Goal: Task Accomplishment & Management: Manage account settings

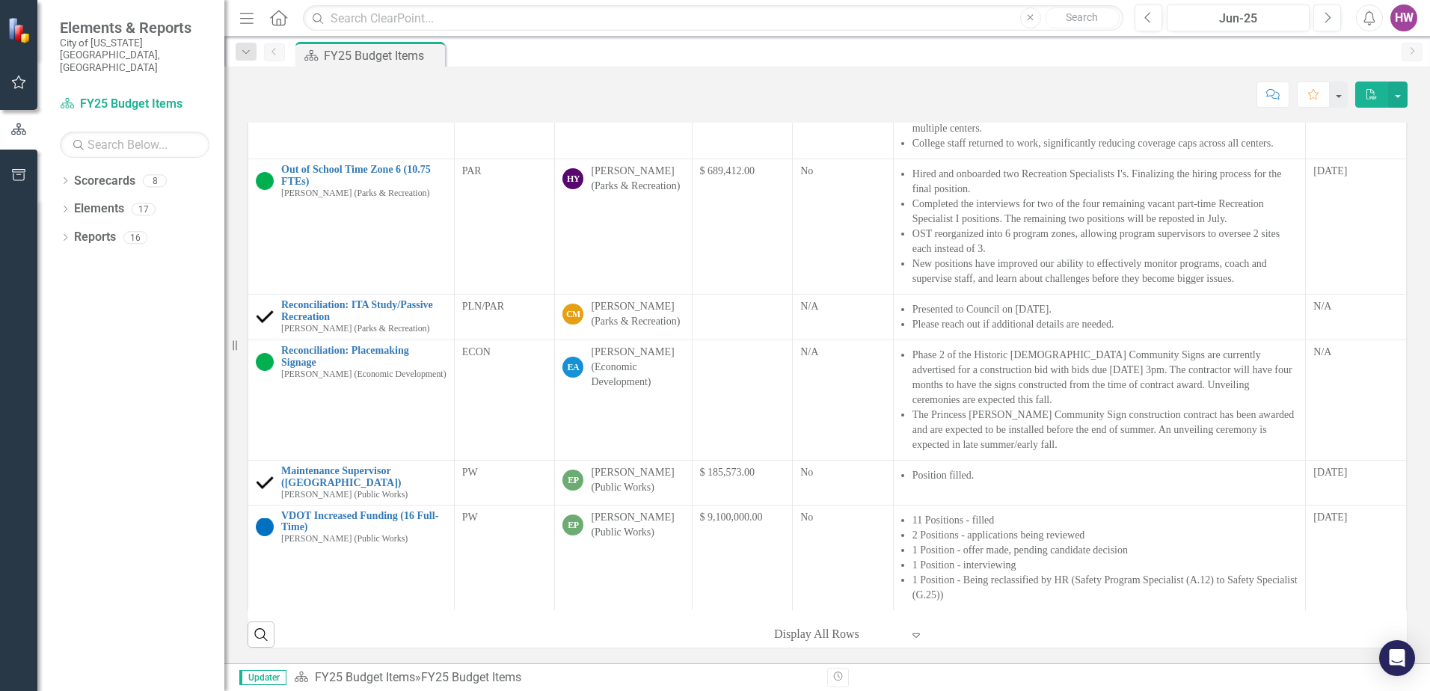
scroll to position [399, 0]
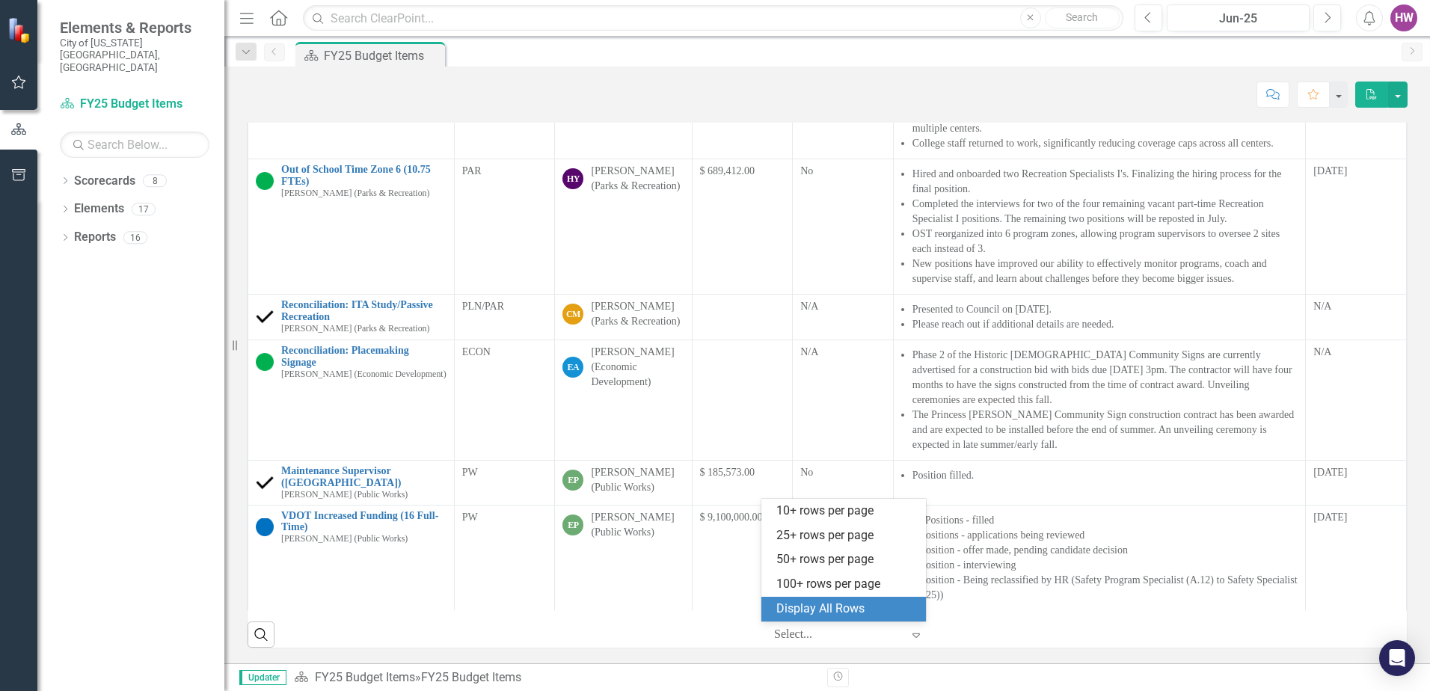
click at [829, 634] on div at bounding box center [837, 634] width 127 height 20
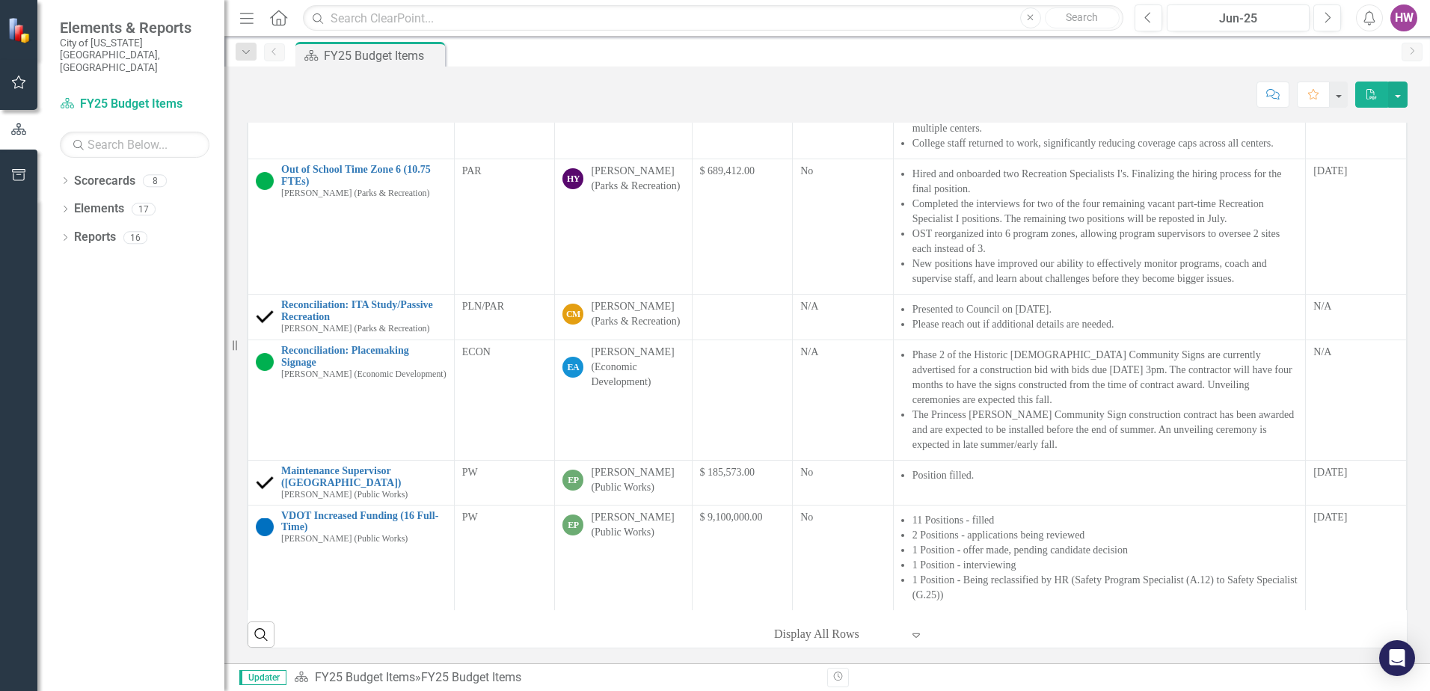
click at [952, 627] on div "‹ Previous 1 (current) › Next Display All Rows Expand" at bounding box center [845, 634] width 286 height 25
click at [63, 178] on icon "Dropdown" at bounding box center [65, 182] width 10 height 8
click at [72, 233] on icon "Dropdown" at bounding box center [72, 237] width 11 height 9
click at [183, 257] on link "FY25-26 DPP_HNP" at bounding box center [160, 265] width 127 height 17
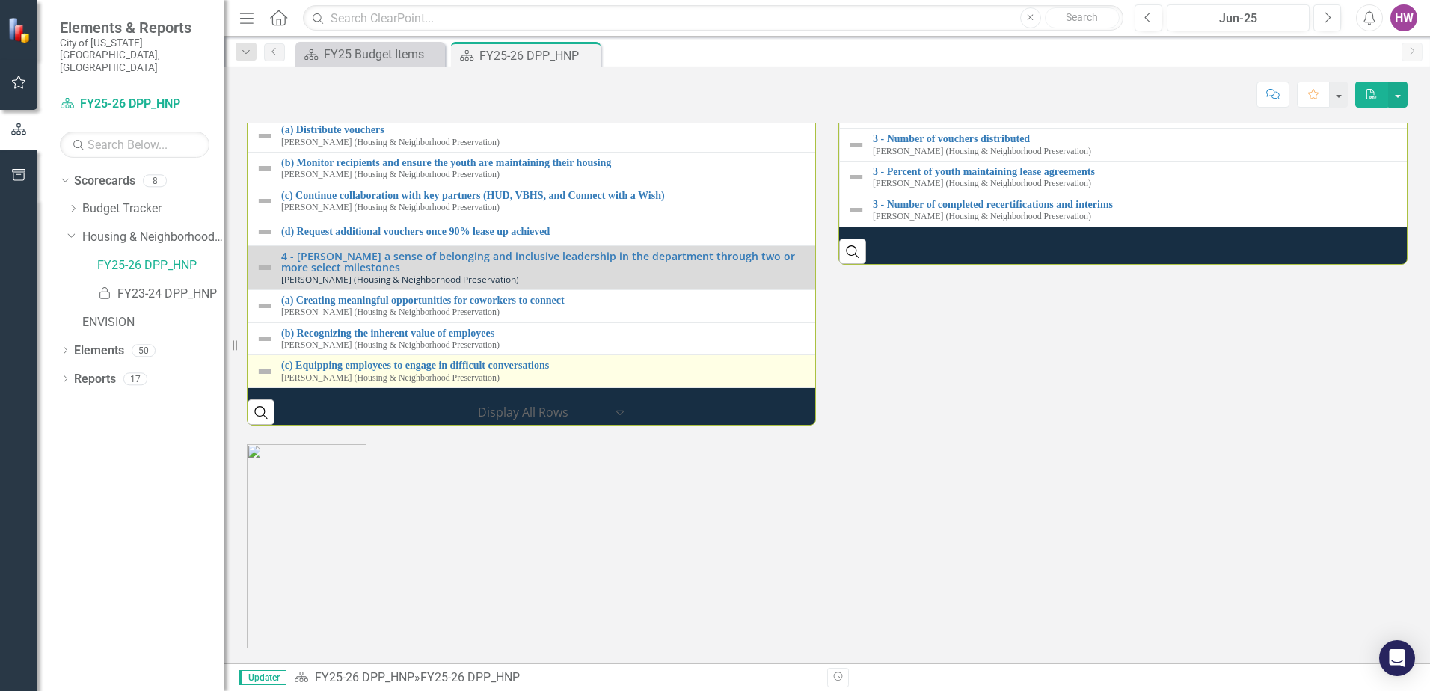
scroll to position [1984, 0]
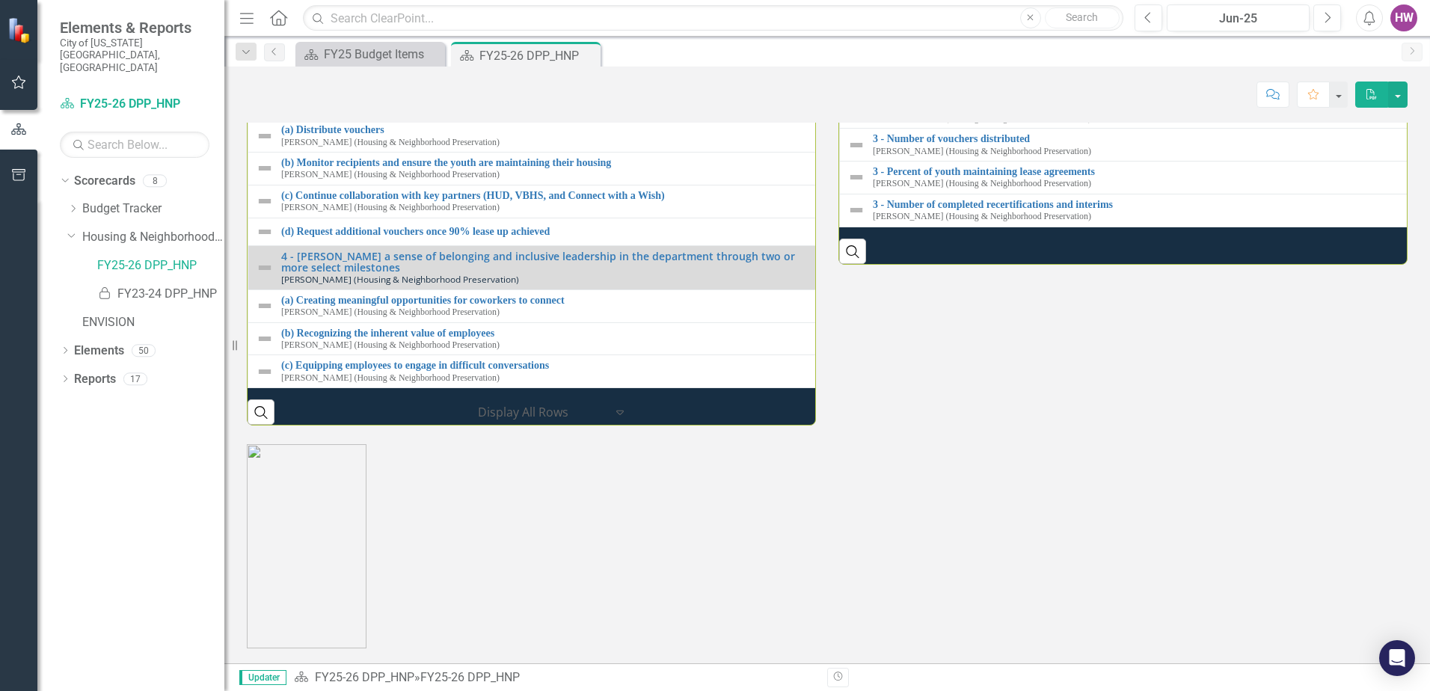
click at [335, 102] on link "3 - Promote and Distribute Vouchers for the Fostering Youth Initiative Collabor…" at bounding box center [549, 96] width 536 height 11
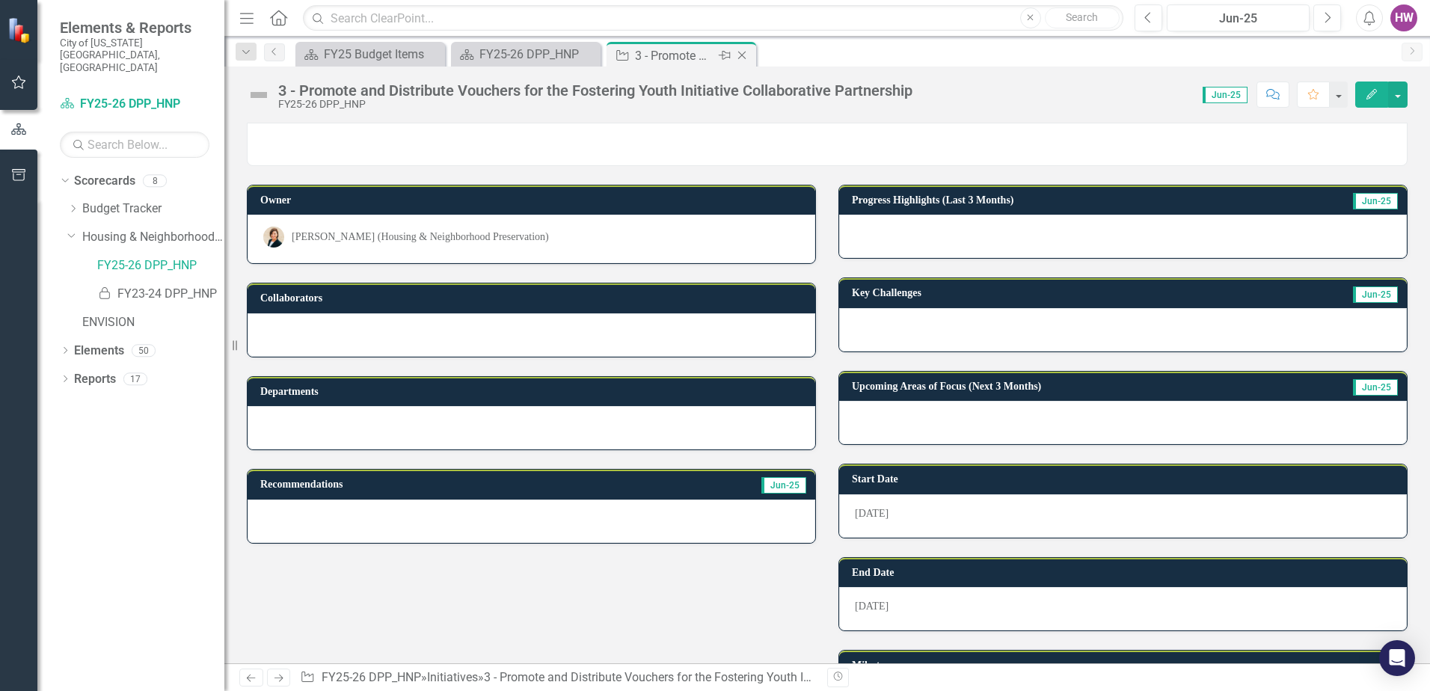
click at [744, 52] on icon "Close" at bounding box center [741, 55] width 15 height 12
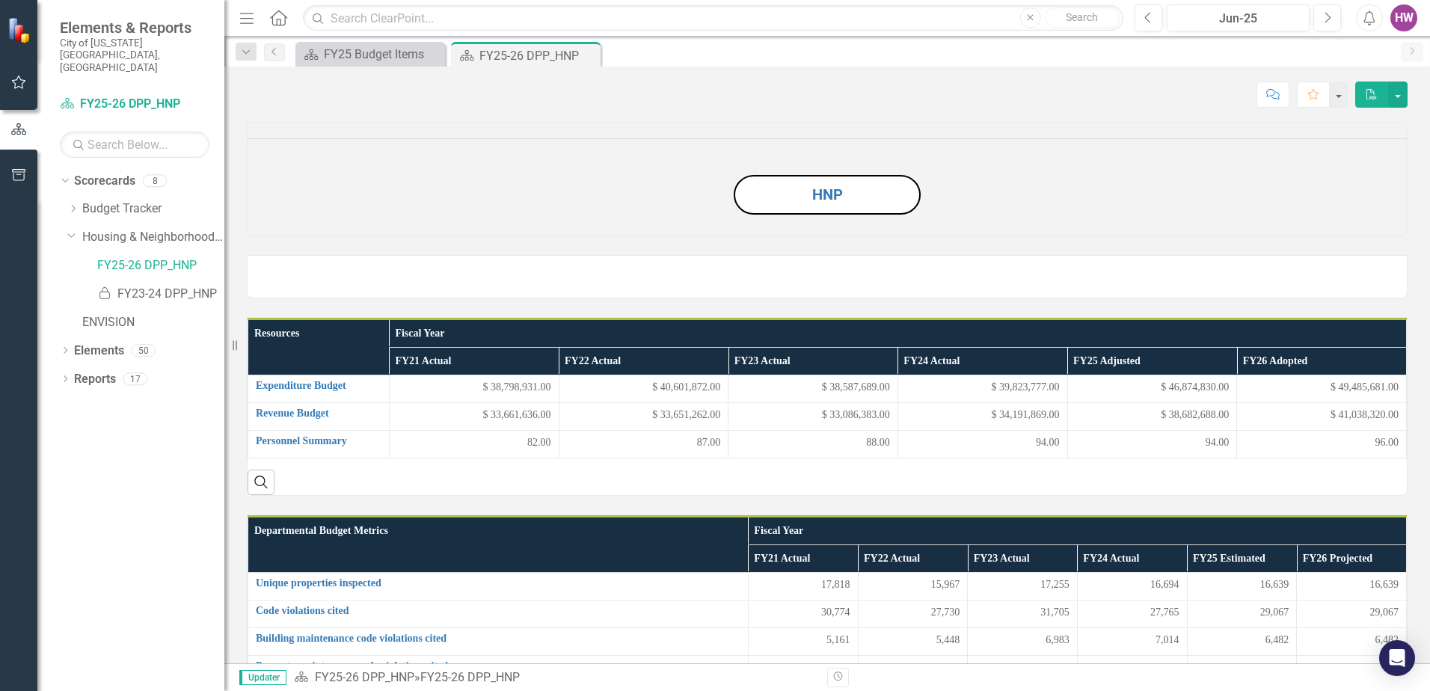
click at [0, 0] on icon "Close" at bounding box center [0, 0] width 0 height 0
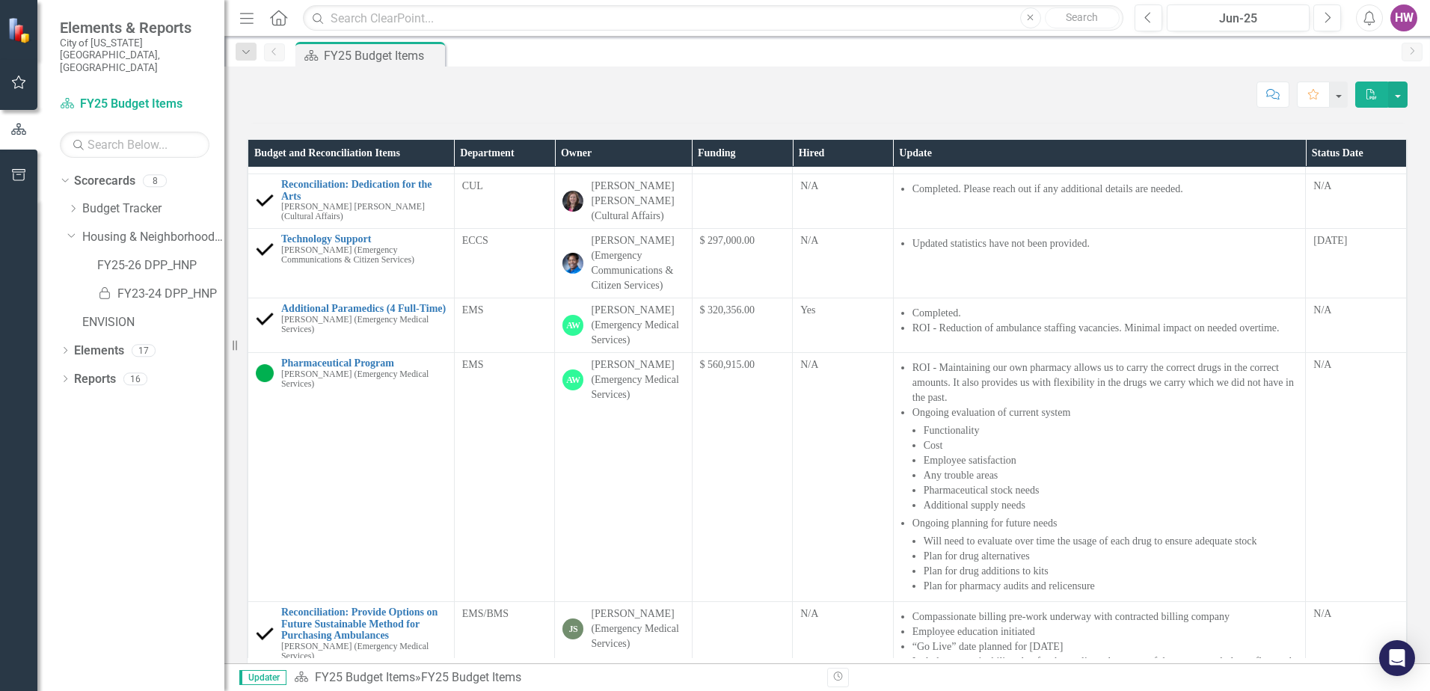
scroll to position [150, 0]
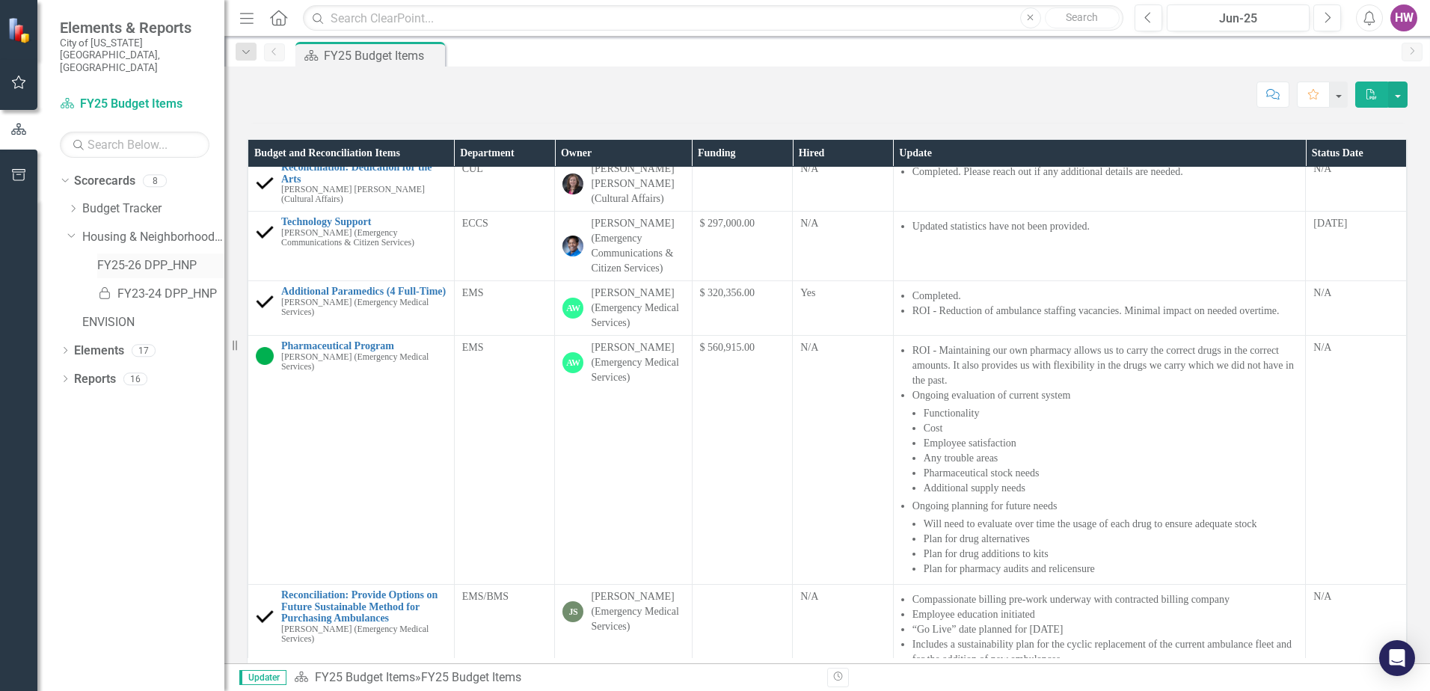
click at [129, 257] on link "FY25-26 DPP_HNP" at bounding box center [160, 265] width 127 height 17
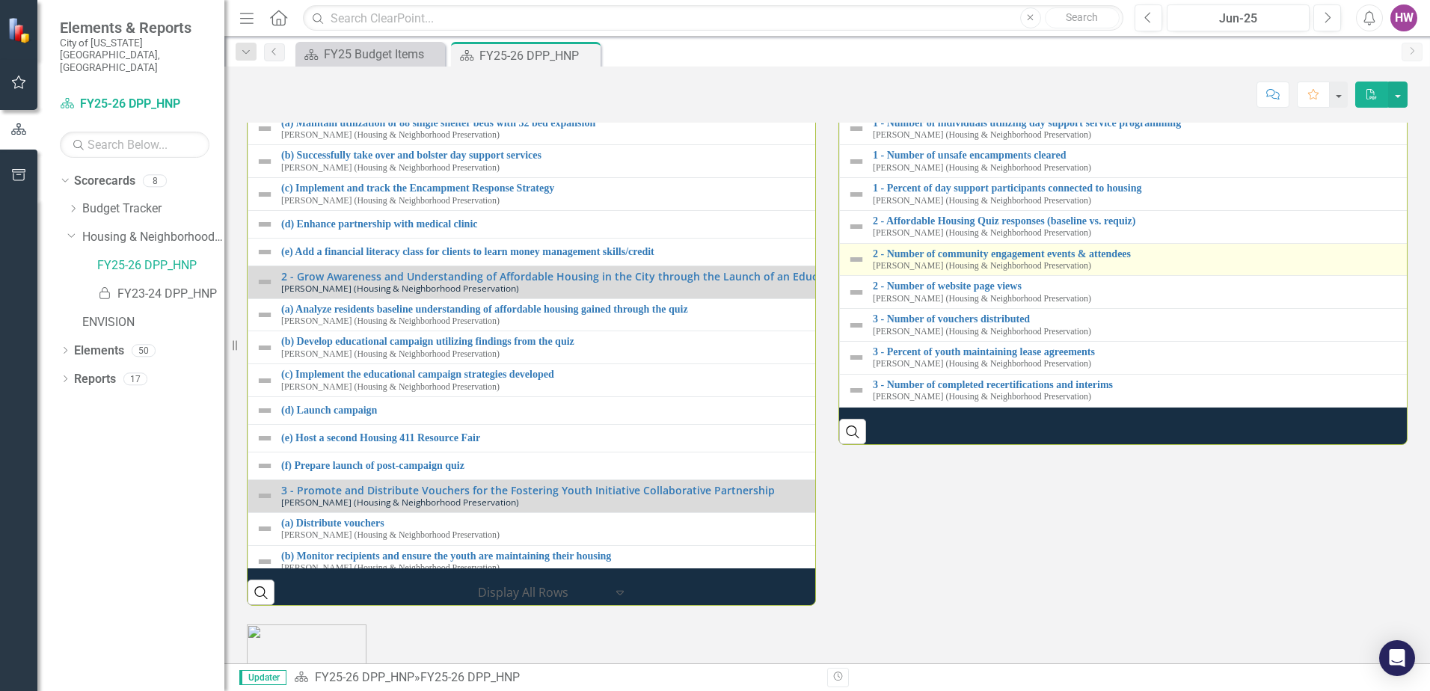
scroll to position [1790, 0]
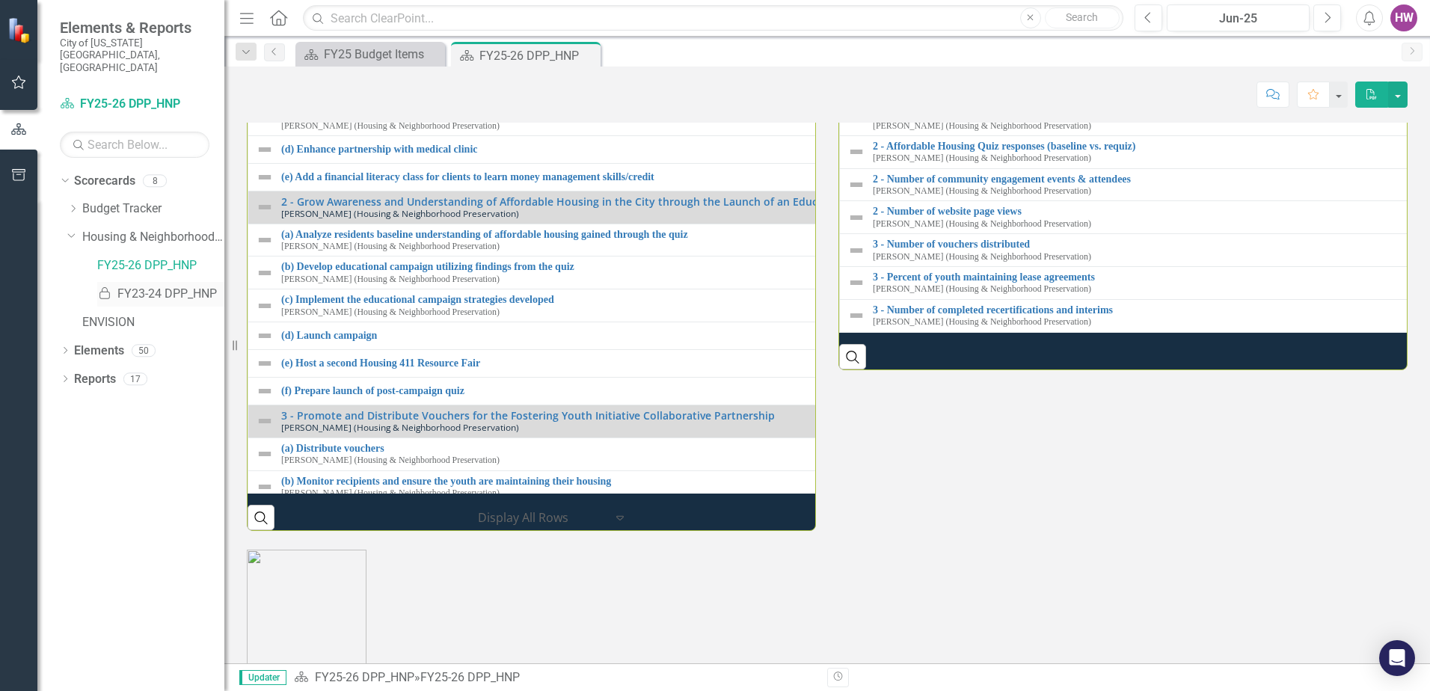
click at [138, 286] on link "Locked FY23-24 DPP_HNP" at bounding box center [160, 294] width 127 height 17
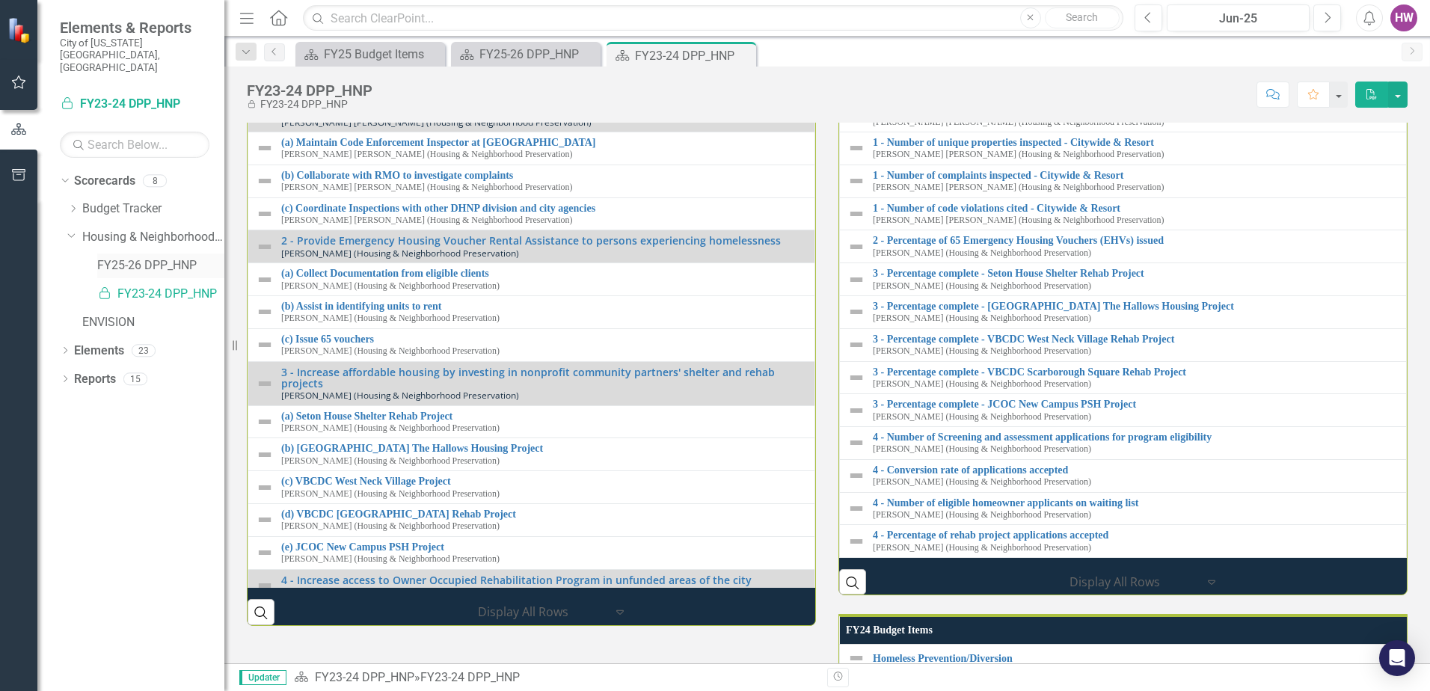
click at [116, 257] on link "FY25-26 DPP_HNP" at bounding box center [160, 265] width 127 height 17
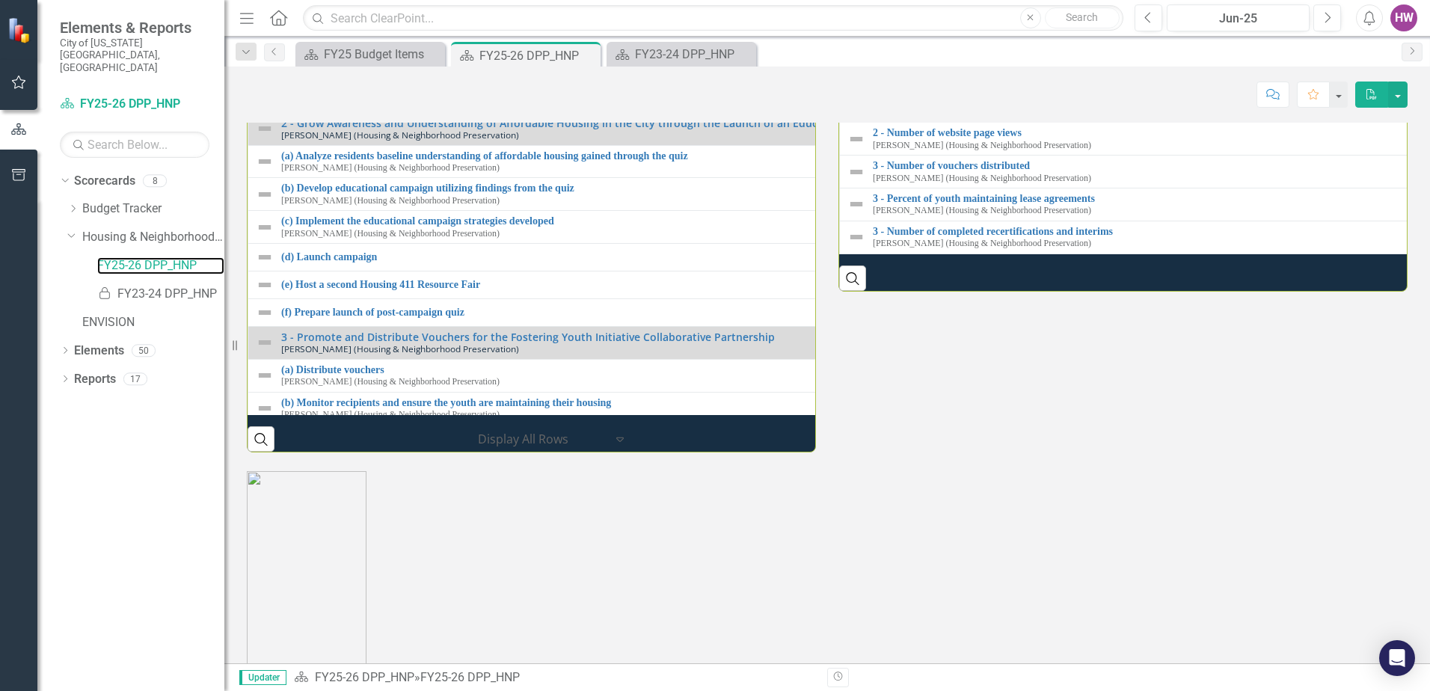
scroll to position [1928, 0]
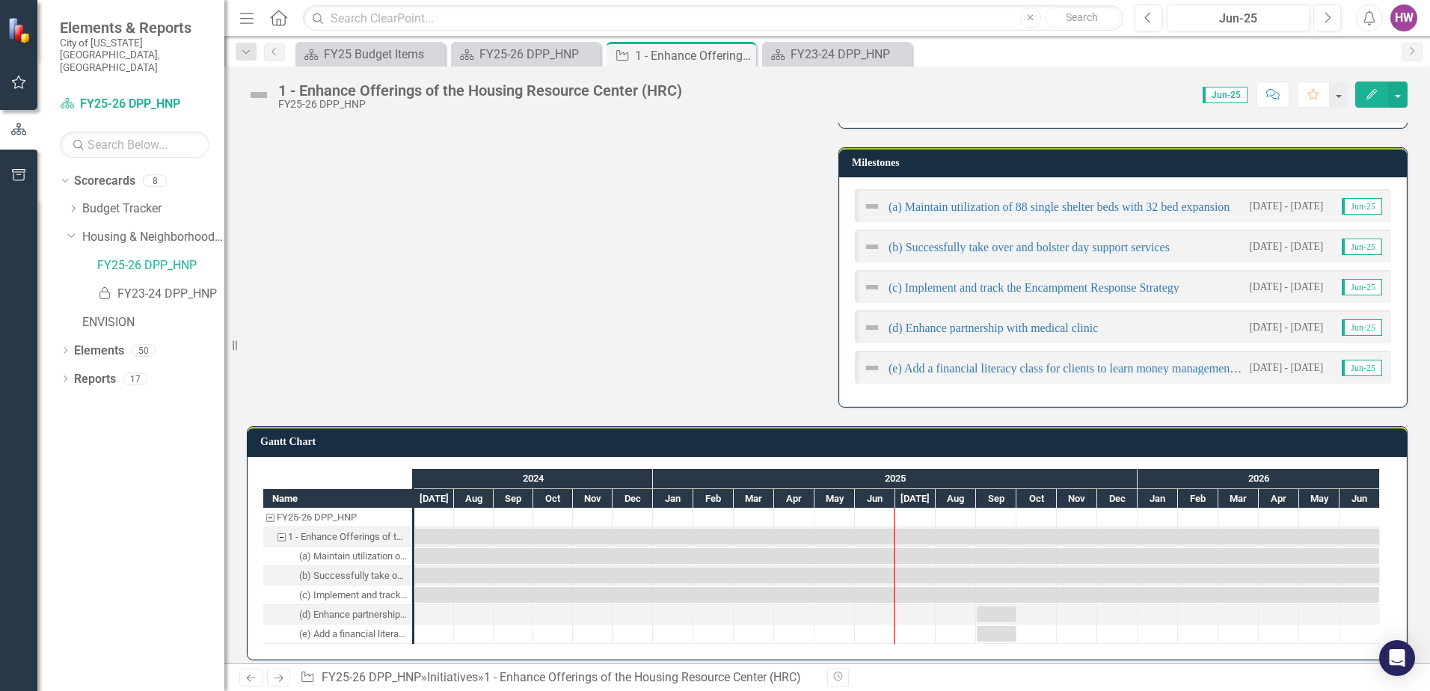
scroll to position [515, 0]
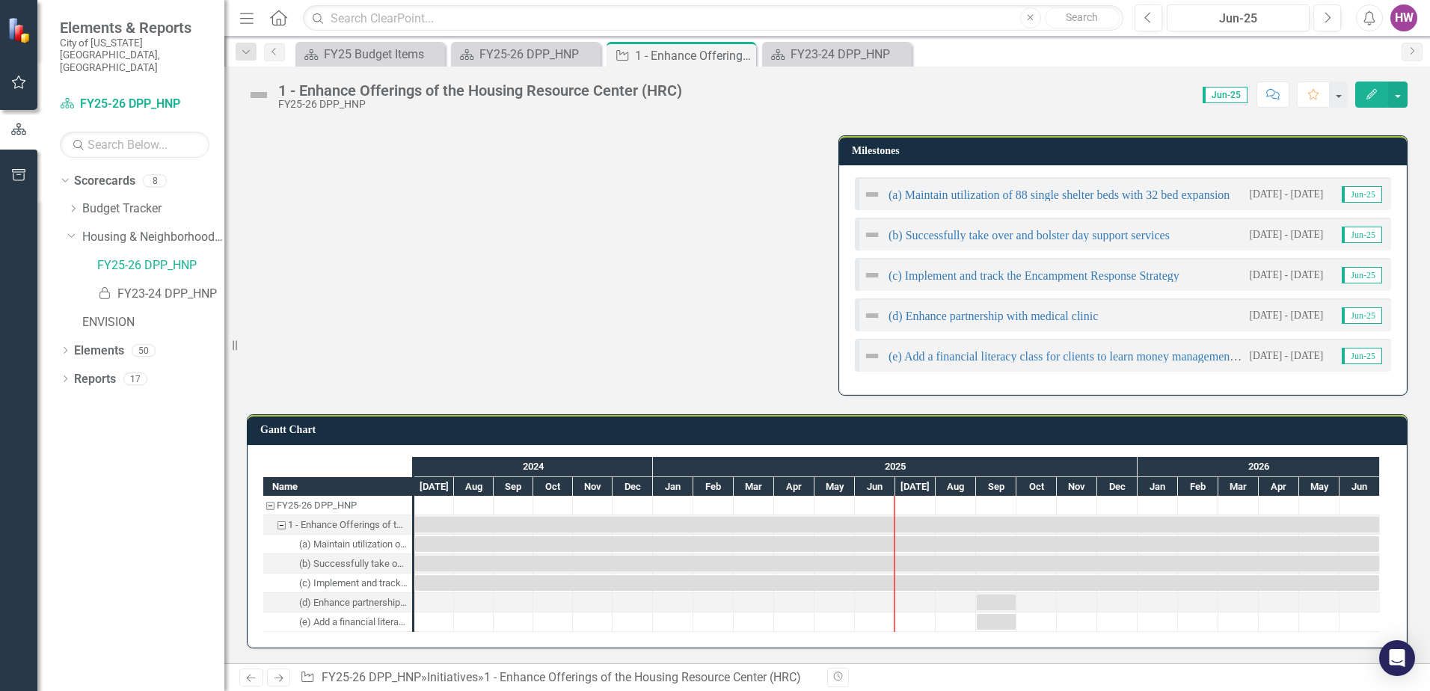
click at [867, 194] on img at bounding box center [872, 194] width 18 height 18
click at [1334, 17] on button "Next" at bounding box center [1327, 17] width 28 height 27
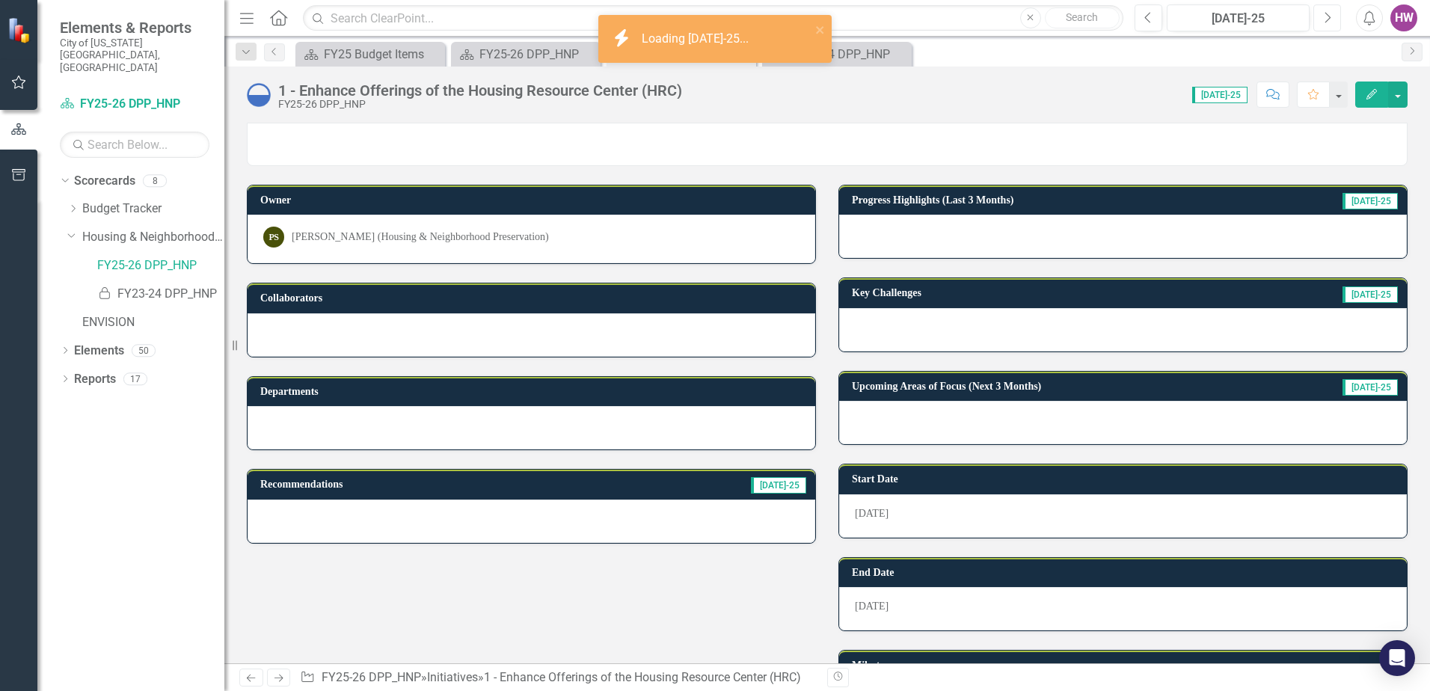
click at [1334, 17] on button "Next" at bounding box center [1327, 17] width 28 height 27
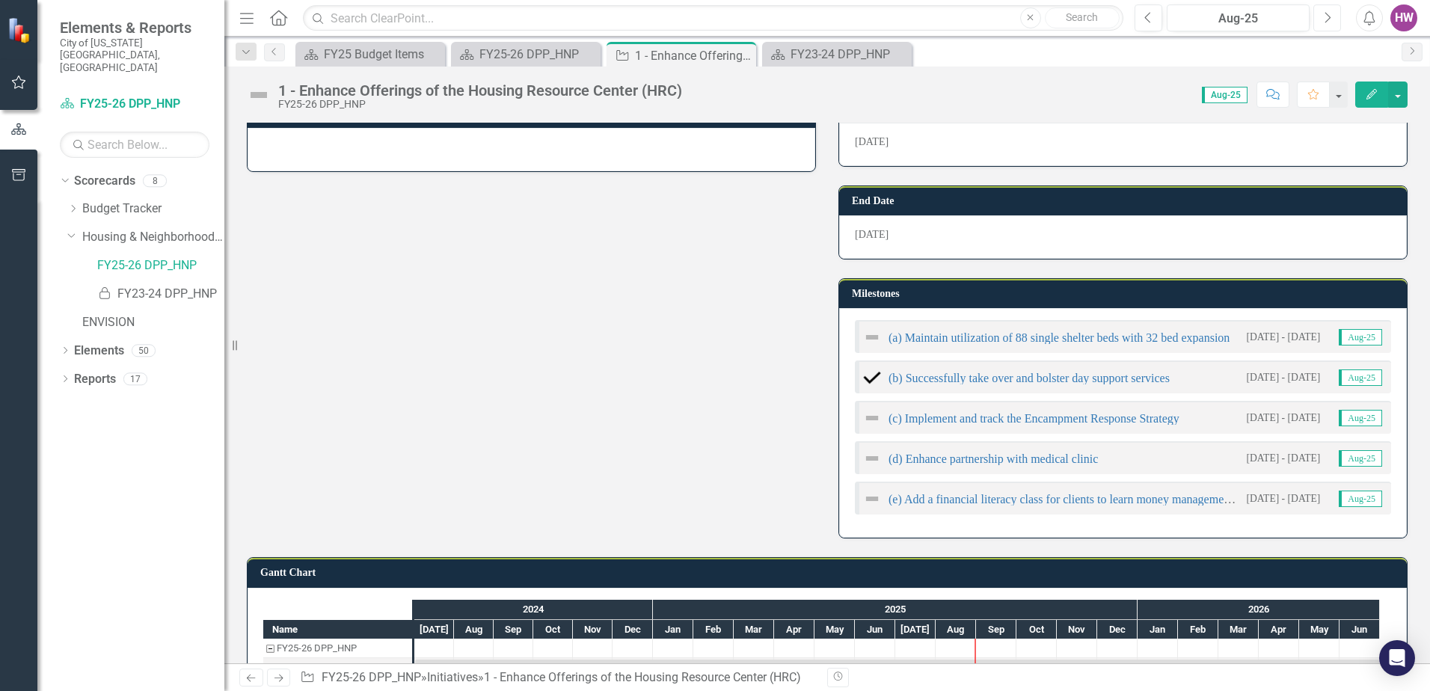
scroll to position [374, 0]
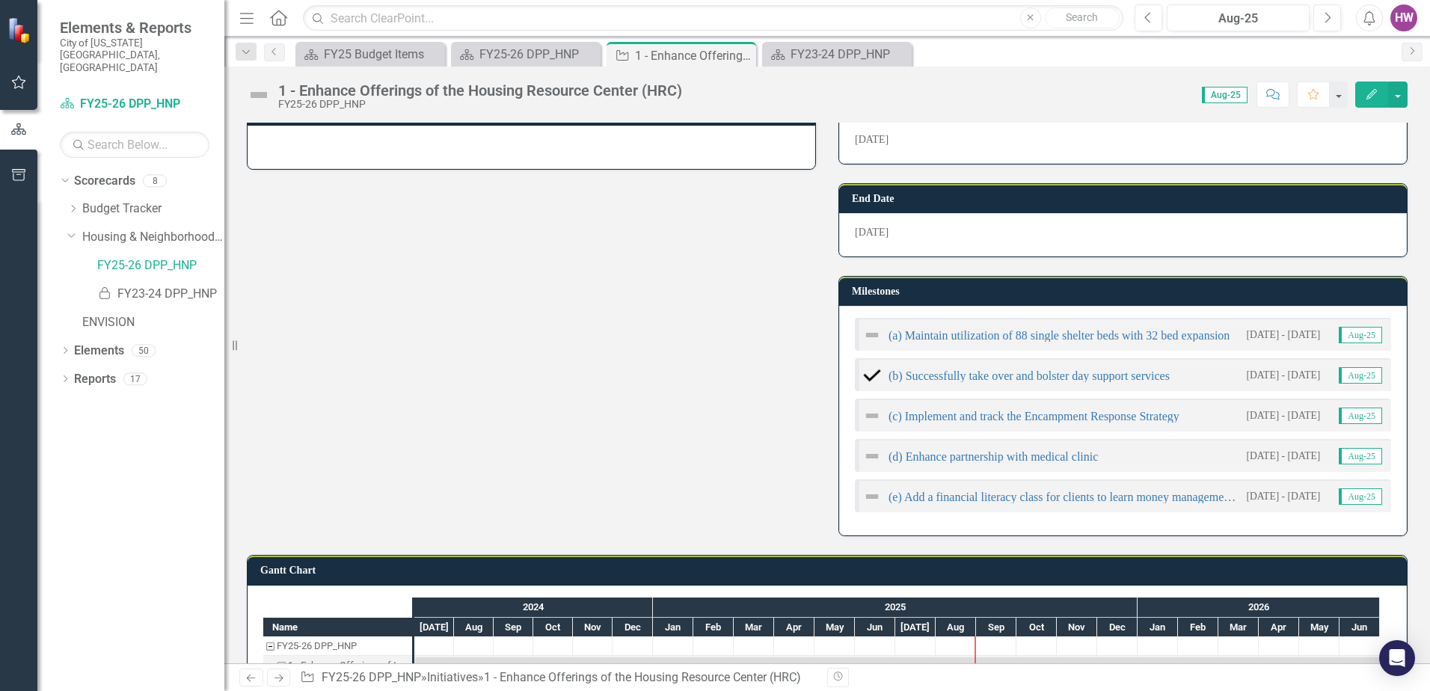
click at [871, 377] on img at bounding box center [872, 375] width 18 height 18
click at [865, 376] on img at bounding box center [872, 375] width 18 height 18
click at [865, 414] on img at bounding box center [872, 416] width 18 height 18
click at [866, 414] on img at bounding box center [872, 416] width 18 height 18
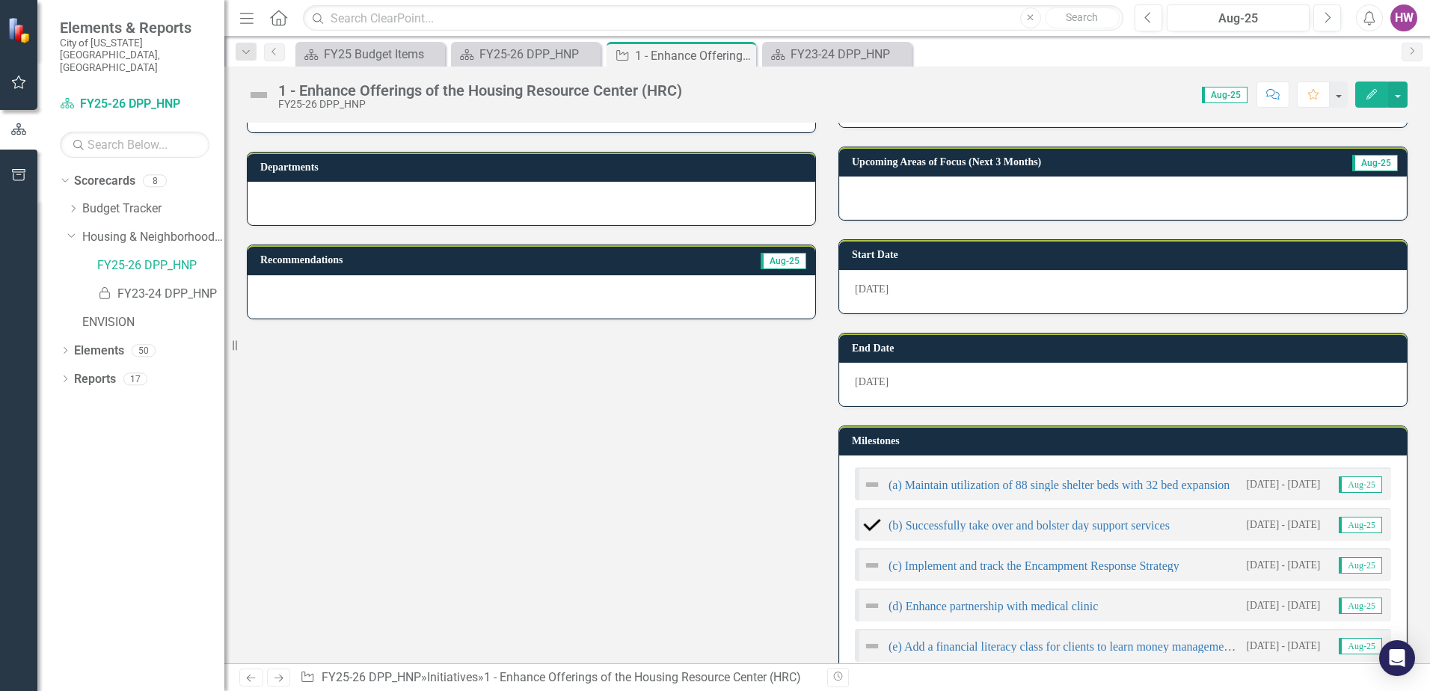
scroll to position [0, 0]
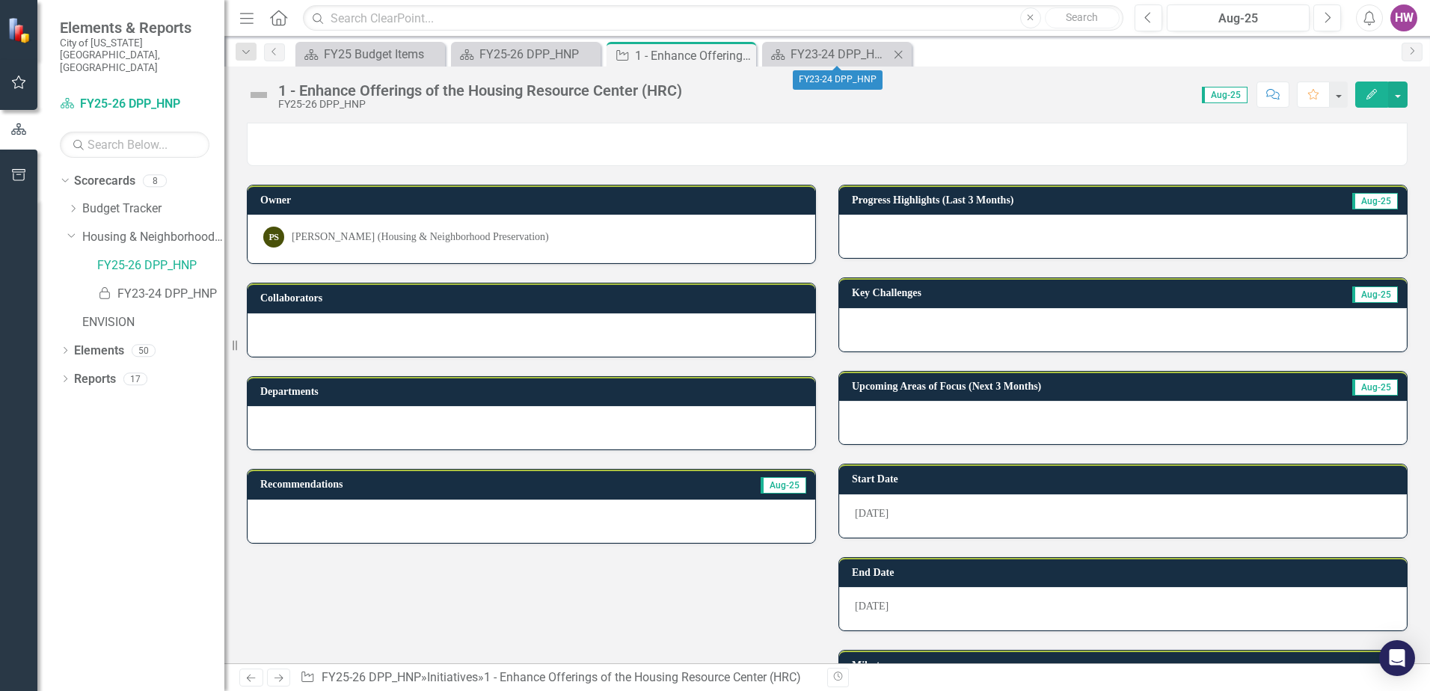
click at [900, 53] on icon at bounding box center [898, 54] width 8 height 8
click at [0, 0] on icon "Close" at bounding box center [0, 0] width 0 height 0
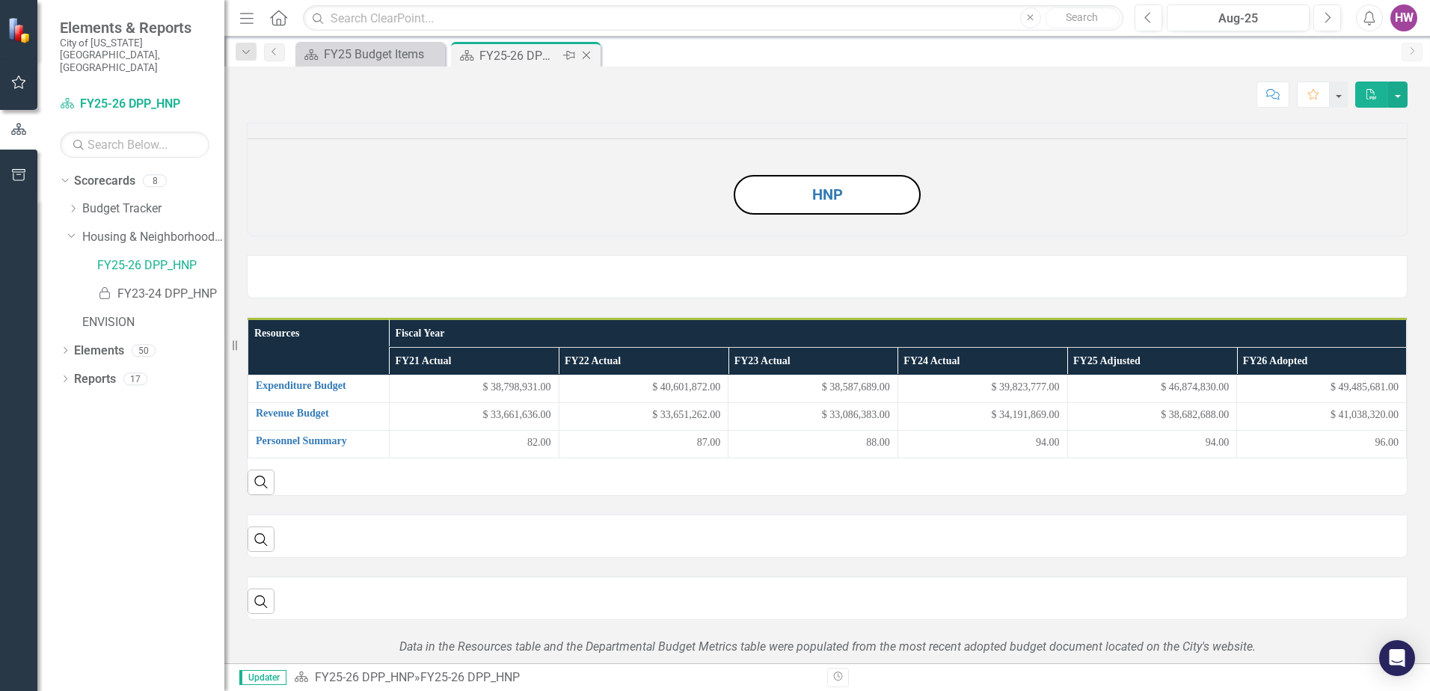
click at [590, 55] on icon "Close" at bounding box center [586, 55] width 15 height 12
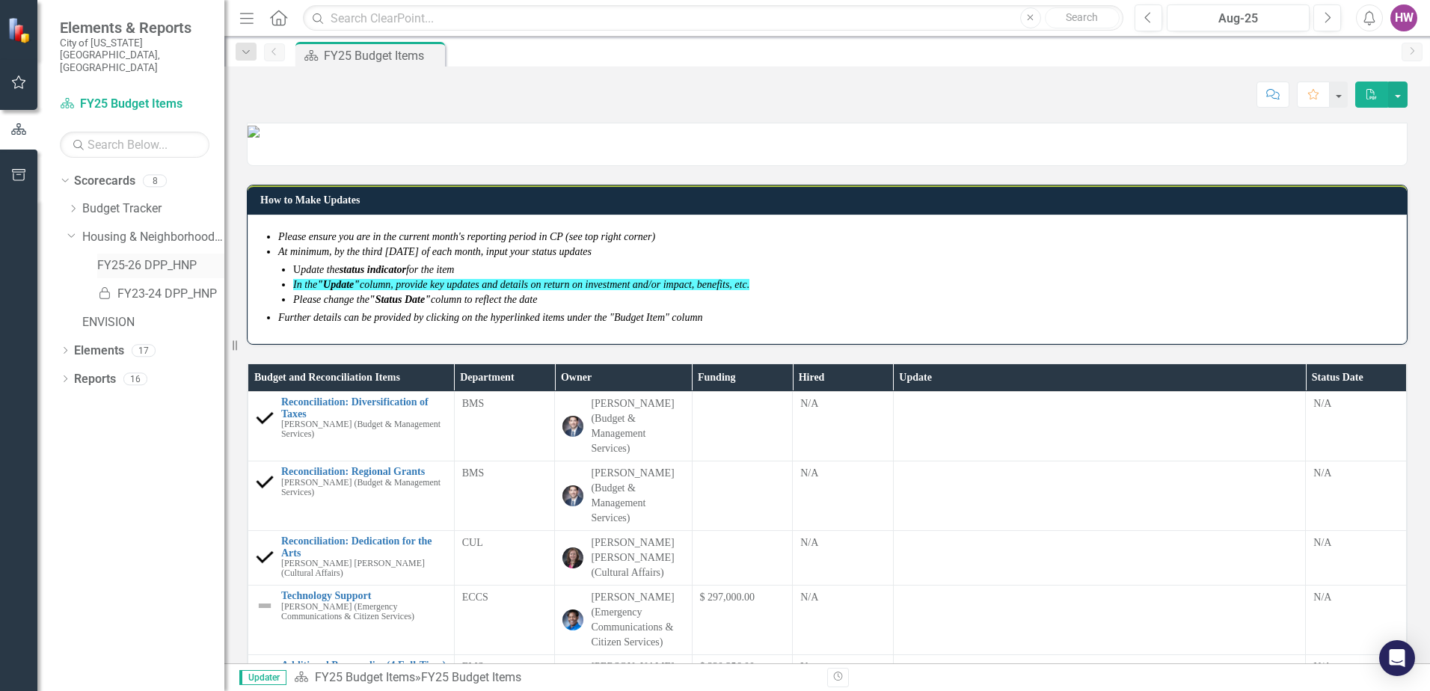
drag, startPoint x: 122, startPoint y: 242, endPoint x: 179, endPoint y: 250, distance: 58.2
click at [122, 257] on link "FY25-26 DPP_HNP" at bounding box center [160, 265] width 127 height 17
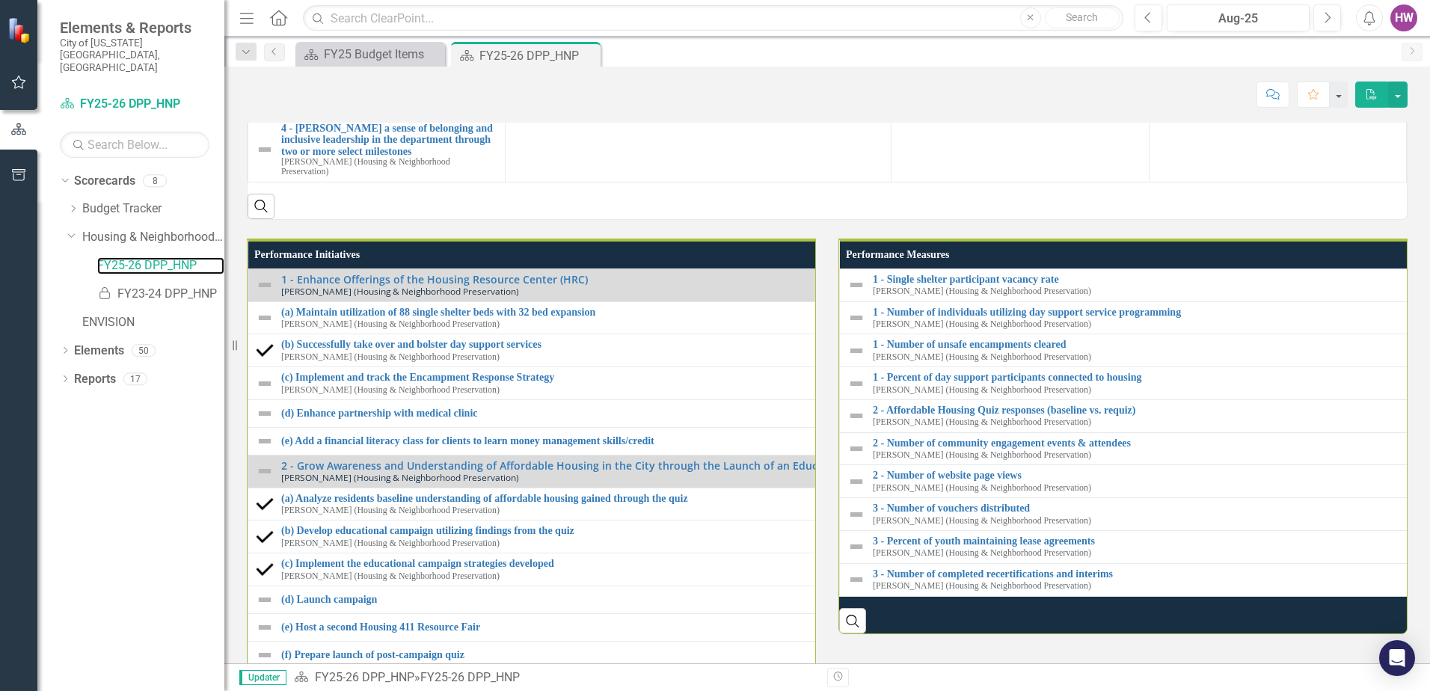
scroll to position [1560, 0]
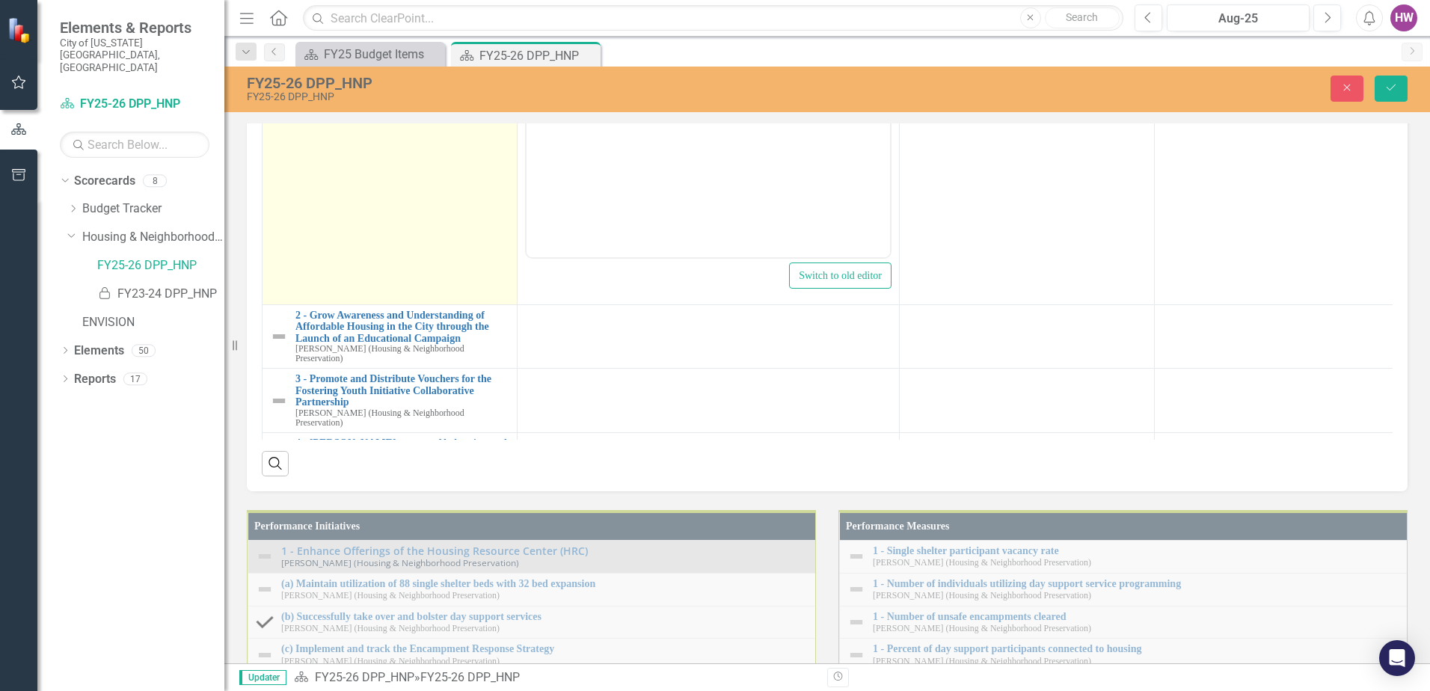
scroll to position [0, 0]
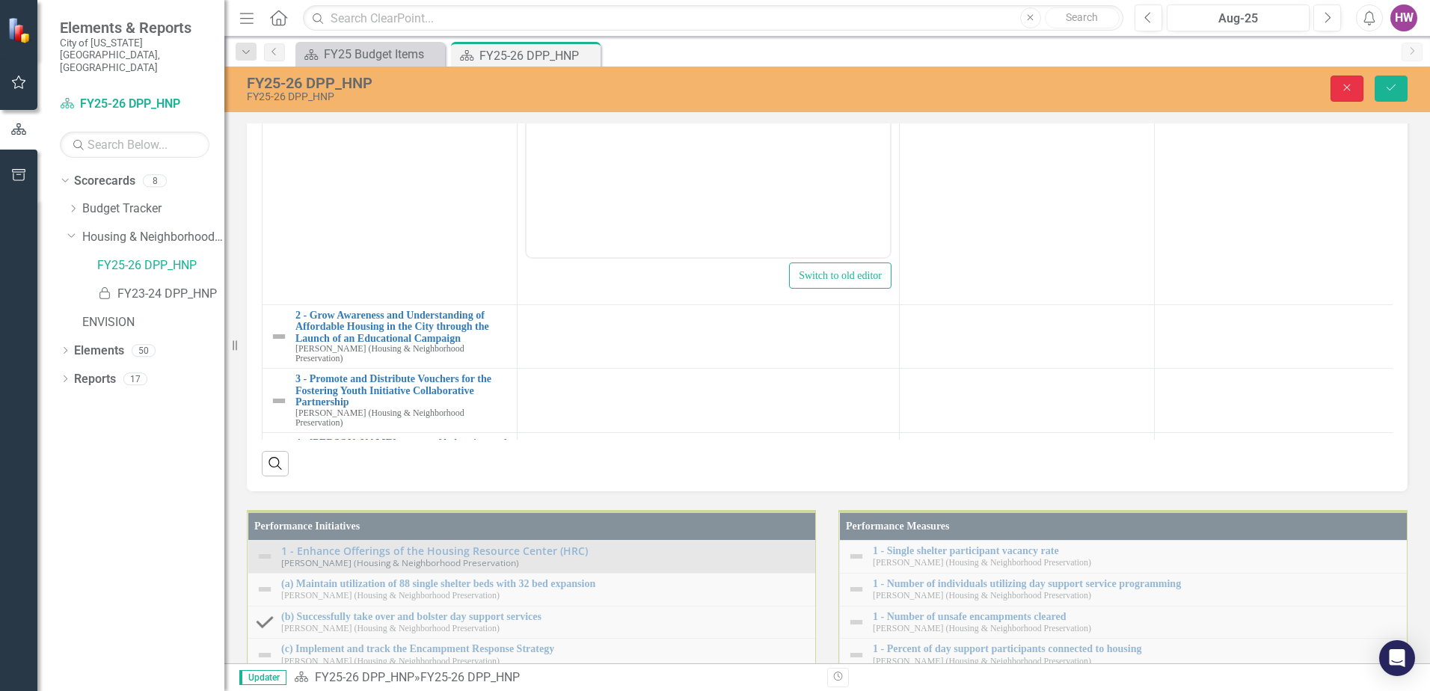
click at [1346, 88] on icon "button" at bounding box center [1347, 88] width 7 height 7
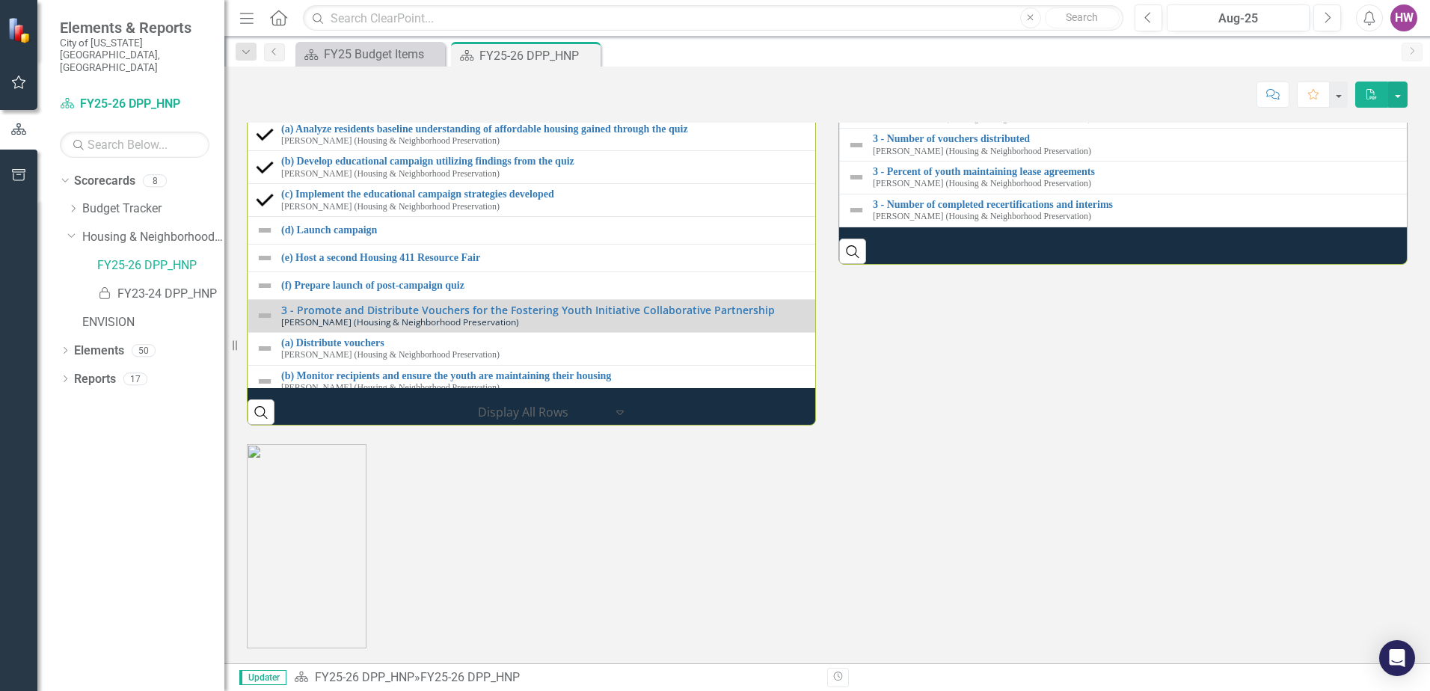
scroll to position [1898, 0]
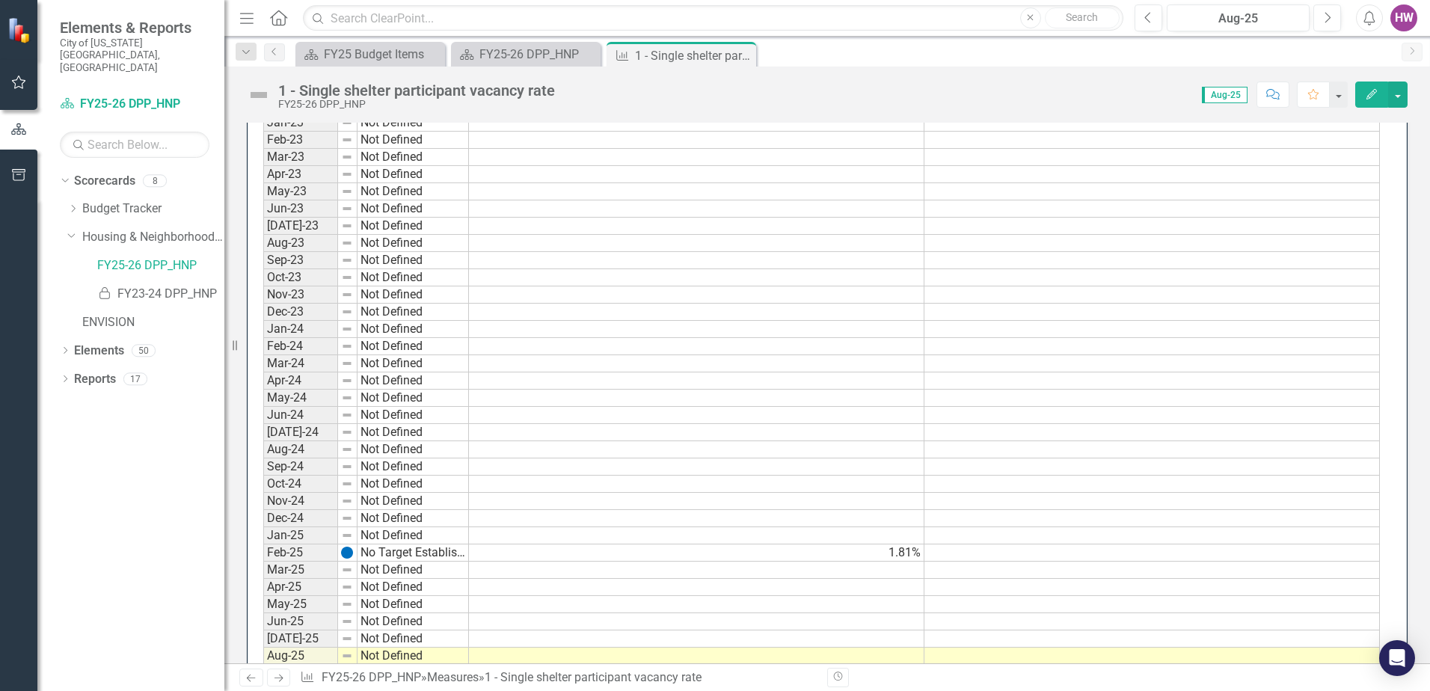
scroll to position [823, 0]
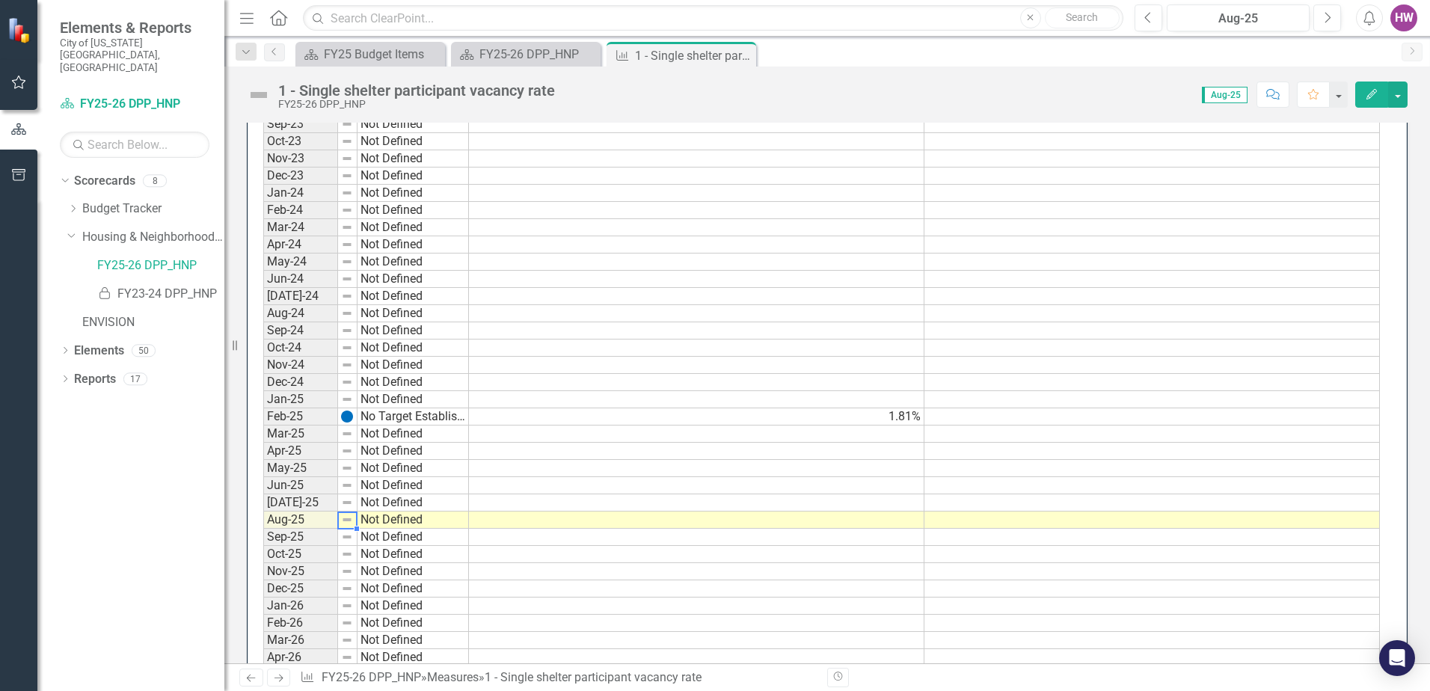
click at [349, 524] on img at bounding box center [347, 520] width 12 height 12
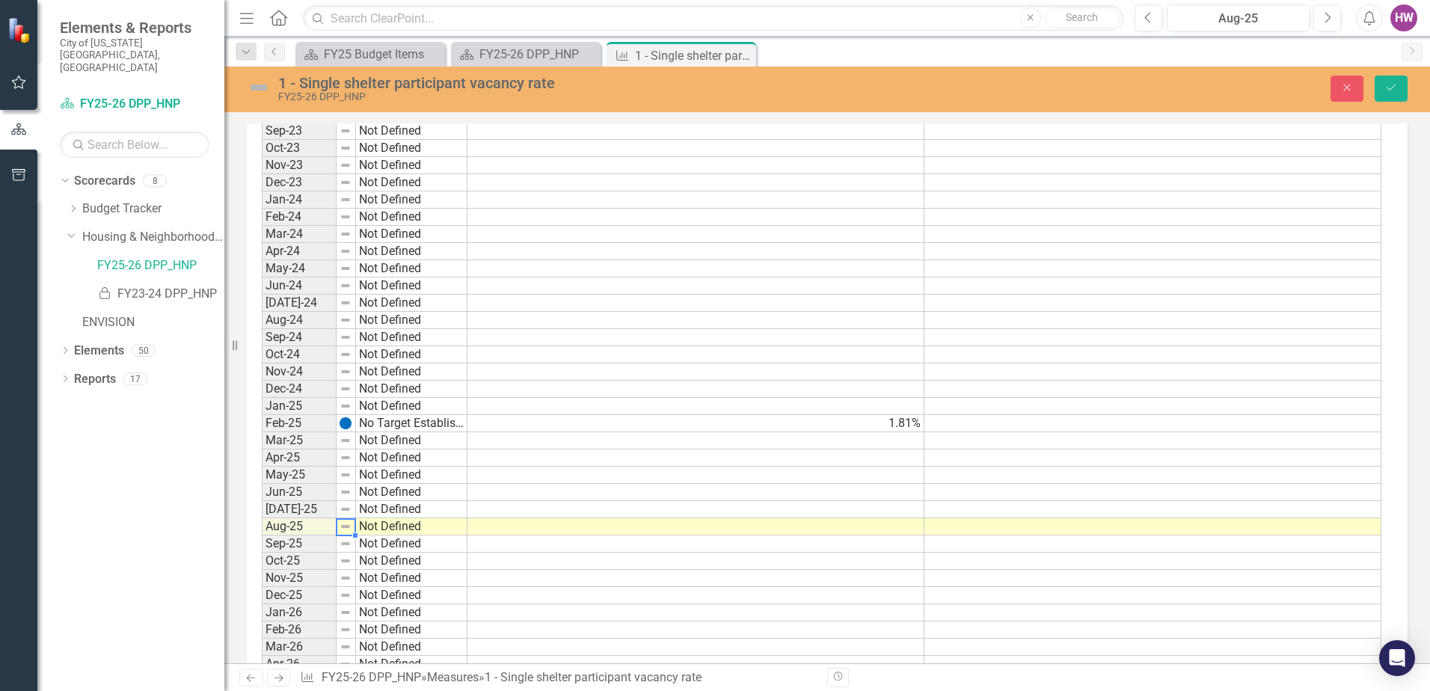
scroll to position [828, 0]
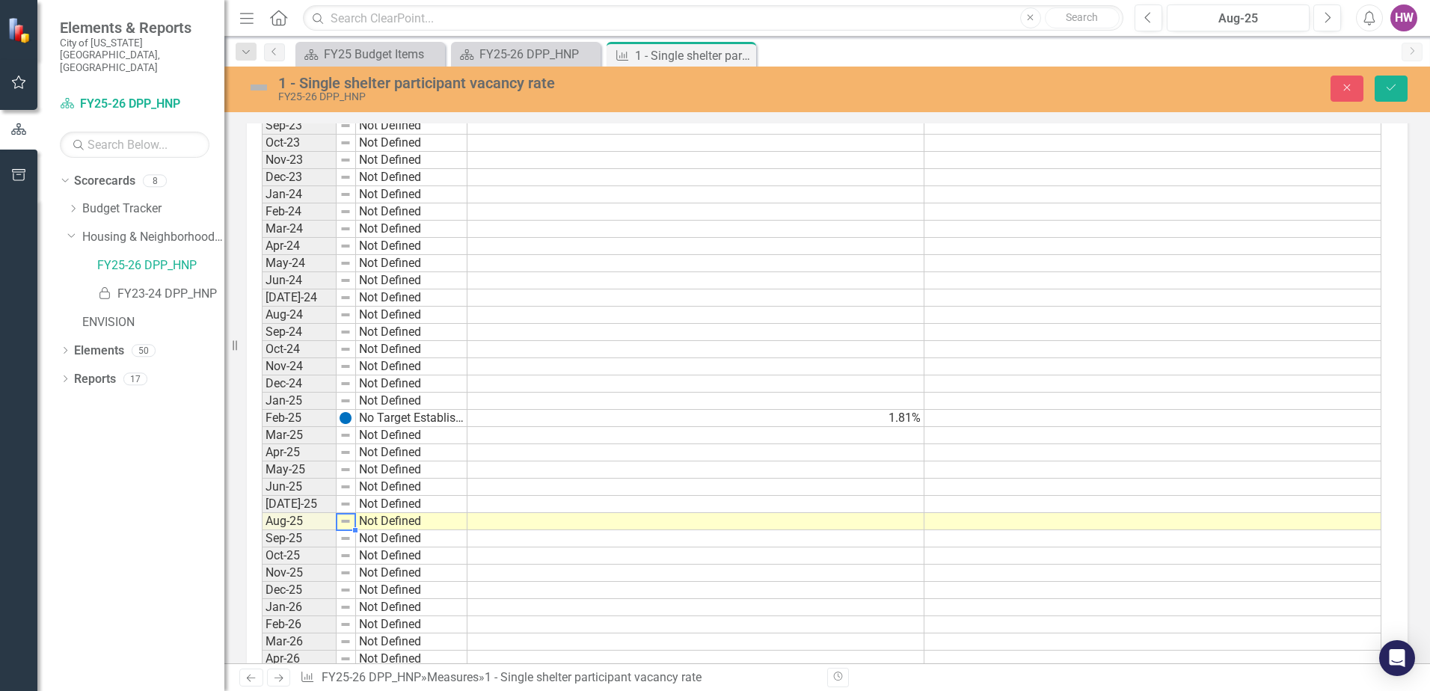
click at [351, 524] on img at bounding box center [346, 521] width 12 height 12
click at [339, 525] on td at bounding box center [346, 521] width 19 height 17
click at [352, 527] on div at bounding box center [355, 530] width 6 height 6
click at [366, 526] on td "Not Defined" at bounding box center [411, 521] width 111 height 17
click at [344, 521] on img at bounding box center [346, 521] width 12 height 12
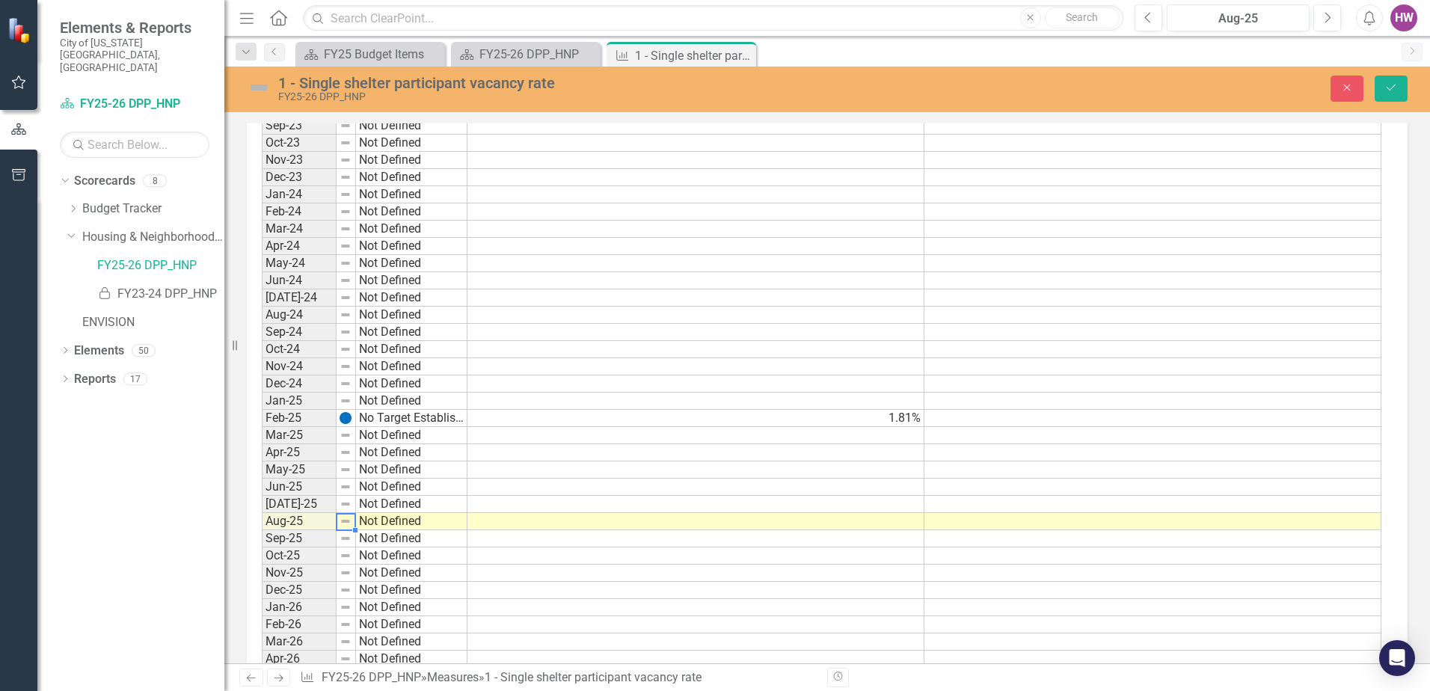
click at [355, 528] on div at bounding box center [355, 530] width 6 height 6
click at [351, 525] on td at bounding box center [346, 521] width 19 height 17
click at [349, 523] on img at bounding box center [346, 521] width 12 height 12
click at [343, 521] on img at bounding box center [346, 521] width 12 height 12
click at [1336, 87] on button "Close" at bounding box center [1346, 89] width 33 height 26
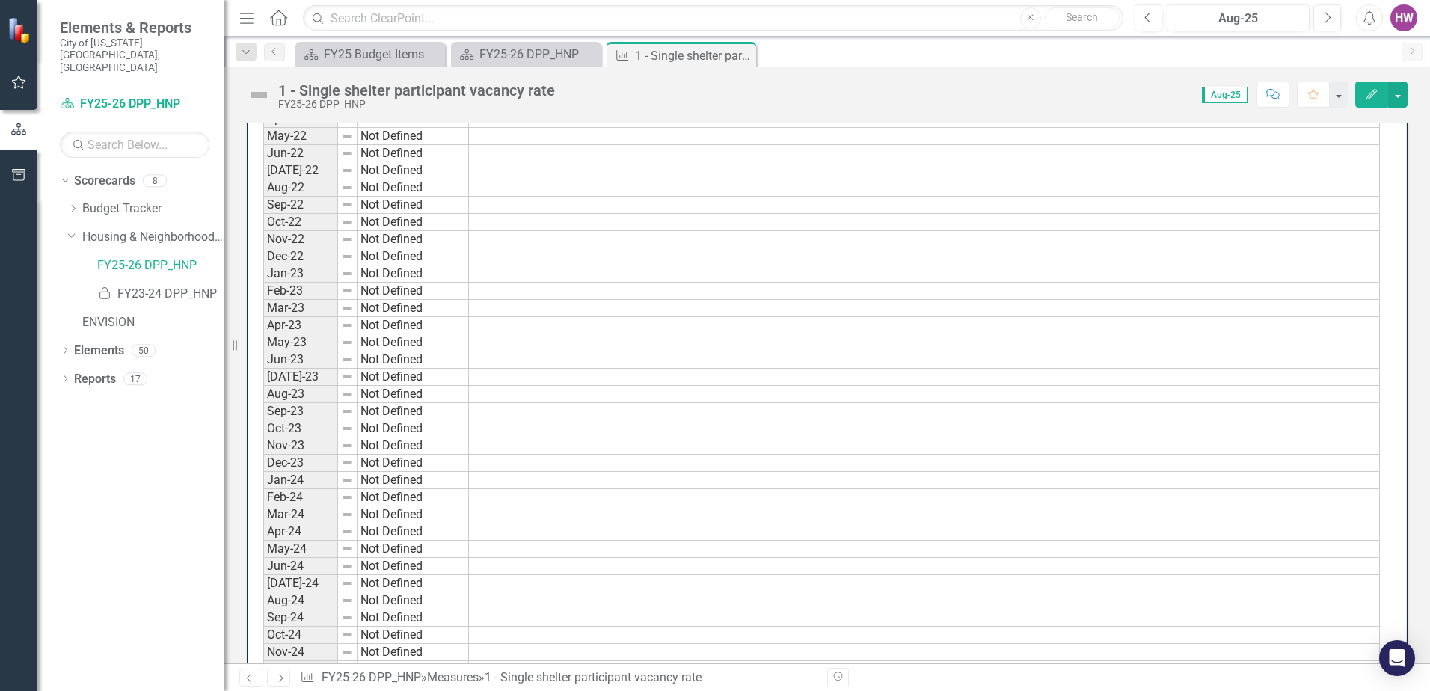
scroll to position [524, 0]
click at [747, 53] on icon "Close" at bounding box center [741, 55] width 15 height 12
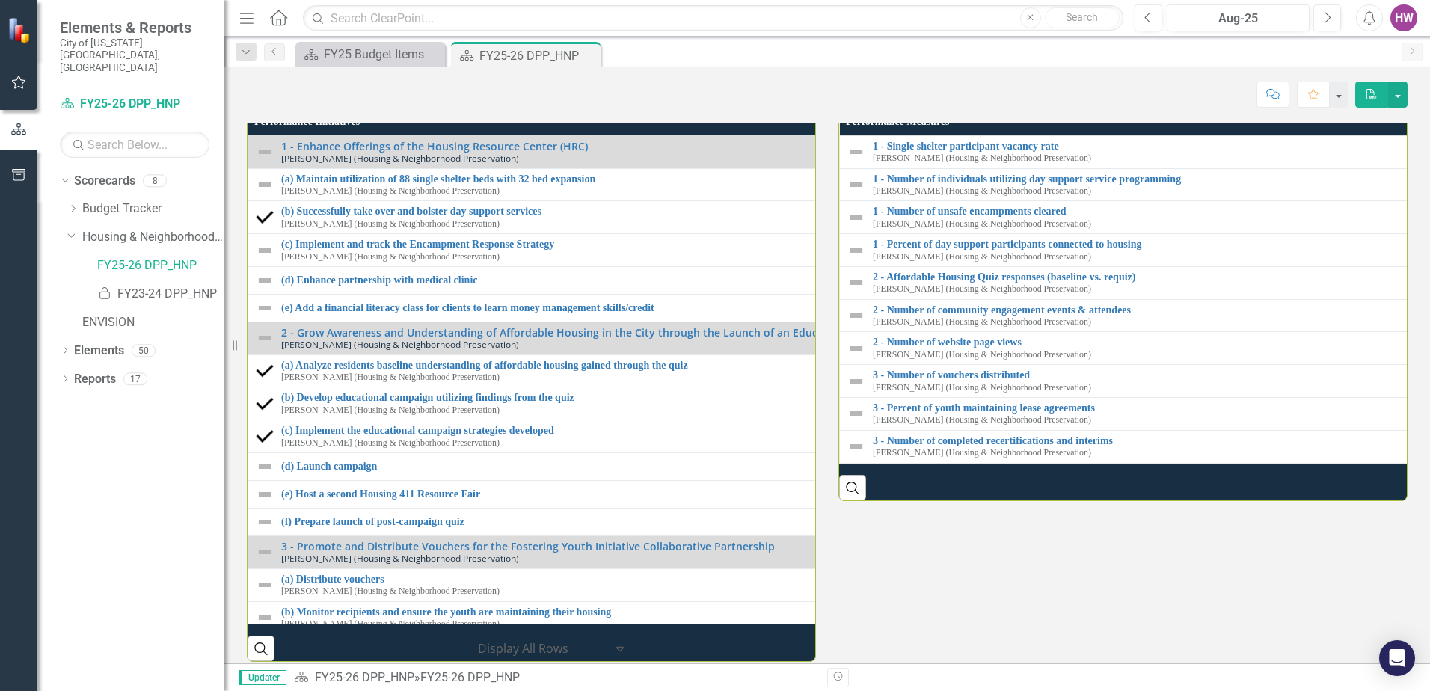
scroll to position [1795, 0]
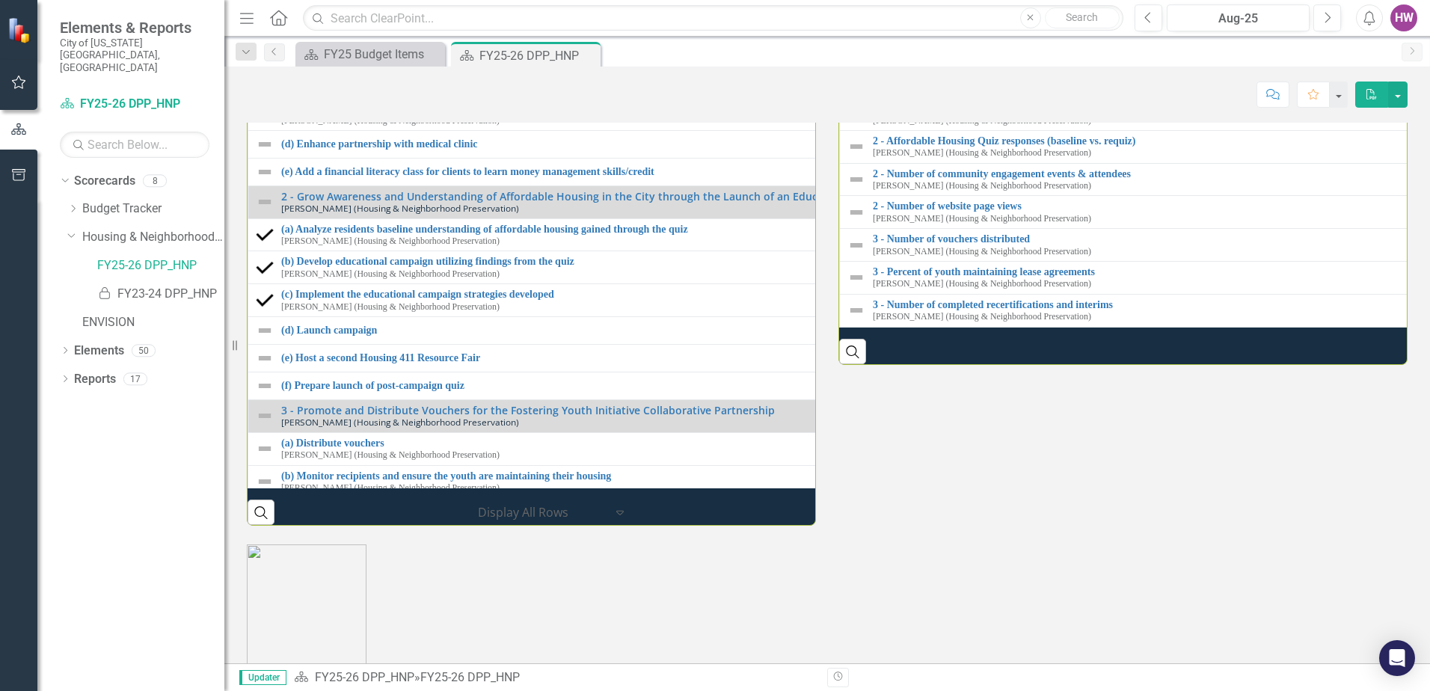
click at [333, 49] on link "(a) Maintain utilization of 88 single shelter beds with 32 bed expansion" at bounding box center [830, 42] width 1099 height 11
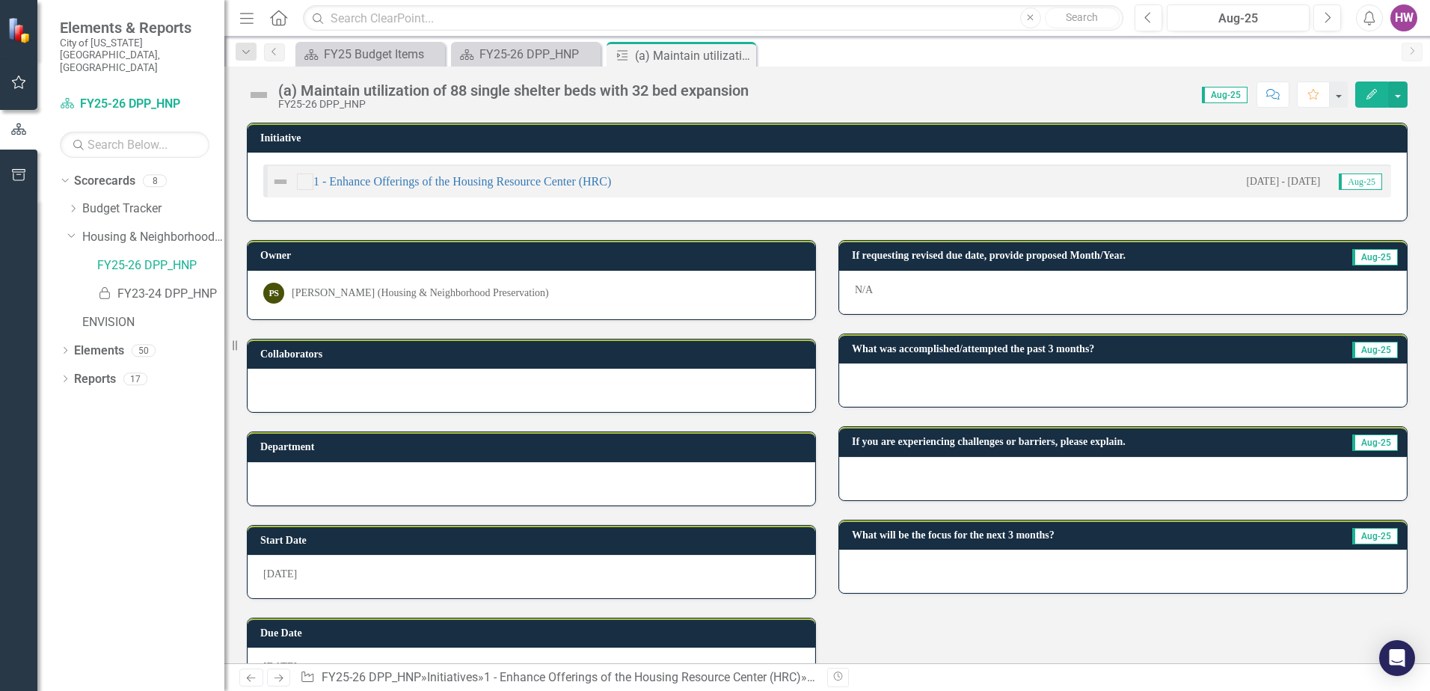
click at [283, 183] on img at bounding box center [280, 182] width 18 height 18
click at [281, 179] on img at bounding box center [280, 182] width 18 height 18
click at [741, 54] on icon "Close" at bounding box center [741, 55] width 15 height 12
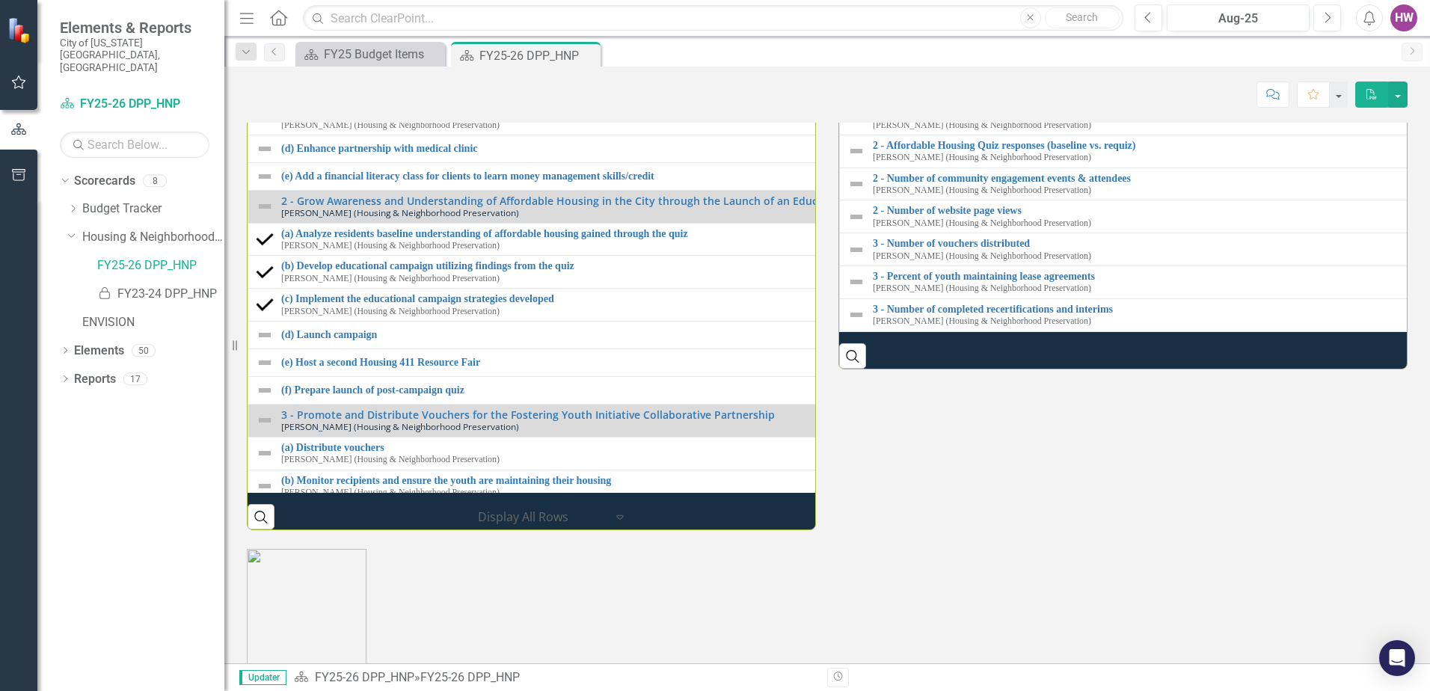
scroll to position [1795, 0]
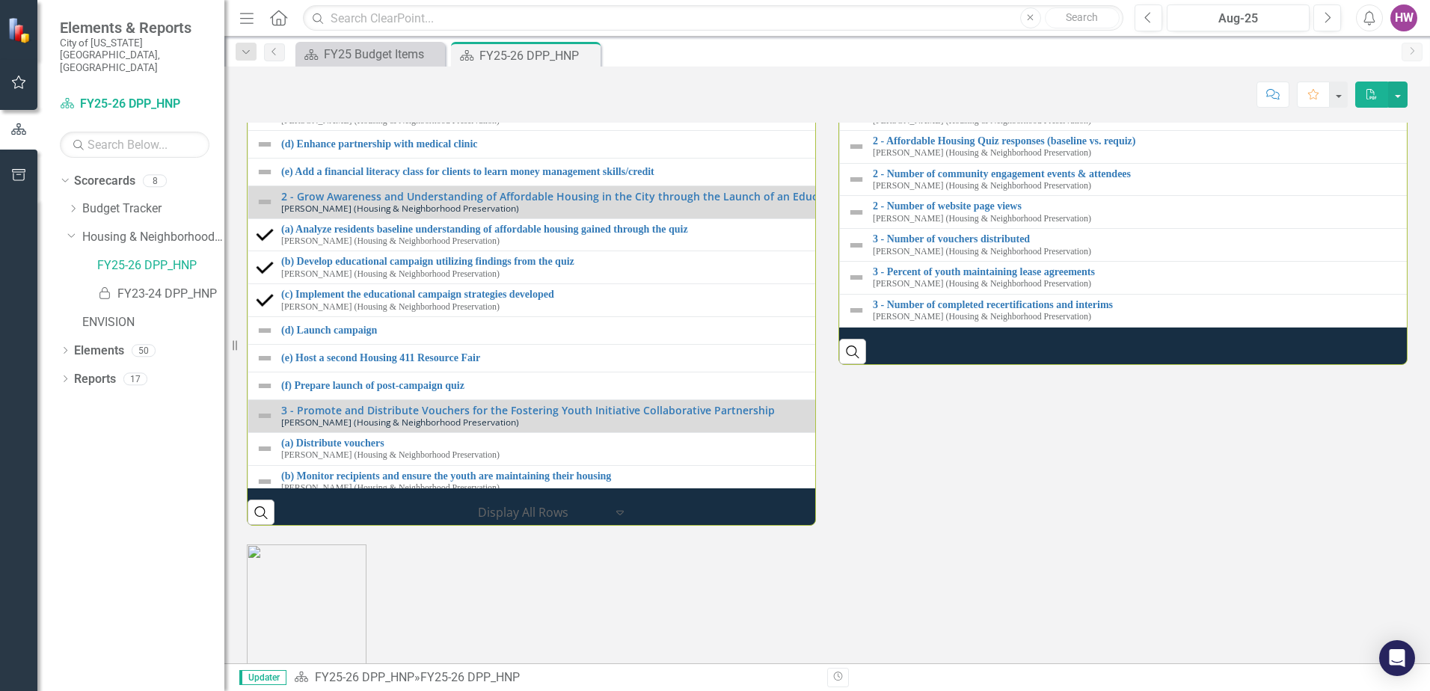
click at [851, 25] on img at bounding box center [856, 16] width 18 height 18
click at [928, 16] on link "1 - Single shelter participant vacancy rate" at bounding box center [1428, 9] width 1111 height 11
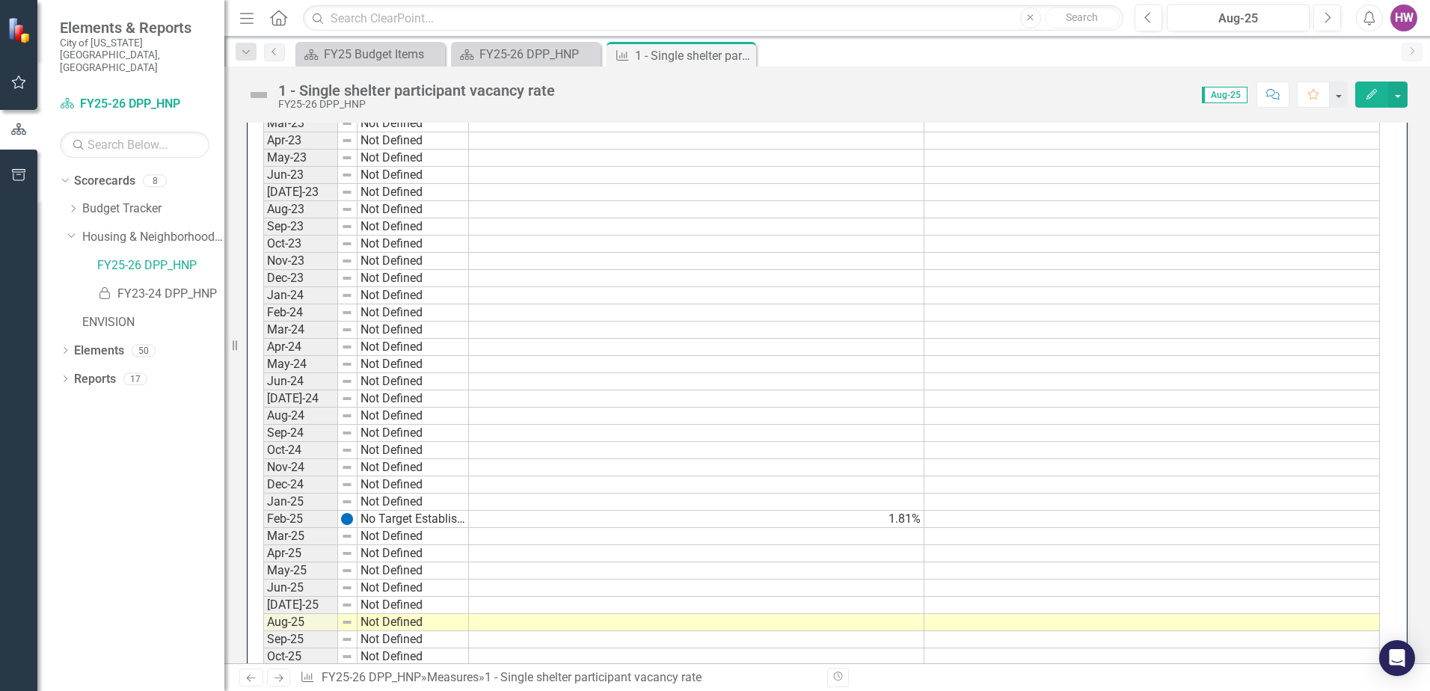
scroll to position [899, 0]
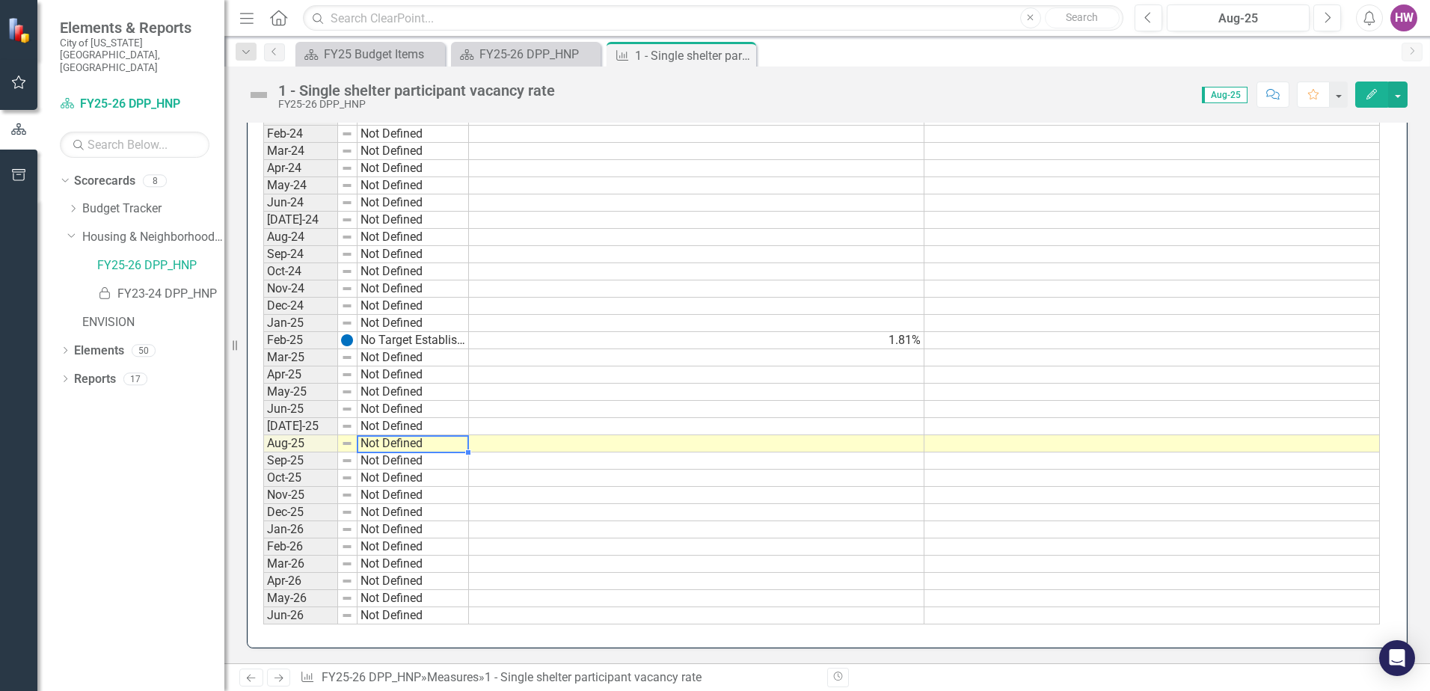
click at [435, 443] on td "Not Defined" at bounding box center [412, 443] width 111 height 17
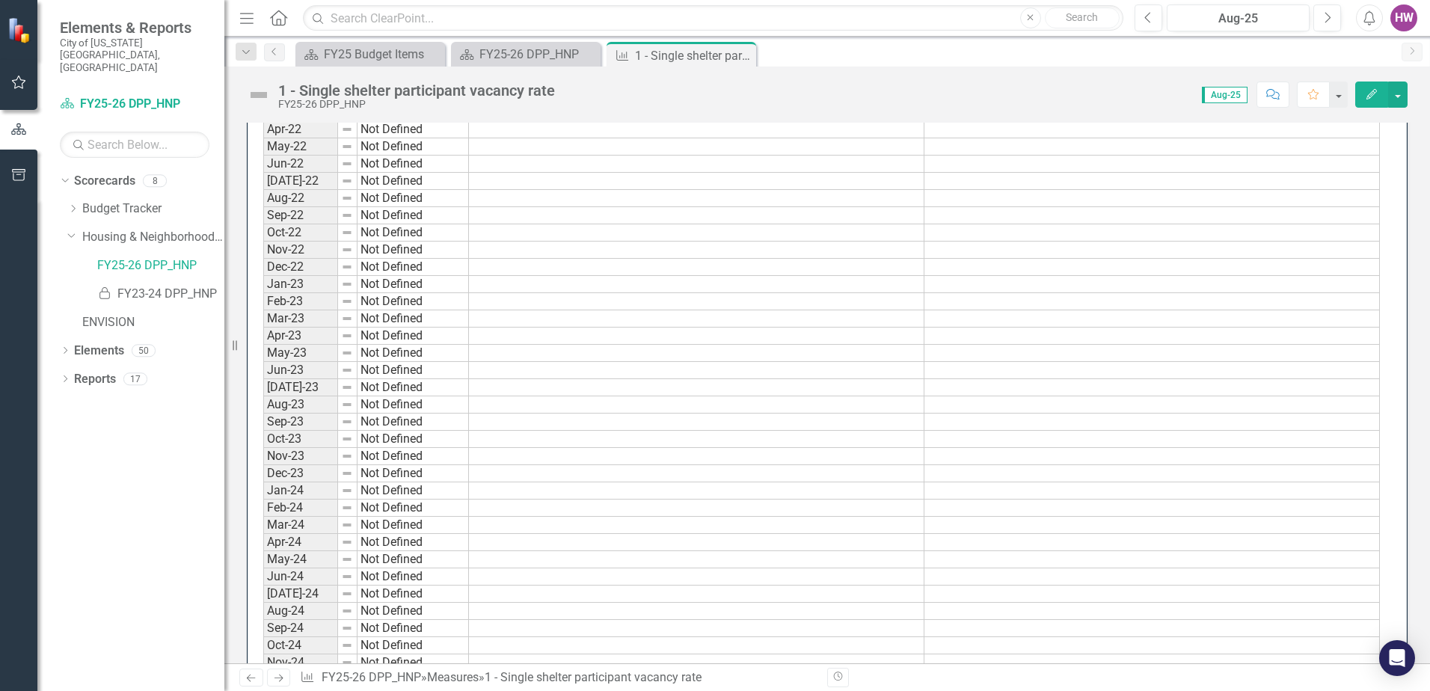
scroll to position [1, 0]
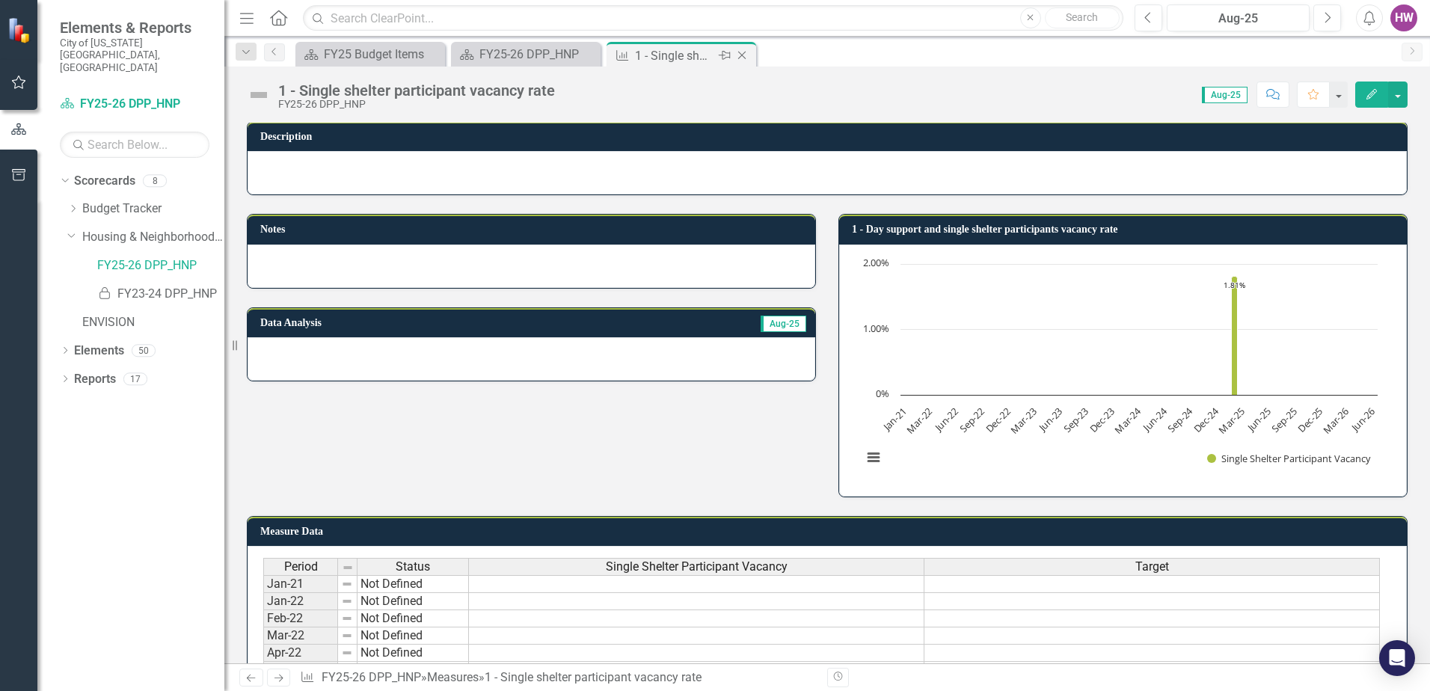
click at [743, 55] on icon at bounding box center [742, 56] width 8 height 8
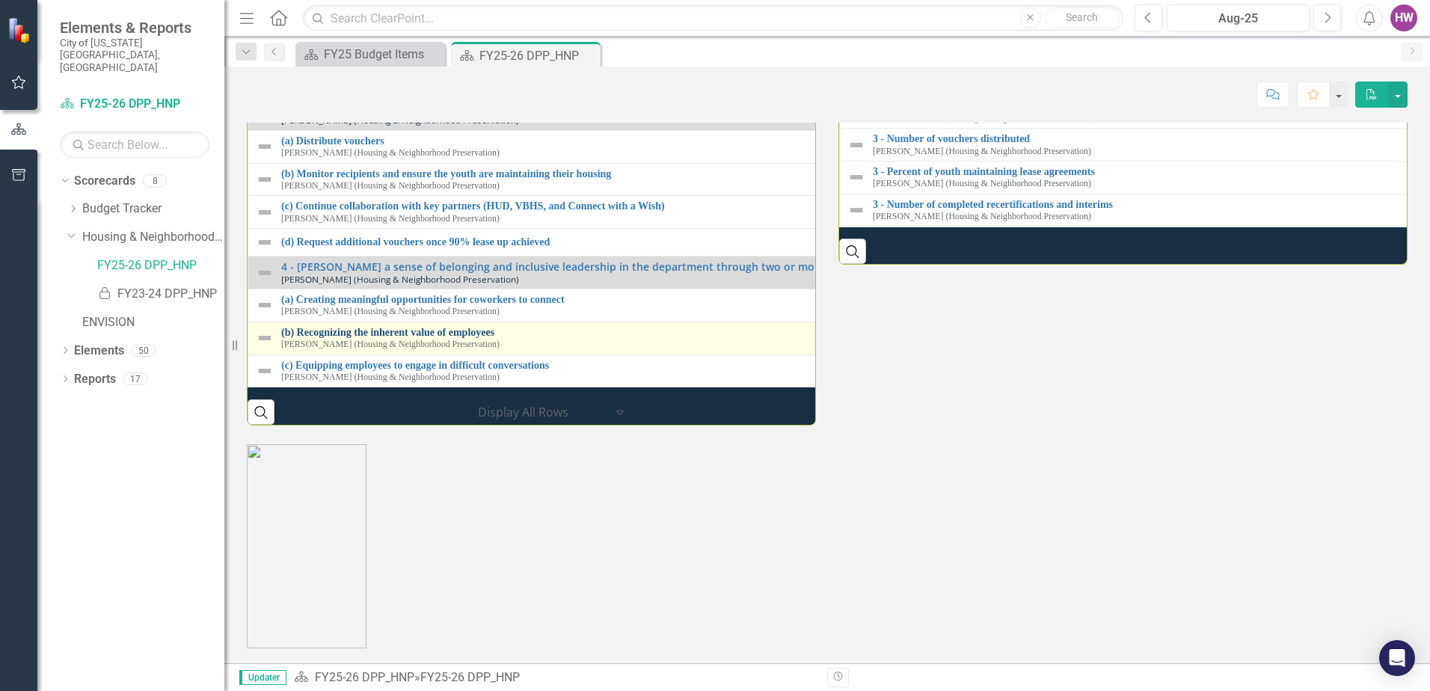
scroll to position [2014, 0]
click at [328, 338] on link "(b) Recognizing the inherent value of employees" at bounding box center [830, 332] width 1099 height 11
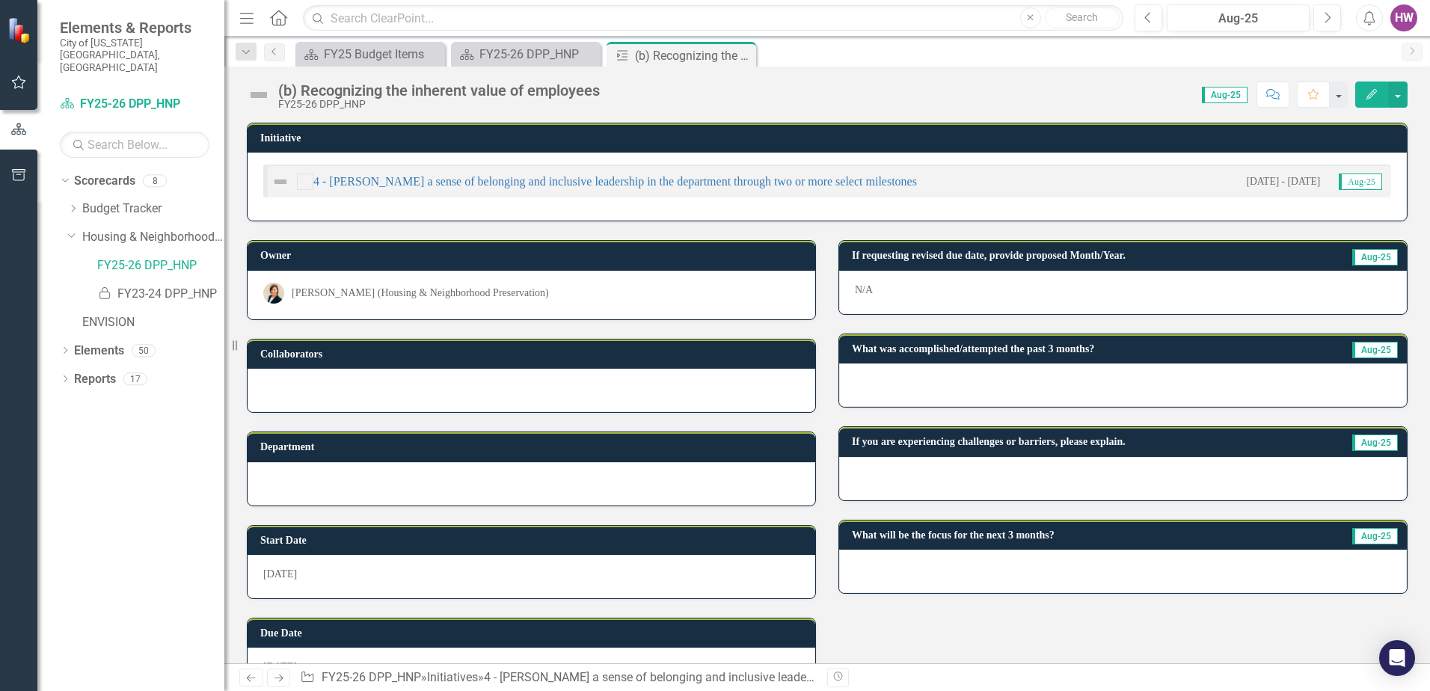
click at [275, 179] on img at bounding box center [280, 182] width 18 height 18
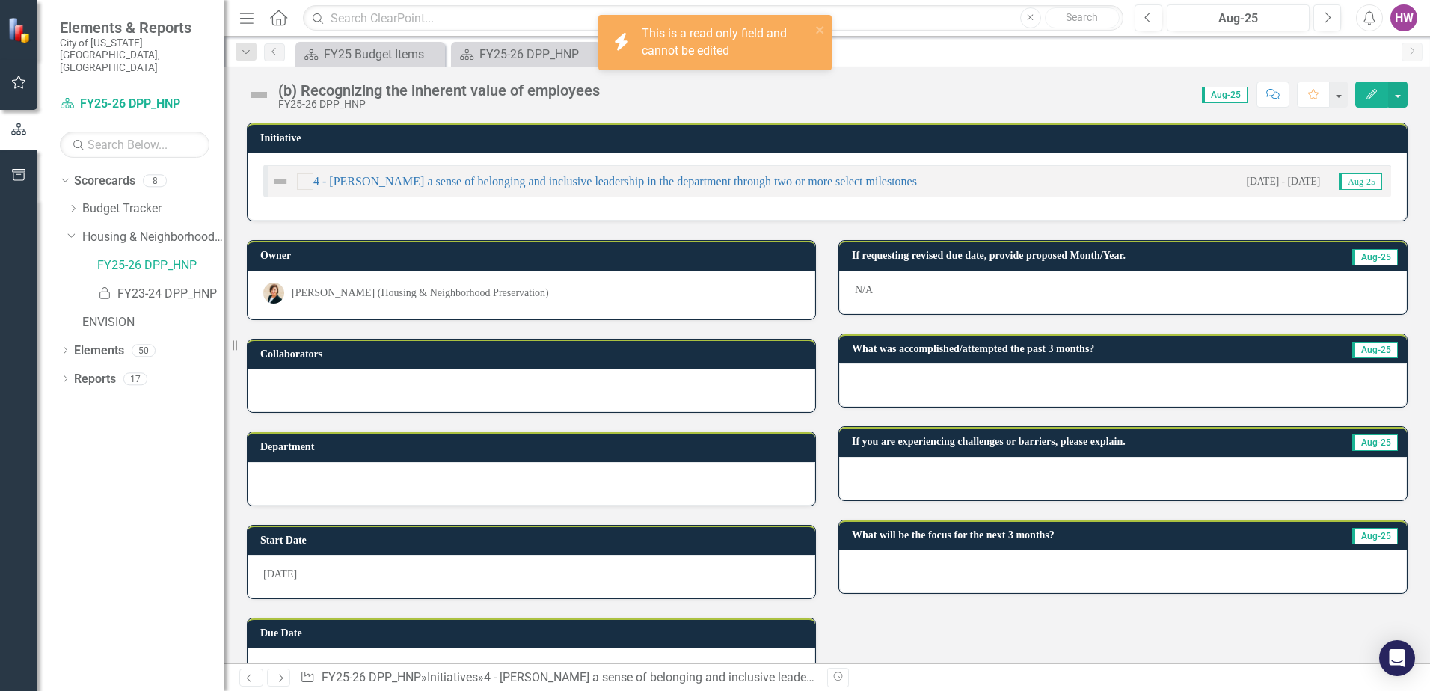
click at [275, 179] on img at bounding box center [280, 182] width 18 height 18
click at [818, 26] on icon "close" at bounding box center [820, 30] width 10 height 12
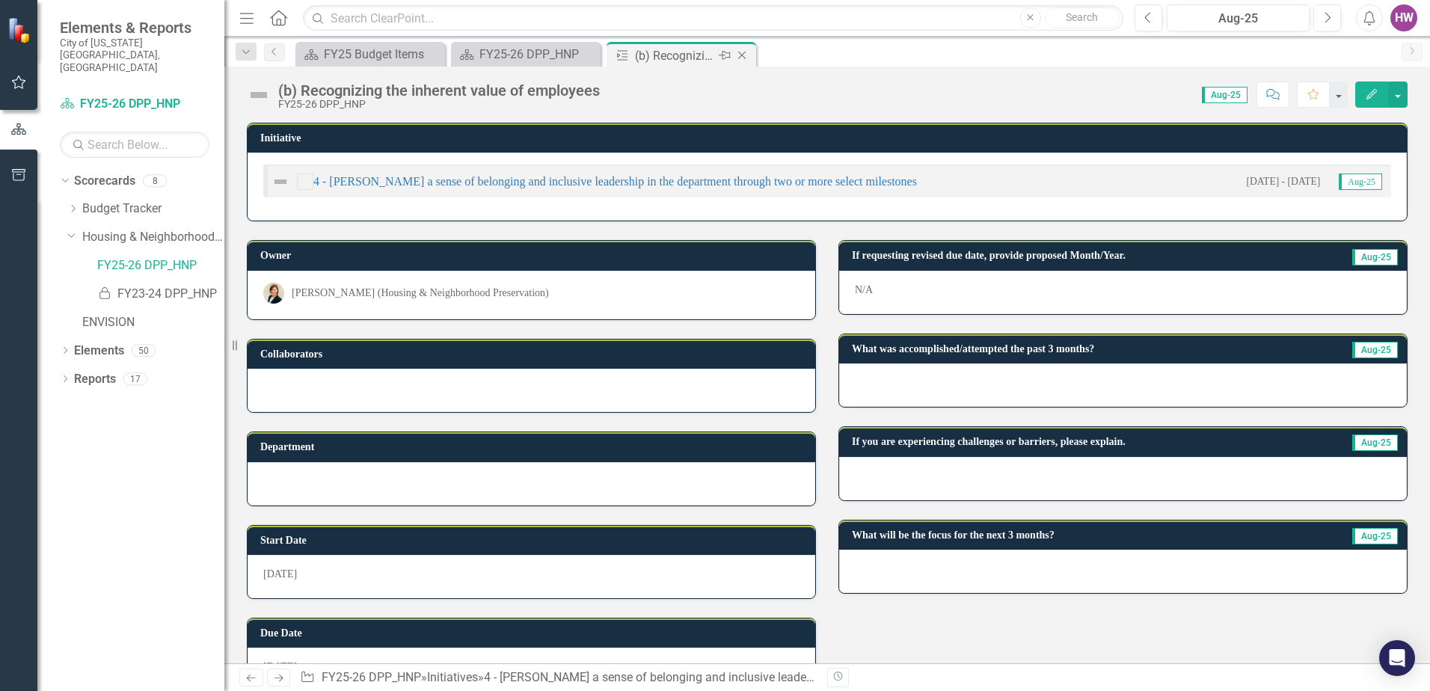
click at [742, 57] on icon "Close" at bounding box center [741, 55] width 15 height 12
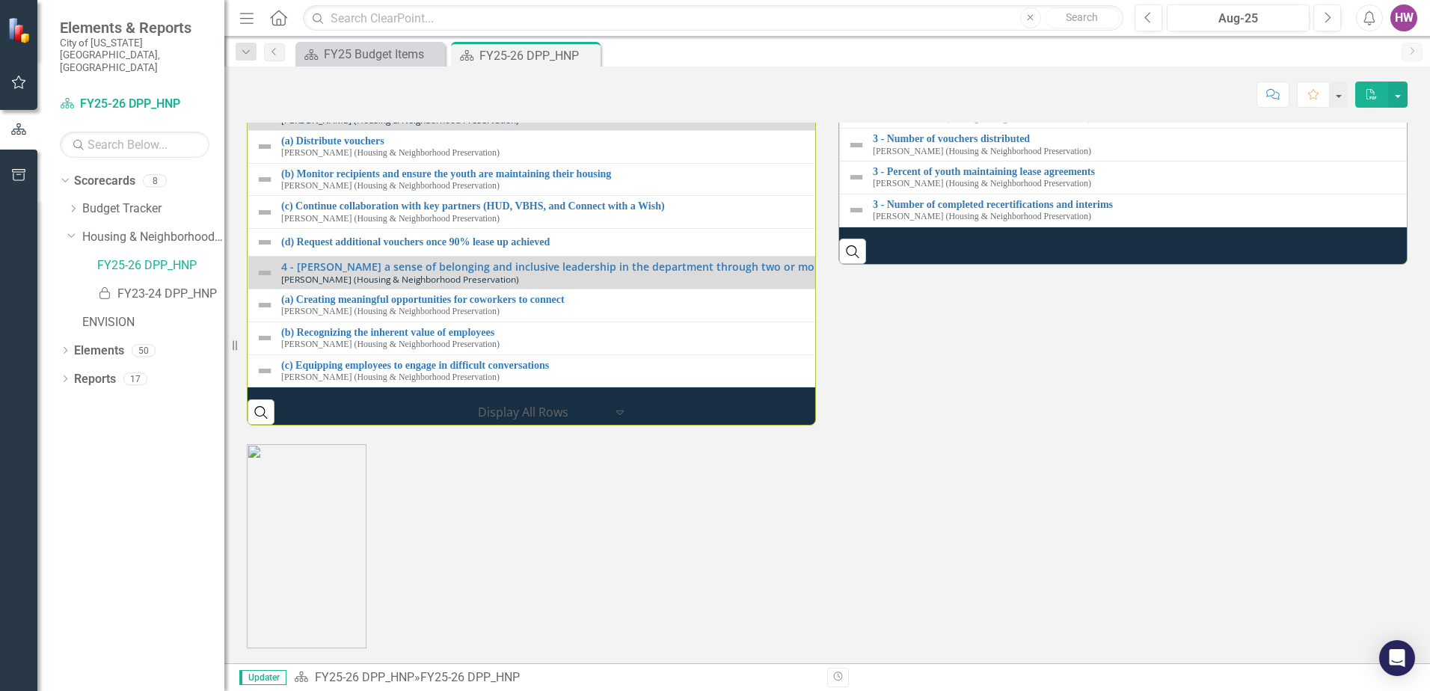
scroll to position [2164, 0]
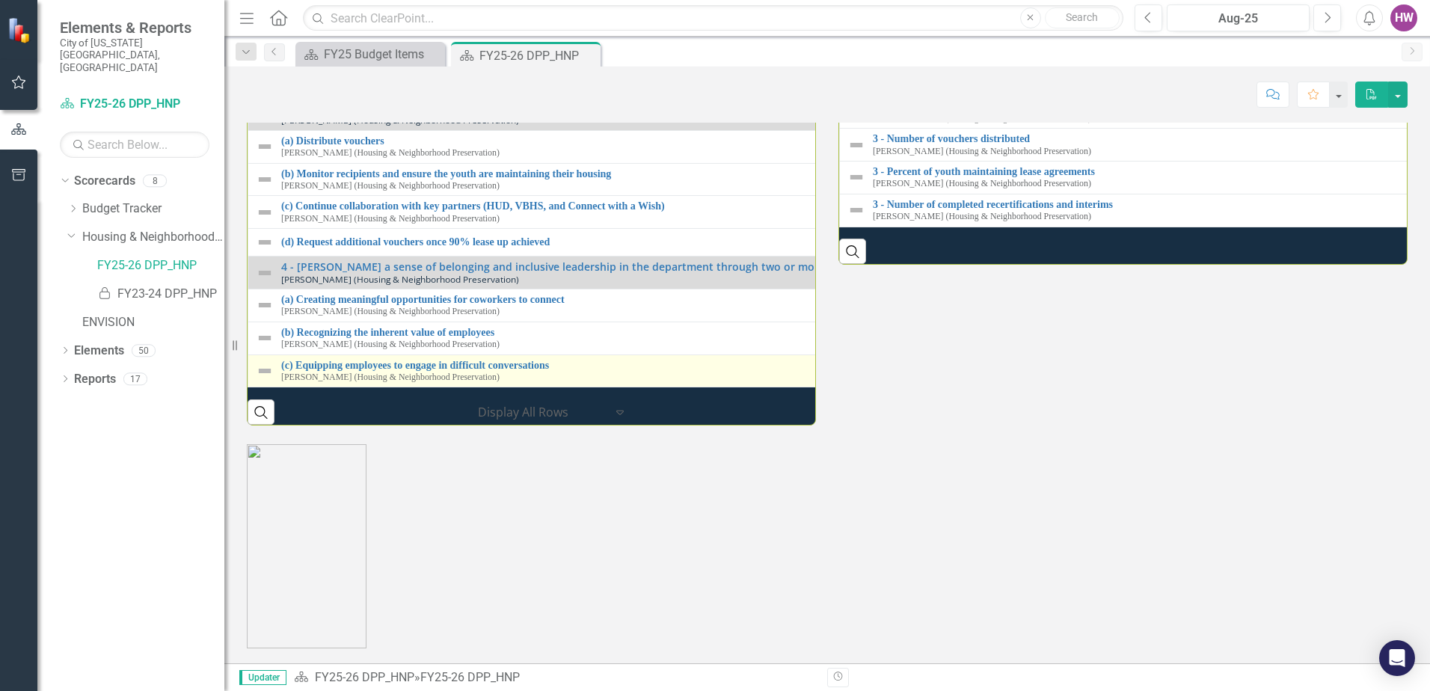
click at [262, 362] on img at bounding box center [265, 371] width 18 height 18
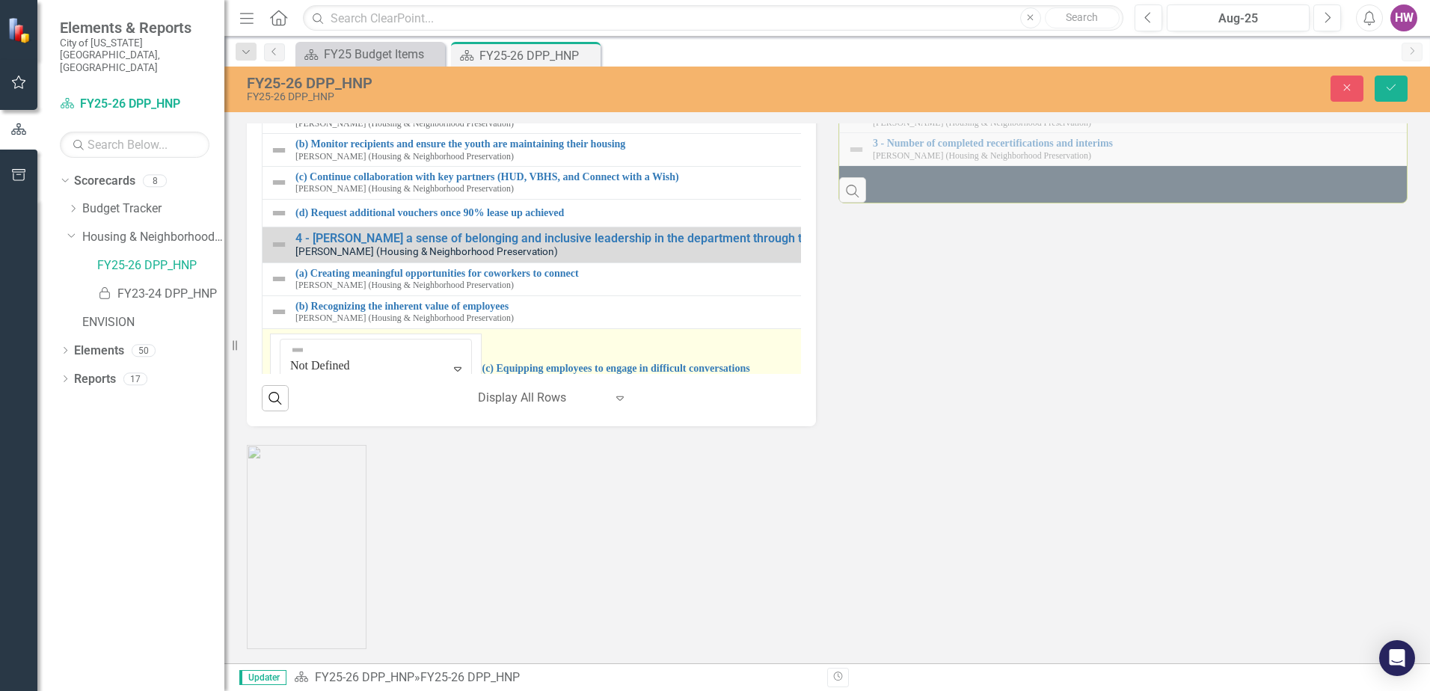
scroll to position [2226, 0]
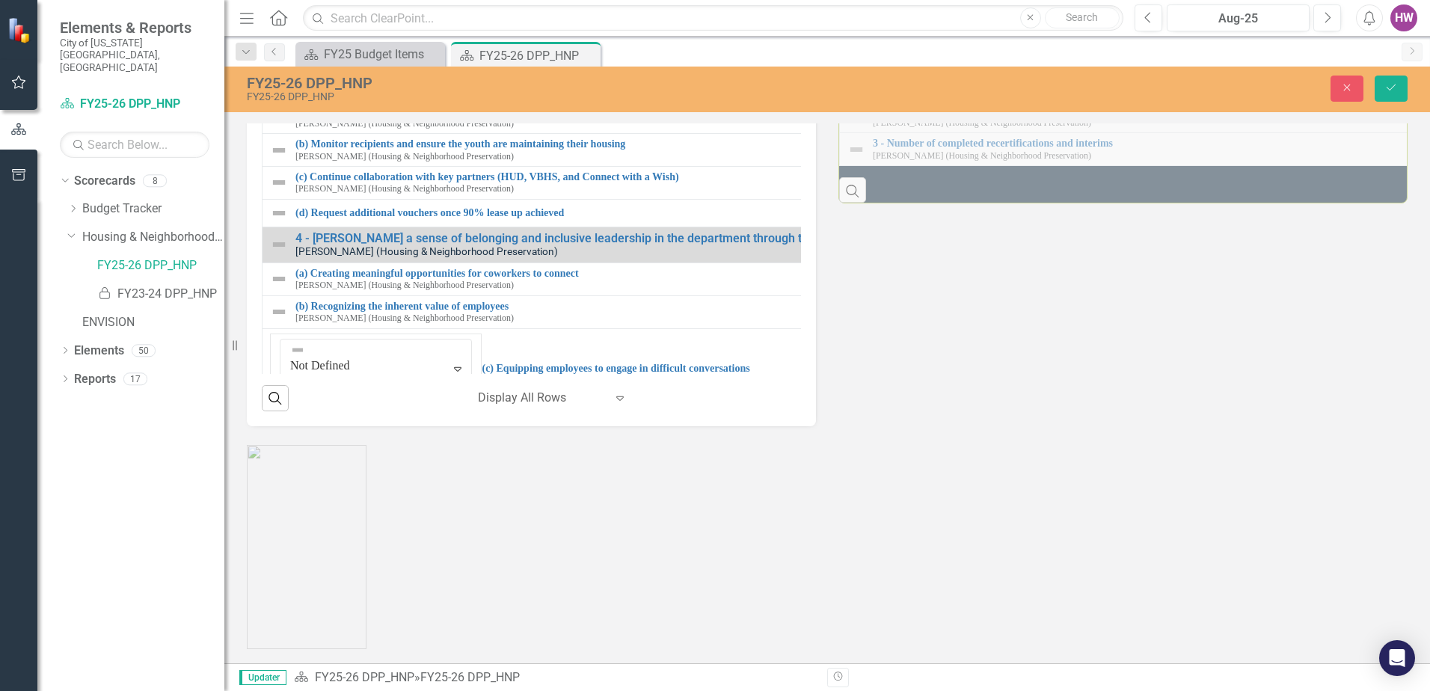
click at [598, 481] on div at bounding box center [827, 537] width 1183 height 223
click at [635, 500] on div at bounding box center [827, 537] width 1183 height 223
click at [634, 498] on div at bounding box center [827, 537] width 1183 height 223
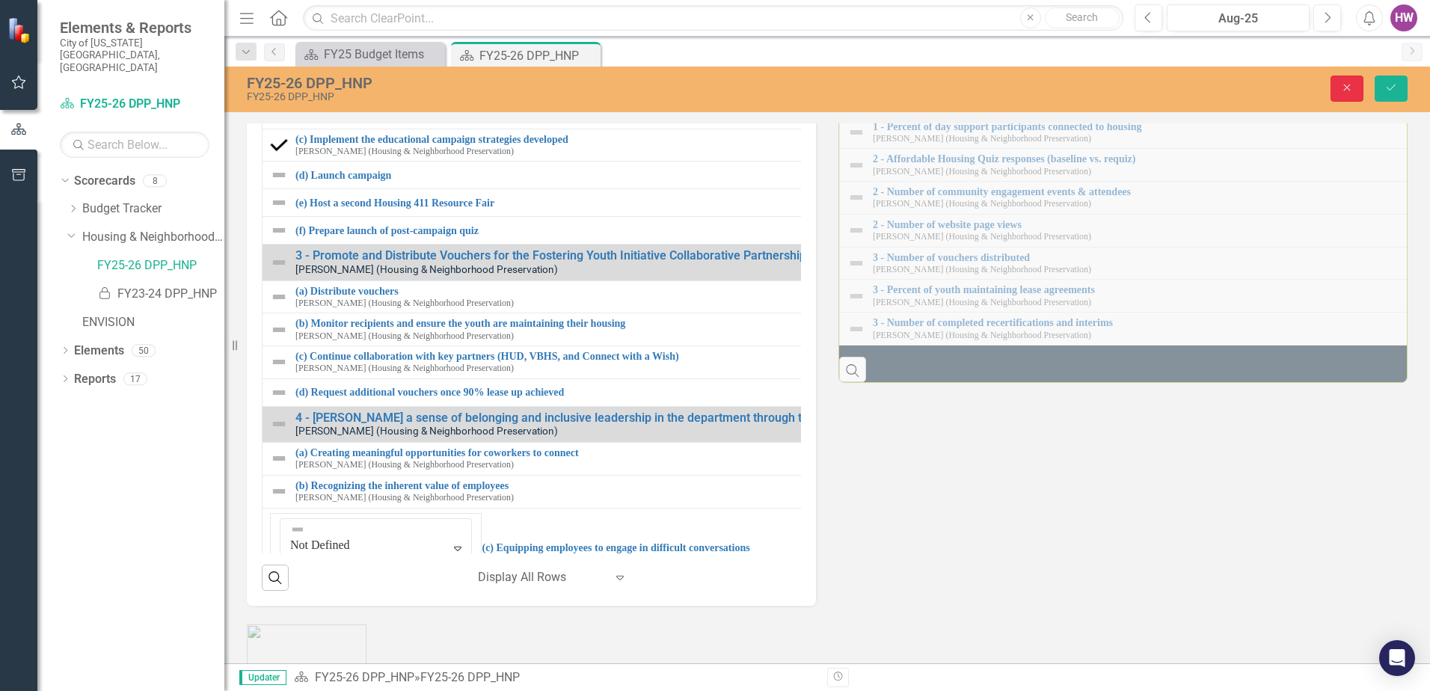
click at [1344, 85] on icon "Close" at bounding box center [1346, 87] width 13 height 10
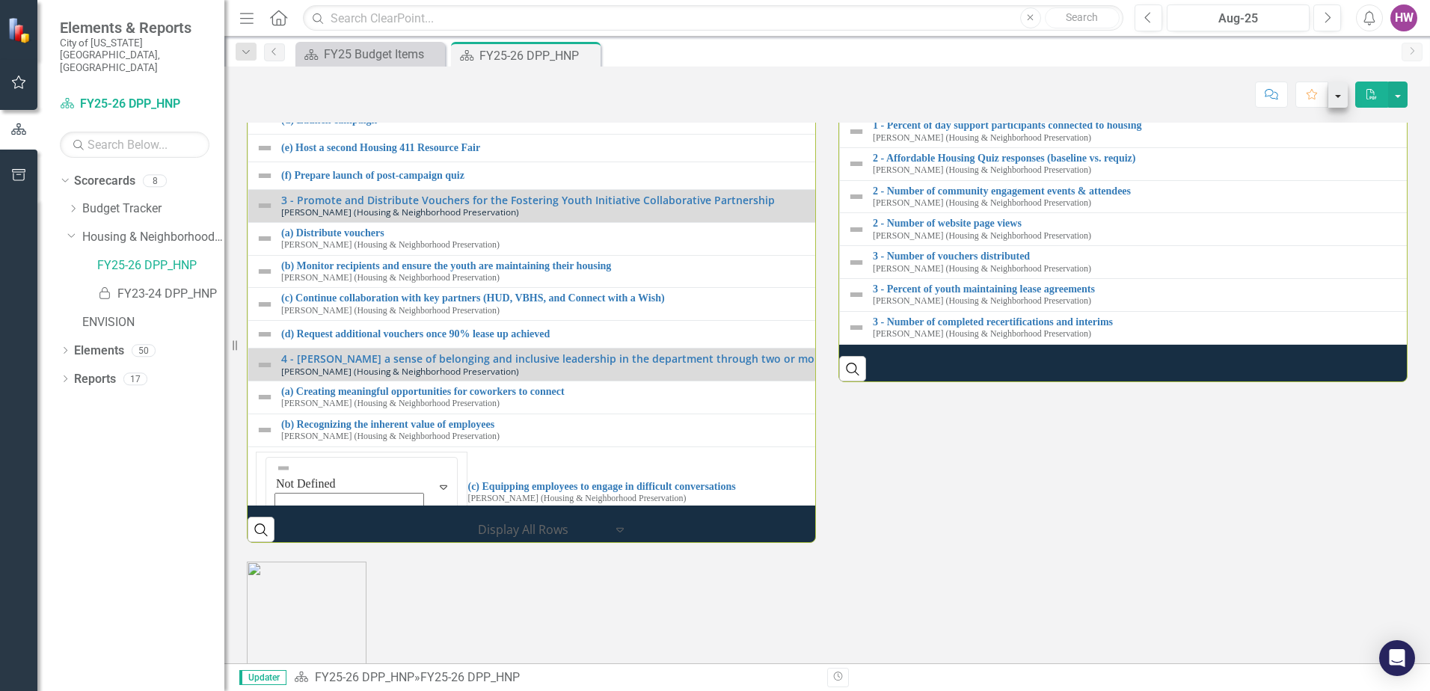
scroll to position [213, 0]
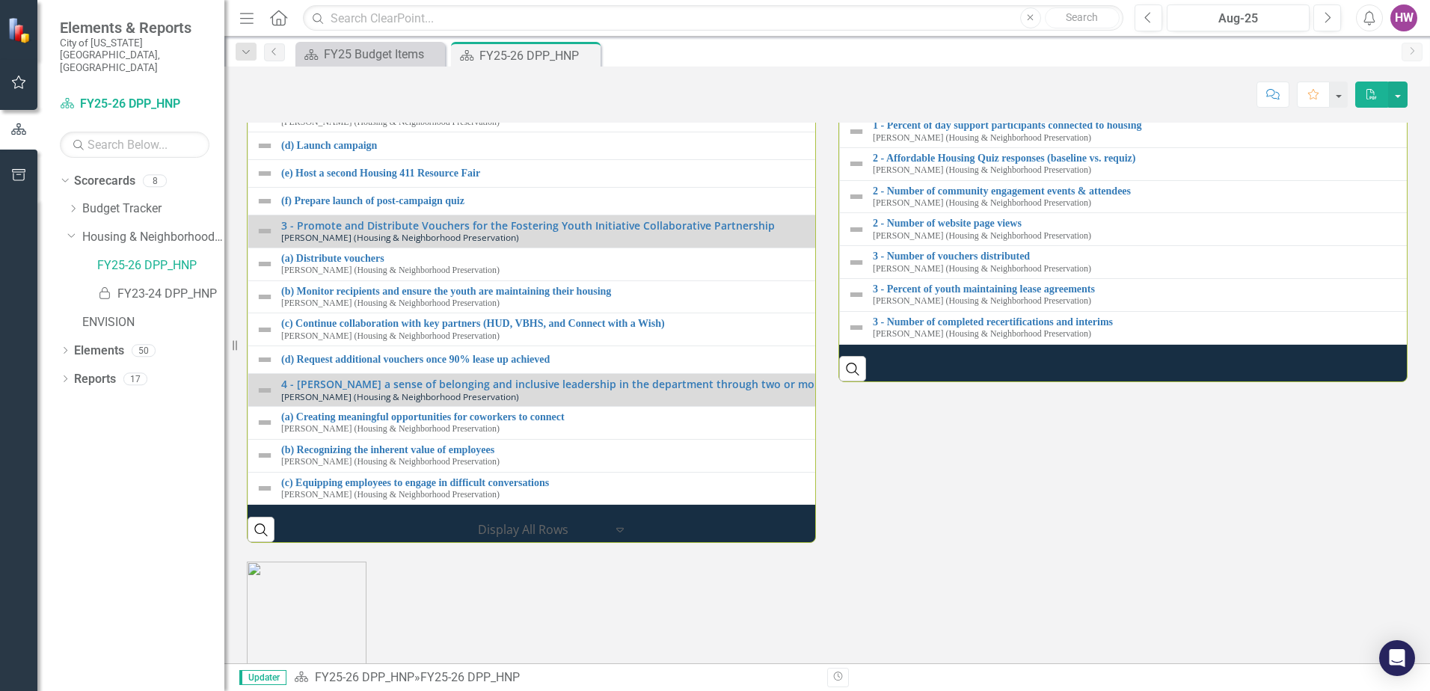
click at [850, 42] on img at bounding box center [856, 33] width 18 height 18
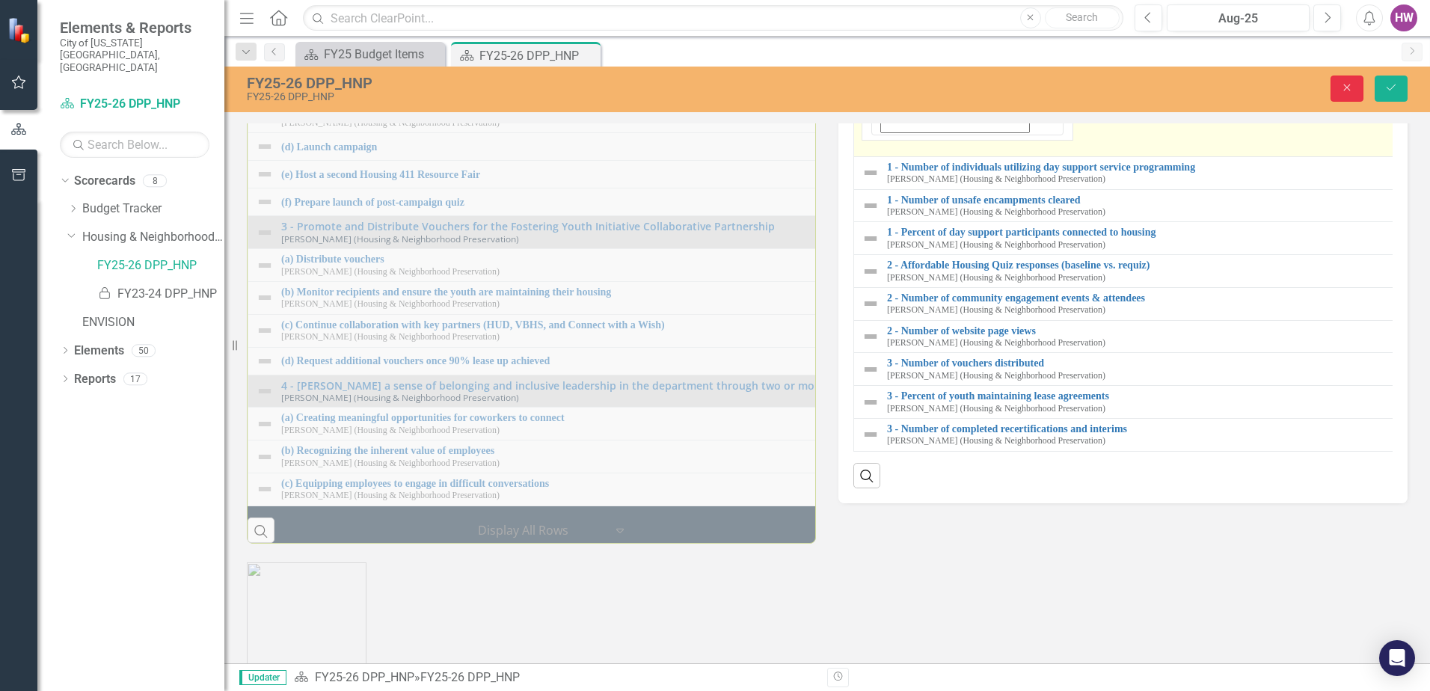
click at [1344, 89] on icon "Close" at bounding box center [1346, 87] width 13 height 10
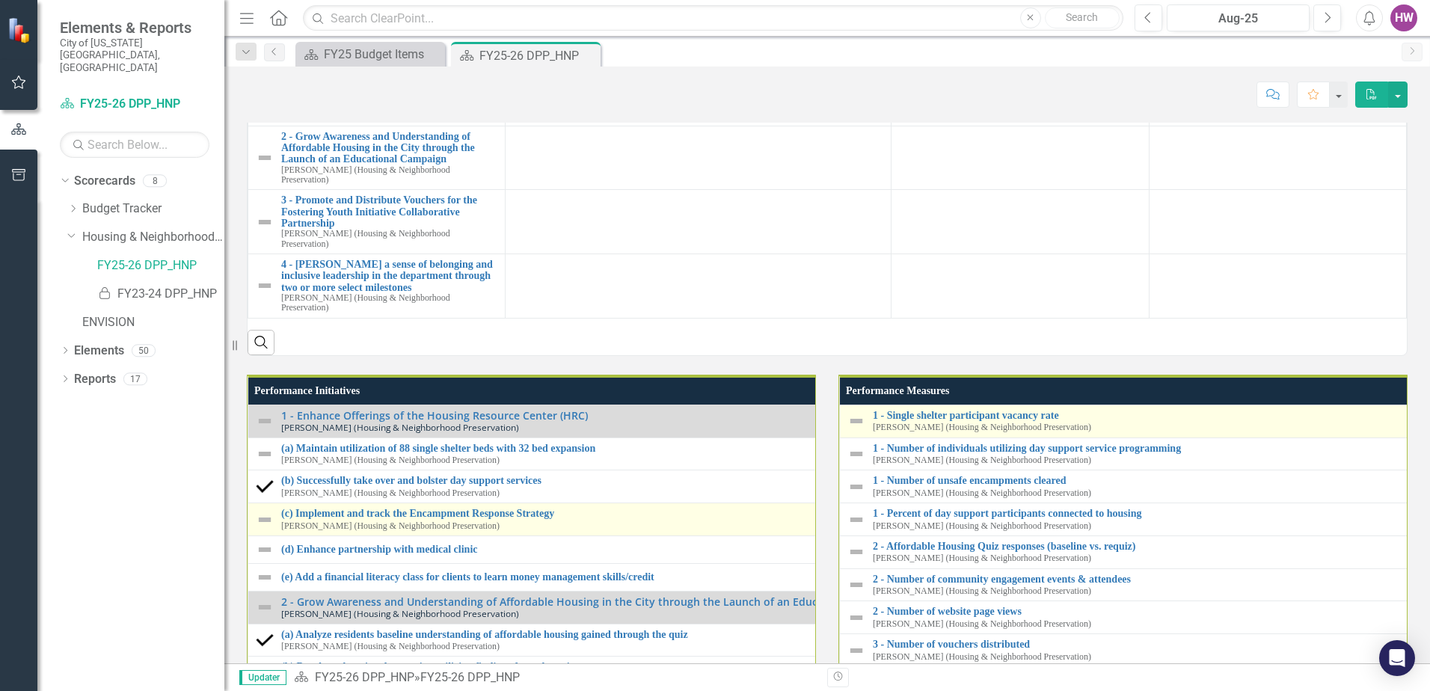
scroll to position [1329, 0]
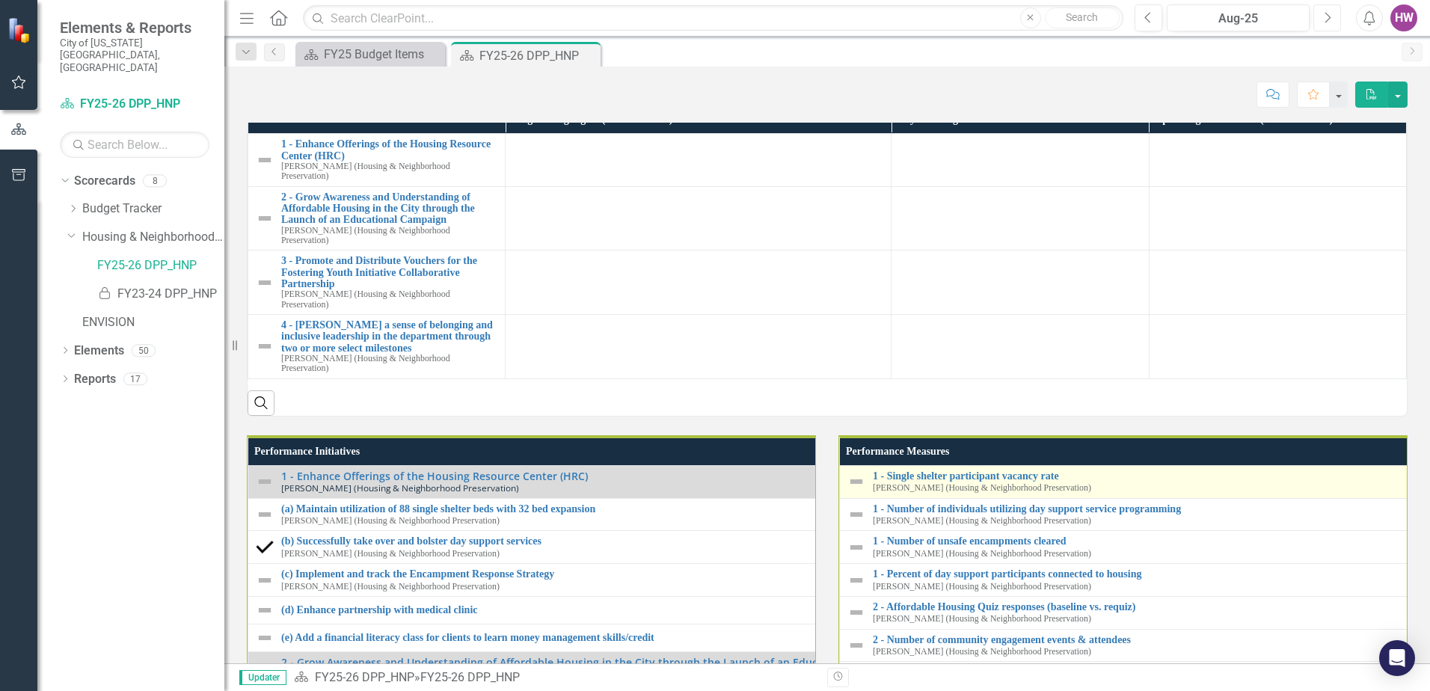
click at [1326, 19] on icon "Next" at bounding box center [1327, 17] width 8 height 13
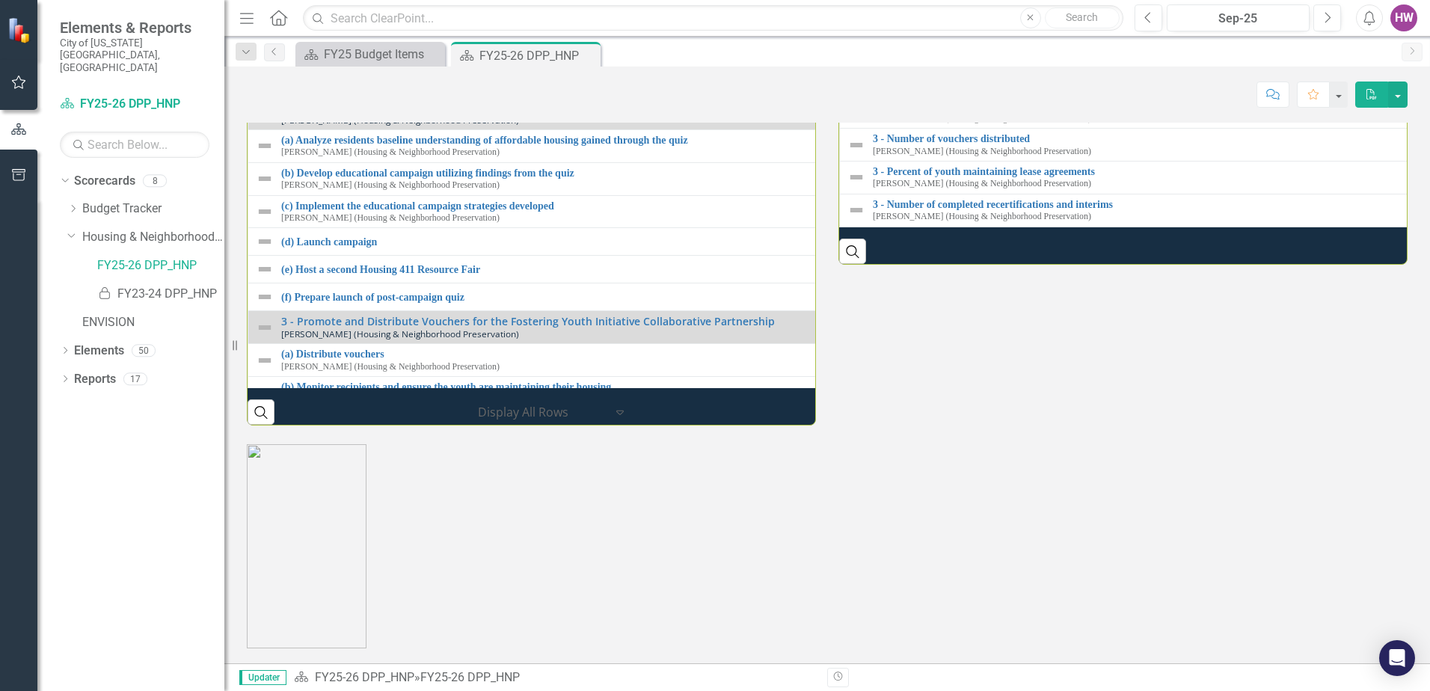
scroll to position [236, 0]
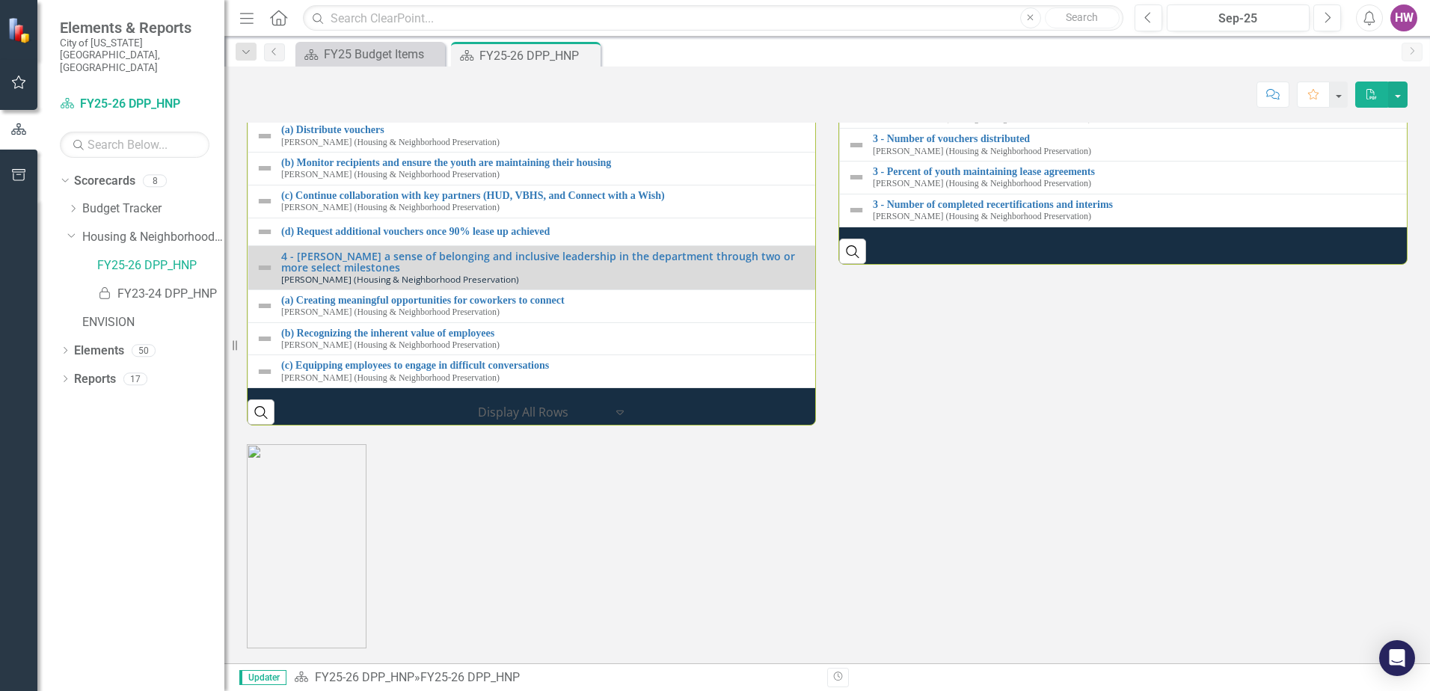
click at [1182, 469] on p at bounding box center [827, 546] width 1161 height 204
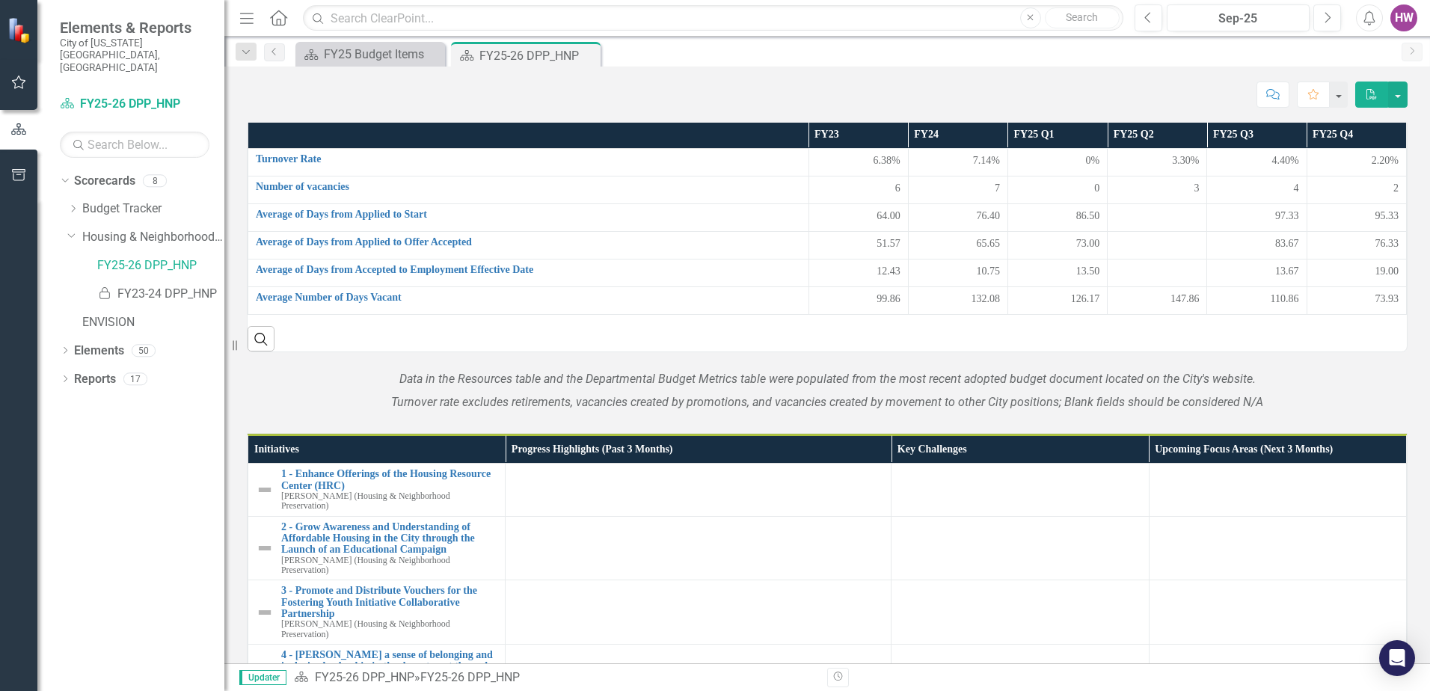
scroll to position [981, 0]
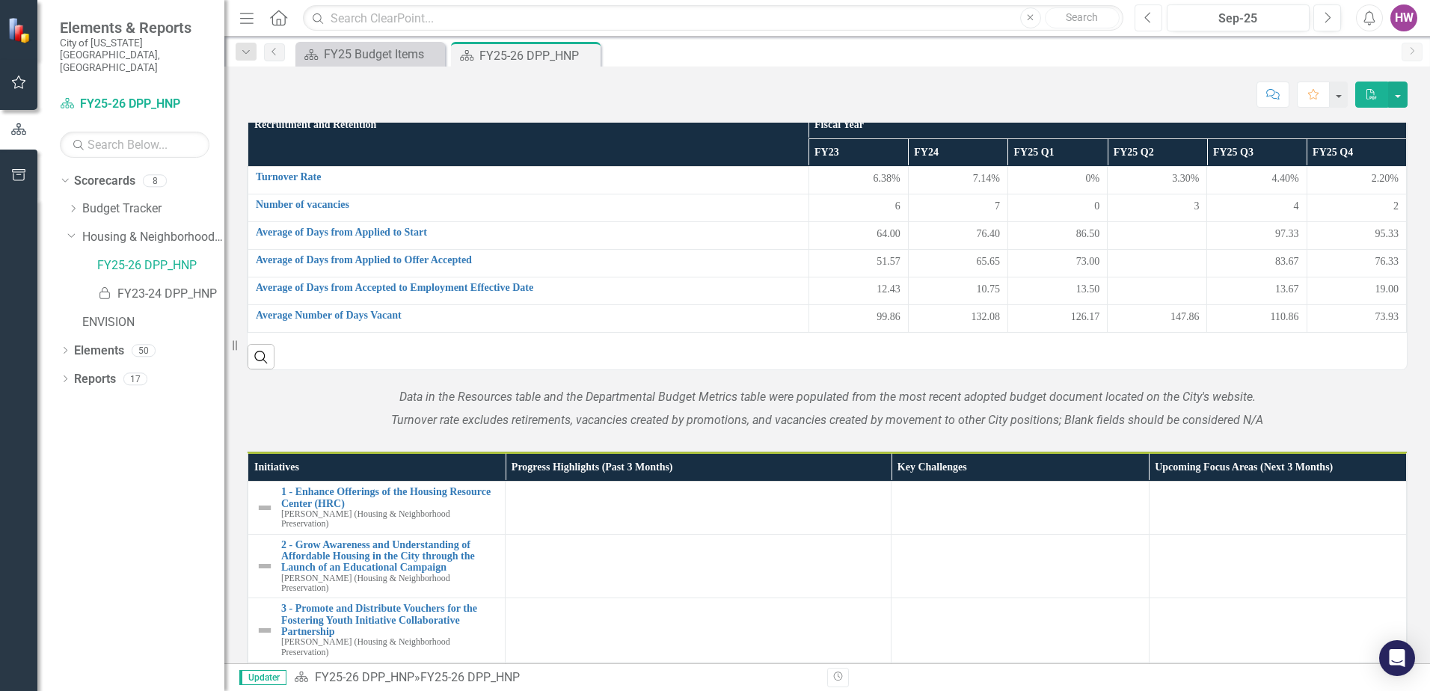
click at [1159, 15] on button "Previous" at bounding box center [1149, 17] width 28 height 27
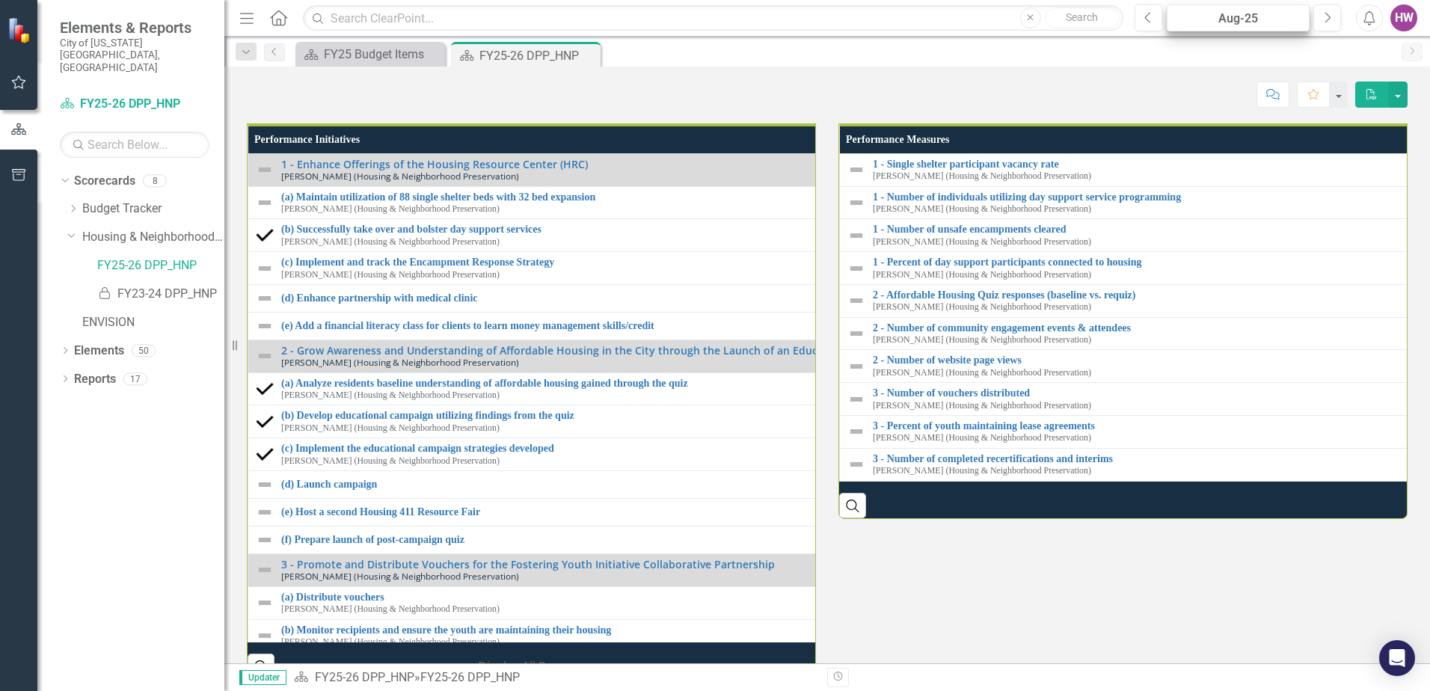
scroll to position [1640, 0]
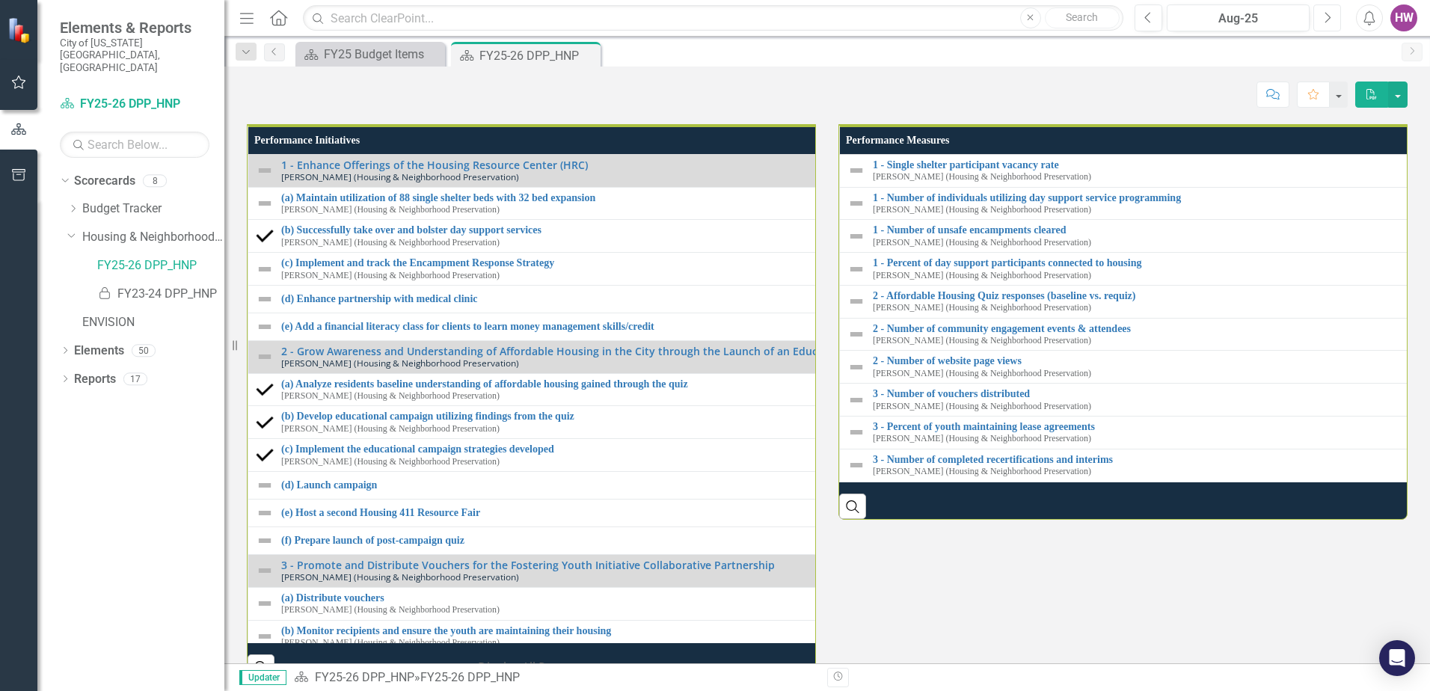
click at [1329, 16] on icon "button" at bounding box center [1328, 17] width 6 height 10
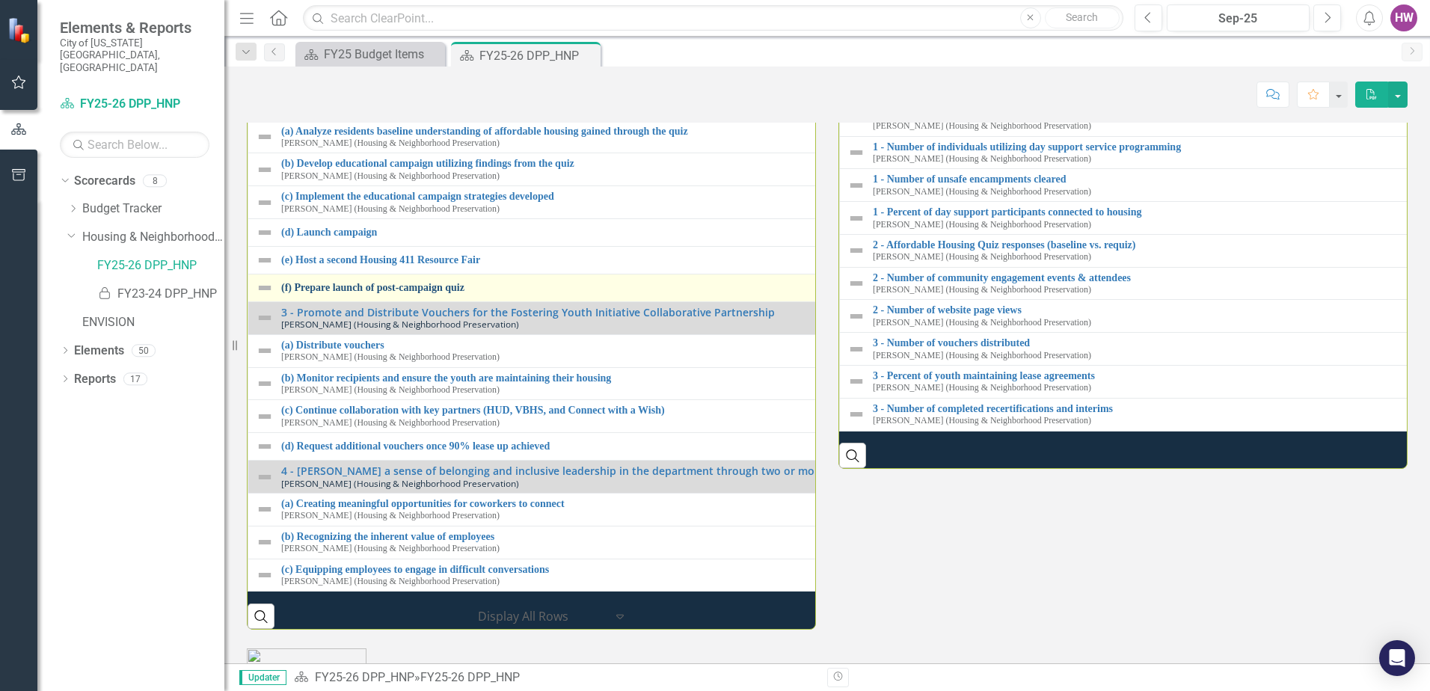
scroll to position [1715, 0]
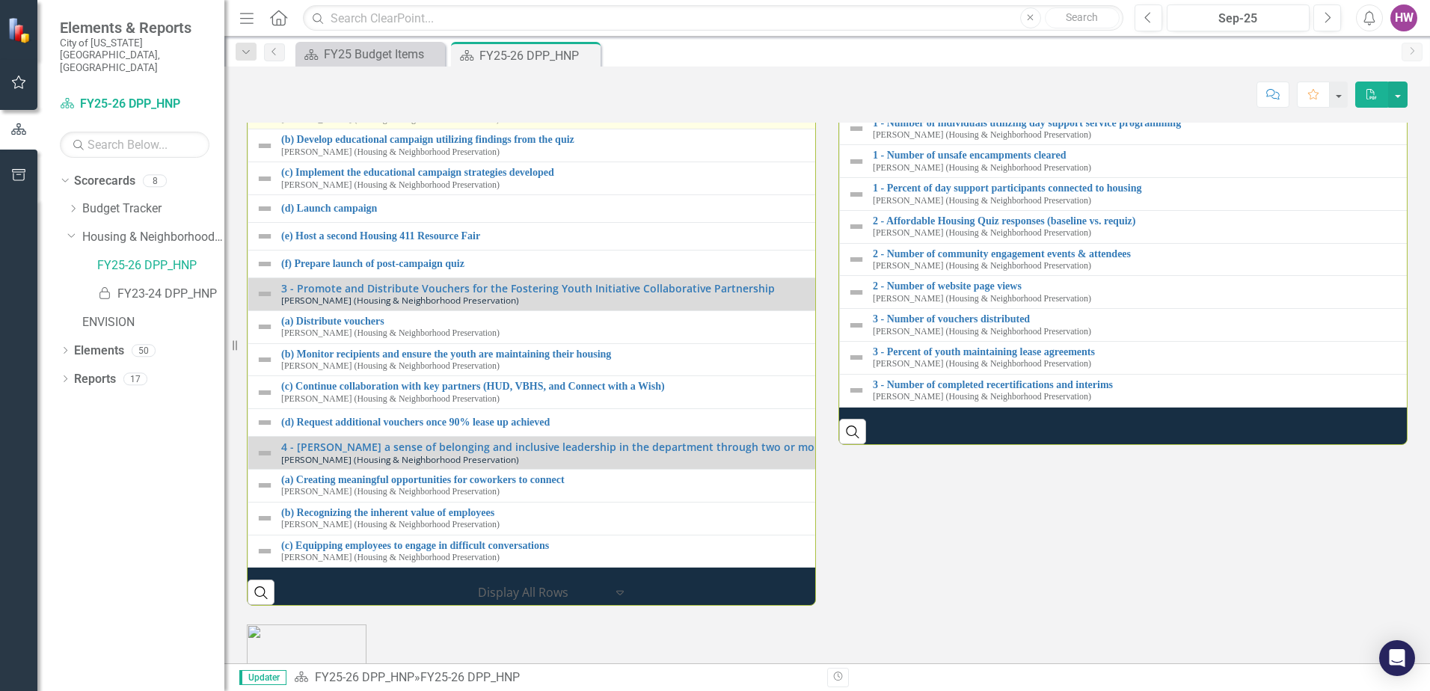
click at [354, 113] on link "(a) Analyze residents baseline understanding of affordable housing gained throu…" at bounding box center [830, 107] width 1099 height 11
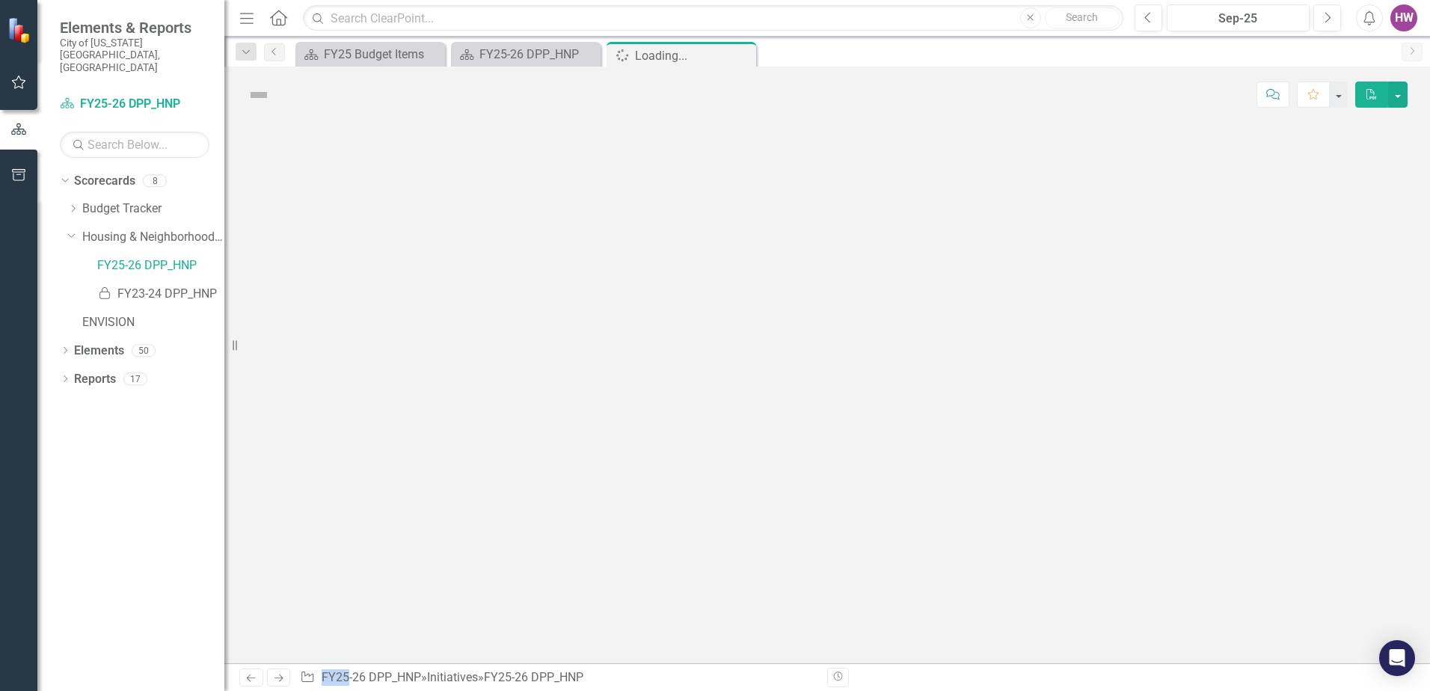
click at [354, 363] on div at bounding box center [827, 393] width 1206 height 541
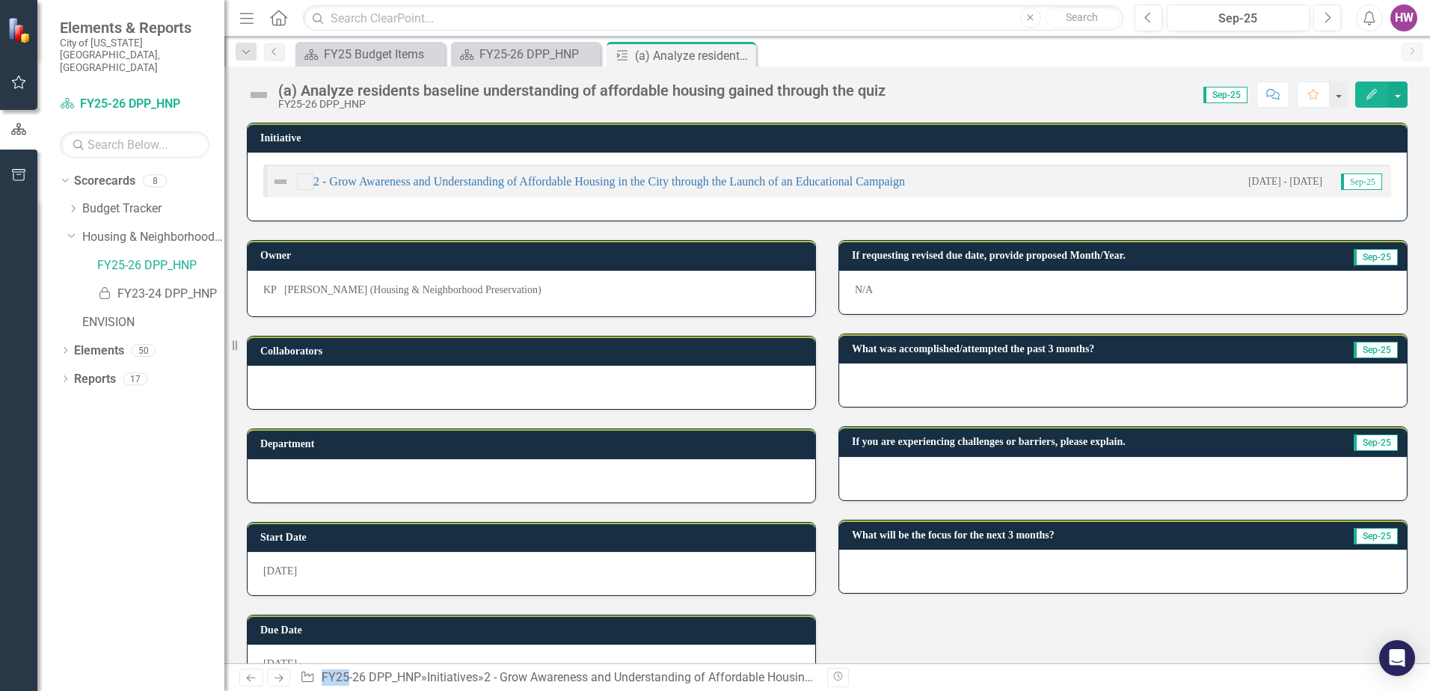
scroll to position [43, 0]
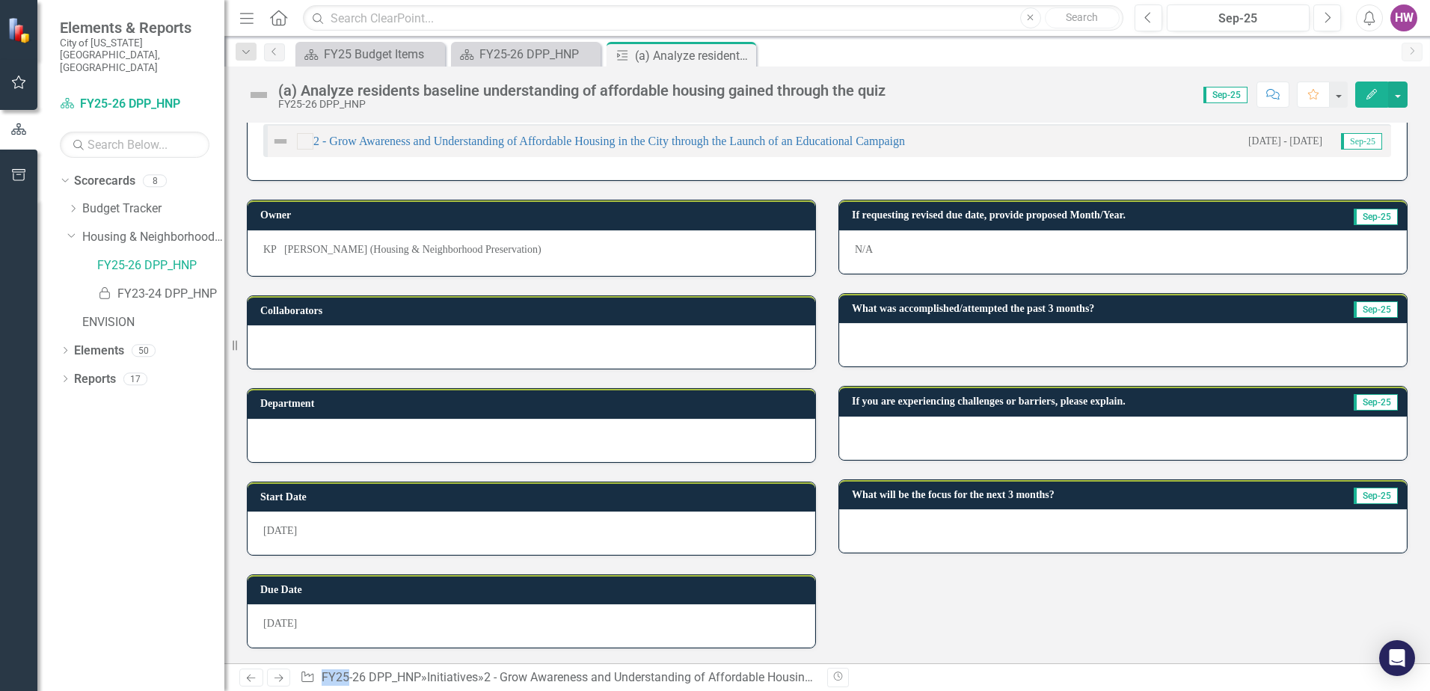
click at [1066, 530] on div at bounding box center [1123, 530] width 568 height 43
click at [1065, 528] on div at bounding box center [1123, 530] width 568 height 43
click at [897, 522] on div at bounding box center [1123, 530] width 568 height 43
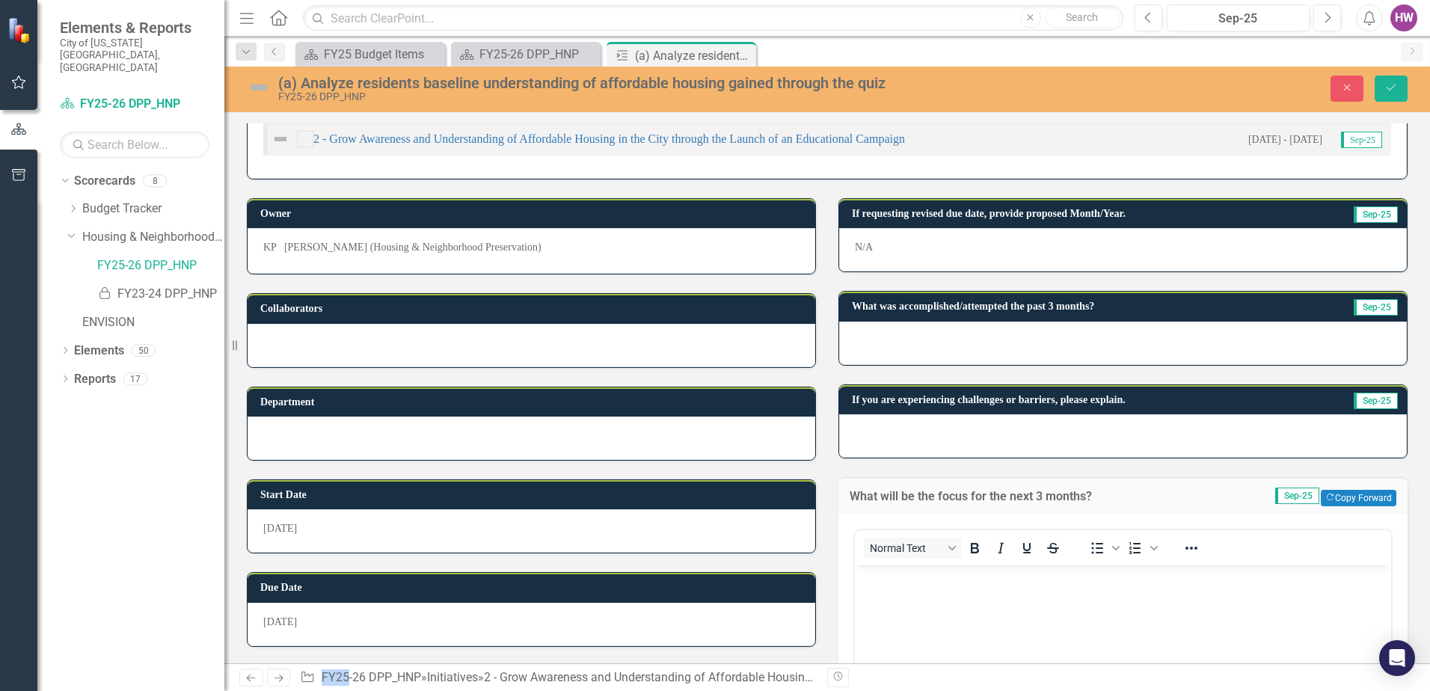
scroll to position [0, 0]
click at [1349, 93] on icon "Close" at bounding box center [1346, 87] width 13 height 10
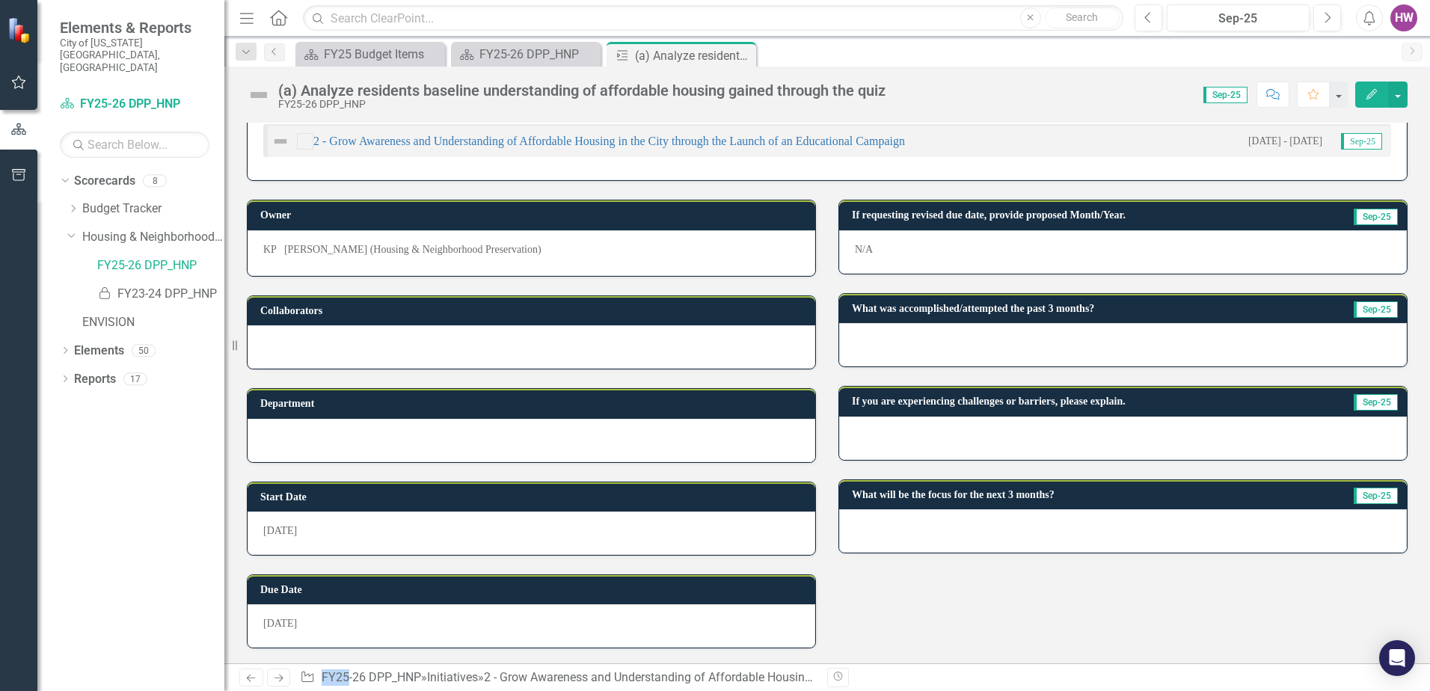
click at [337, 339] on div at bounding box center [532, 346] width 568 height 43
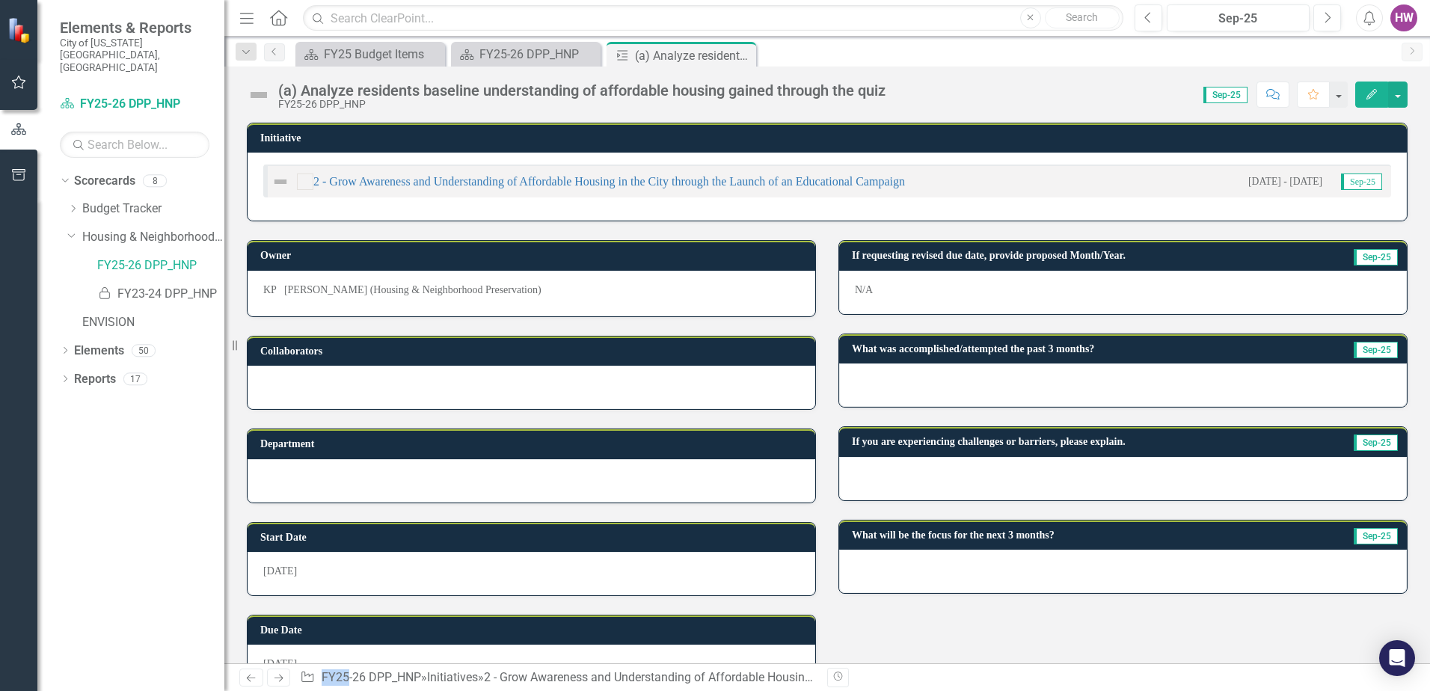
click at [853, 377] on div at bounding box center [1123, 384] width 568 height 43
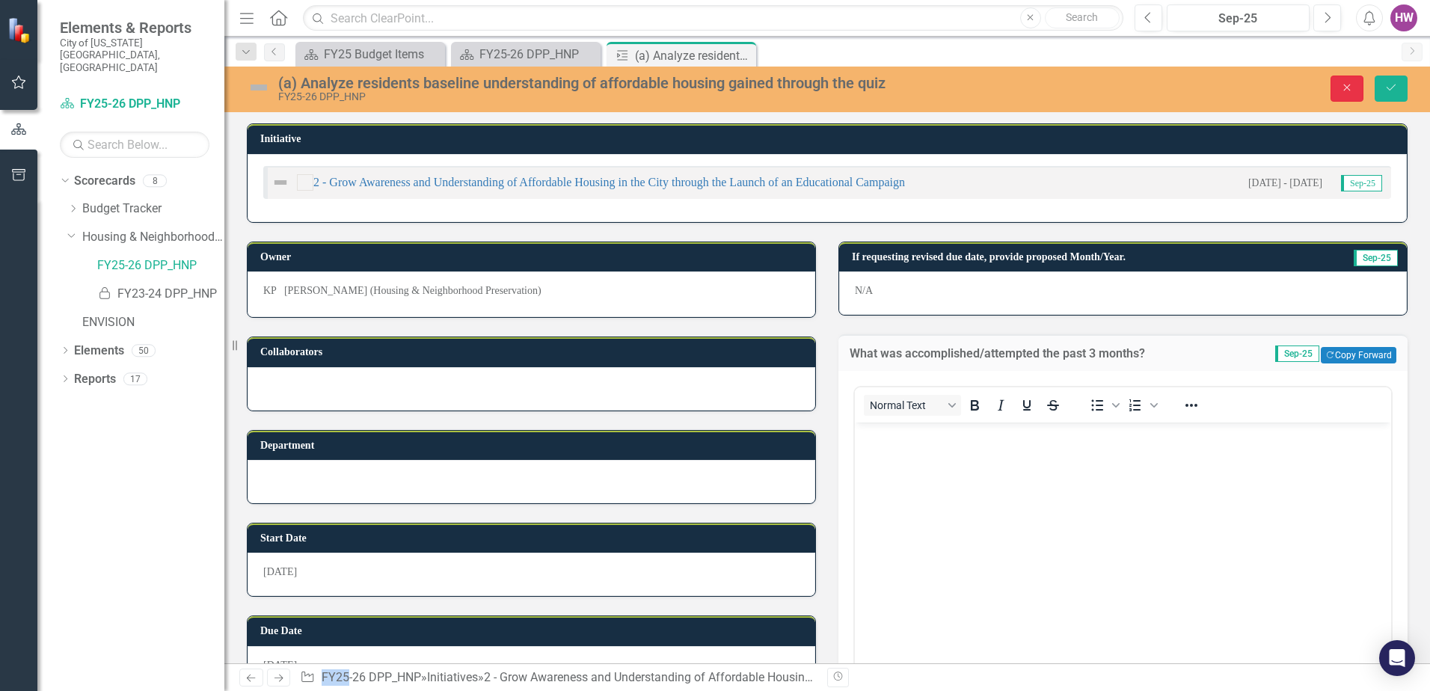
click at [1349, 90] on icon "Close" at bounding box center [1346, 87] width 13 height 10
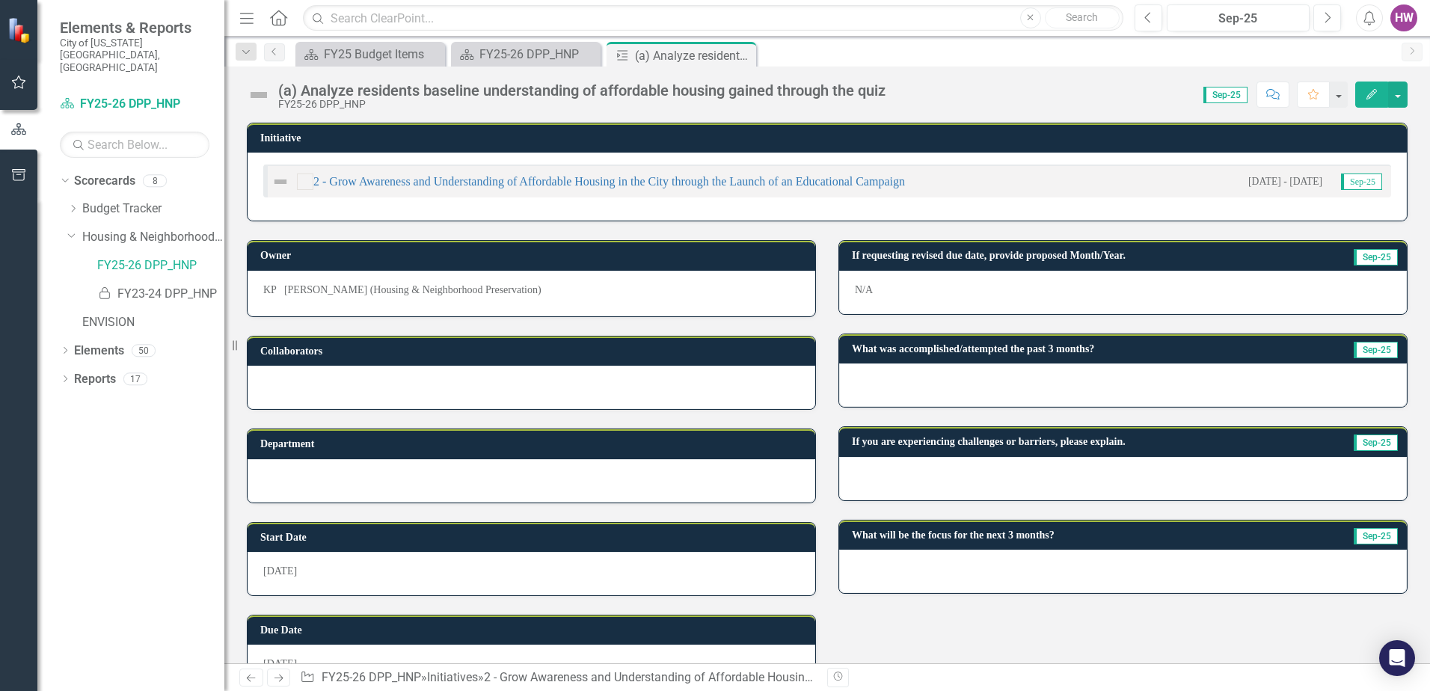
click at [1014, 75] on div "(a) Analyze residents baseline understanding of affordable housing gained throu…" at bounding box center [827, 89] width 1206 height 45
click at [741, 56] on icon at bounding box center [742, 56] width 8 height 8
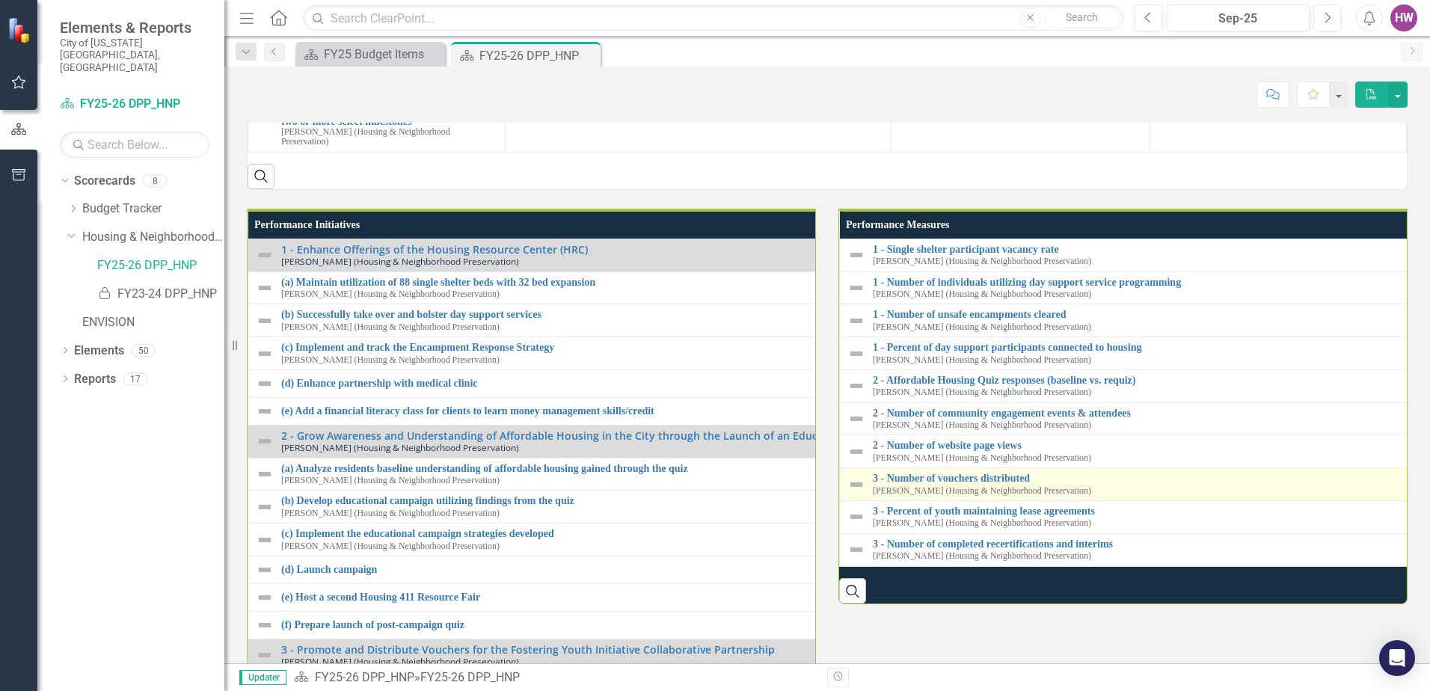
scroll to position [1870, 0]
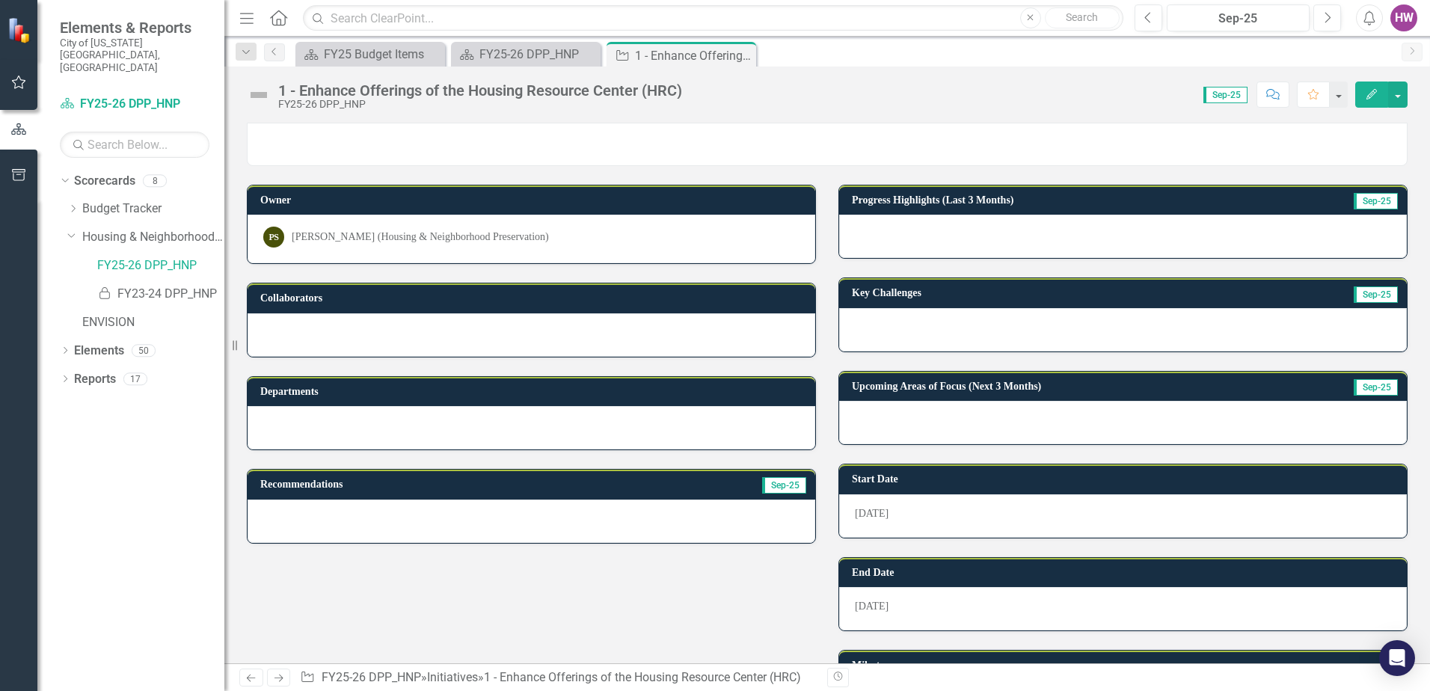
click at [0, 0] on icon "Close" at bounding box center [0, 0] width 0 height 0
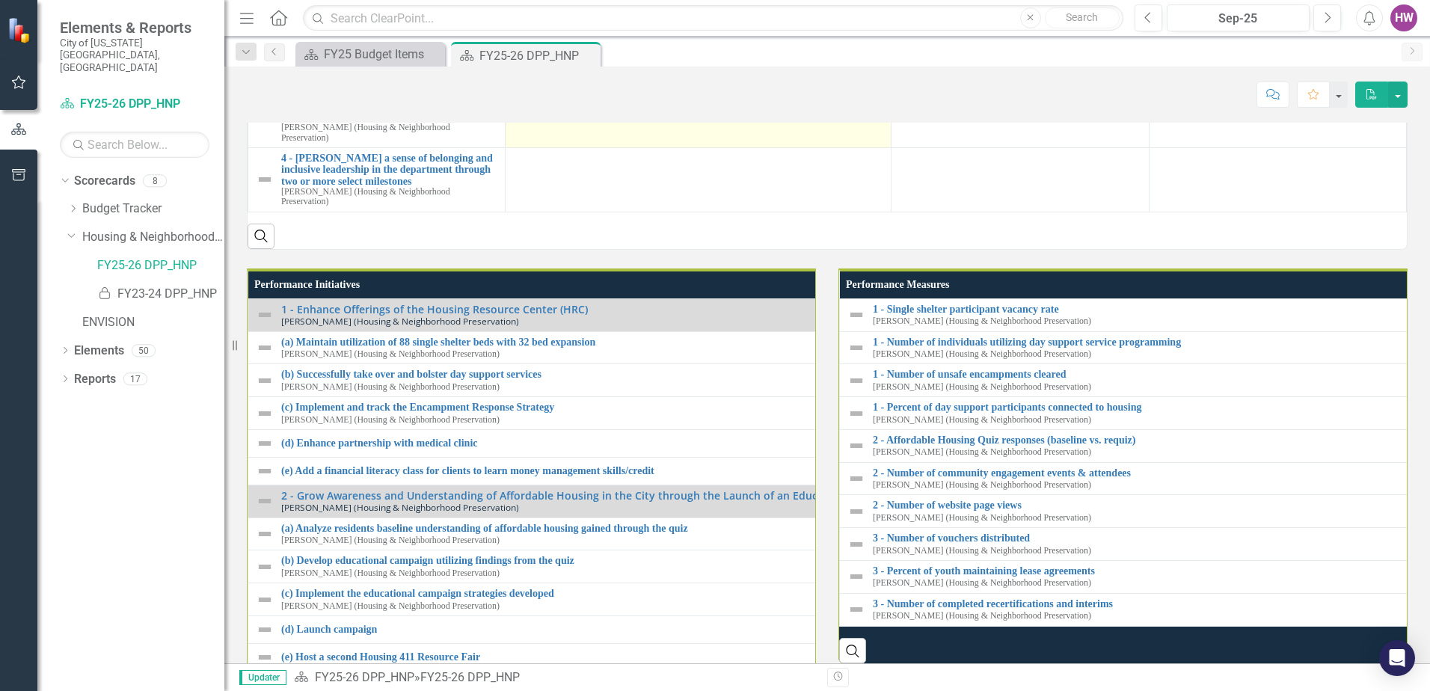
scroll to position [1795, 0]
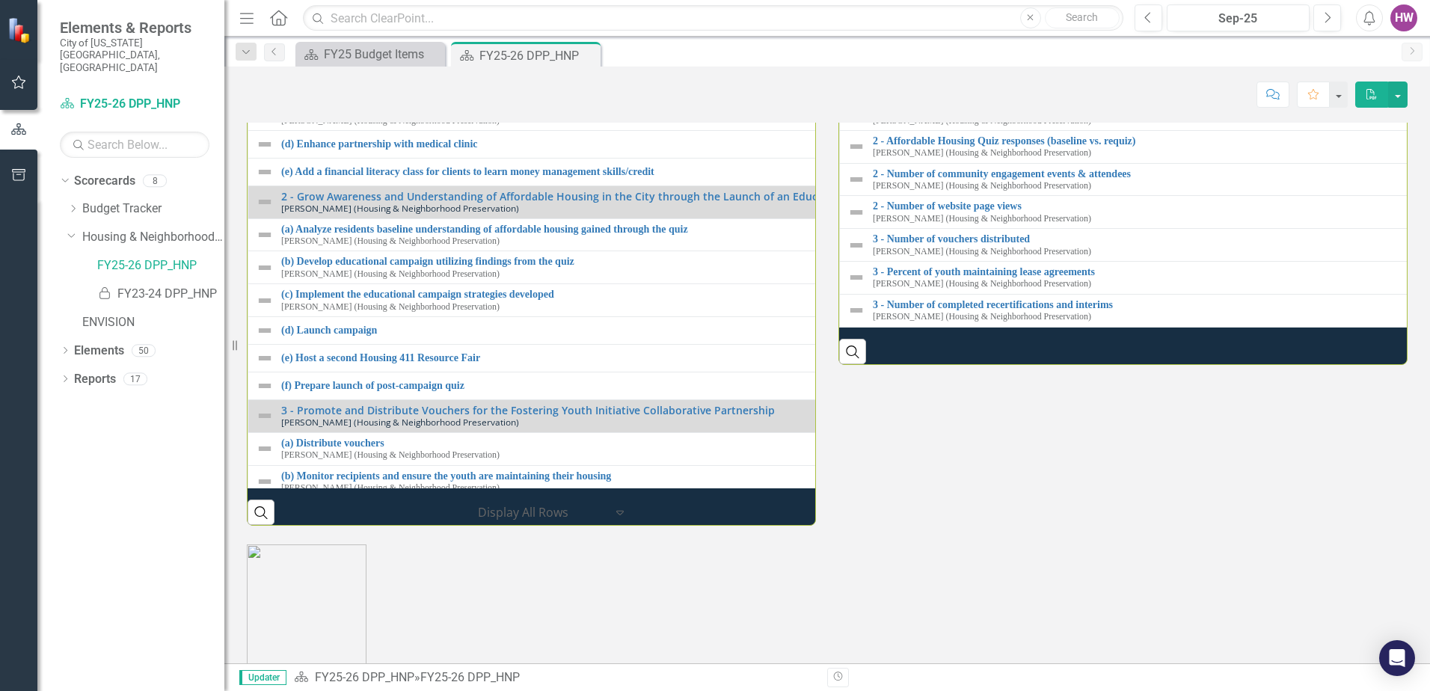
click at [364, 49] on link "(a) Maintain utilization of 88 single shelter beds with 32 bed expansion" at bounding box center [830, 42] width 1099 height 11
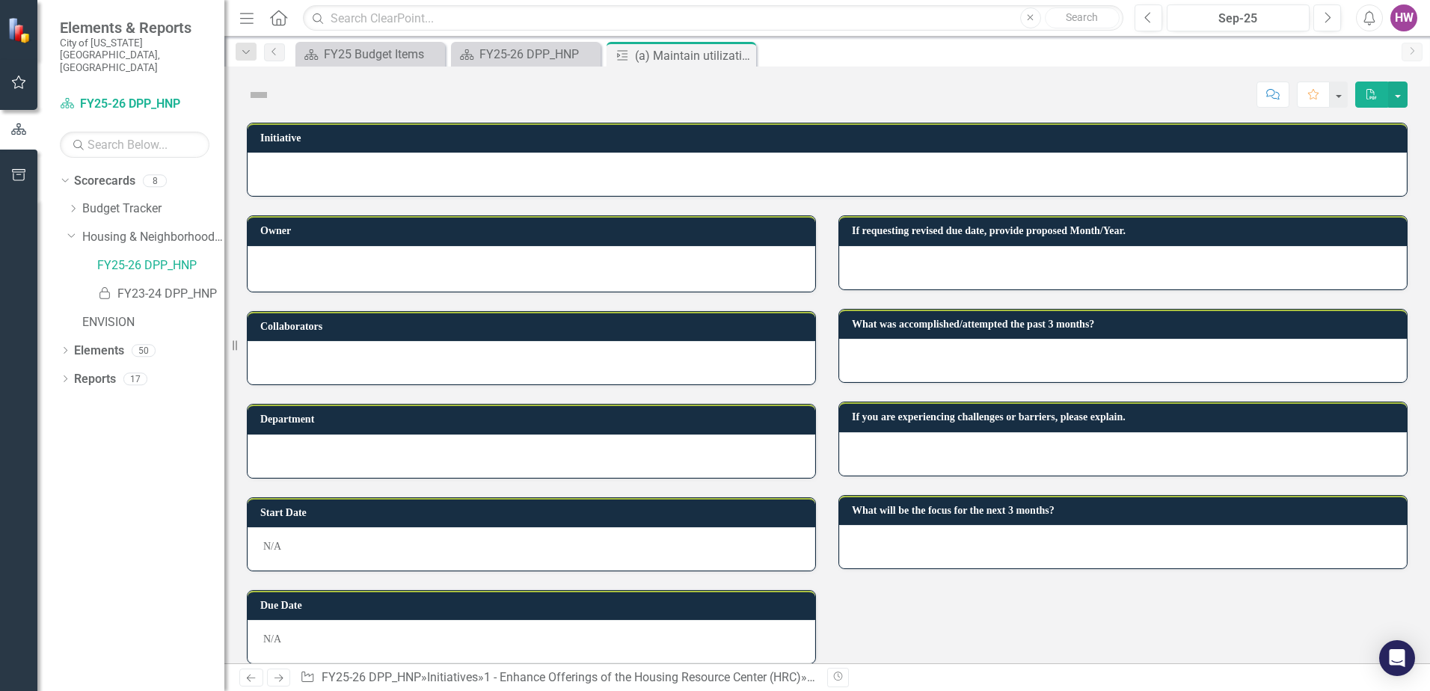
click at [364, 313] on div "Collaborators" at bounding box center [532, 326] width 568 height 29
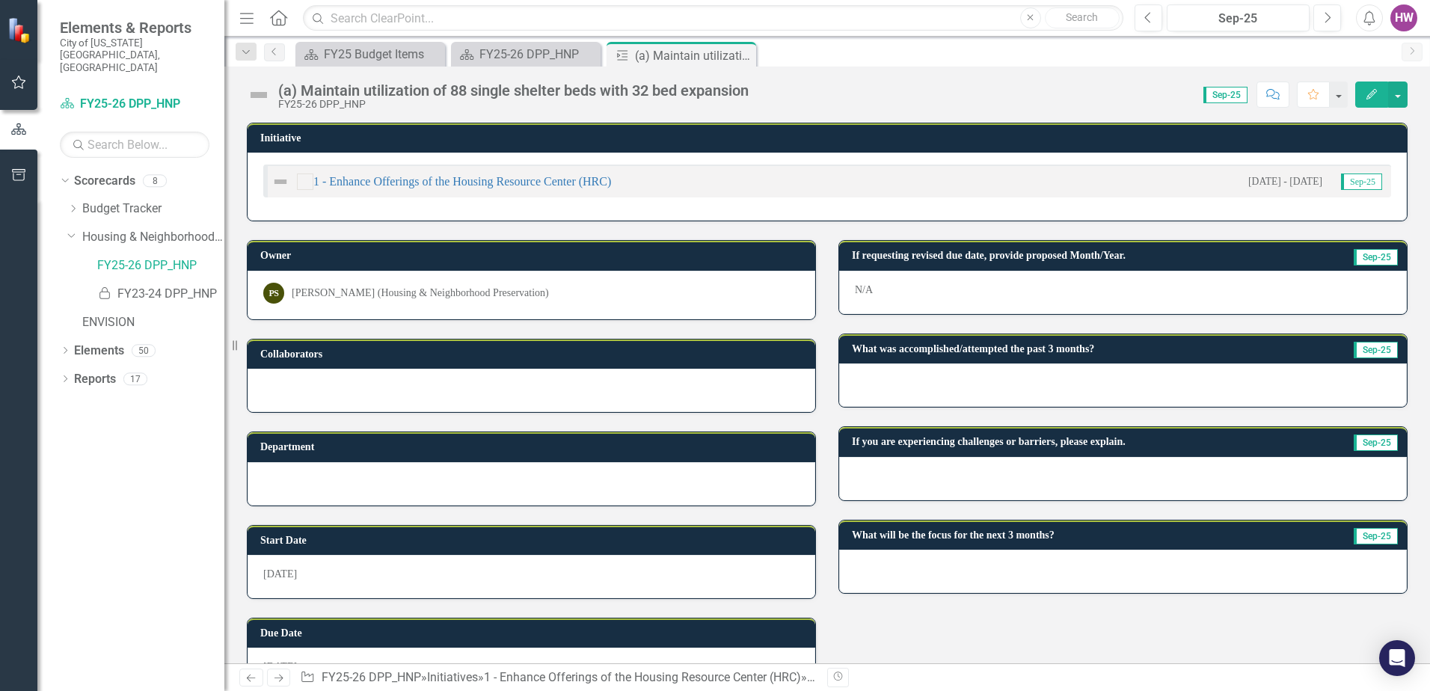
scroll to position [43, 0]
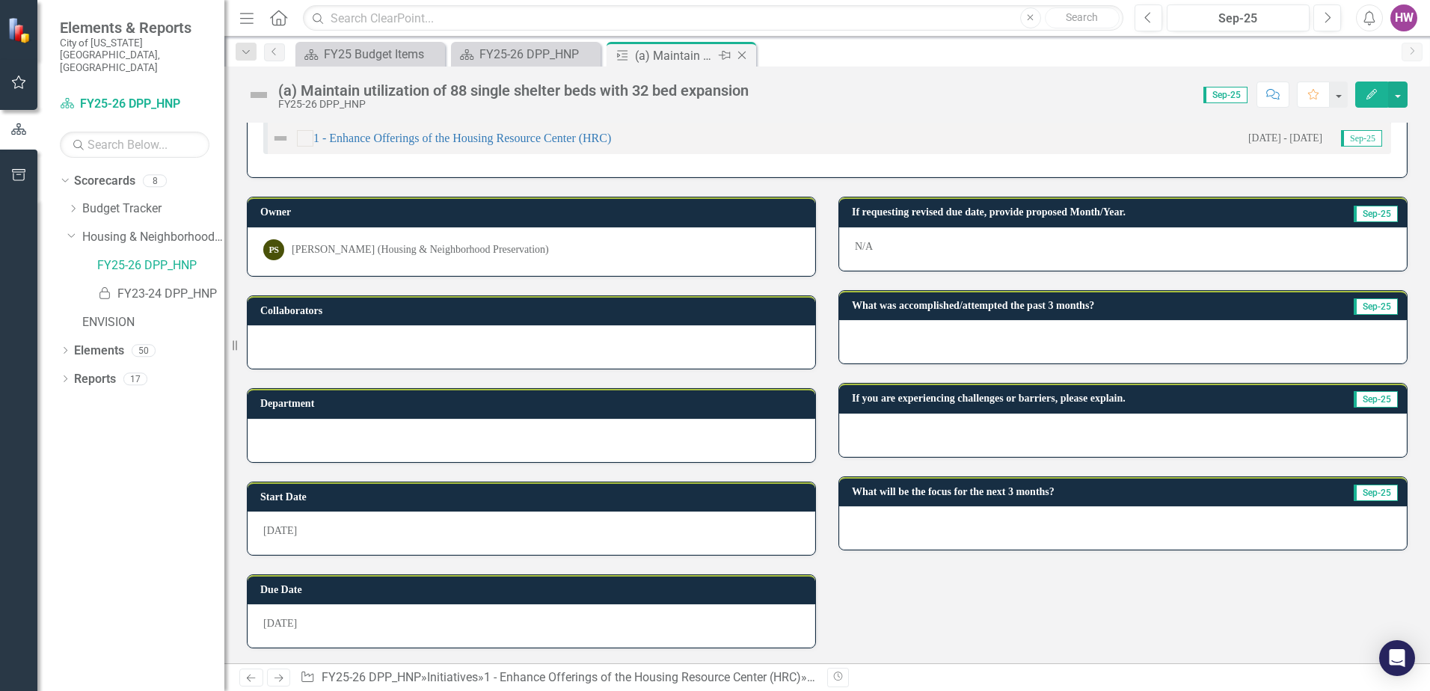
click at [744, 55] on icon "Close" at bounding box center [741, 55] width 15 height 12
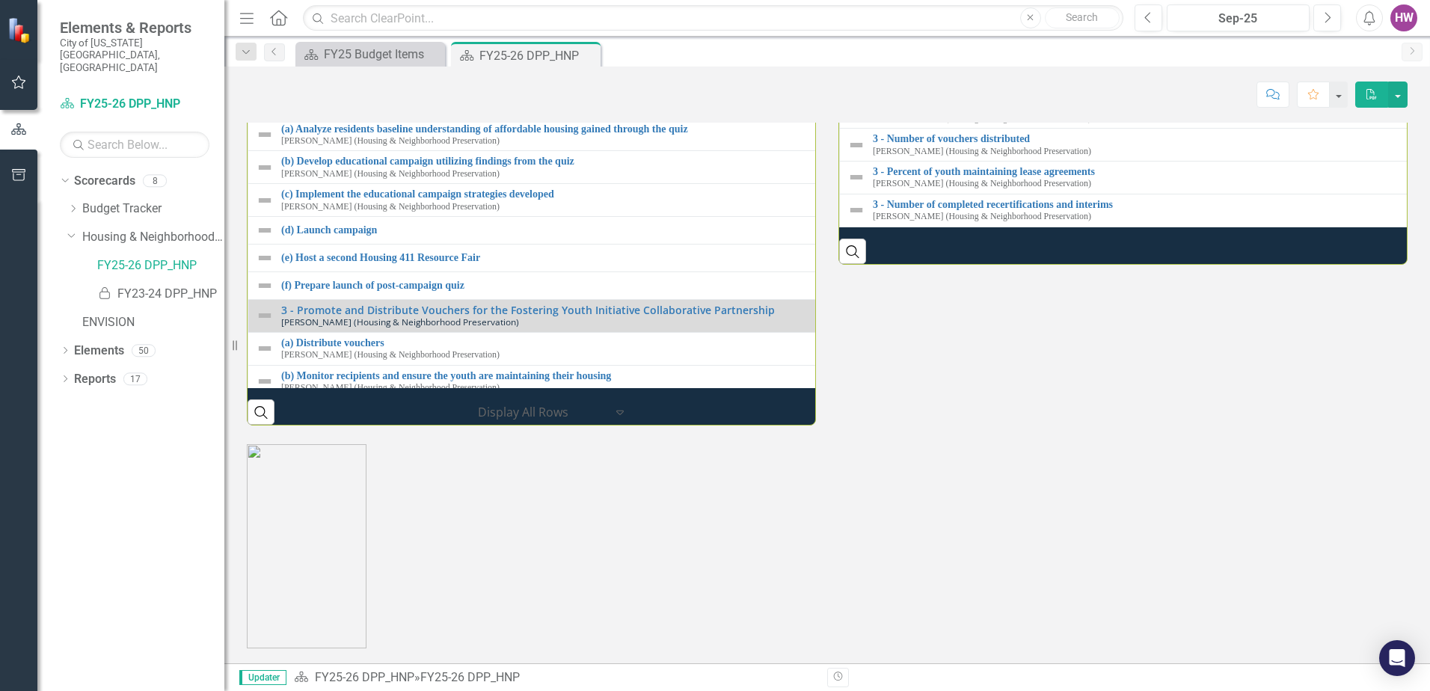
scroll to position [1870, 0]
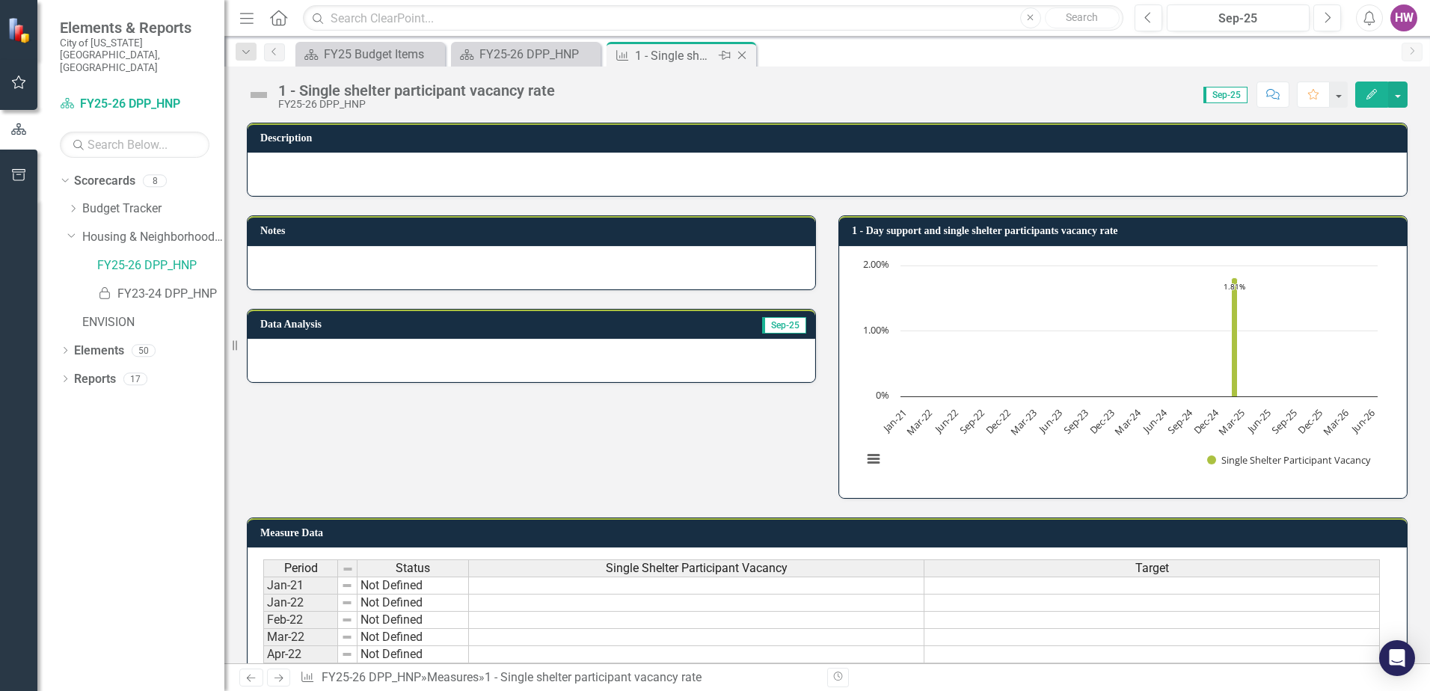
click at [743, 55] on icon "Close" at bounding box center [741, 55] width 15 height 12
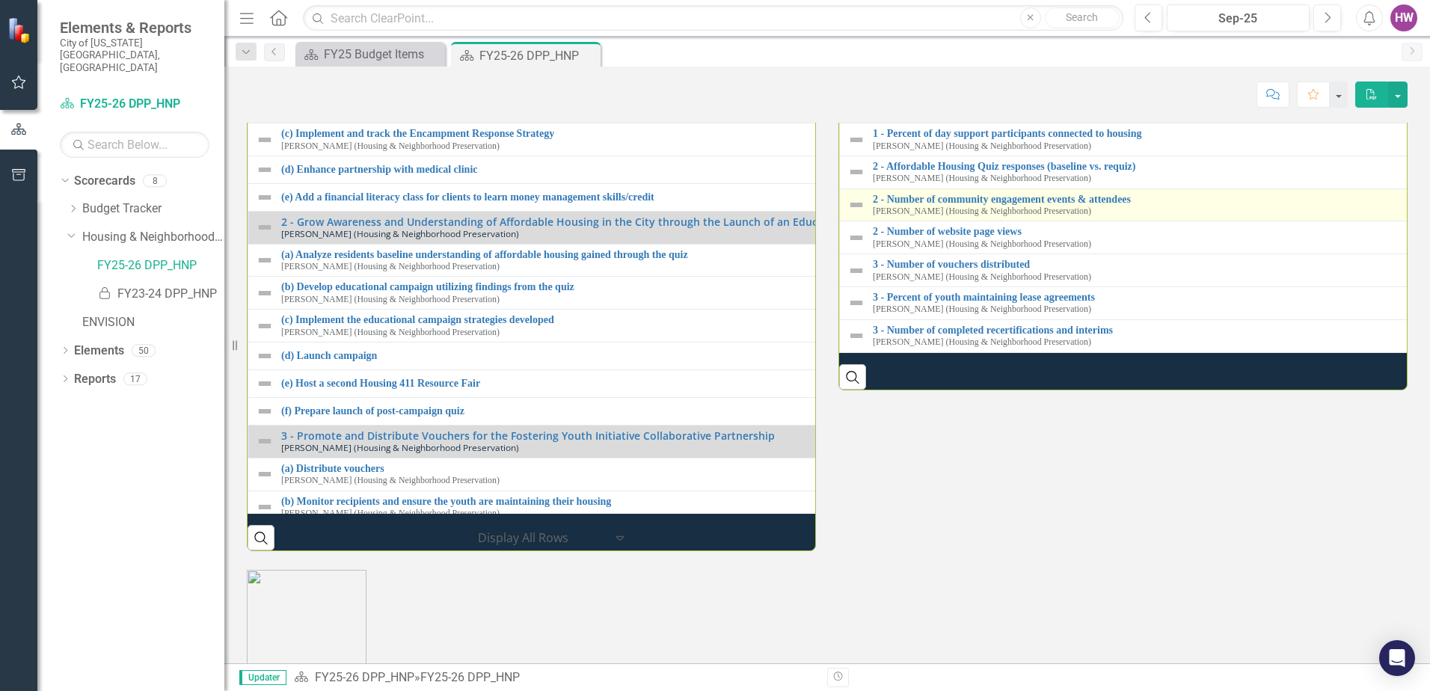
scroll to position [1795, 0]
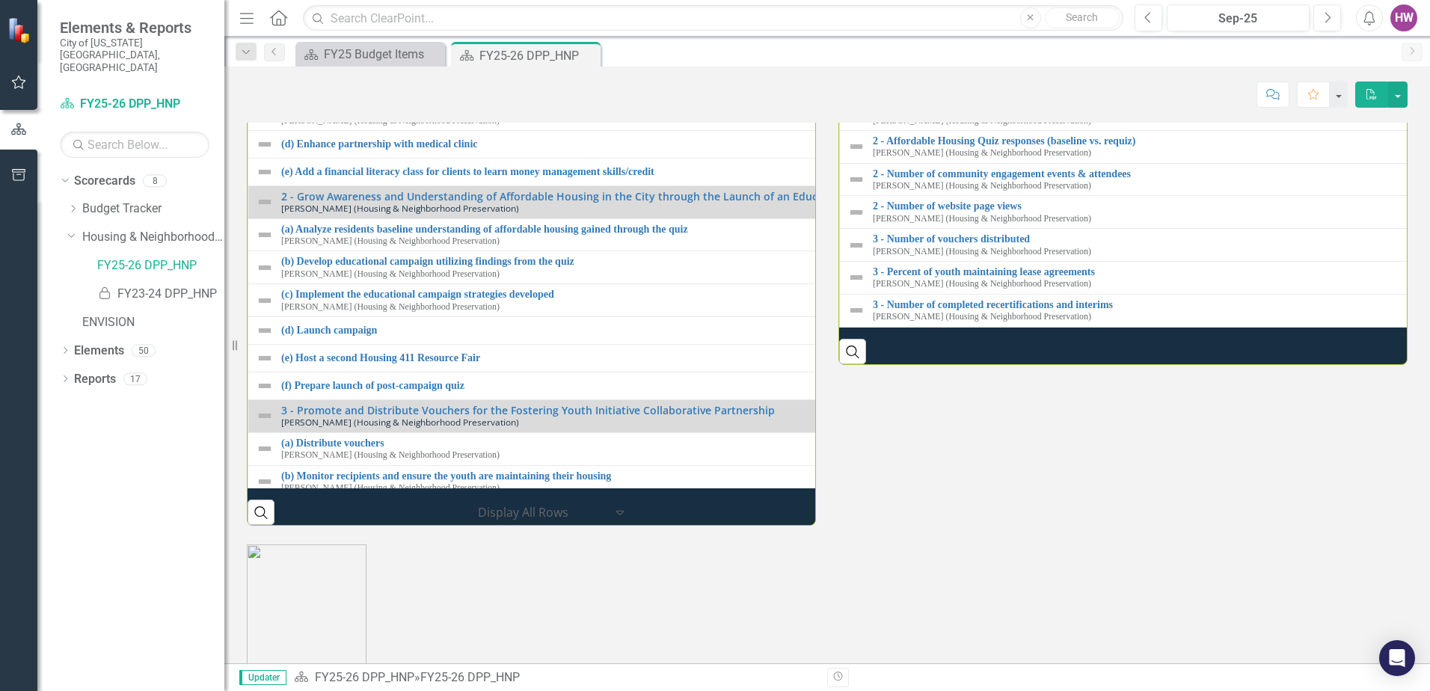
click at [1040, 81] on link "1 - Number of unsafe encampments cleared" at bounding box center [1428, 75] width 1111 height 11
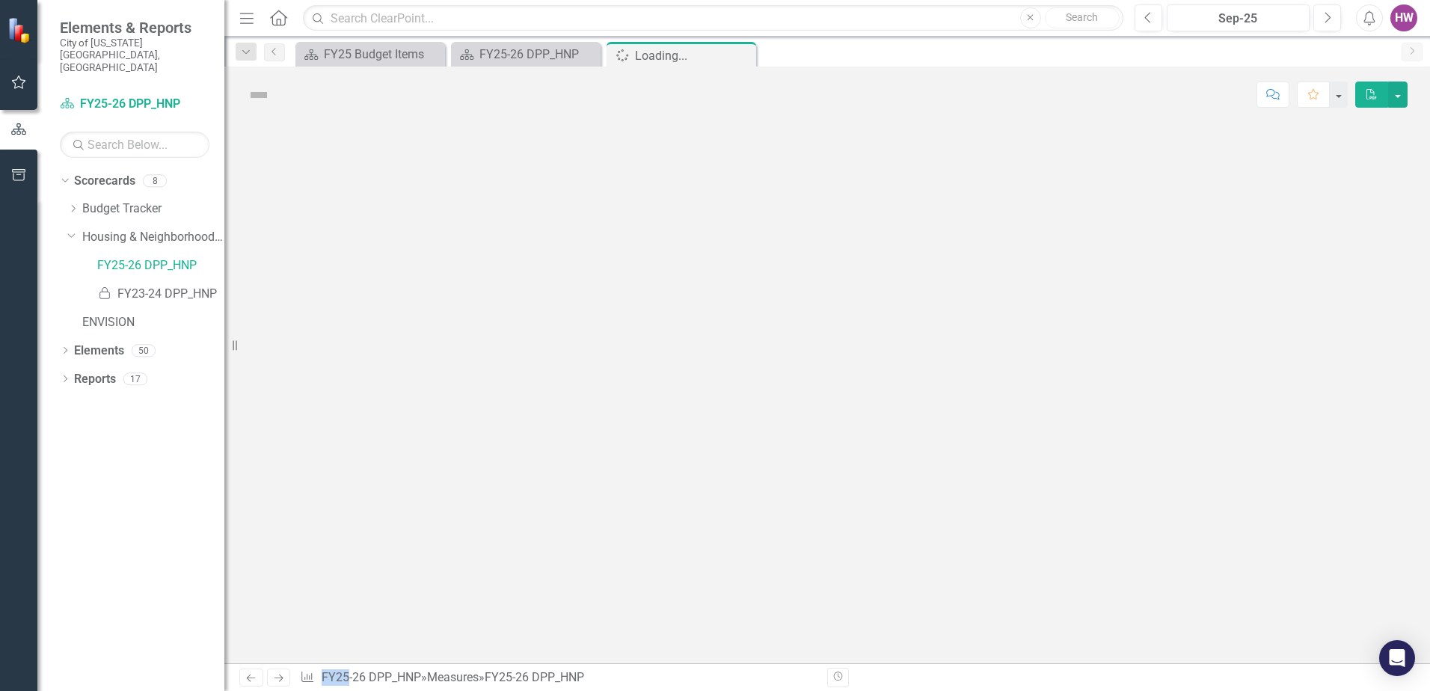
click at [1040, 345] on div at bounding box center [827, 393] width 1206 height 541
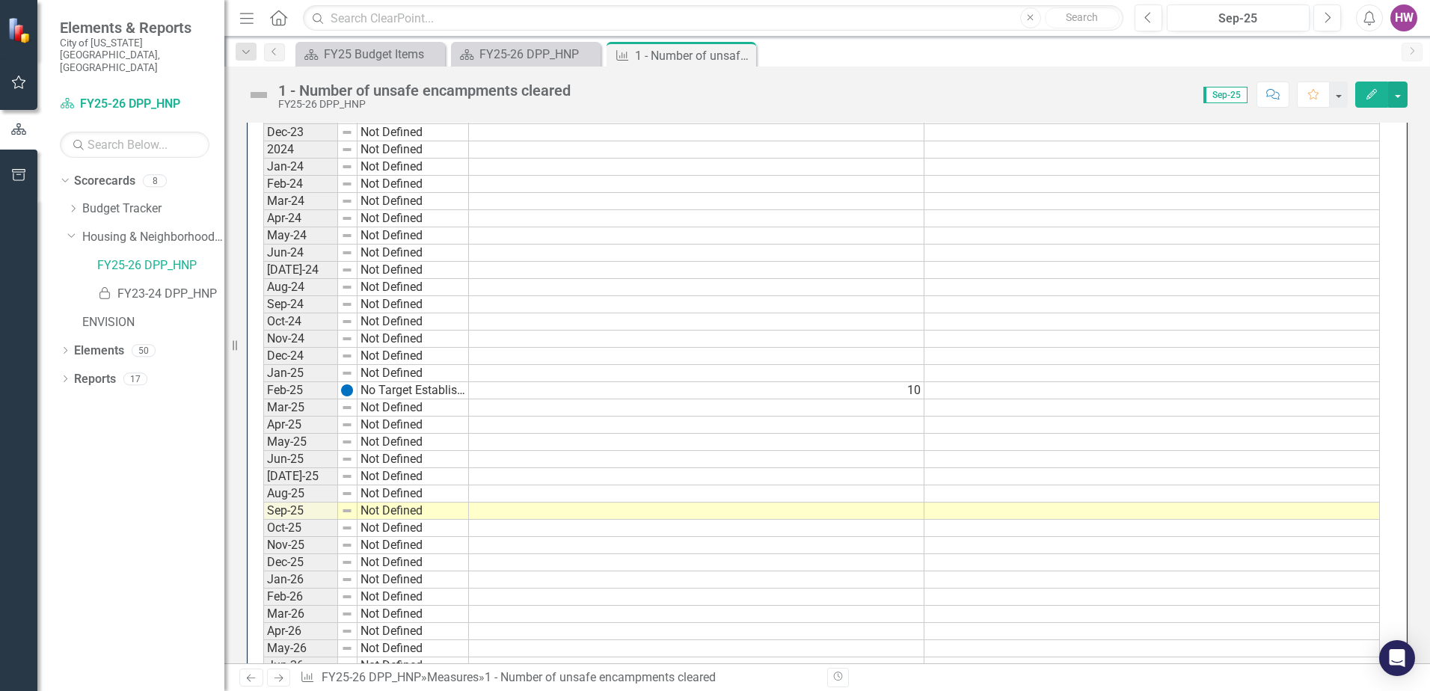
scroll to position [1144, 0]
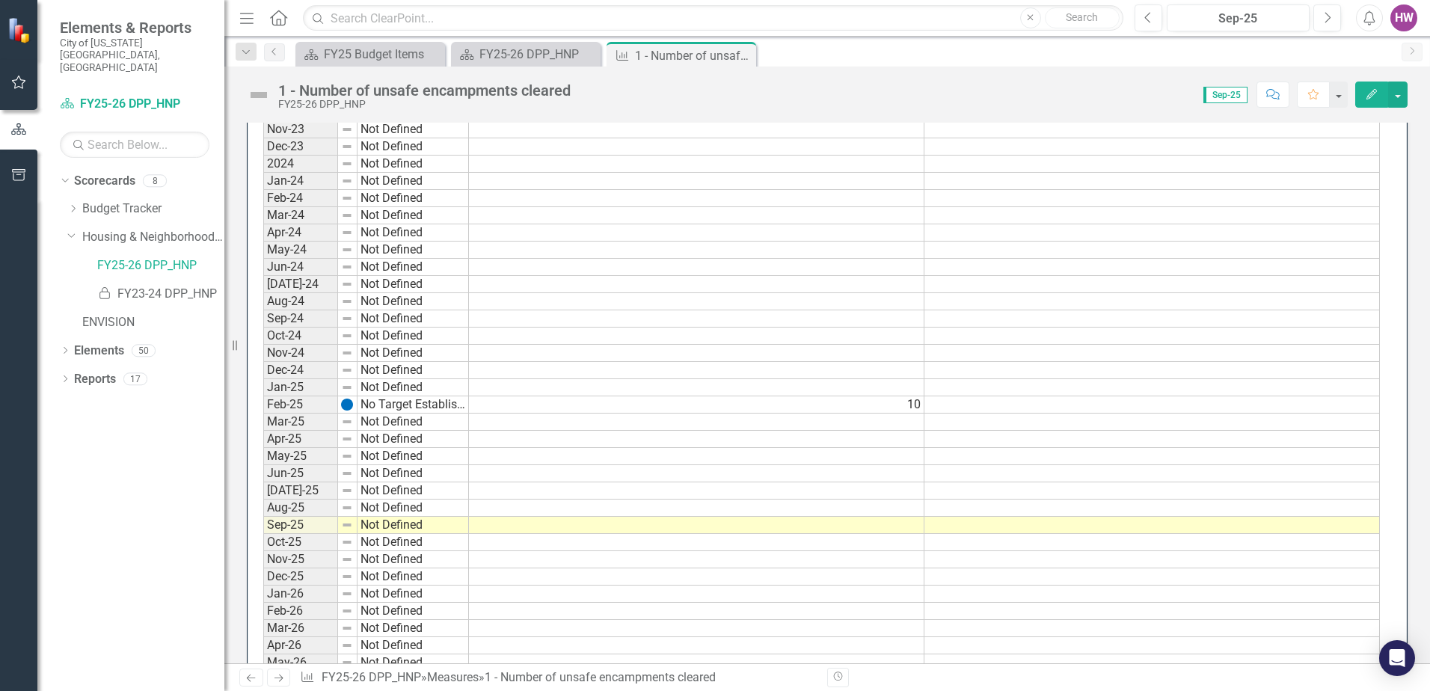
click at [263, 432] on div "Period Status Actual Target Mar-13 Not Defined Mar-14 Not Defined Mar-15 Not De…" at bounding box center [263, 206] width 0 height 1583
click at [780, 432] on div at bounding box center [695, 431] width 455 height 1
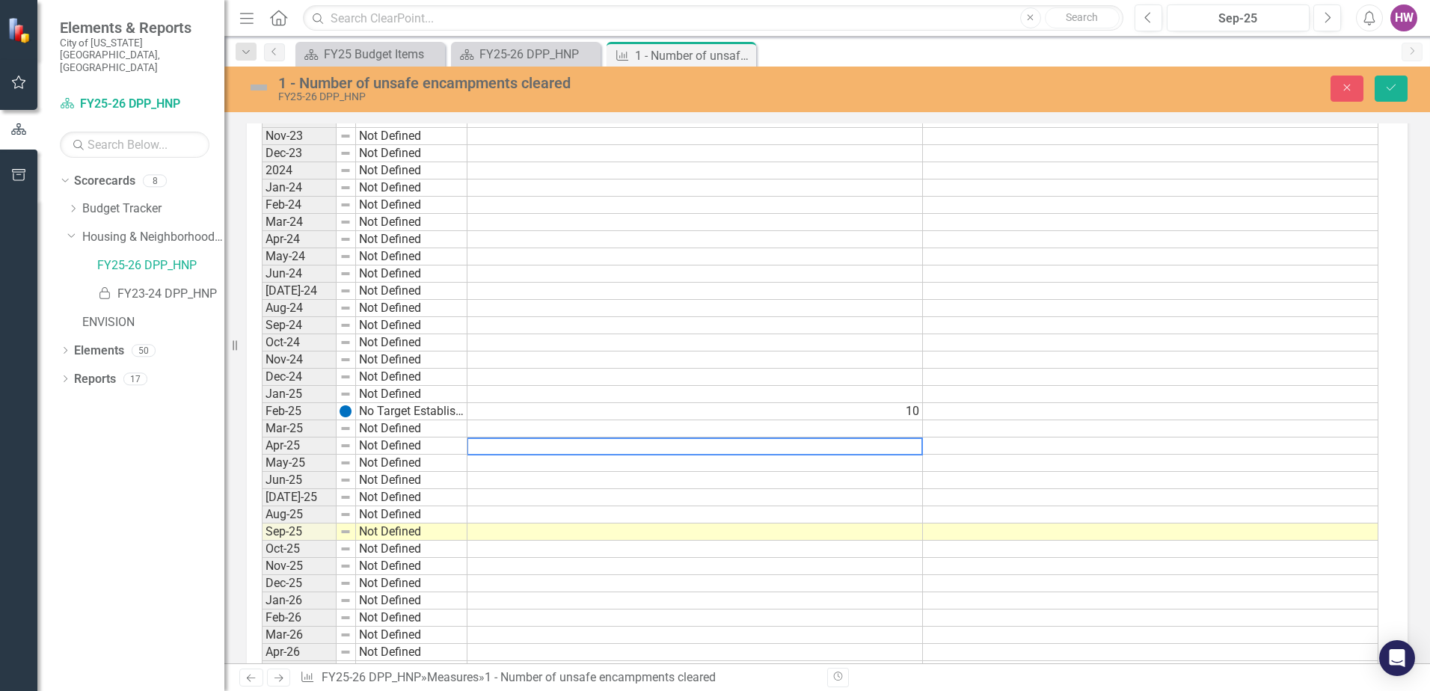
scroll to position [1149, 0]
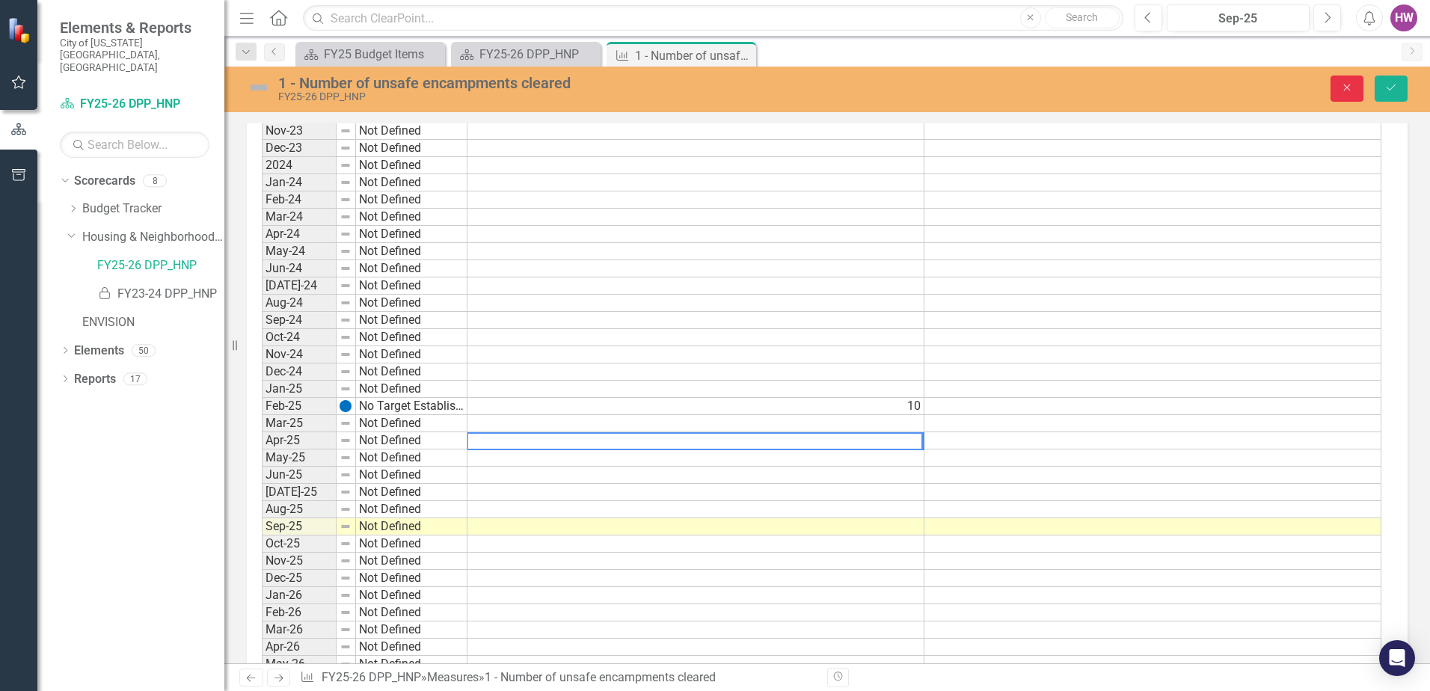
click at [1351, 88] on icon "Close" at bounding box center [1346, 87] width 13 height 10
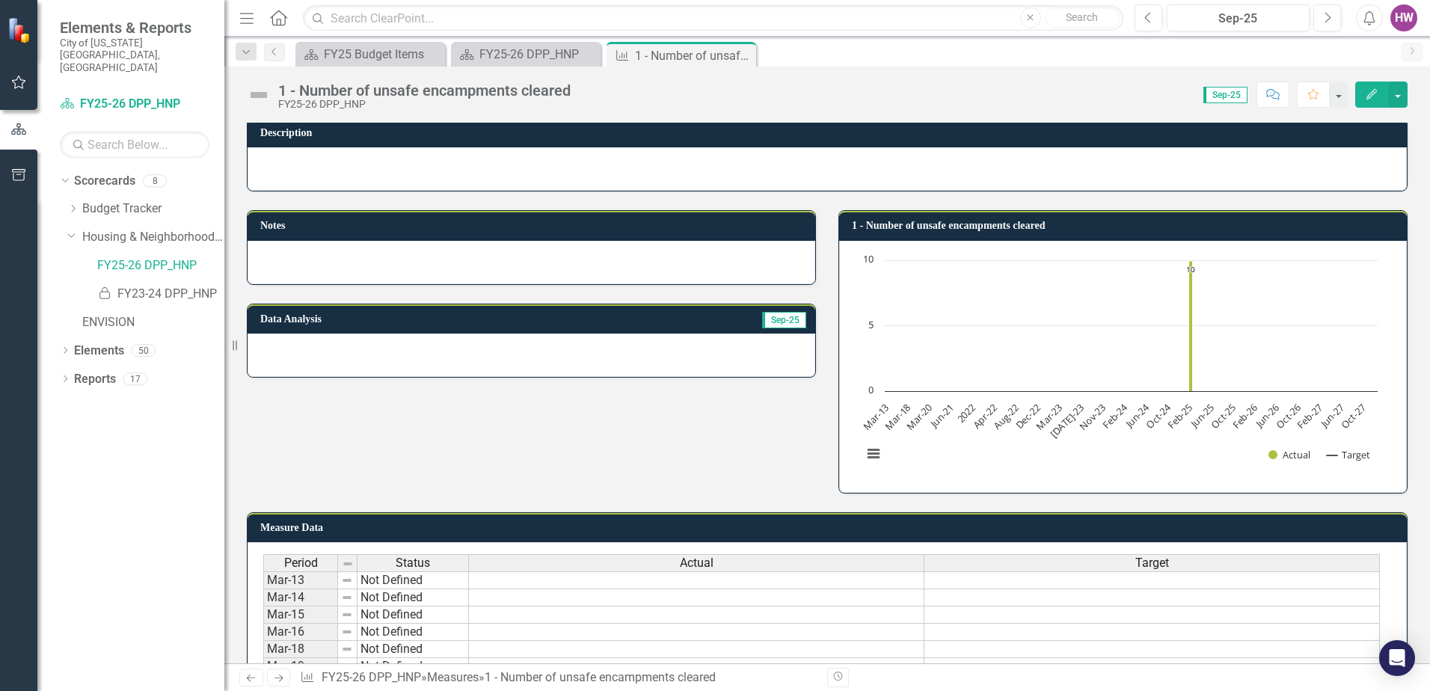
scroll to position [0, 0]
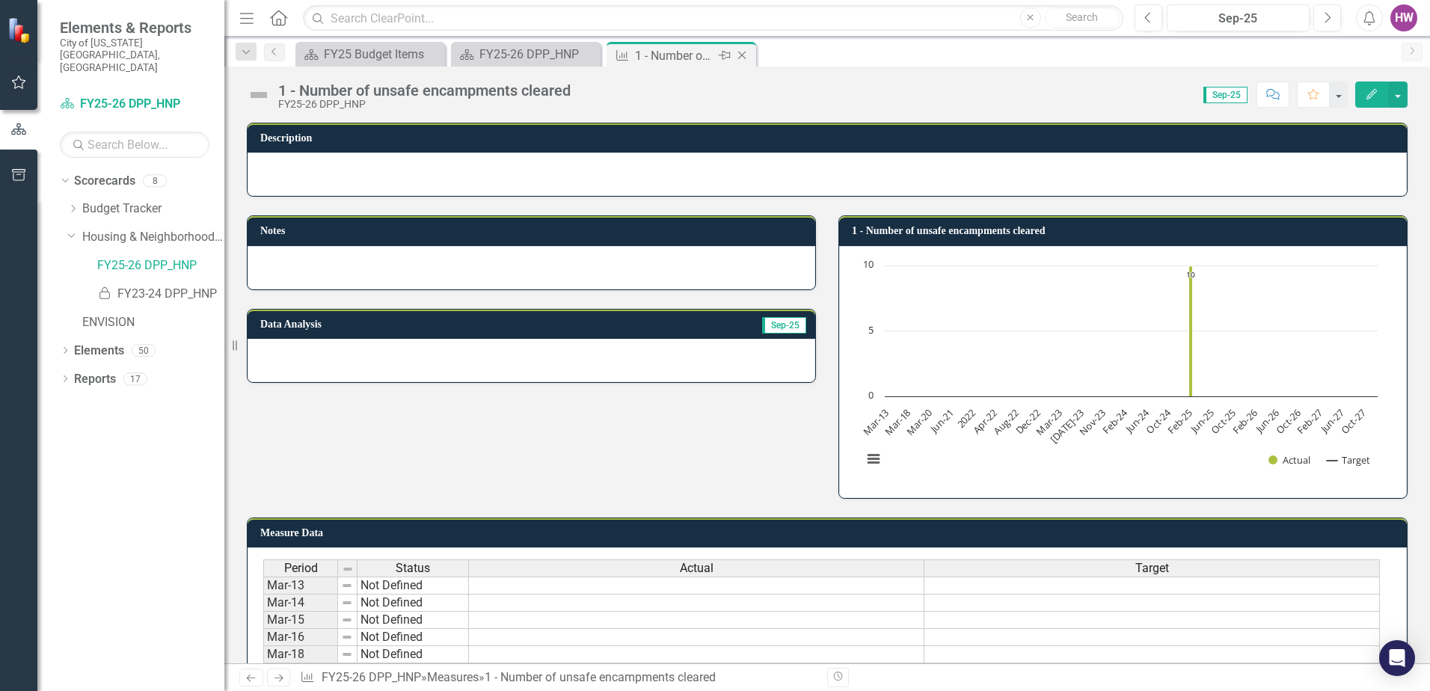
click at [745, 54] on icon "Close" at bounding box center [741, 55] width 15 height 12
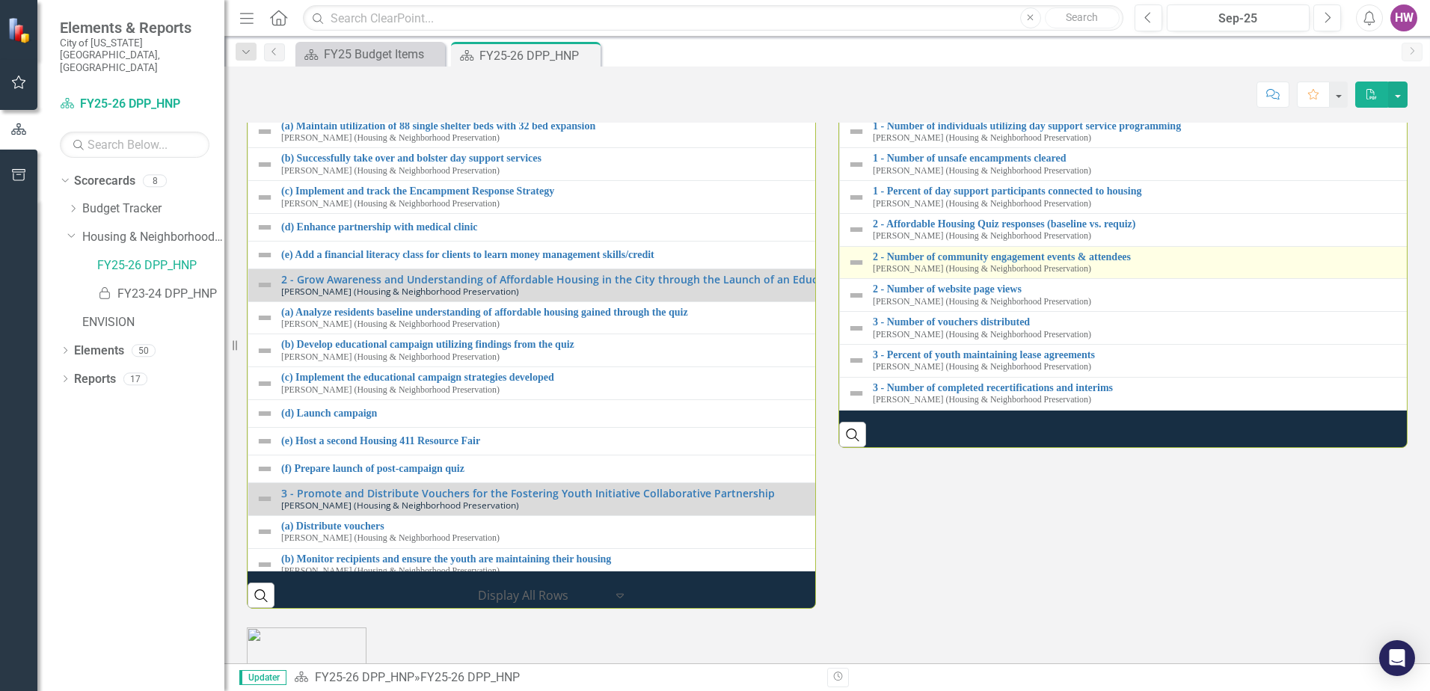
scroll to position [1720, 0]
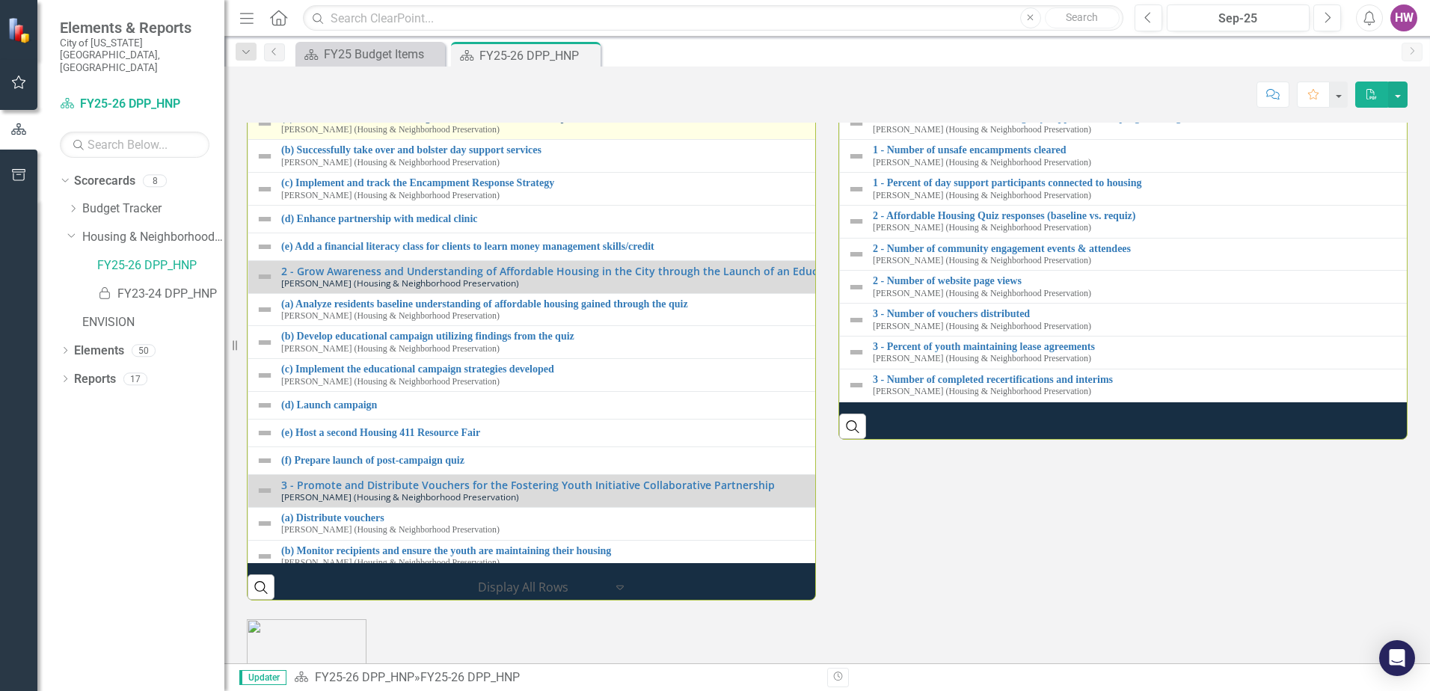
click at [393, 123] on link "(a) Maintain utilization of 88 single shelter beds with 32 bed expansion" at bounding box center [830, 117] width 1099 height 11
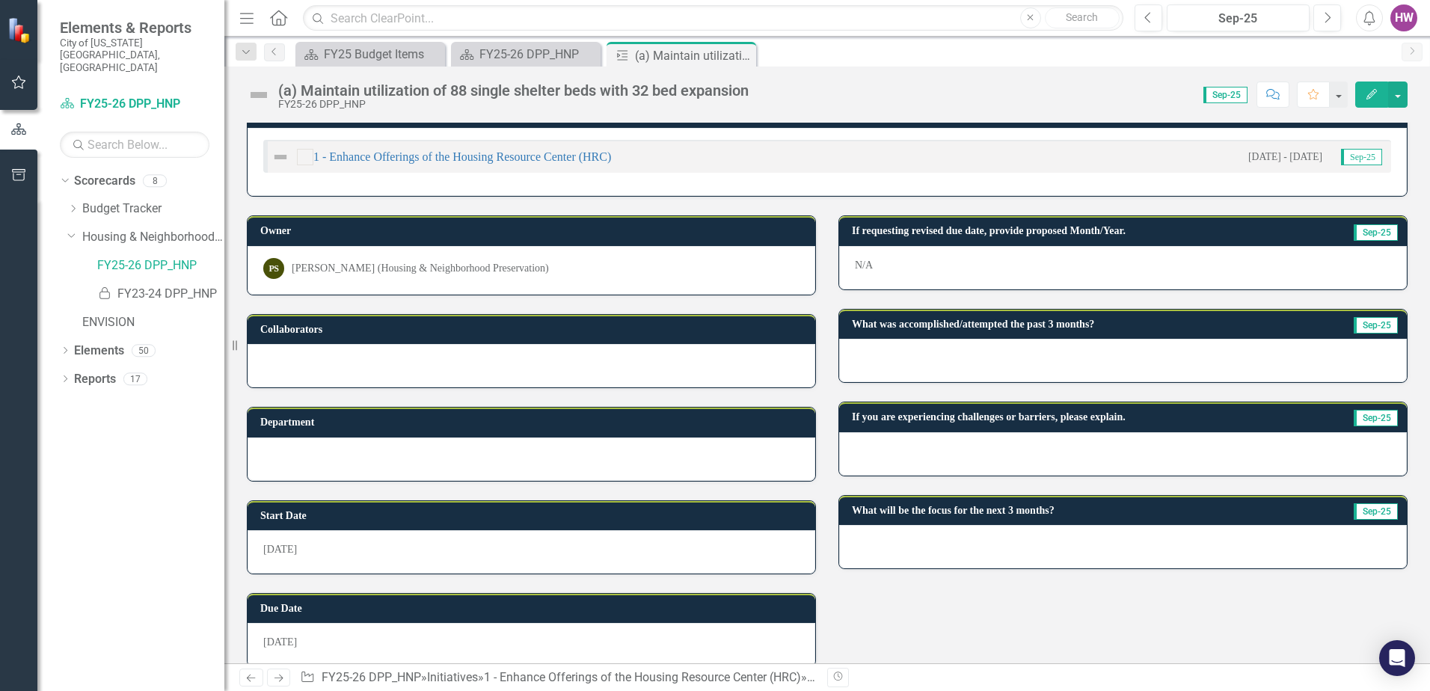
scroll to position [43, 0]
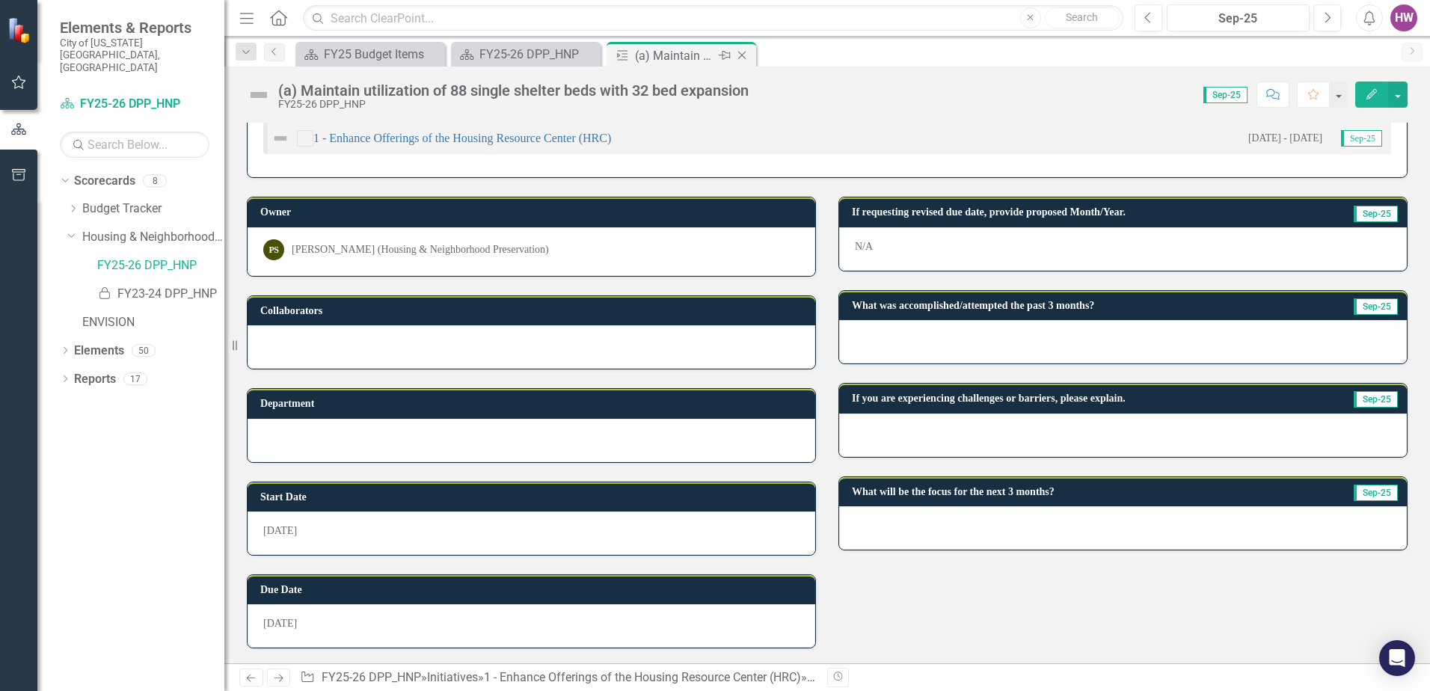
click at [741, 52] on icon "Close" at bounding box center [741, 55] width 15 height 12
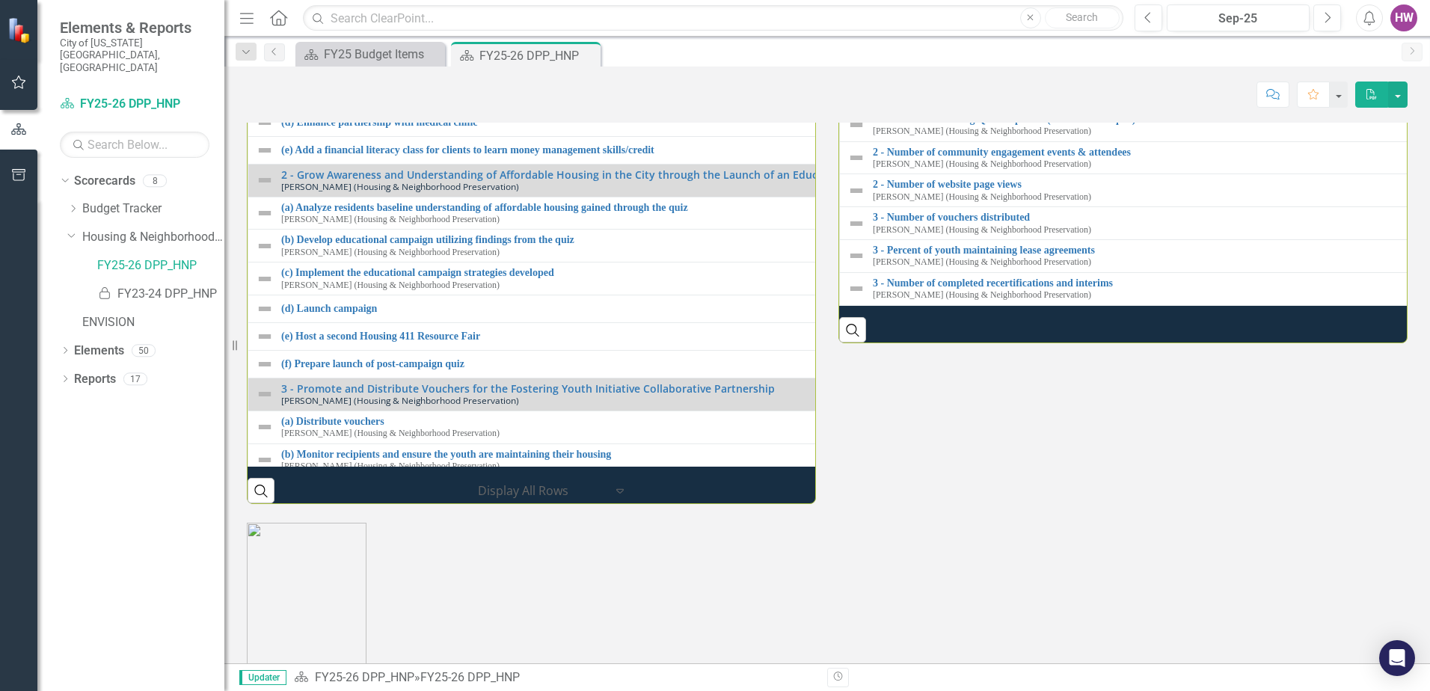
scroll to position [1870, 0]
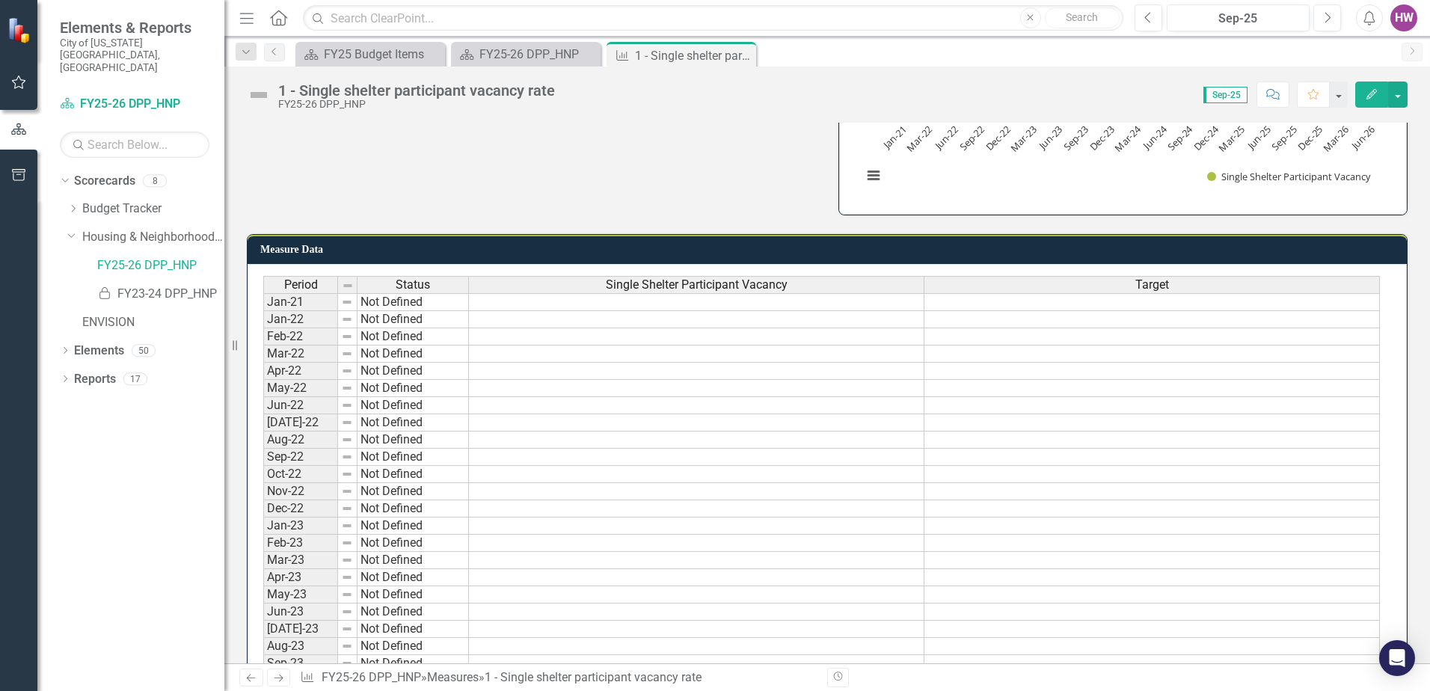
scroll to position [301, 0]
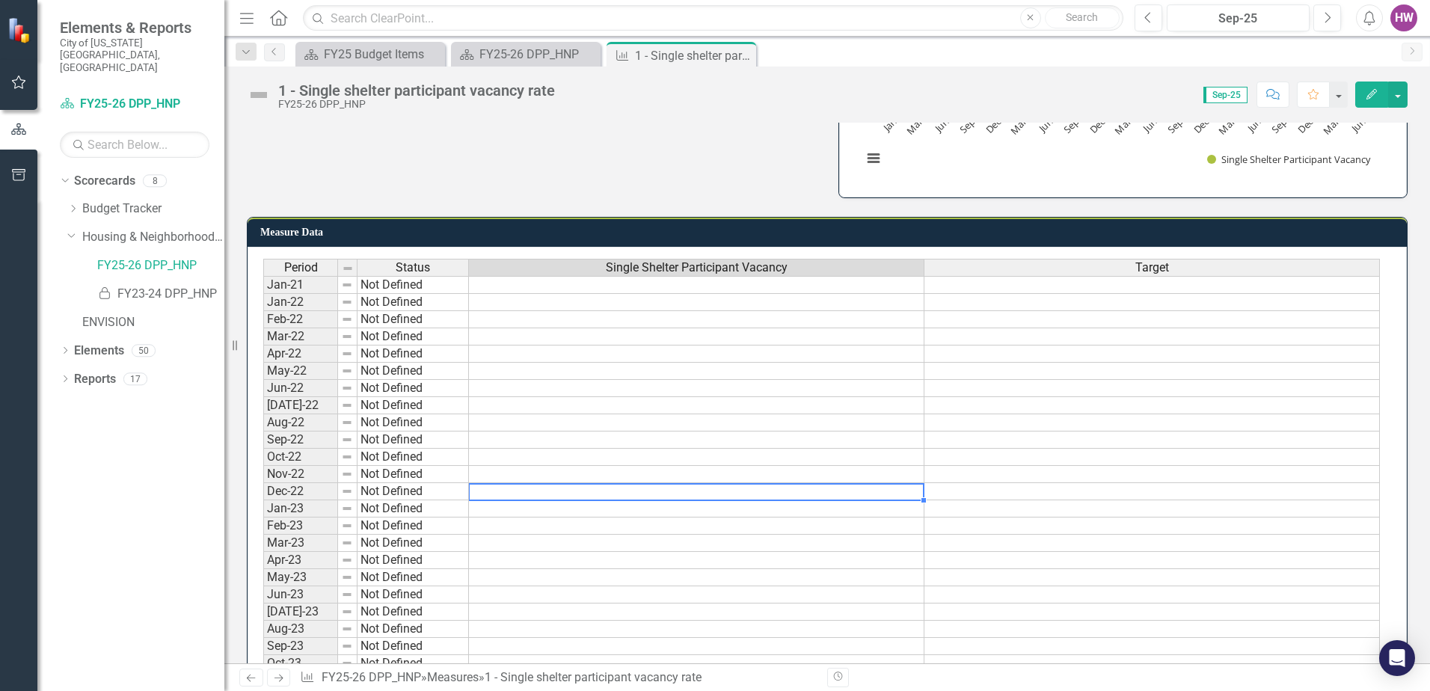
click at [642, 488] on td at bounding box center [696, 491] width 455 height 17
click at [643, 488] on td at bounding box center [696, 491] width 455 height 17
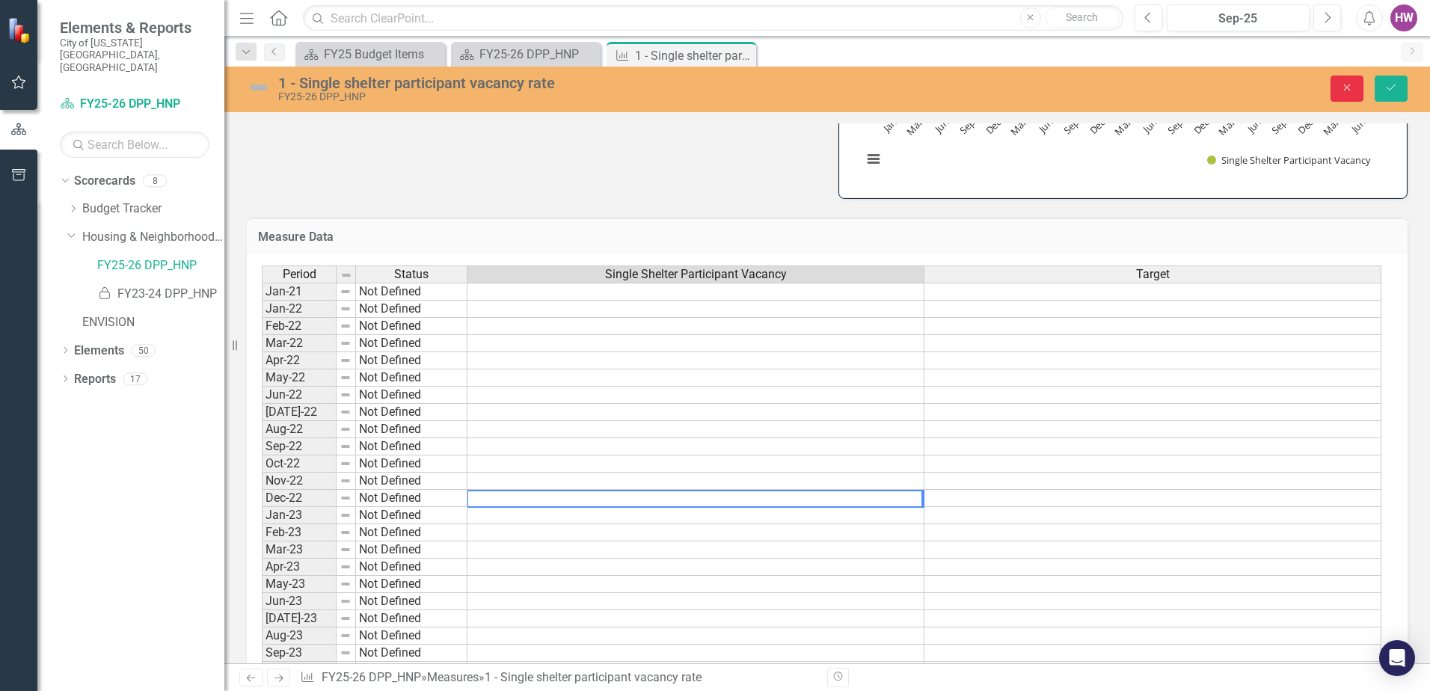
click at [1347, 86] on icon "Close" at bounding box center [1346, 87] width 13 height 10
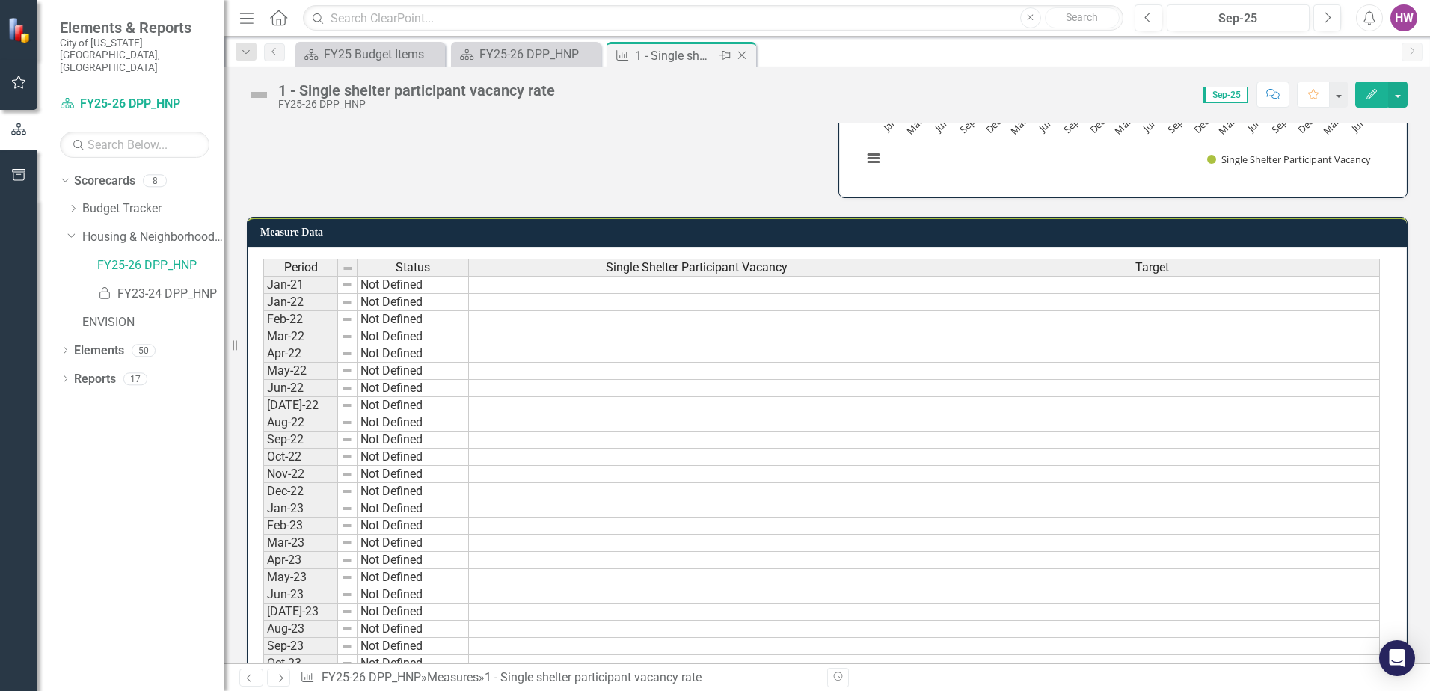
click at [745, 55] on icon "Close" at bounding box center [741, 55] width 15 height 12
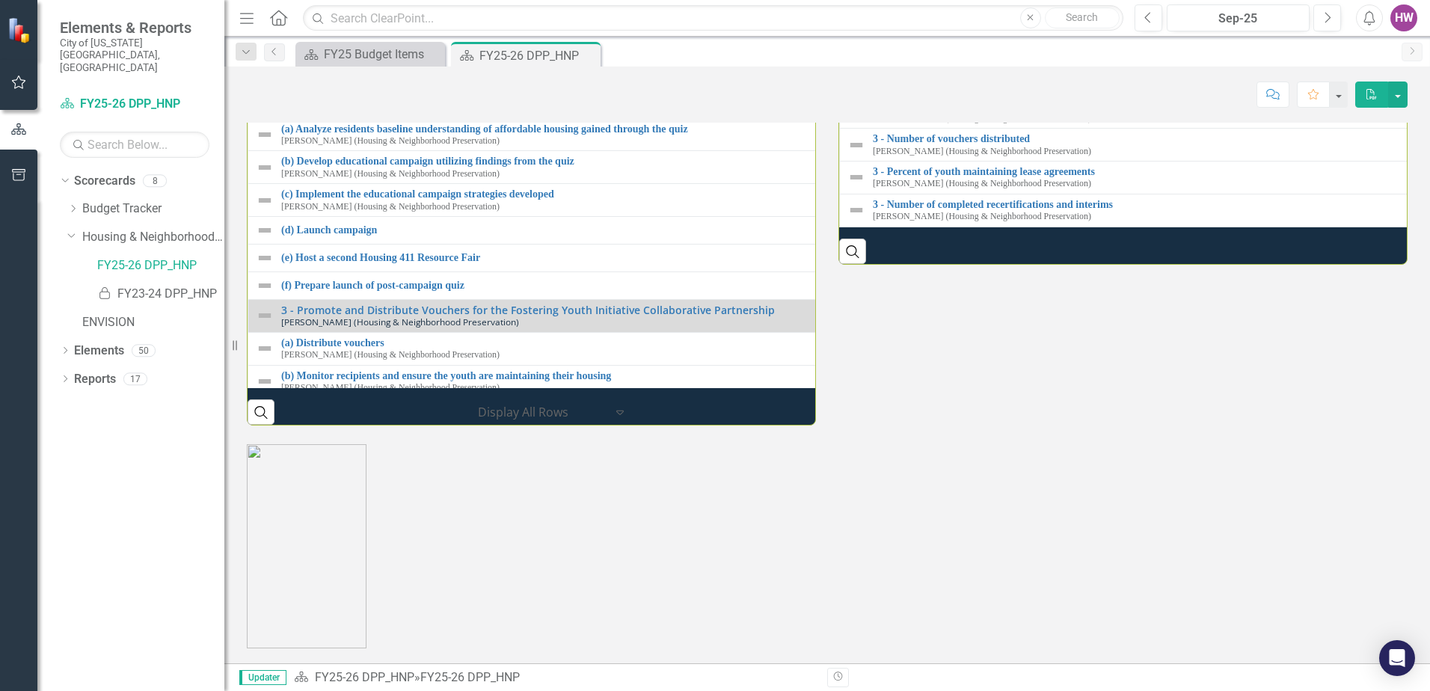
scroll to position [1870, 0]
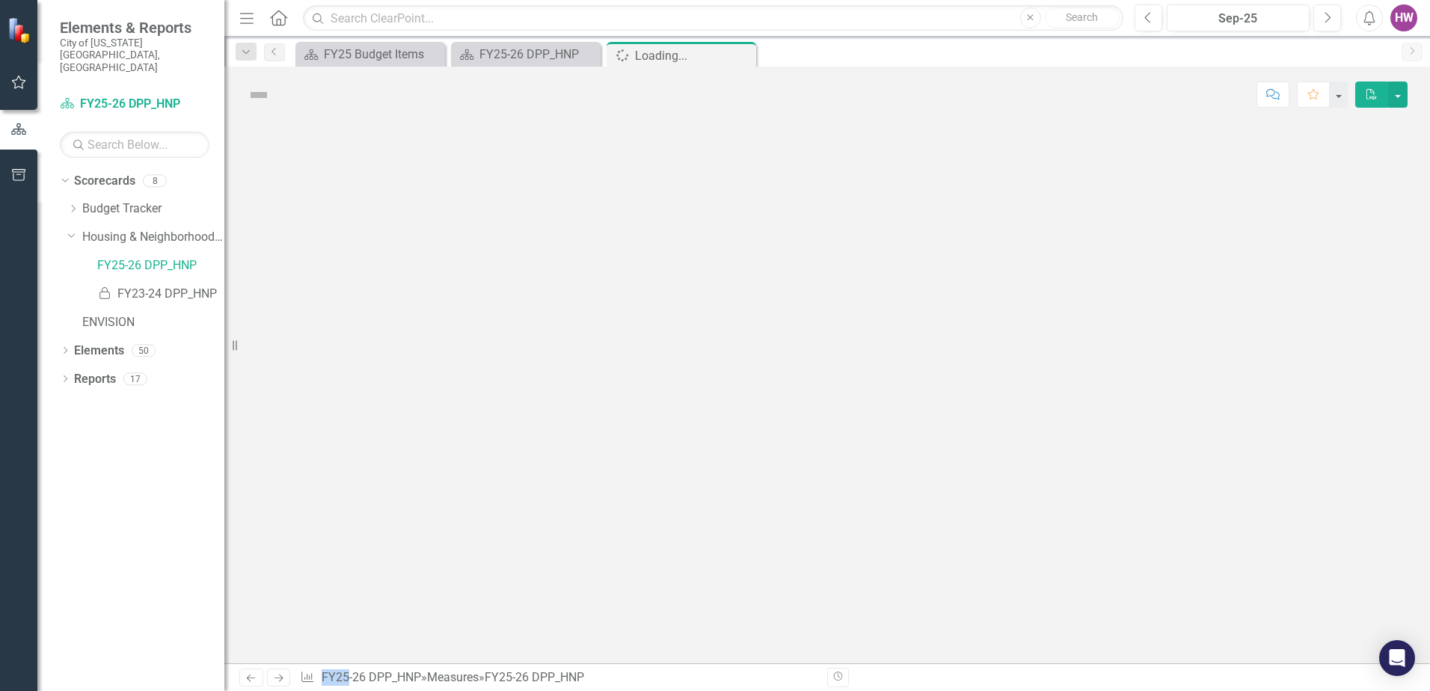
click at [989, 236] on div at bounding box center [827, 393] width 1206 height 541
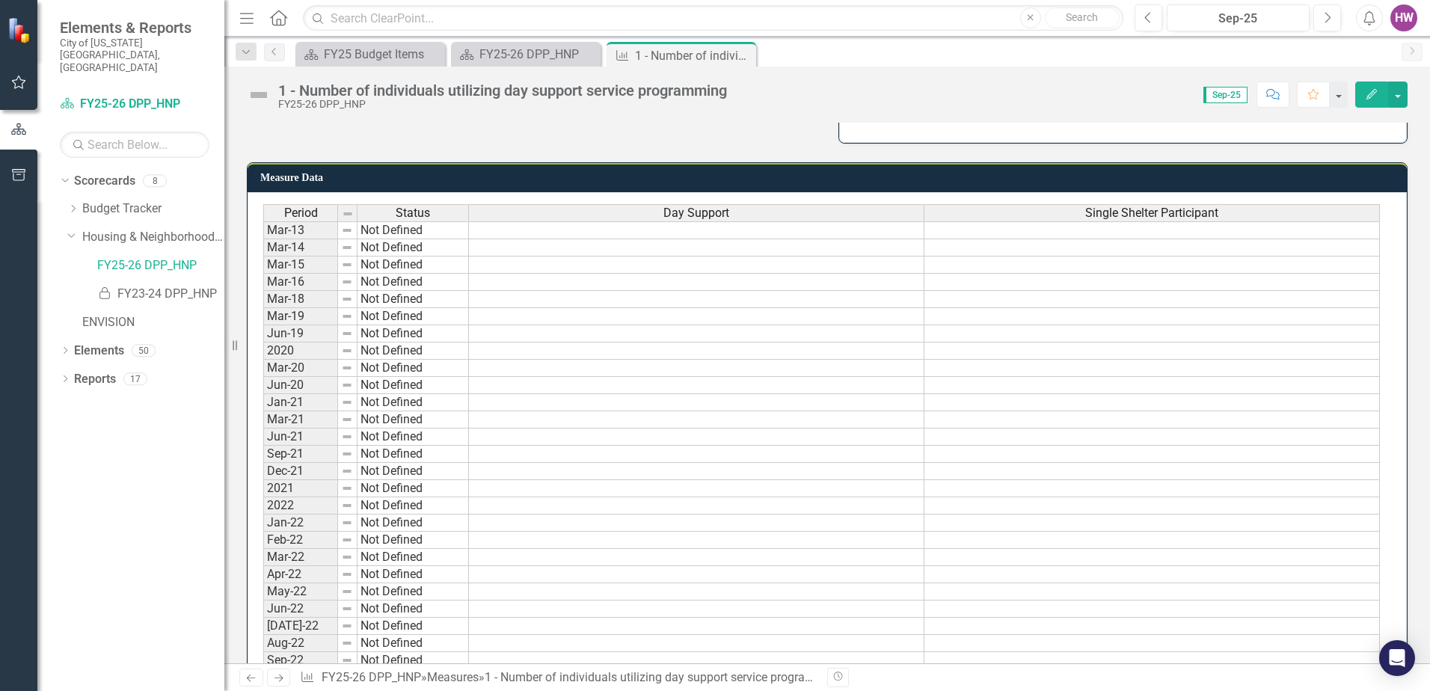
scroll to position [374, 0]
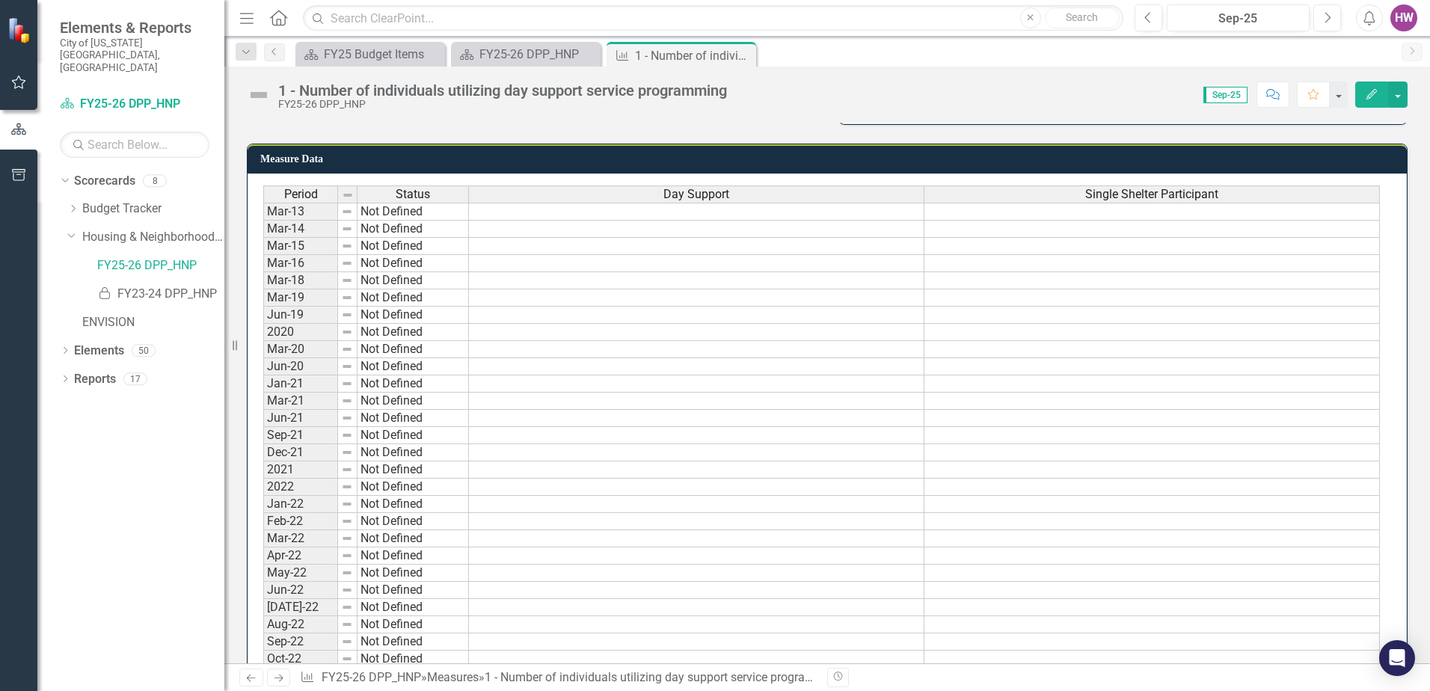
click at [0, 0] on icon "Close" at bounding box center [0, 0] width 0 height 0
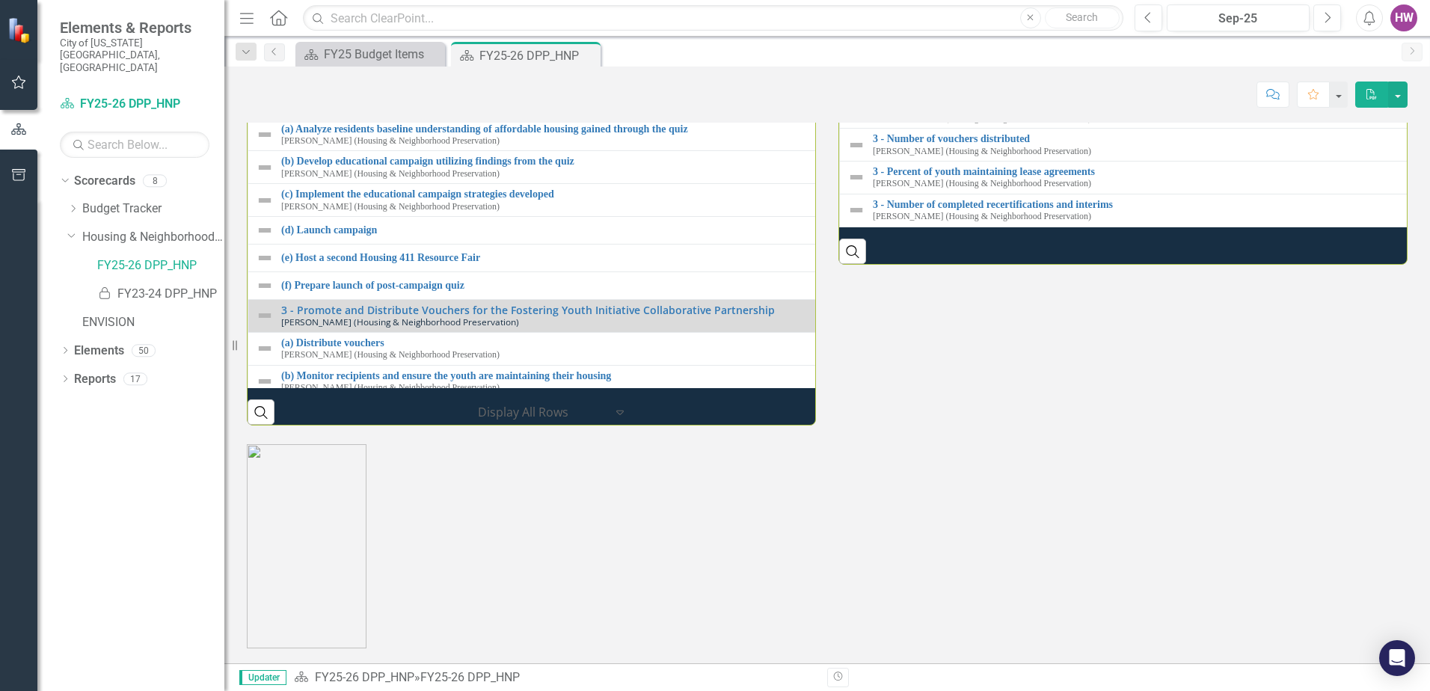
scroll to position [1944, 0]
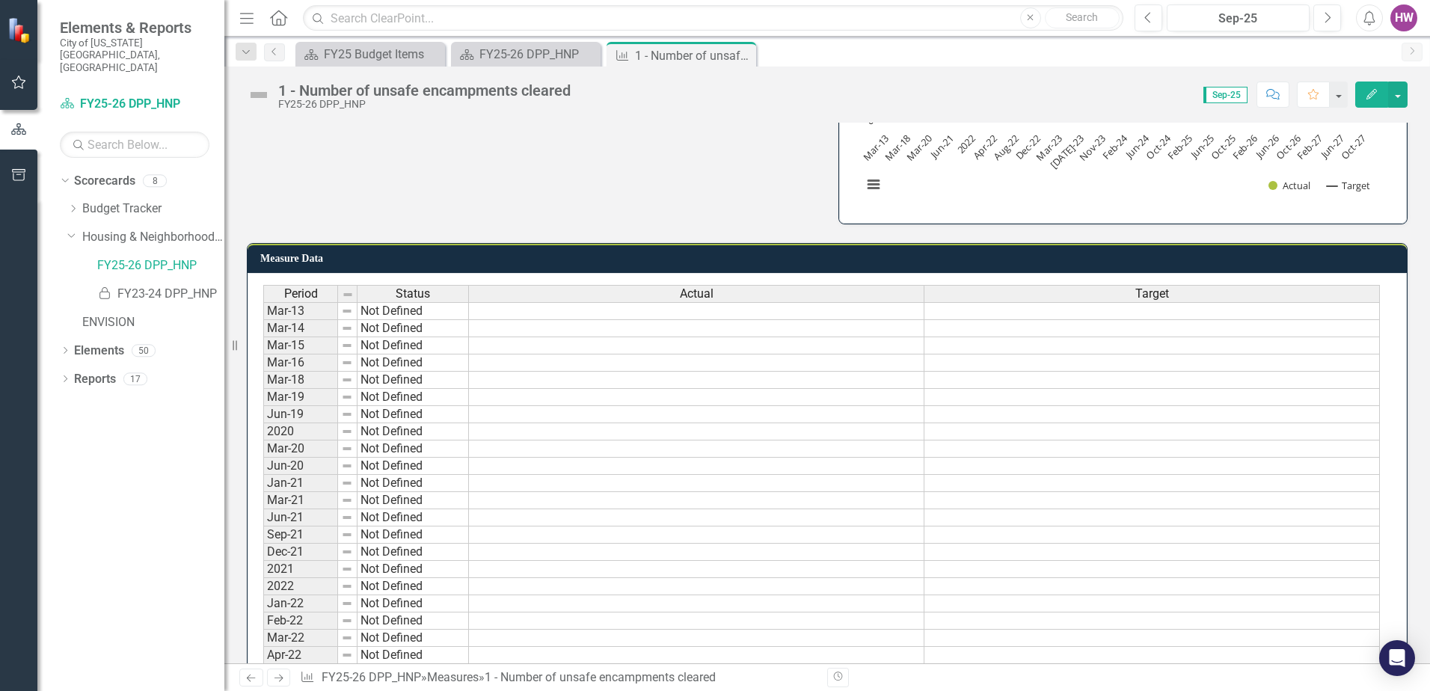
scroll to position [374, 0]
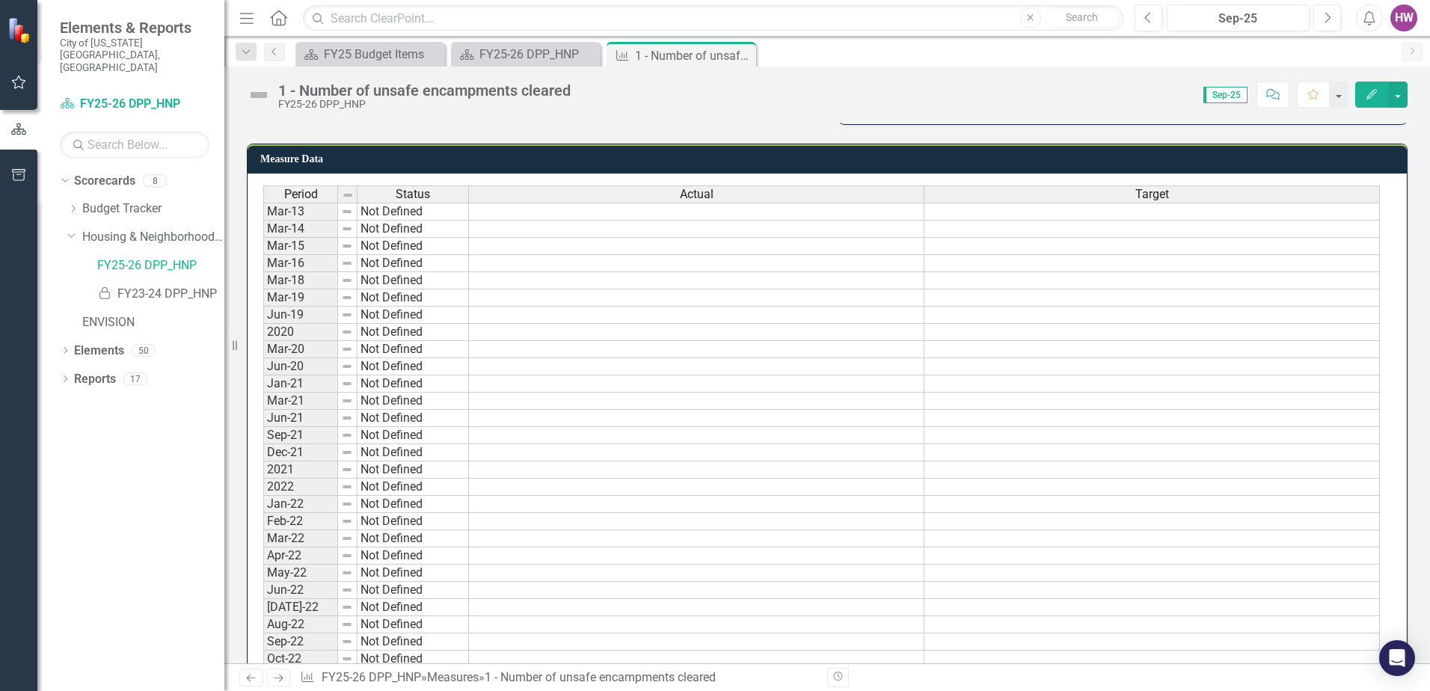
click at [0, 0] on icon "Close" at bounding box center [0, 0] width 0 height 0
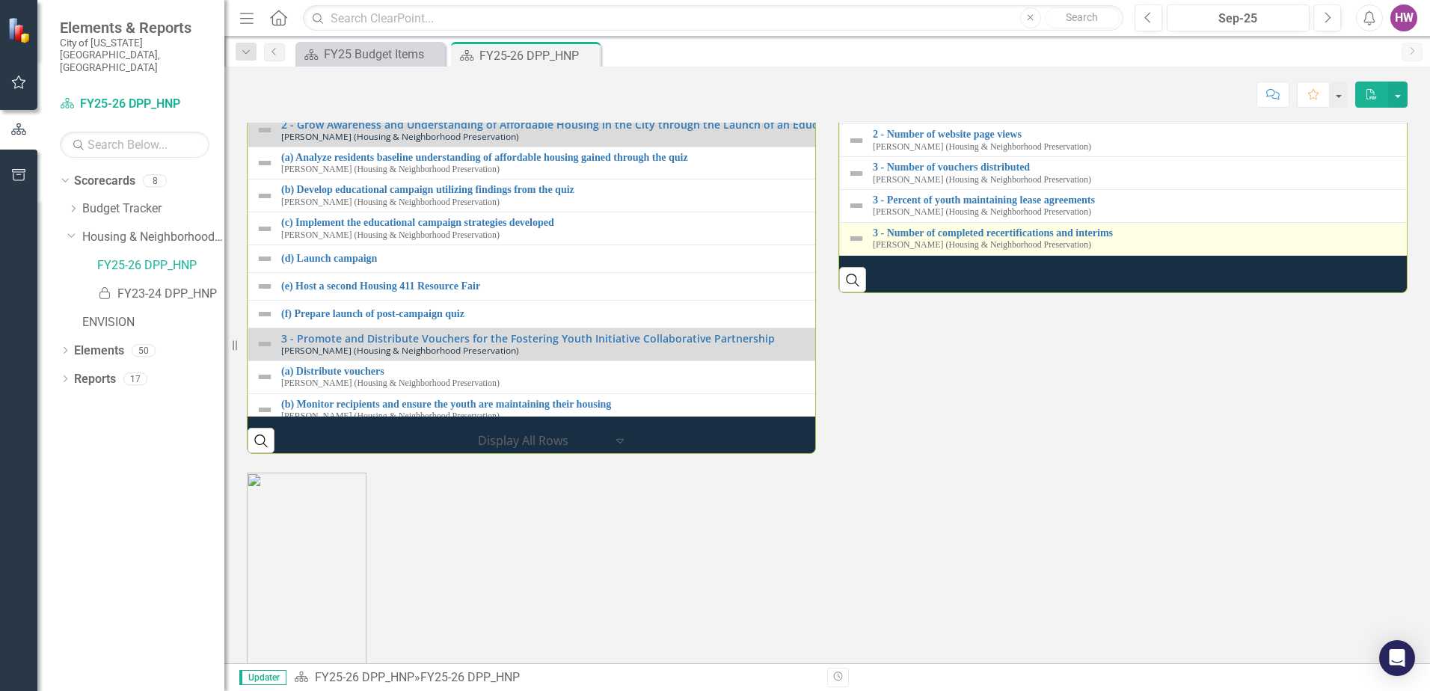
scroll to position [1864, 0]
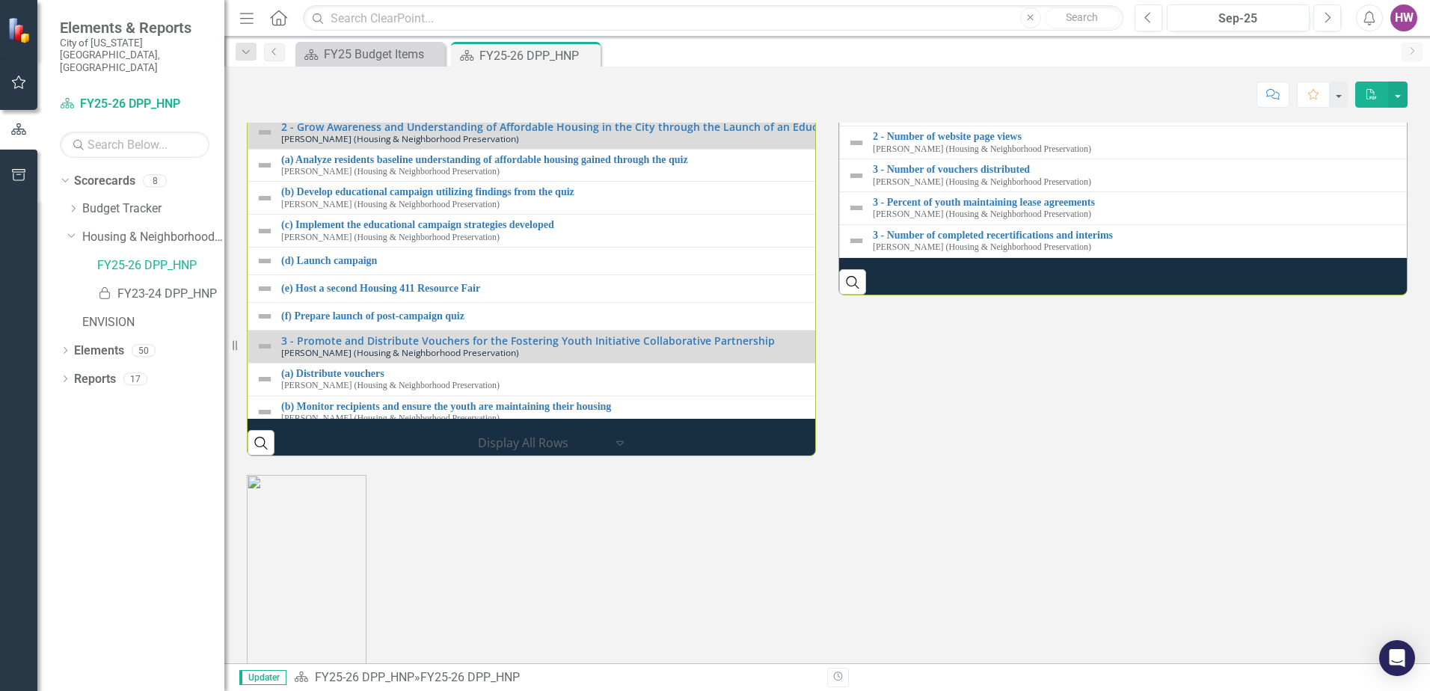
click at [1025, 44] on link "1 - Percent of day support participants connected to housing" at bounding box center [1428, 38] width 1111 height 11
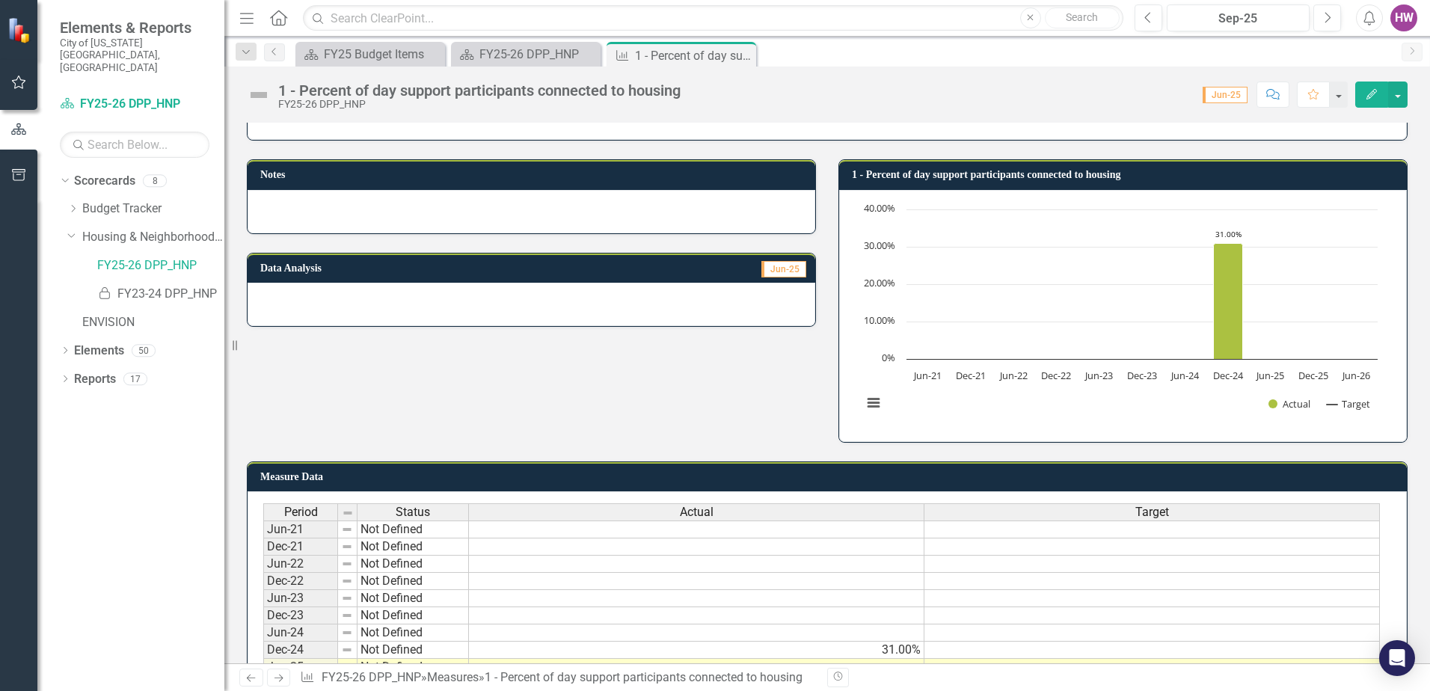
scroll to position [142, 0]
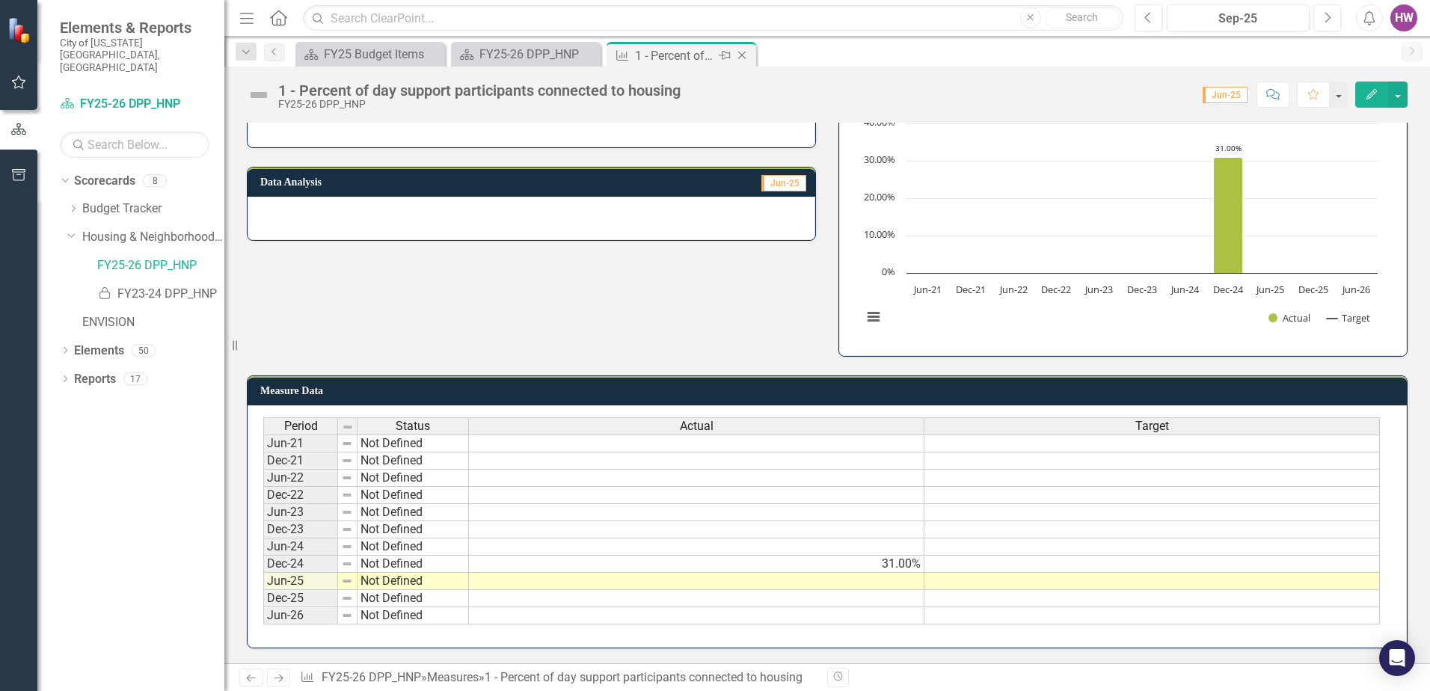
click at [741, 56] on icon at bounding box center [742, 56] width 8 height 8
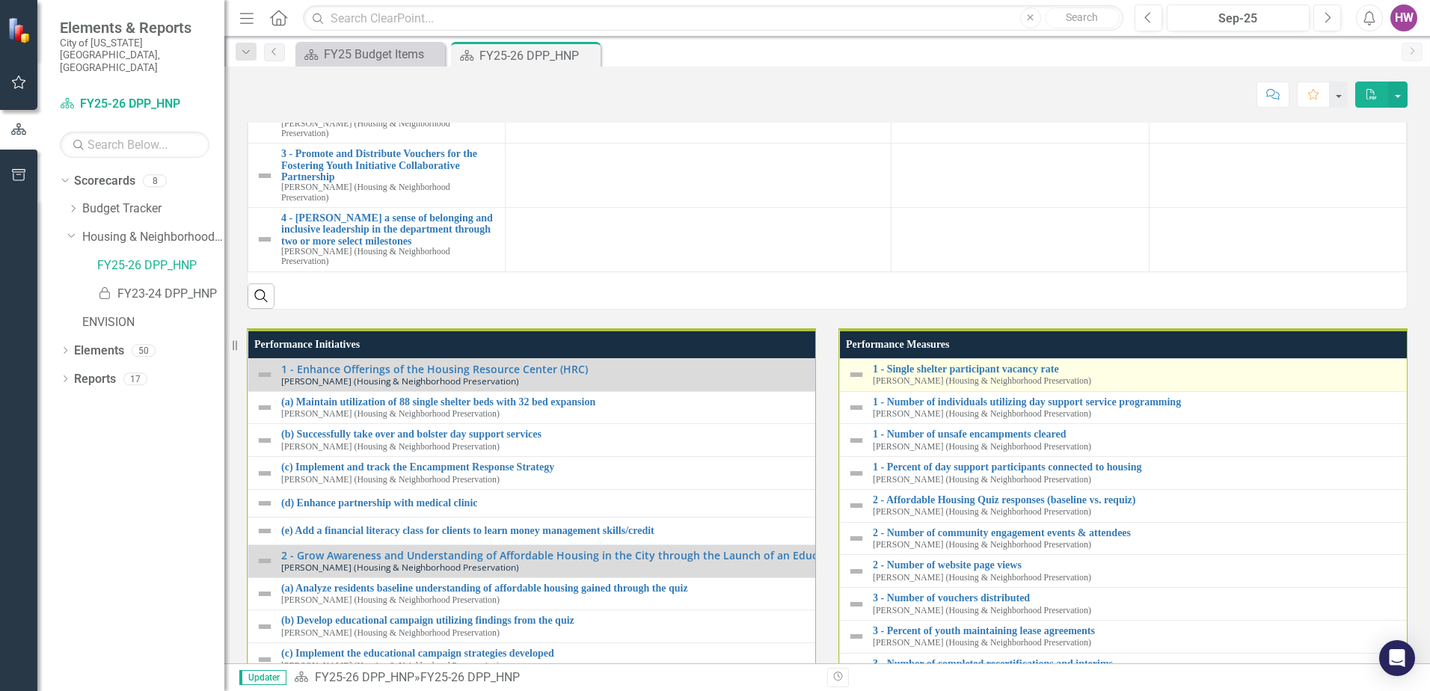
scroll to position [1720, 0]
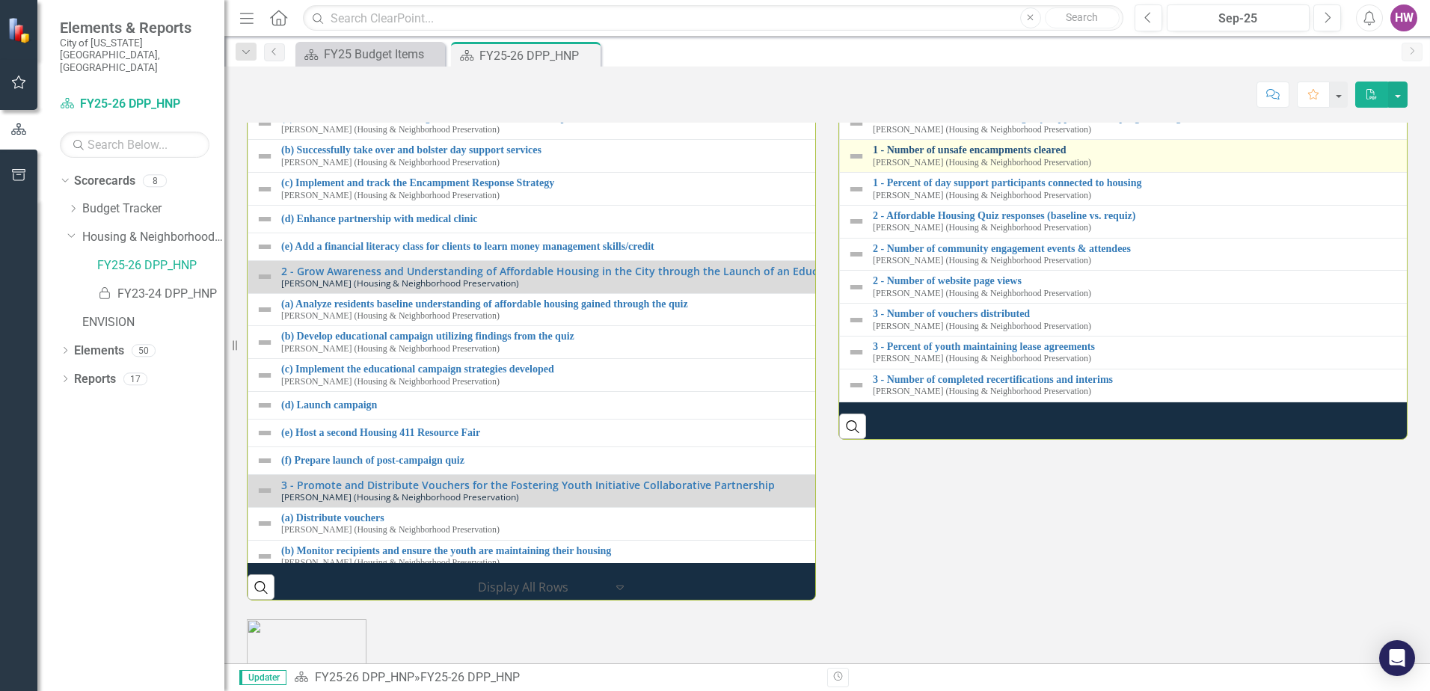
click at [1011, 156] on link "1 - Number of unsafe encampments cleared" at bounding box center [1428, 149] width 1111 height 11
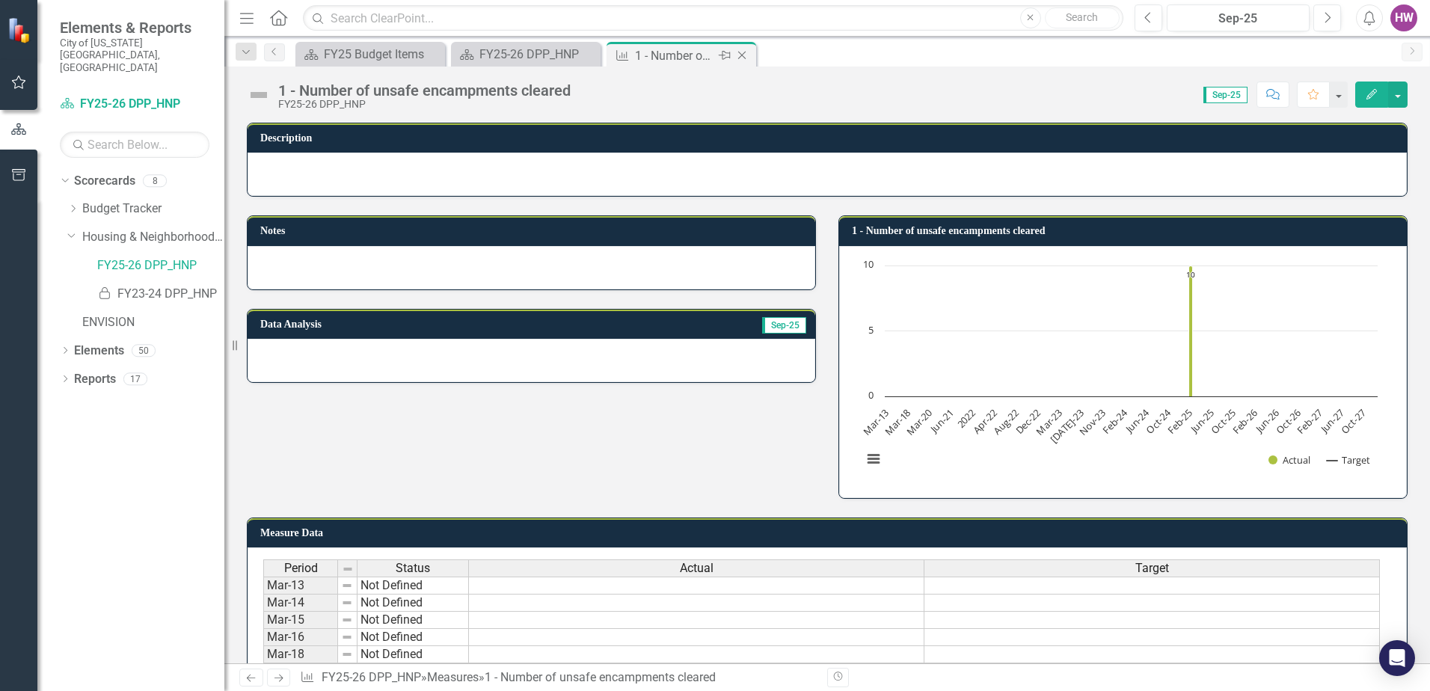
click at [743, 54] on icon "Close" at bounding box center [741, 55] width 15 height 12
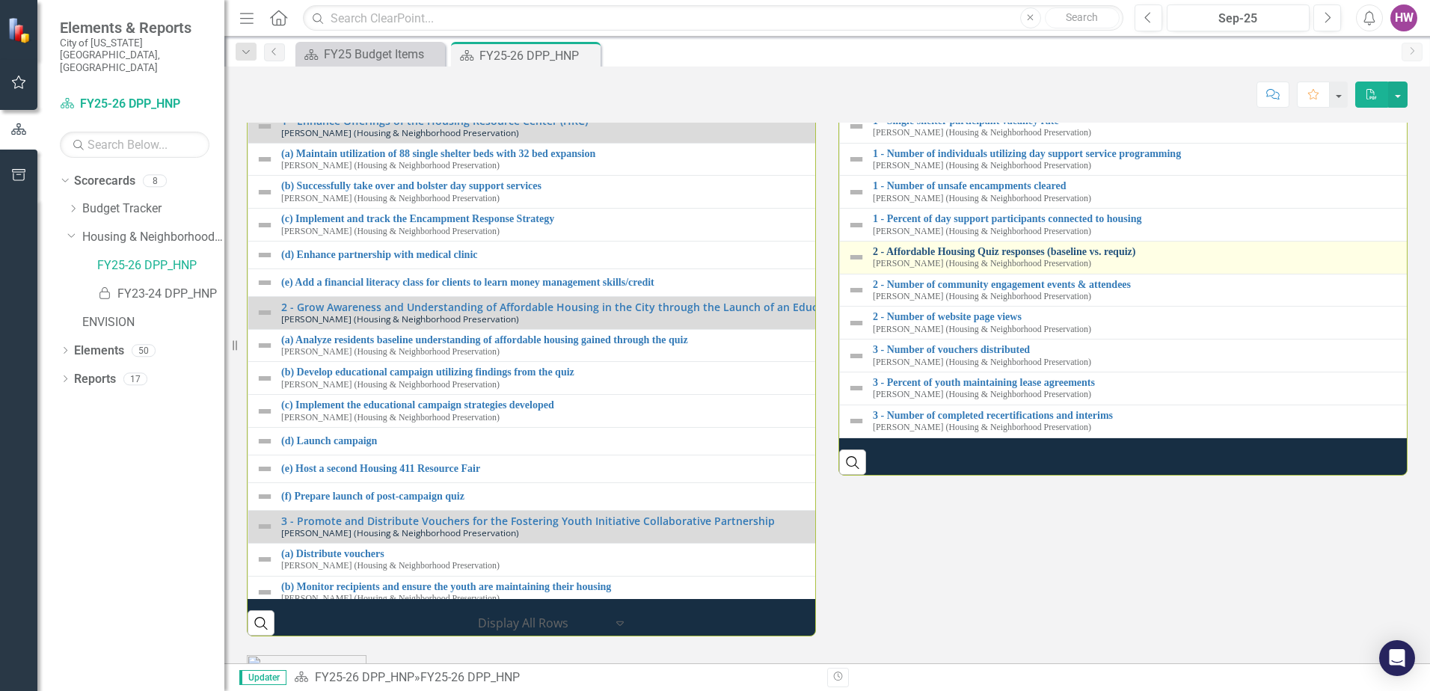
scroll to position [1720, 0]
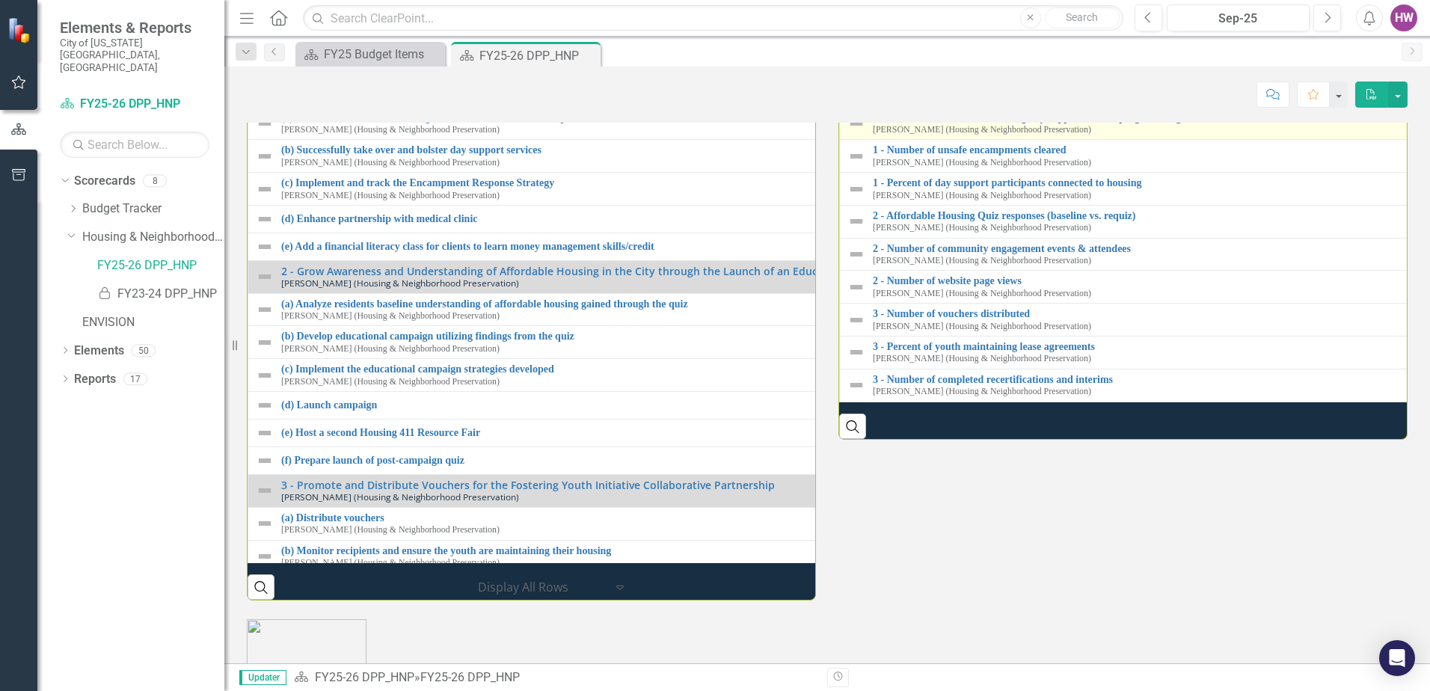
click at [992, 123] on link "1 - Number of individuals utilizing day support service programming" at bounding box center [1428, 117] width 1111 height 11
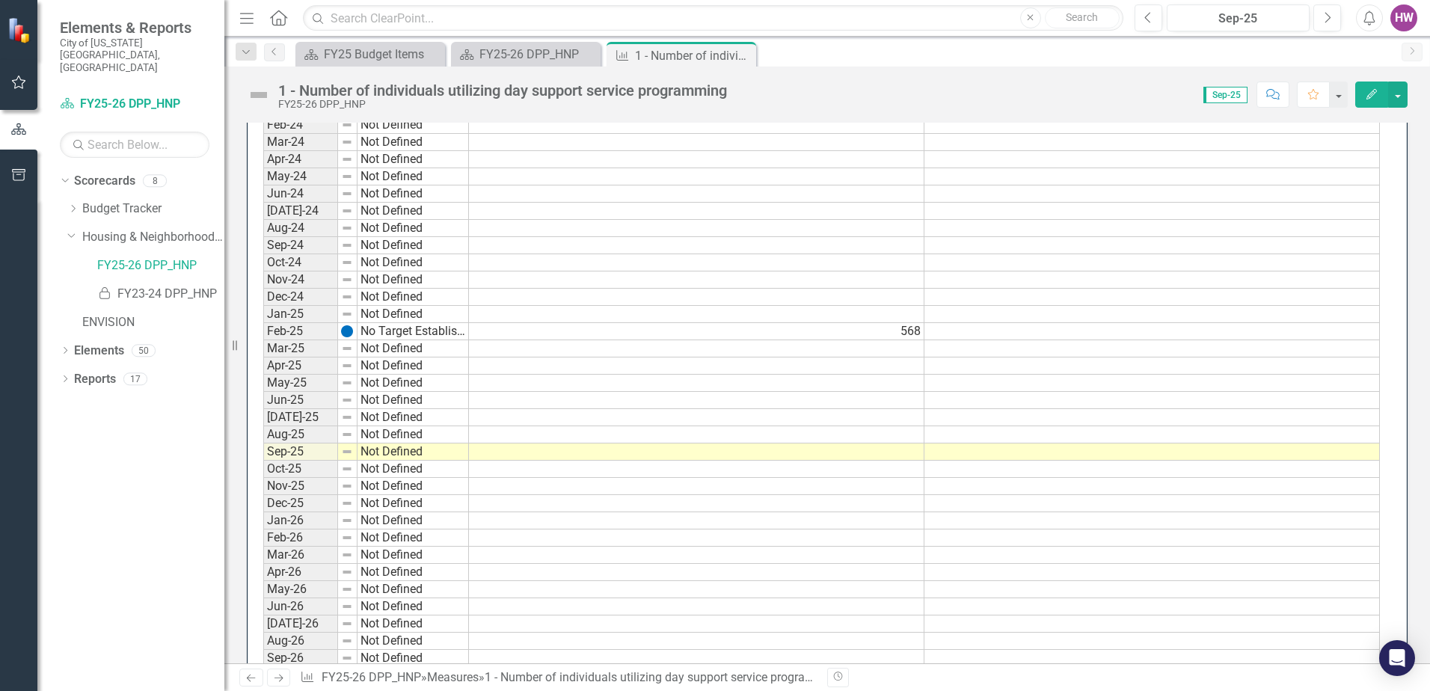
scroll to position [1496, 0]
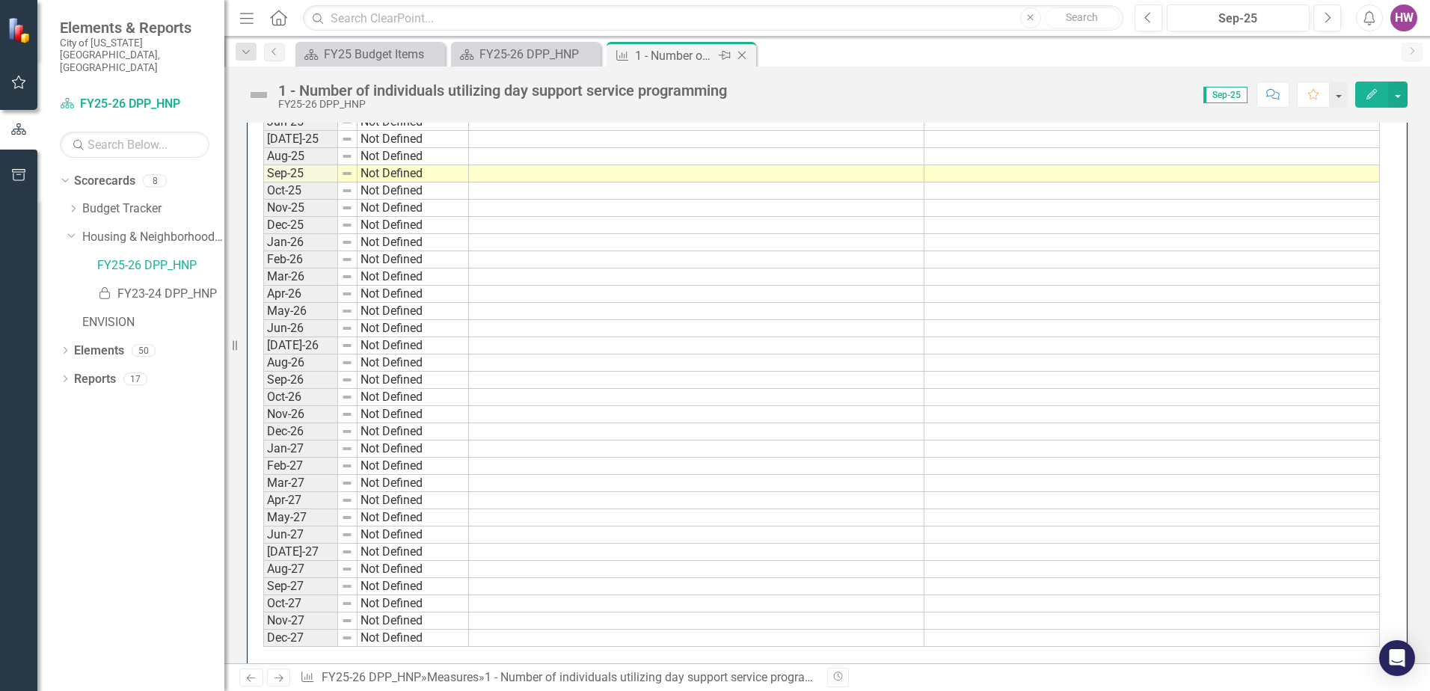
click at [743, 51] on icon "Close" at bounding box center [741, 55] width 15 height 12
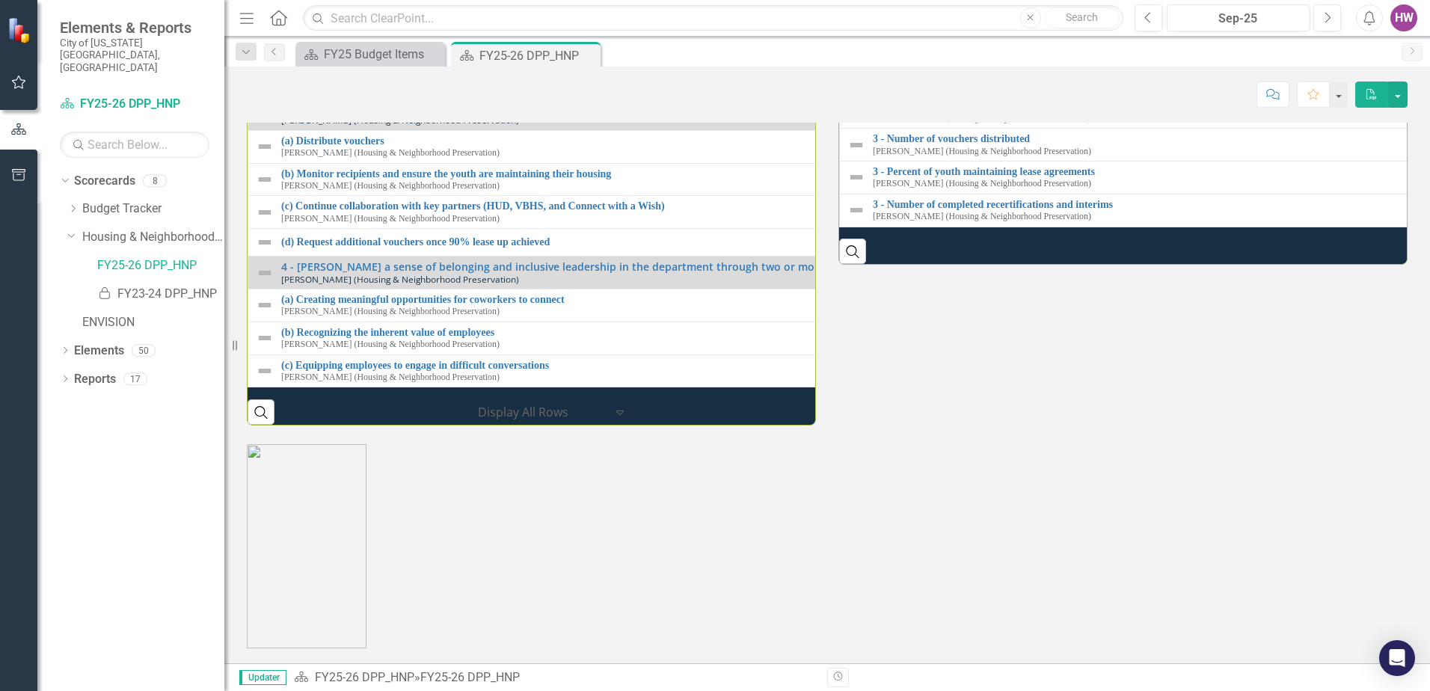
scroll to position [2094, 0]
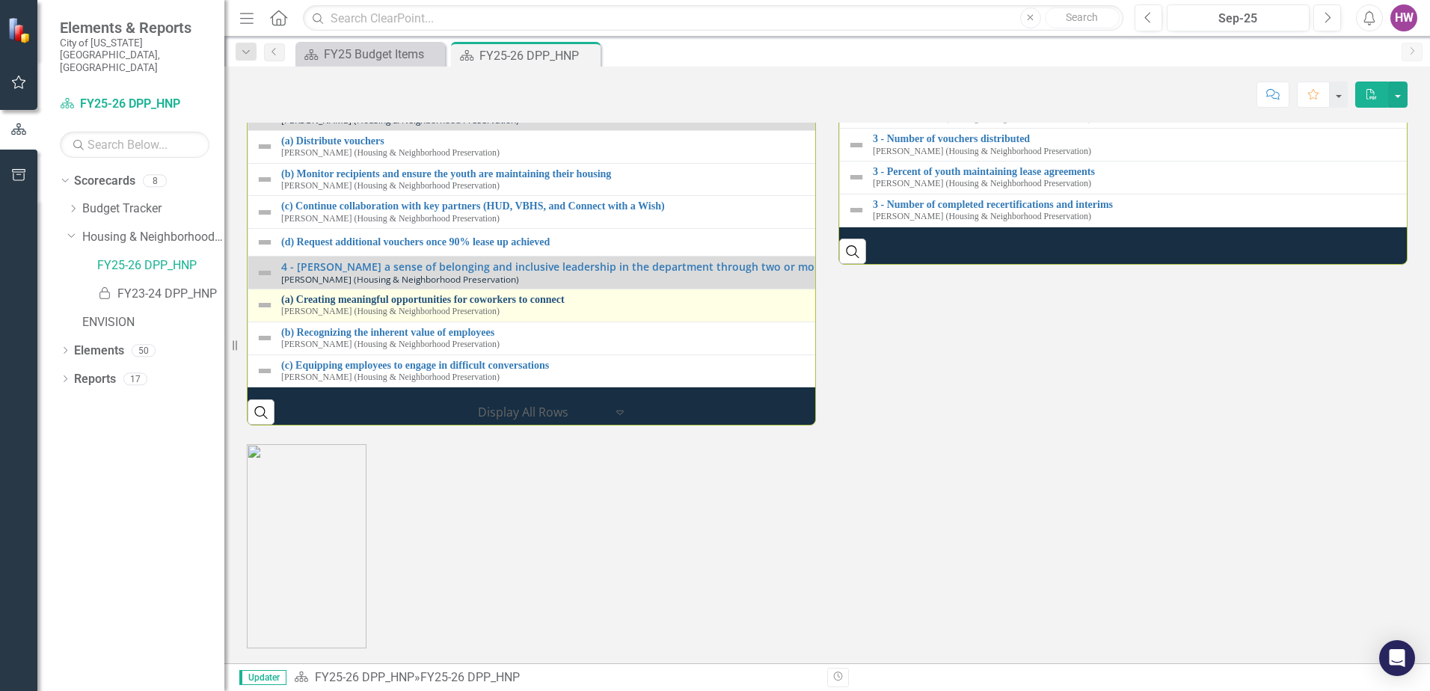
click at [384, 305] on link "(a) Creating meaningful opportunities for coworkers to connect" at bounding box center [830, 299] width 1099 height 11
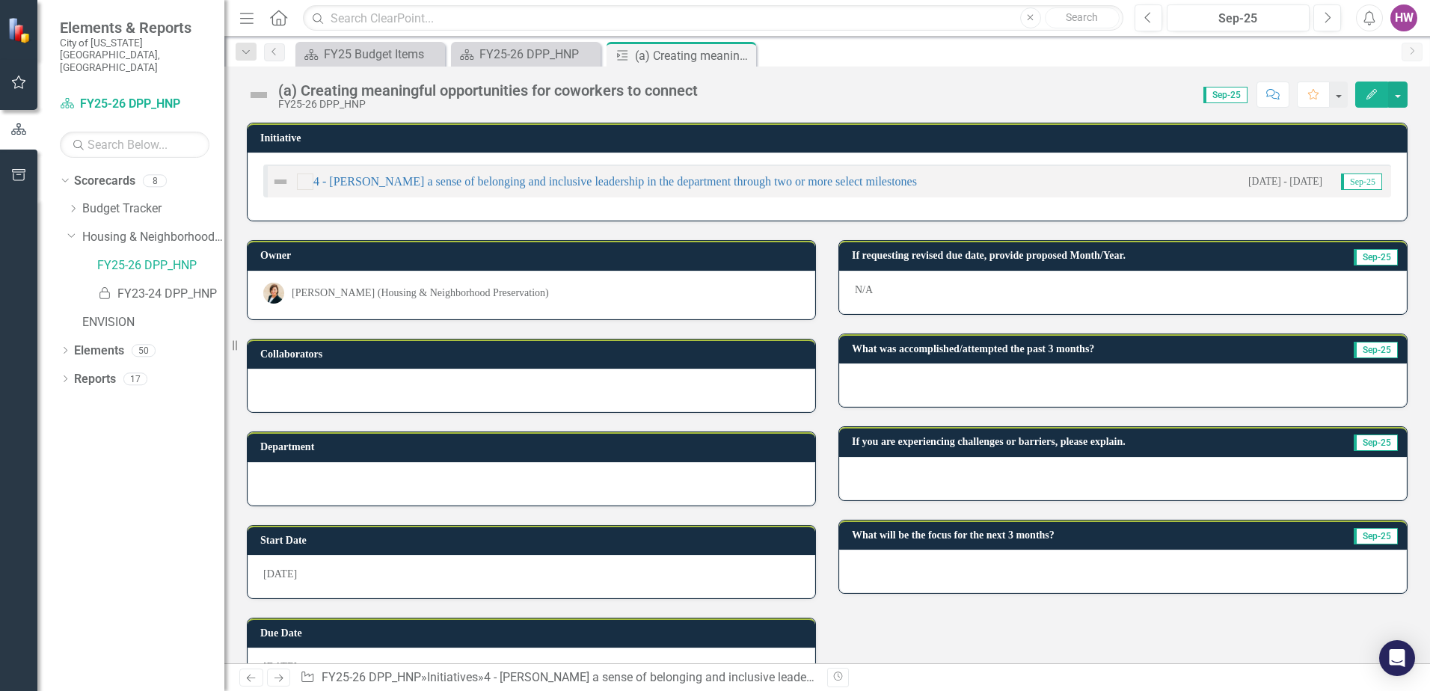
scroll to position [43, 0]
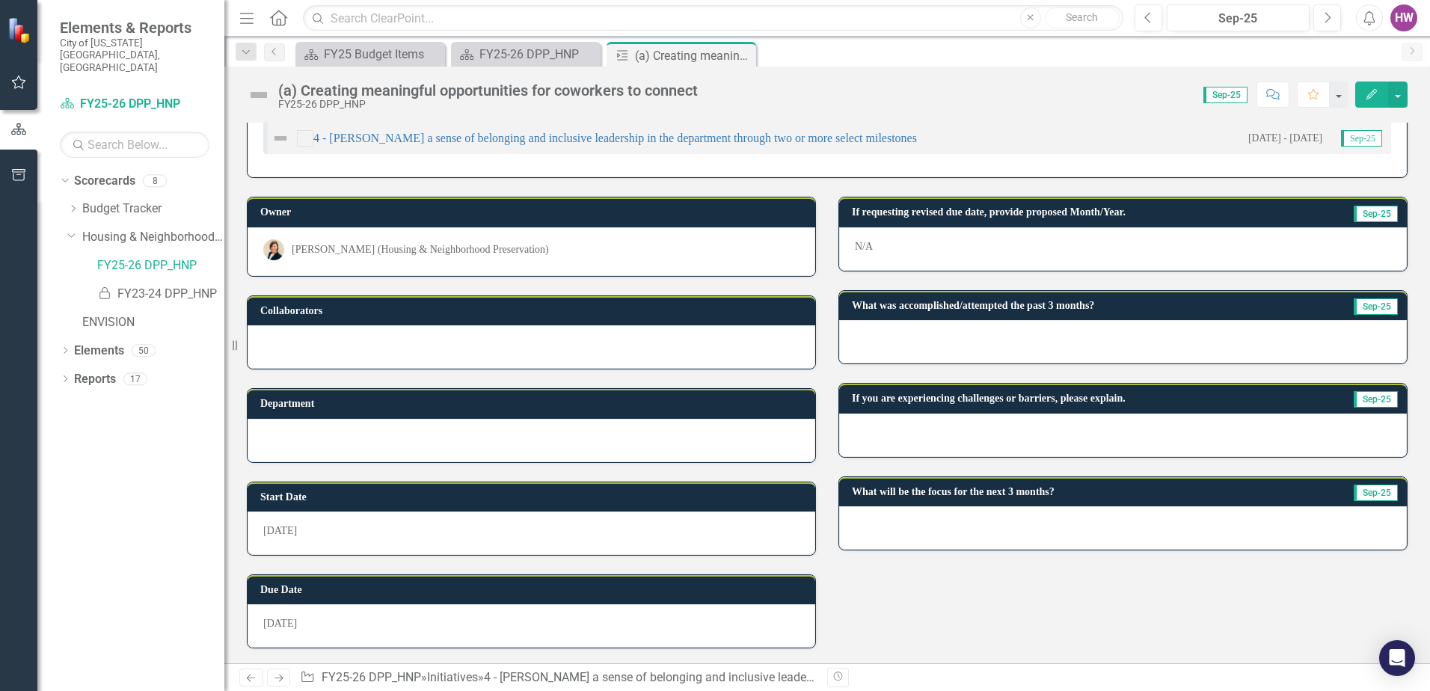
click at [0, 0] on icon "Close" at bounding box center [0, 0] width 0 height 0
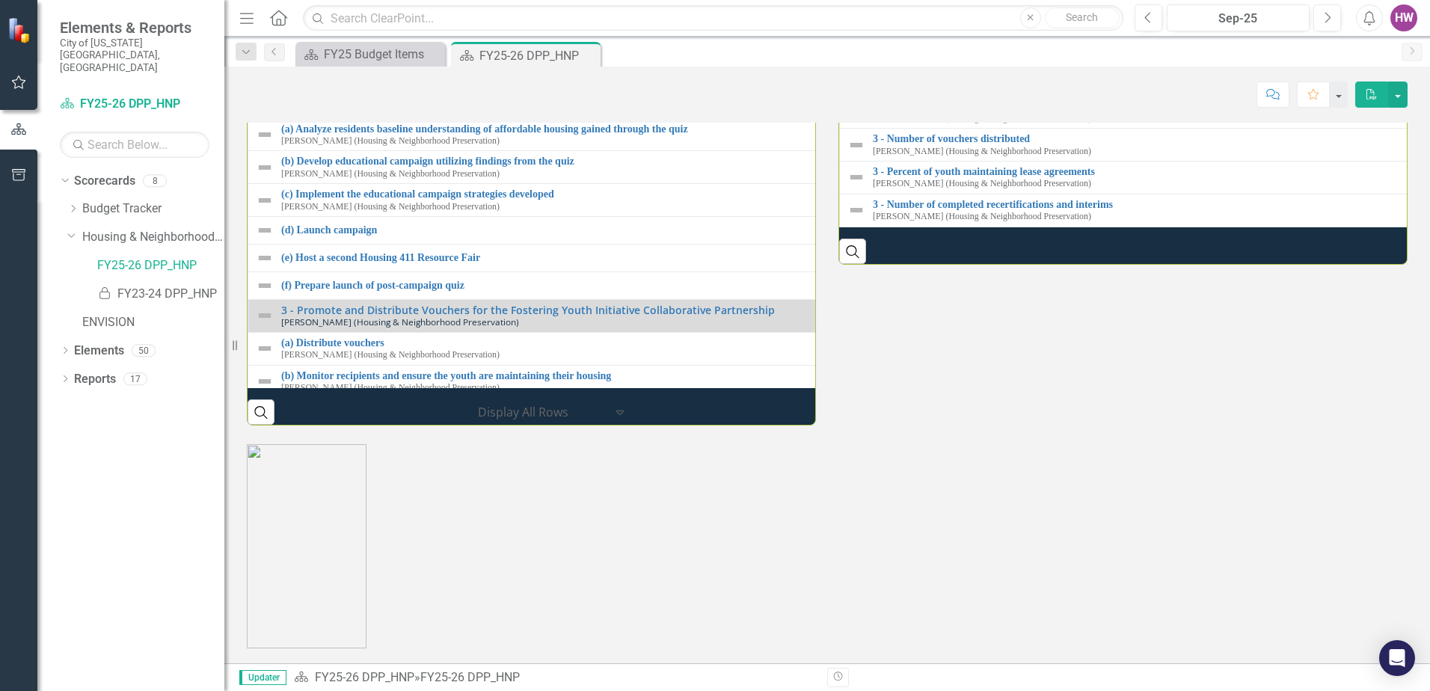
scroll to position [2094, 0]
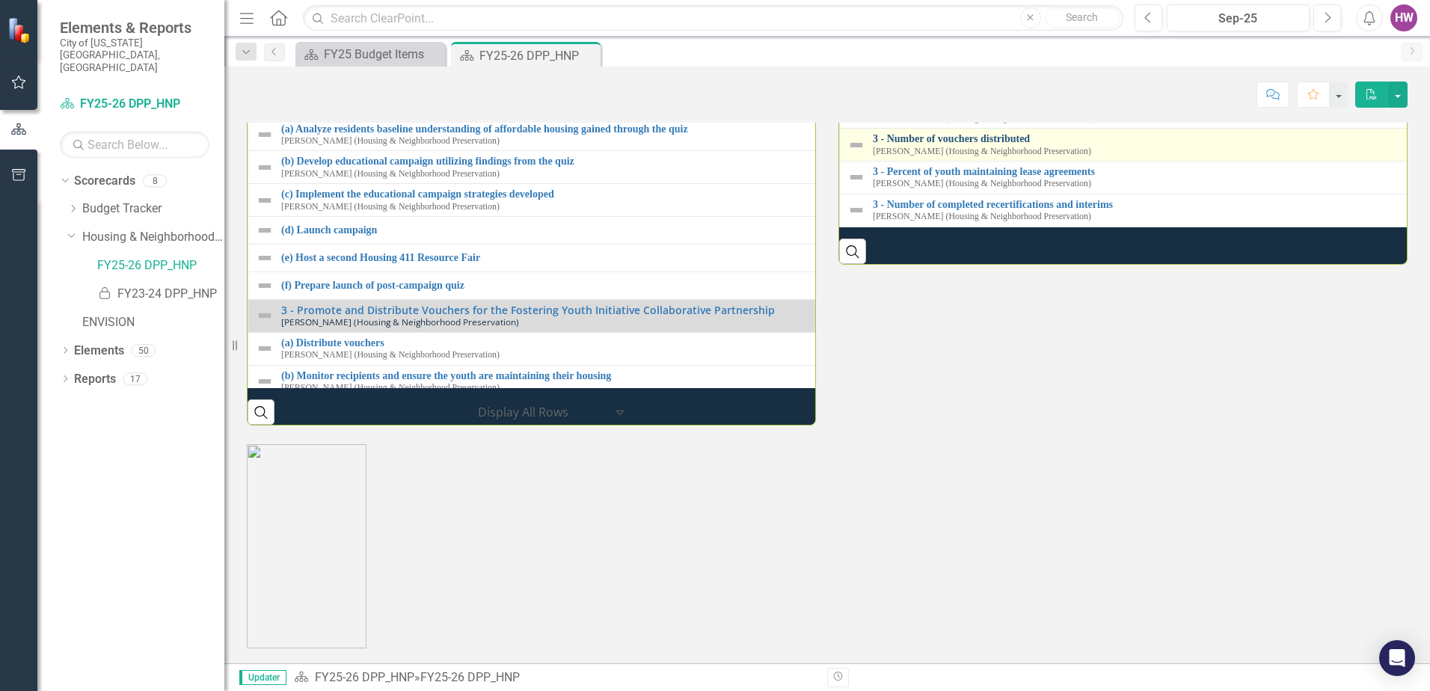
click at [945, 144] on link "3 - Number of vouchers distributed" at bounding box center [1428, 138] width 1111 height 11
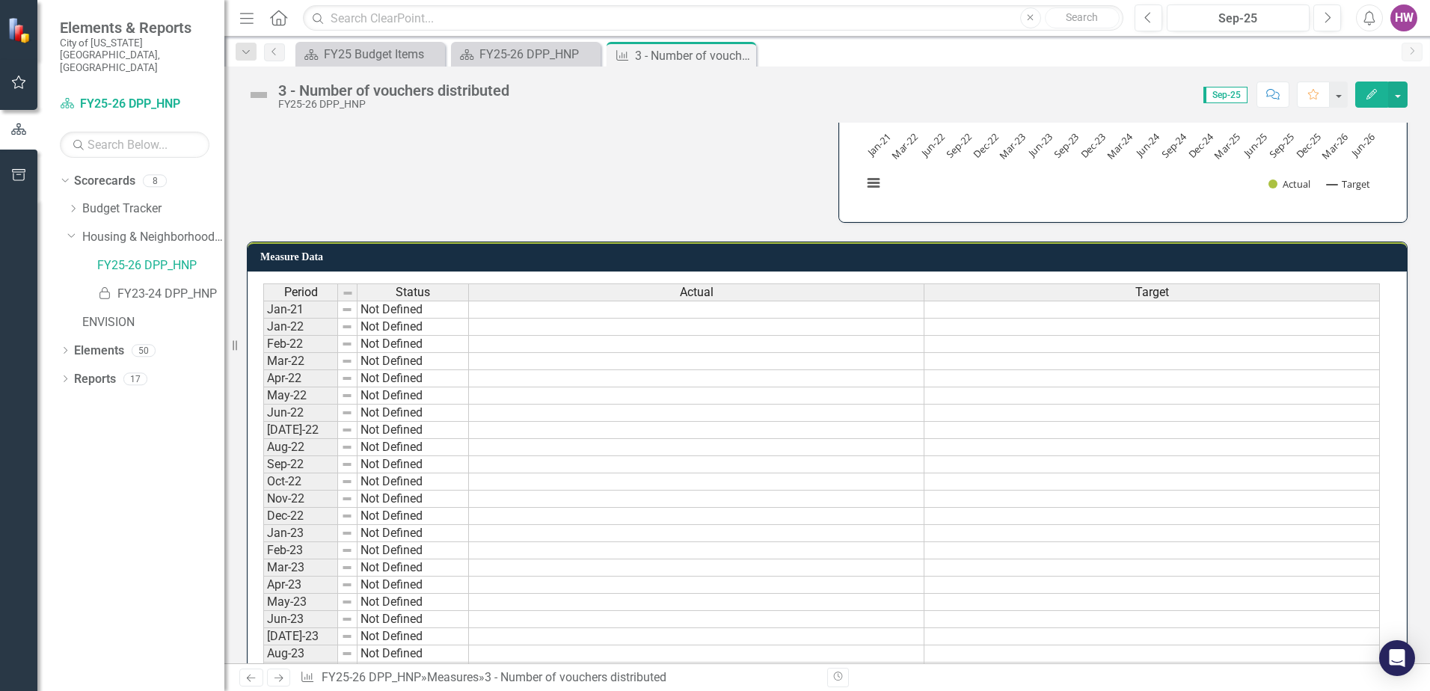
scroll to position [299, 0]
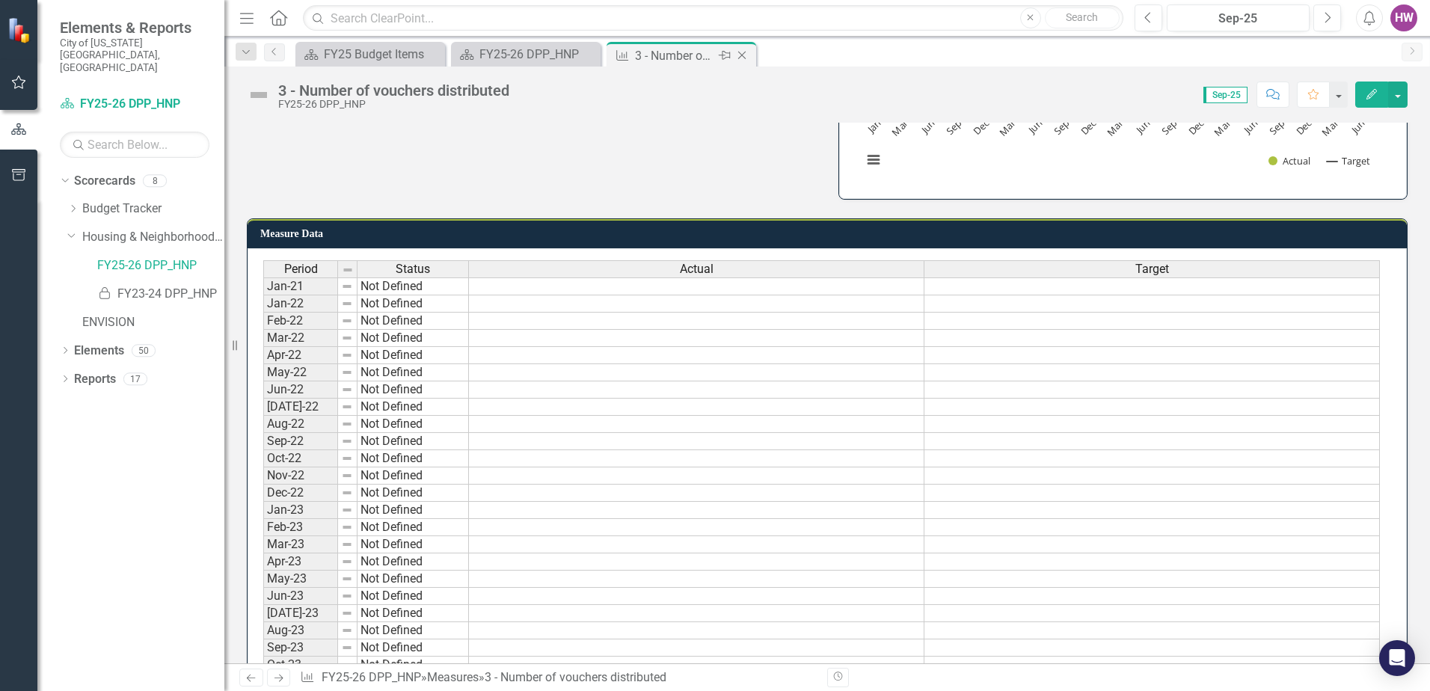
click at [743, 52] on icon "Close" at bounding box center [741, 55] width 15 height 12
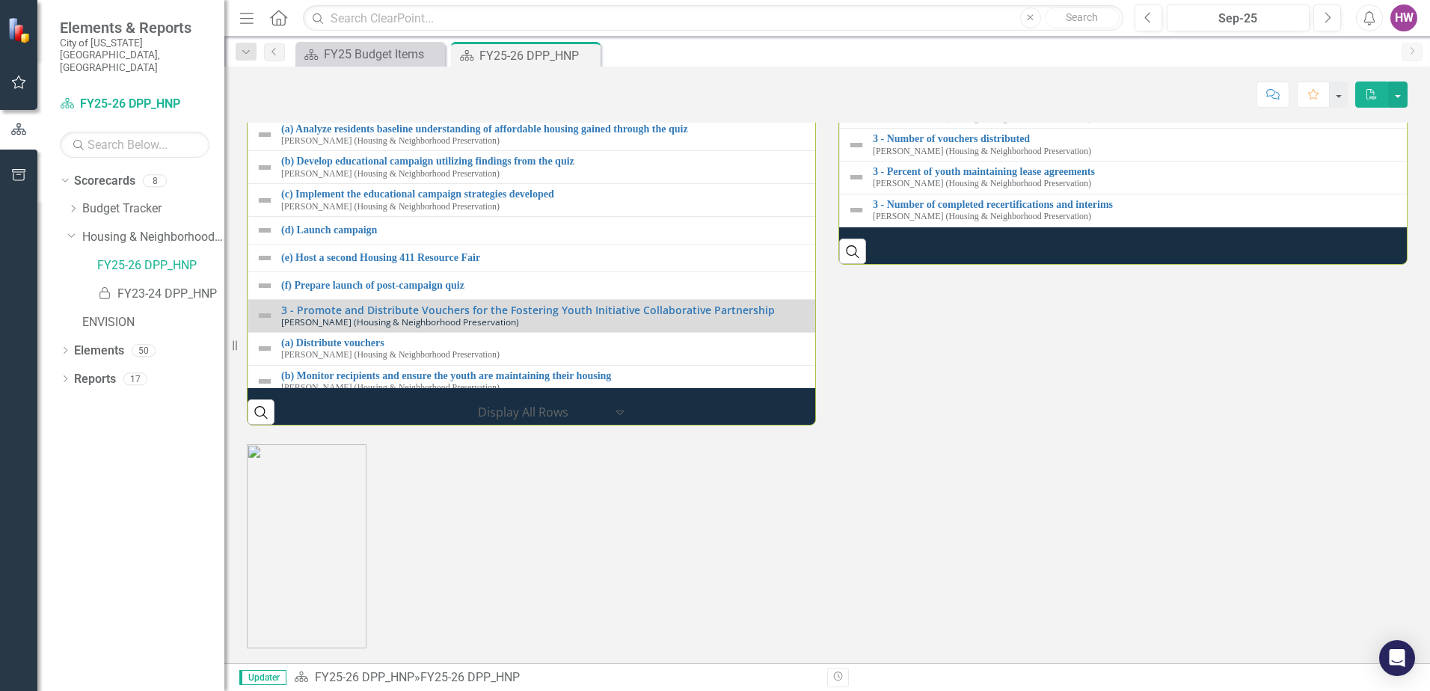
scroll to position [1944, 0]
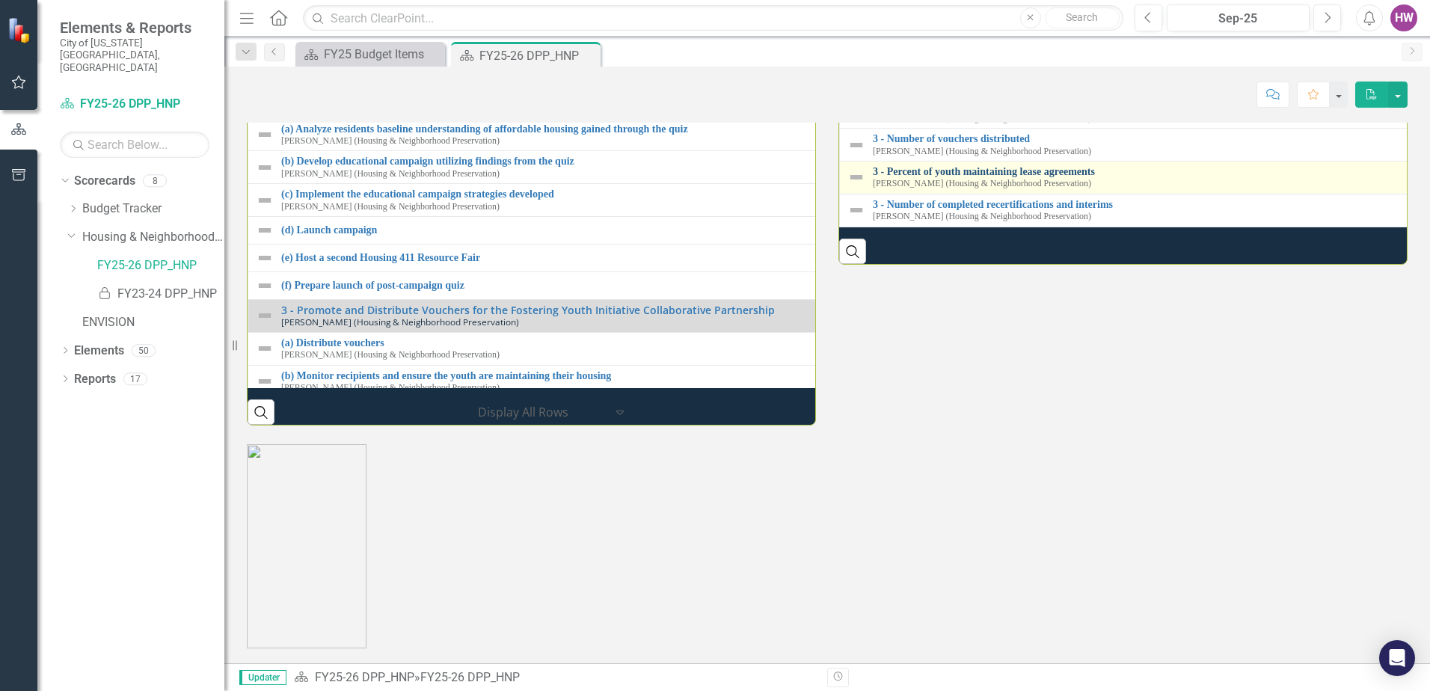
click at [963, 177] on link "3 - Percent of youth maintaining lease agreements" at bounding box center [1428, 171] width 1111 height 11
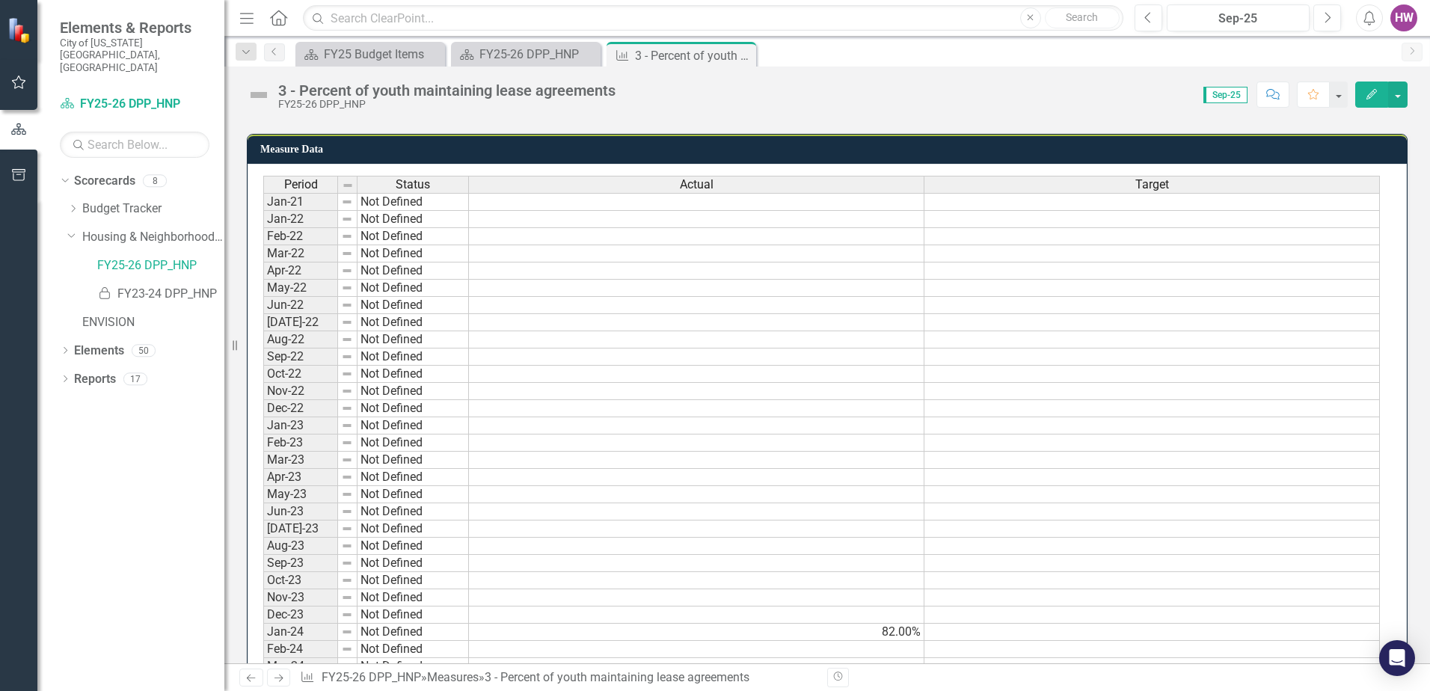
scroll to position [374, 0]
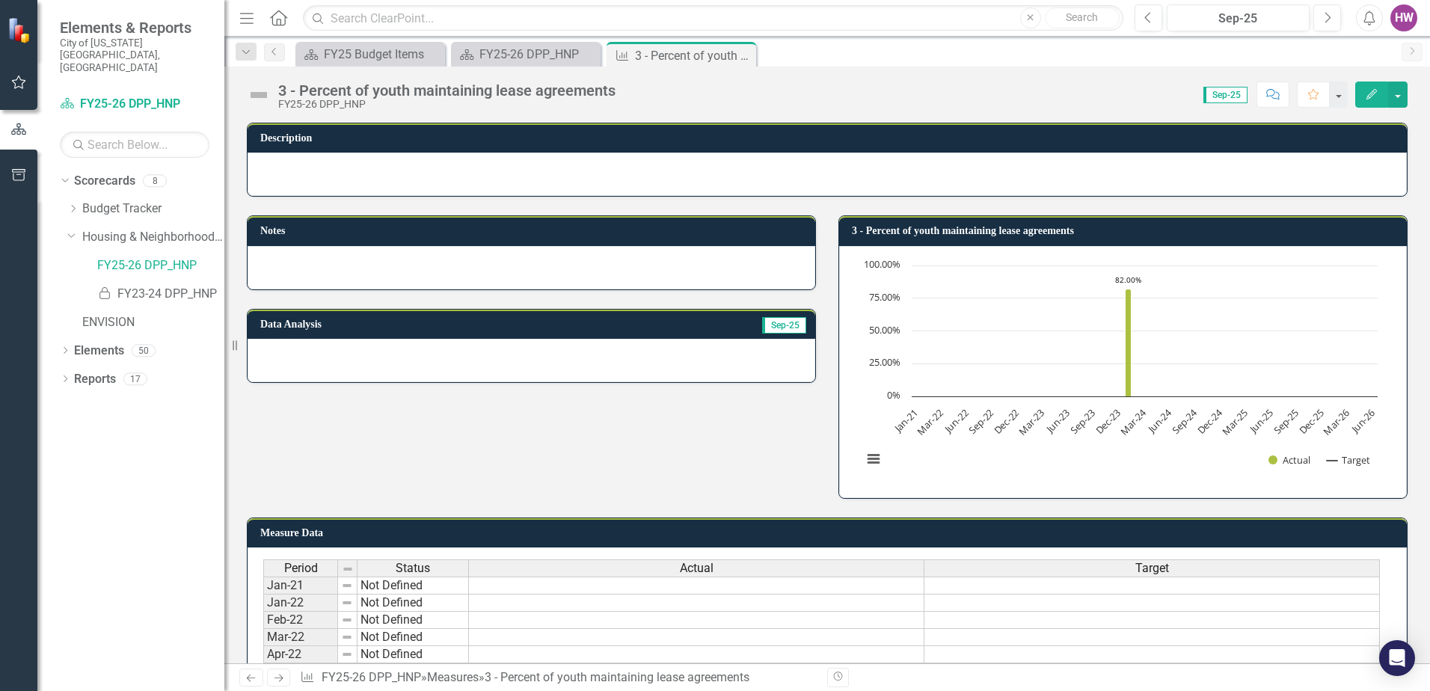
scroll to position [374, 0]
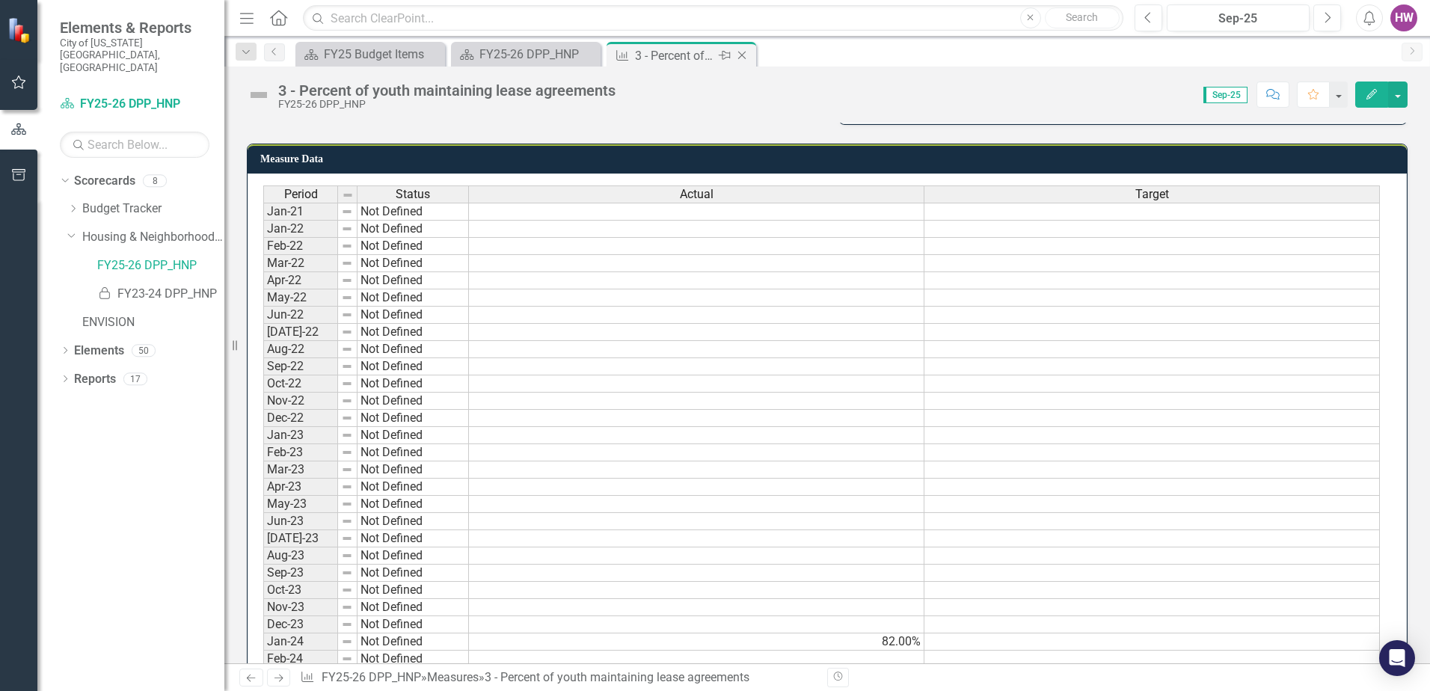
click at [743, 55] on icon at bounding box center [742, 56] width 8 height 8
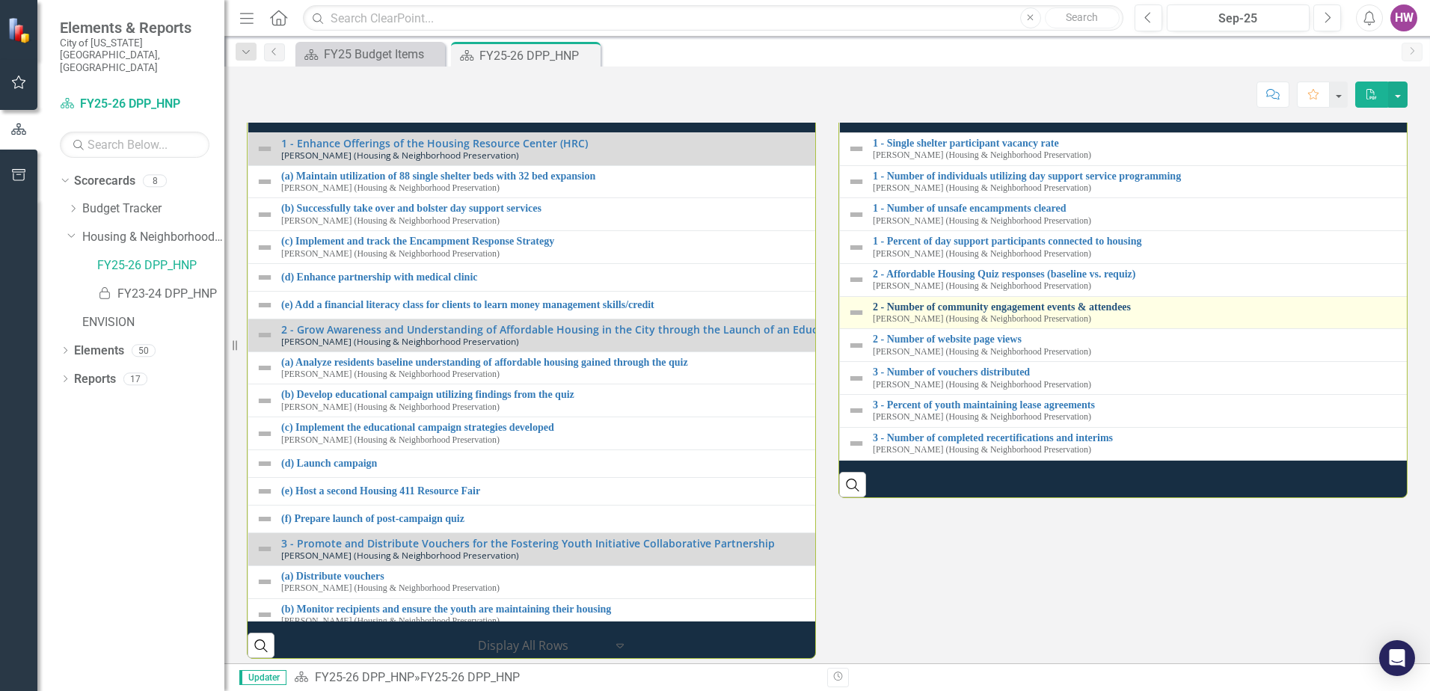
scroll to position [1795, 0]
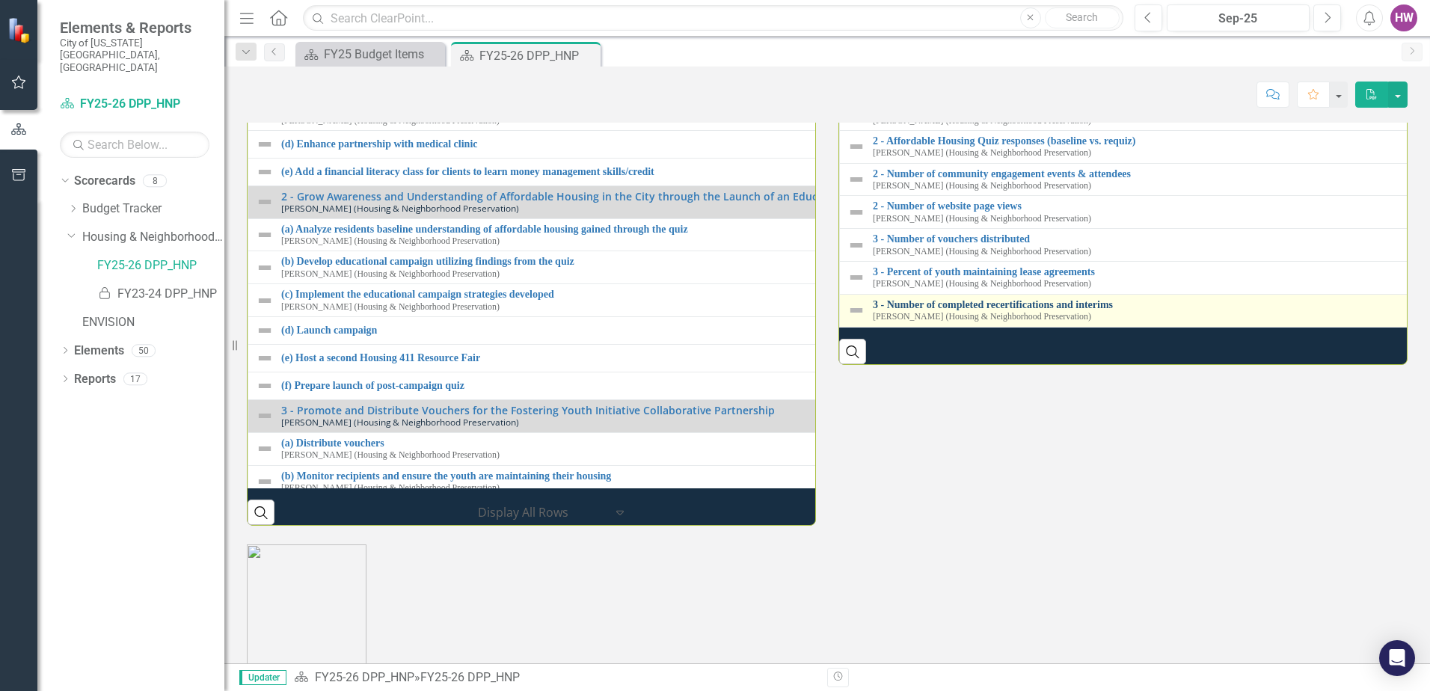
click at [1023, 310] on link "3 - Number of completed recertifications and interims" at bounding box center [1428, 304] width 1111 height 11
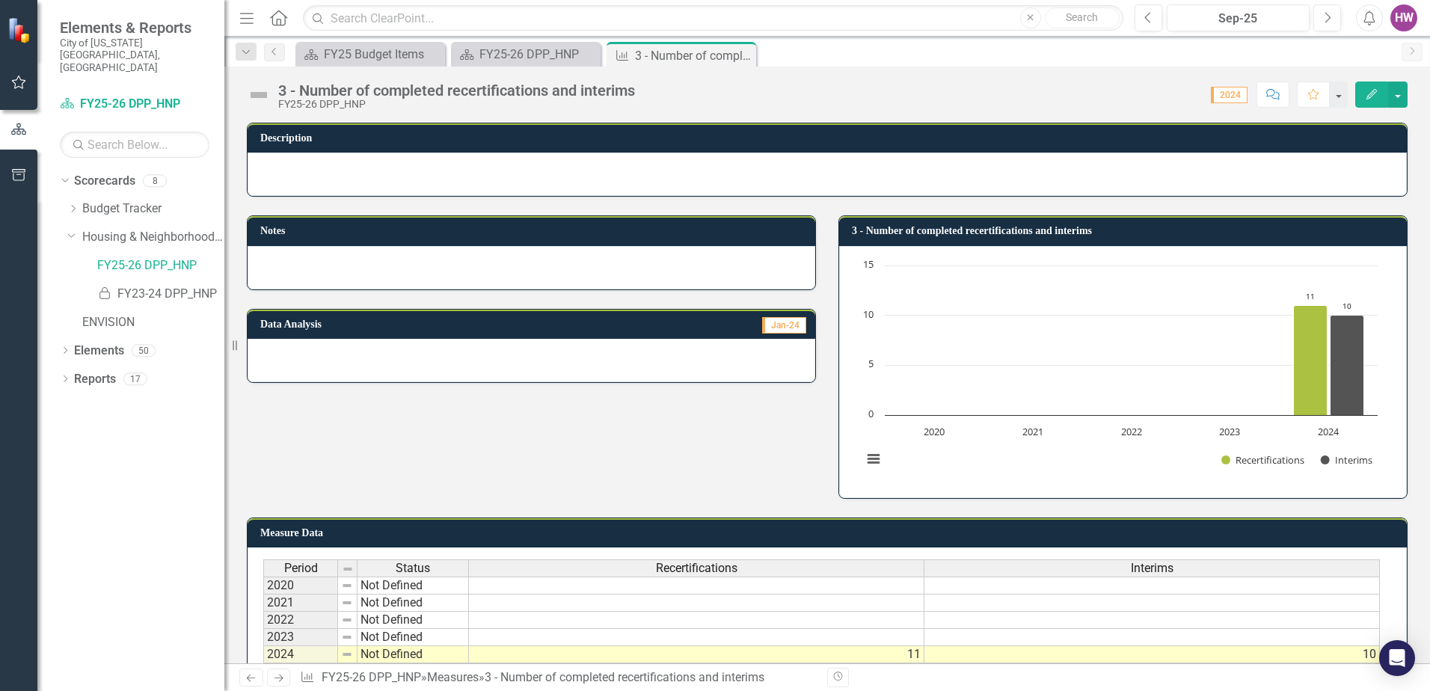
scroll to position [84, 0]
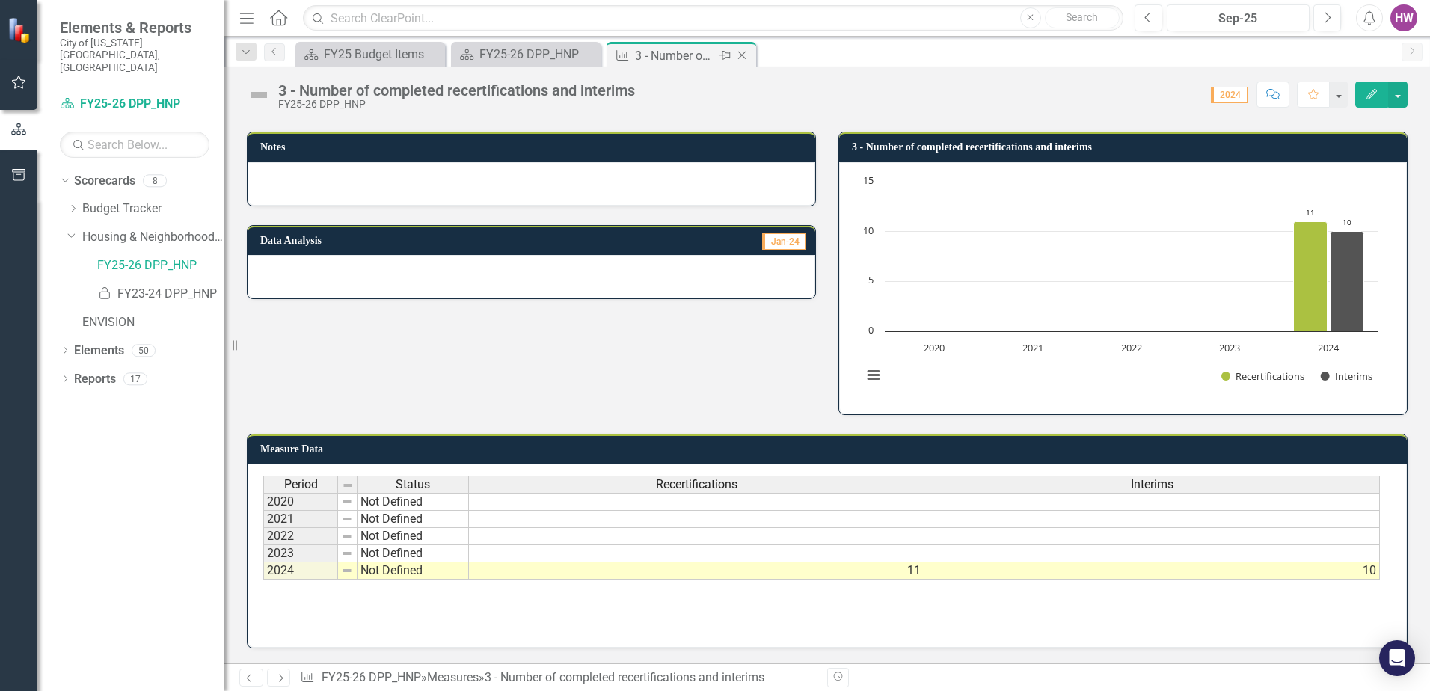
click at [743, 55] on icon "Close" at bounding box center [741, 55] width 15 height 12
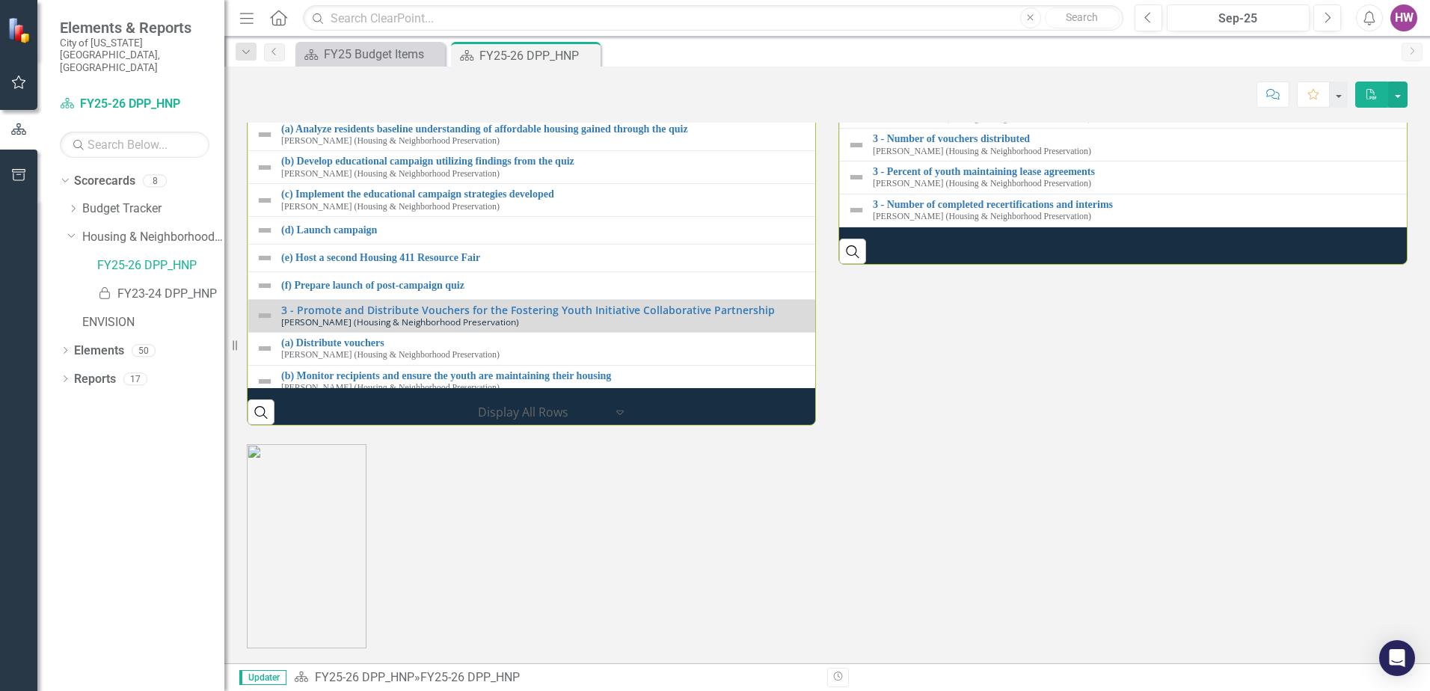
scroll to position [2014, 0]
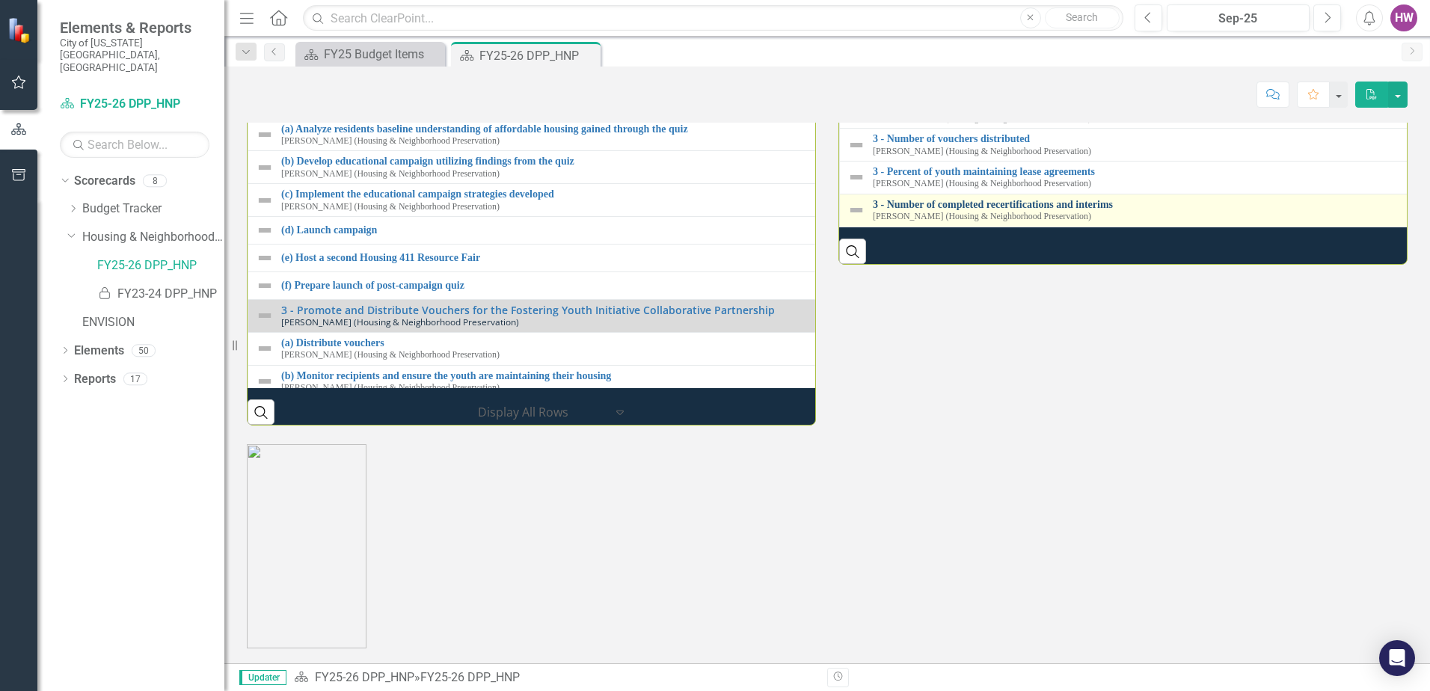
click at [1068, 210] on link "3 - Number of completed recertifications and interims" at bounding box center [1428, 204] width 1111 height 11
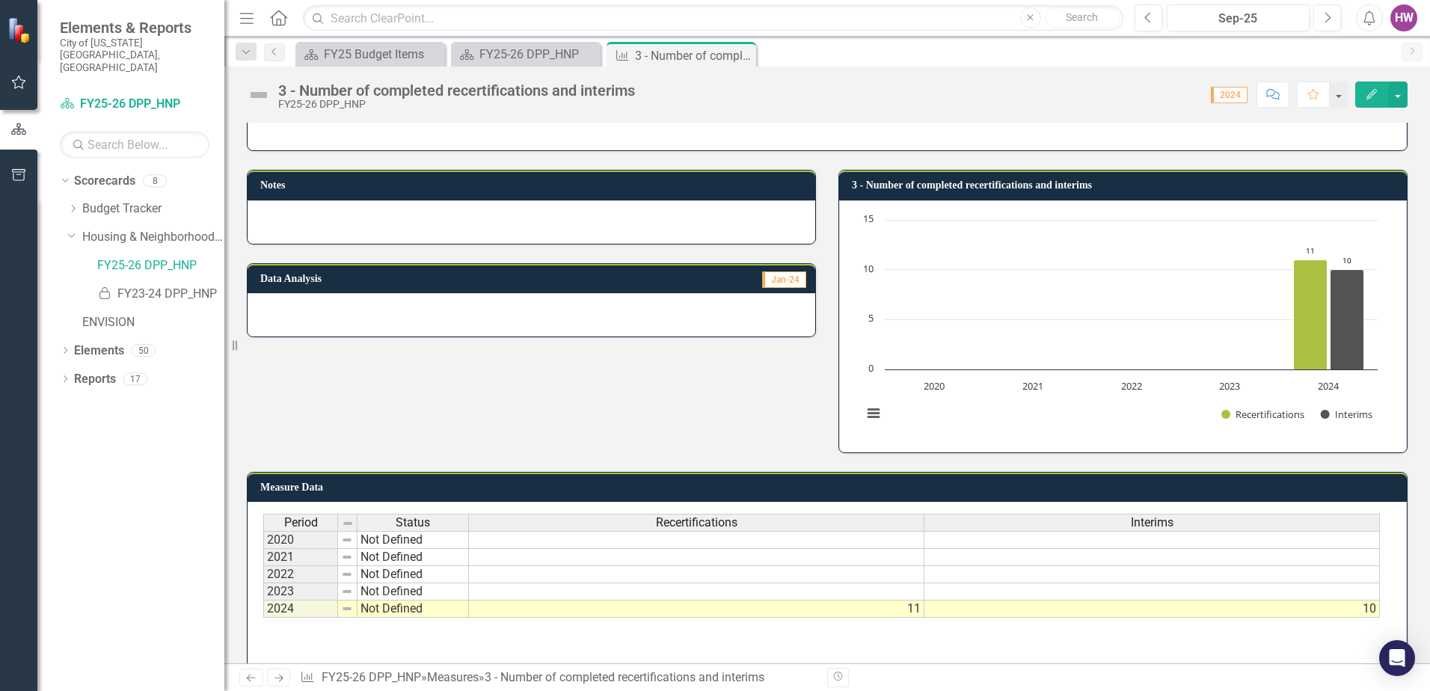
scroll to position [84, 0]
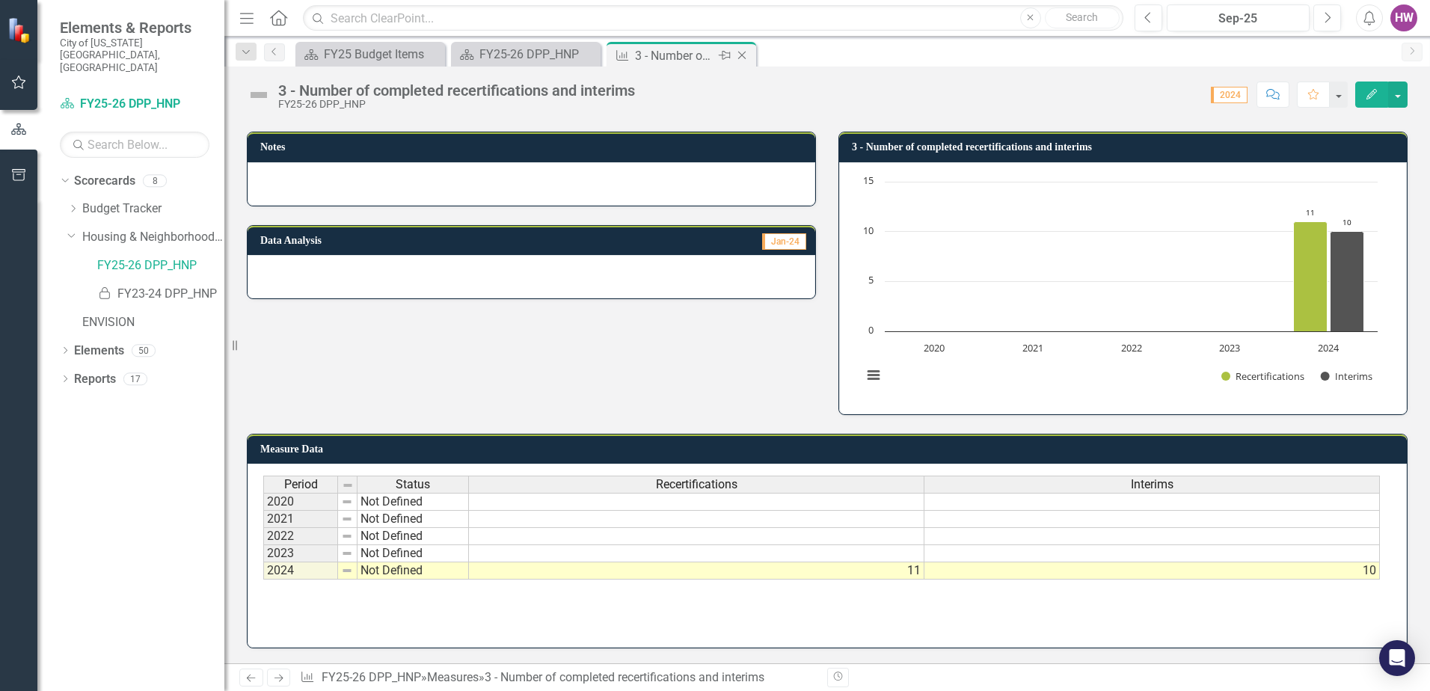
click at [744, 54] on icon "Close" at bounding box center [741, 55] width 15 height 12
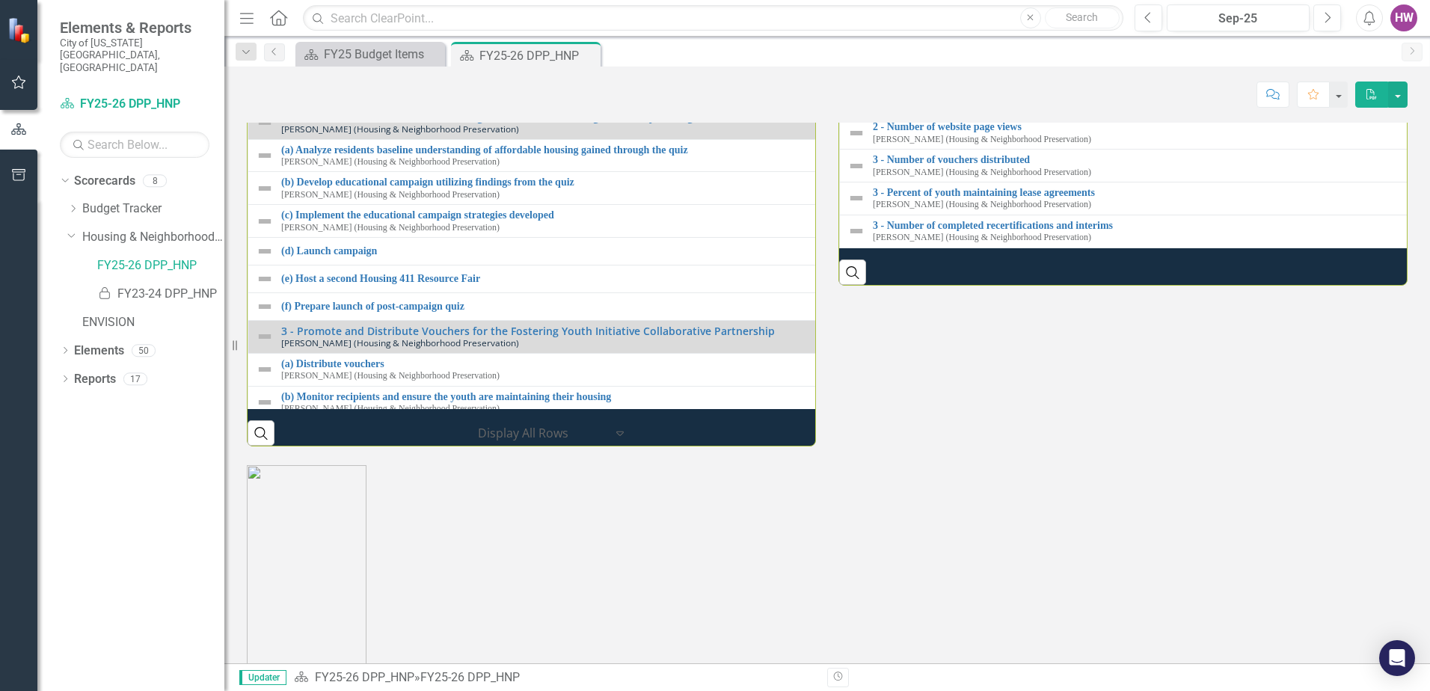
scroll to position [1870, 0]
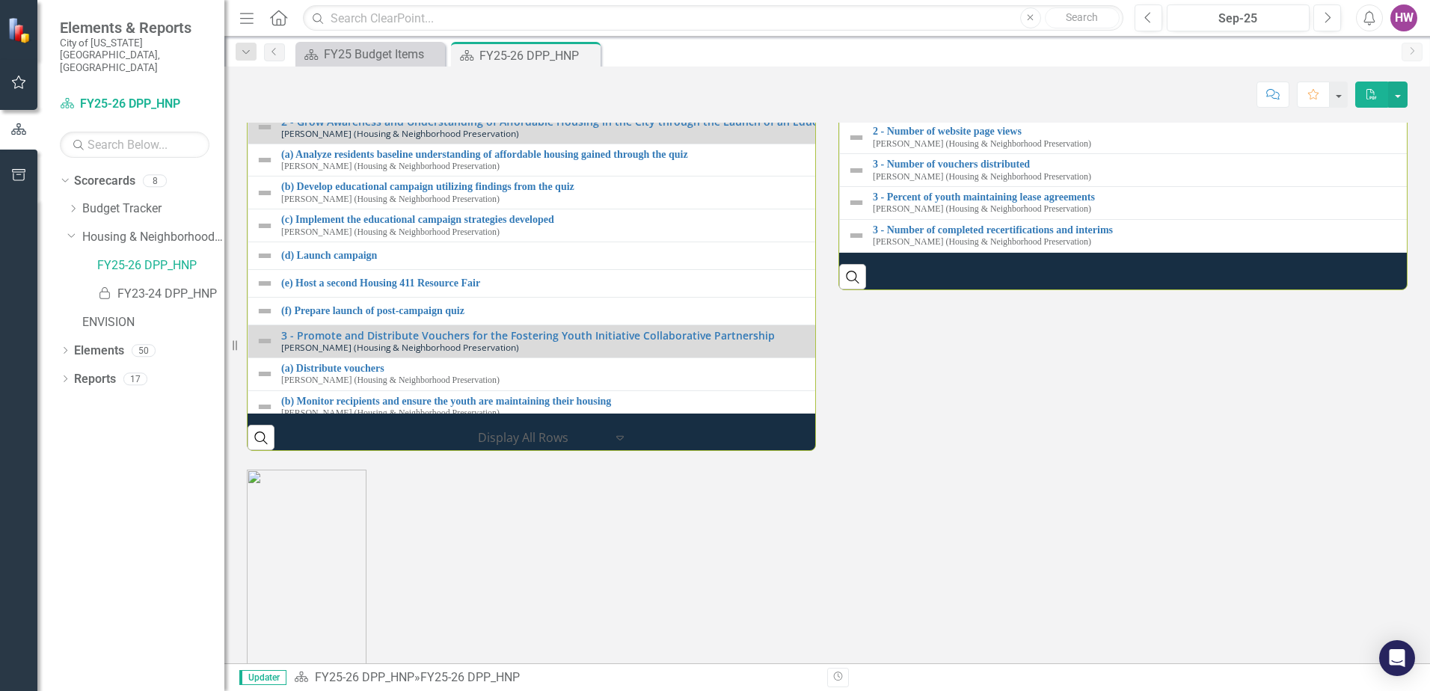
click at [940, 72] on link "2 - Affordable Housing Quiz responses (baseline vs. requiz)" at bounding box center [1428, 66] width 1111 height 11
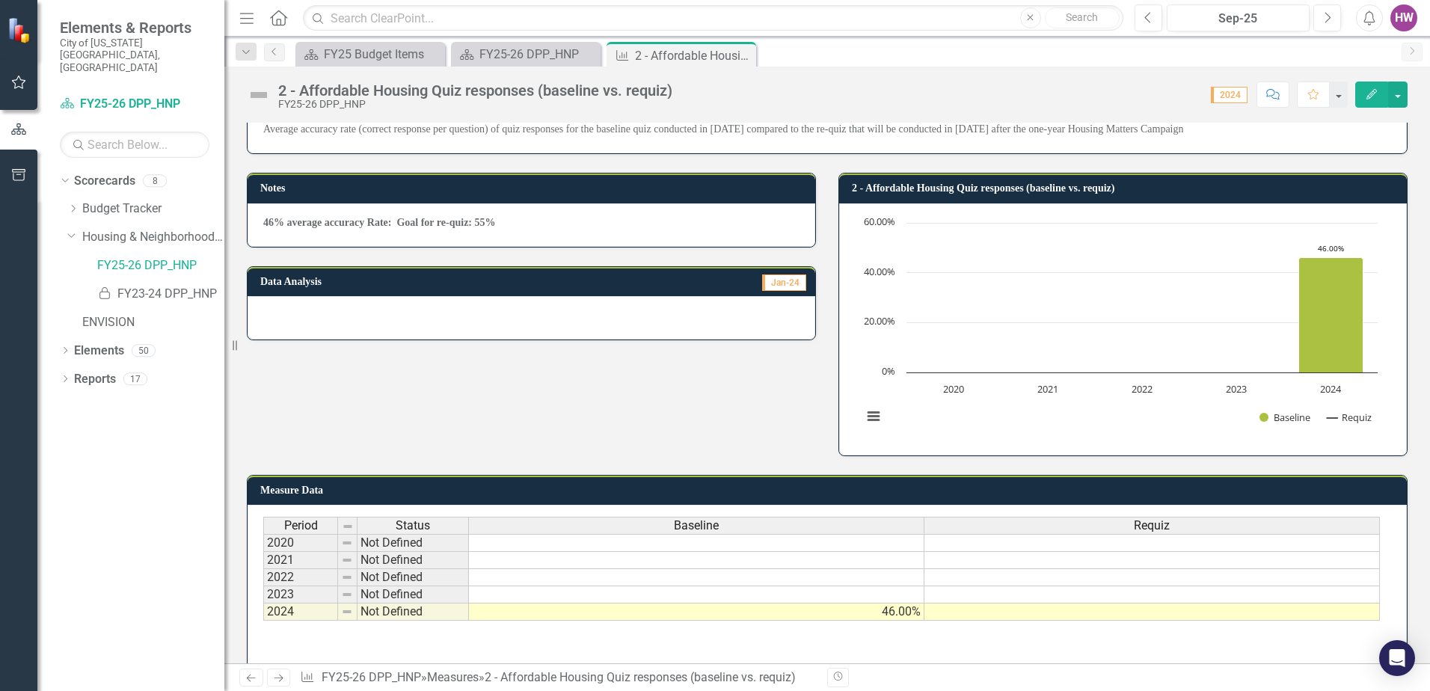
scroll to position [84, 0]
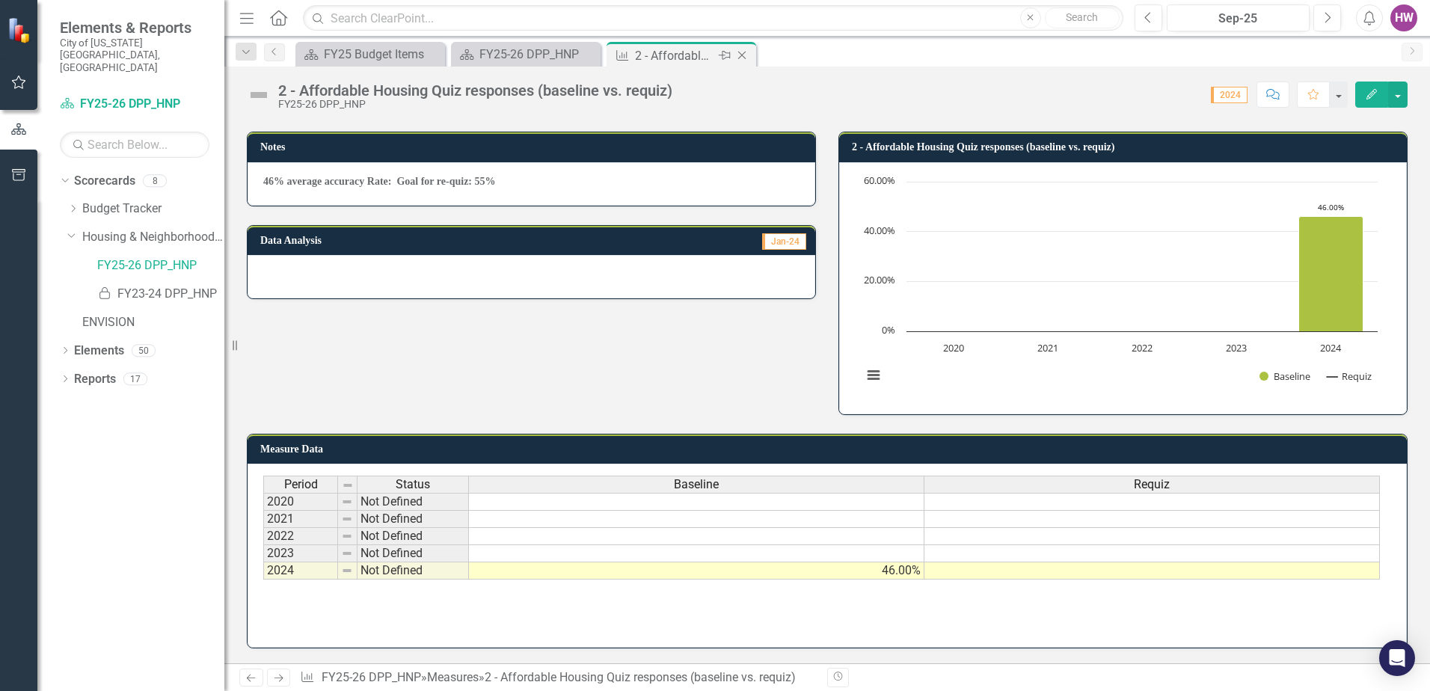
click at [745, 55] on icon "Close" at bounding box center [741, 55] width 15 height 12
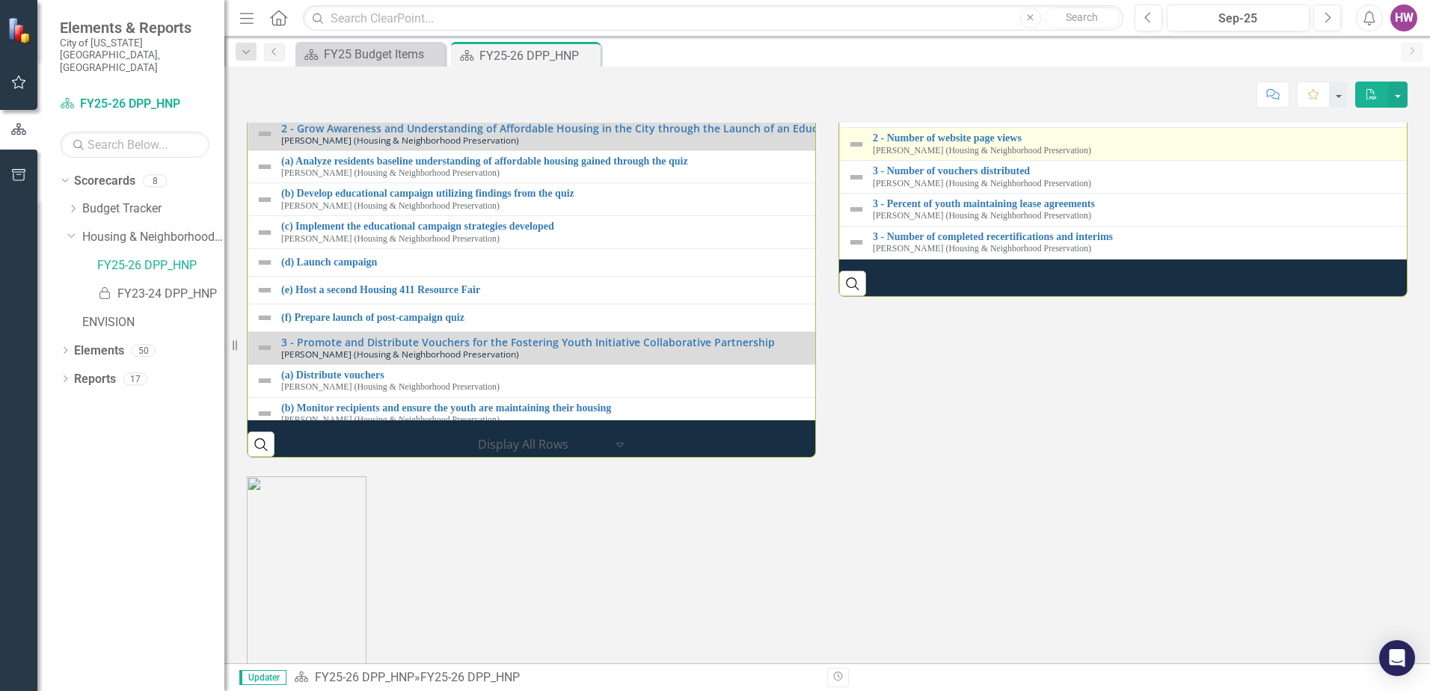
scroll to position [1944, 0]
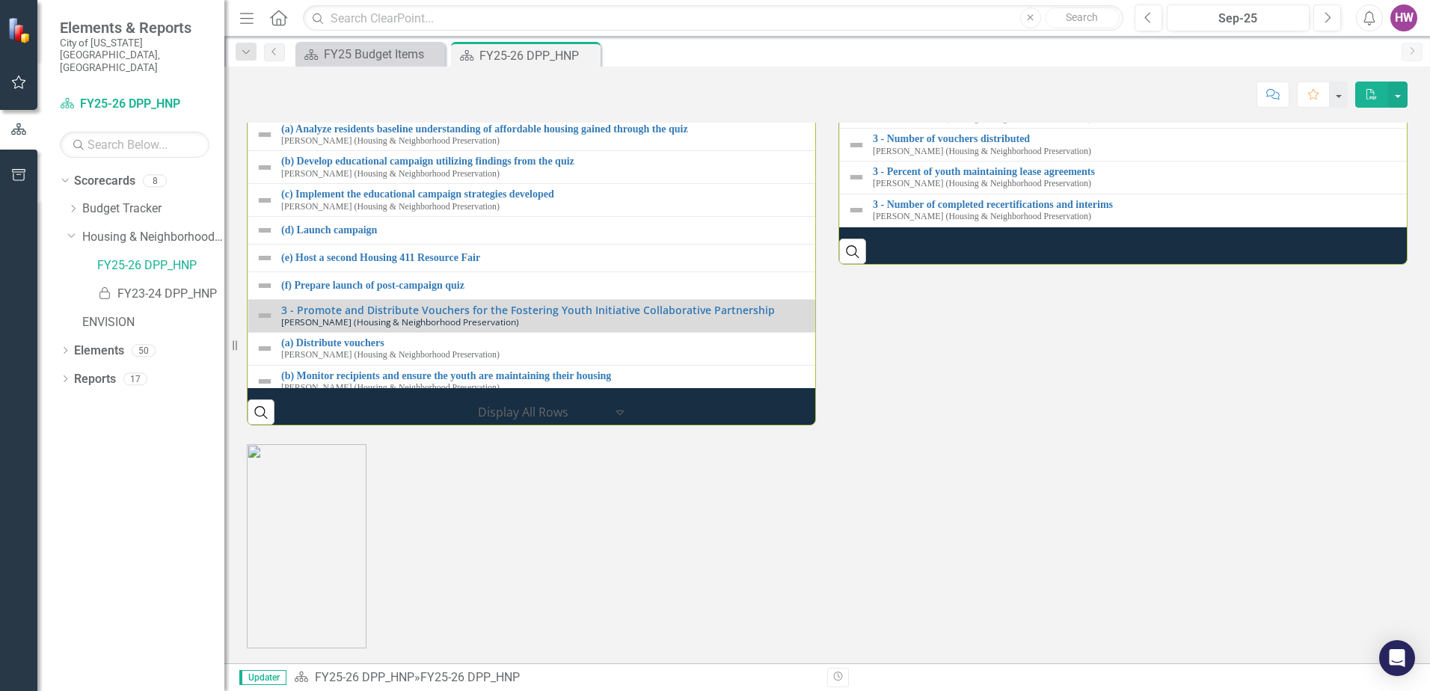
click at [989, 79] on link "2 - Number of community engagement events & attendees" at bounding box center [1428, 73] width 1111 height 11
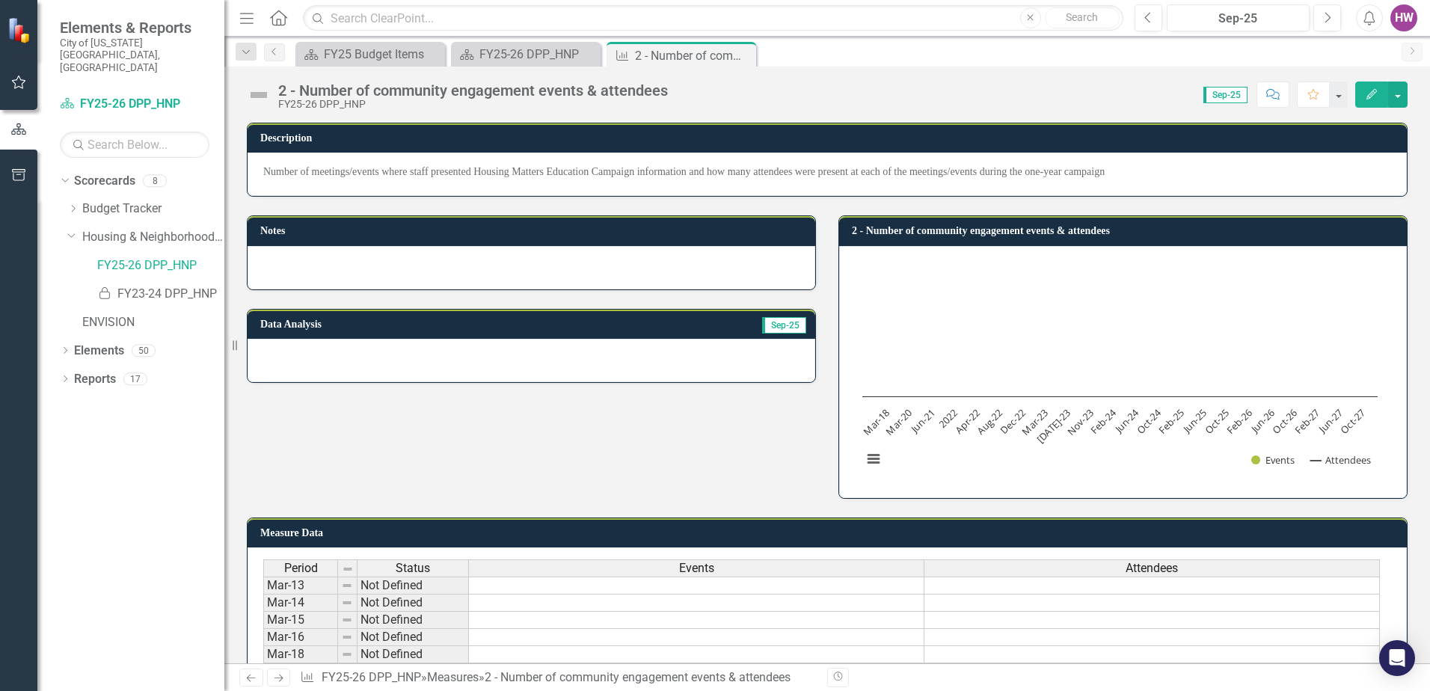
scroll to position [224, 0]
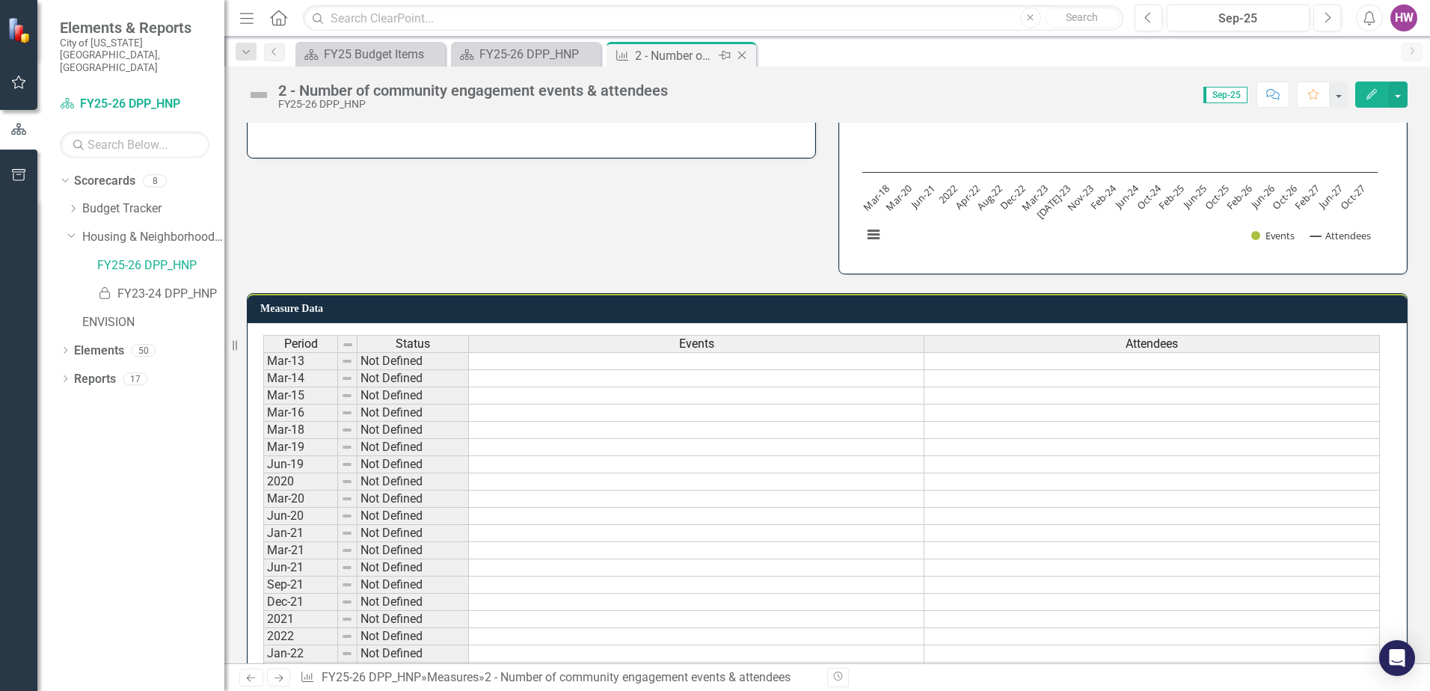
click at [743, 55] on icon at bounding box center [742, 56] width 8 height 8
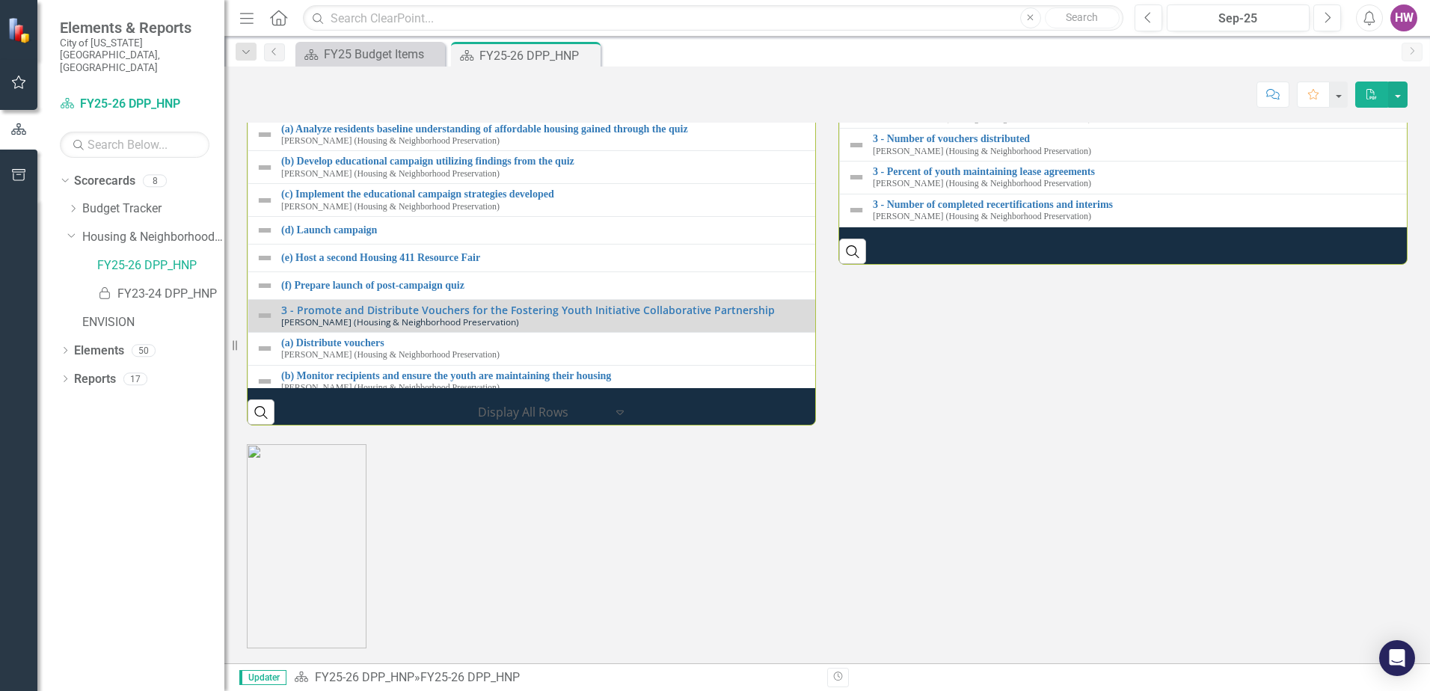
scroll to position [1944, 0]
click at [968, 111] on link "2 - Number of website page views" at bounding box center [1428, 105] width 1111 height 11
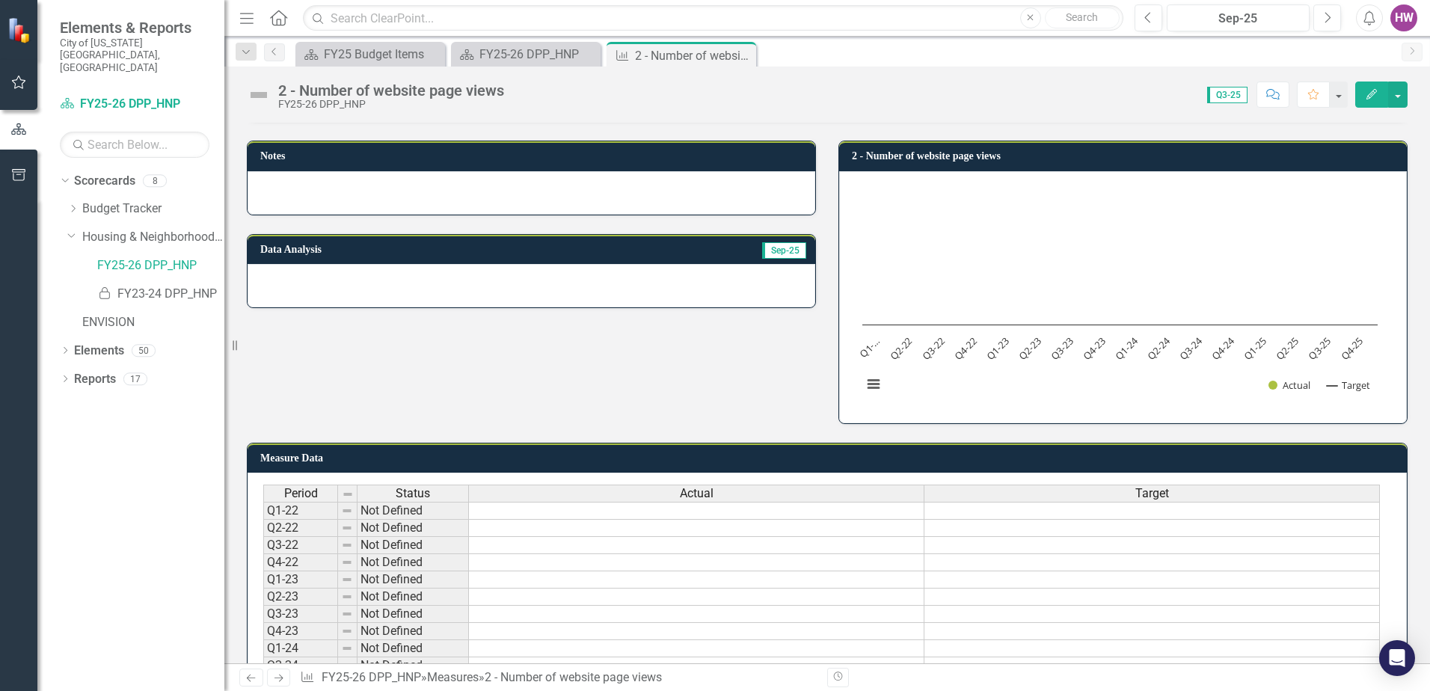
scroll to position [228, 0]
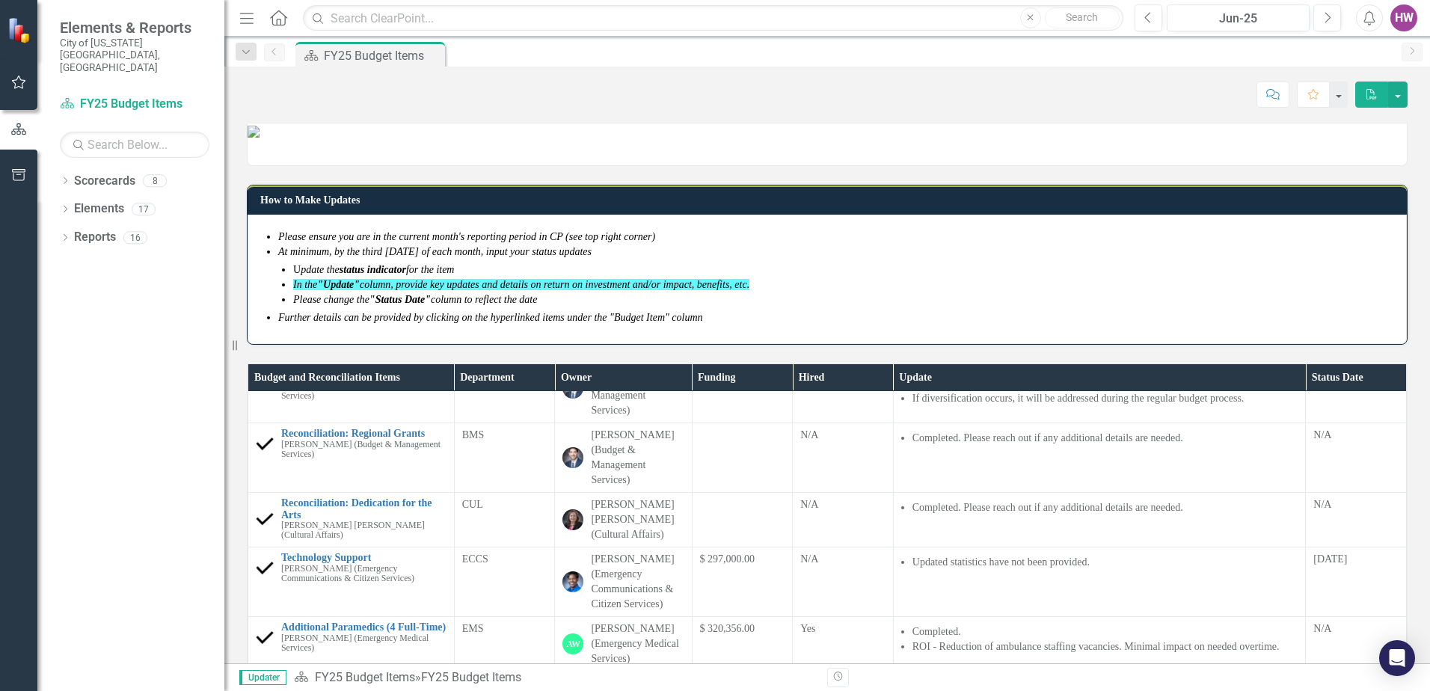
scroll to position [299, 0]
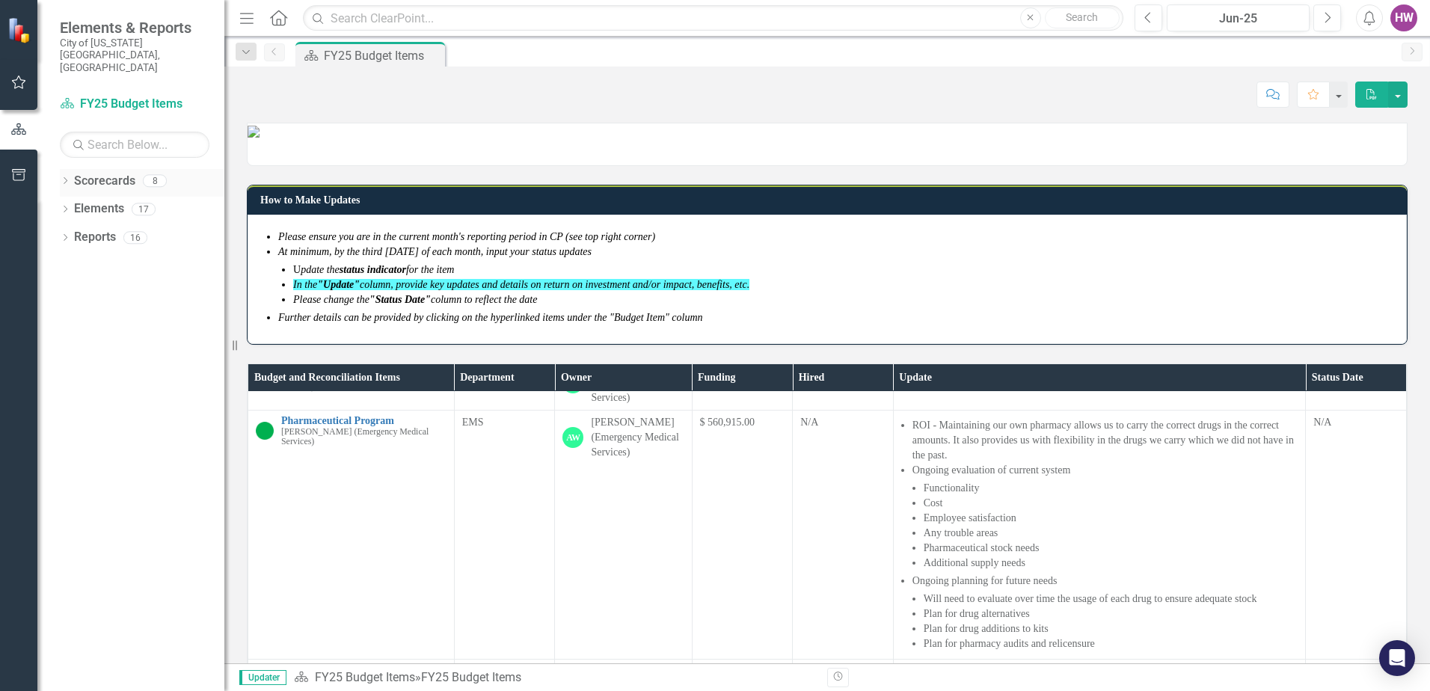
click at [61, 178] on icon "Dropdown" at bounding box center [65, 182] width 10 height 8
click at [74, 233] on icon "Dropdown" at bounding box center [72, 237] width 11 height 9
click at [159, 257] on link "FY25-26 DPP_HNP" at bounding box center [160, 265] width 127 height 17
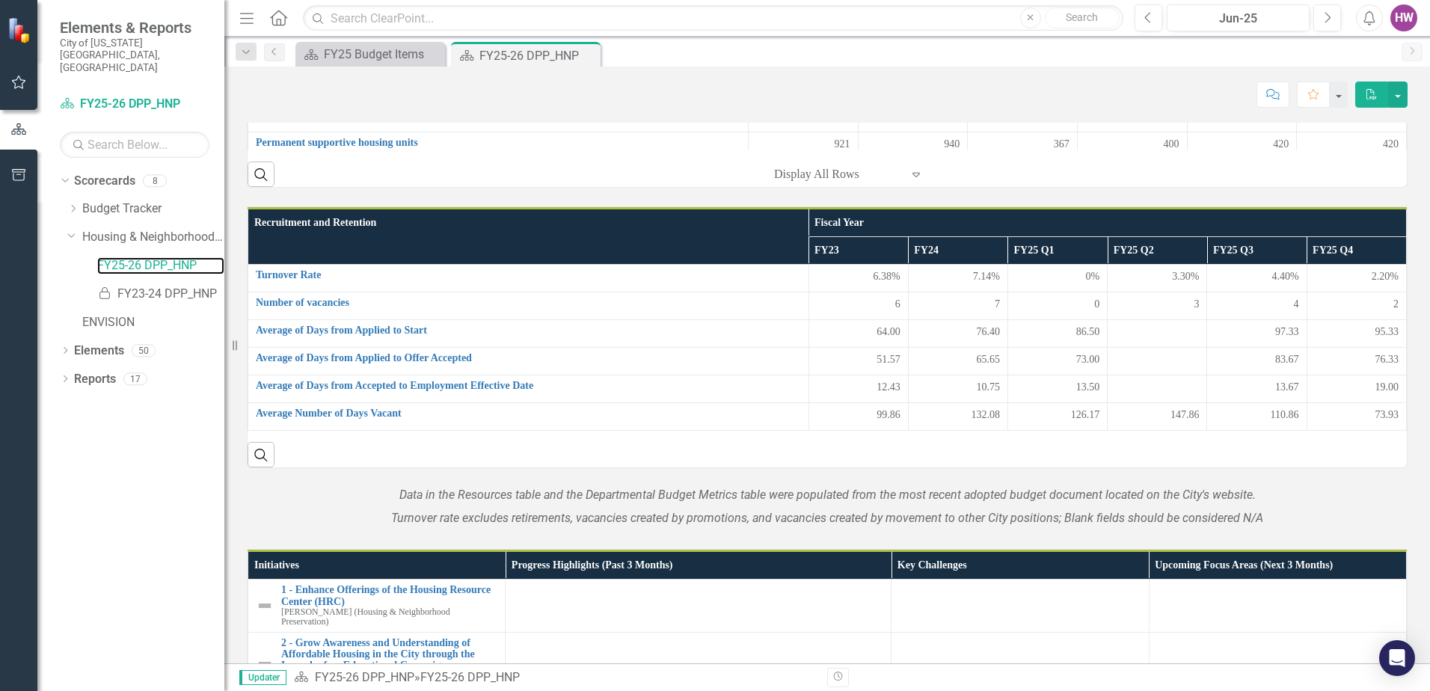
scroll to position [1615, 0]
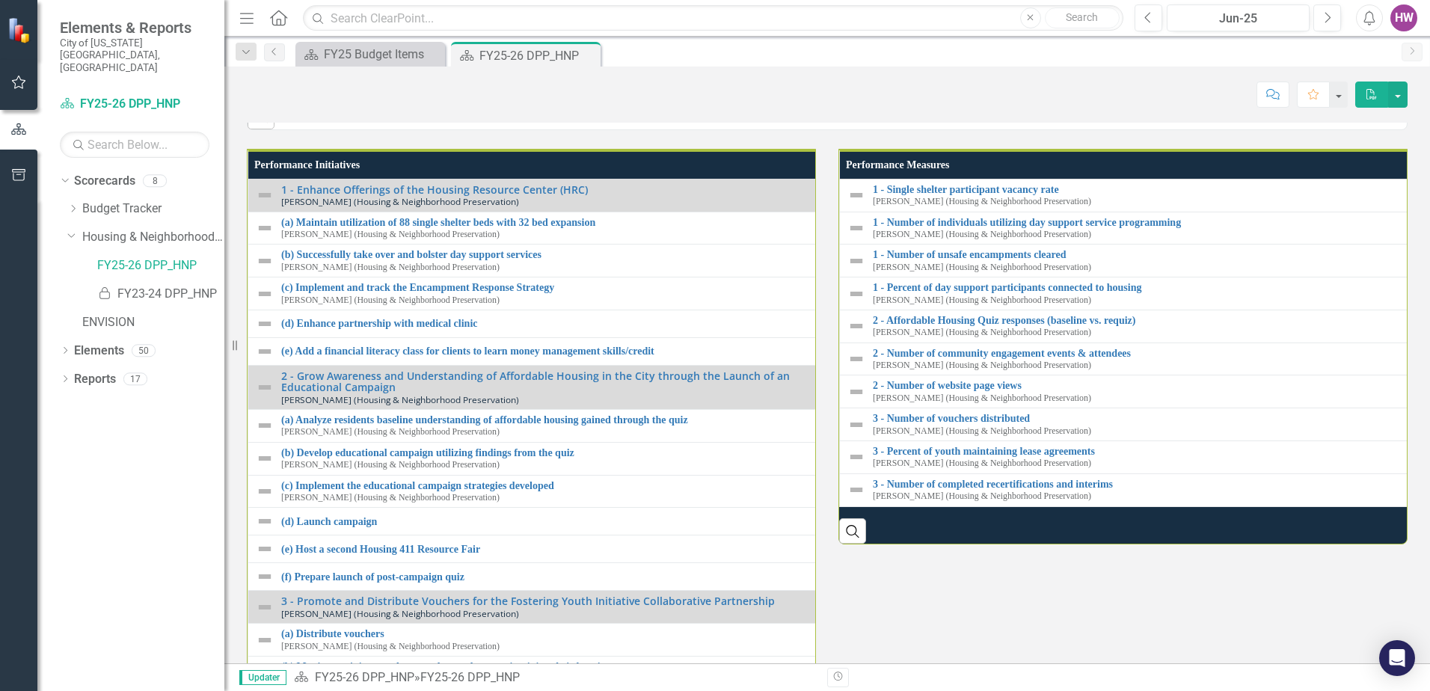
click at [951, 51] on div at bounding box center [1020, 42] width 242 height 18
click at [949, 51] on div at bounding box center [1020, 42] width 242 height 18
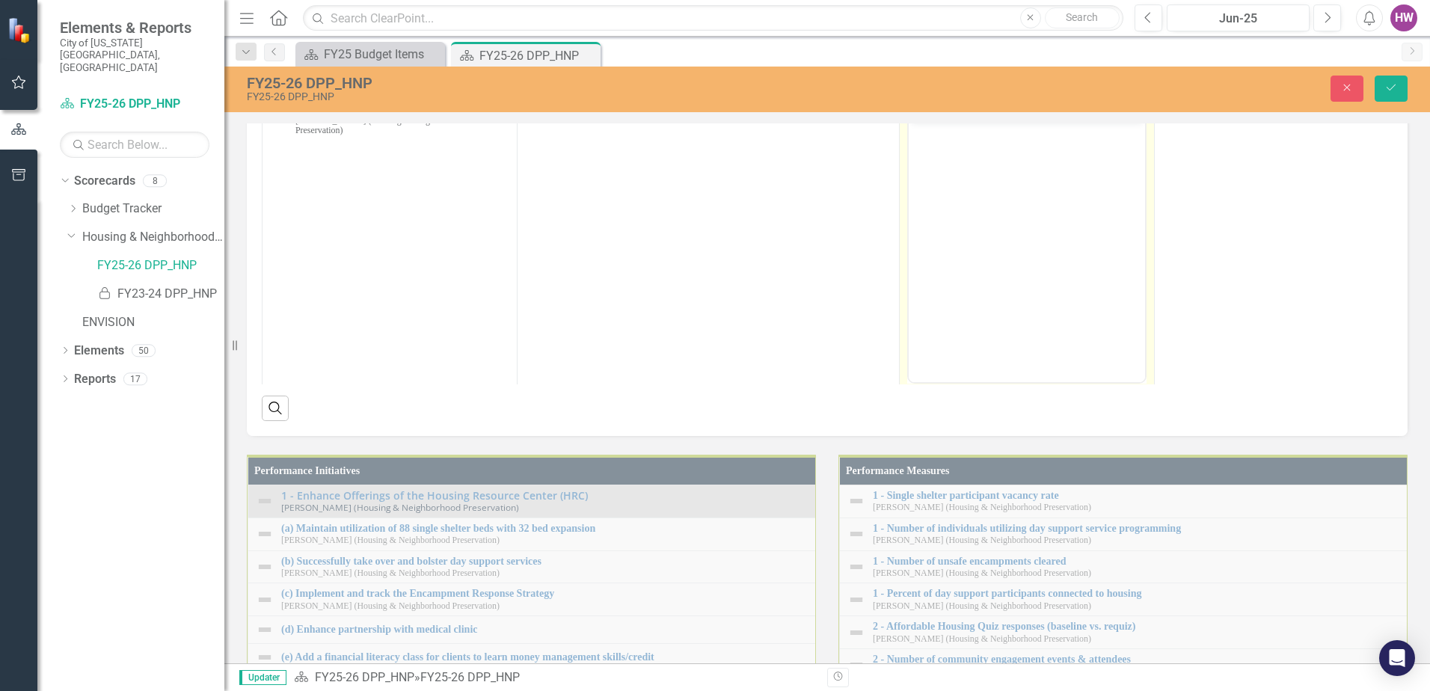
scroll to position [0, 0]
click at [968, 209] on body "Rich Text Area. Press ALT-0 for help." at bounding box center [1027, 233] width 236 height 224
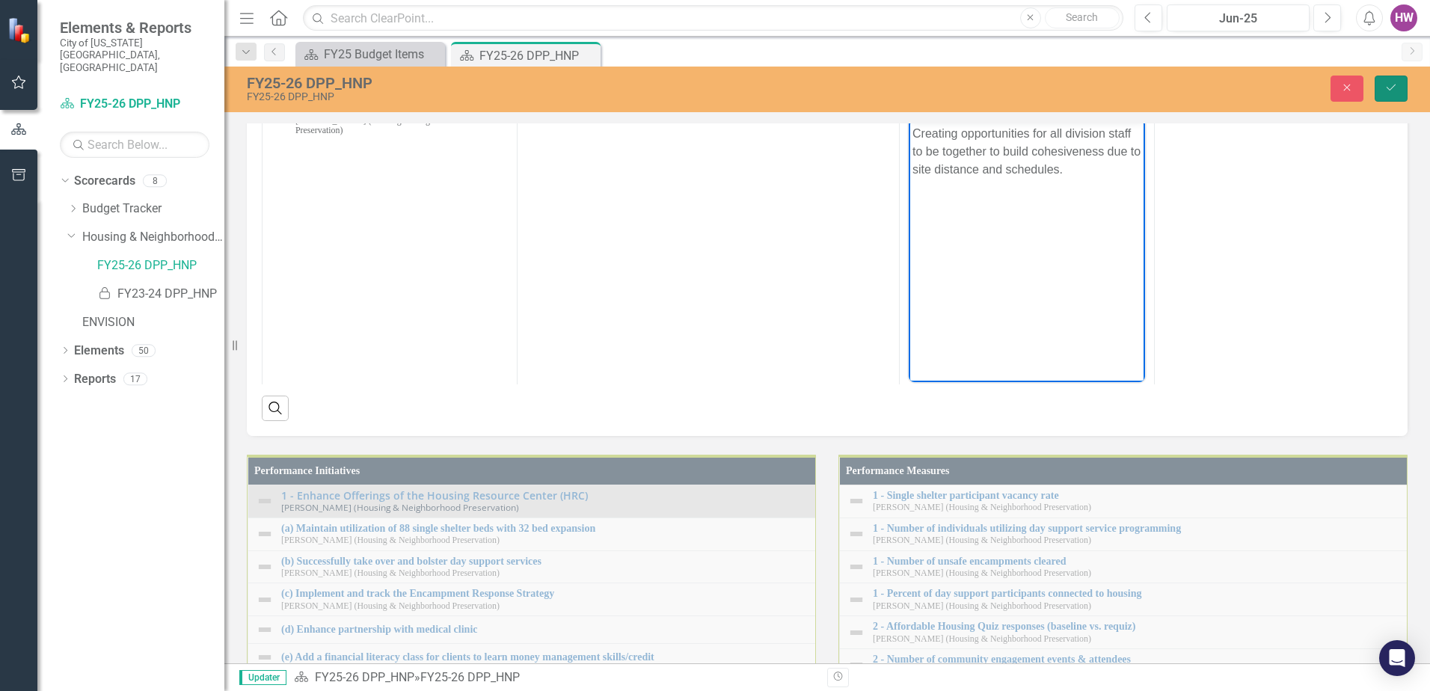
click at [1390, 86] on icon "Save" at bounding box center [1390, 87] width 13 height 10
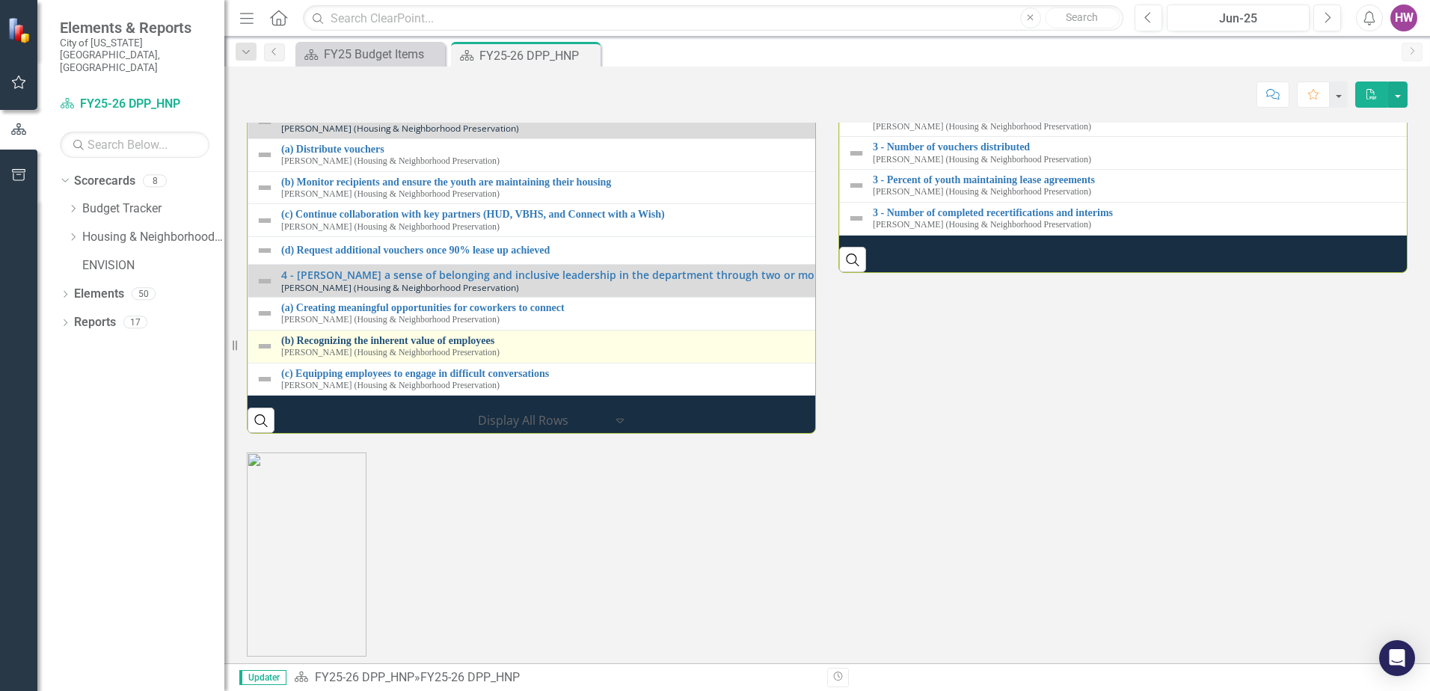
scroll to position [1939, 0]
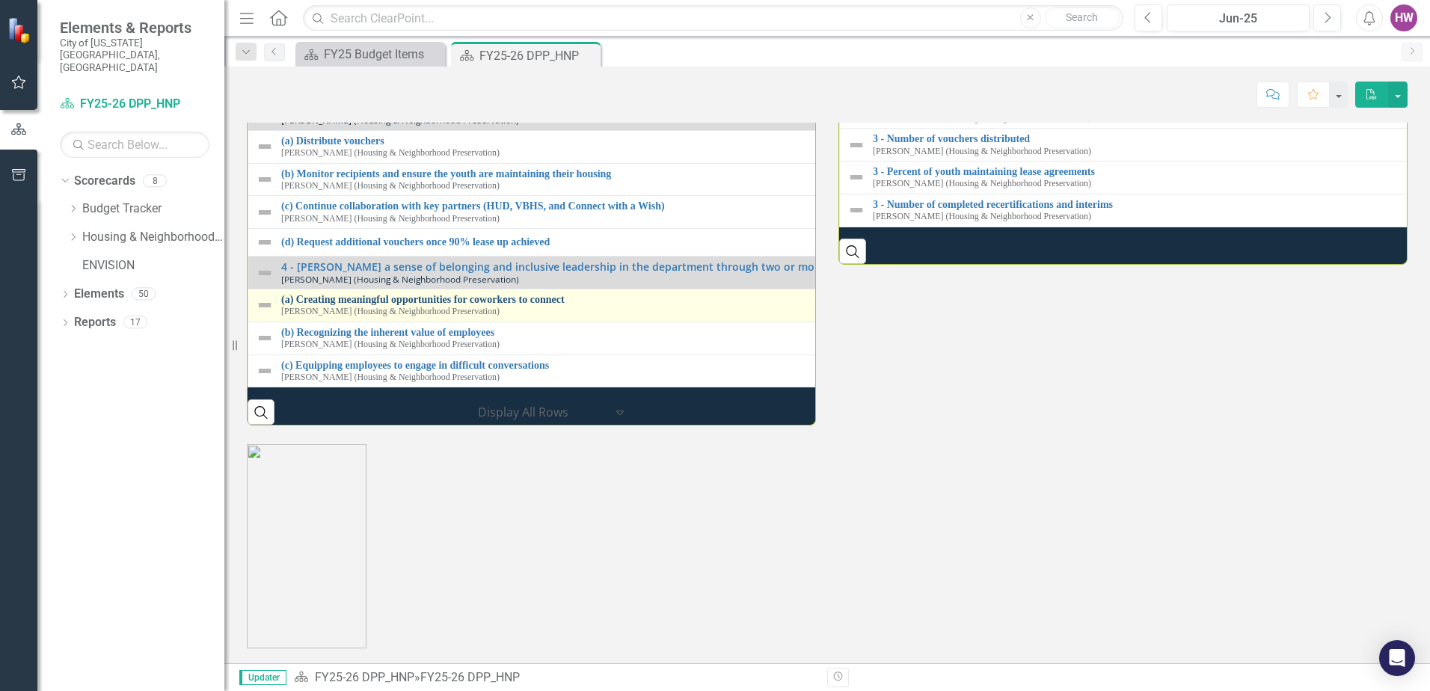
click at [442, 305] on link "(a) Creating meaningful opportunities for coworkers to connect" at bounding box center [837, 299] width 1113 height 11
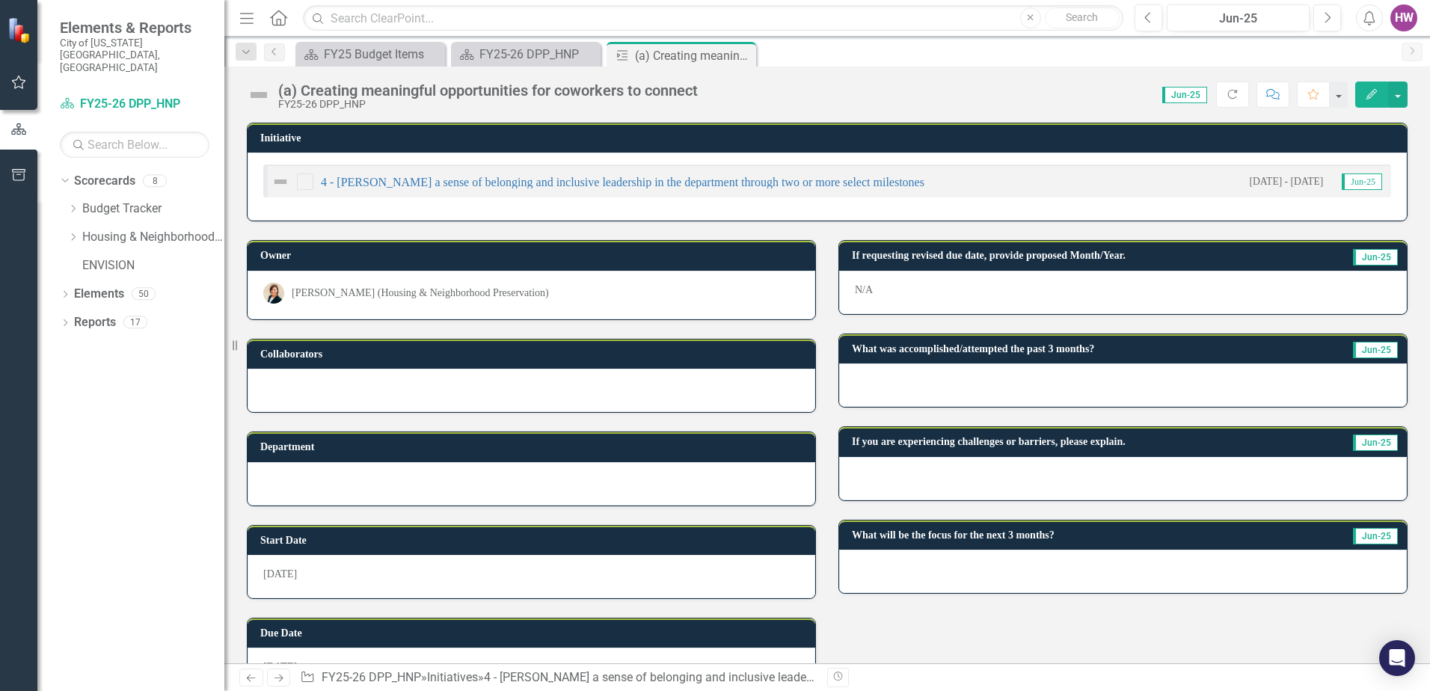
click at [0, 0] on icon "Close" at bounding box center [0, 0] width 0 height 0
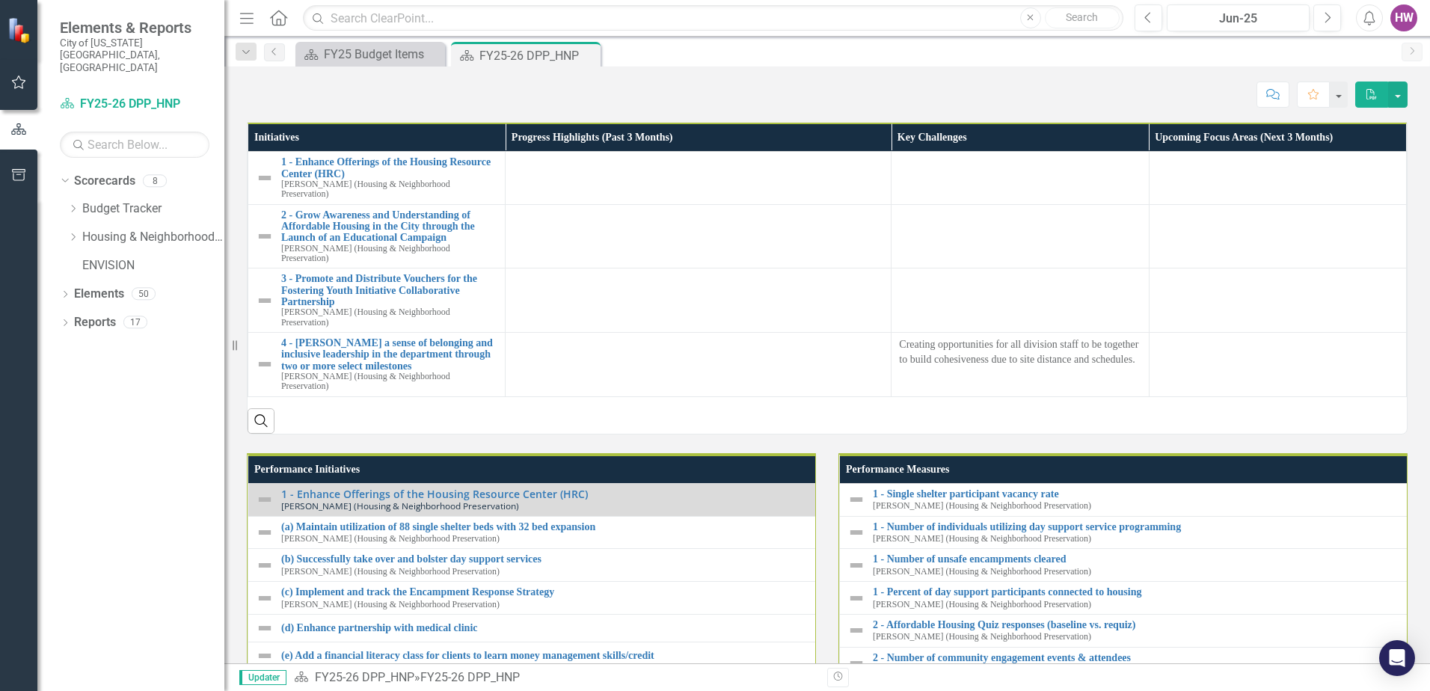
scroll to position [1571, 0]
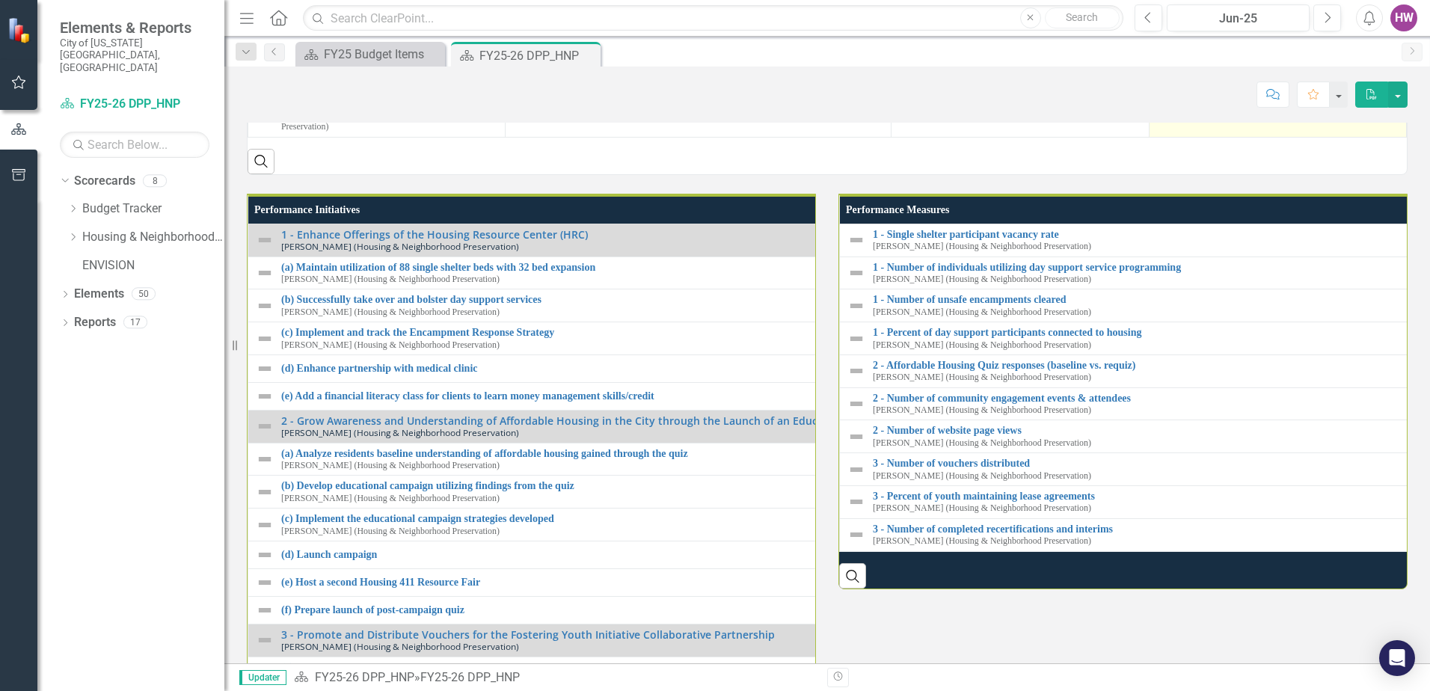
click at [1182, 96] on div at bounding box center [1278, 87] width 242 height 18
click at [1170, 96] on div at bounding box center [1278, 87] width 242 height 18
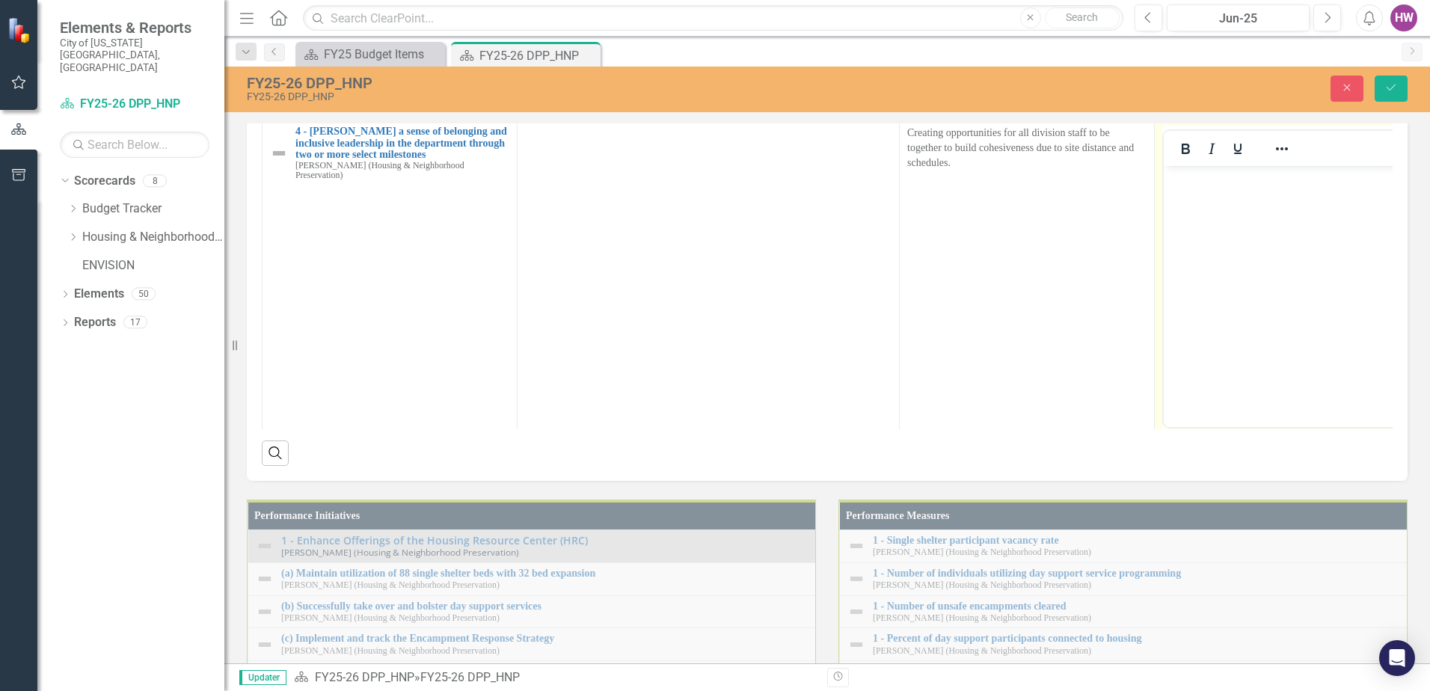
scroll to position [0, 0]
click at [1221, 239] on body "Rich Text Area. Press ALT-0 for help." at bounding box center [1282, 278] width 236 height 224
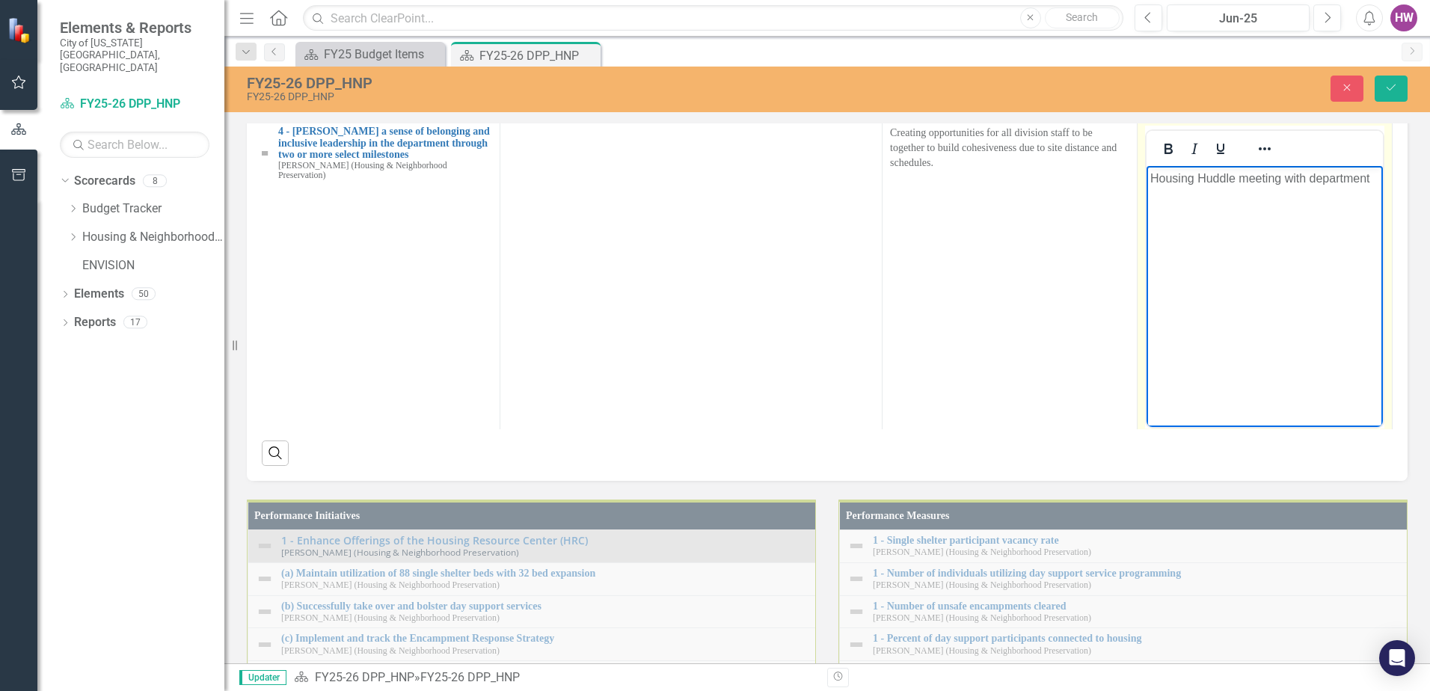
scroll to position [0, 26]
drag, startPoint x: 1152, startPoint y: 177, endPoint x: 1346, endPoint y: 218, distance: 198.7
click at [1346, 218] on p "Housing Huddle meeting with department staff on November 12, 2025 with focus on…" at bounding box center [1264, 197] width 229 height 54
click at [1259, 158] on icon "Reveal or hide additional toolbar items" at bounding box center [1265, 149] width 18 height 18
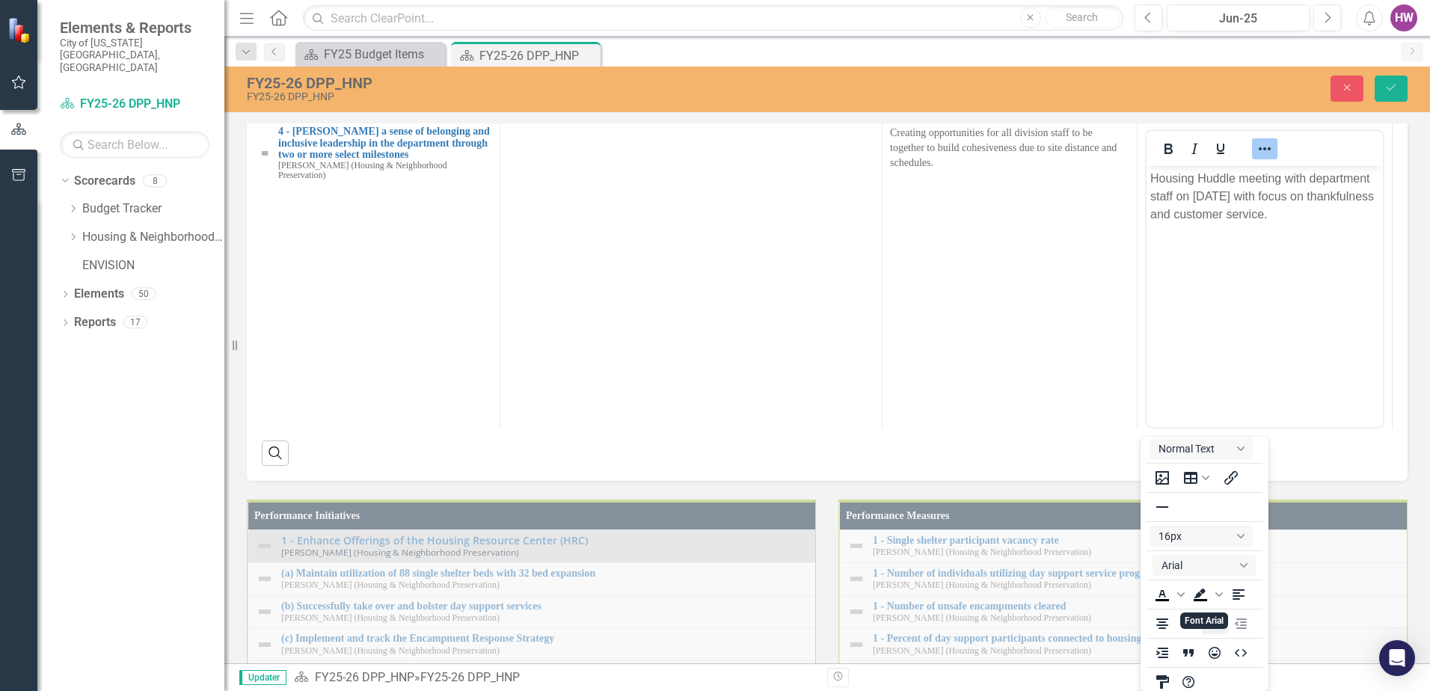
scroll to position [43, 0]
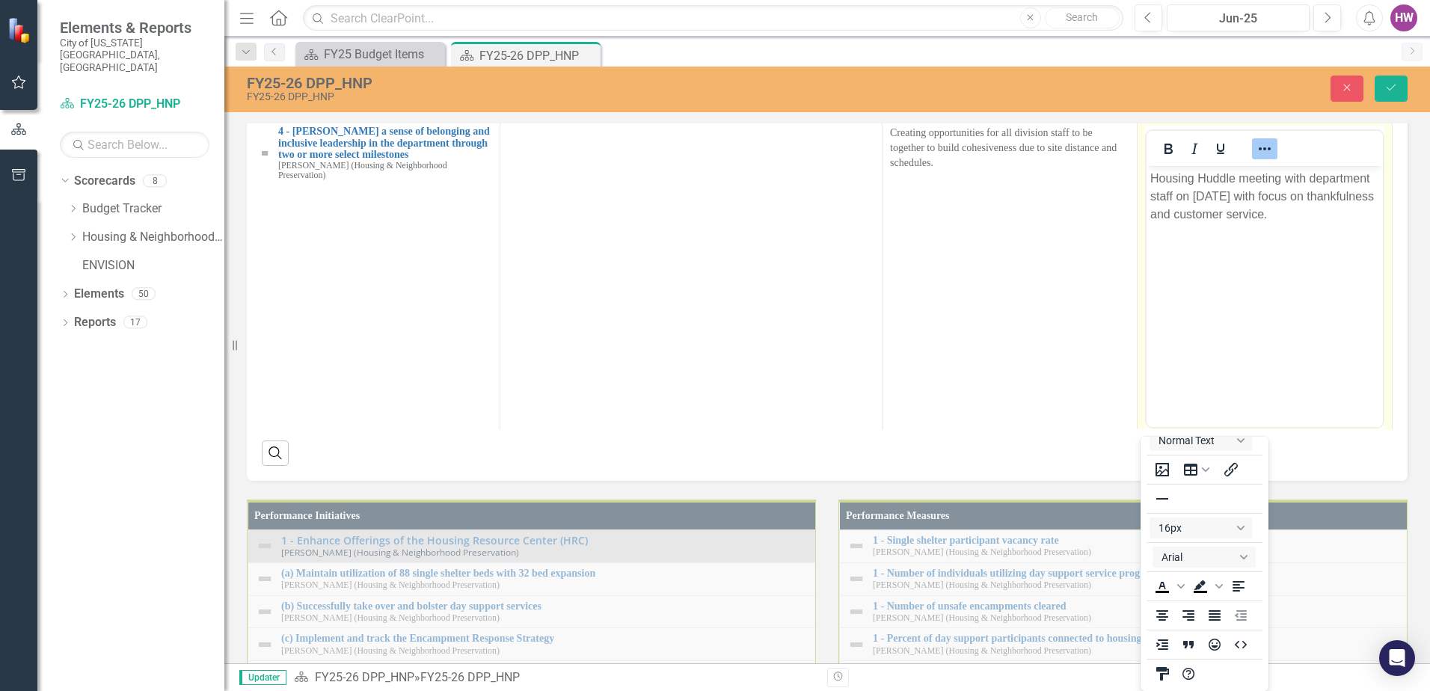
click at [1303, 315] on body "Housing Huddle meeting with department staff on November 12, 2025 with focus on…" at bounding box center [1264, 278] width 236 height 224
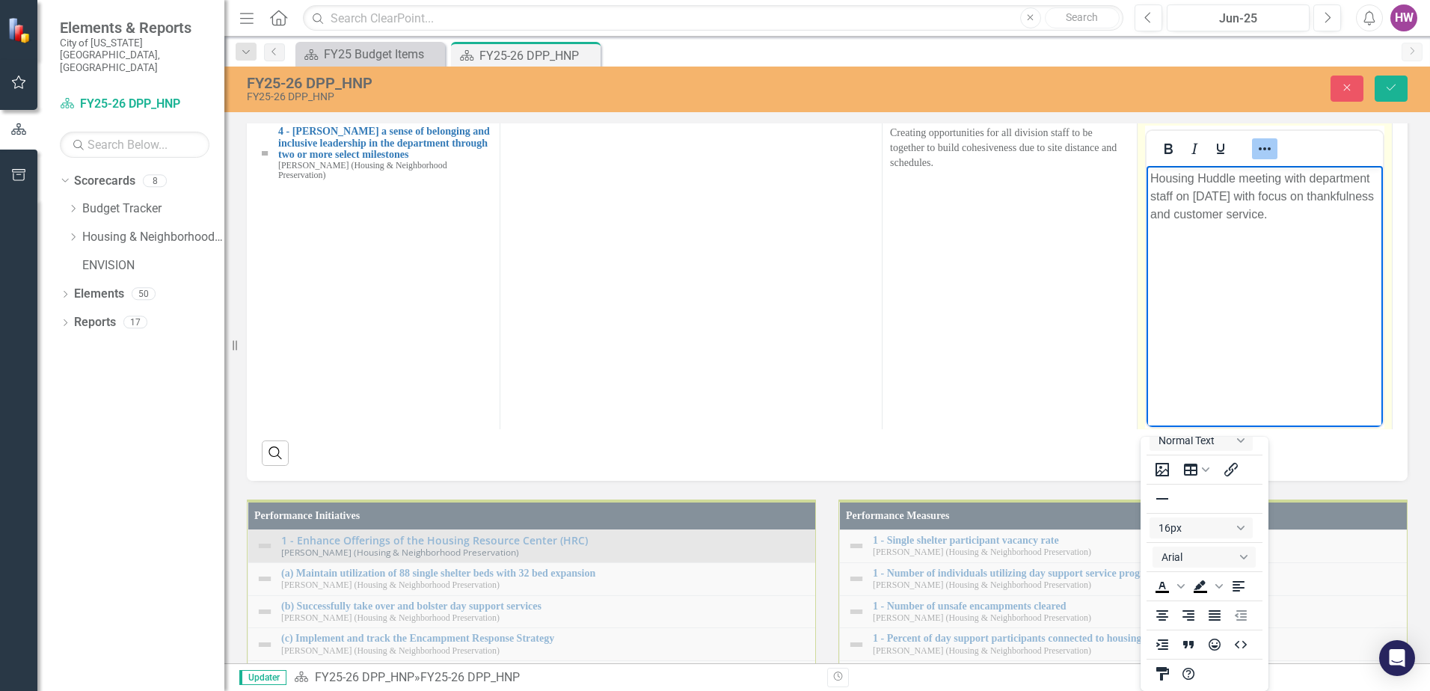
click at [1328, 248] on body "Housing Huddle meeting with department staff on November 12, 2025 with focus on…" at bounding box center [1264, 278] width 236 height 224
click at [1351, 212] on p "Housing Huddle meeting with department staff on November 12, 2025 with focus on…" at bounding box center [1264, 197] width 229 height 54
click at [1256, 158] on icon "Reveal or hide additional toolbar items" at bounding box center [1265, 149] width 18 height 18
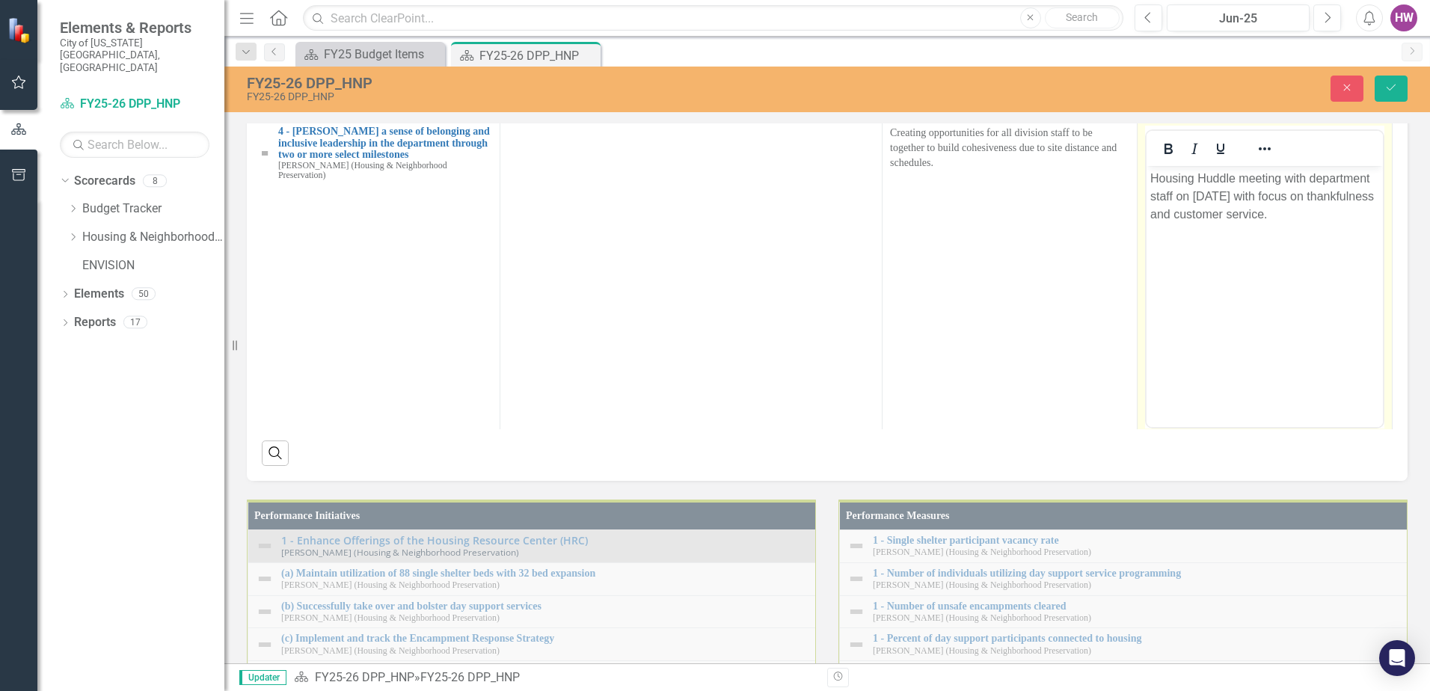
click at [1150, 175] on p "Housing Huddle meeting with department staff on November 12, 2025 with focus on…" at bounding box center [1264, 197] width 229 height 54
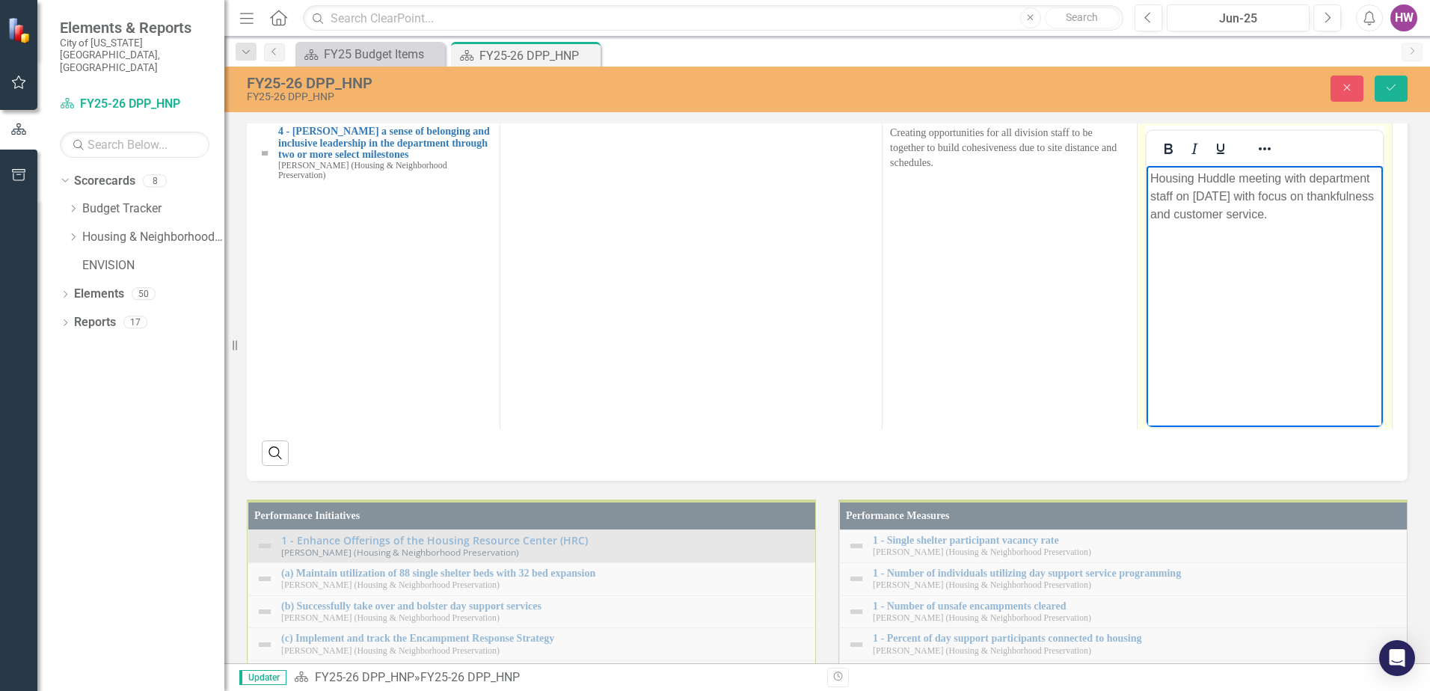
click at [1345, 212] on p "Housing Huddle meeting with department staff on November 12, 2025 with focus on…" at bounding box center [1264, 197] width 229 height 54
click at [1226, 254] on p "End of Year Celebration on December 10, 2025 to hon" at bounding box center [1264, 245] width 229 height 18
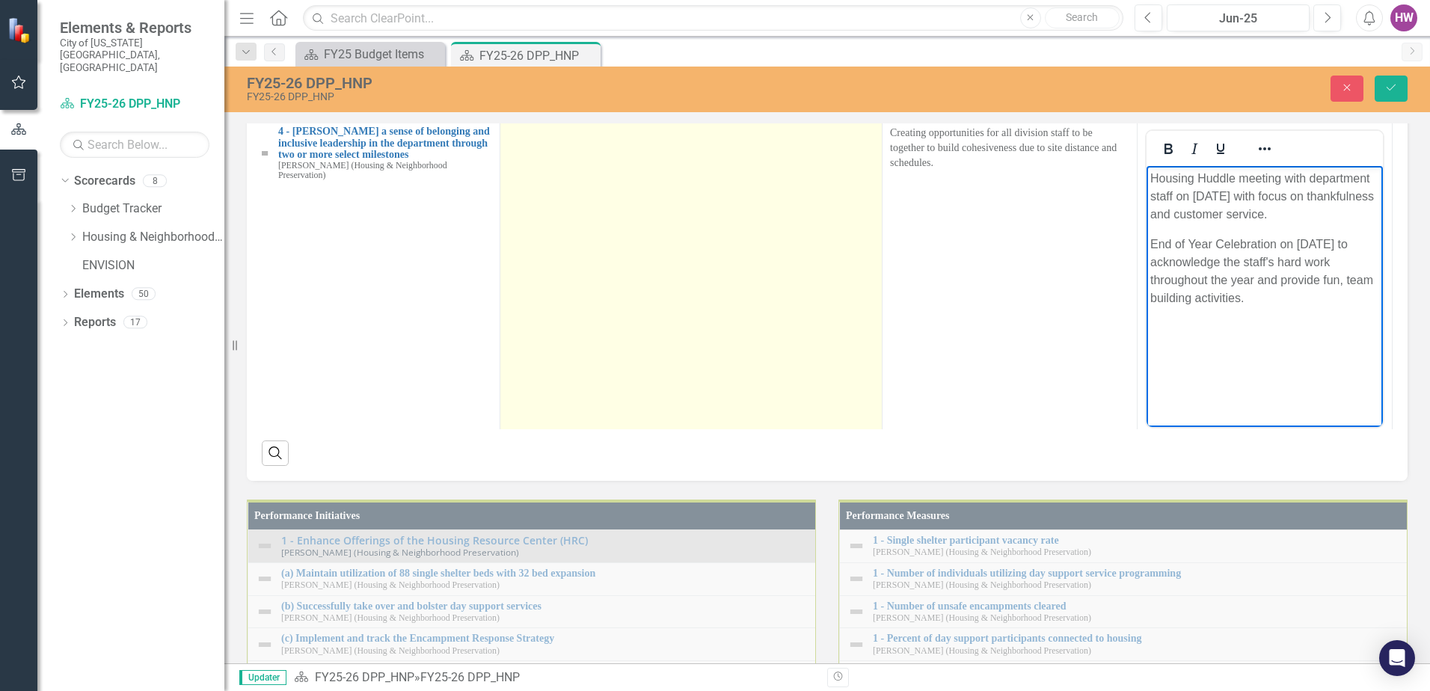
click at [810, 475] on td at bounding box center [691, 298] width 382 height 354
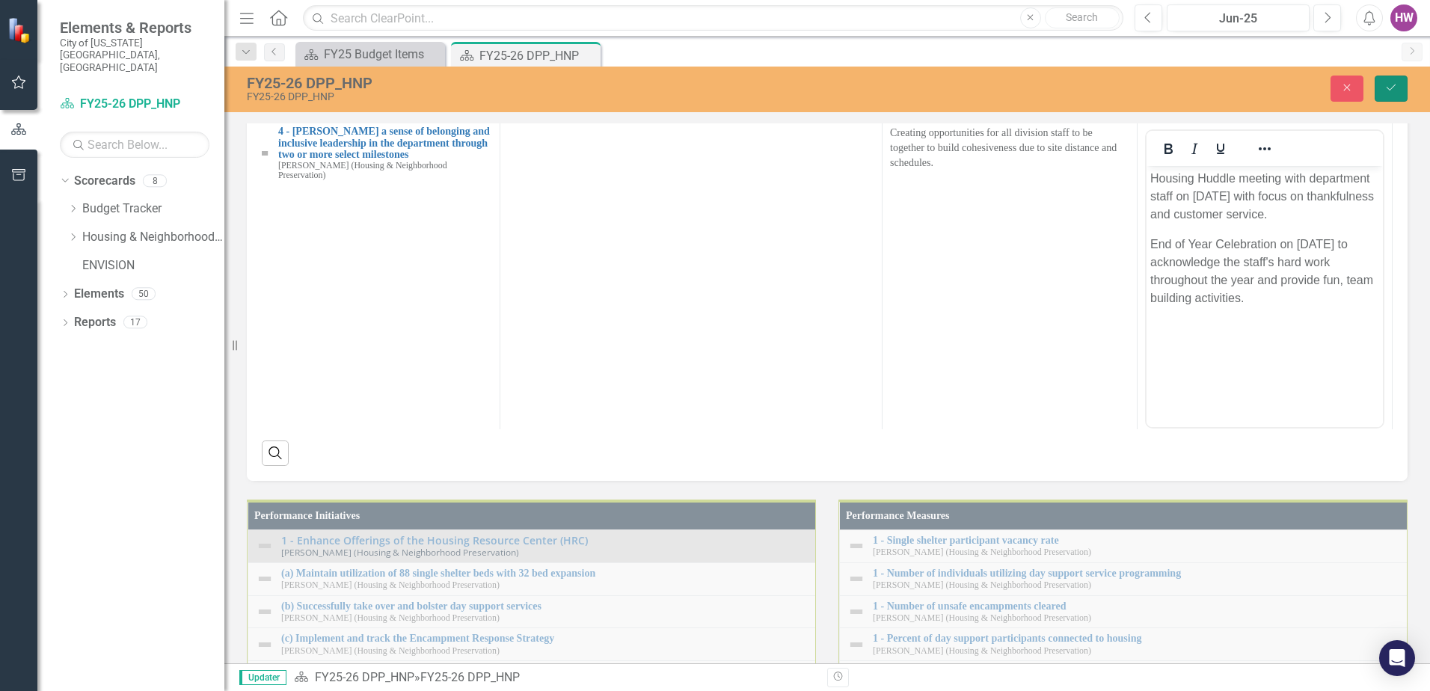
click at [1391, 89] on icon "submit" at bounding box center [1391, 88] width 9 height 6
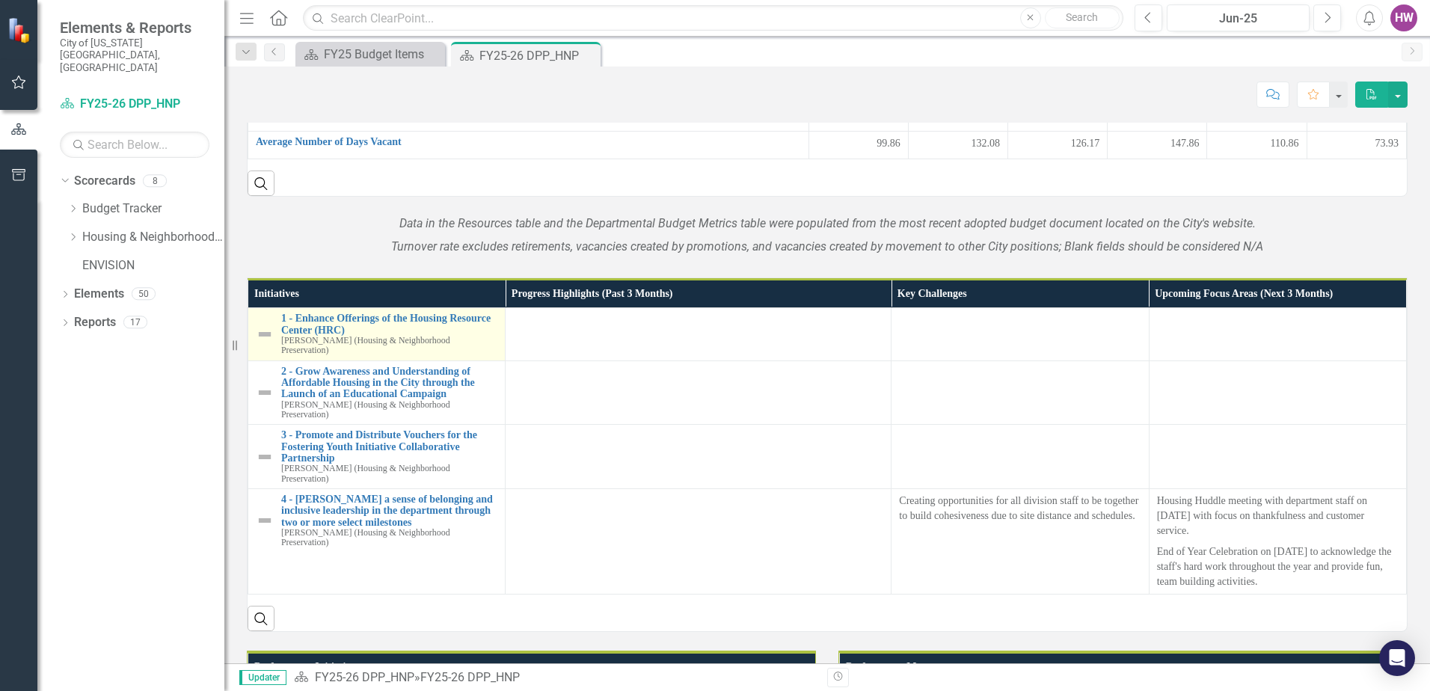
scroll to position [1421, 0]
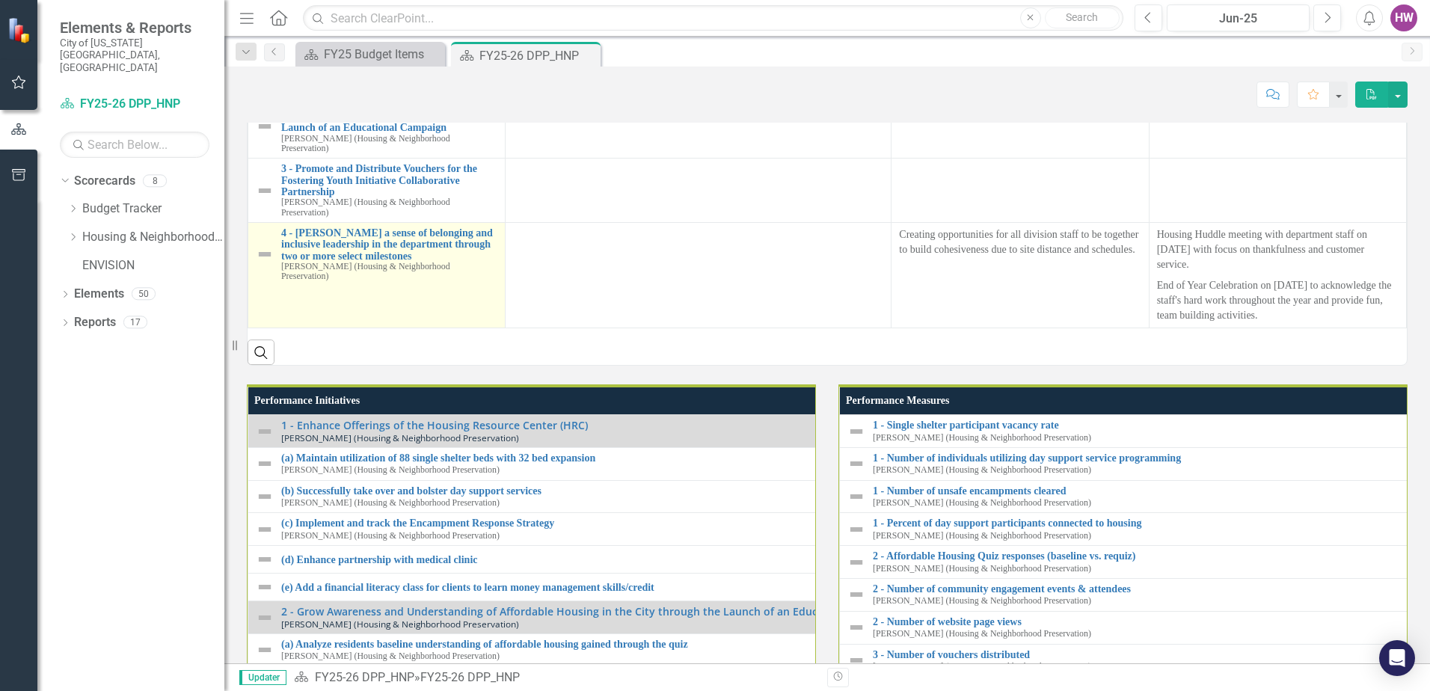
click at [267, 263] on img at bounding box center [265, 254] width 18 height 18
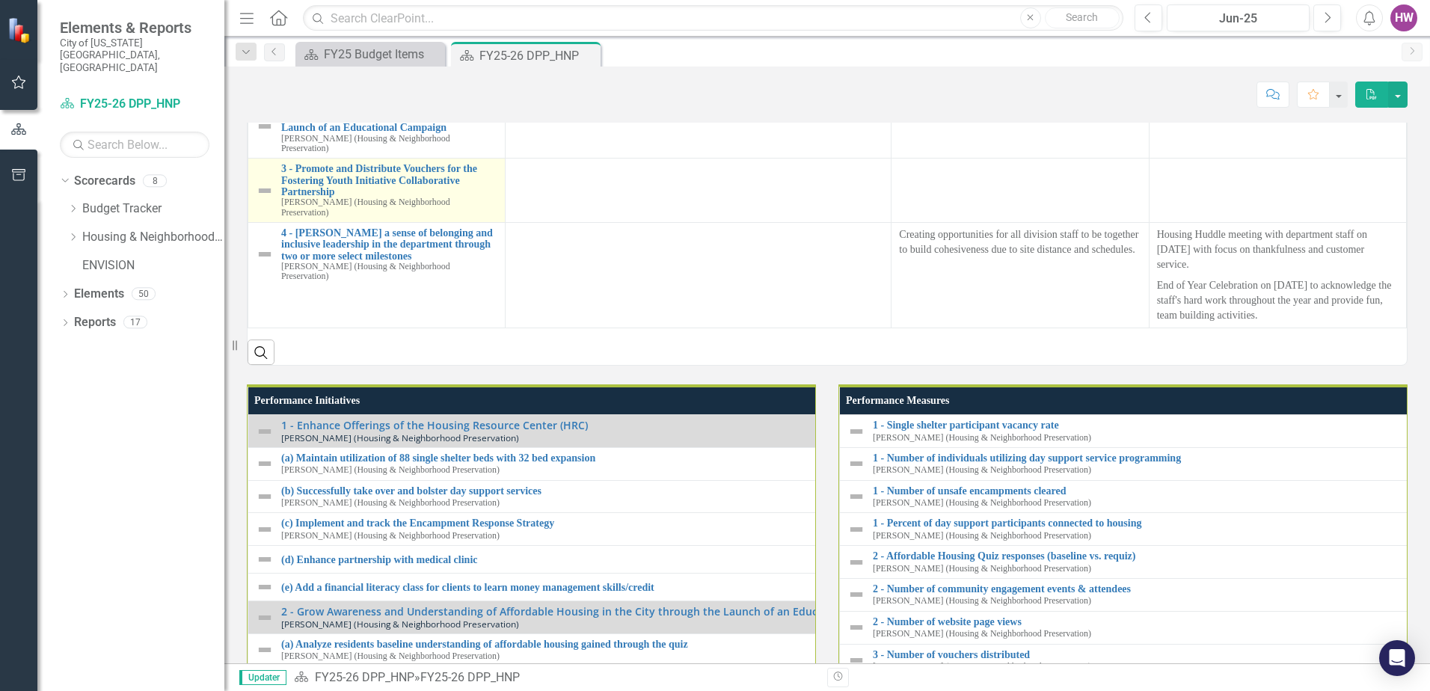
click at [267, 263] on img at bounding box center [265, 254] width 18 height 18
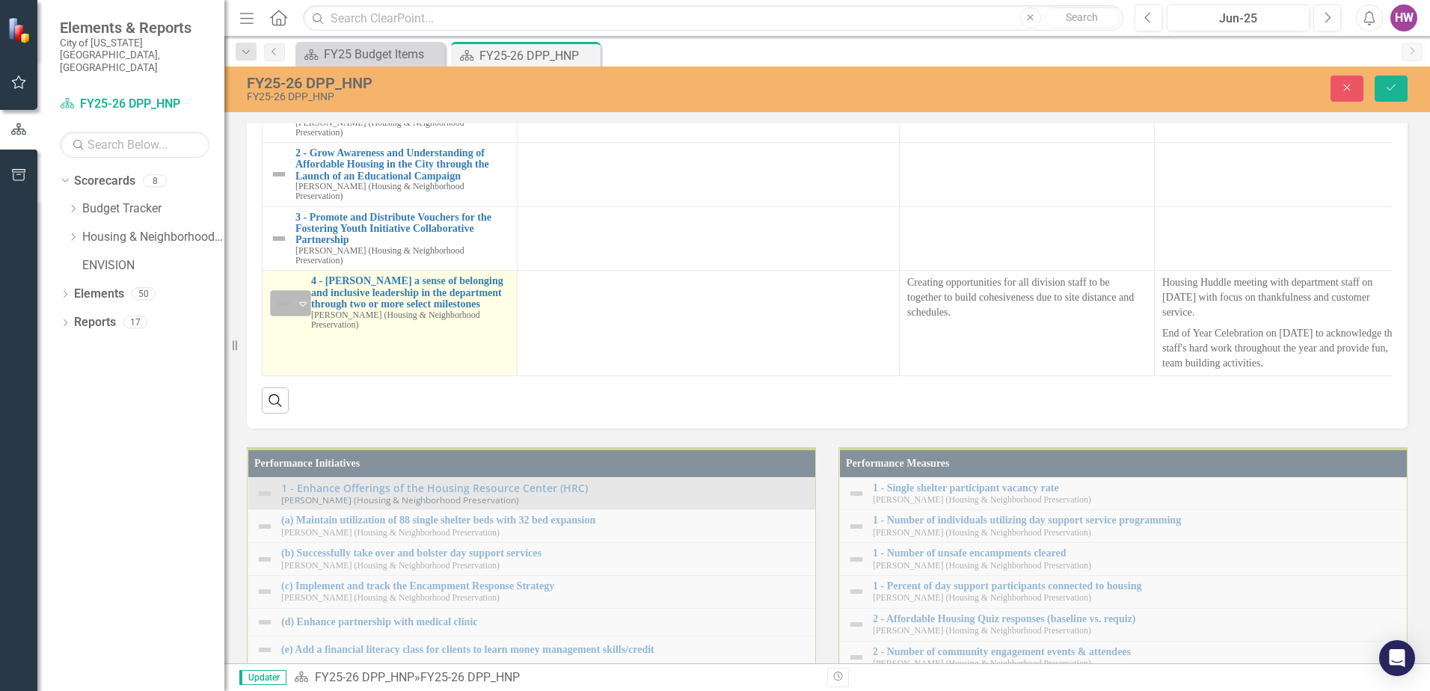
click at [304, 310] on icon "Expand" at bounding box center [302, 304] width 15 height 12
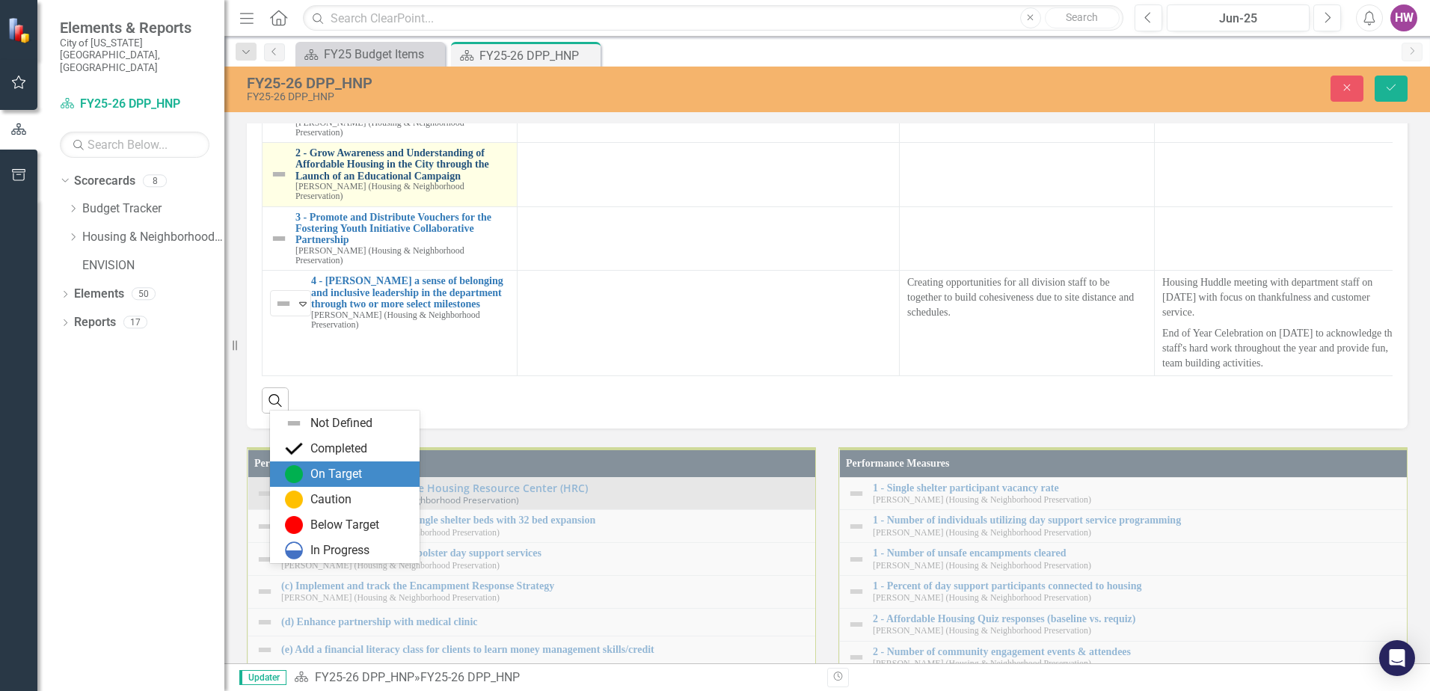
click at [301, 472] on img at bounding box center [294, 474] width 18 height 18
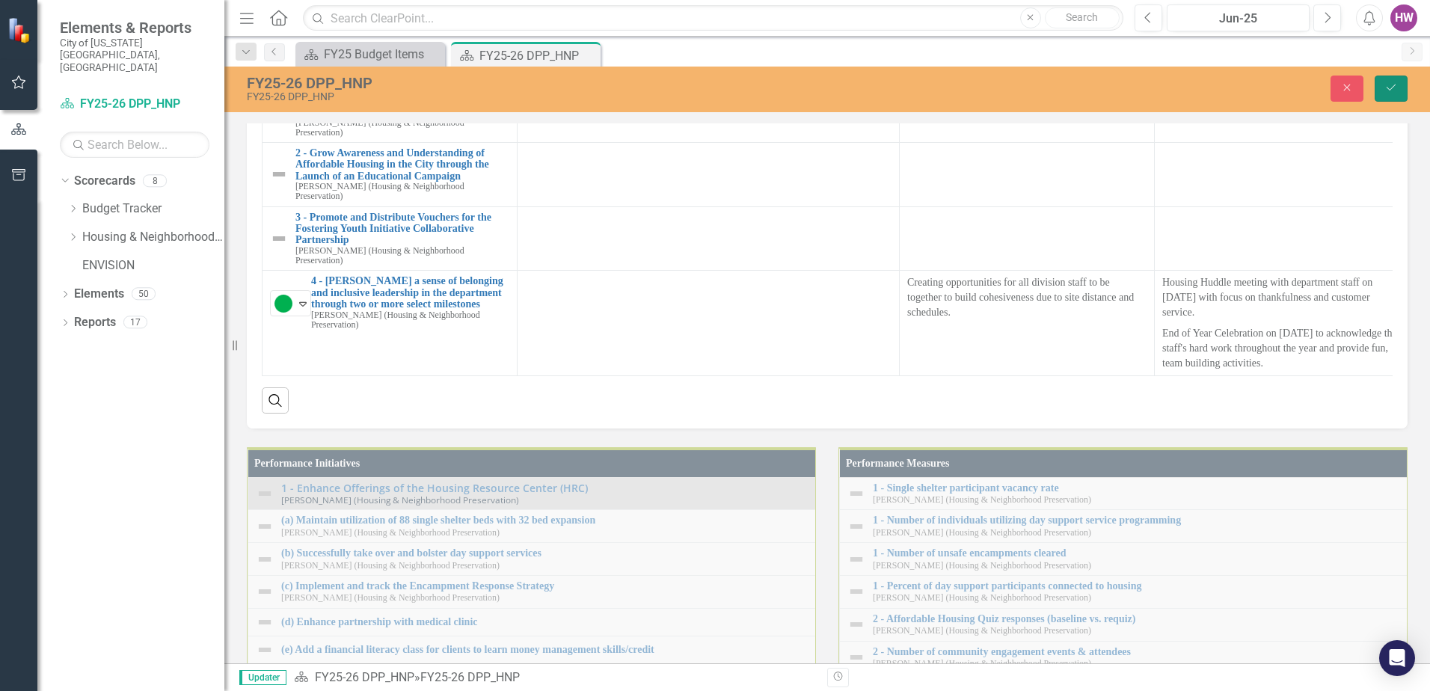
click at [1393, 87] on icon "submit" at bounding box center [1391, 88] width 9 height 6
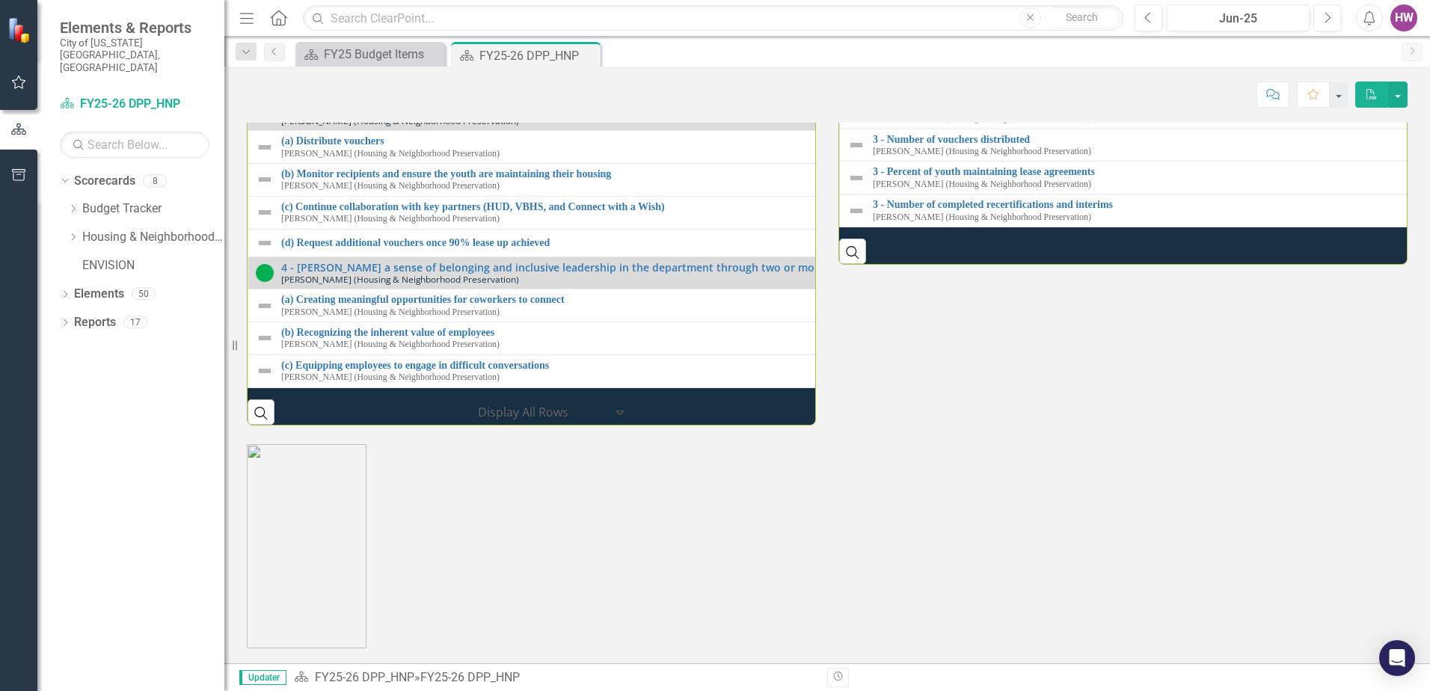
scroll to position [2214, 0]
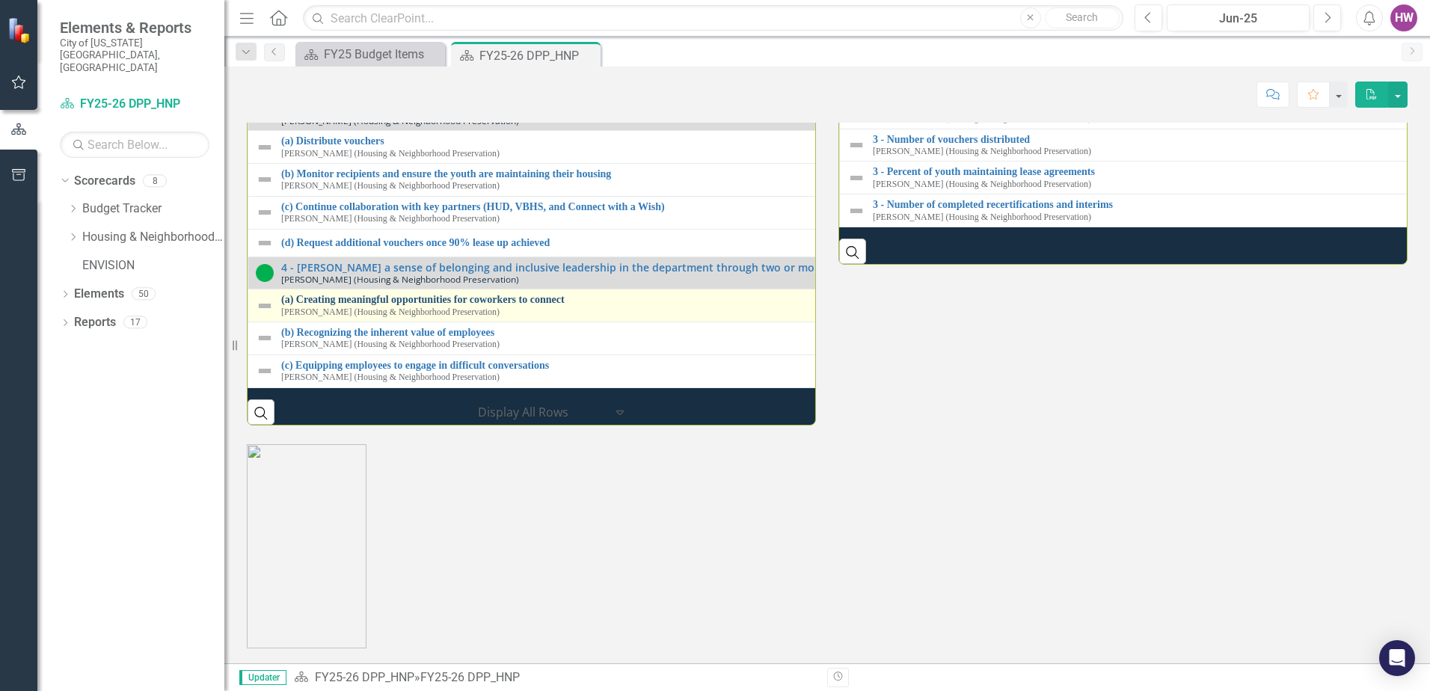
click at [457, 294] on link "(a) Creating meaningful opportunities for coworkers to connect" at bounding box center [837, 299] width 1112 height 11
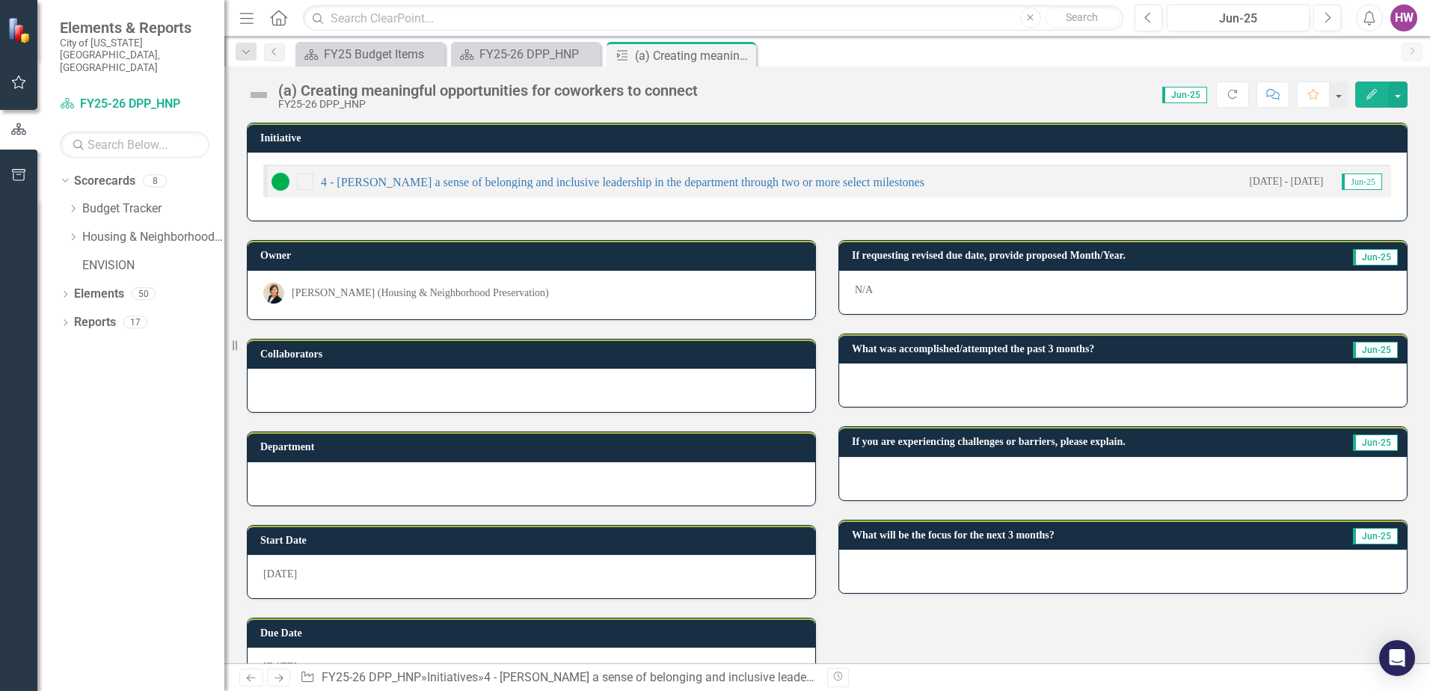
click at [1013, 374] on div at bounding box center [1123, 384] width 568 height 43
click at [1012, 374] on div at bounding box center [1123, 384] width 568 height 43
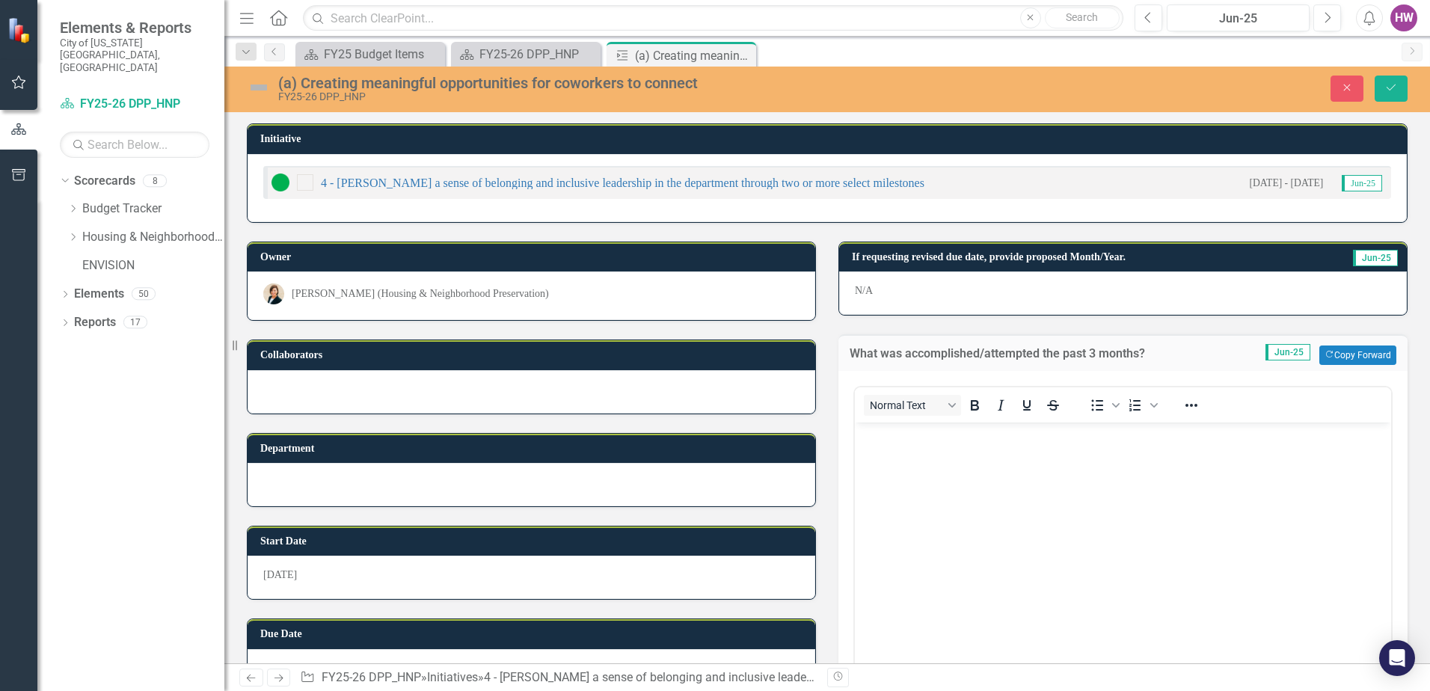
click at [936, 468] on body "Rich Text Area. Press ALT-0 for help." at bounding box center [1123, 535] width 536 height 224
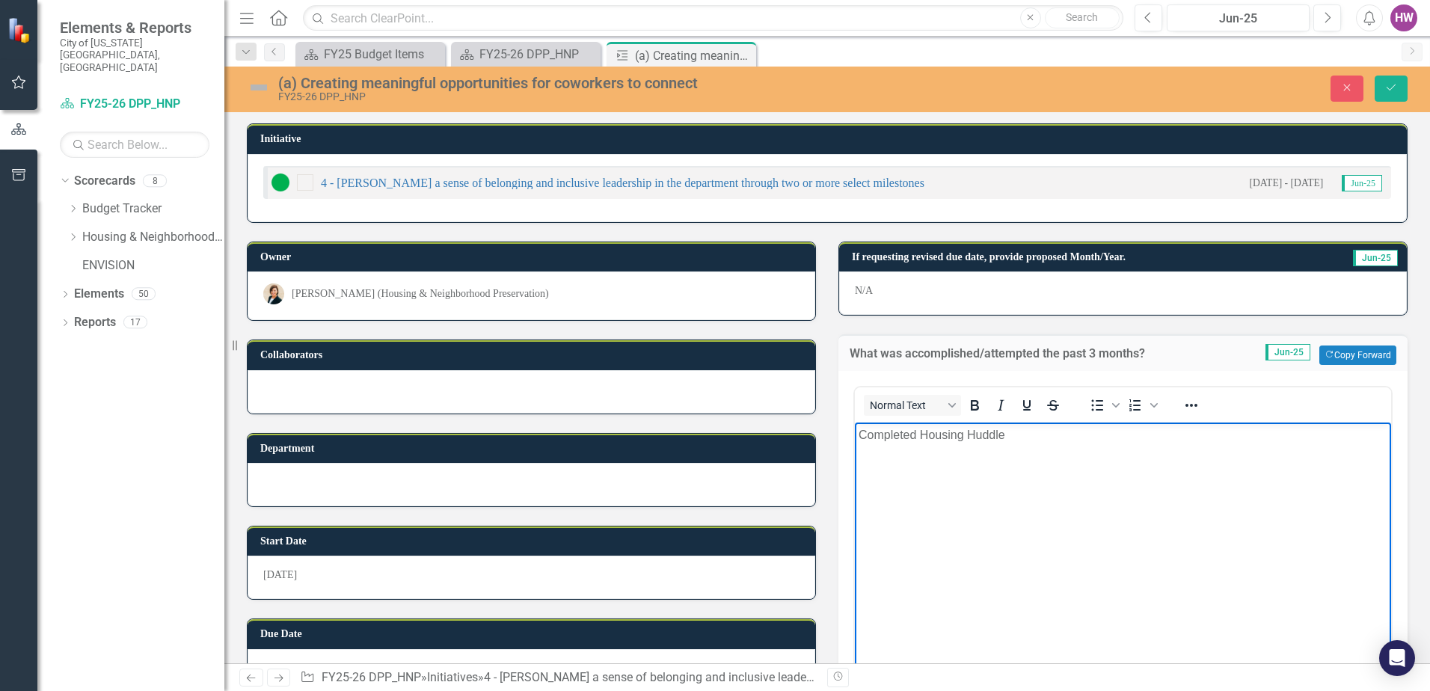
click at [924, 433] on p "Completed Housing Huddle" at bounding box center [1123, 435] width 529 height 18
click at [921, 434] on p "Completed virtual Housing Huddle" at bounding box center [1123, 435] width 529 height 18
click at [1064, 435] on p "Completed virtual Housing Huddle" at bounding box center [1123, 435] width 529 height 18
click at [1070, 443] on p "Completed virtual Housing Huddle on" at bounding box center [1123, 435] width 529 height 18
click at [1180, 438] on p "Completed virtual Housing Huddle on July 23, 2025" at bounding box center [1123, 435] width 529 height 18
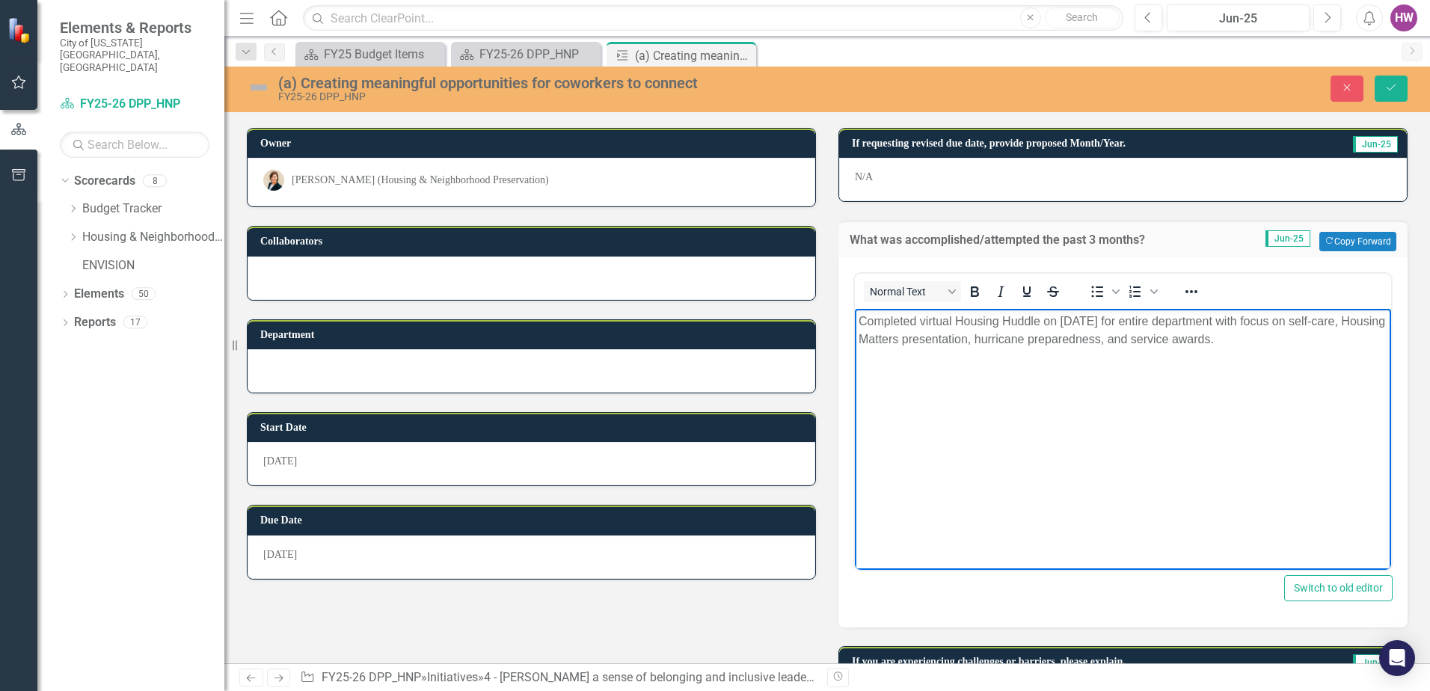
scroll to position [150, 0]
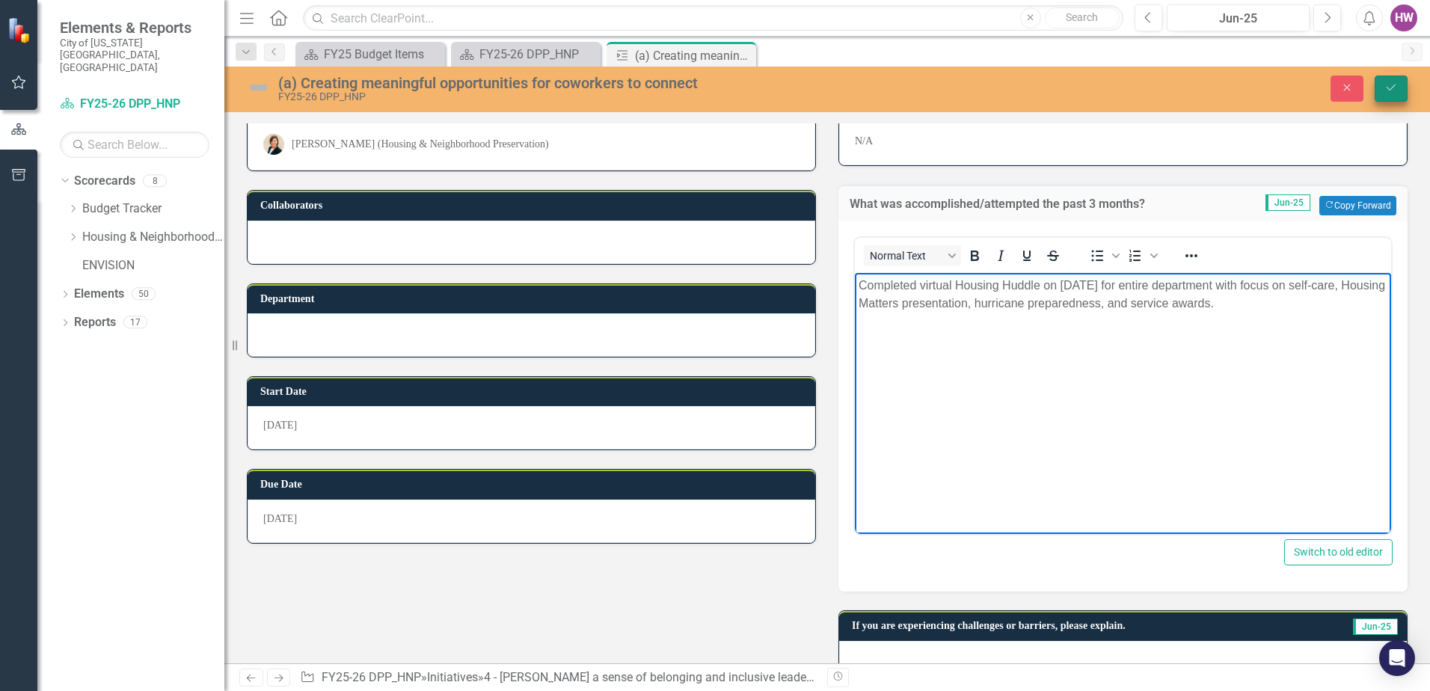
click at [1392, 83] on icon "Save" at bounding box center [1390, 87] width 13 height 10
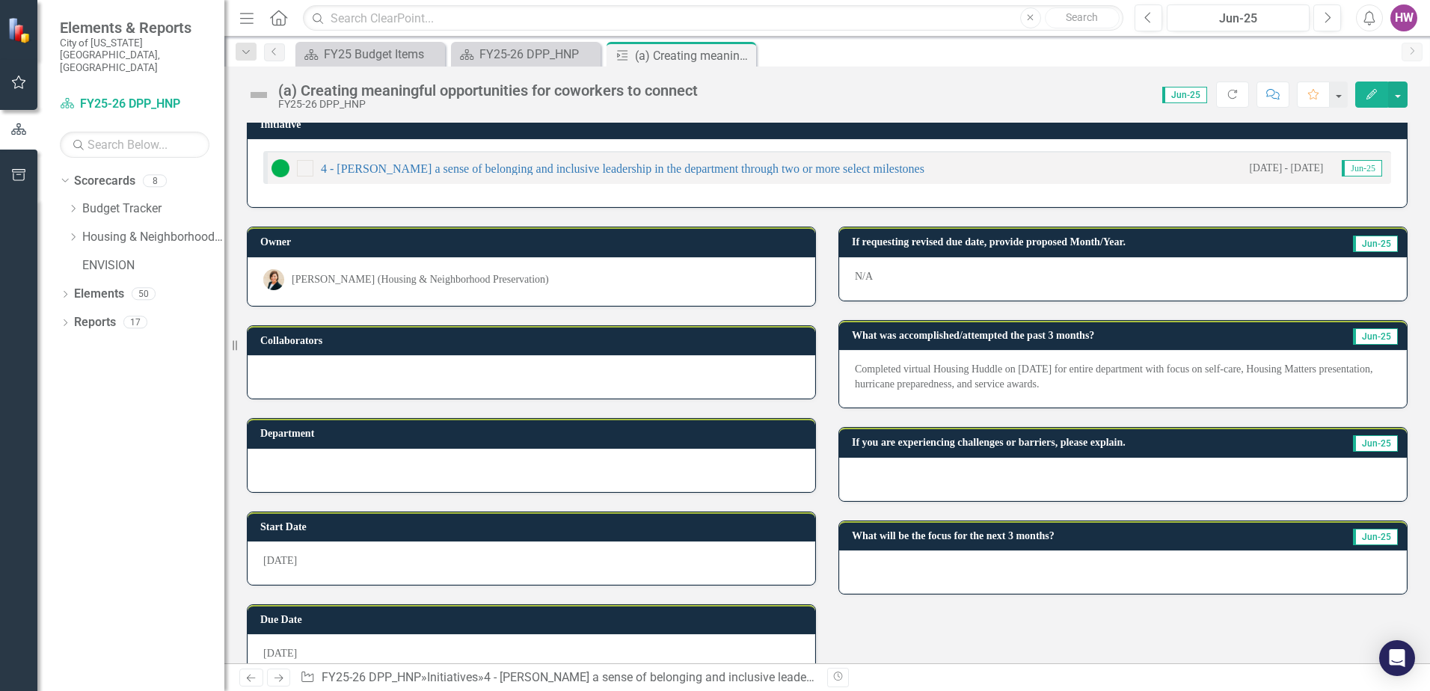
scroll to position [0, 0]
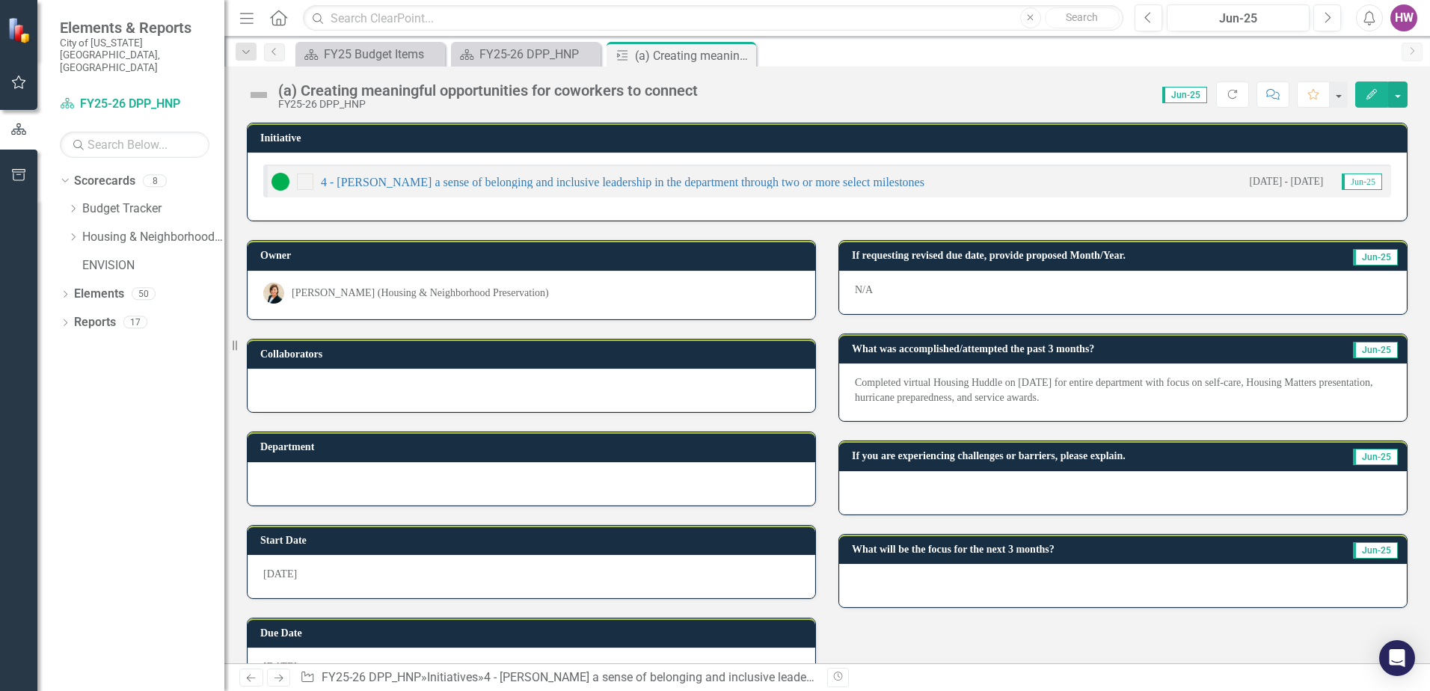
click at [0, 0] on icon "Close" at bounding box center [0, 0] width 0 height 0
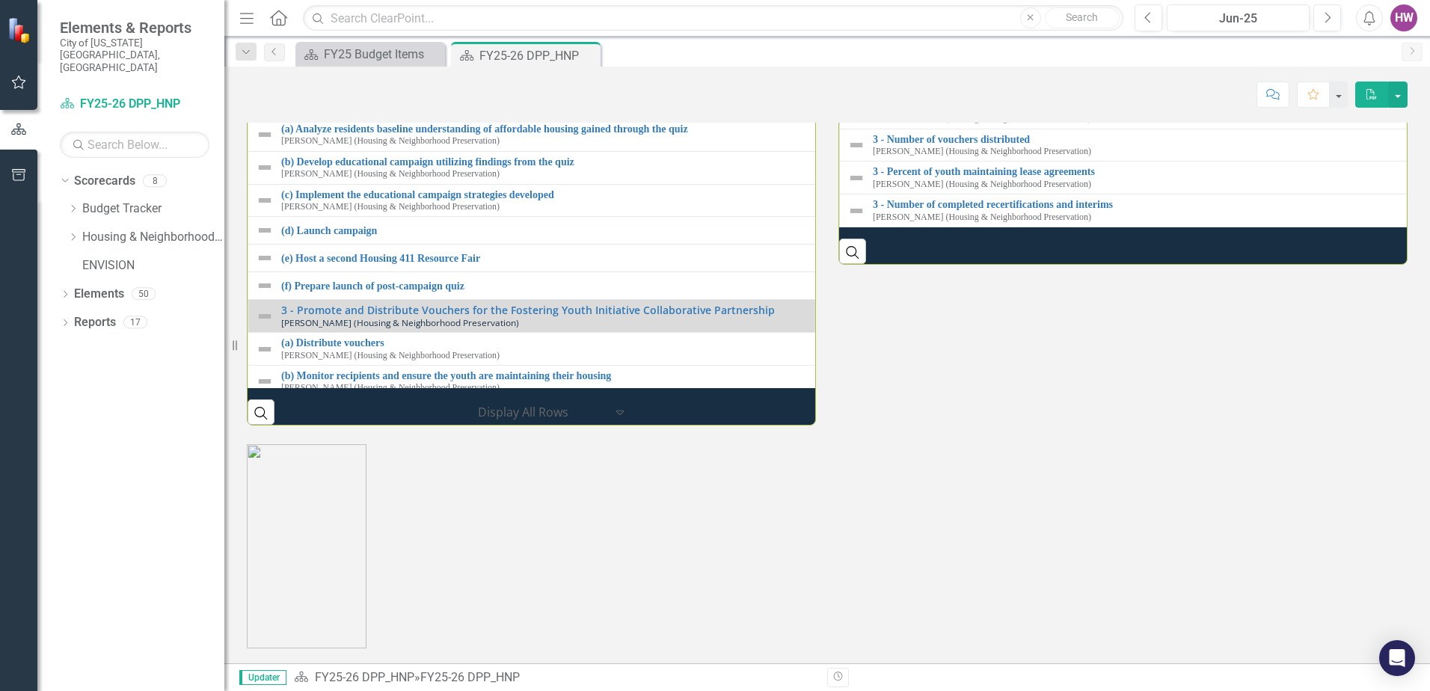
scroll to position [2019, 0]
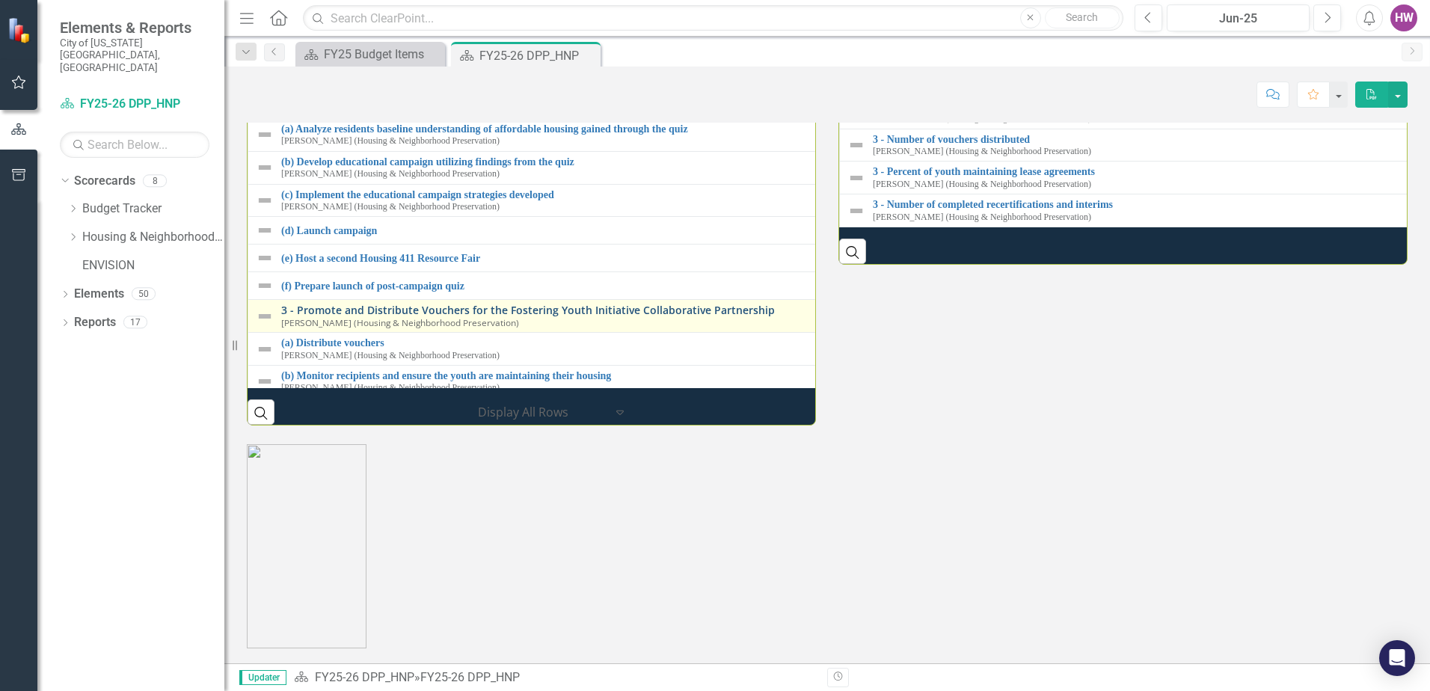
click at [404, 316] on link "3 - Promote and Distribute Vouchers for the Fostering Youth Initiative Collabor…" at bounding box center [841, 309] width 1120 height 11
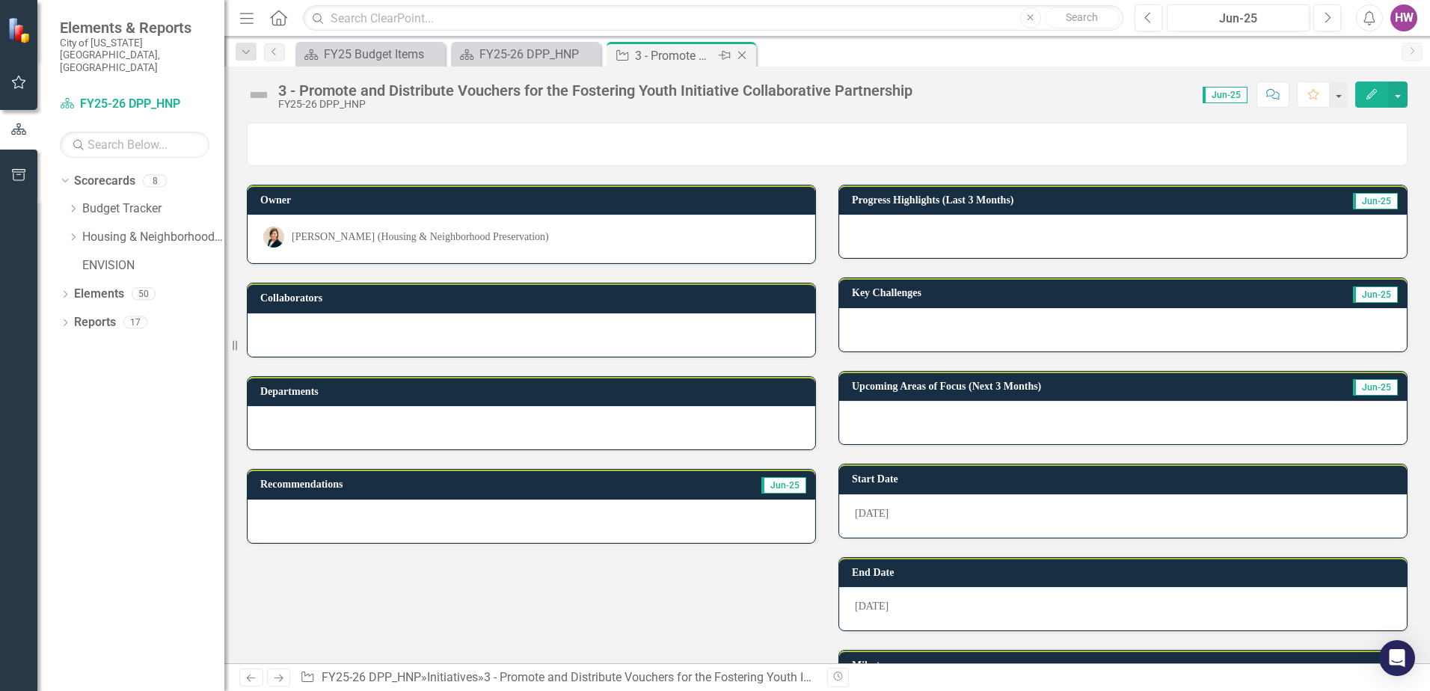
click at [744, 53] on icon at bounding box center [742, 56] width 8 height 8
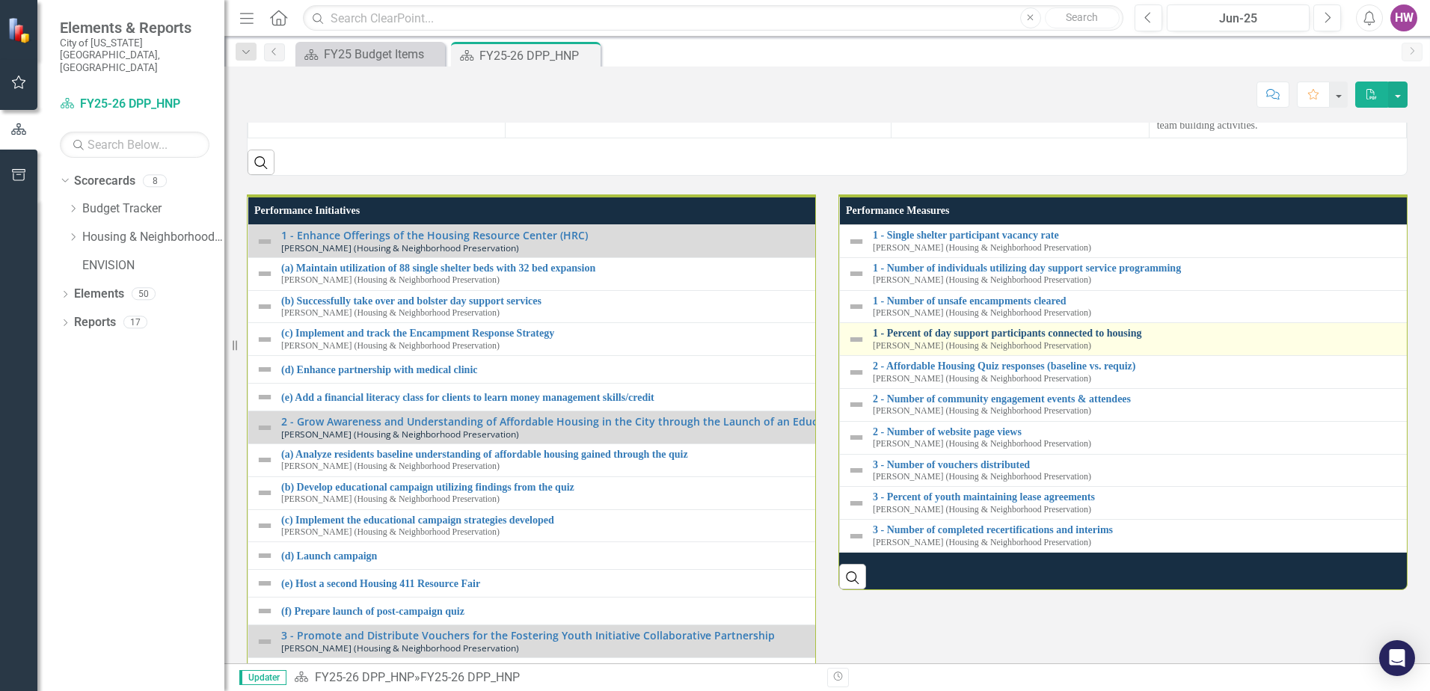
scroll to position [1571, 0]
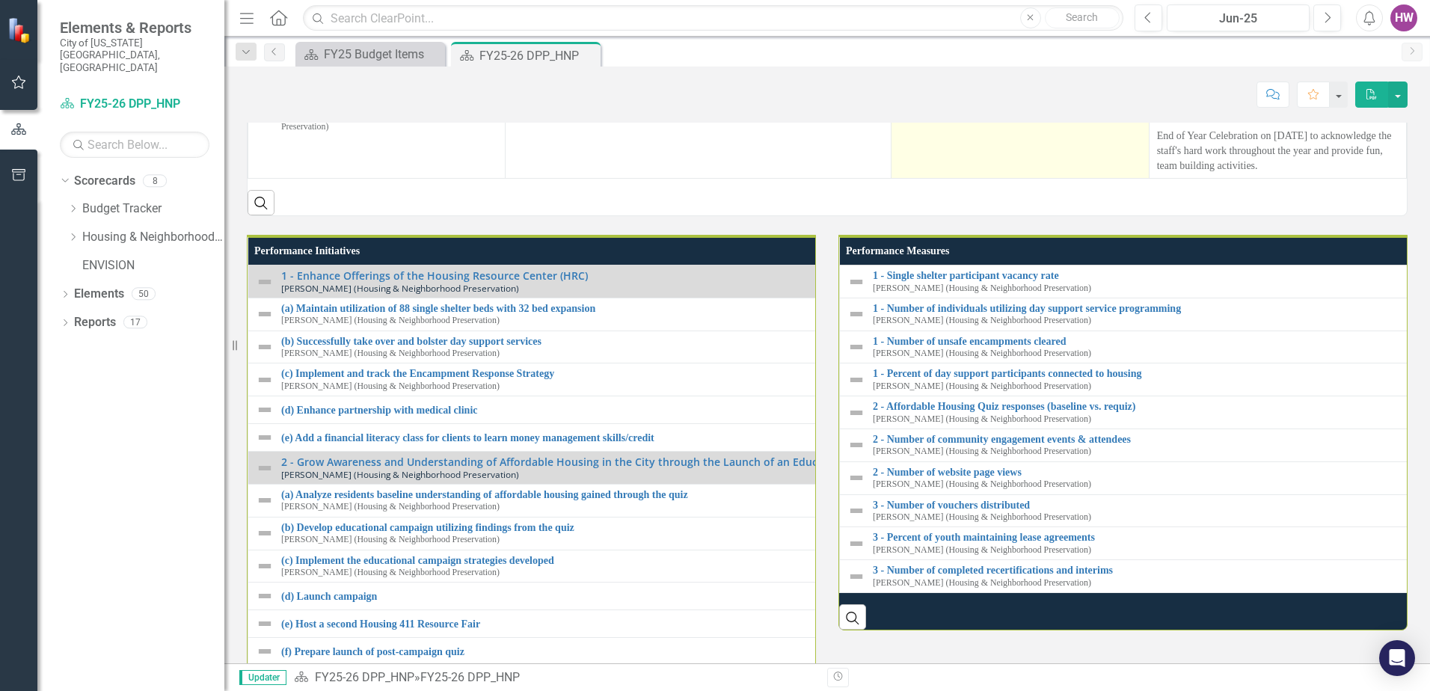
click at [899, 108] on p "Creating opportunities for all division staff to be together to build cohesiven…" at bounding box center [1020, 93] width 242 height 30
click at [902, 108] on p "Creating opportunities for all division staff to be together to build cohesiven…" at bounding box center [1020, 93] width 242 height 30
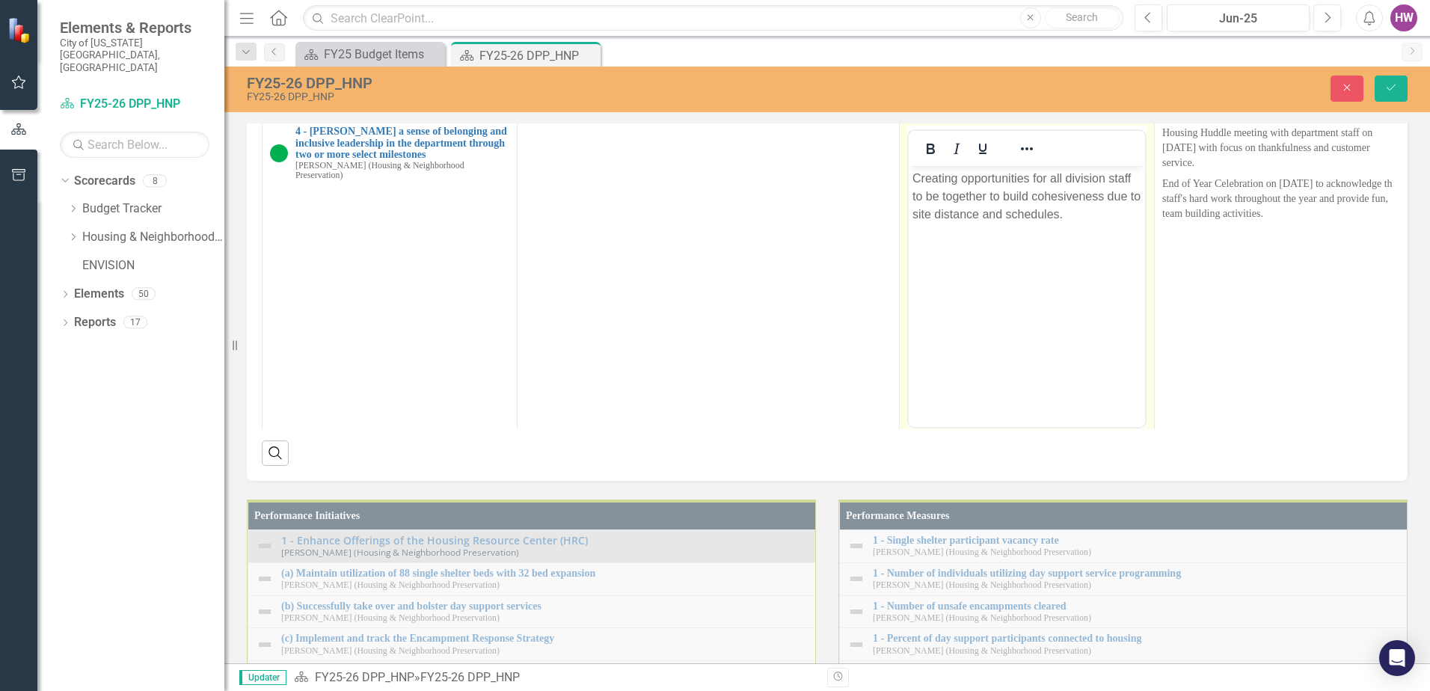
scroll to position [0, 0]
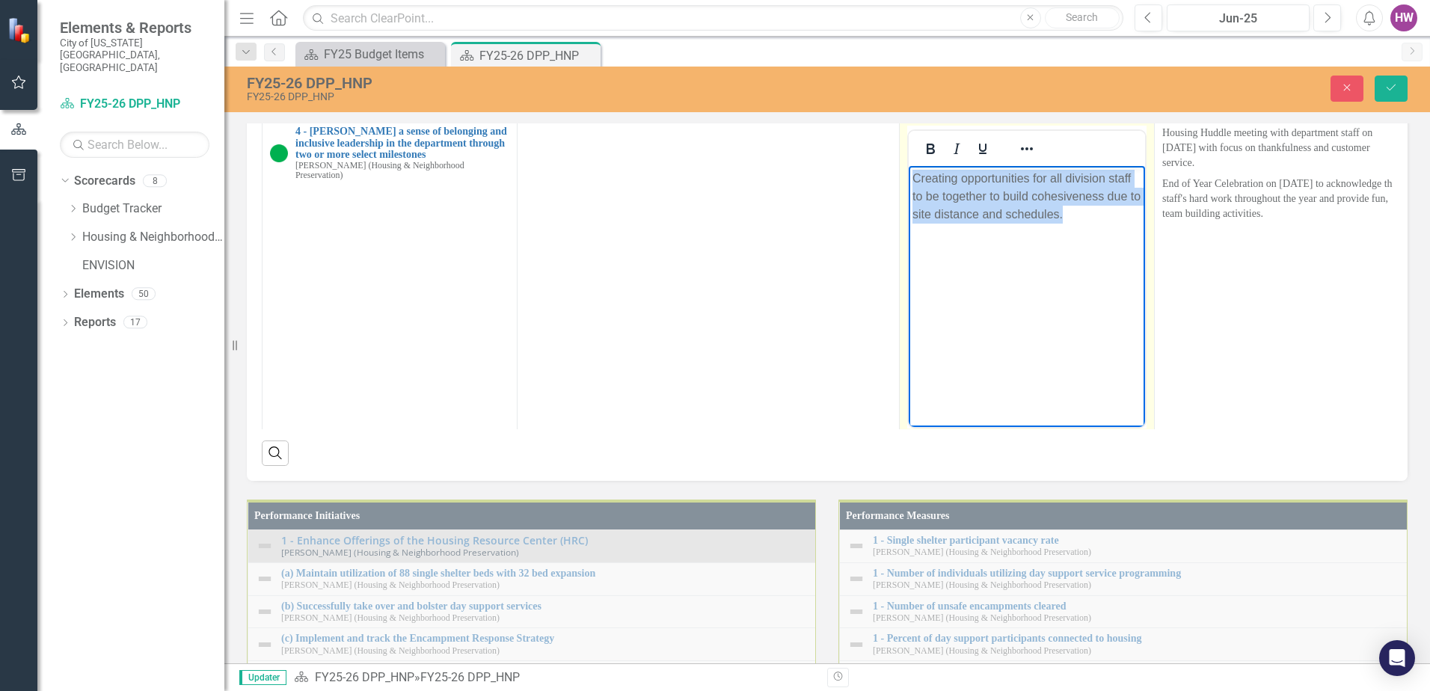
drag, startPoint x: 911, startPoint y: 176, endPoint x: 1104, endPoint y: 233, distance: 201.1
click at [1104, 233] on body "Creating opportunities for all division staff to be together to build cohesiven…" at bounding box center [1027, 278] width 236 height 224
copy p "Creating opportunities for all division staff to be together to build cohesiven…"
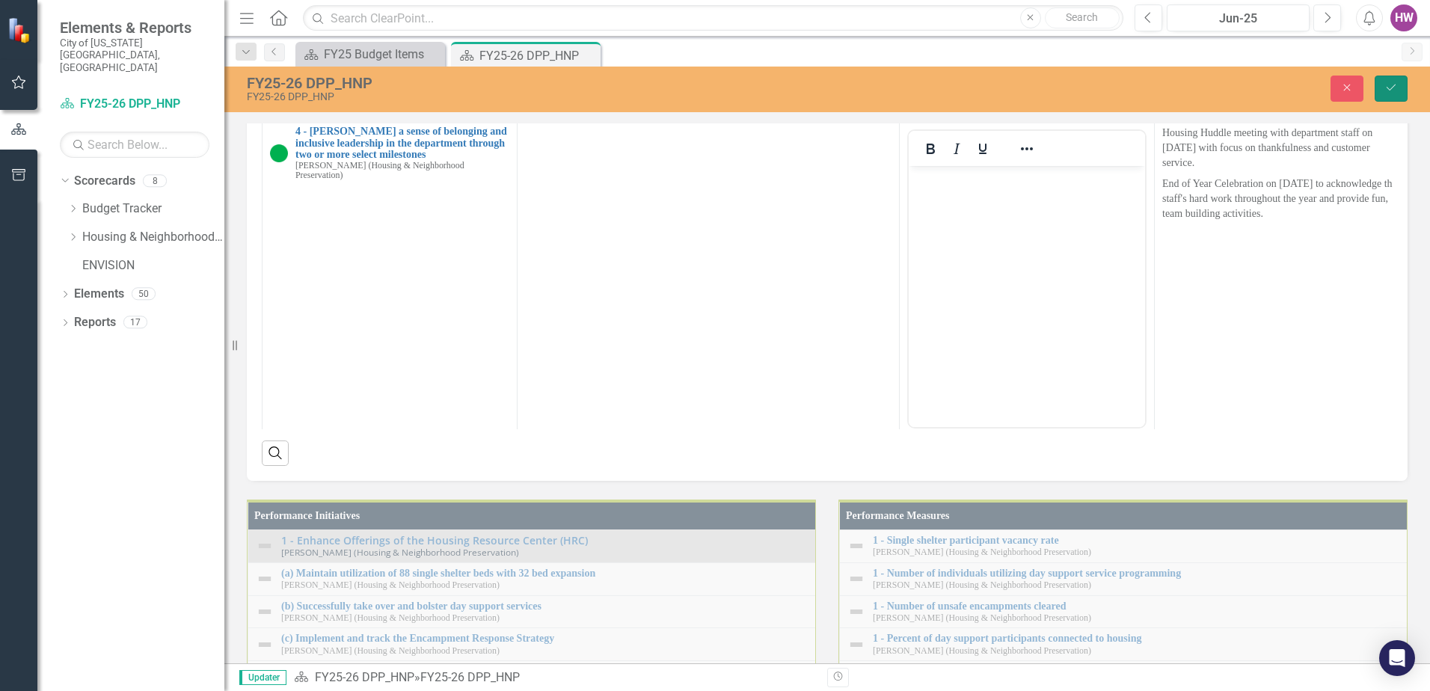
click at [1390, 88] on icon "Save" at bounding box center [1390, 87] width 13 height 10
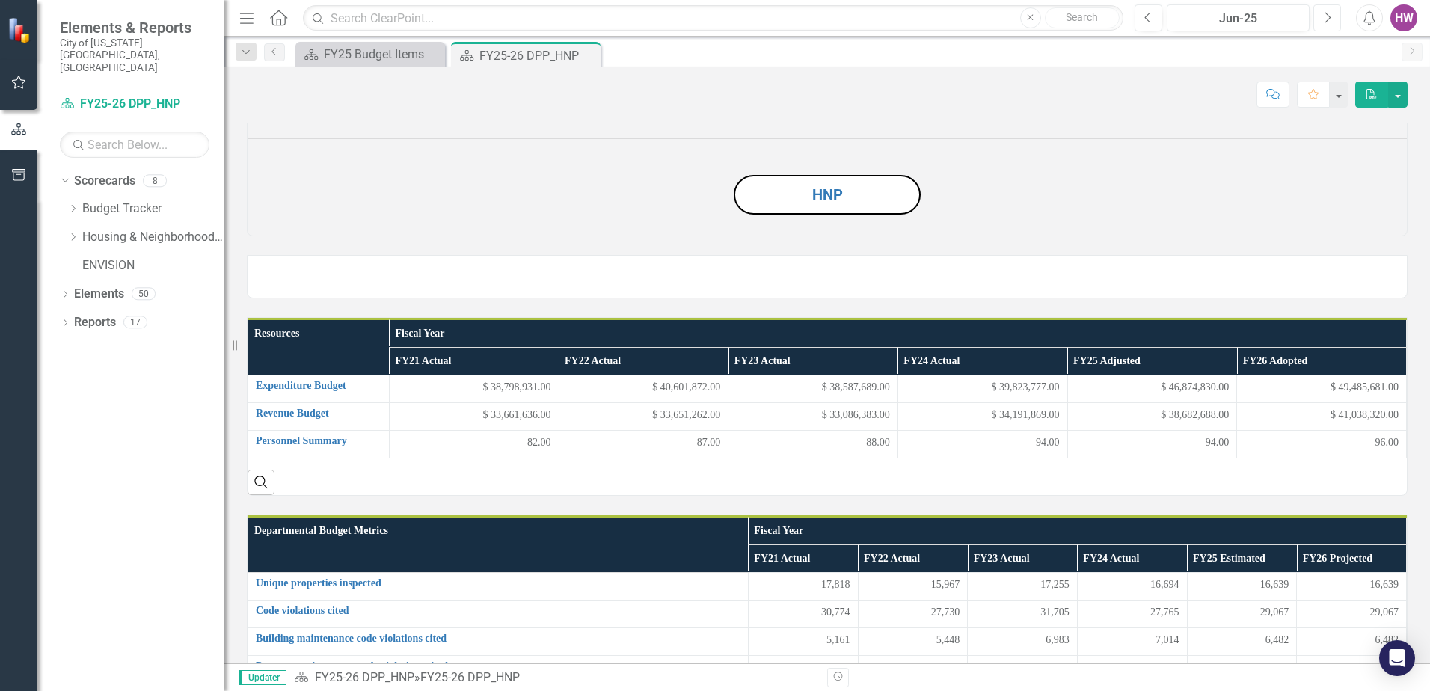
click at [1330, 13] on icon "Next" at bounding box center [1327, 17] width 8 height 13
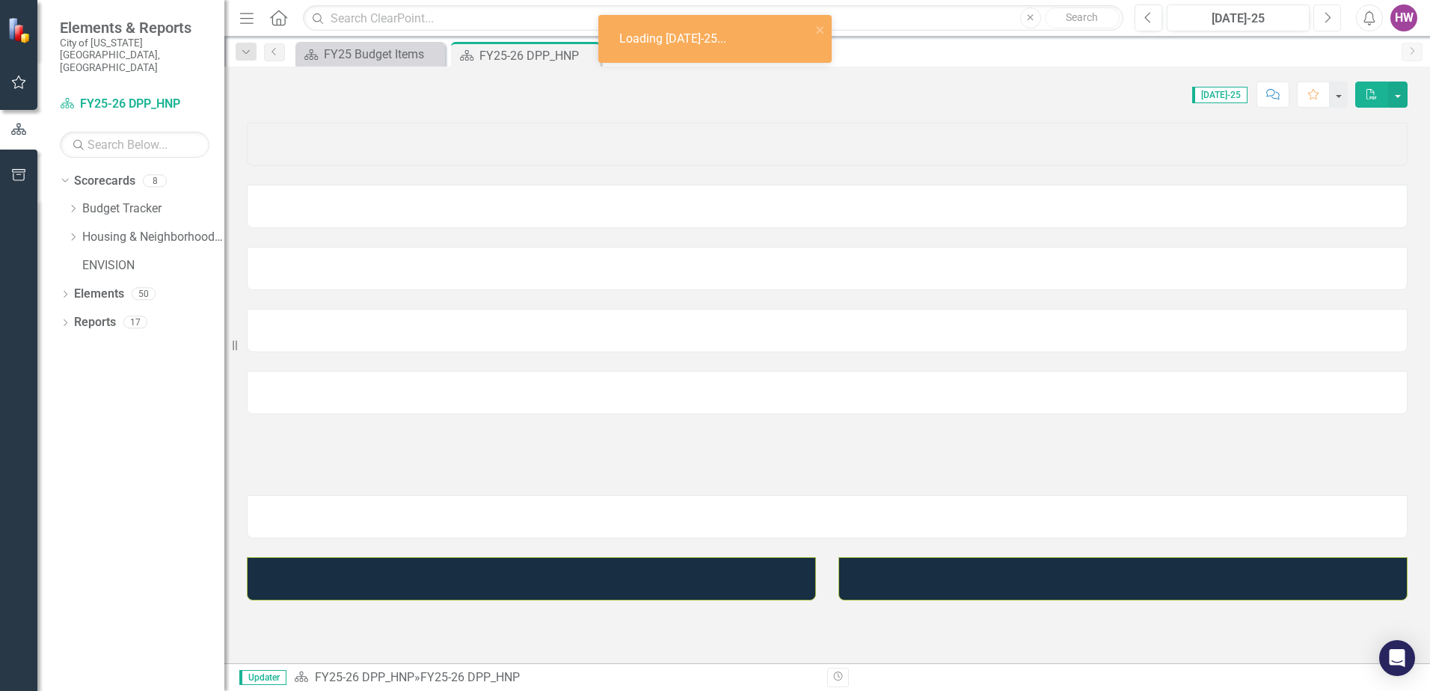
click at [1330, 13] on icon "Next" at bounding box center [1327, 17] width 8 height 13
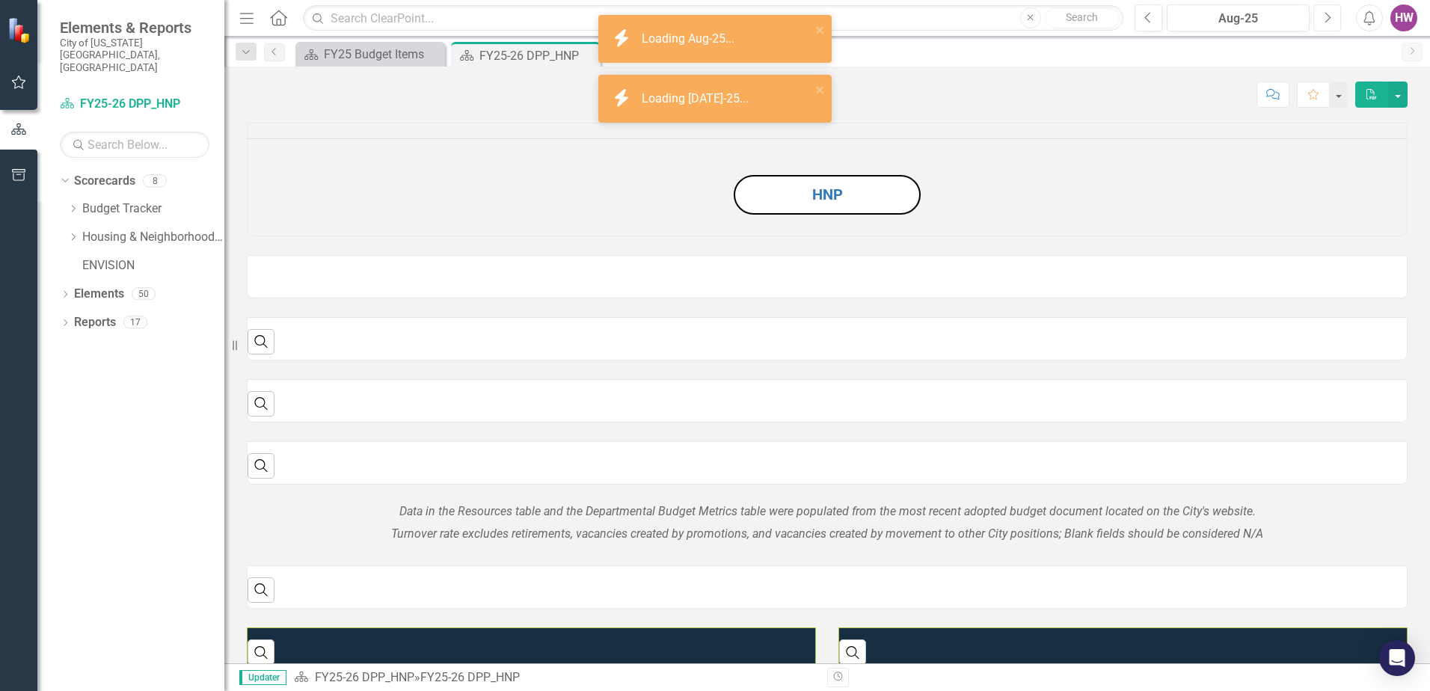
click at [1327, 13] on icon "Next" at bounding box center [1327, 17] width 8 height 13
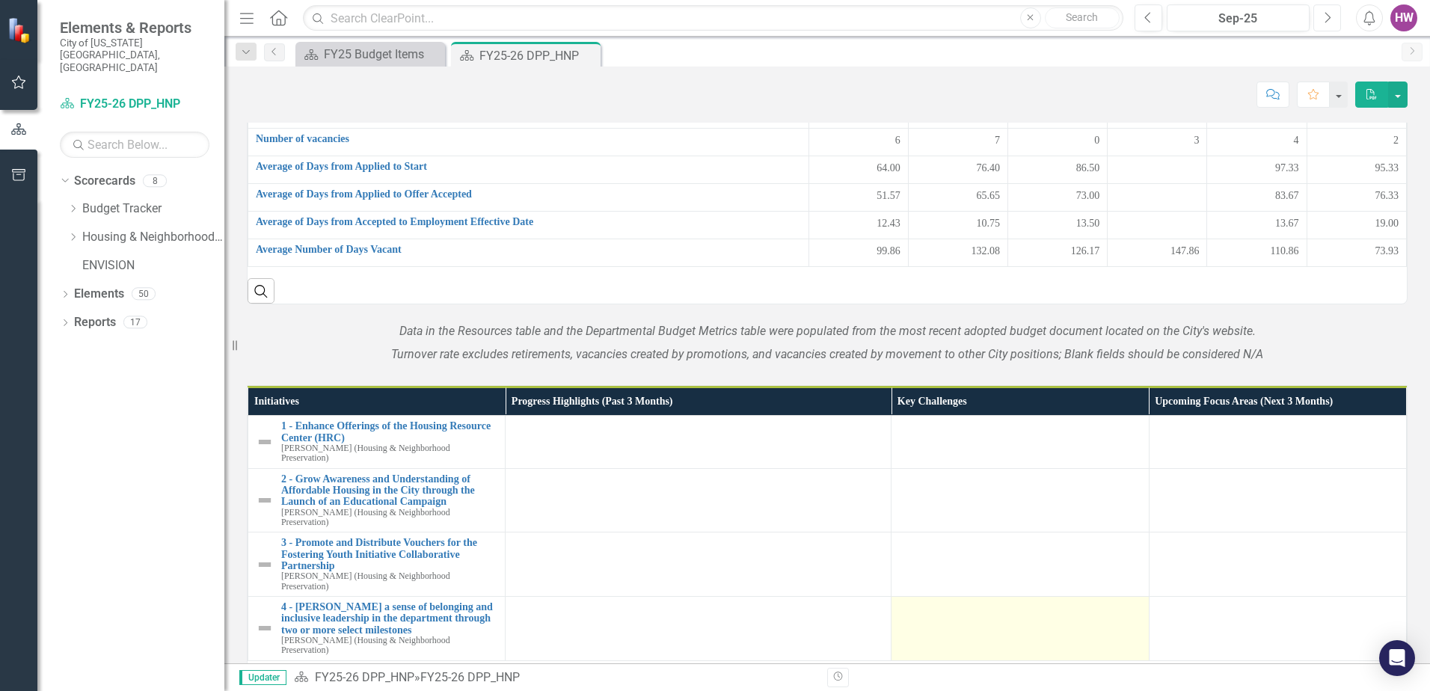
scroll to position [1560, 0]
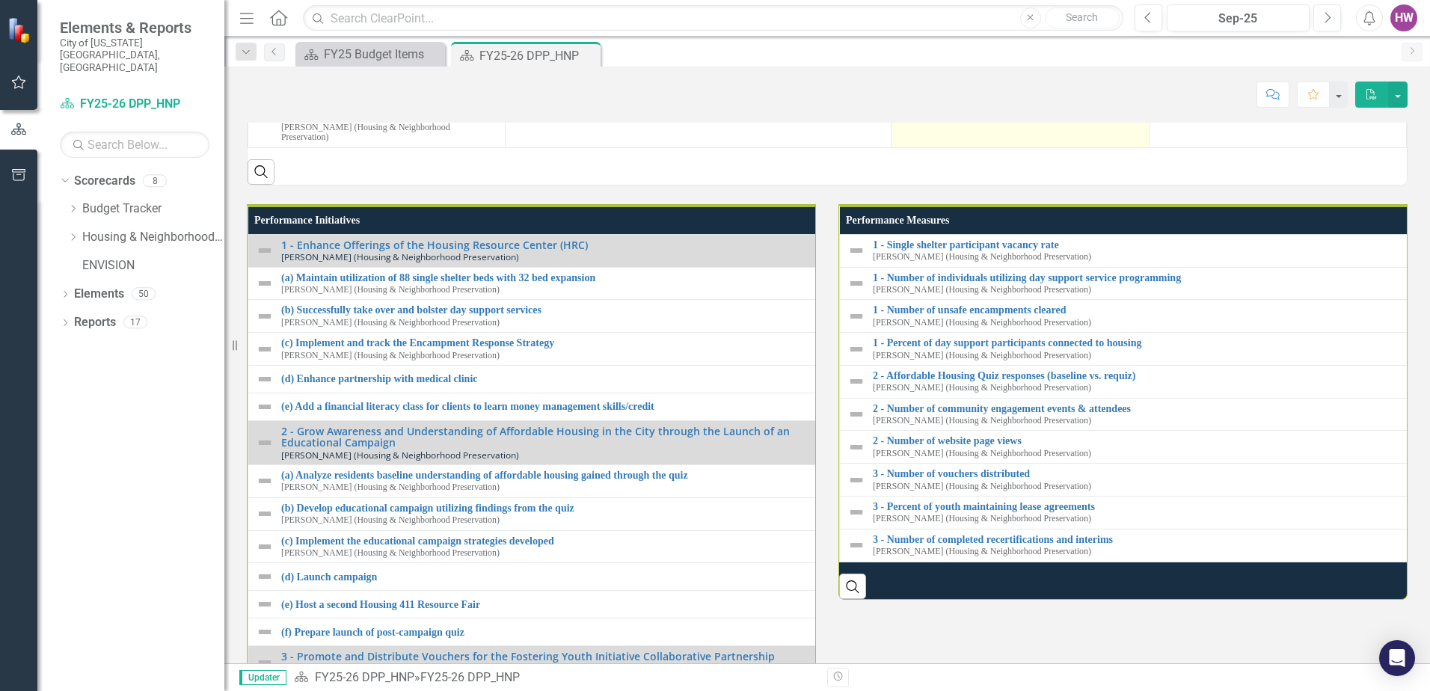
click at [996, 147] on td at bounding box center [1019, 115] width 257 height 64
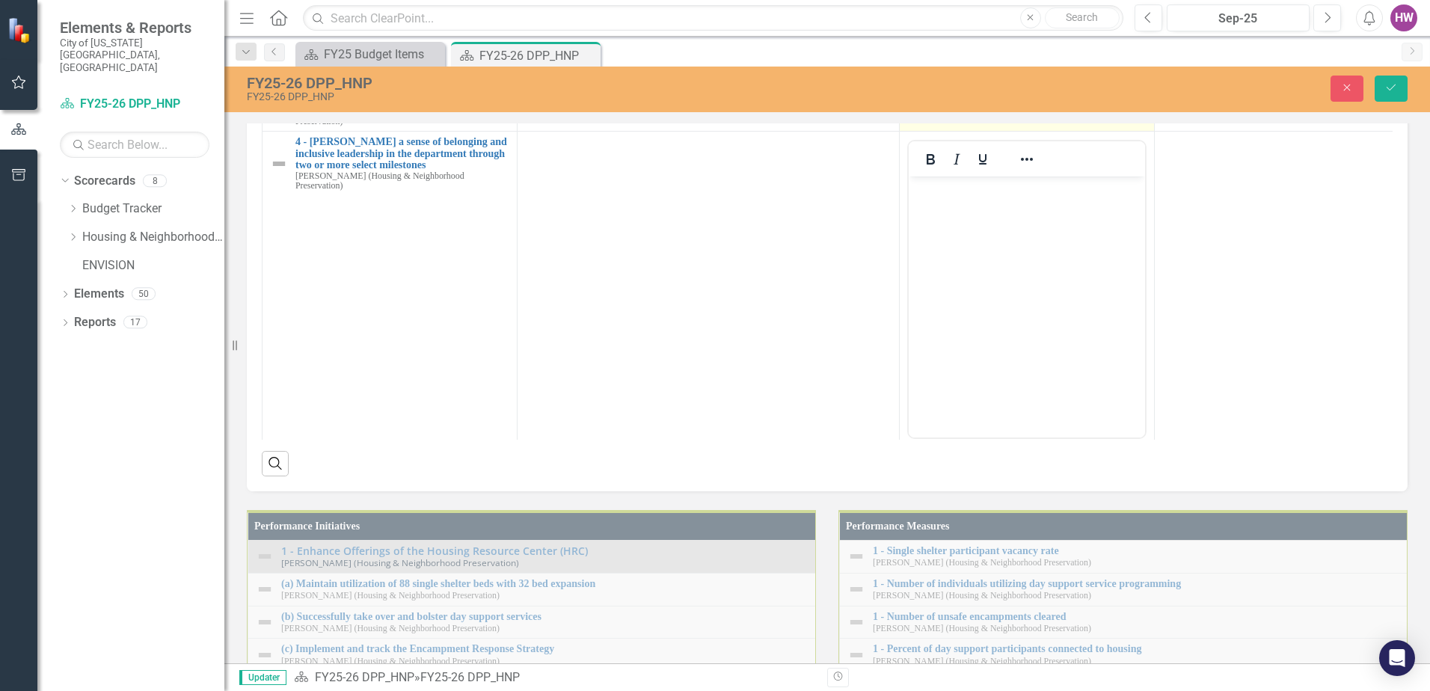
scroll to position [0, 0]
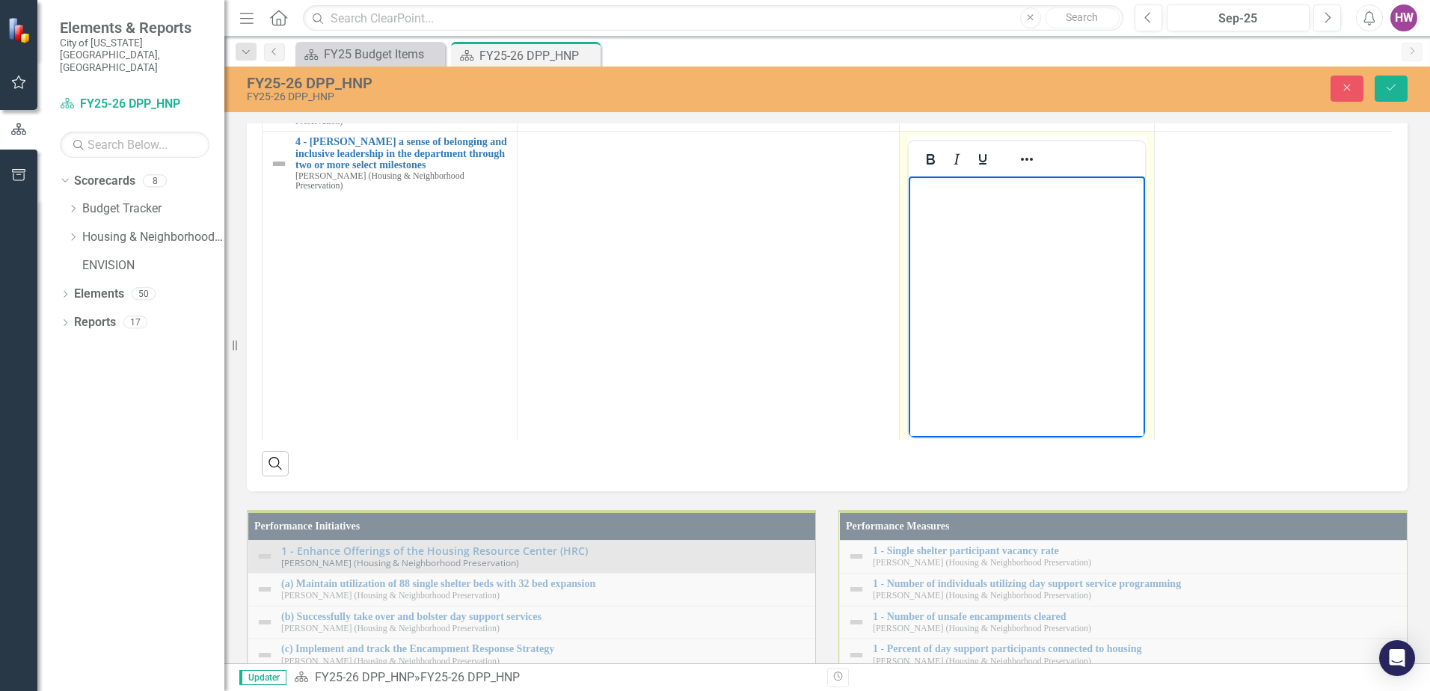
click at [989, 254] on body "Rich Text Area. Press ALT-0 for help." at bounding box center [1027, 288] width 236 height 224
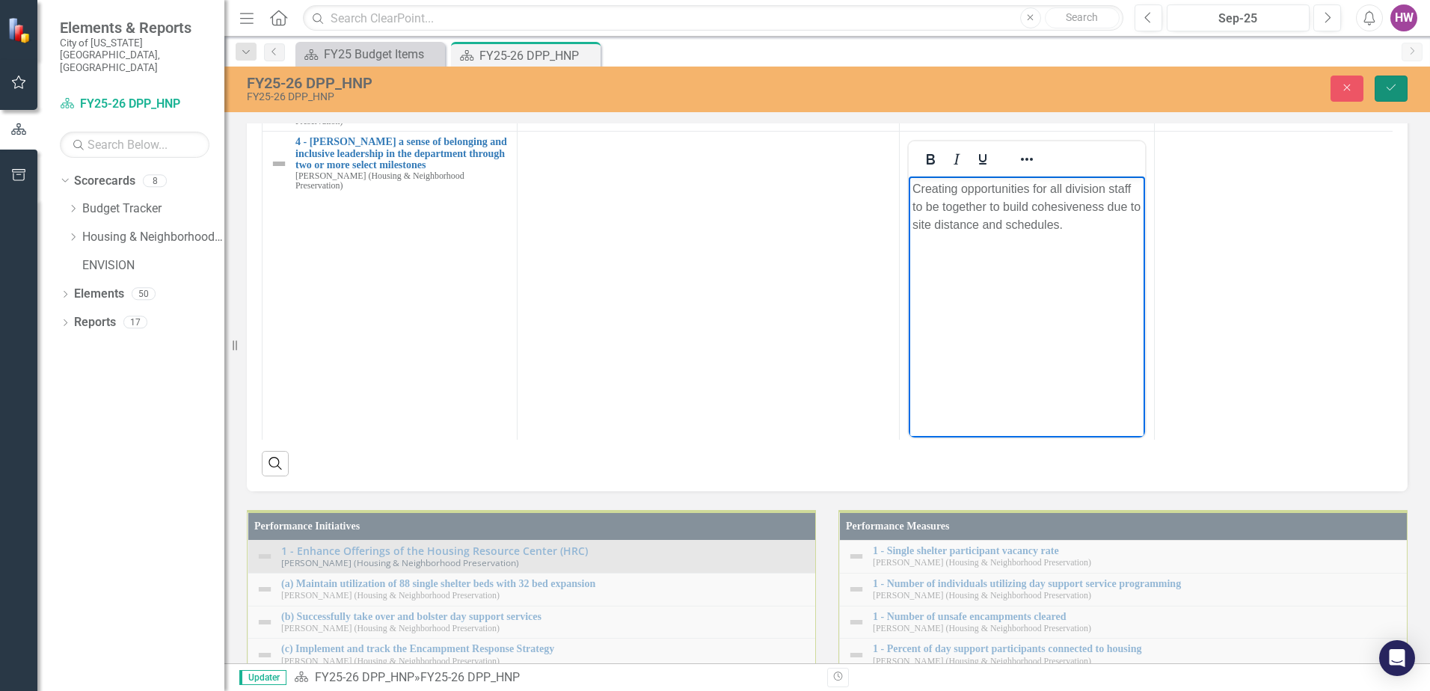
click at [1394, 86] on icon "submit" at bounding box center [1391, 88] width 9 height 6
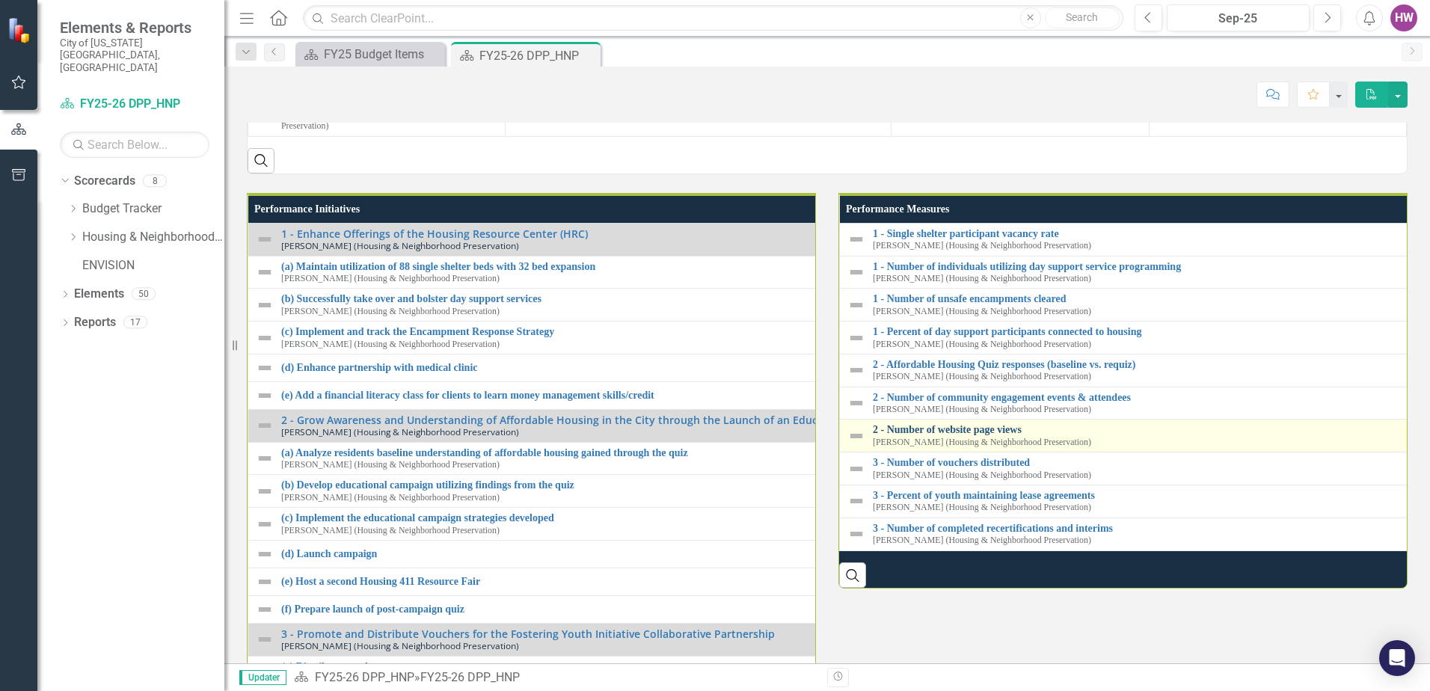
scroll to position [1571, 0]
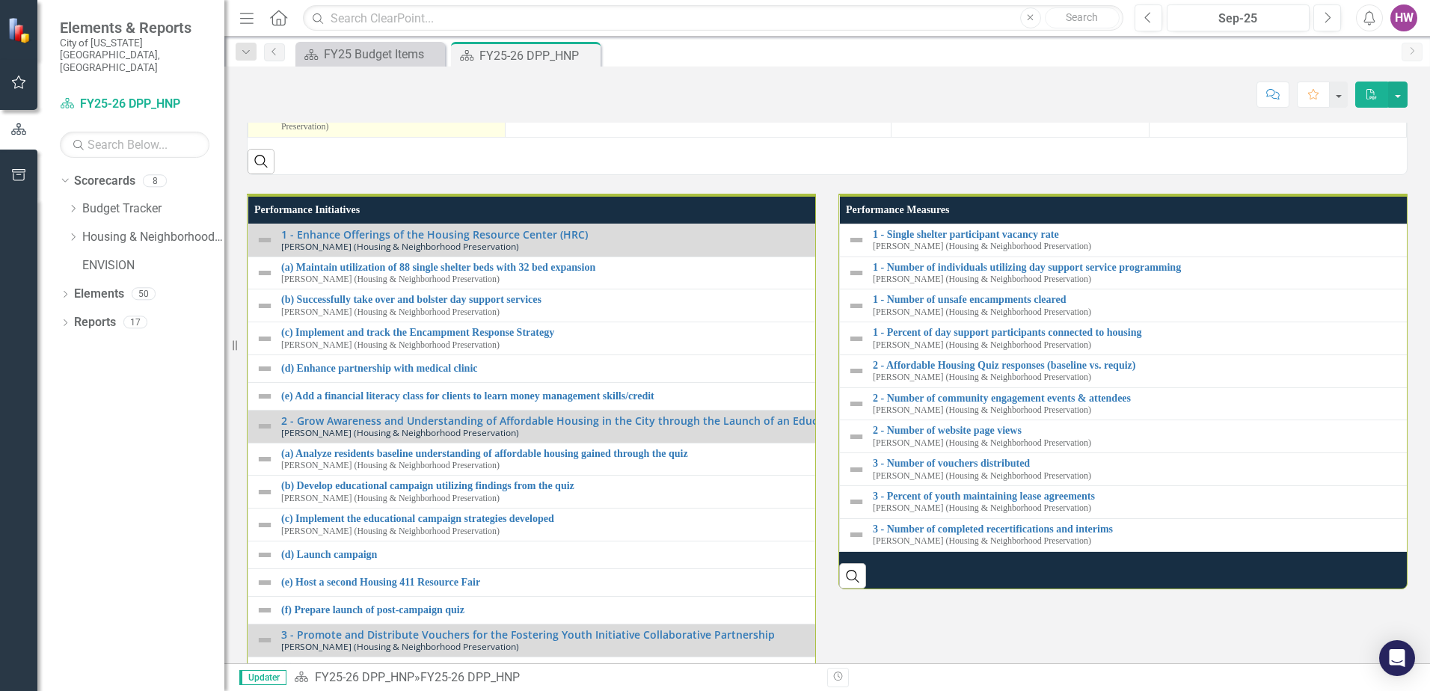
click at [266, 114] on img at bounding box center [265, 105] width 18 height 18
click at [265, 114] on img at bounding box center [265, 105] width 18 height 18
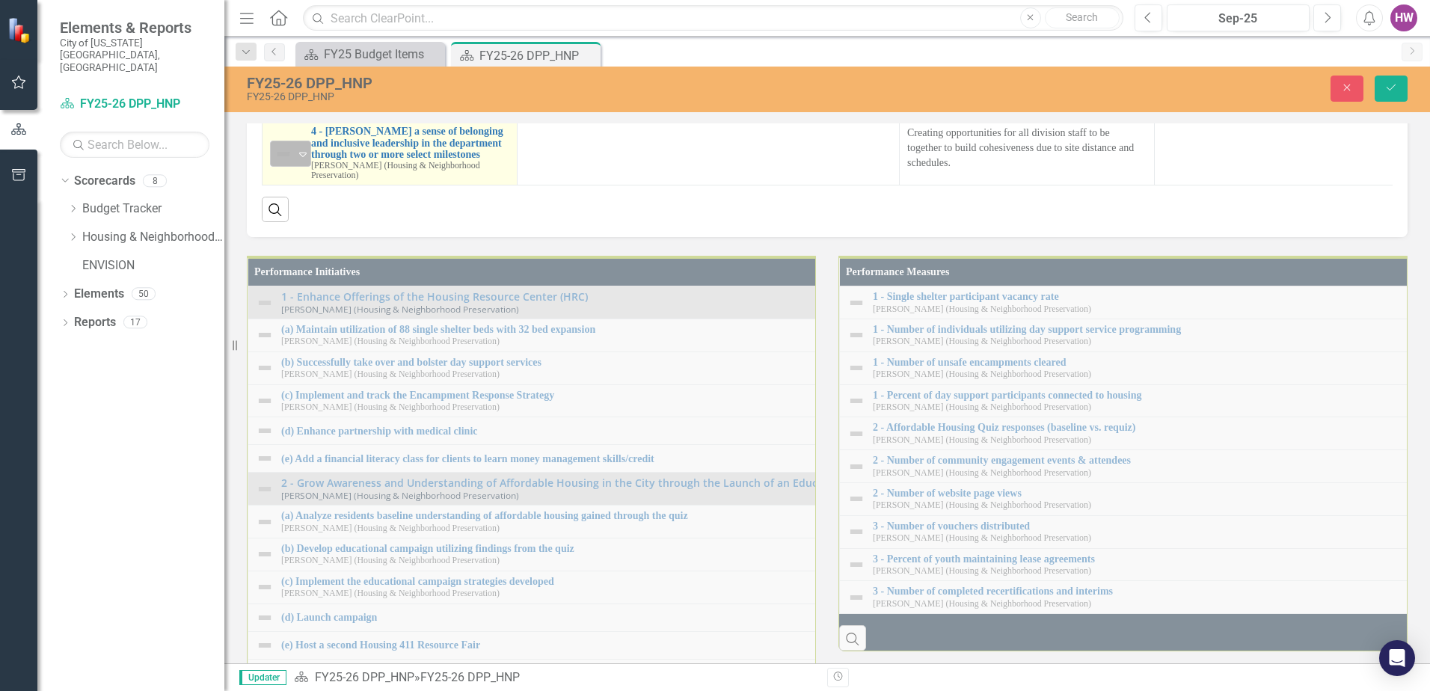
click at [301, 160] on icon "Expand" at bounding box center [302, 154] width 15 height 12
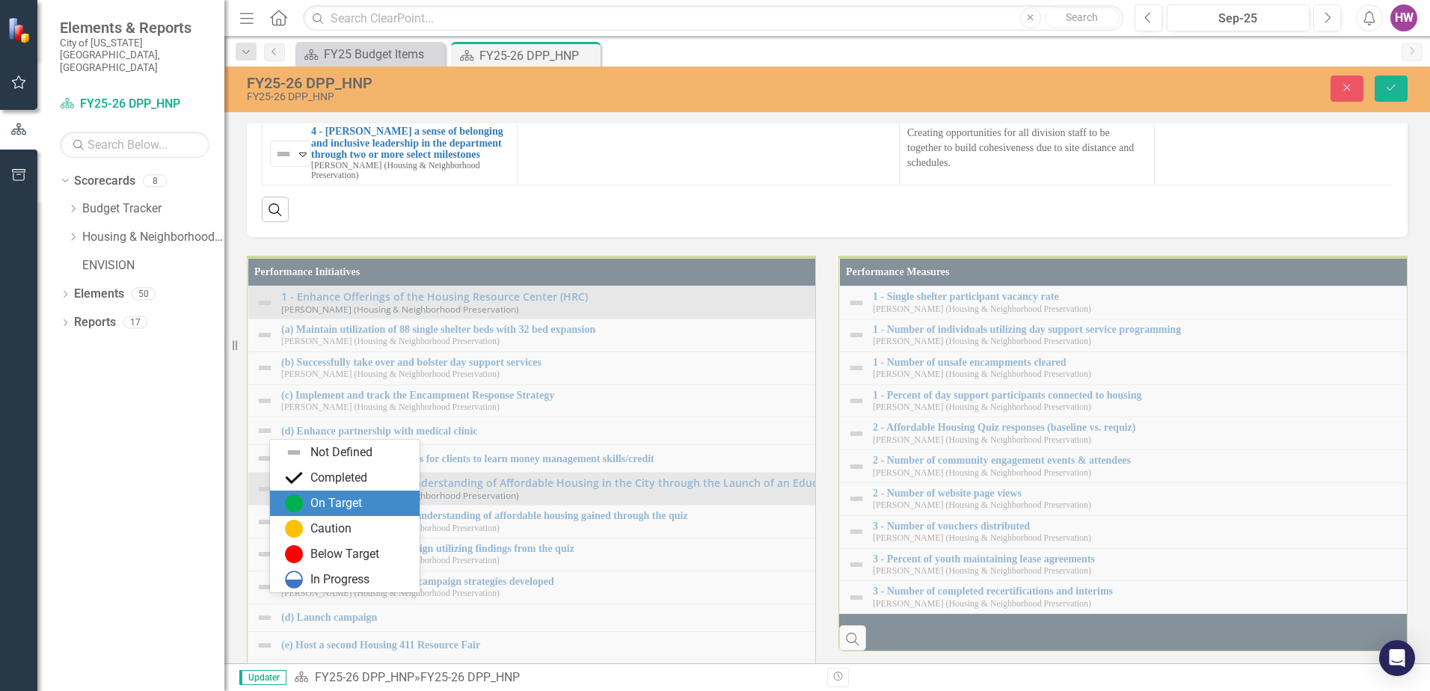
click at [303, 503] on div "On Target" at bounding box center [348, 503] width 126 height 18
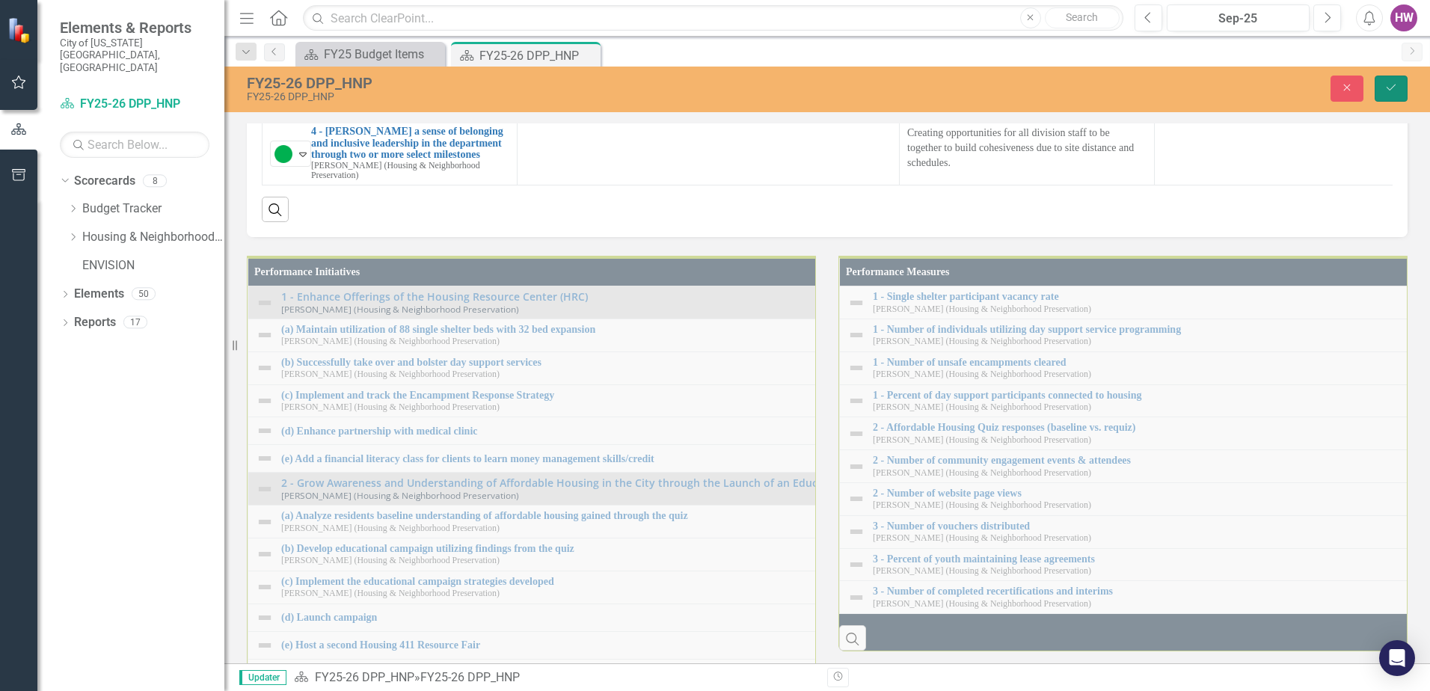
click at [1392, 89] on icon "Save" at bounding box center [1390, 87] width 13 height 10
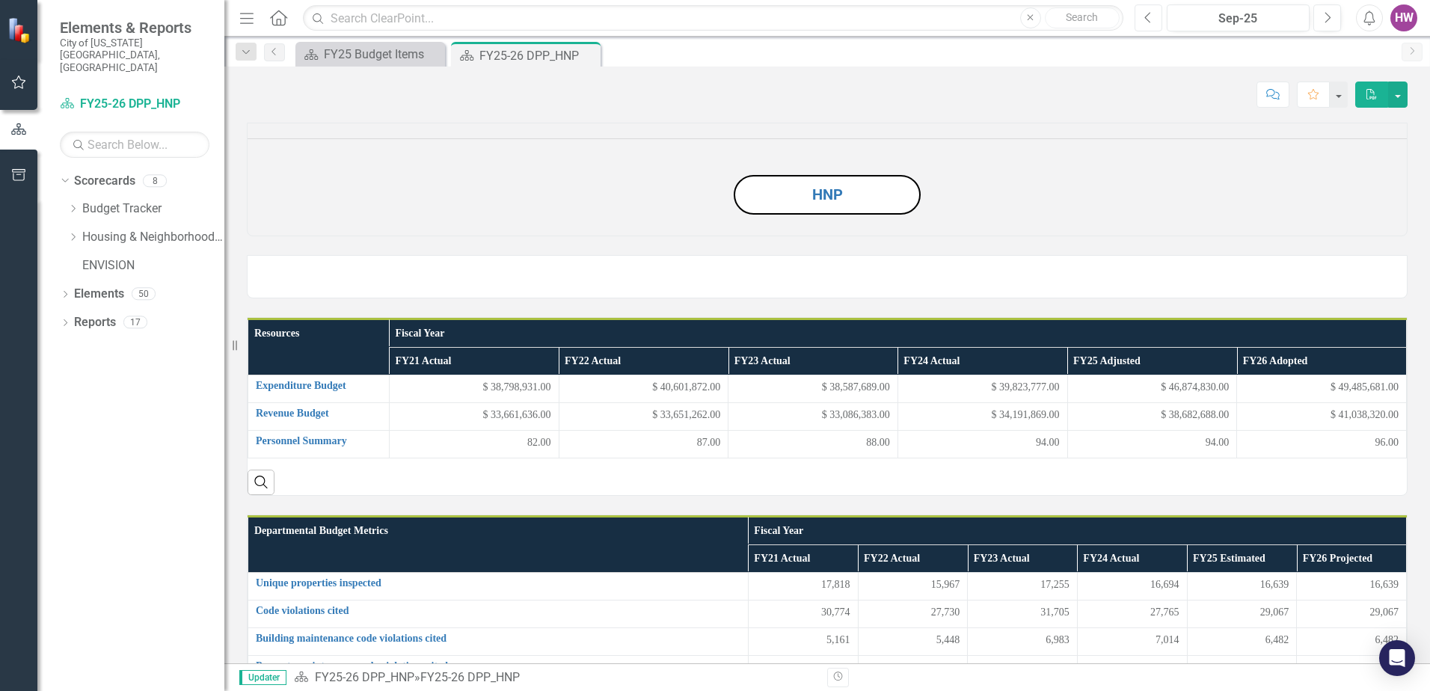
click at [1146, 19] on icon "Previous" at bounding box center [1148, 17] width 8 height 13
click at [1145, 19] on icon "Previous" at bounding box center [1148, 17] width 8 height 13
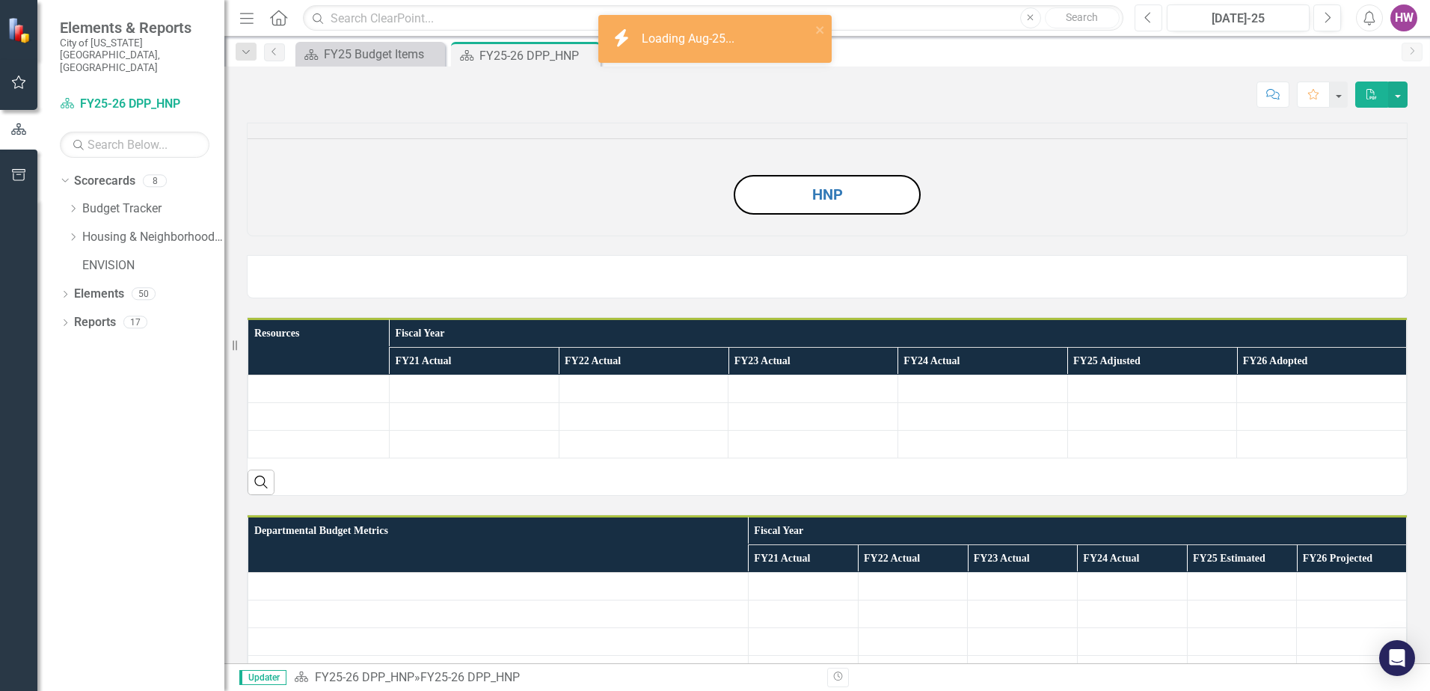
click at [1145, 19] on icon "Previous" at bounding box center [1148, 17] width 8 height 13
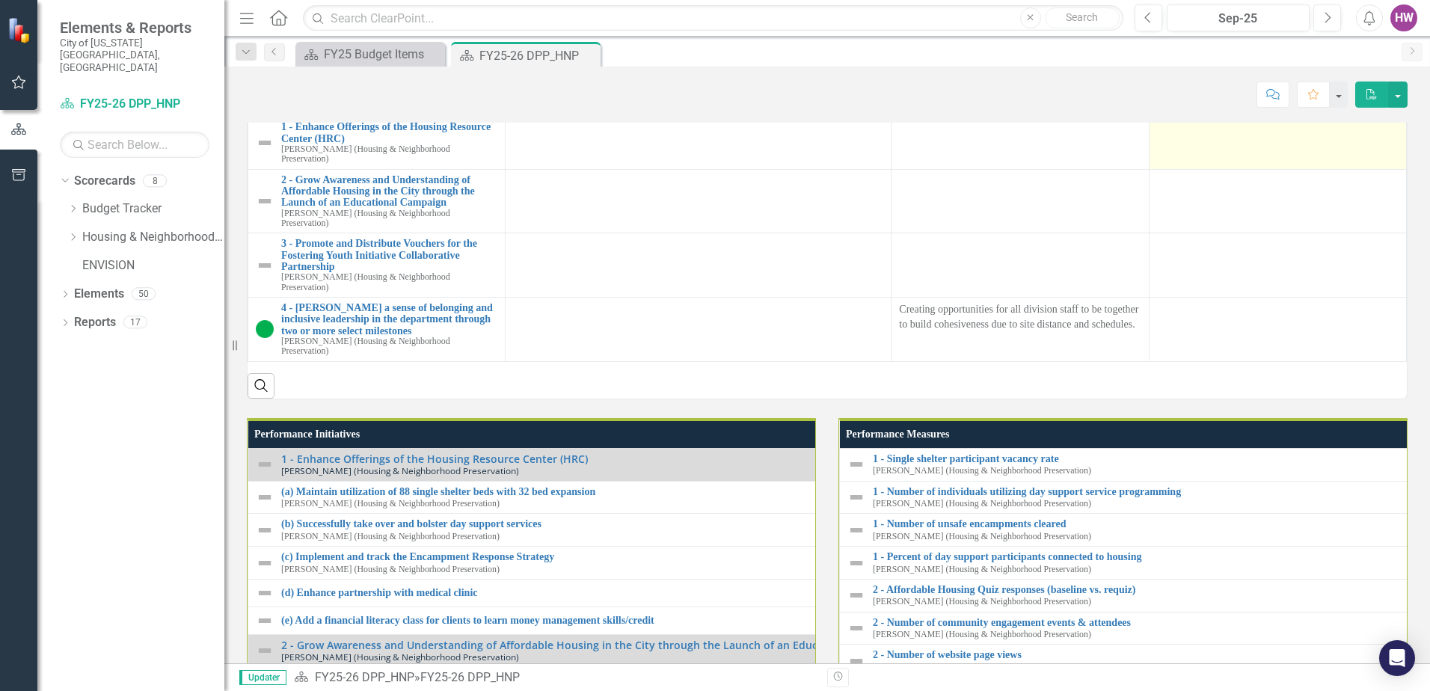
scroll to position [1720, 0]
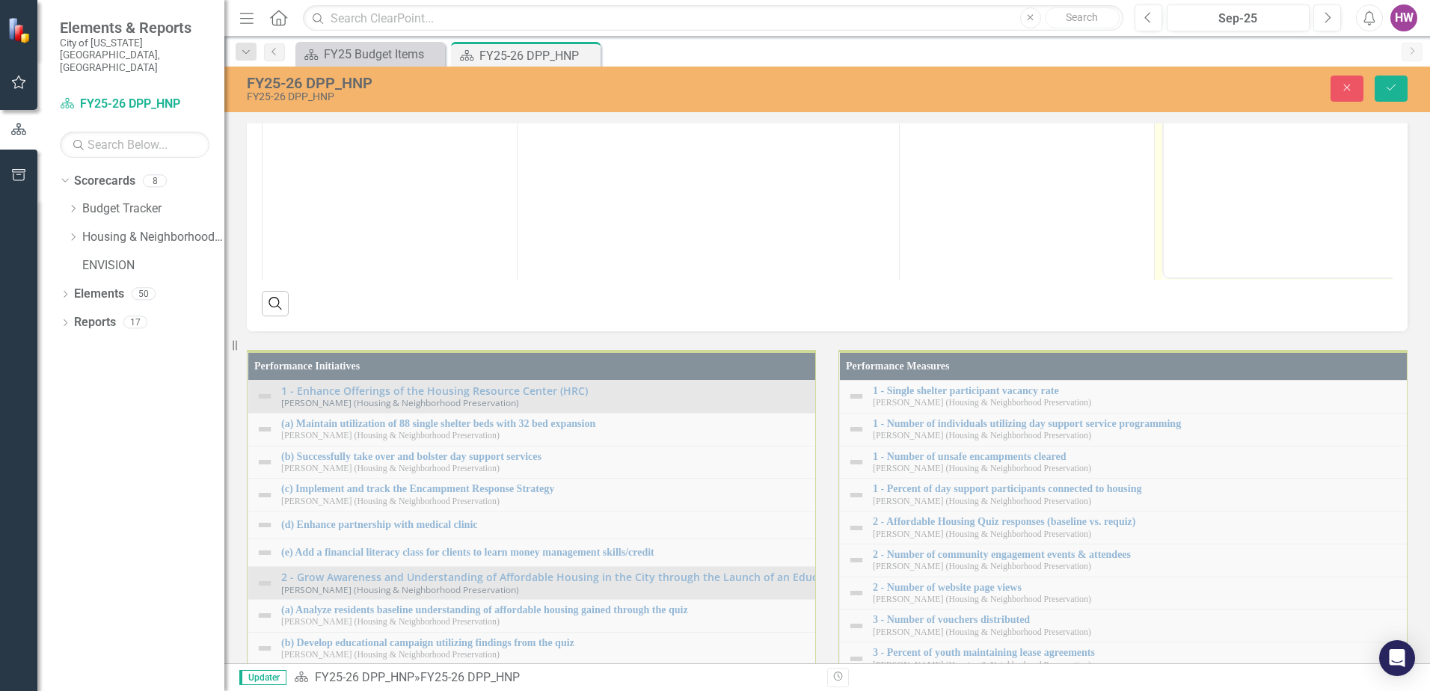
scroll to position [0, 0]
click at [1204, 53] on body "Rich Text Area. Press ALT-0 for help." at bounding box center [1282, 128] width 236 height 224
click at [1392, 92] on icon "Save" at bounding box center [1390, 87] width 13 height 10
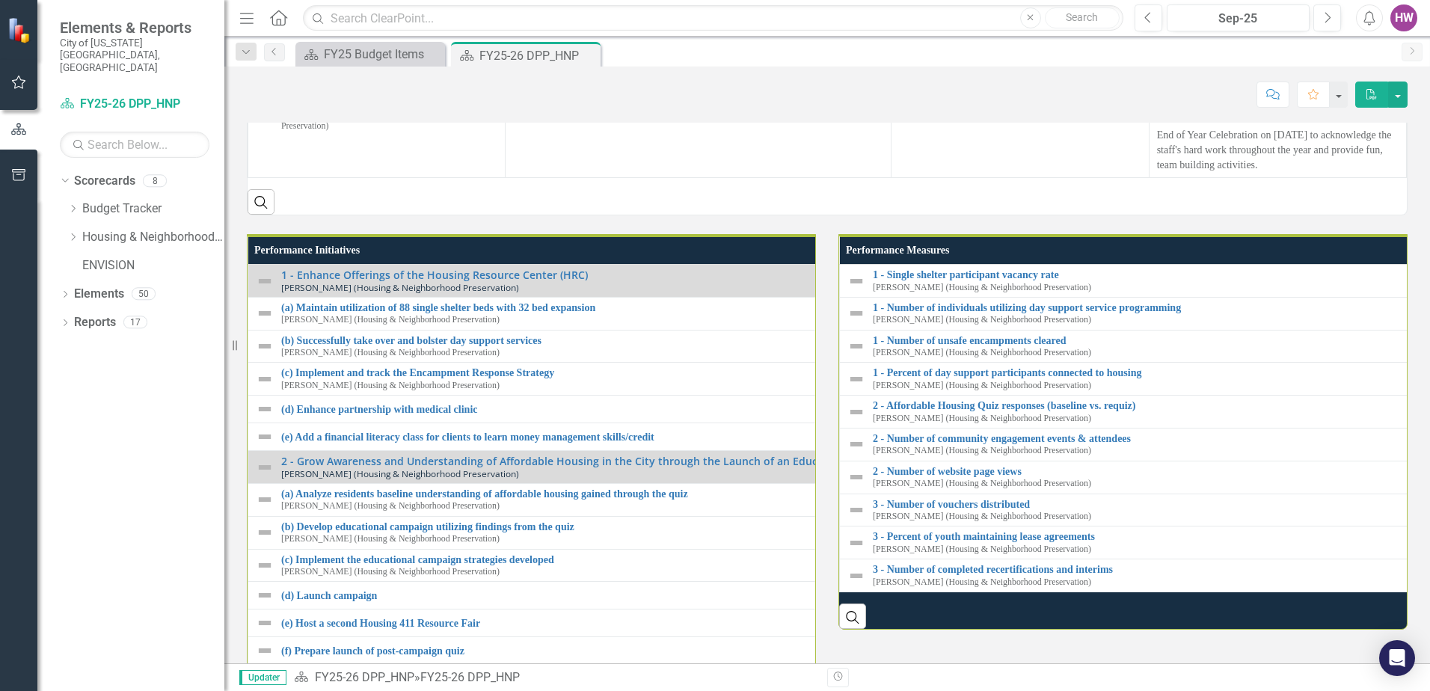
scroll to position [1571, 0]
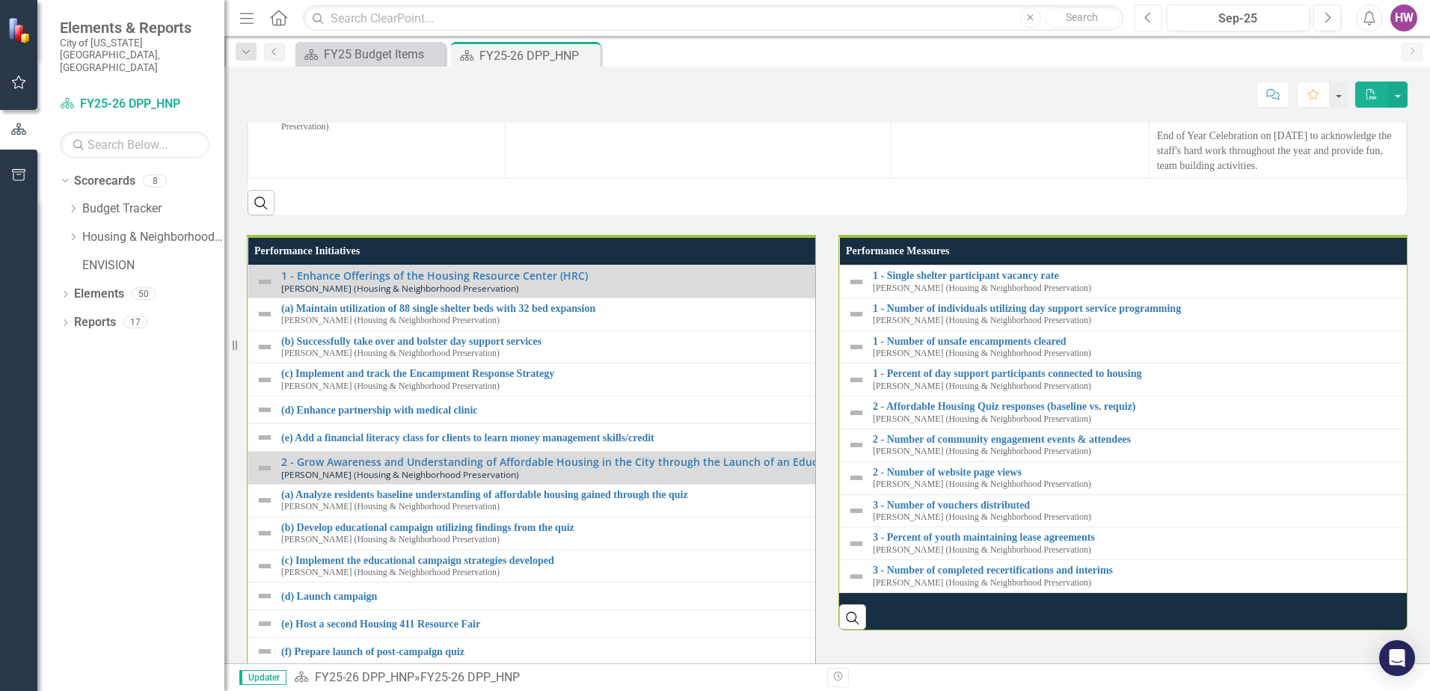
click at [1155, 21] on button "Previous" at bounding box center [1149, 17] width 28 height 27
click at [1152, 21] on icon "Previous" at bounding box center [1148, 17] width 8 height 13
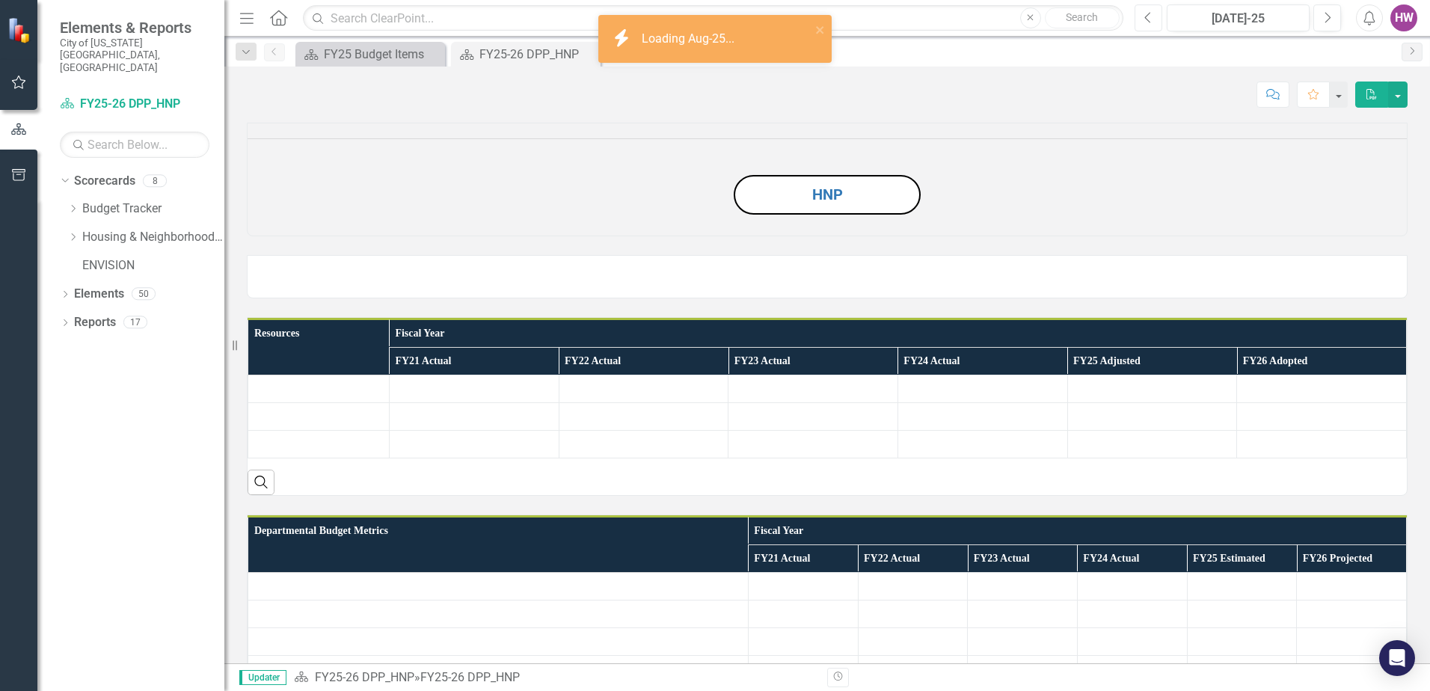
click at [1150, 21] on icon "Previous" at bounding box center [1148, 17] width 8 height 13
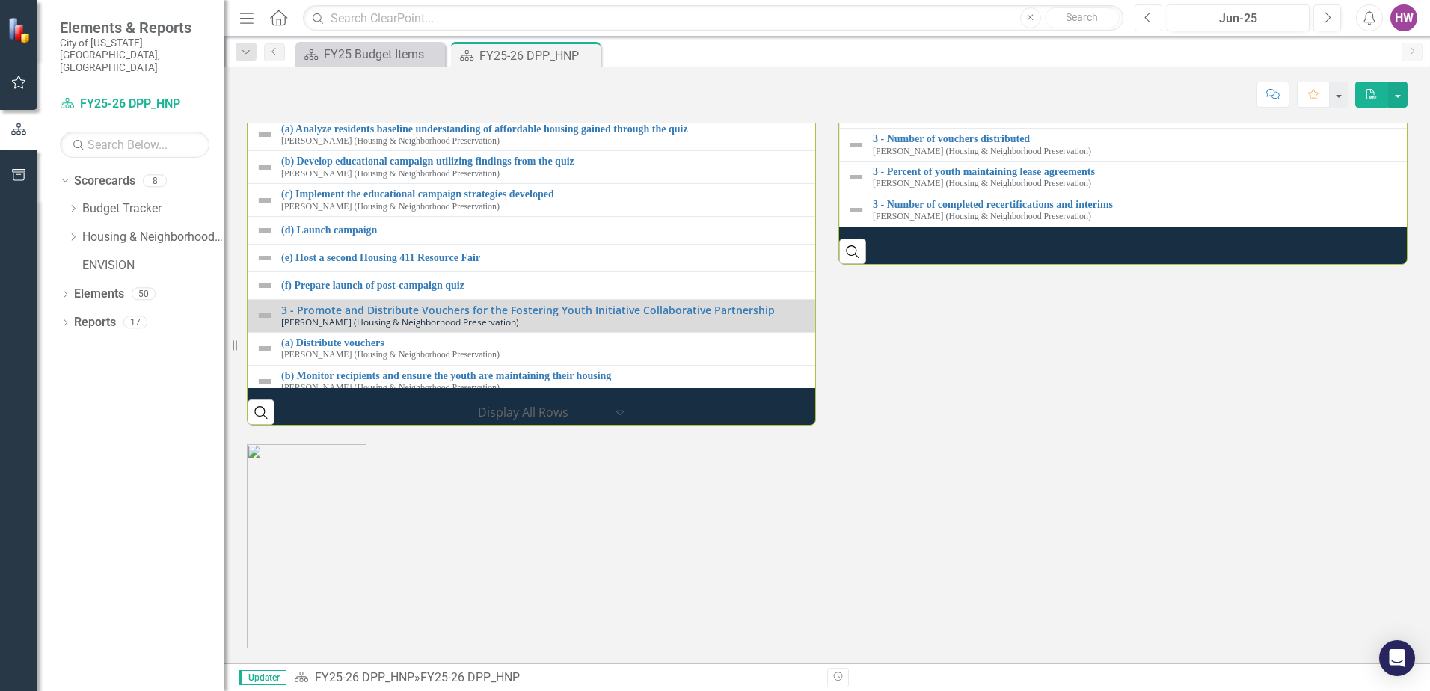
scroll to position [1944, 0]
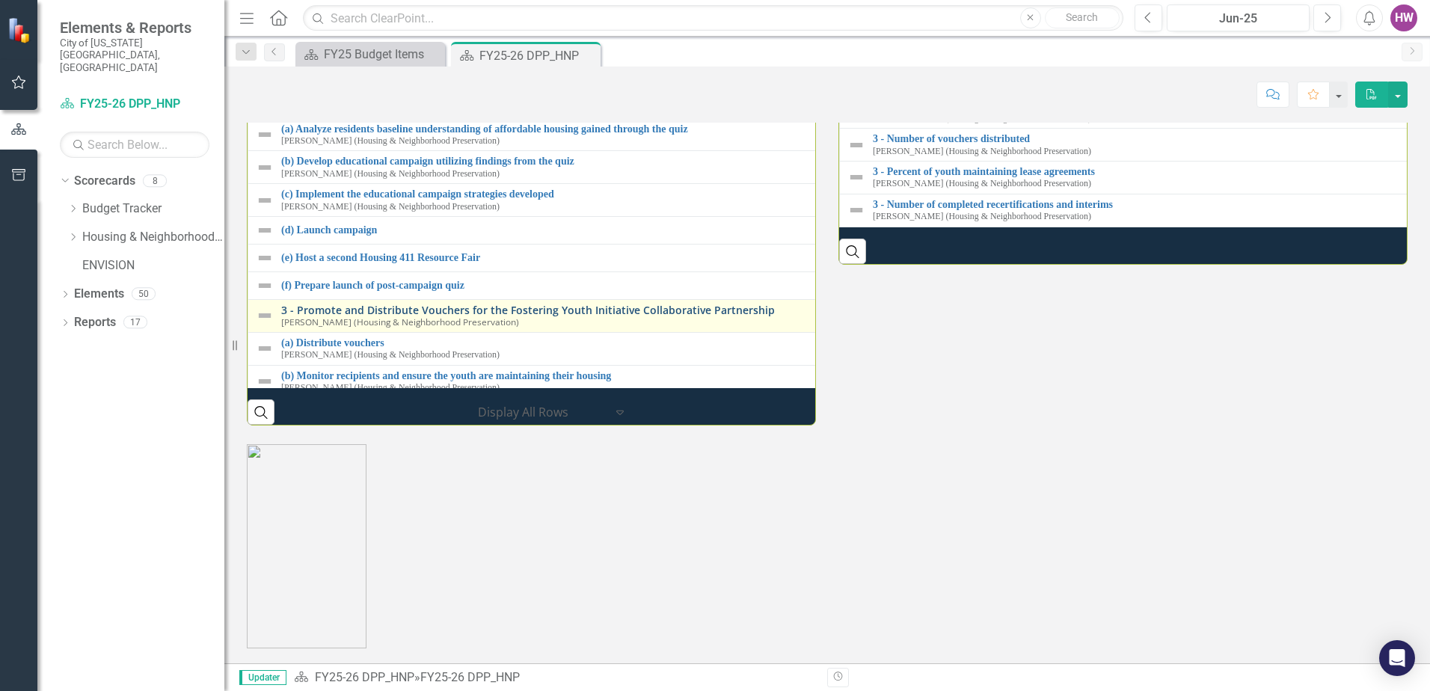
click at [308, 316] on link "3 - Promote and Distribute Vouchers for the Fostering Youth Initiative Collabor…" at bounding box center [845, 309] width 1128 height 11
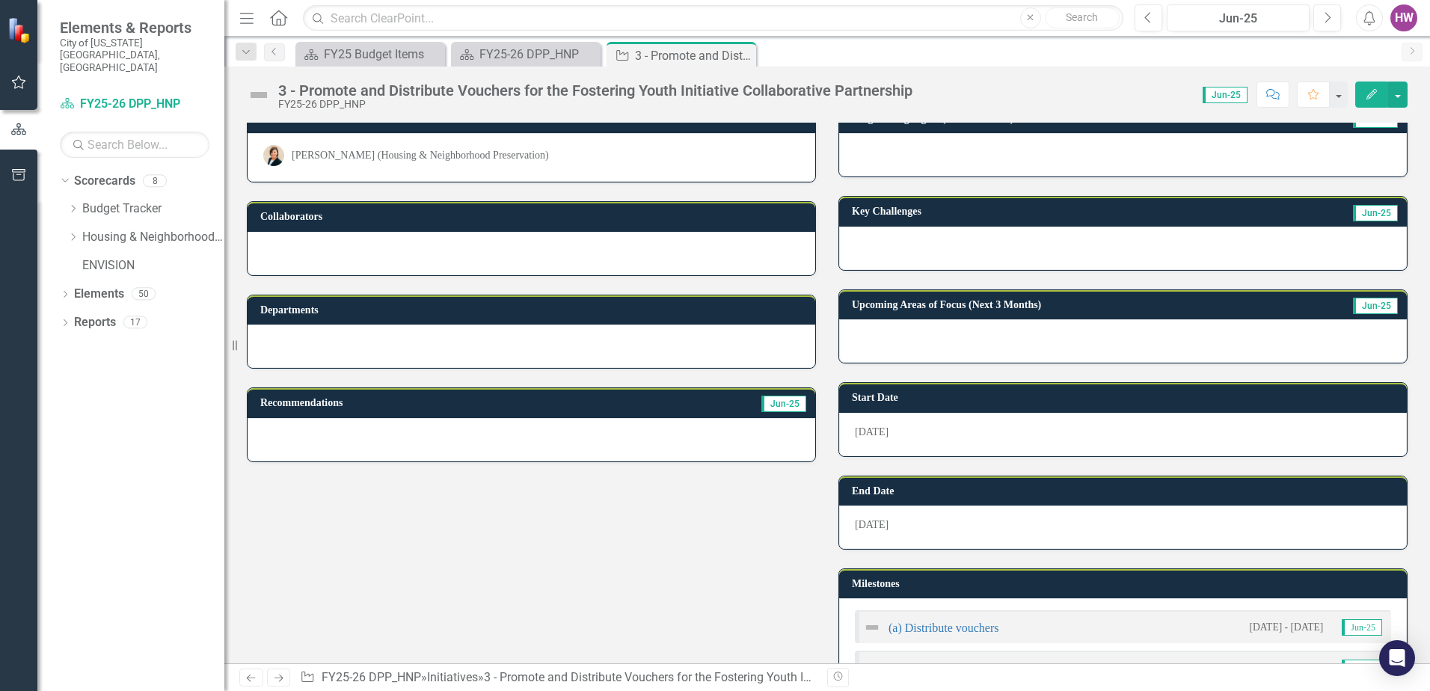
scroll to position [75, 0]
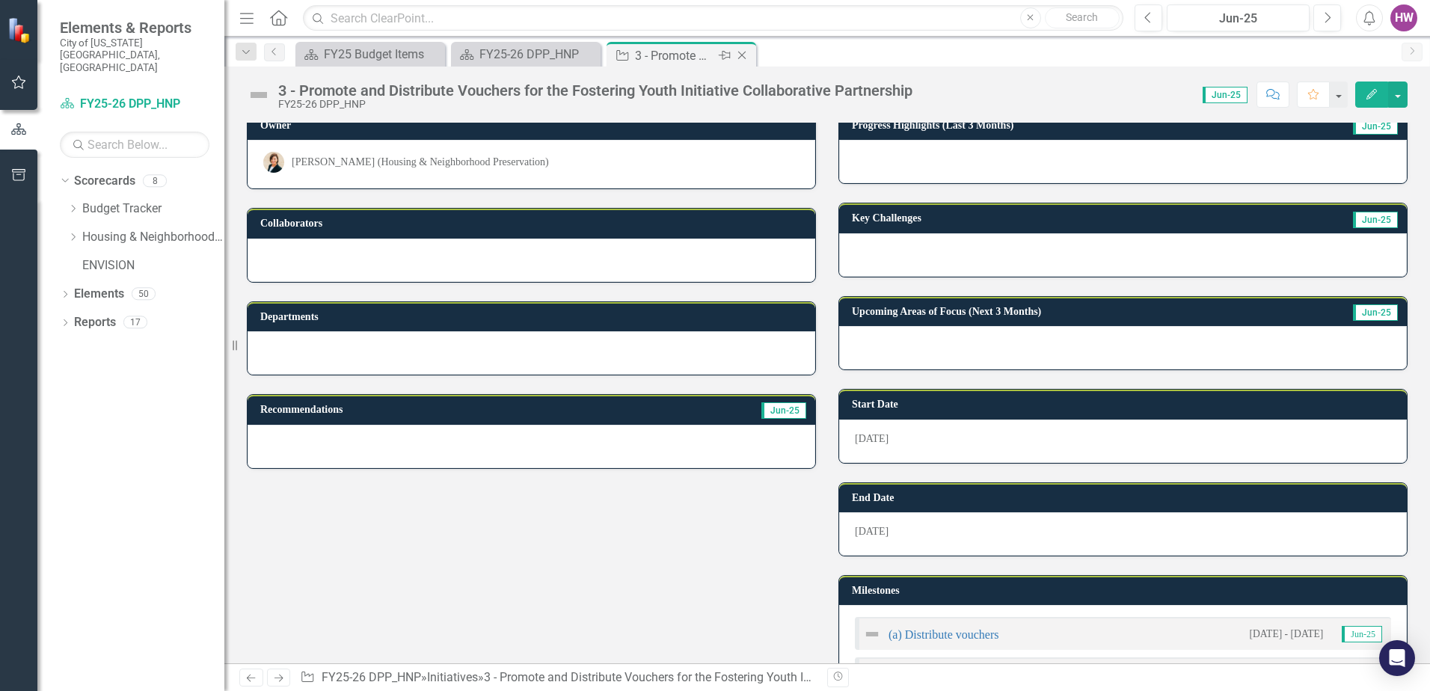
click at [742, 53] on icon "Close" at bounding box center [741, 55] width 15 height 12
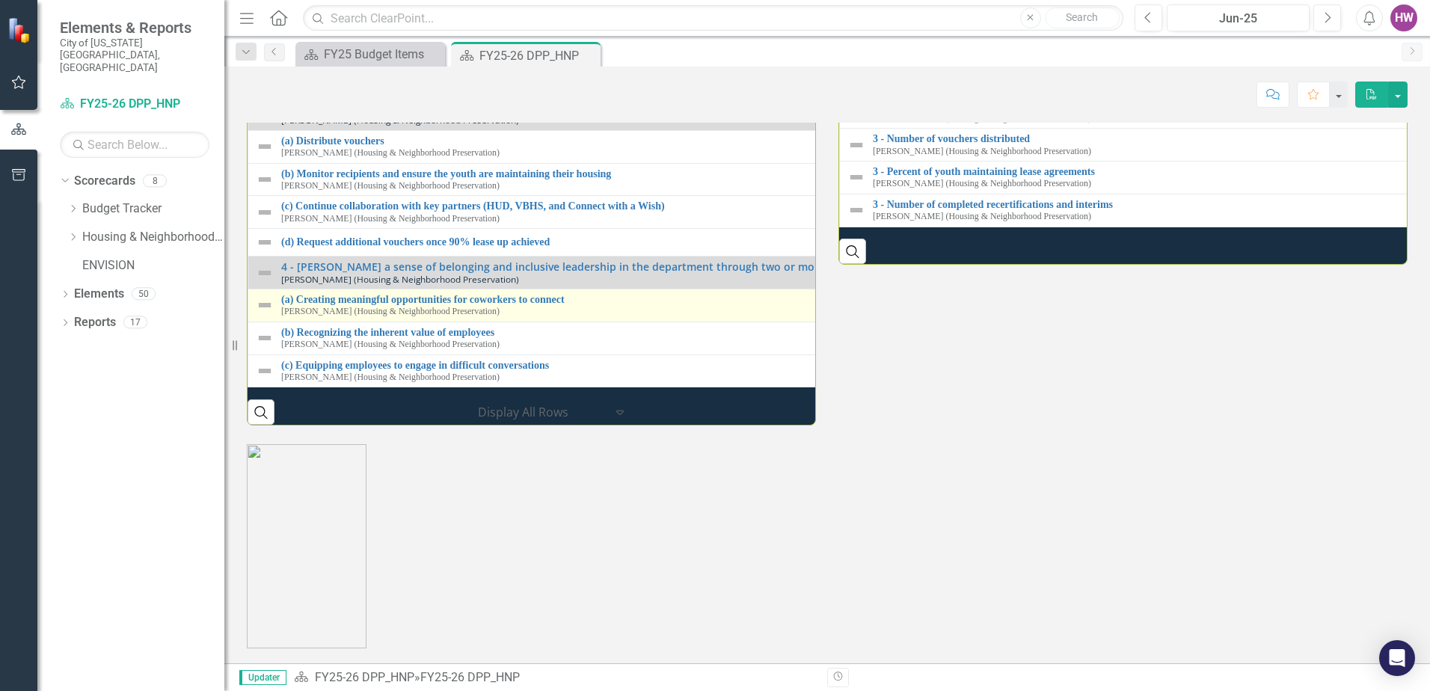
scroll to position [1944, 0]
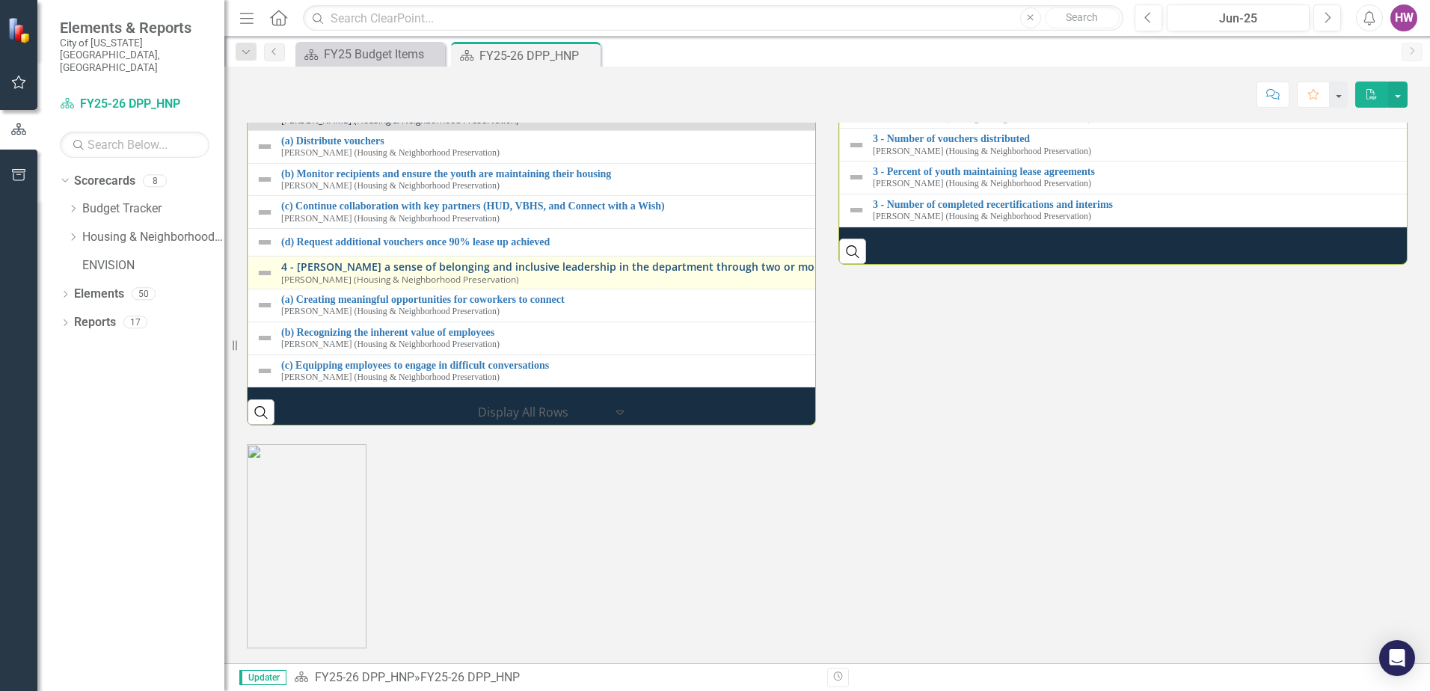
click at [439, 272] on link "4 - [PERSON_NAME] a sense of belonging and inclusive leadership in the departme…" at bounding box center [830, 266] width 1099 height 11
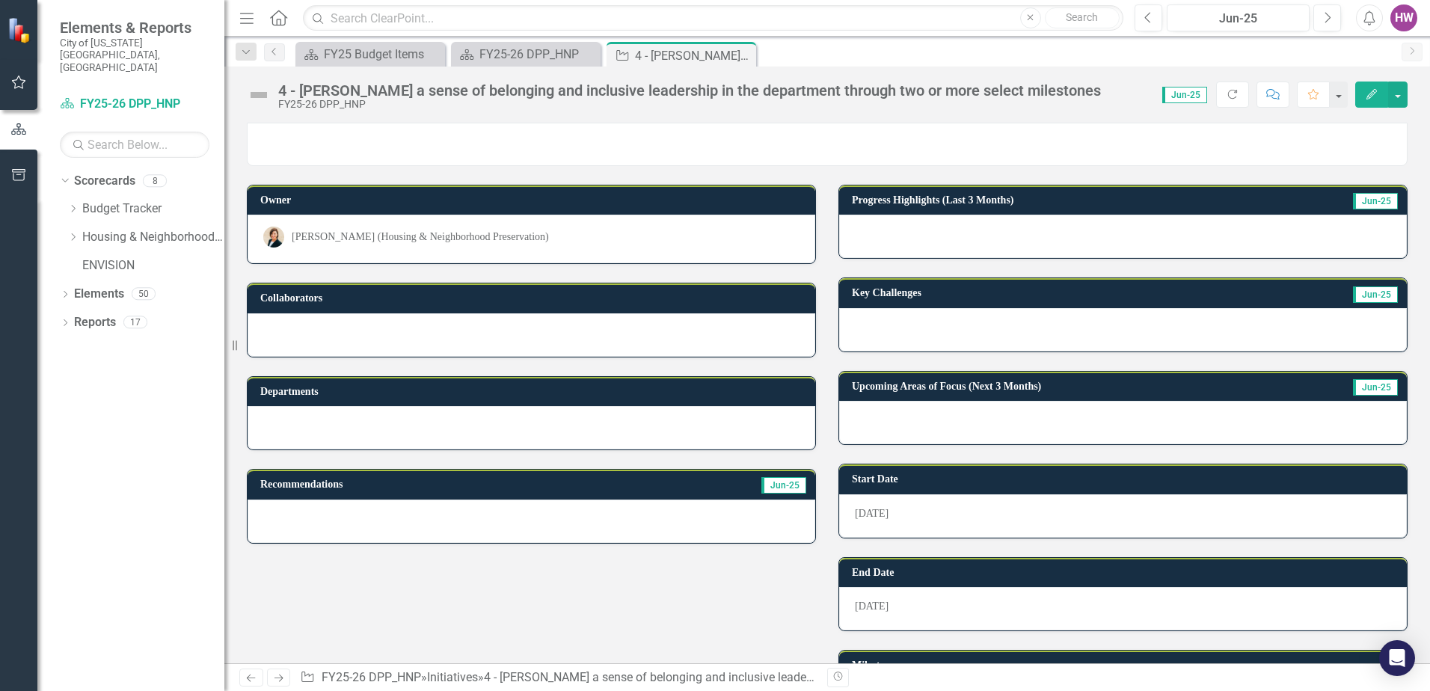
click at [0, 0] on icon "Close" at bounding box center [0, 0] width 0 height 0
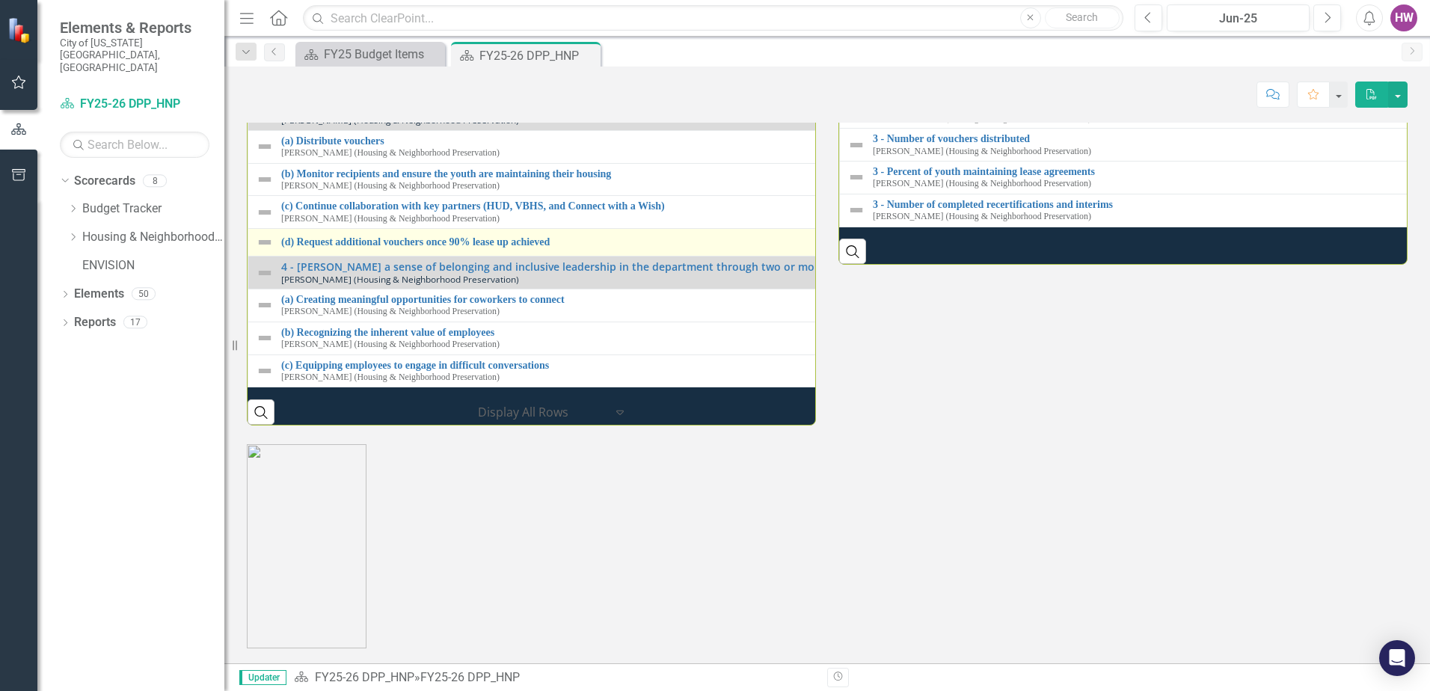
scroll to position [2019, 0]
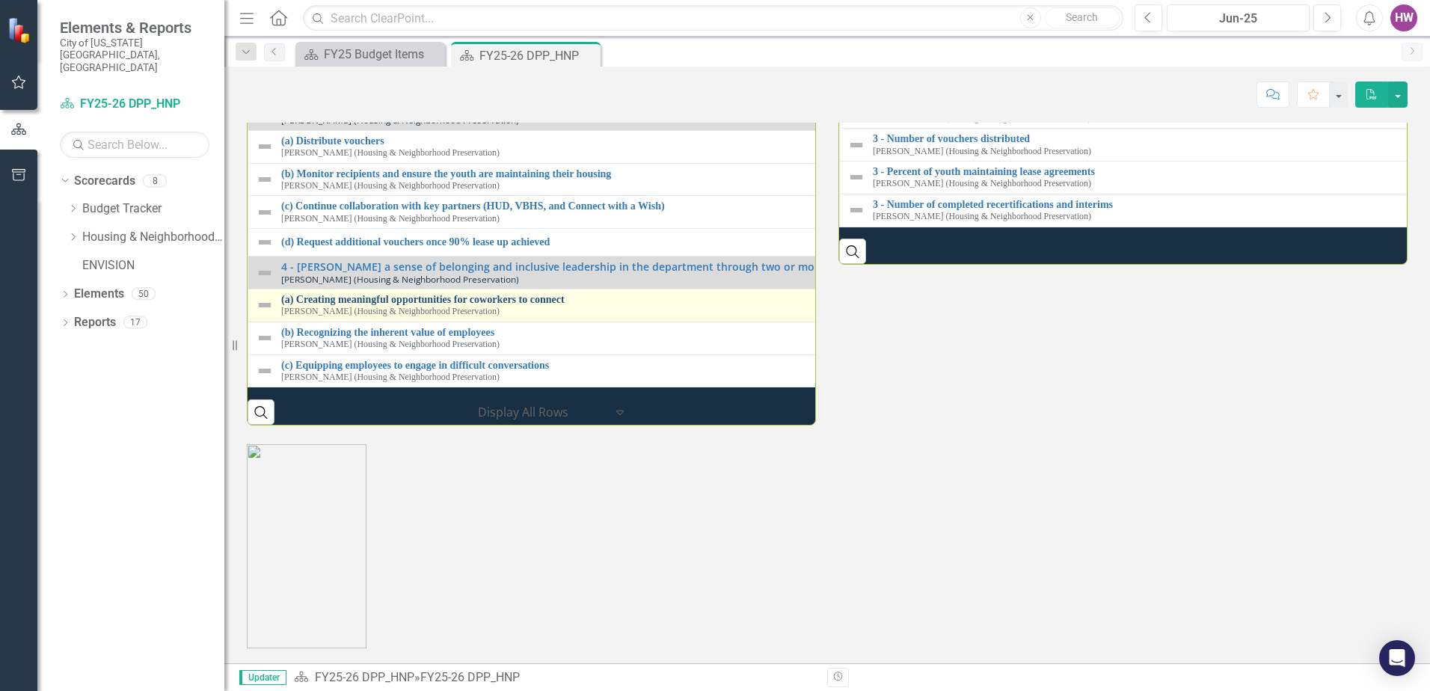
click at [405, 305] on link "(a) Creating meaningful opportunities for coworkers to connect" at bounding box center [830, 299] width 1099 height 11
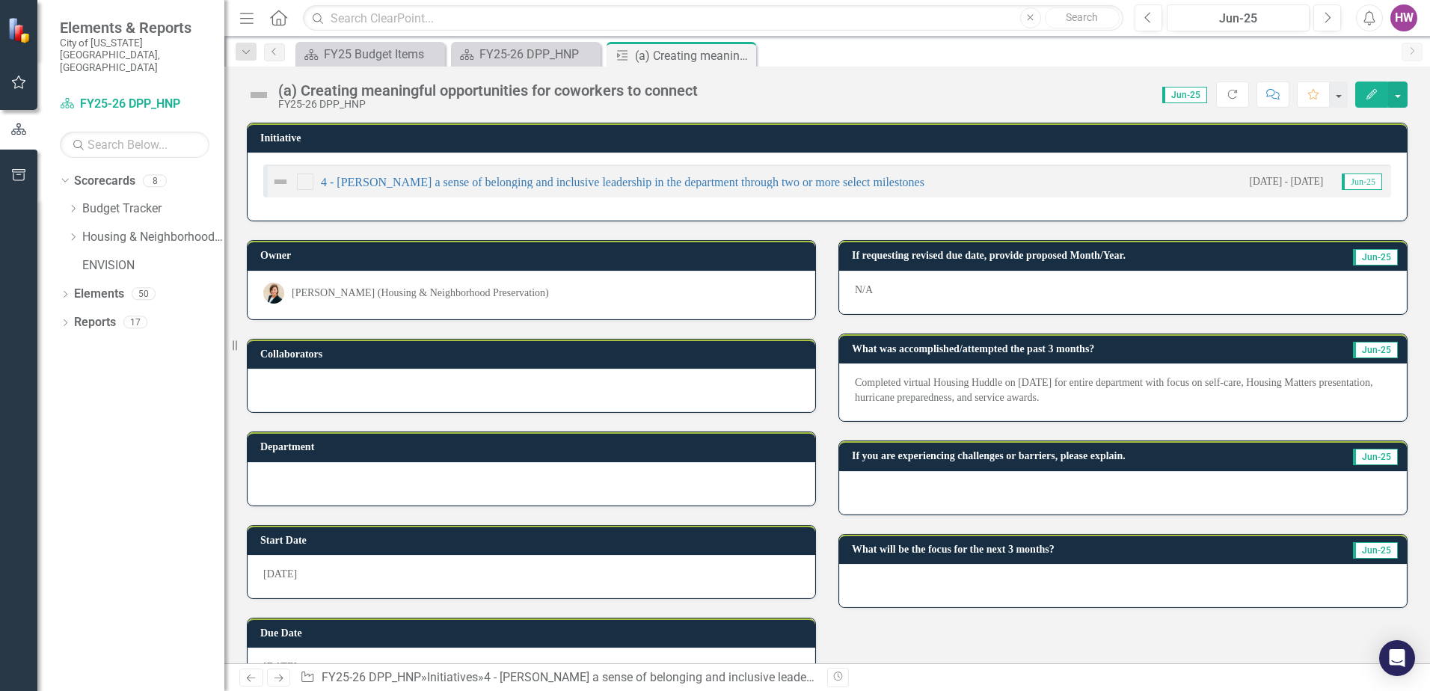
click at [855, 381] on p "Completed virtual Housing Huddle on July 23, 2025 for entire department with fo…" at bounding box center [1123, 390] width 536 height 30
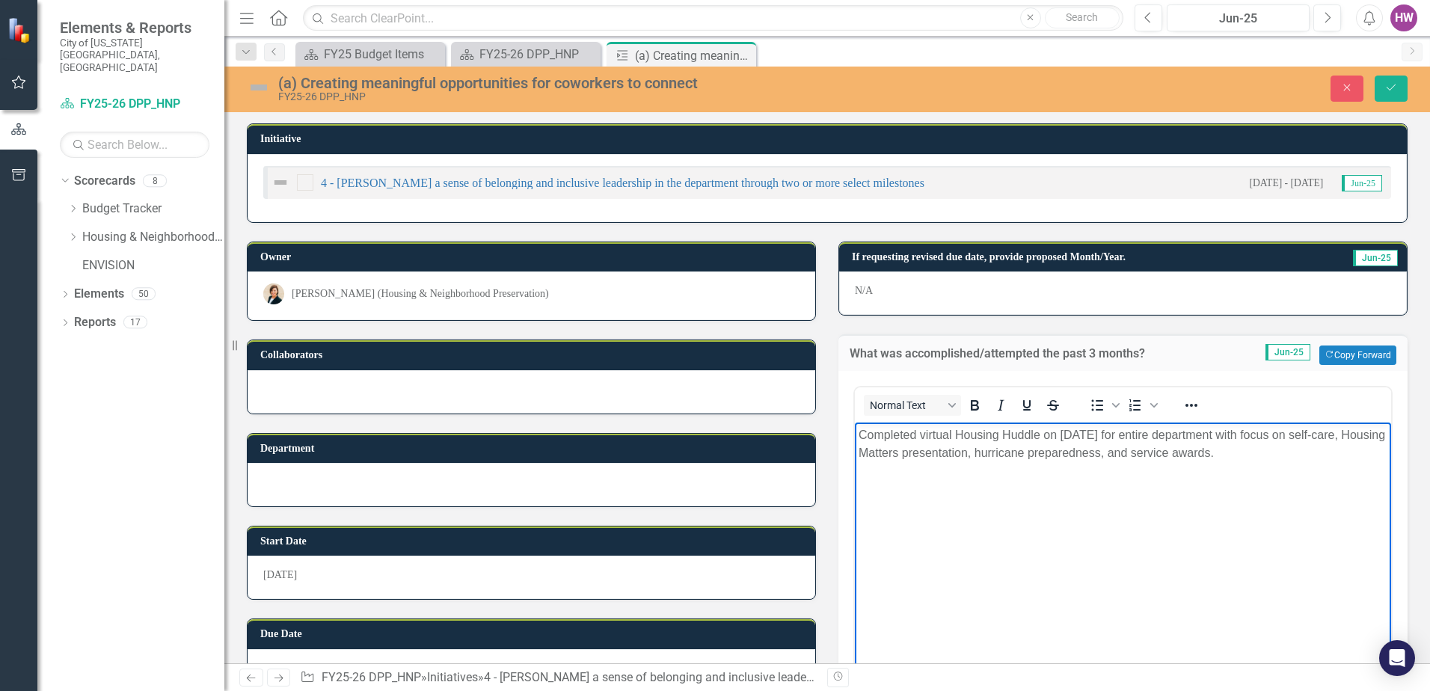
drag, startPoint x: 865, startPoint y: 439, endPoint x: 1366, endPoint y: 469, distance: 502.0
click at [1366, 469] on body "Completed virtual Housing Huddle on July 23, 2025 for entire department with fo…" at bounding box center [1123, 535] width 536 height 224
copy p "Completed virtual Housing Huddle on July 23, 2025 for entire department with fo…"
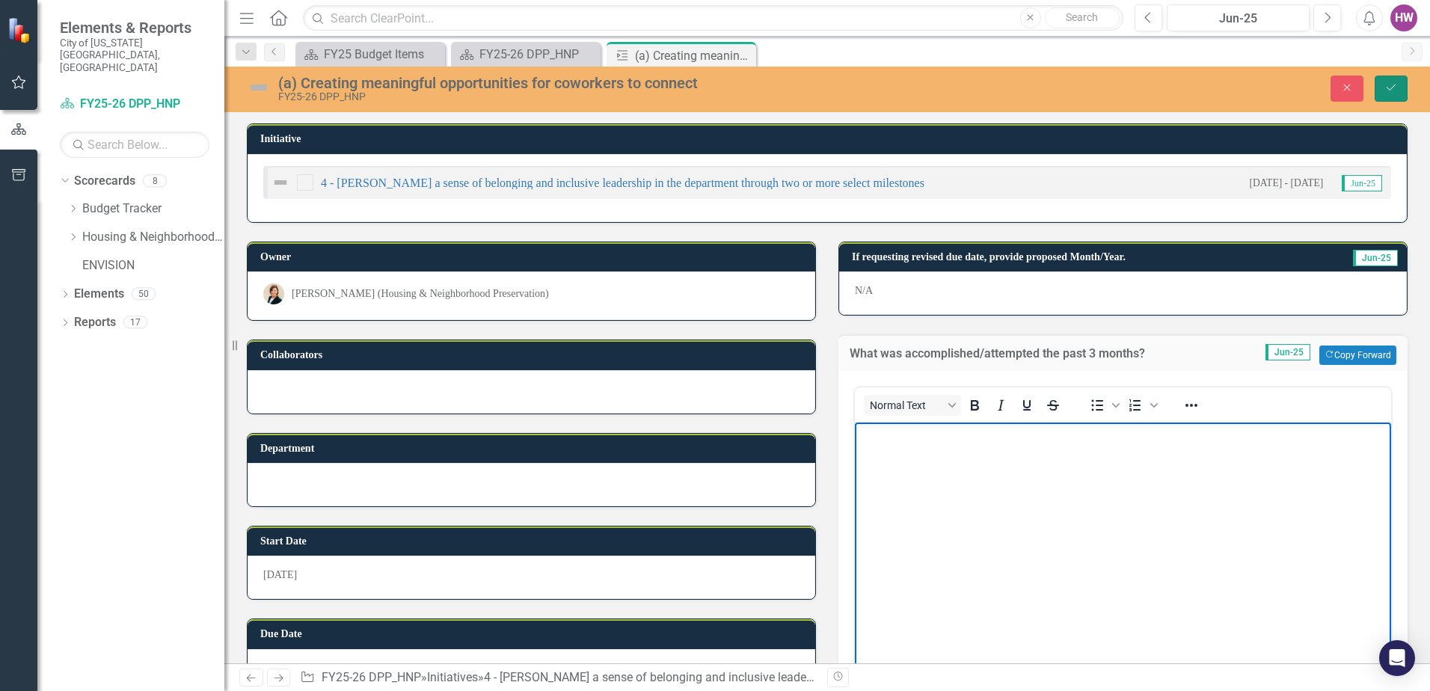
click at [1397, 86] on icon "Save" at bounding box center [1390, 87] width 13 height 10
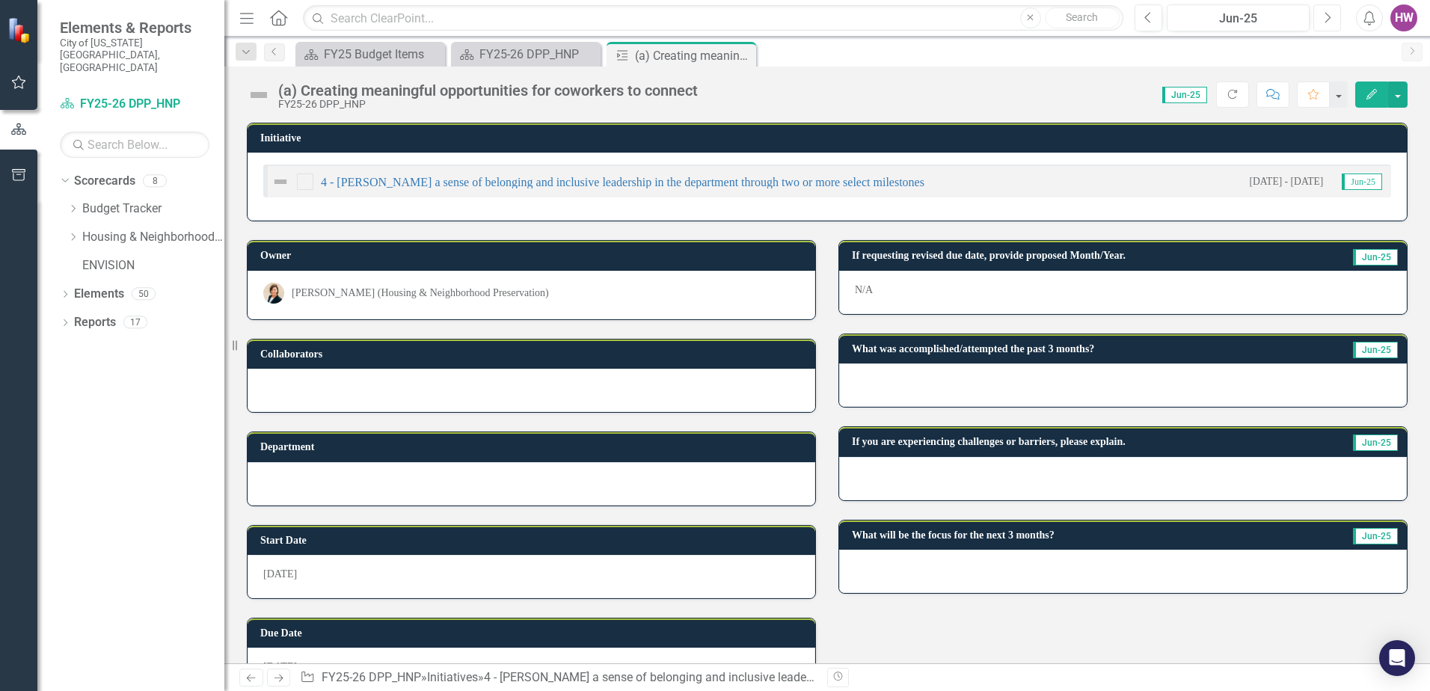
click at [1326, 22] on icon "Next" at bounding box center [1327, 17] width 8 height 13
click at [1327, 21] on icon "button" at bounding box center [1328, 17] width 6 height 10
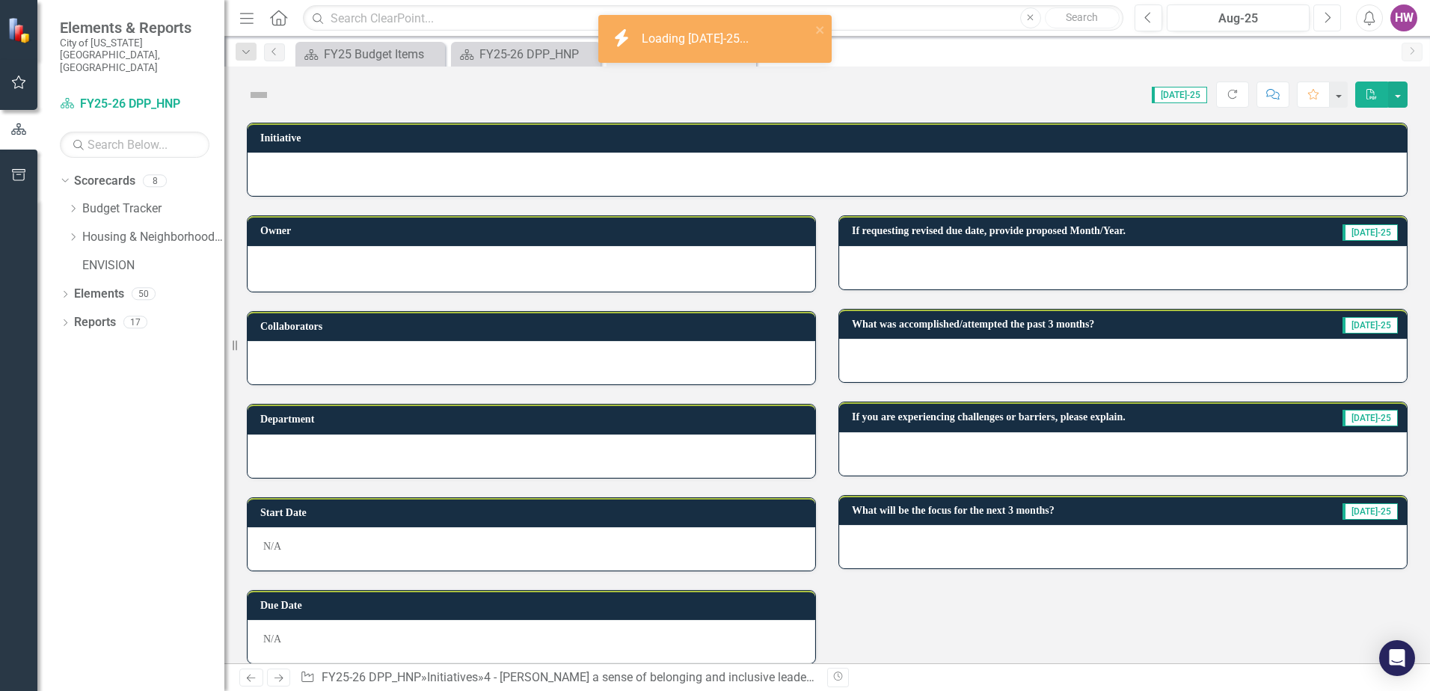
click at [1327, 20] on icon "Next" at bounding box center [1327, 17] width 8 height 13
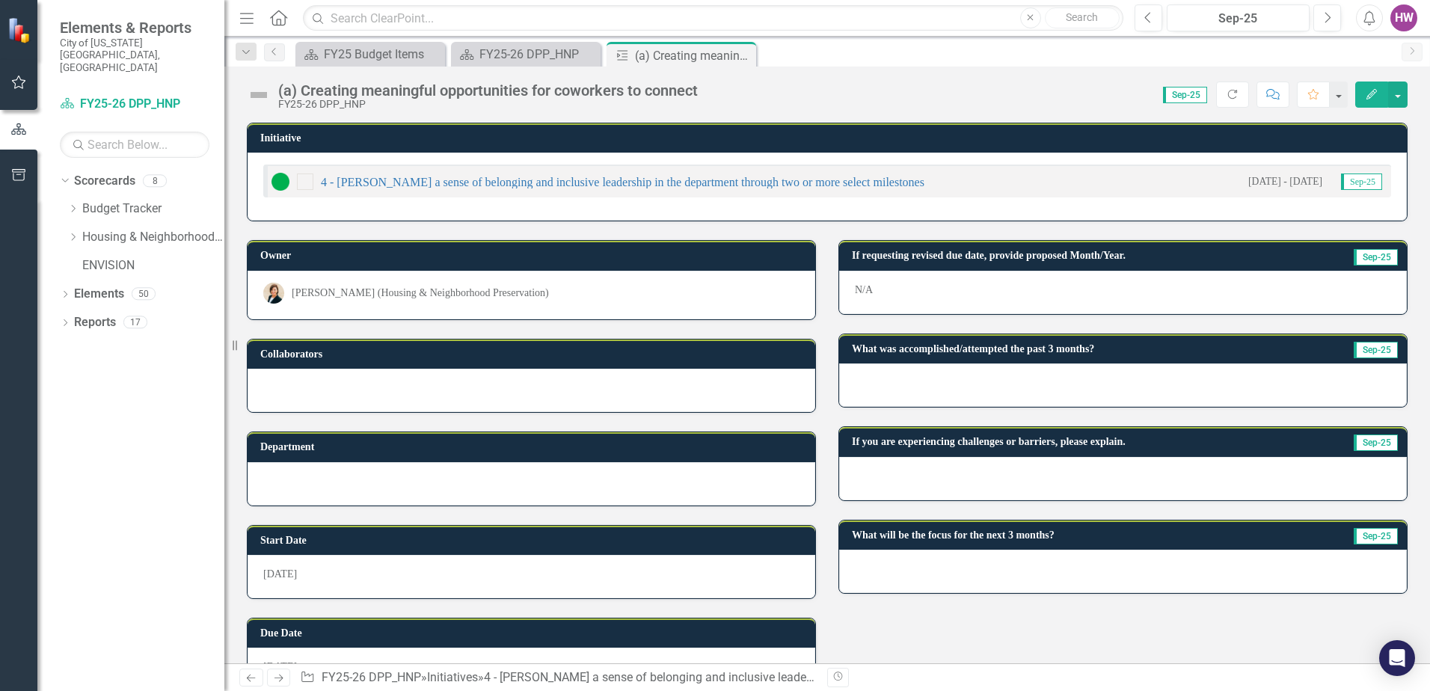
drag, startPoint x: 743, startPoint y: 54, endPoint x: 752, endPoint y: 61, distance: 11.8
click at [0, 0] on icon "Close" at bounding box center [0, 0] width 0 height 0
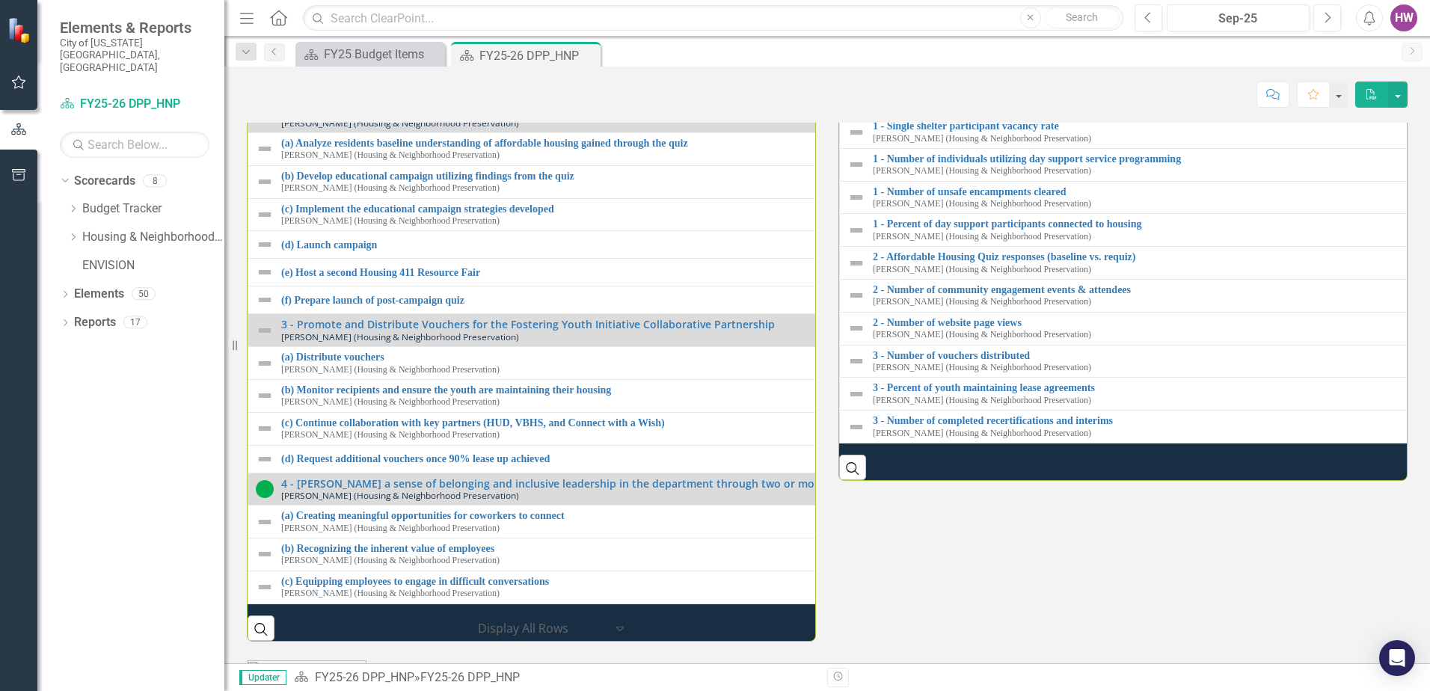
scroll to position [2214, 0]
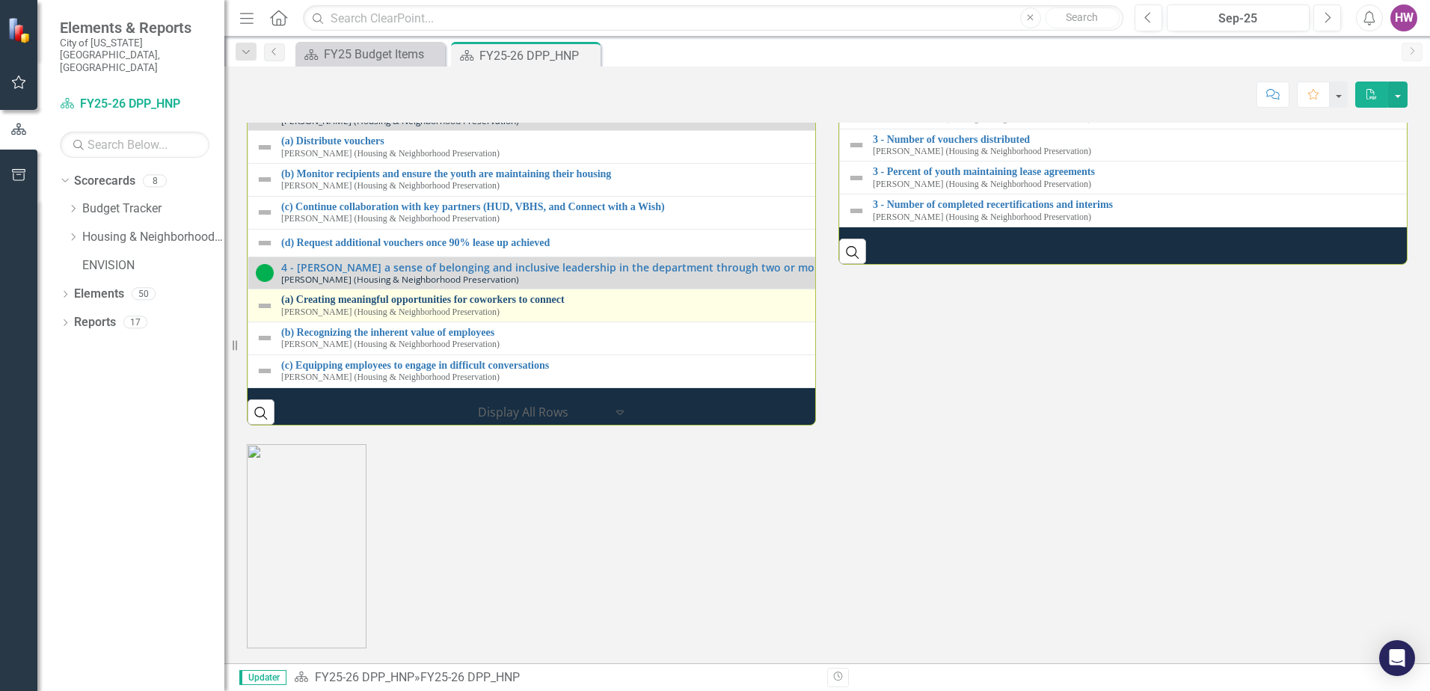
click at [382, 294] on link "(a) Creating meaningful opportunities for coworkers to connect" at bounding box center [836, 299] width 1111 height 11
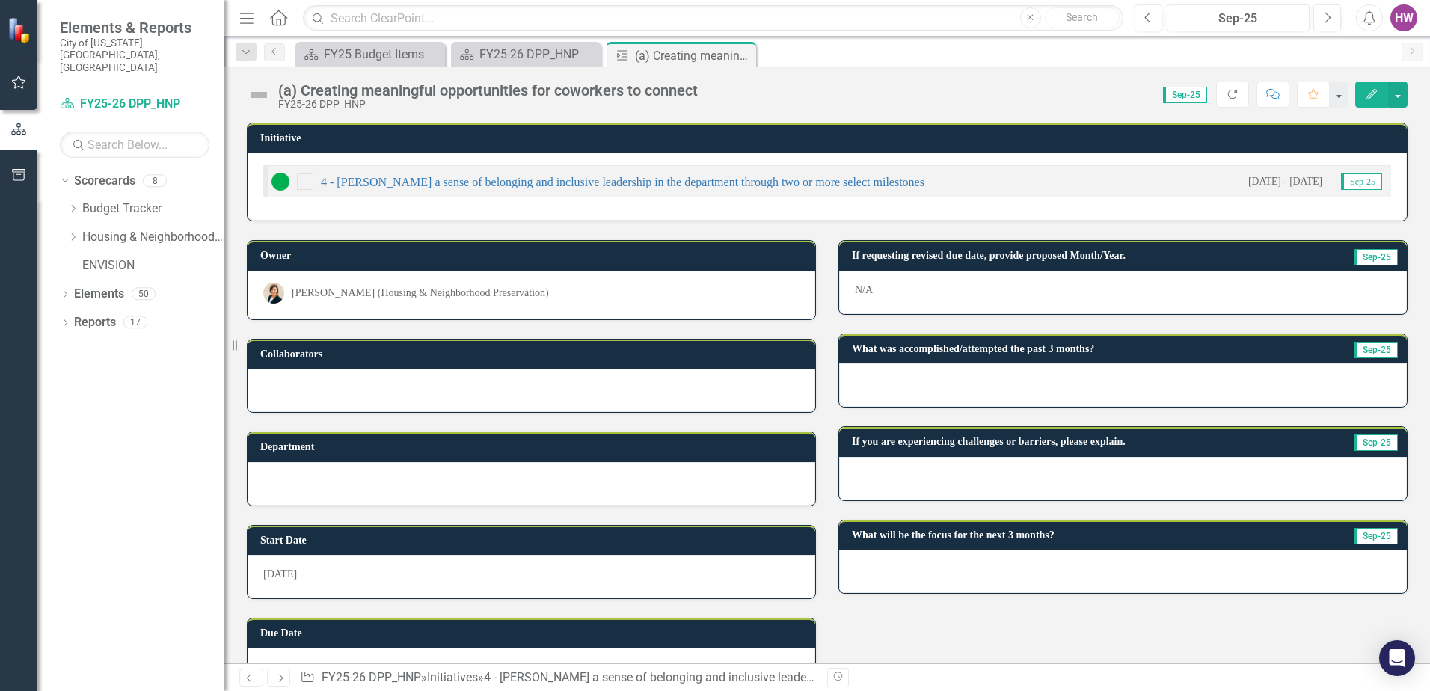
click at [995, 382] on div at bounding box center [1123, 384] width 568 height 43
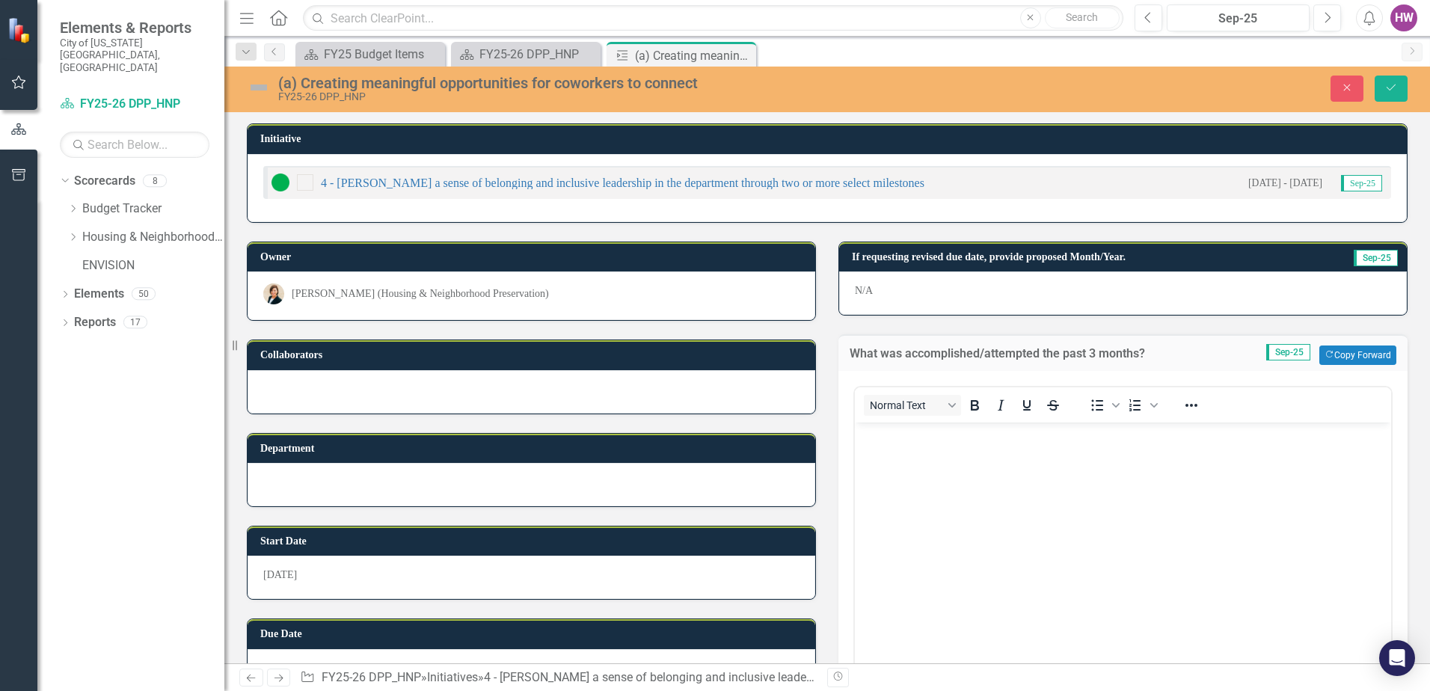
click at [963, 479] on body "Rich Text Area. Press ALT-0 for help." at bounding box center [1123, 535] width 536 height 224
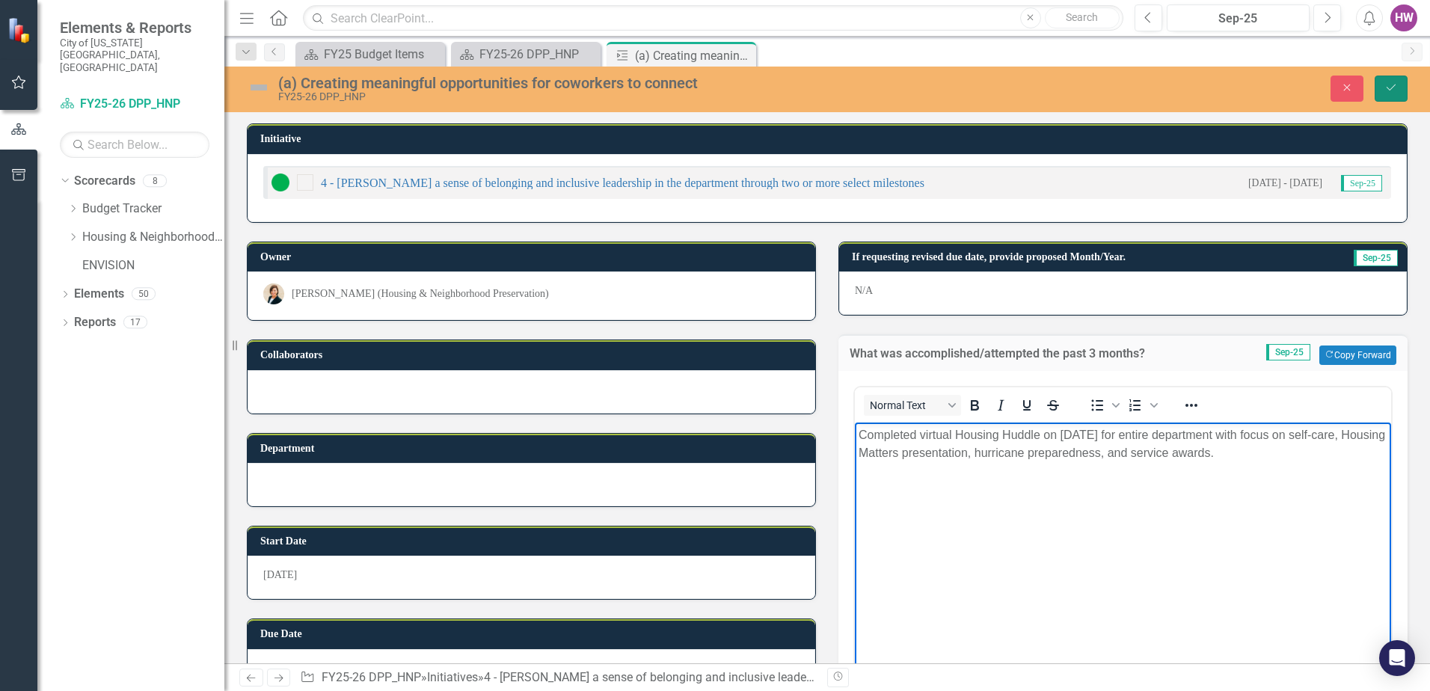
click at [1387, 89] on icon "Save" at bounding box center [1390, 87] width 13 height 10
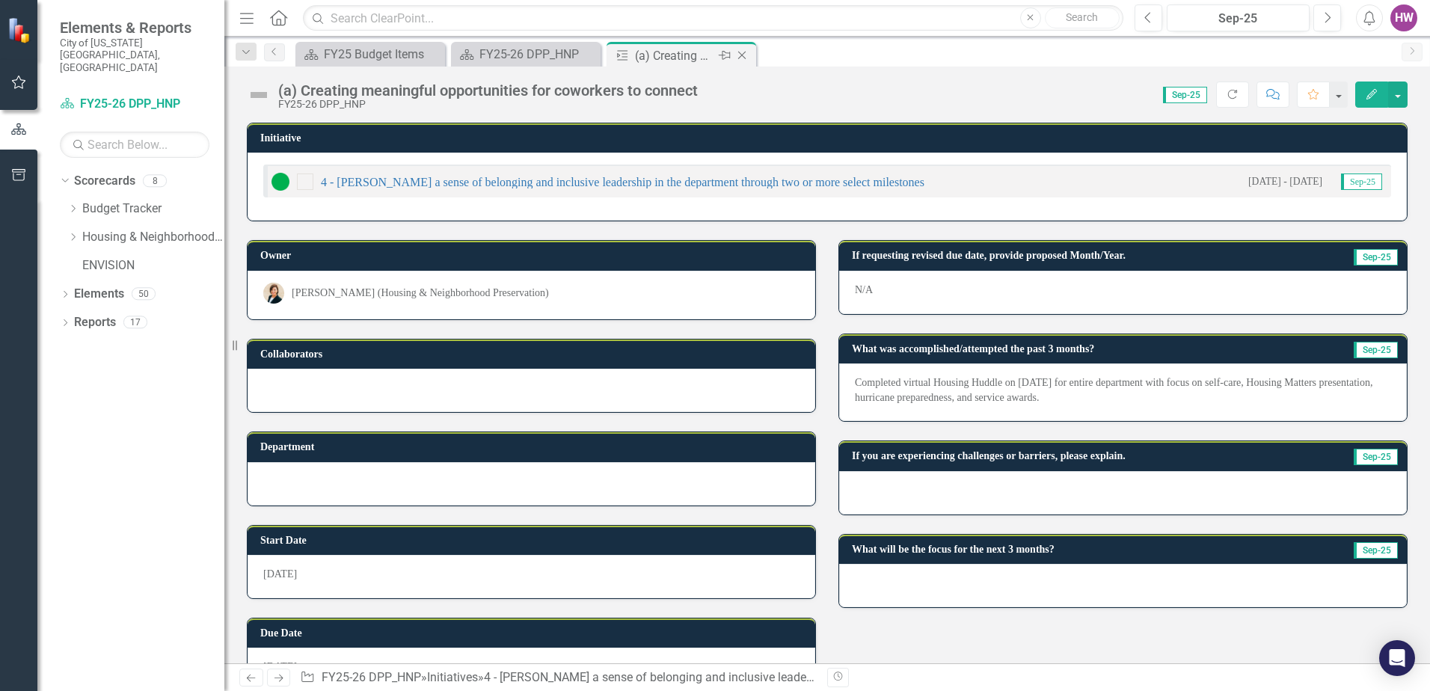
click at [744, 56] on icon "Close" at bounding box center [741, 55] width 15 height 12
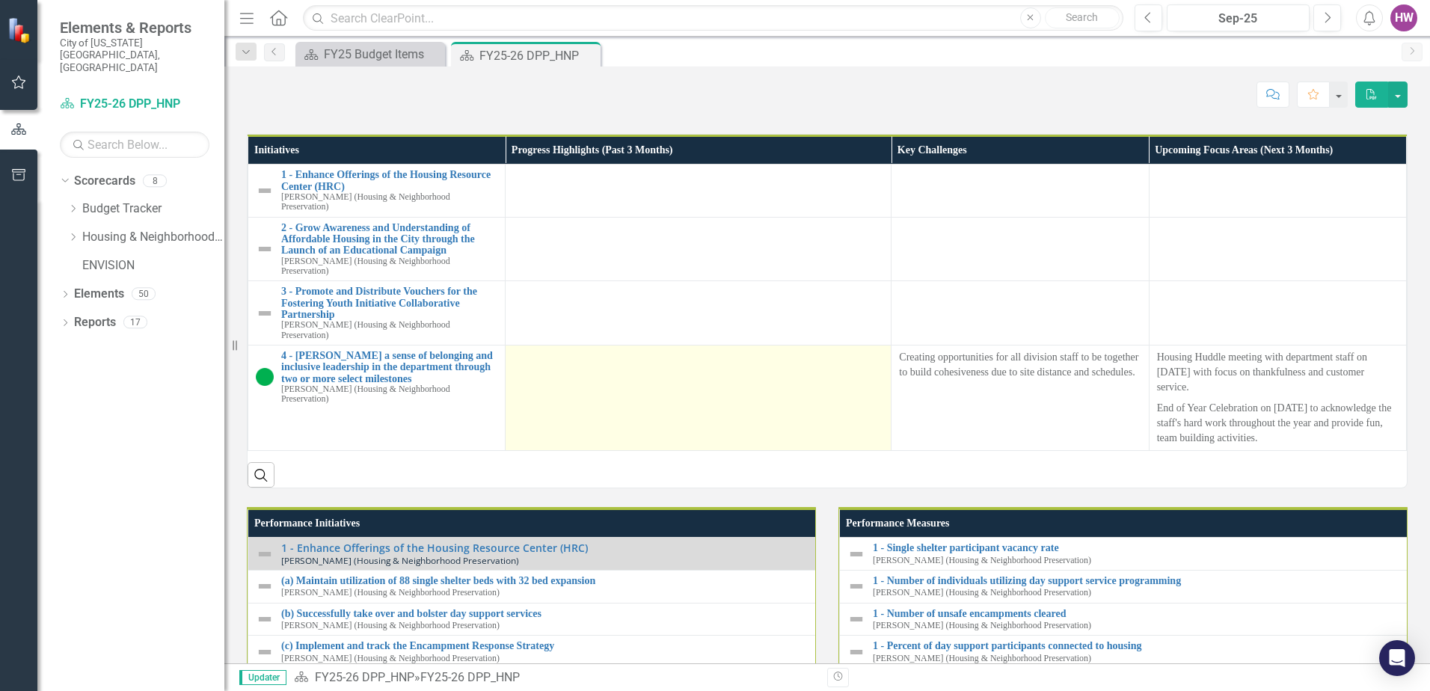
scroll to position [1496, 0]
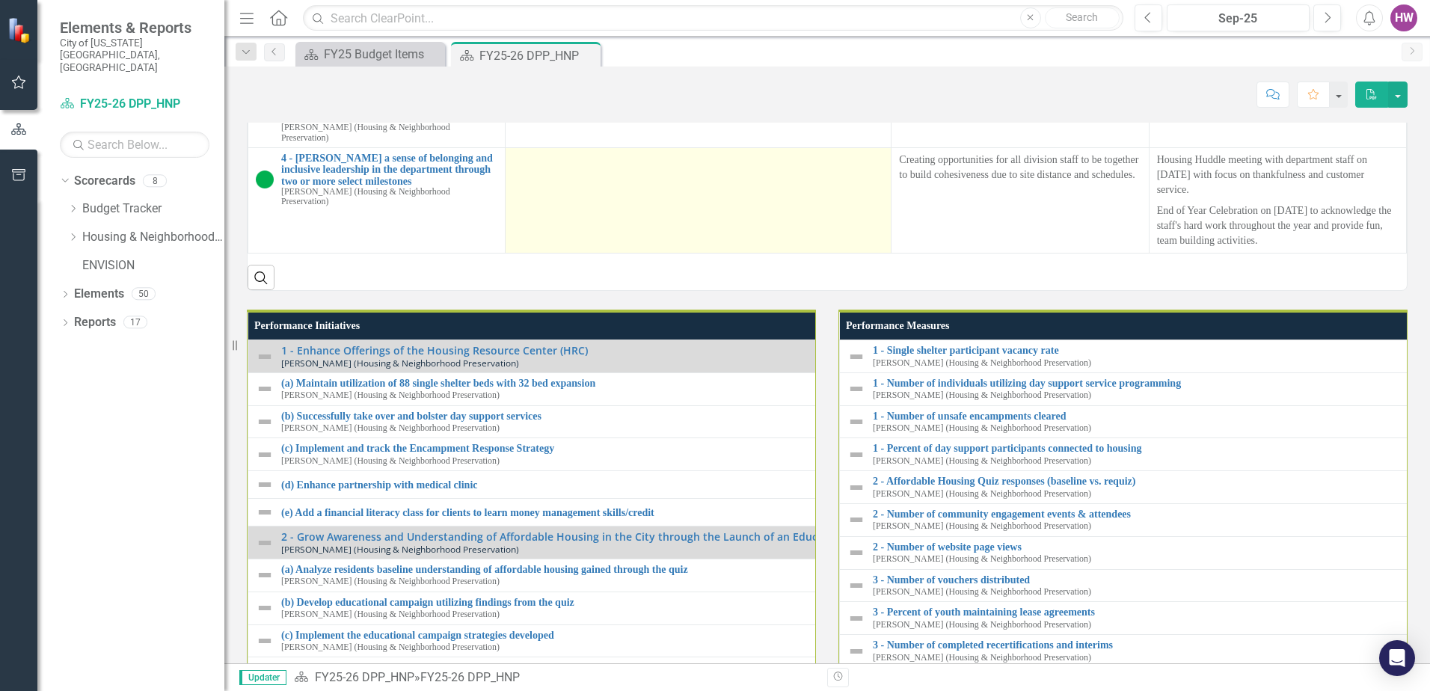
click at [579, 253] on td at bounding box center [699, 199] width 386 height 105
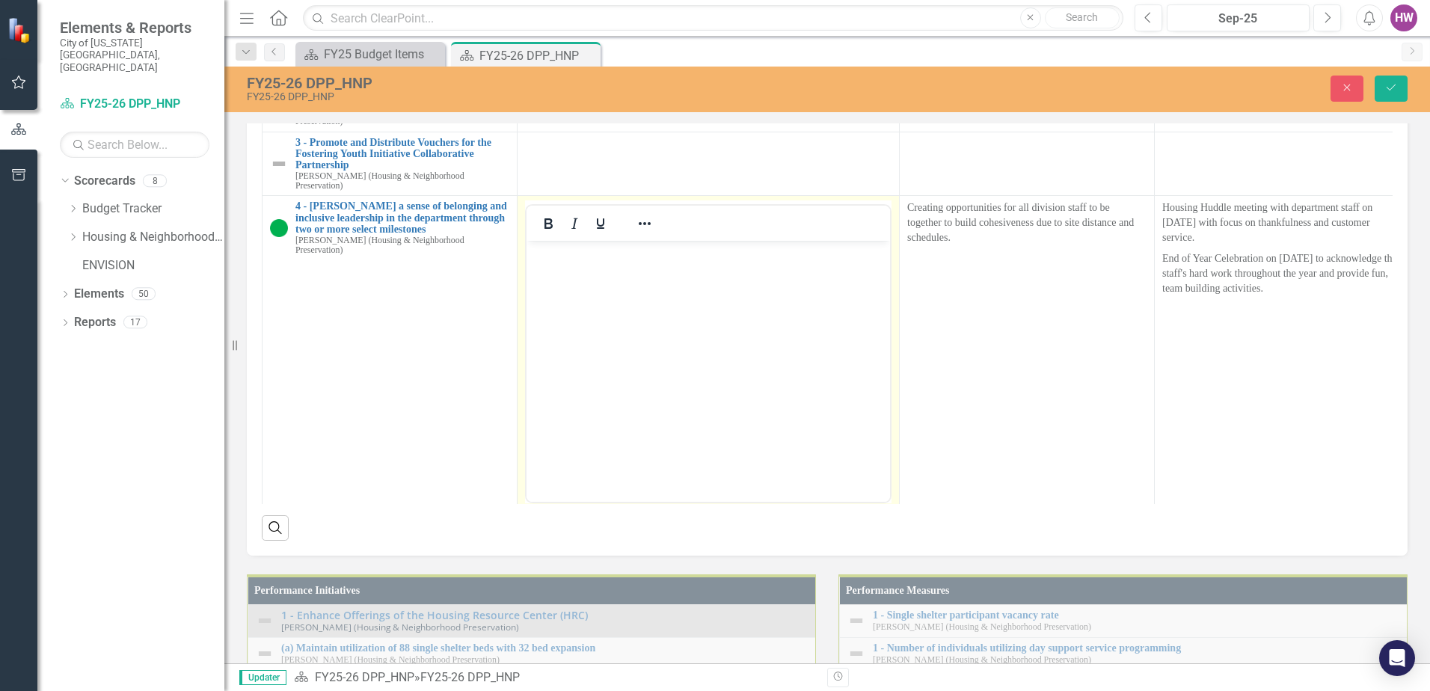
scroll to position [0, 0]
click at [601, 298] on body "Rich Text Area. Press ALT-0 for help." at bounding box center [707, 353] width 363 height 224
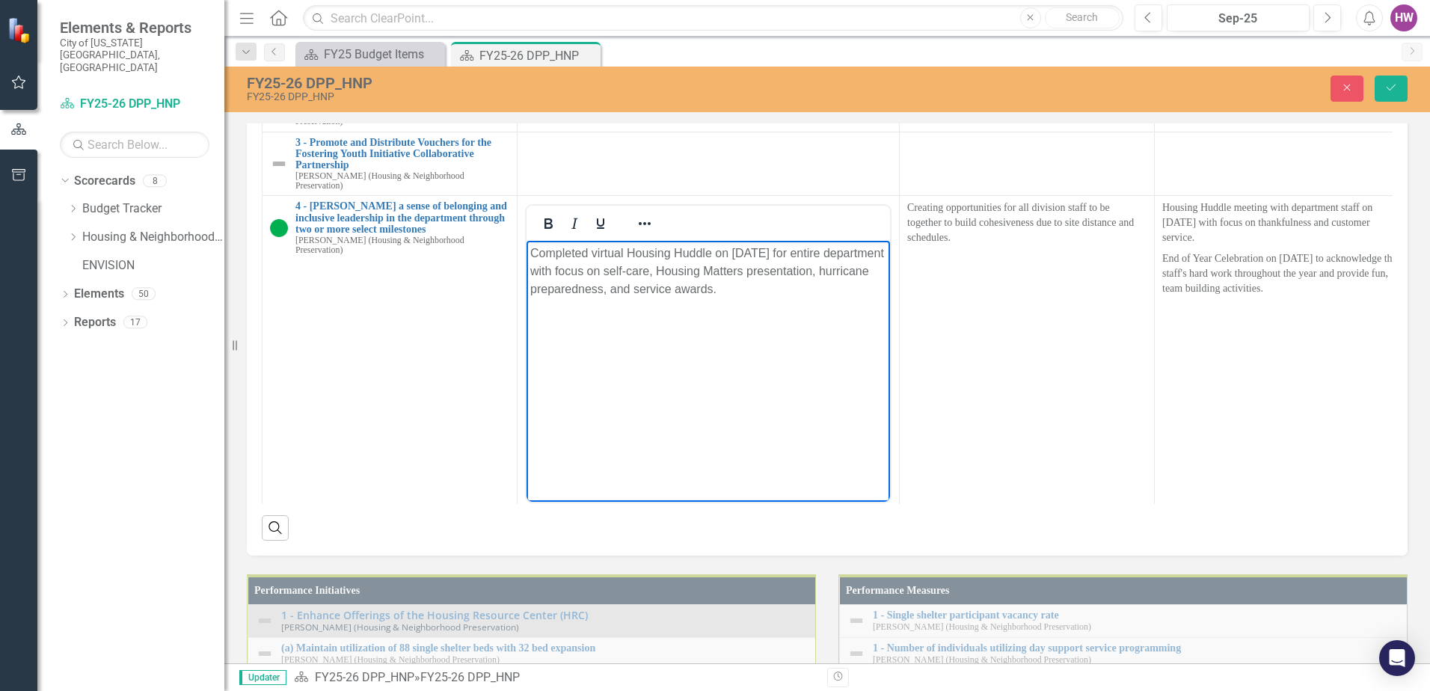
click at [1389, 90] on icon "Save" at bounding box center [1390, 87] width 13 height 10
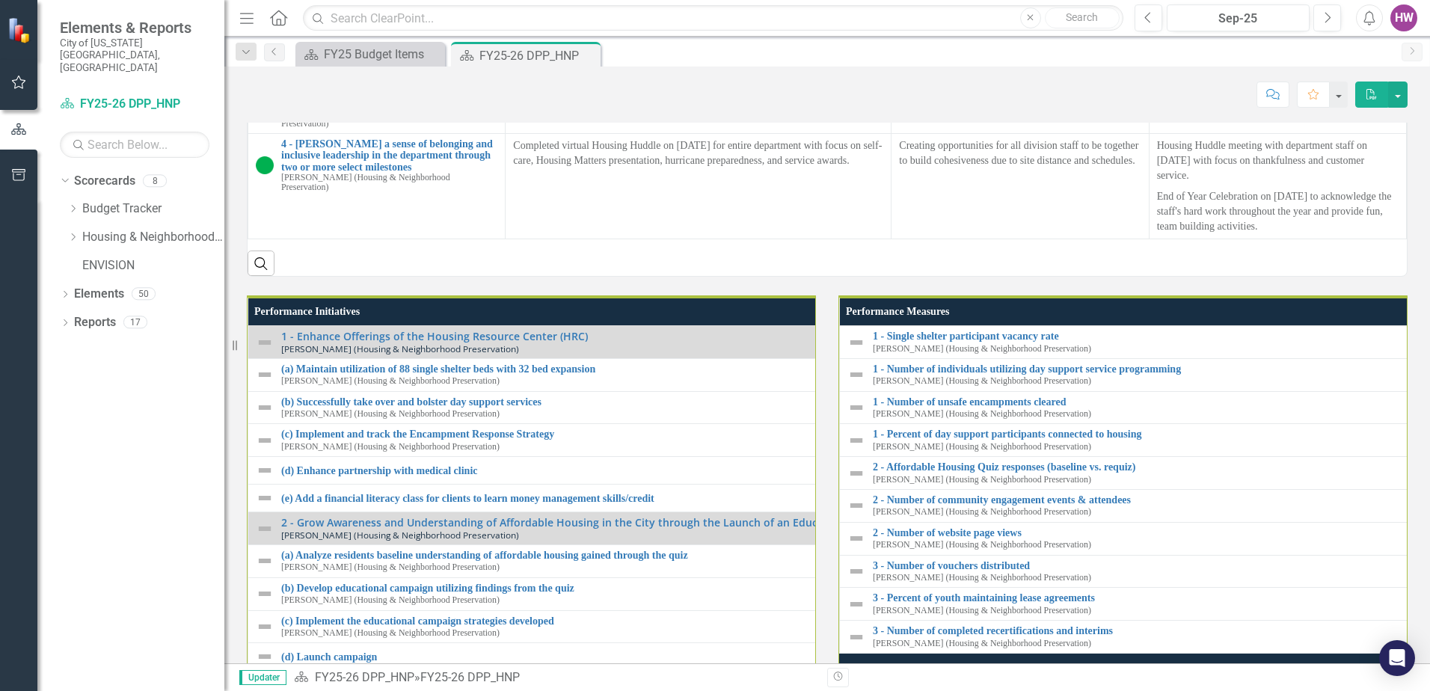
scroll to position [1541, 0]
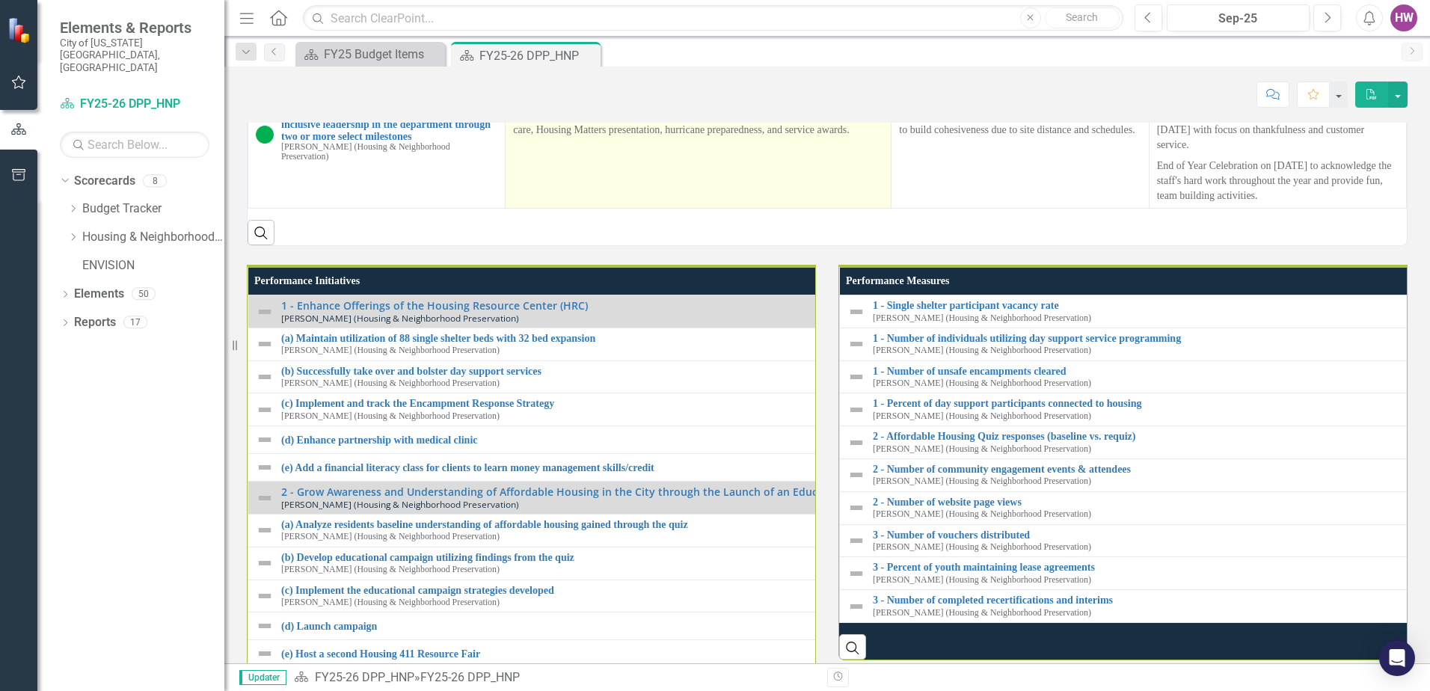
click at [553, 138] on p "Completed virtual Housing Huddle on July 23, 2025 for entire department with fo…" at bounding box center [698, 123] width 370 height 30
click at [565, 138] on p "Completed virtual Housing Huddle on July 23, 2025 for entire department with fo…" at bounding box center [698, 123] width 370 height 30
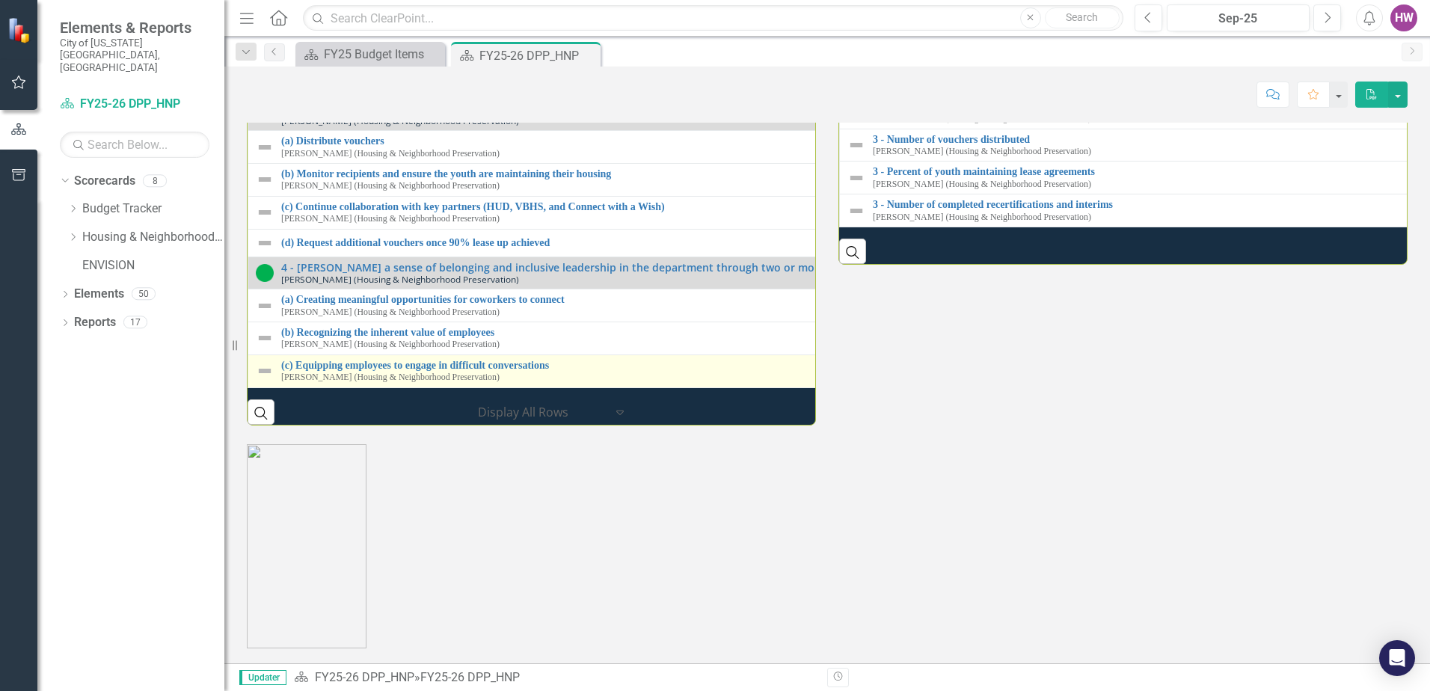
scroll to position [2214, 0]
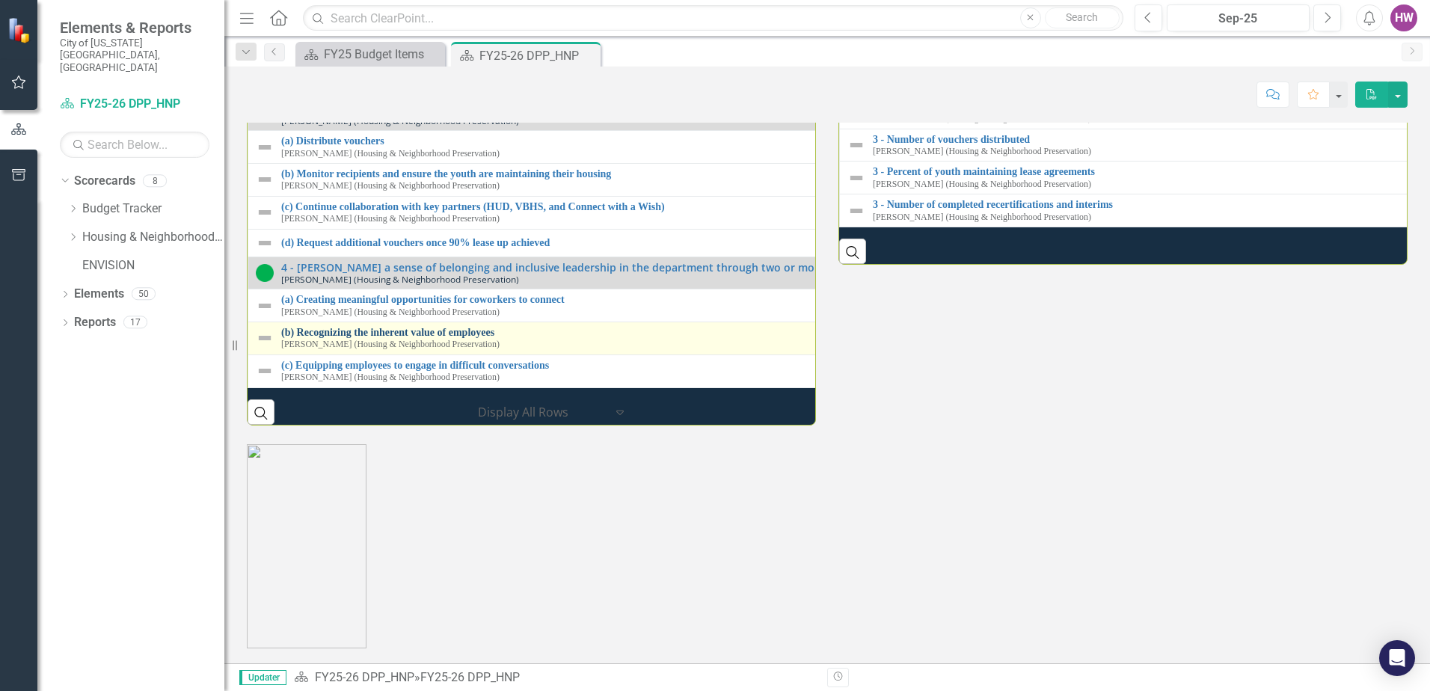
click at [408, 327] on link "(b) Recognizing the inherent value of employees" at bounding box center [837, 332] width 1112 height 11
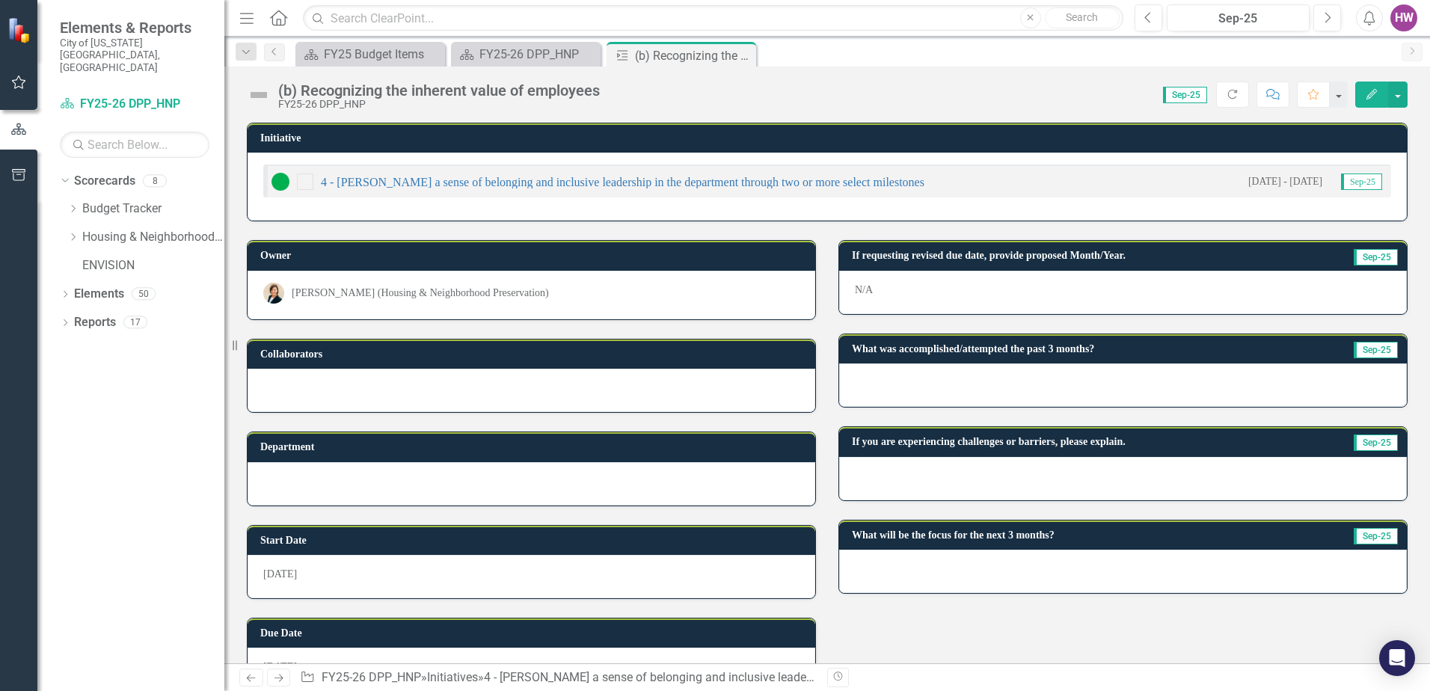
click at [956, 384] on div at bounding box center [1123, 384] width 568 height 43
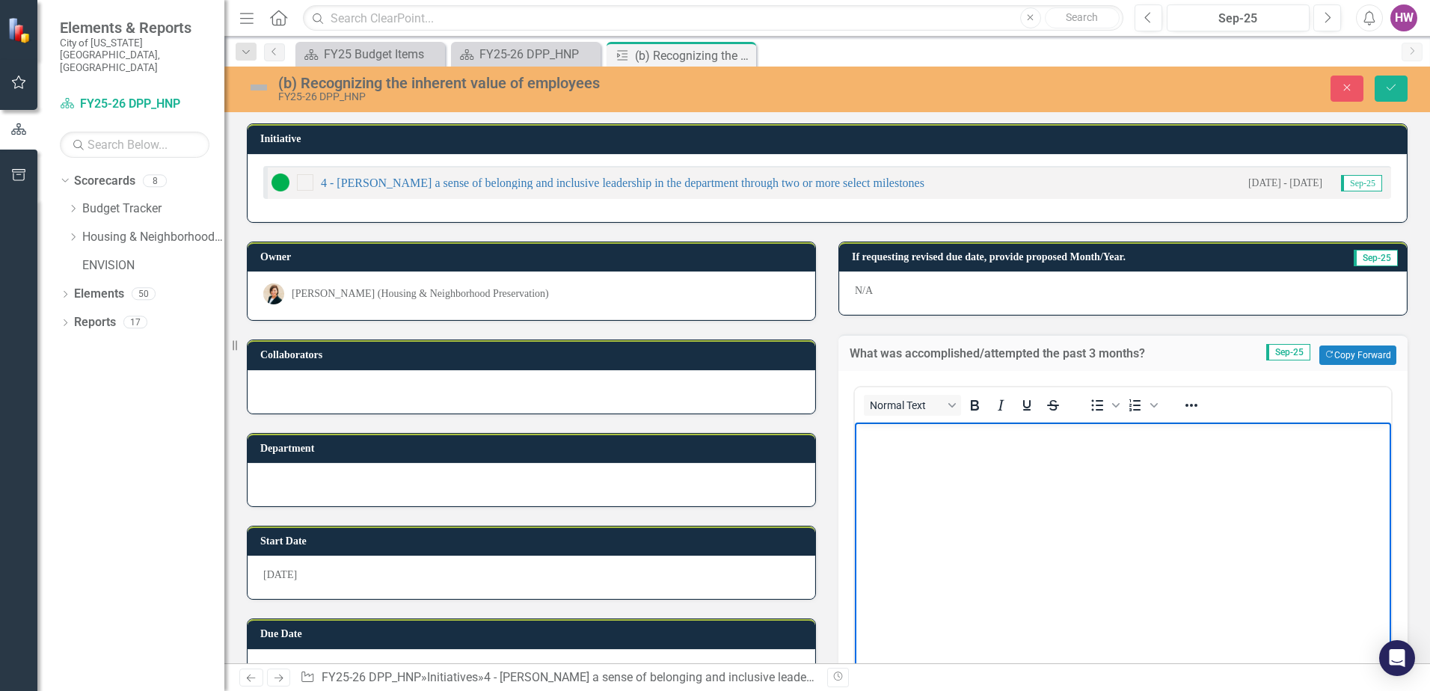
click at [1003, 524] on body "Rich Text Area. Press ALT-0 for help." at bounding box center [1123, 535] width 536 height 224
click at [1089, 438] on p "Sent out monthly RahRah email to staff" at bounding box center [1123, 435] width 529 height 18
drag, startPoint x: 1292, startPoint y: 432, endPoint x: 1316, endPoint y: 457, distance: 34.9
click at [1291, 432] on p "Sent out monthly RahRah email to staff with information about the 90-10 Rule," at bounding box center [1123, 435] width 529 height 18
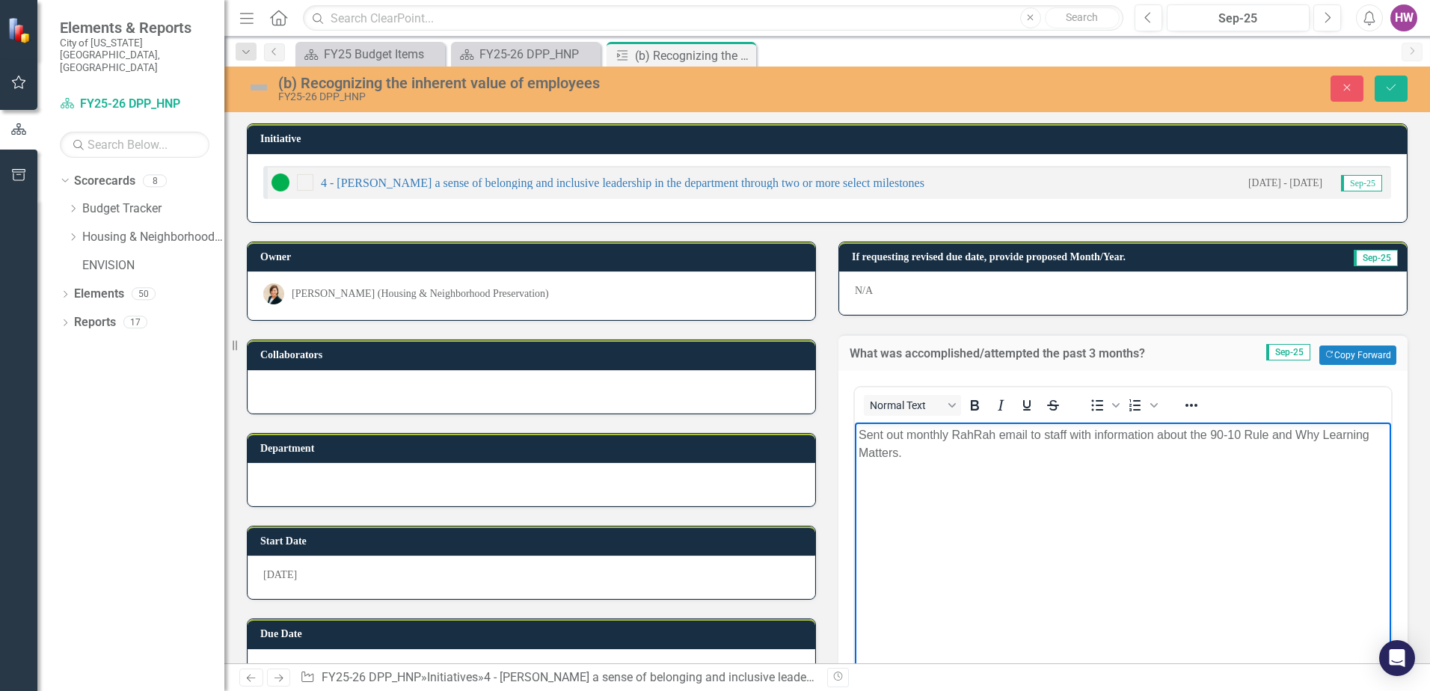
click at [1297, 436] on p "Sent out monthly RahRah email to staff with information about the 90-10 Rule an…" at bounding box center [1123, 444] width 529 height 36
click at [894, 455] on p "Sent out monthly RahRah email to staff with information about the 90-10 Rule an…" at bounding box center [1123, 444] width 529 height 36
click at [1399, 82] on button "Save" at bounding box center [1391, 89] width 33 height 26
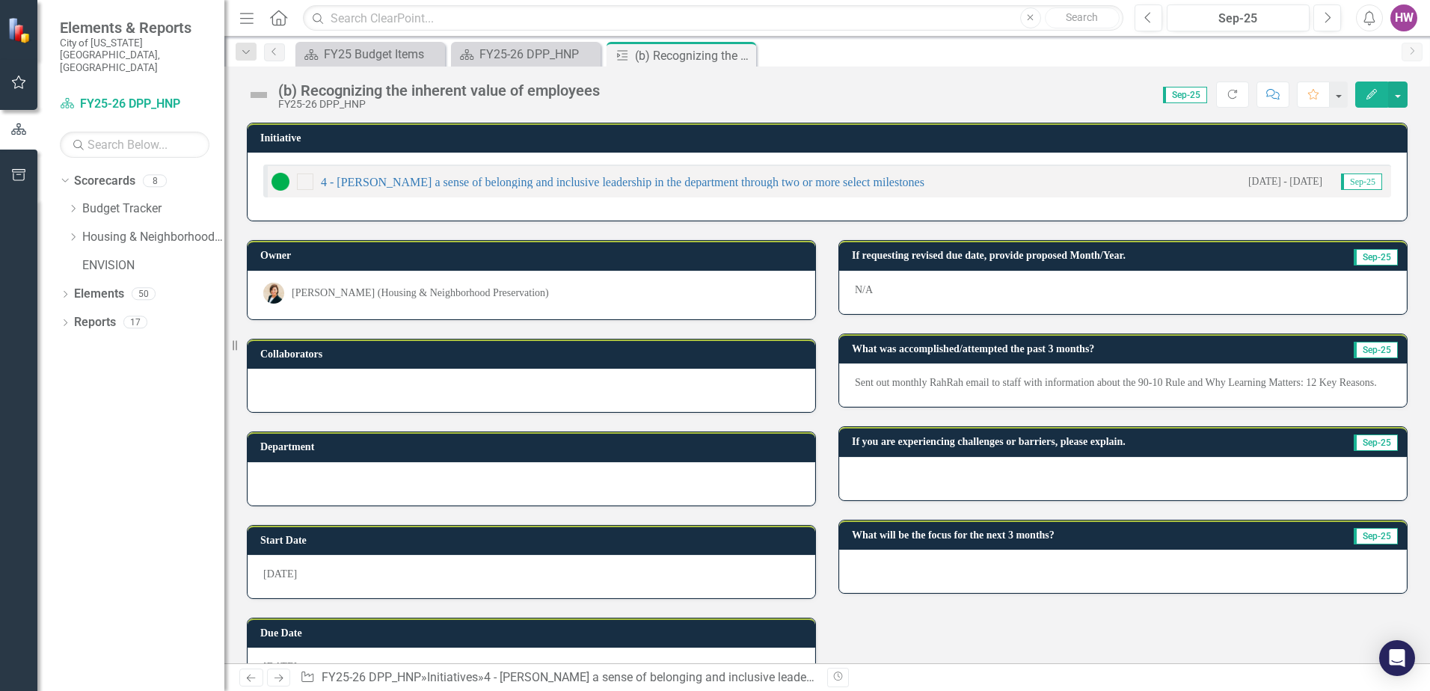
click at [965, 562] on div at bounding box center [1123, 571] width 568 height 43
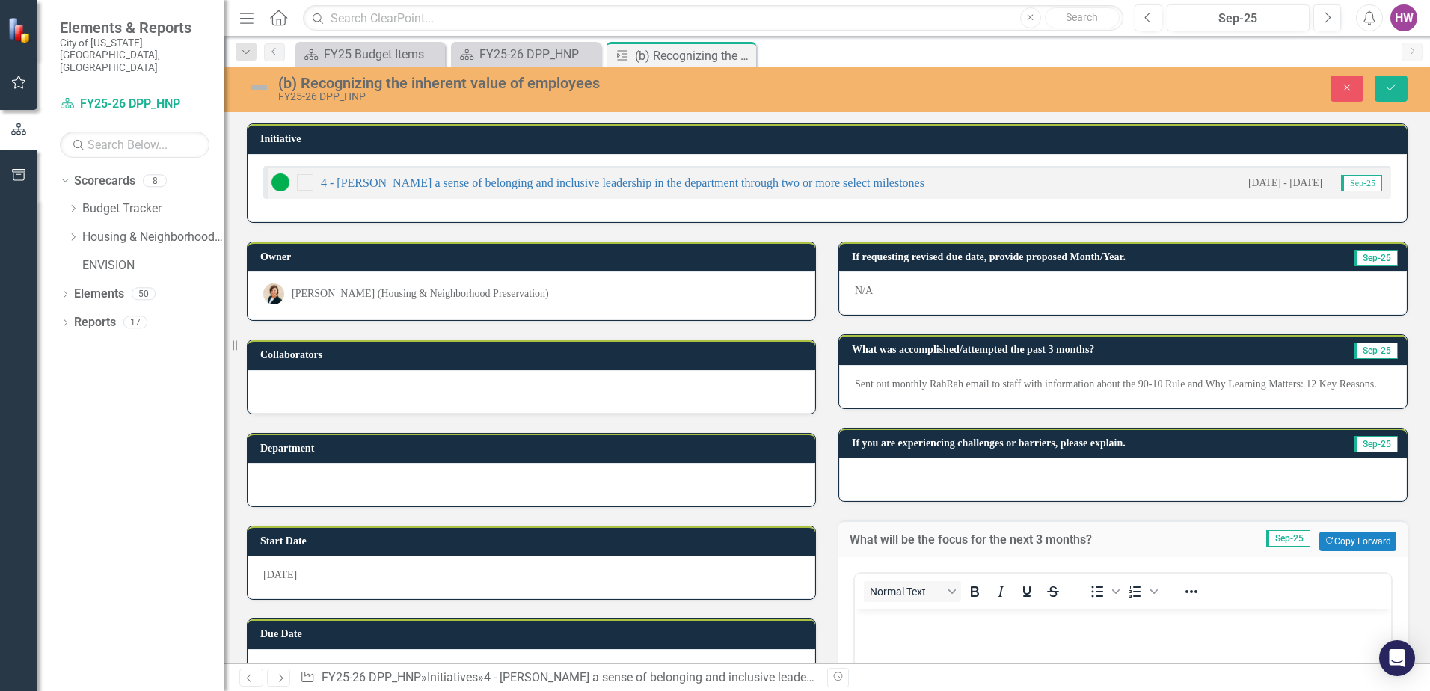
drag, startPoint x: 1784, startPoint y: 1218, endPoint x: 936, endPoint y: 616, distance: 1040.0
click at [937, 624] on p "Rich Text Area. Press ALT-0 for help." at bounding box center [1123, 622] width 529 height 18
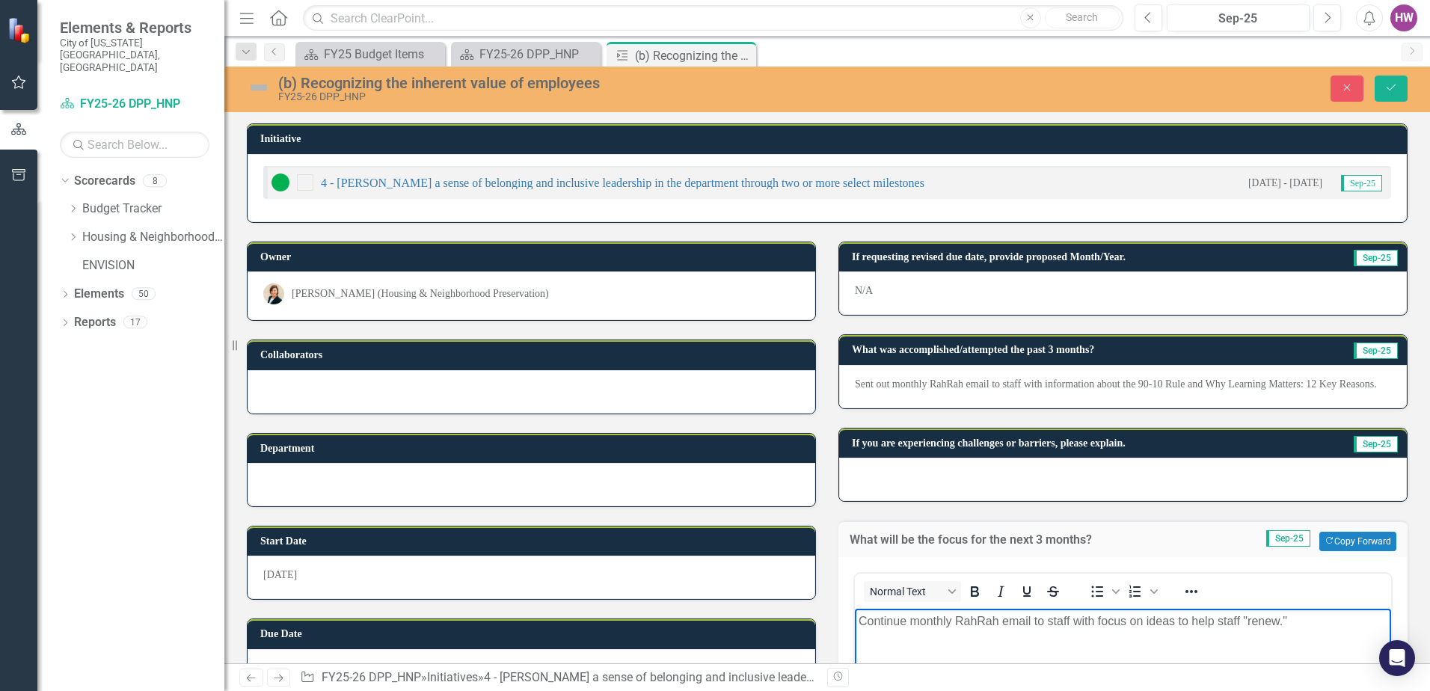
drag, startPoint x: 1031, startPoint y: 618, endPoint x: 1046, endPoint y: 661, distance: 45.2
click at [1031, 618] on p "Continue monthly RahRah email to staff with focus on ideas to help staff "renew…" at bounding box center [1123, 622] width 529 height 18
click at [1310, 624] on p "Continue monthly RahRah emails to staff with focus on ideas to help staff "rene…" at bounding box center [1123, 622] width 529 height 18
click at [1385, 84] on icon "Save" at bounding box center [1390, 87] width 13 height 10
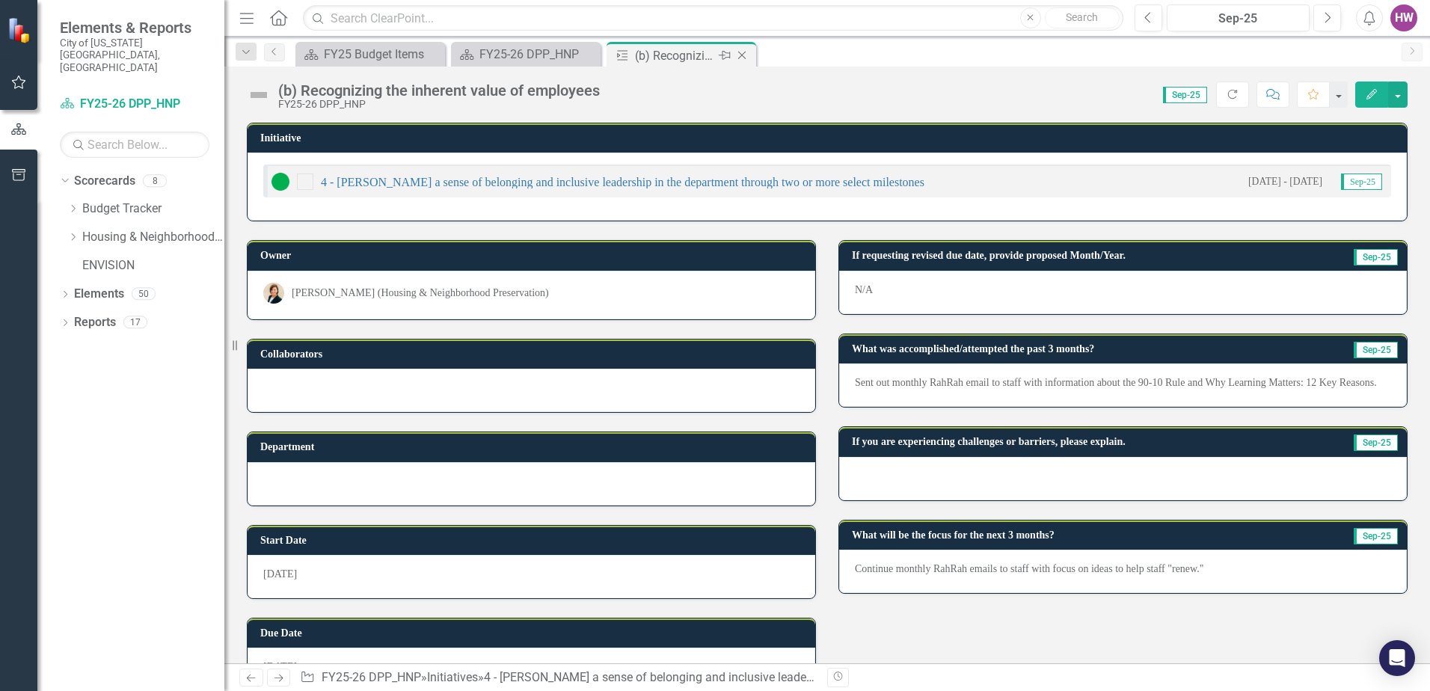
click at [742, 53] on icon "Close" at bounding box center [741, 55] width 15 height 12
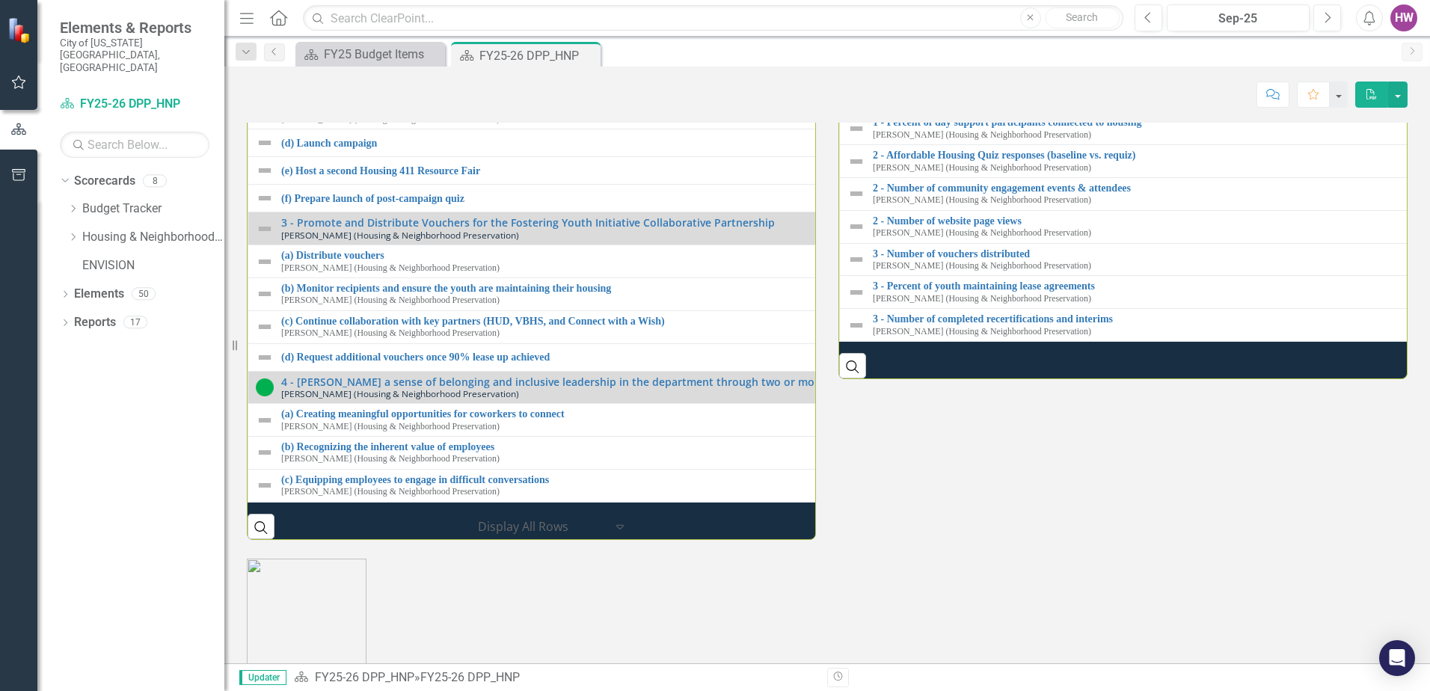
scroll to position [2094, 0]
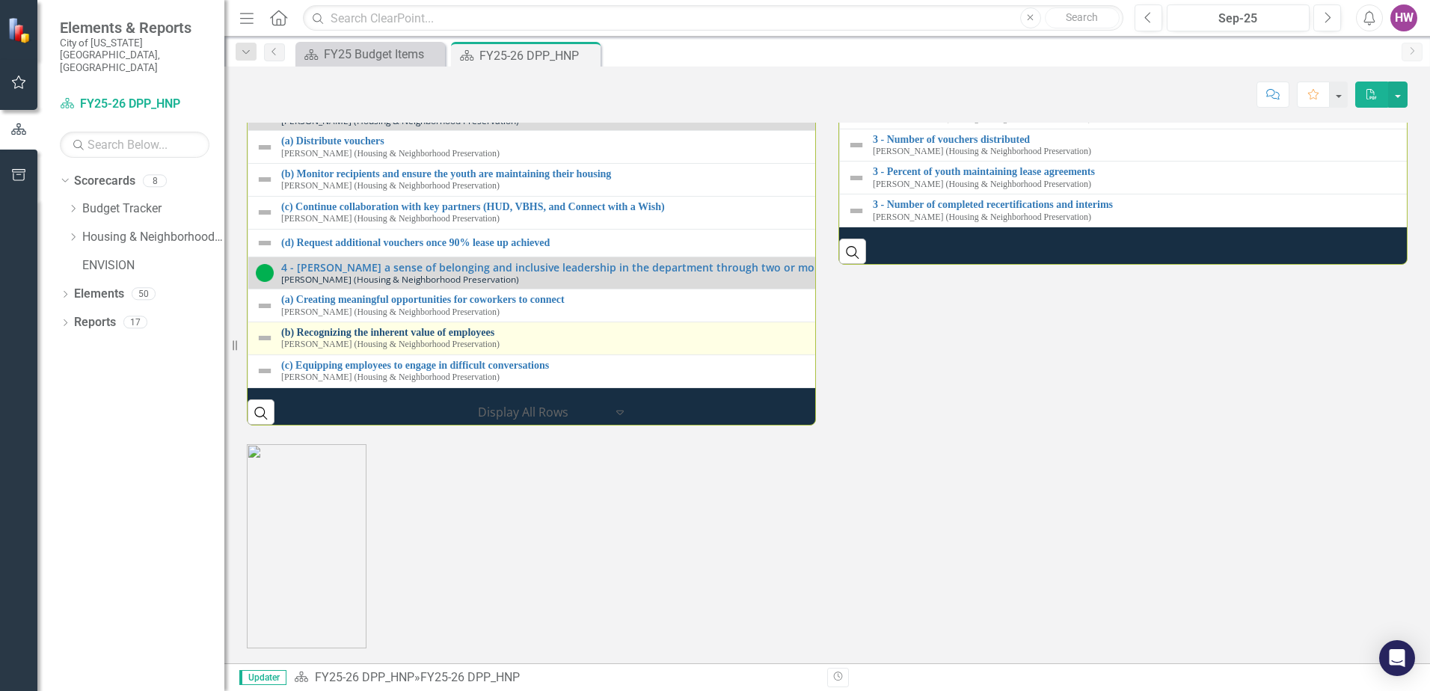
click at [417, 338] on link "(b) Recognizing the inherent value of employees" at bounding box center [841, 332] width 1120 height 11
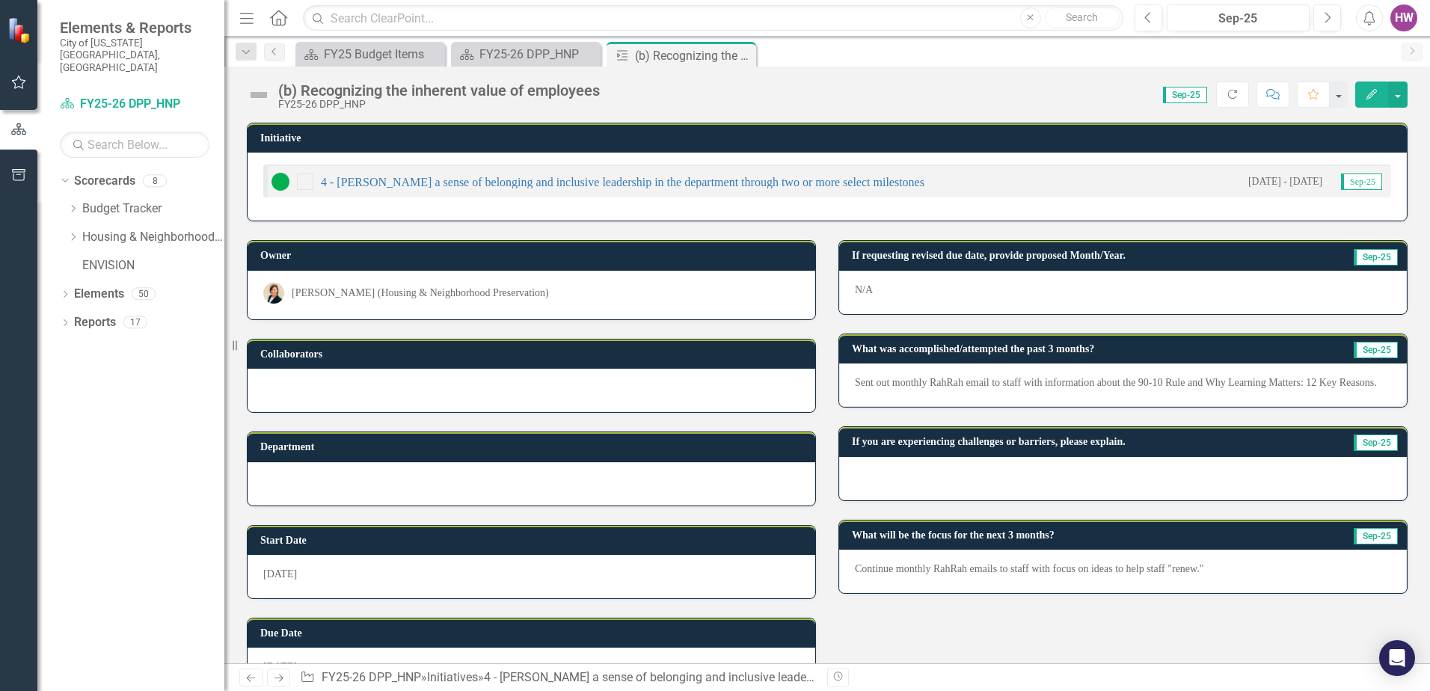
drag, startPoint x: 855, startPoint y: 380, endPoint x: 977, endPoint y: 382, distance: 121.9
click at [977, 382] on p "Sent out monthly RahRah email to staff with information about the 90-10 Rule an…" at bounding box center [1123, 382] width 536 height 15
click at [855, 377] on p "Sent out monthly RahRah email to staff with information about the 90-10 Rule an…" at bounding box center [1123, 382] width 536 height 15
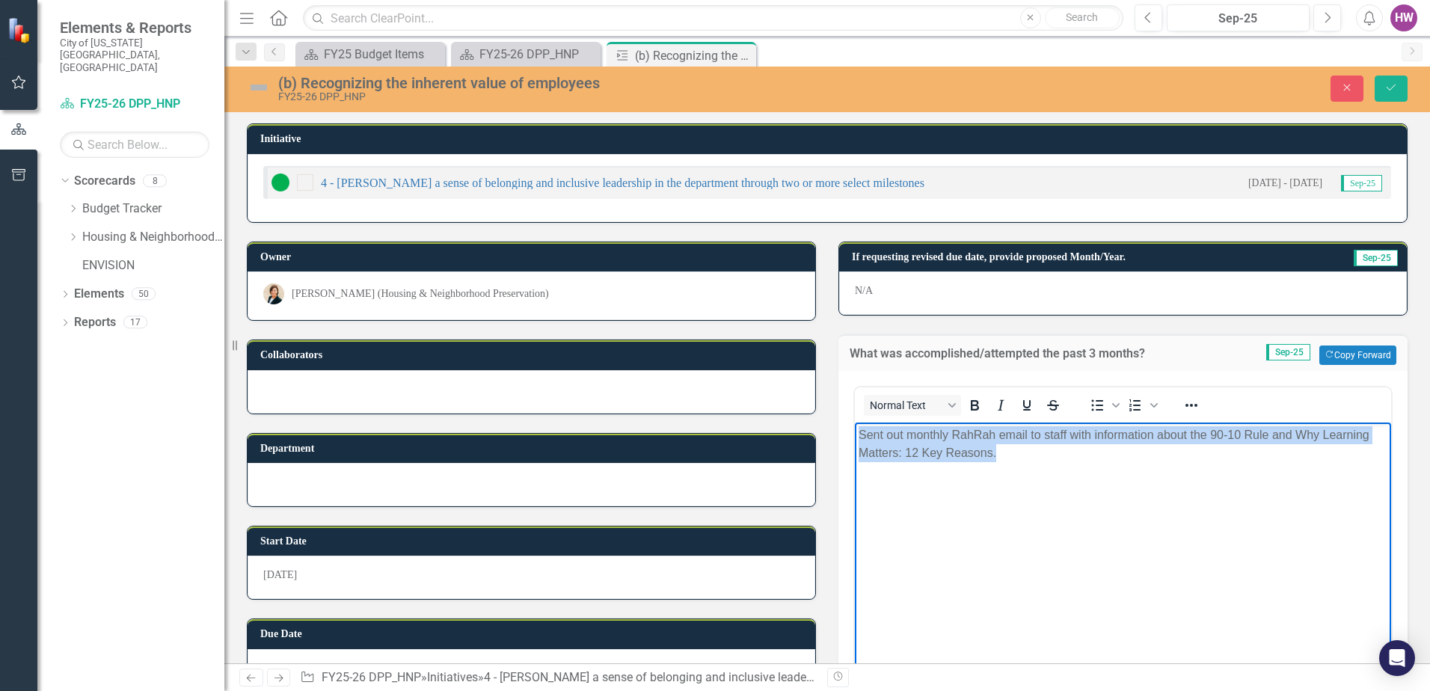
drag, startPoint x: 875, startPoint y: 443, endPoint x: 1028, endPoint y: 461, distance: 154.3
click at [1028, 461] on p "Sent out monthly RahRah email to staff with information about the 90-10 Rule an…" at bounding box center [1123, 444] width 529 height 36
click at [1149, 487] on body "Sent out monthly RahRah email to staff with information about the 90-10 Rule an…" at bounding box center [1123, 535] width 536 height 224
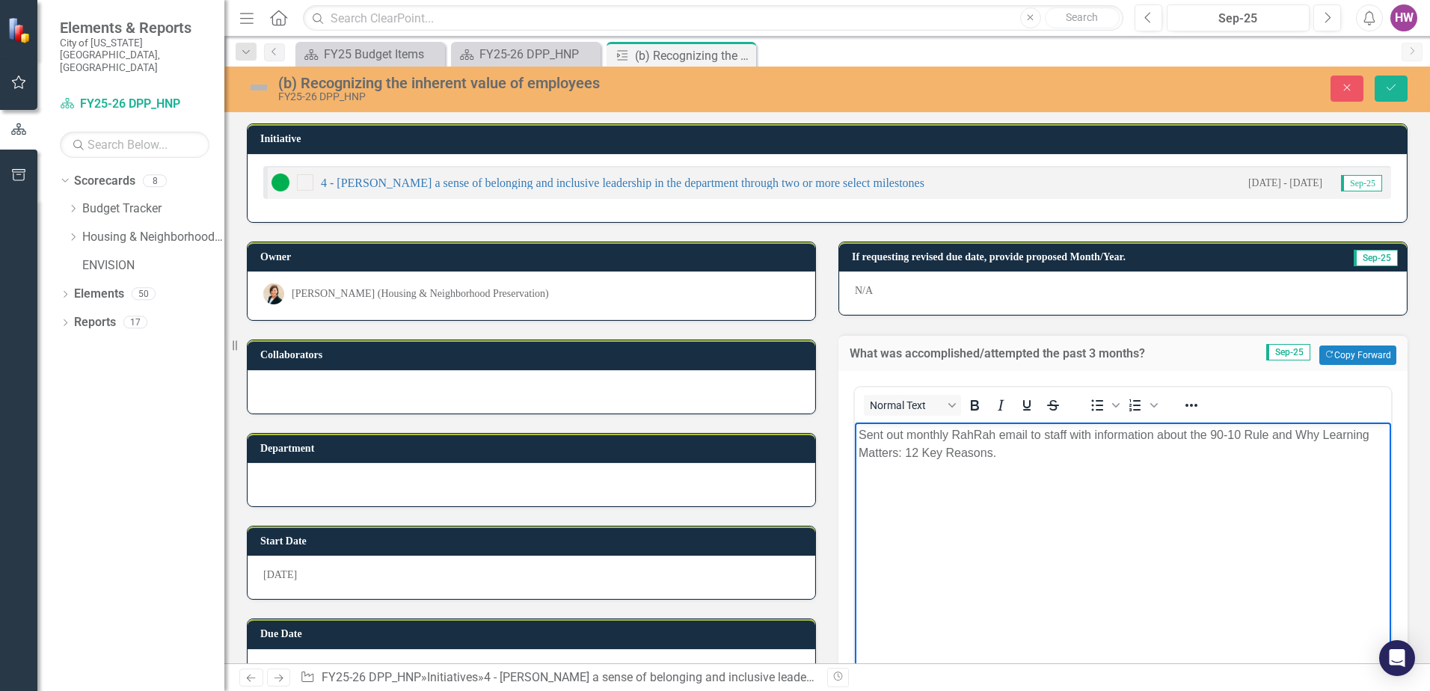
click at [1089, 434] on p "Sent out monthly RahRah email to staff with information about the 90-10 Rule an…" at bounding box center [1123, 444] width 529 height 36
click at [860, 432] on p "Sent out monthly RahRah email to staff with information about the 90-10 Rule an…" at bounding box center [1123, 444] width 529 height 36
click at [957, 435] on p "Focused on yearly word "renew" by sending out monthly RahRah email to staff wit…" at bounding box center [1123, 444] width 529 height 36
click at [1318, 456] on p "Focused on this year's word "renew" by sending out monthly RahRah email to staf…" at bounding box center [1123, 444] width 529 height 36
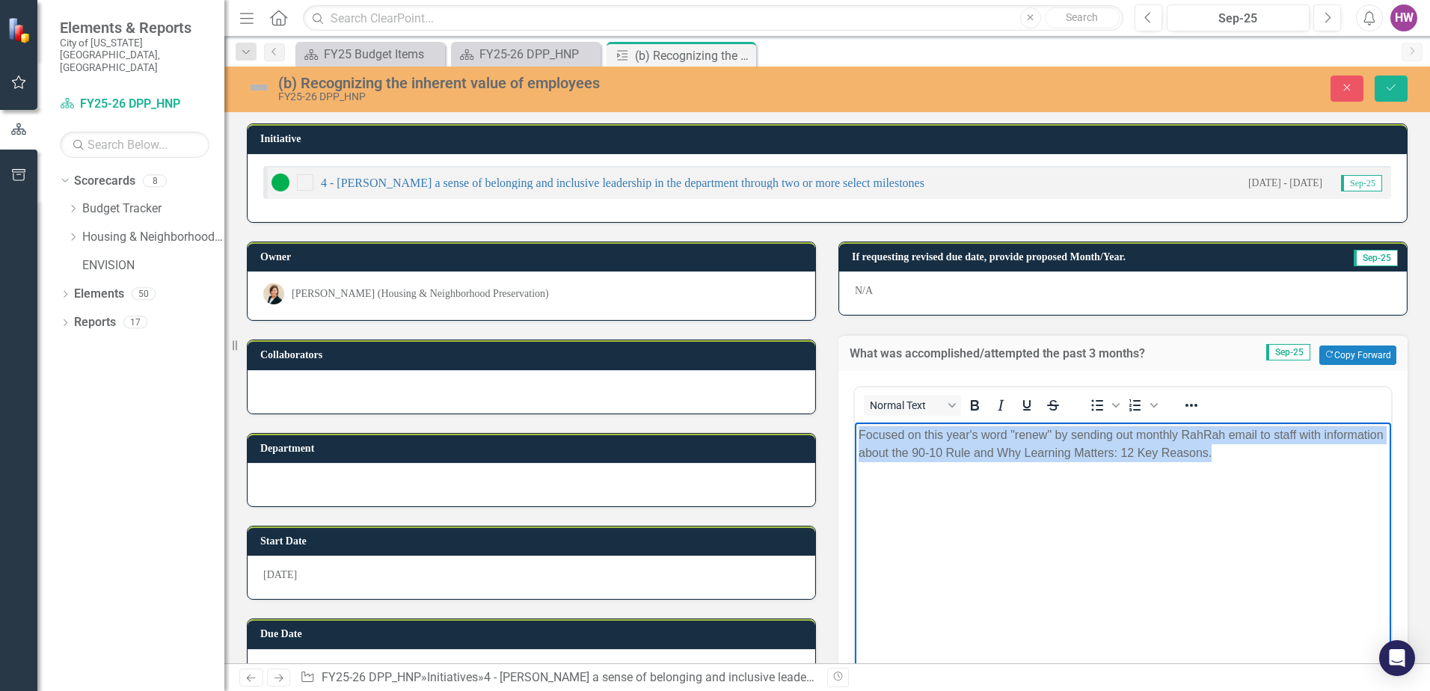
drag, startPoint x: 1292, startPoint y: 452, endPoint x: 856, endPoint y: 431, distance: 436.5
click at [856, 431] on body "Focused on this year's word "renew" by sending out monthly RahRah email to staf…" at bounding box center [1123, 535] width 536 height 224
copy p "Focused on this year's word "renew" by sending out monthly RahRah email to staf…"
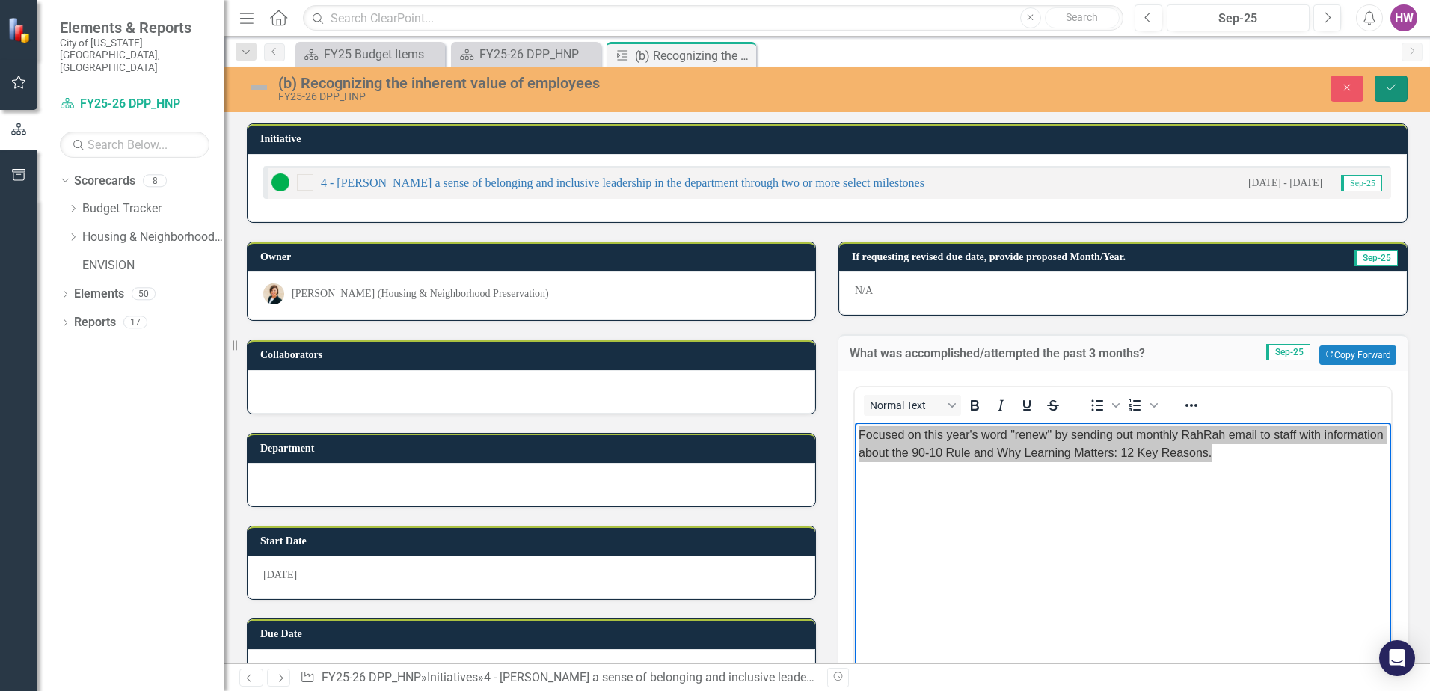
click at [1397, 86] on icon "Save" at bounding box center [1390, 87] width 13 height 10
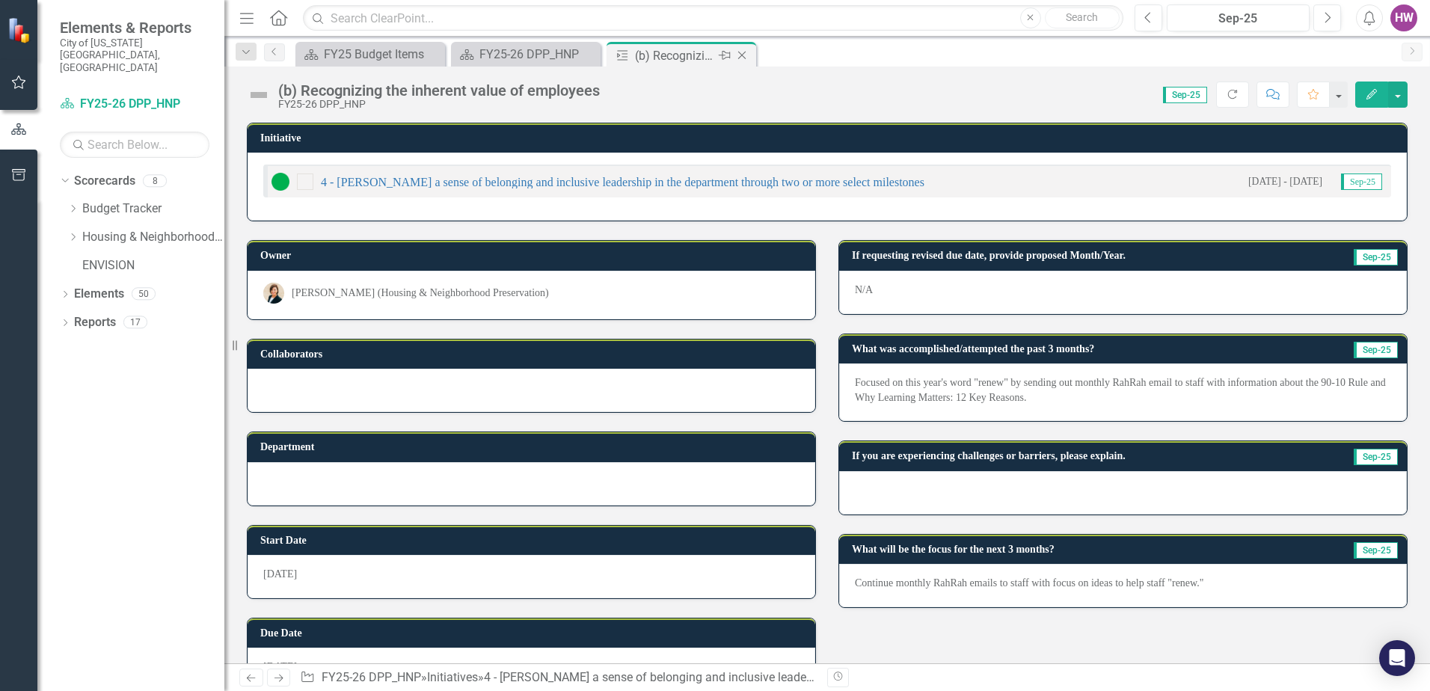
click at [746, 52] on icon "Close" at bounding box center [741, 55] width 15 height 12
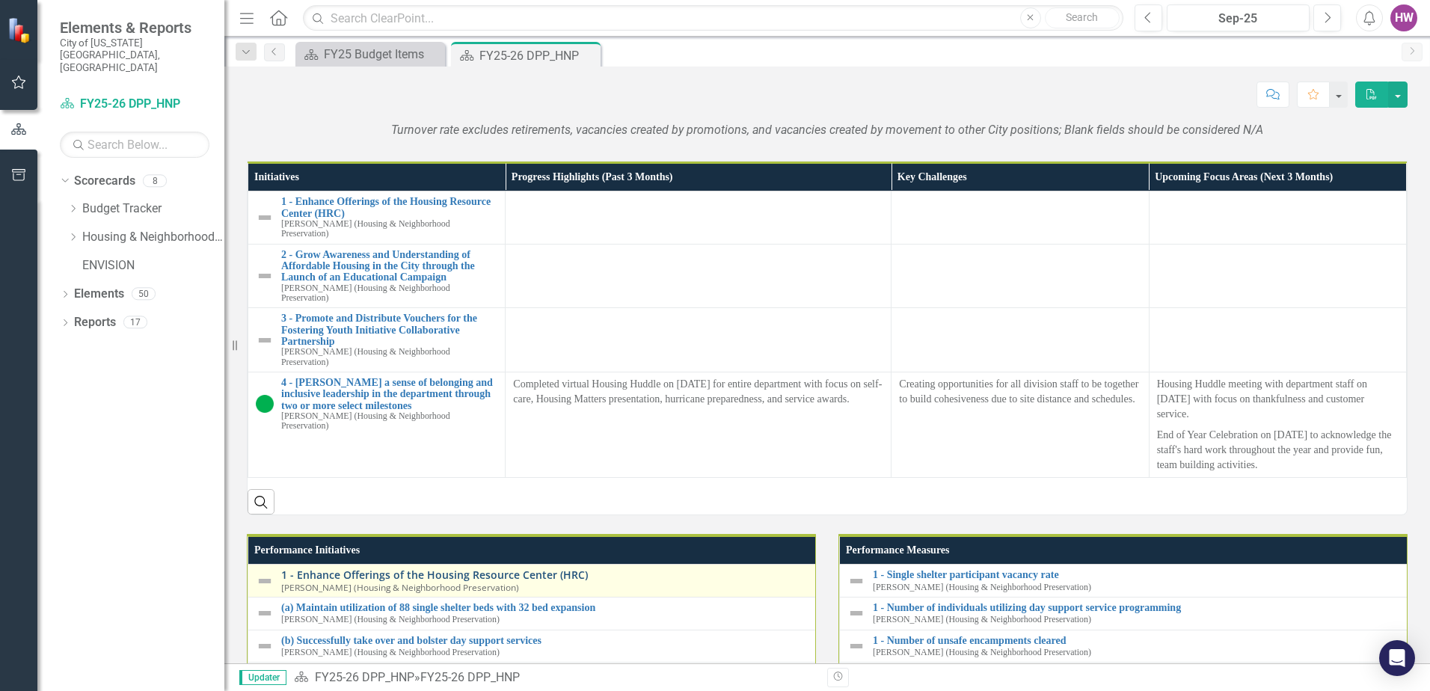
scroll to position [1645, 0]
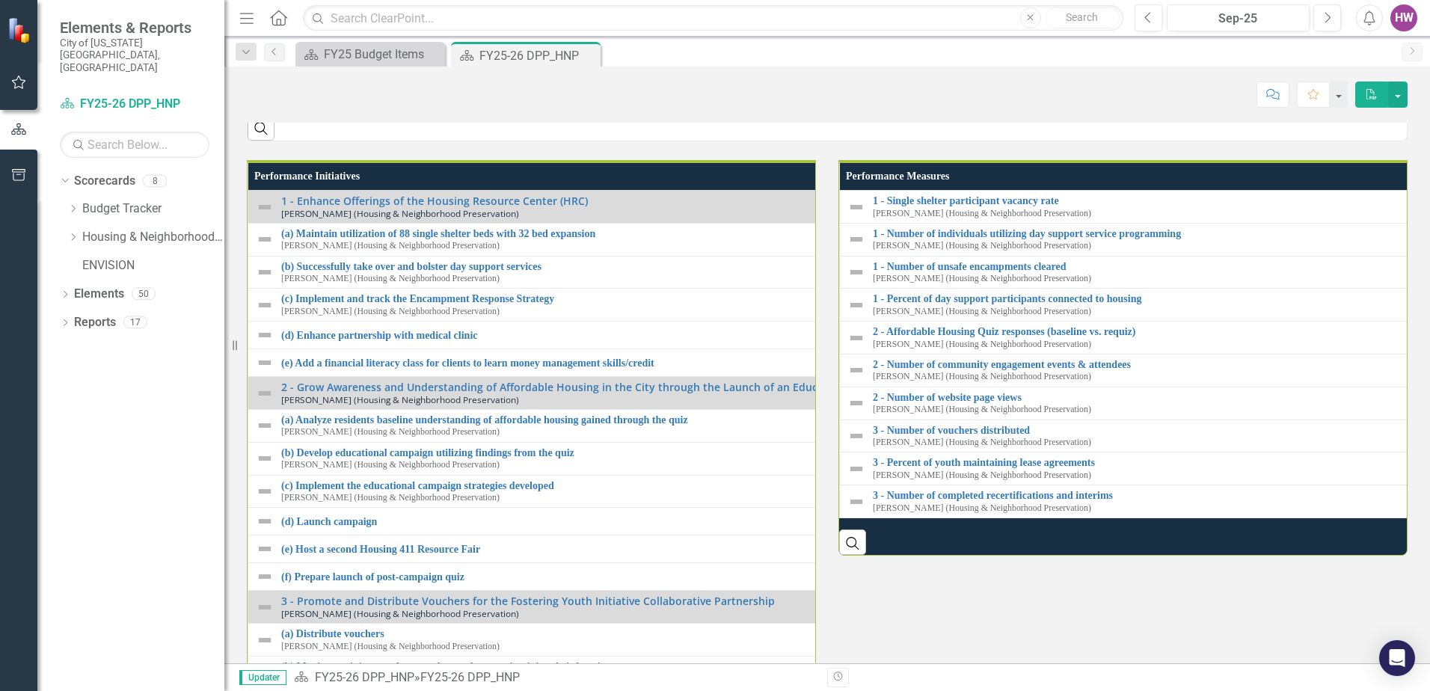
click at [565, 33] on p "Completed virtual Housing Huddle on [DATE] for entire department with focus on …" at bounding box center [698, 18] width 370 height 30
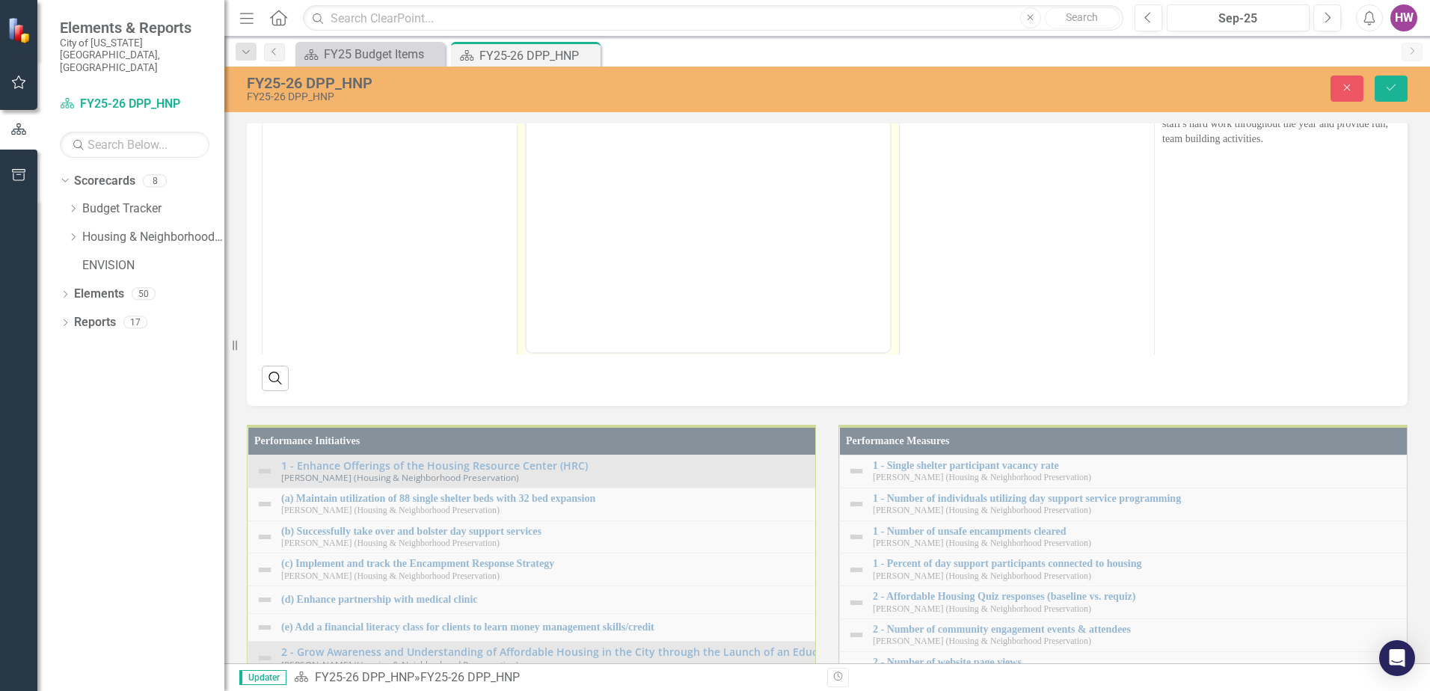
scroll to position [0, 0]
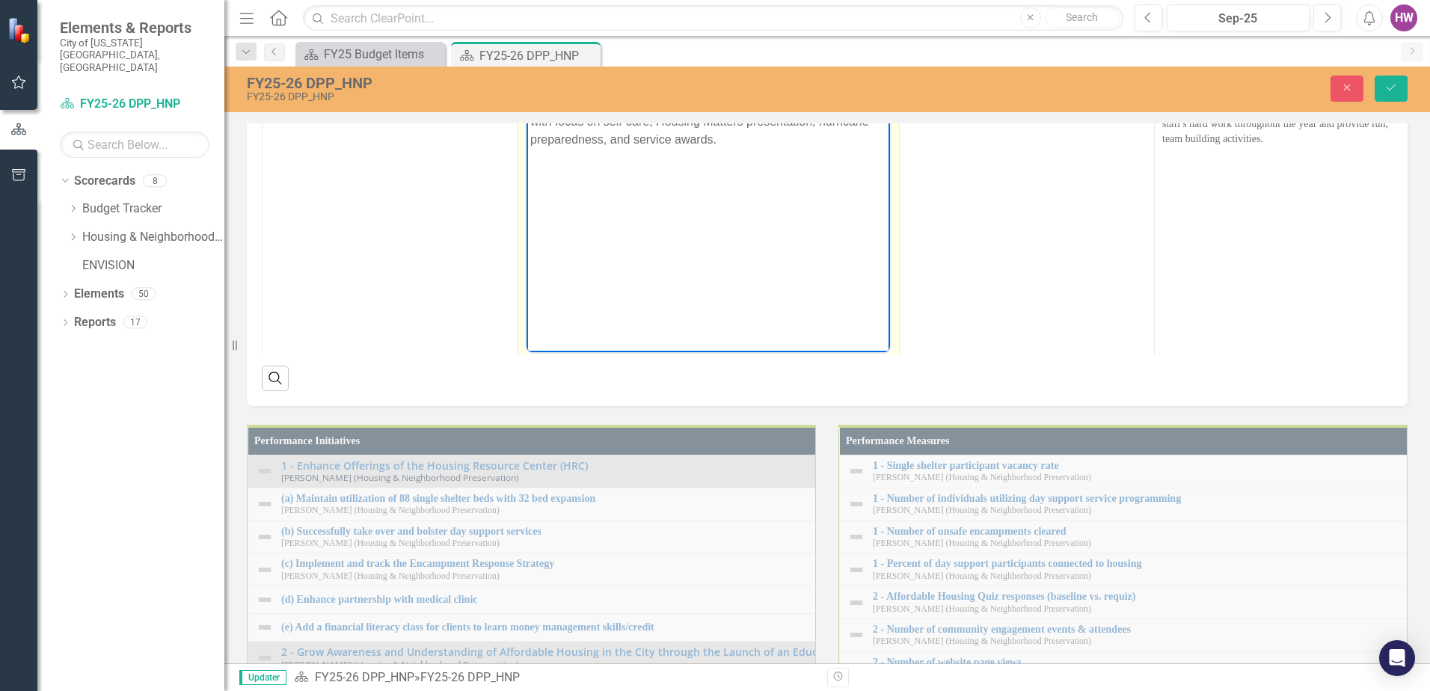
click at [793, 145] on p "Completed virtual Housing Huddle on [DATE] for entire department with focus on …" at bounding box center [708, 122] width 356 height 54
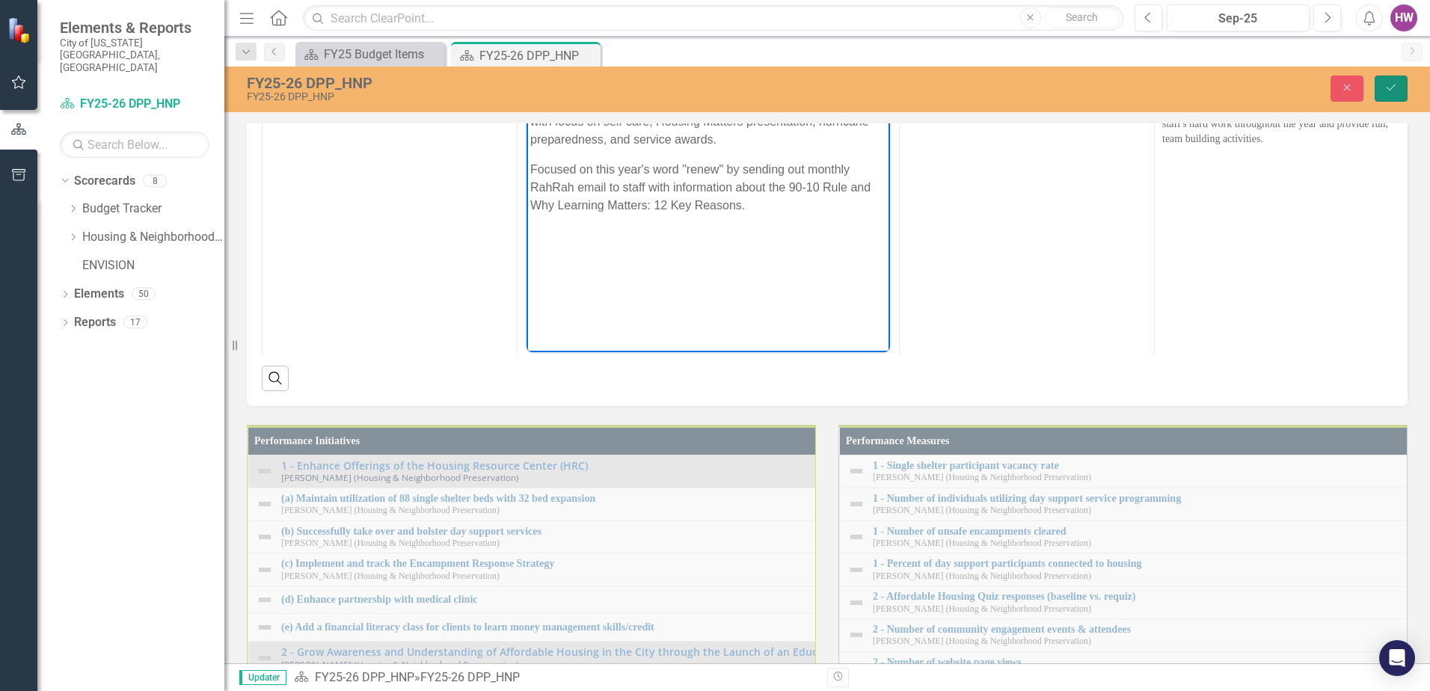
click at [1393, 85] on icon "Save" at bounding box center [1390, 87] width 13 height 10
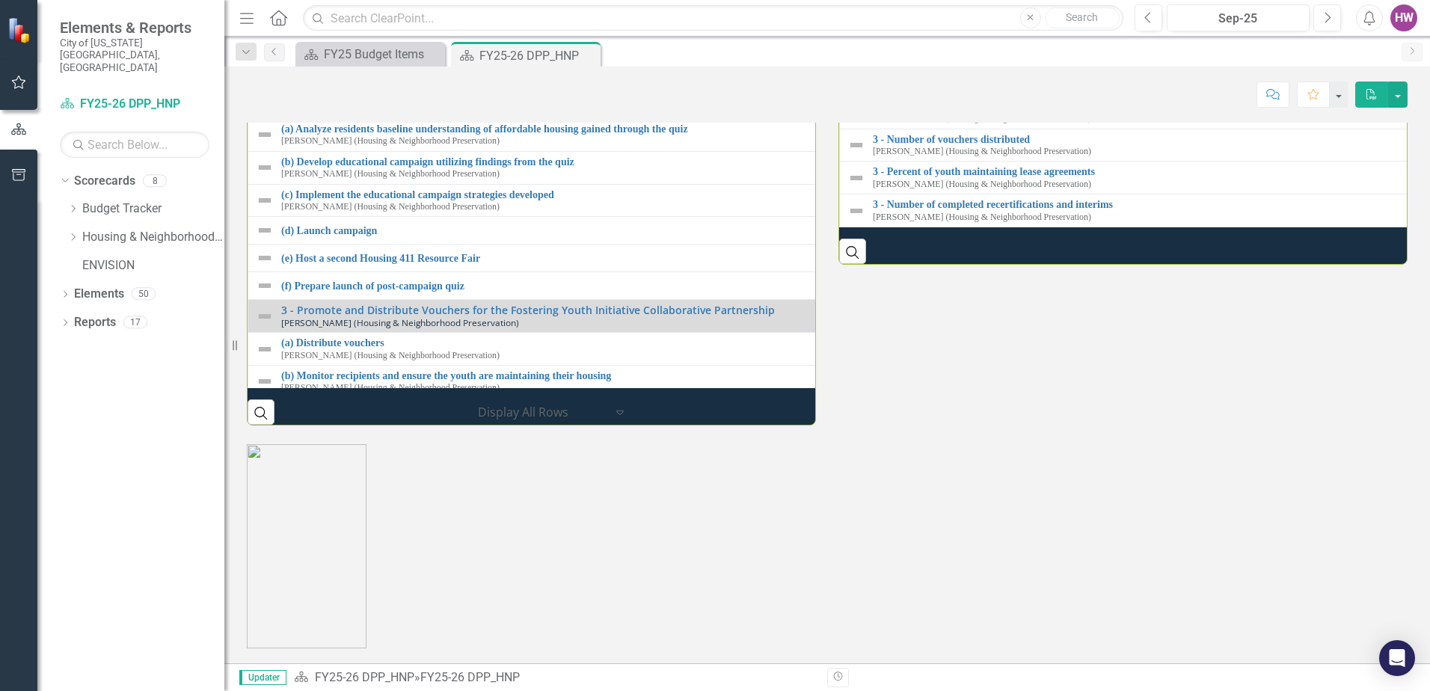
scroll to position [1795, 0]
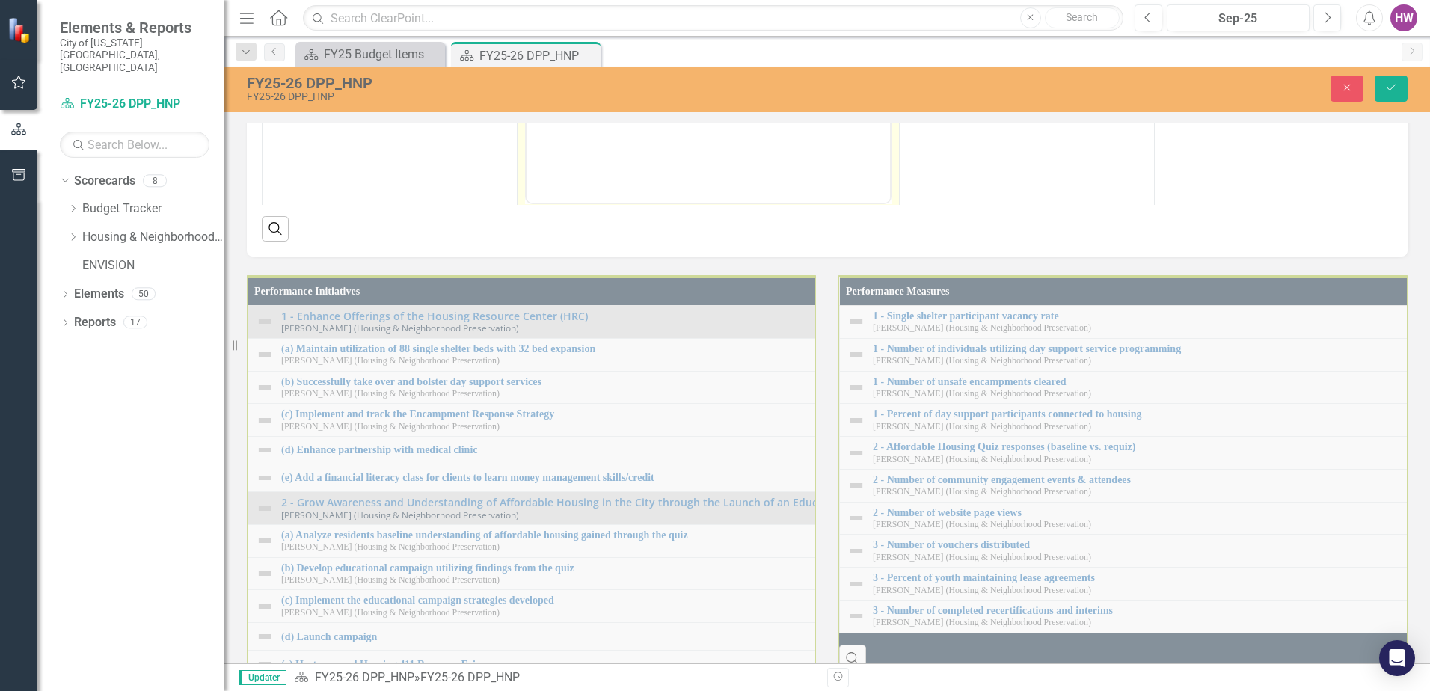
scroll to position [0, 0]
click at [657, 53] on p "Focused on this year's word "renew" by sending out monthly RahRah email to staf…" at bounding box center [708, 39] width 356 height 54
click at [1383, 88] on button "Save" at bounding box center [1391, 89] width 33 height 26
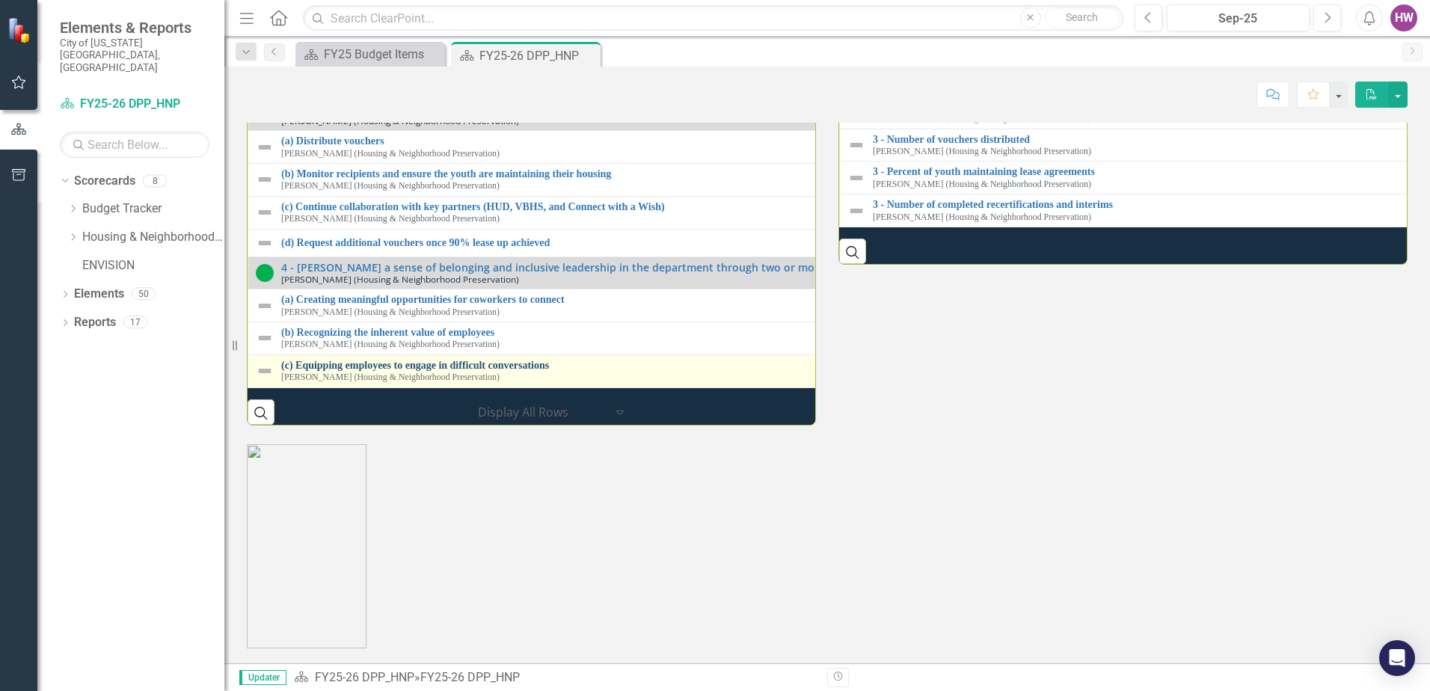
scroll to position [2019, 0]
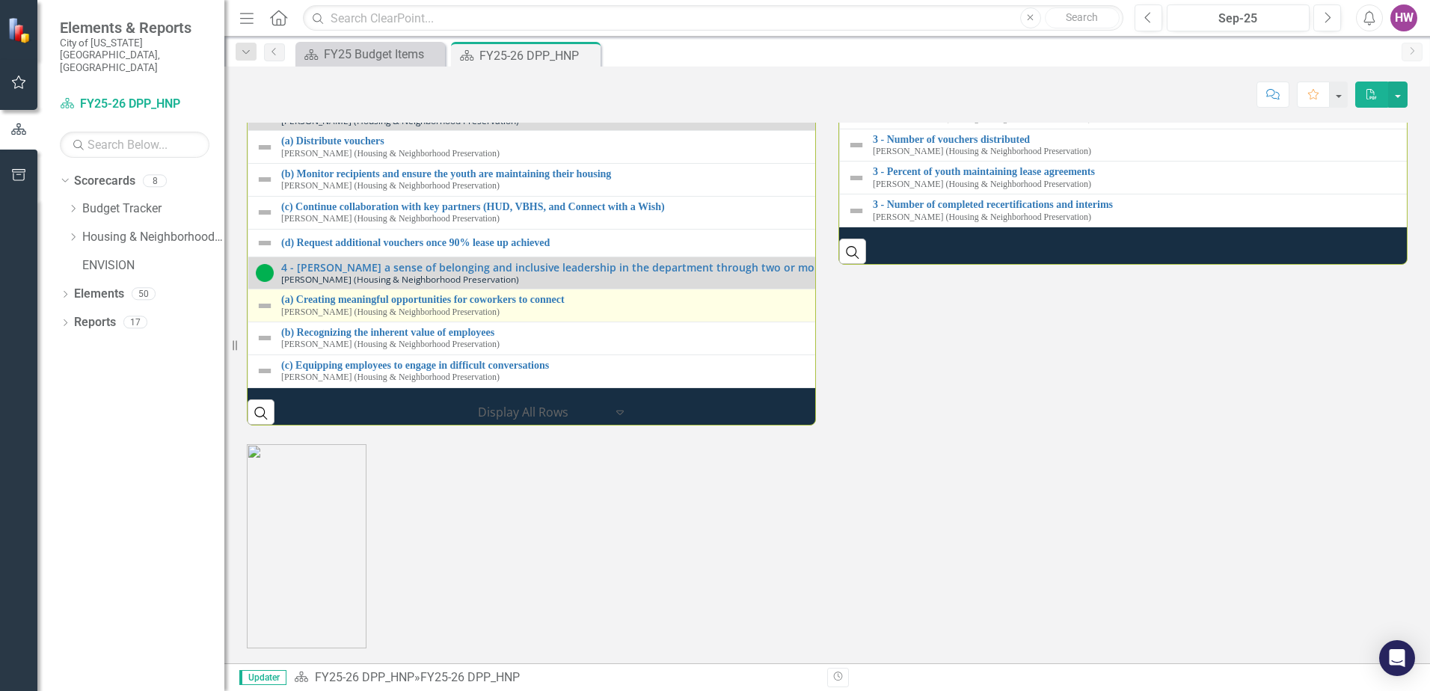
click at [268, 315] on img at bounding box center [265, 306] width 18 height 18
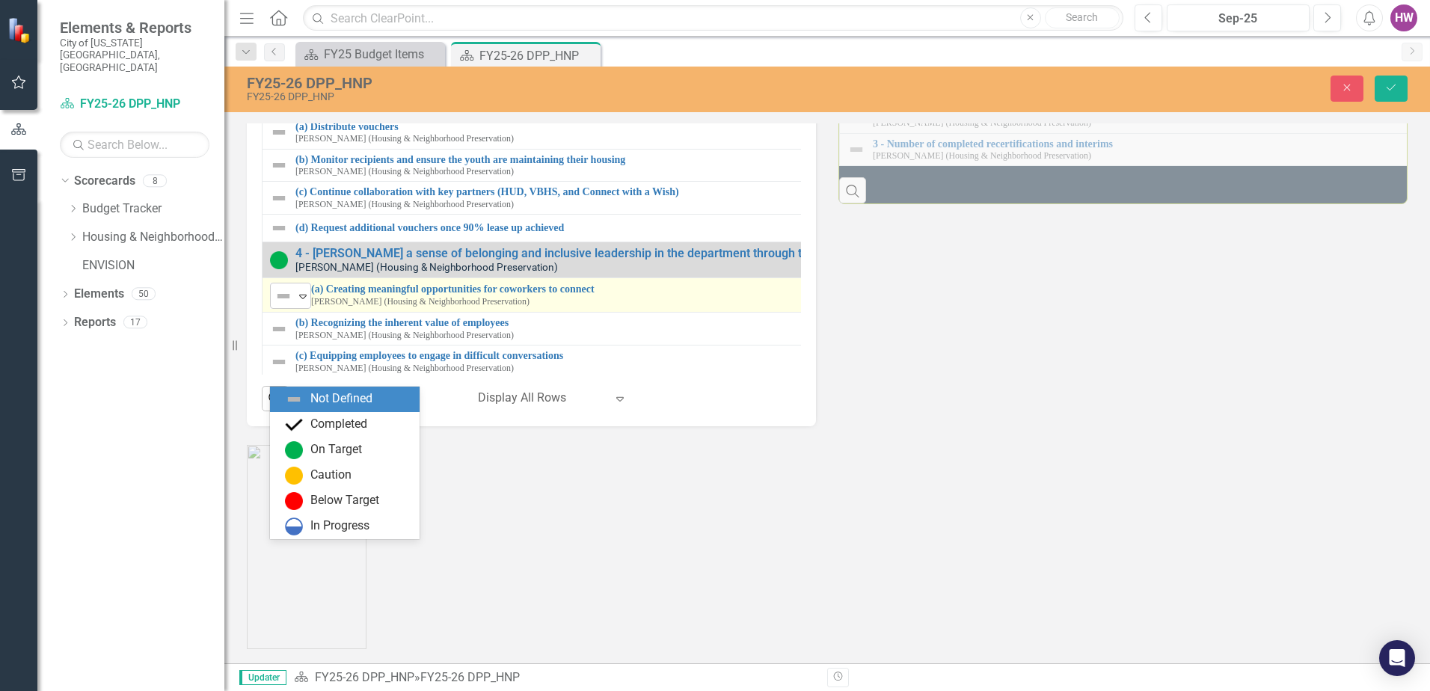
click at [303, 302] on icon "Expand" at bounding box center [302, 296] width 15 height 12
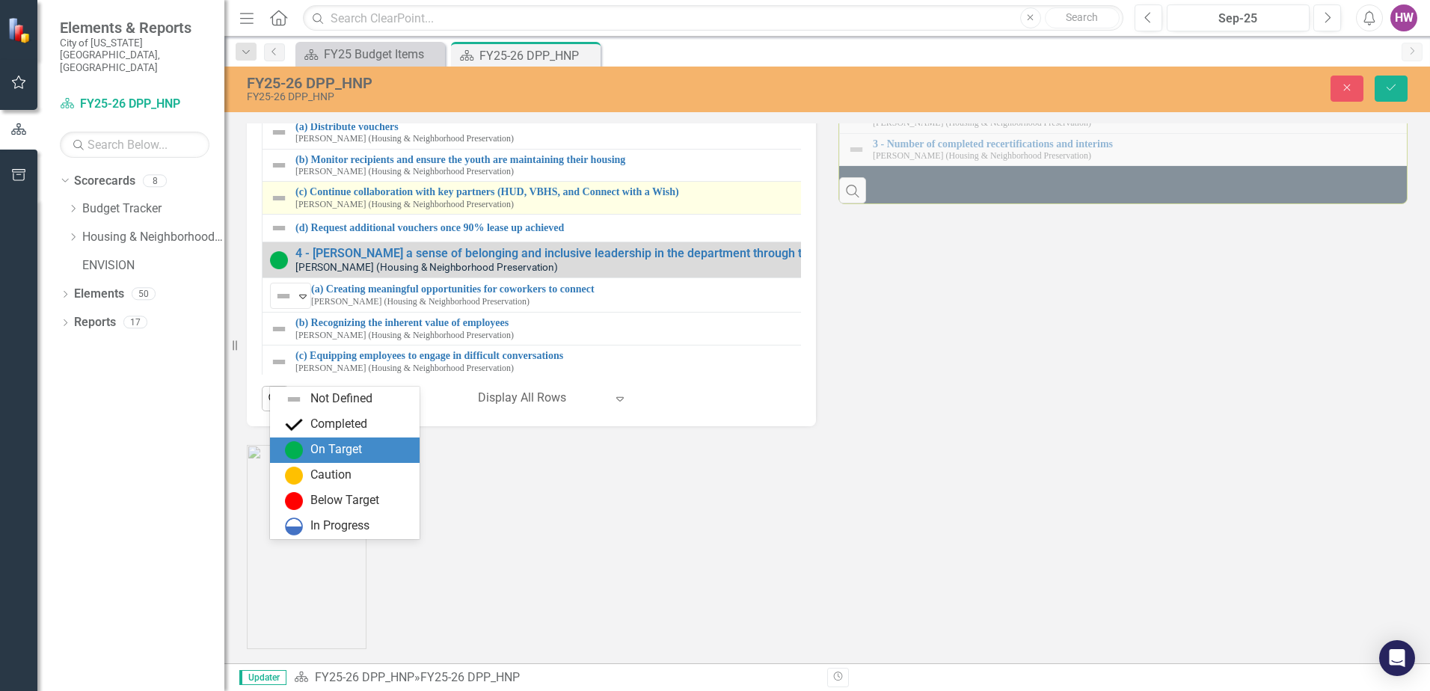
click at [295, 451] on img at bounding box center [294, 450] width 18 height 18
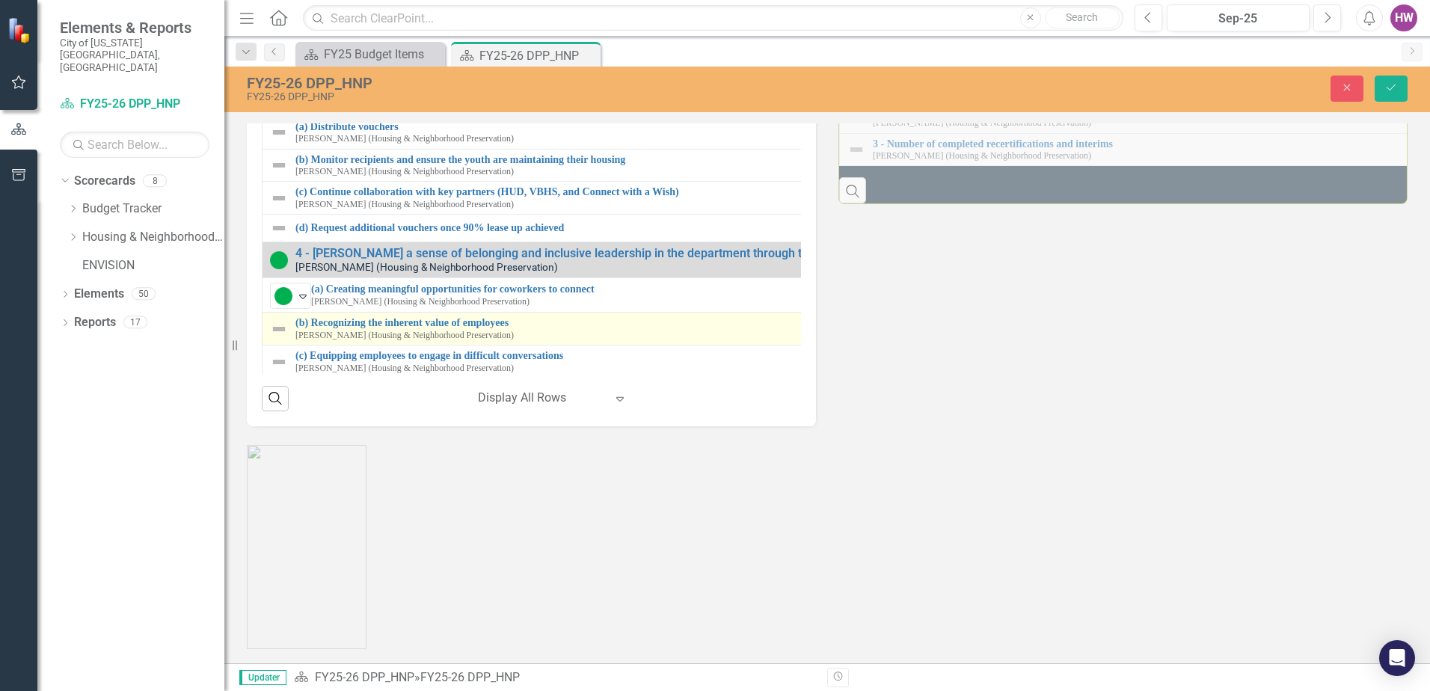
click at [278, 338] on img at bounding box center [279, 329] width 18 height 18
click at [279, 338] on img at bounding box center [279, 329] width 18 height 18
click at [304, 337] on icon "Expand" at bounding box center [302, 331] width 15 height 12
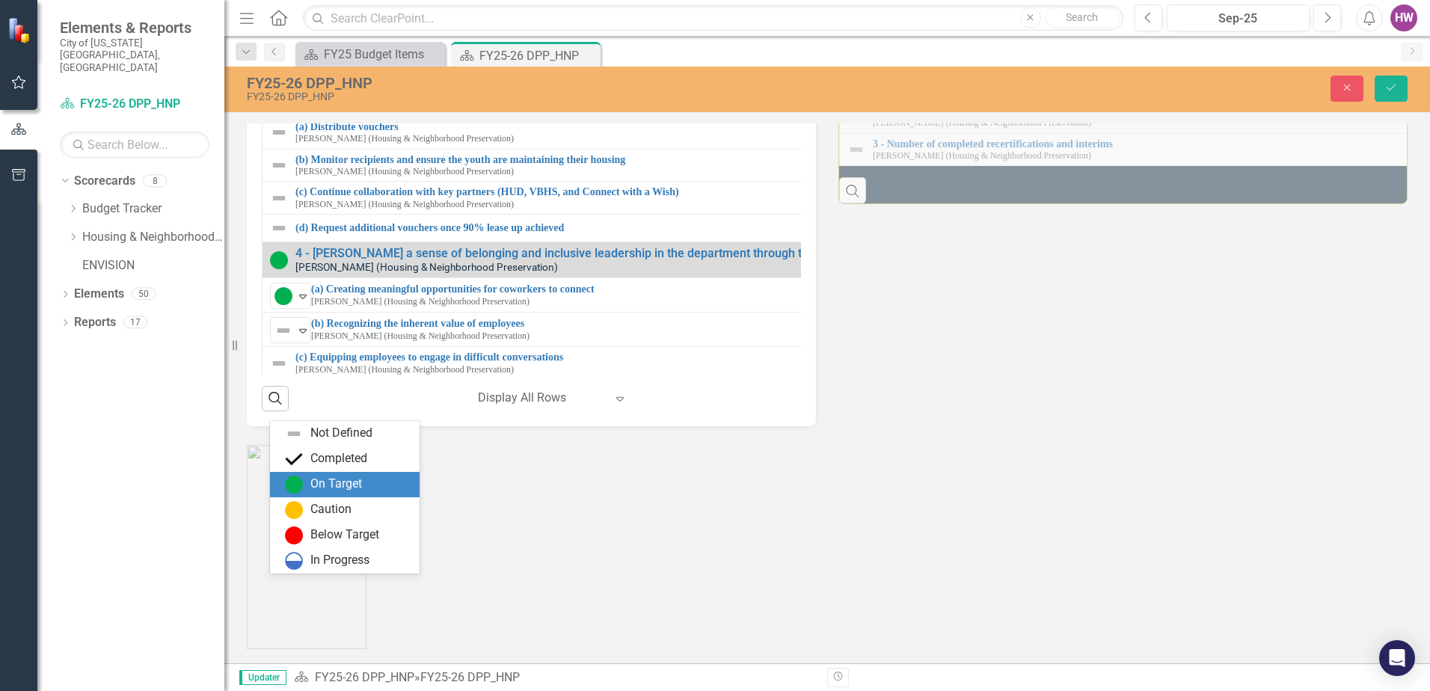
click at [297, 487] on img at bounding box center [294, 485] width 18 height 18
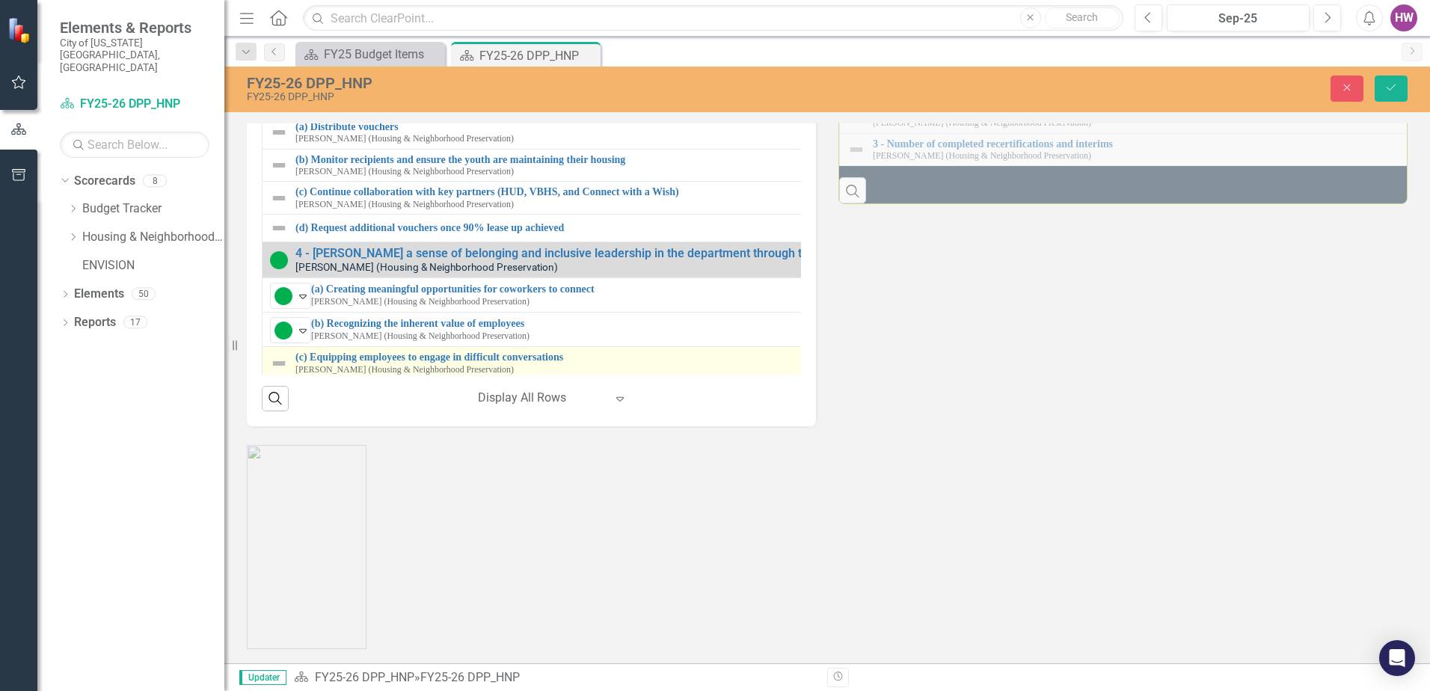
click at [280, 372] on img at bounding box center [279, 363] width 18 height 18
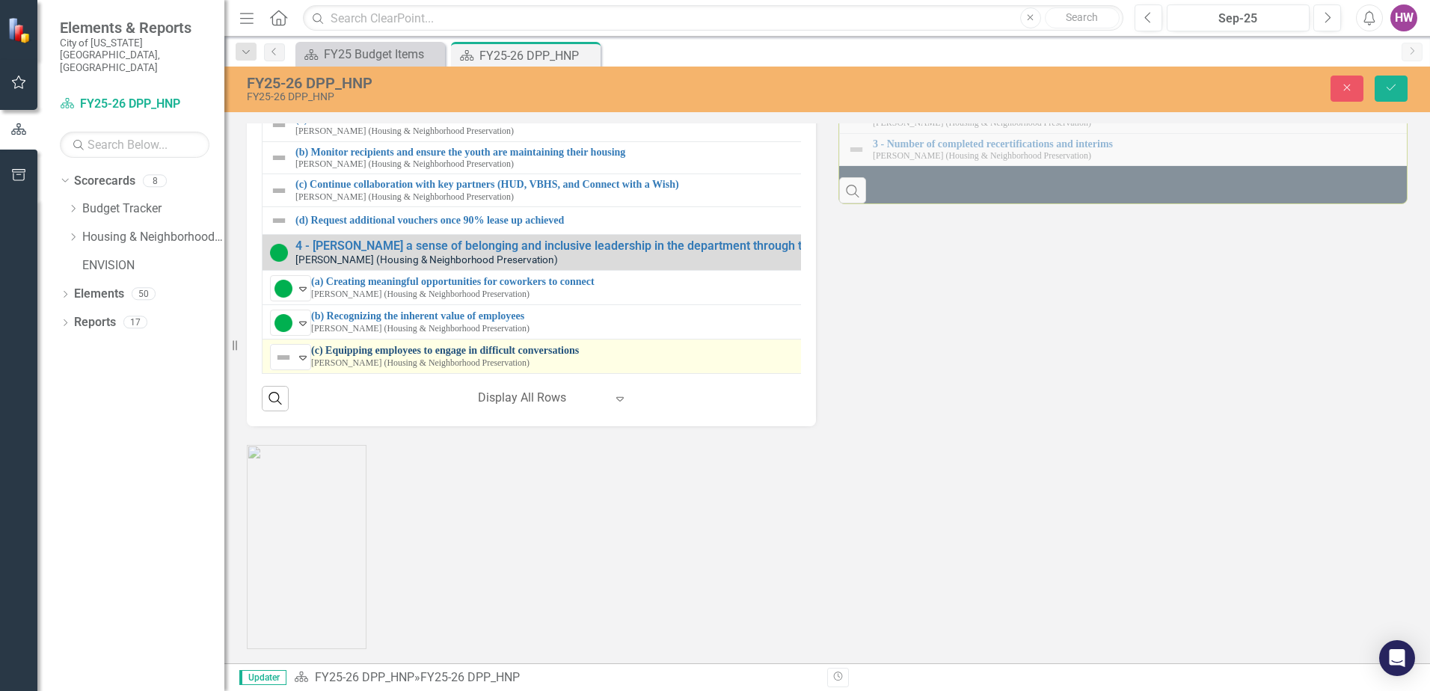
scroll to position [231, 0]
click at [306, 360] on icon at bounding box center [302, 358] width 7 height 4
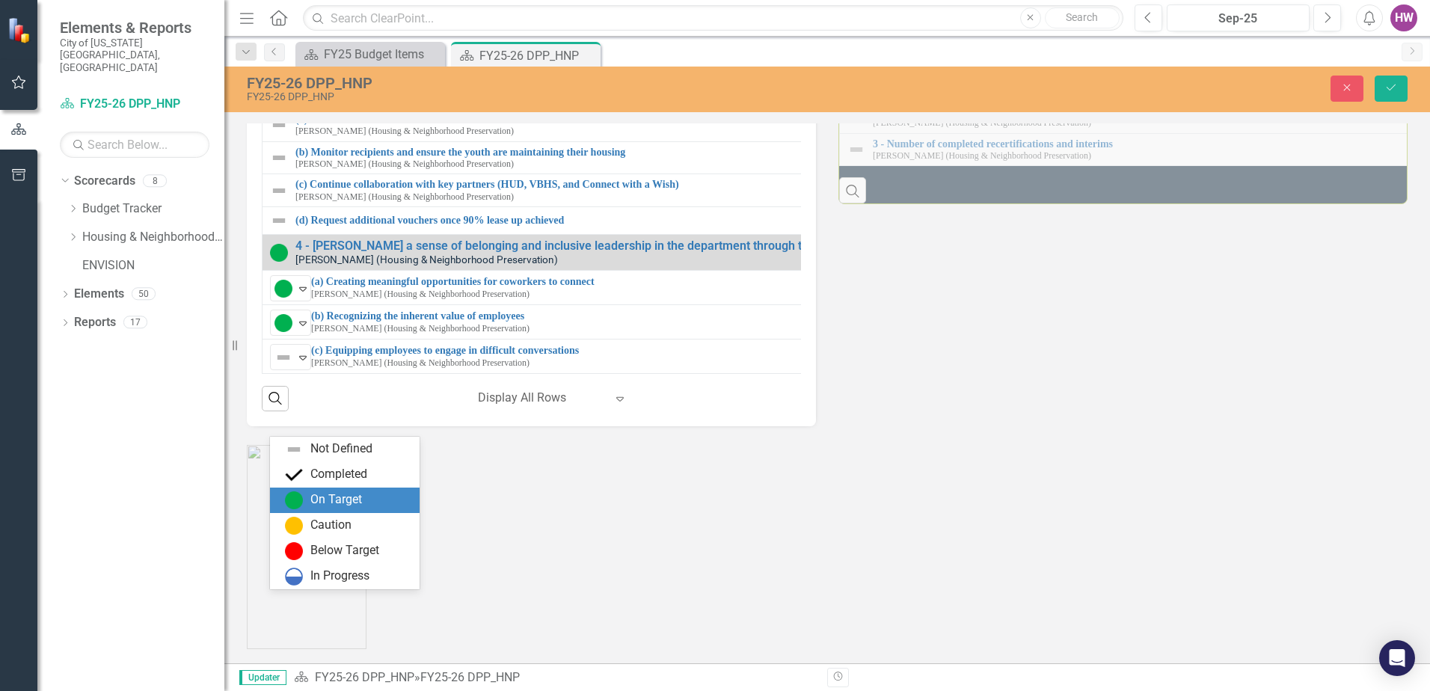
click at [297, 500] on img at bounding box center [294, 500] width 18 height 18
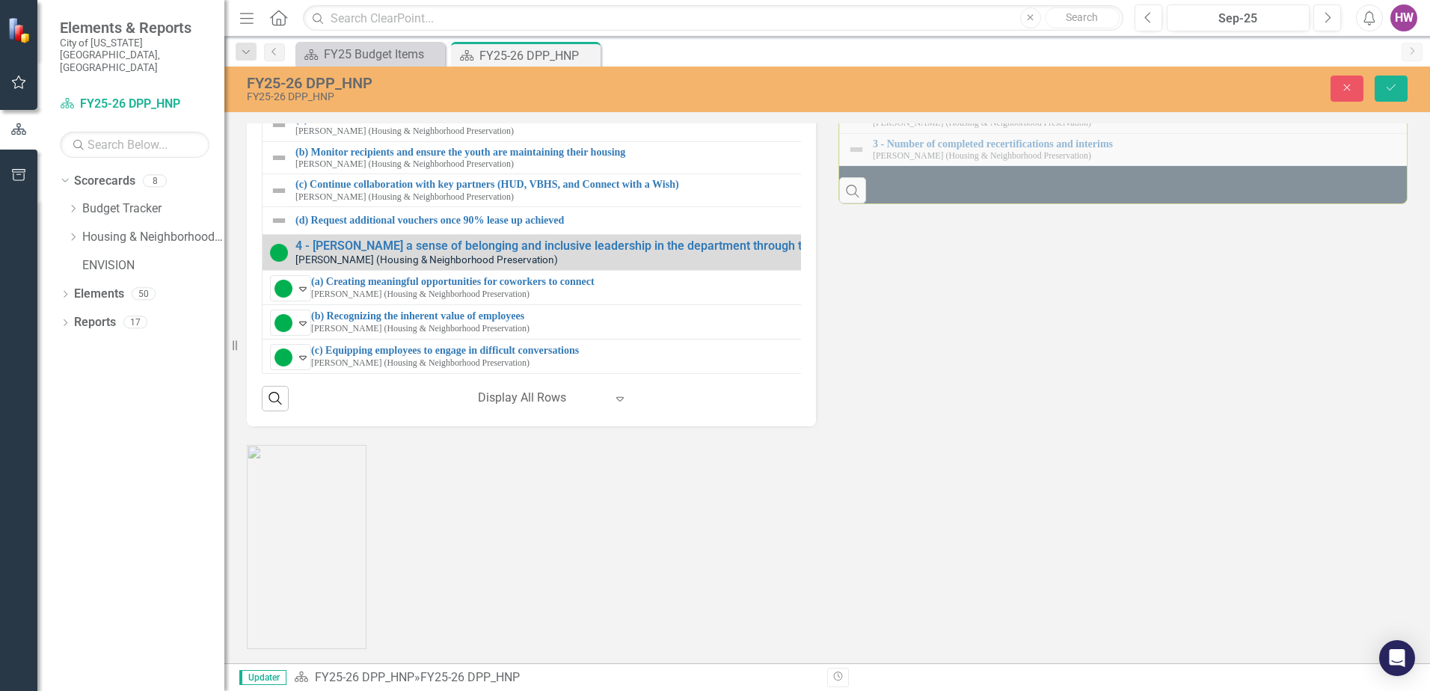
click at [1009, 426] on div "Strategic Initiatives Lists Edit Report Select Report Link View Page Performanc…" at bounding box center [827, 108] width 1183 height 636
click at [1392, 84] on icon "Save" at bounding box center [1390, 87] width 13 height 10
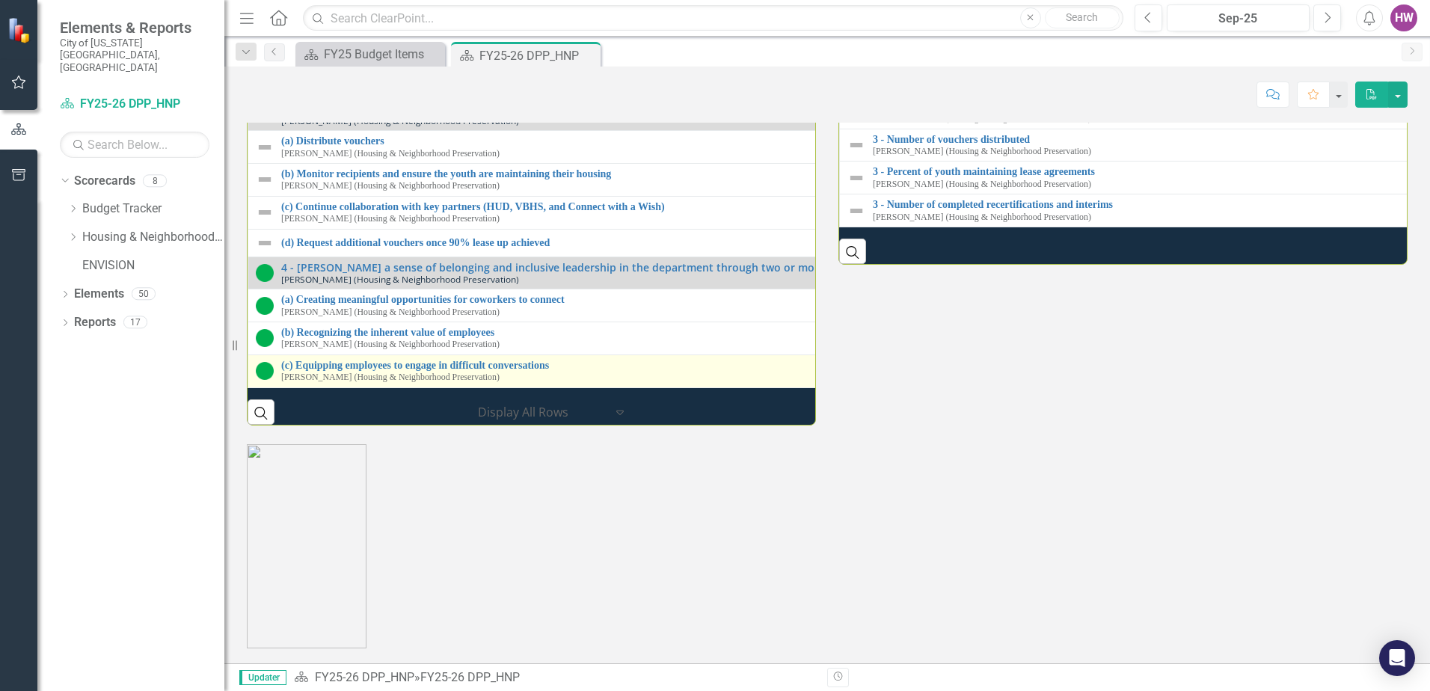
scroll to position [2064, 0]
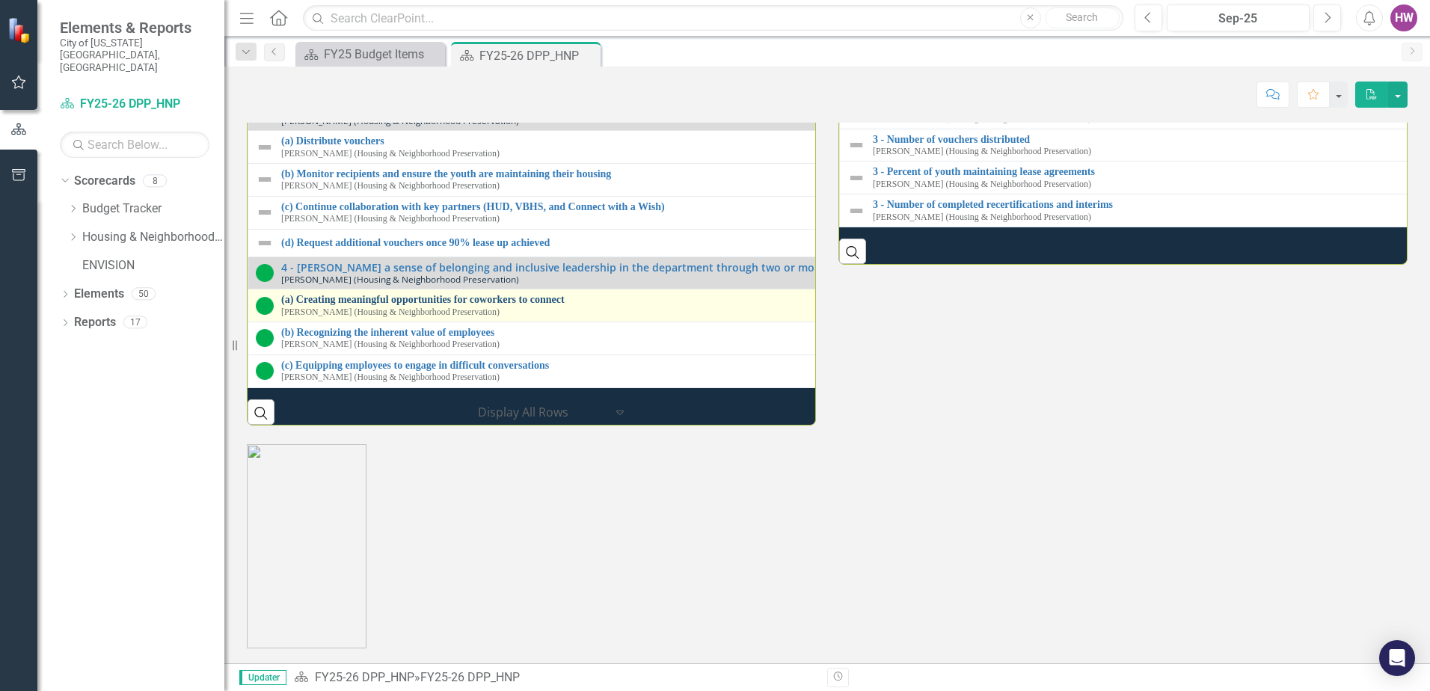
click at [457, 305] on link "(a) Creating meaningful opportunities for coworkers to connect" at bounding box center [839, 299] width 1116 height 11
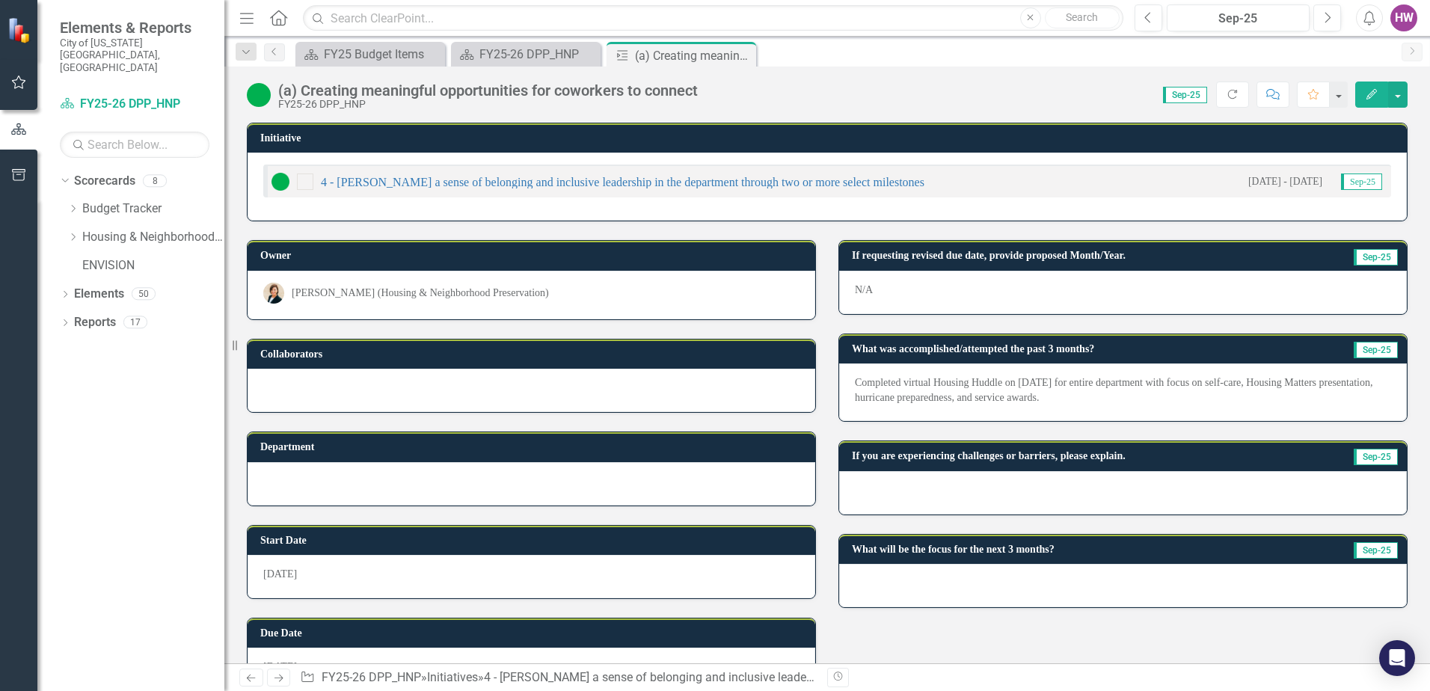
scroll to position [43, 0]
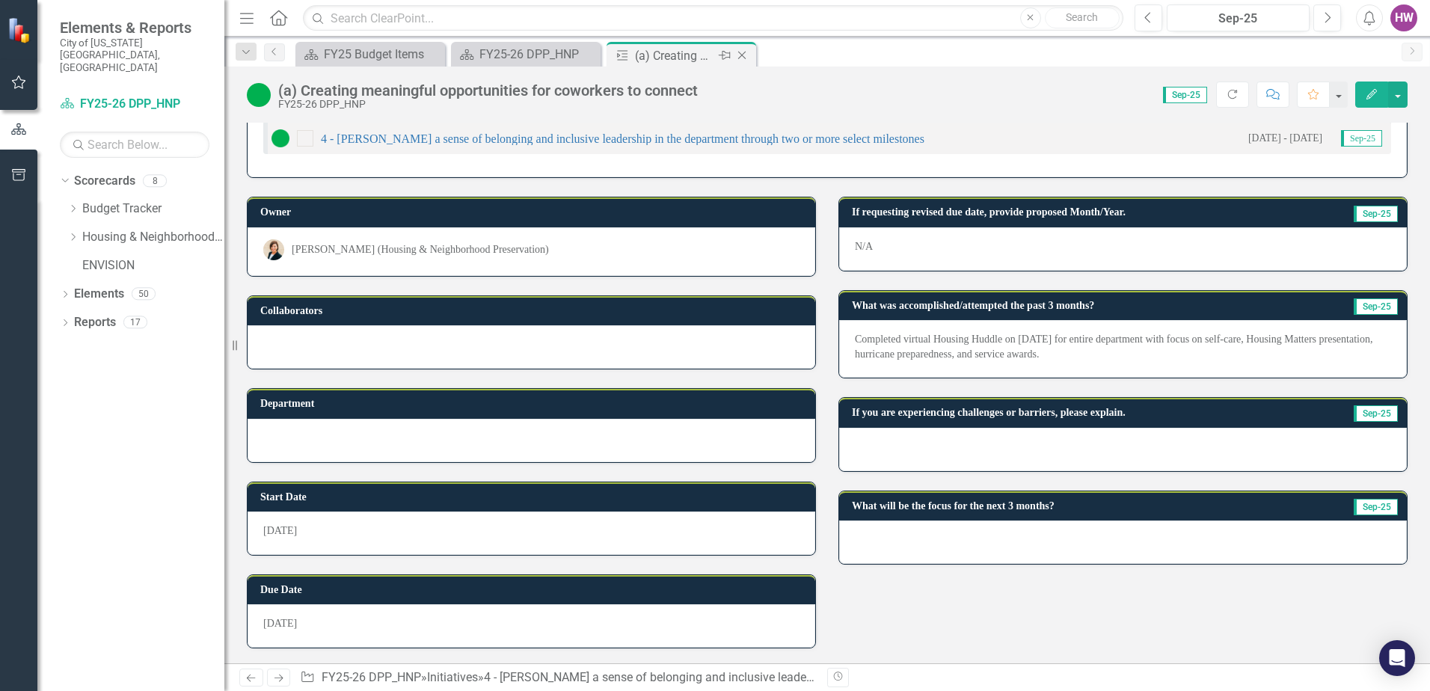
click at [741, 55] on icon at bounding box center [742, 56] width 8 height 8
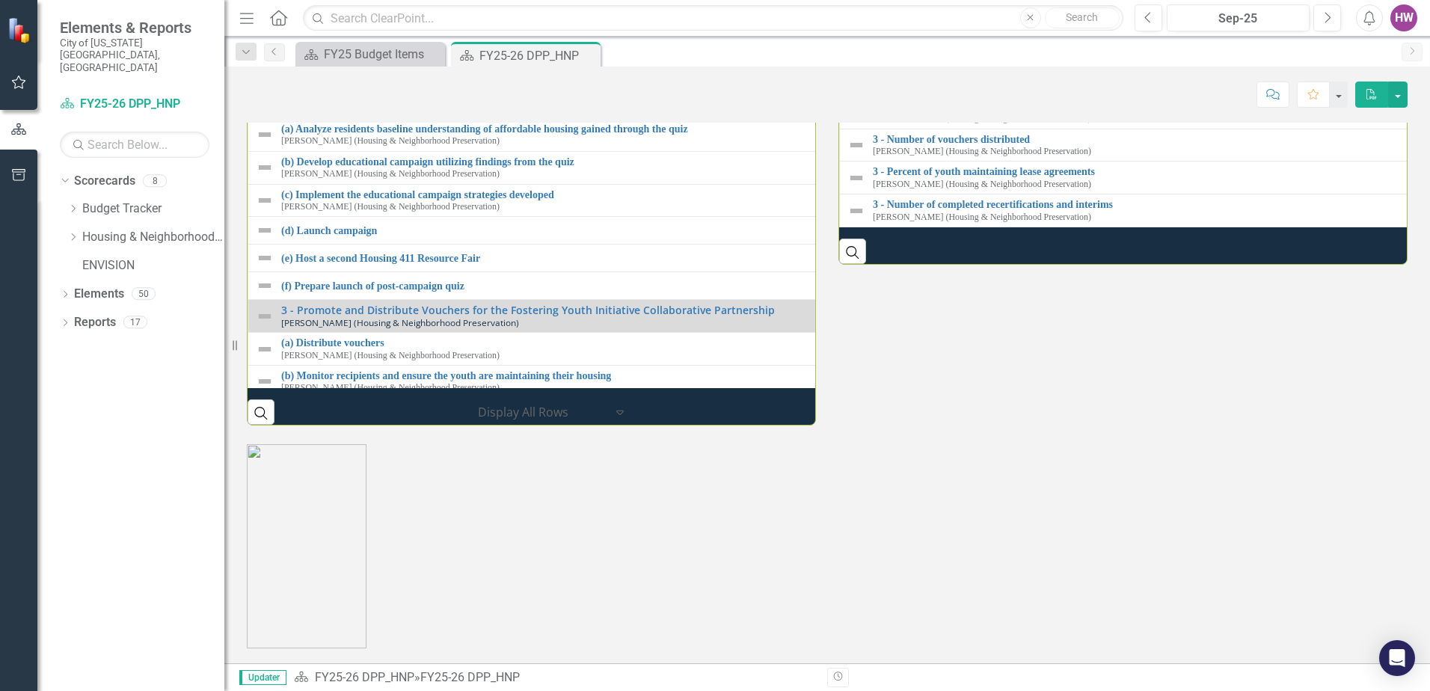
scroll to position [1645, 0]
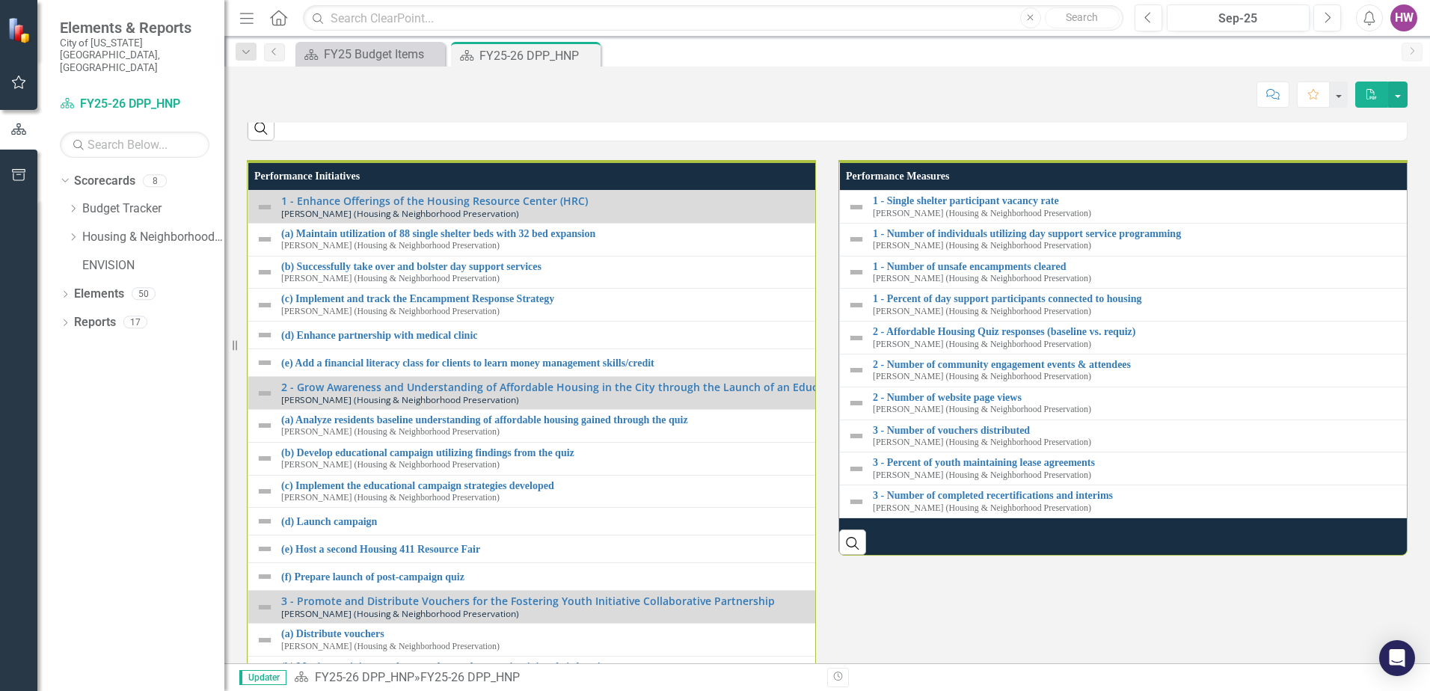
click at [1304, 51] on p "Housing Huddle meeting with department staff on [DATE] with focus on thankfulne…" at bounding box center [1278, 27] width 242 height 48
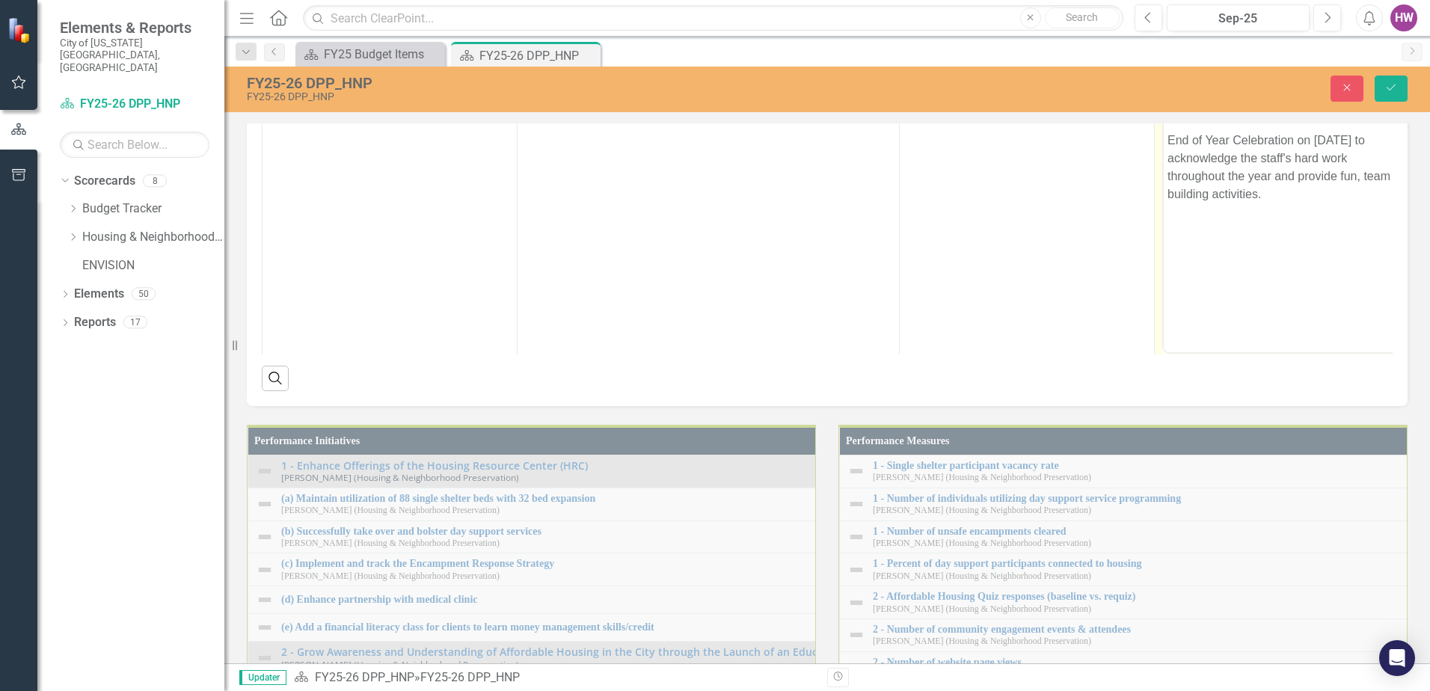
scroll to position [0, 0]
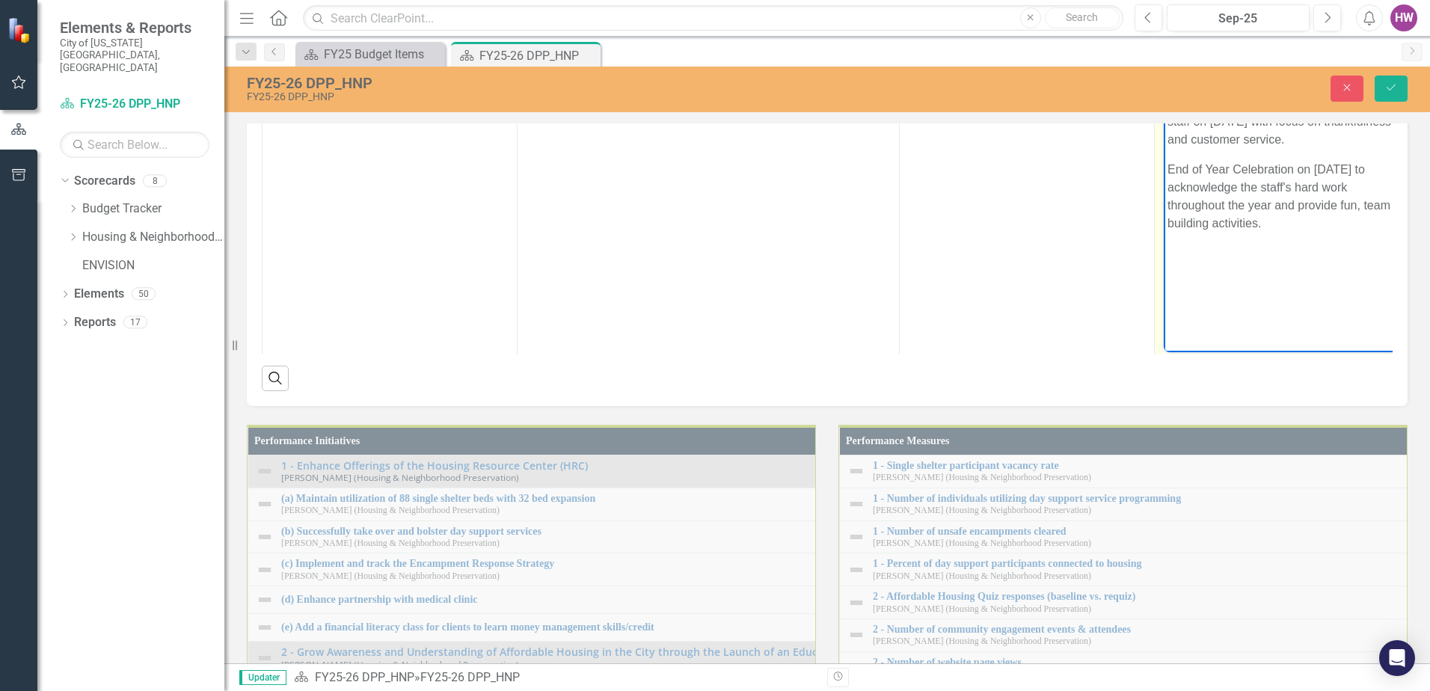
drag, startPoint x: 1167, startPoint y: 103, endPoint x: 1267, endPoint y: 241, distance: 169.8
click at [1267, 241] on body "Housing Huddle meeting with department staff on November 12, 2025 with focus on…" at bounding box center [1282, 203] width 236 height 224
copy body "Housing Huddle meeting with department staff on November 12, 2025 with focus on…"
click at [1386, 81] on button "Save" at bounding box center [1391, 89] width 33 height 26
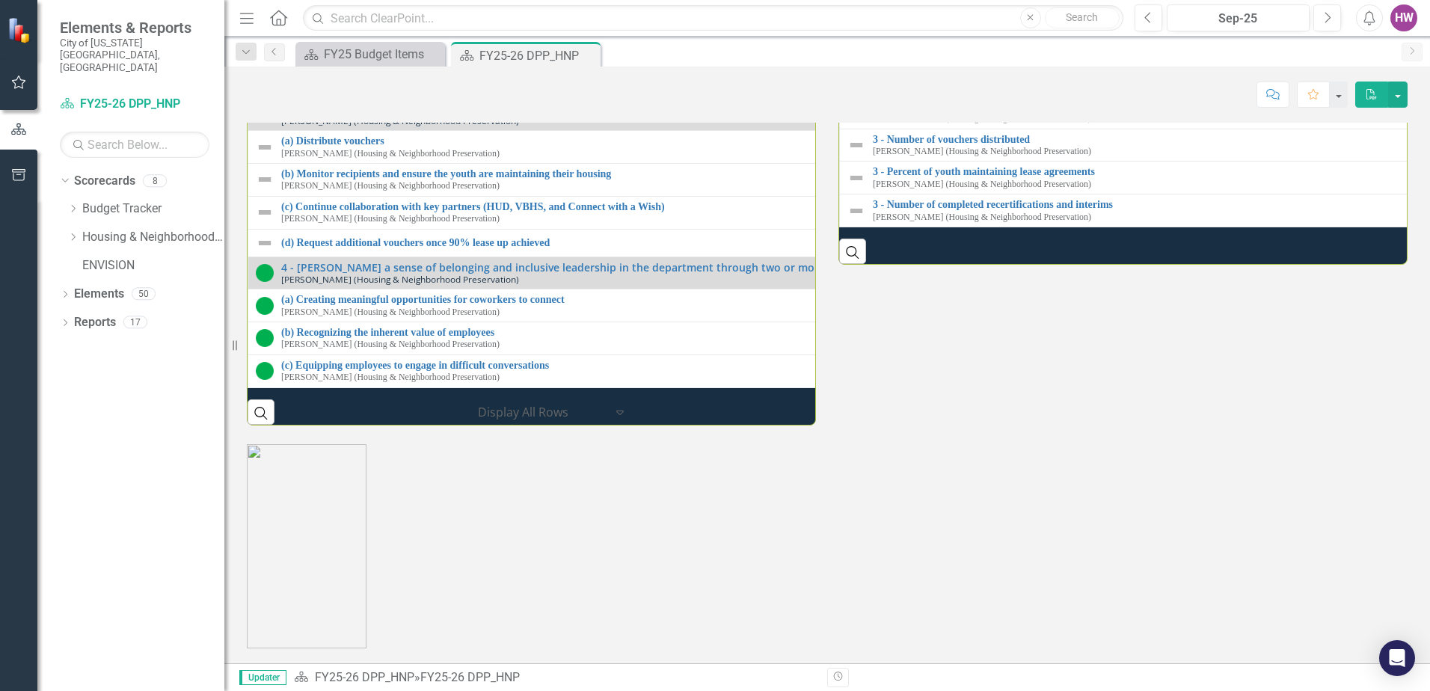
scroll to position [2214, 0]
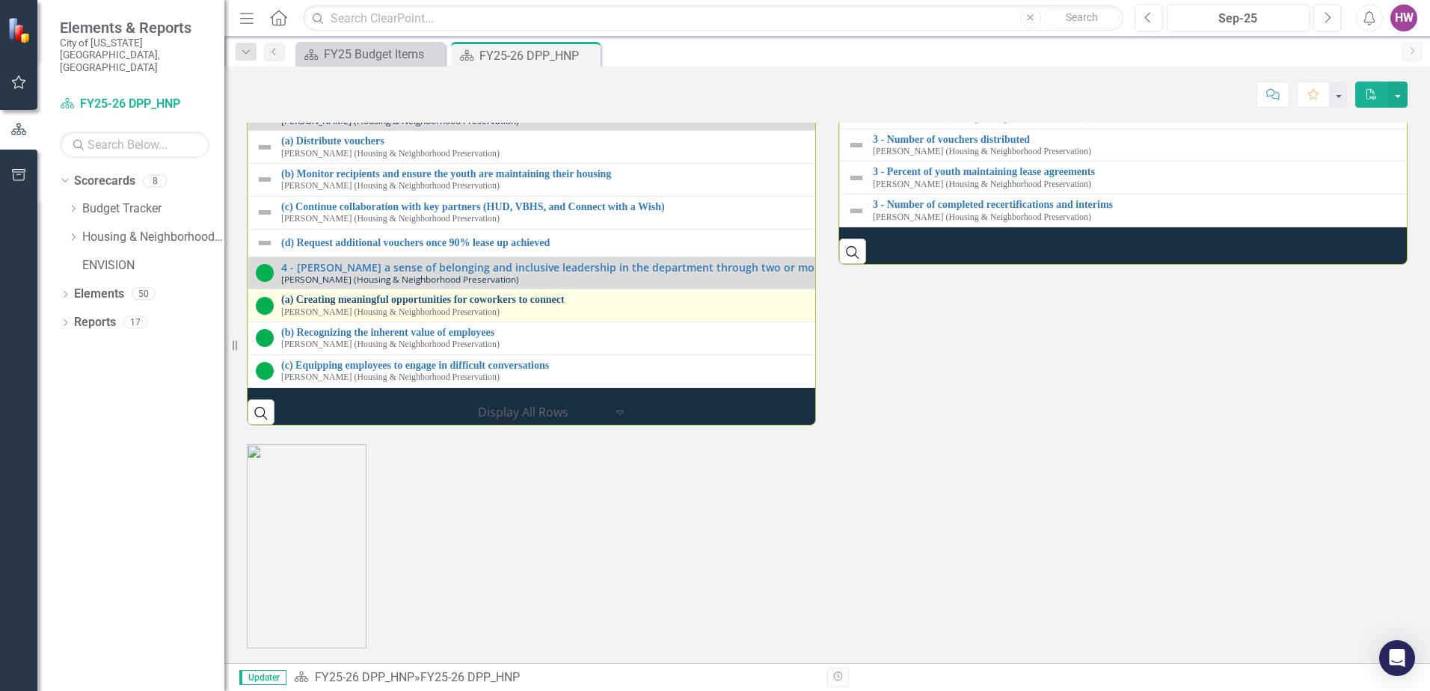
click at [399, 294] on link "(a) Creating meaningful opportunities for coworkers to connect" at bounding box center [833, 299] width 1104 height 11
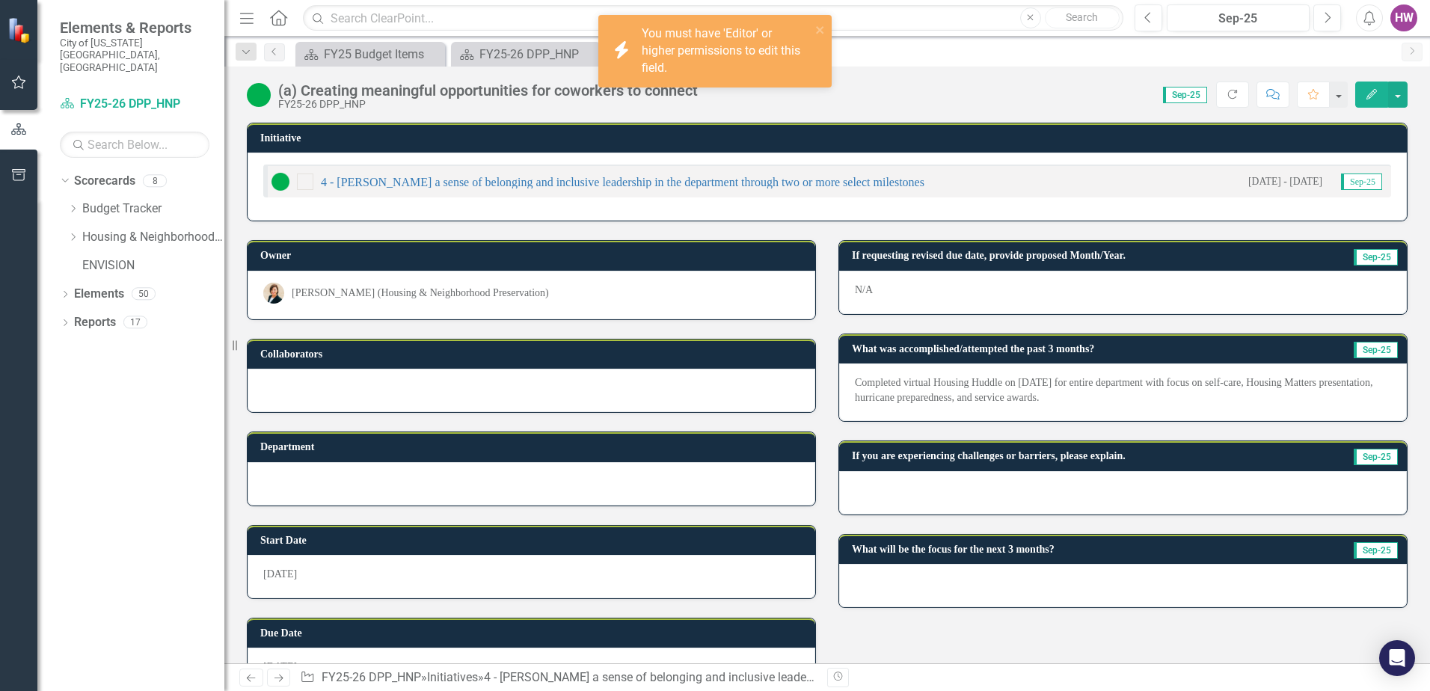
click at [909, 583] on div at bounding box center [1123, 585] width 568 height 43
click at [909, 582] on div at bounding box center [1123, 585] width 568 height 43
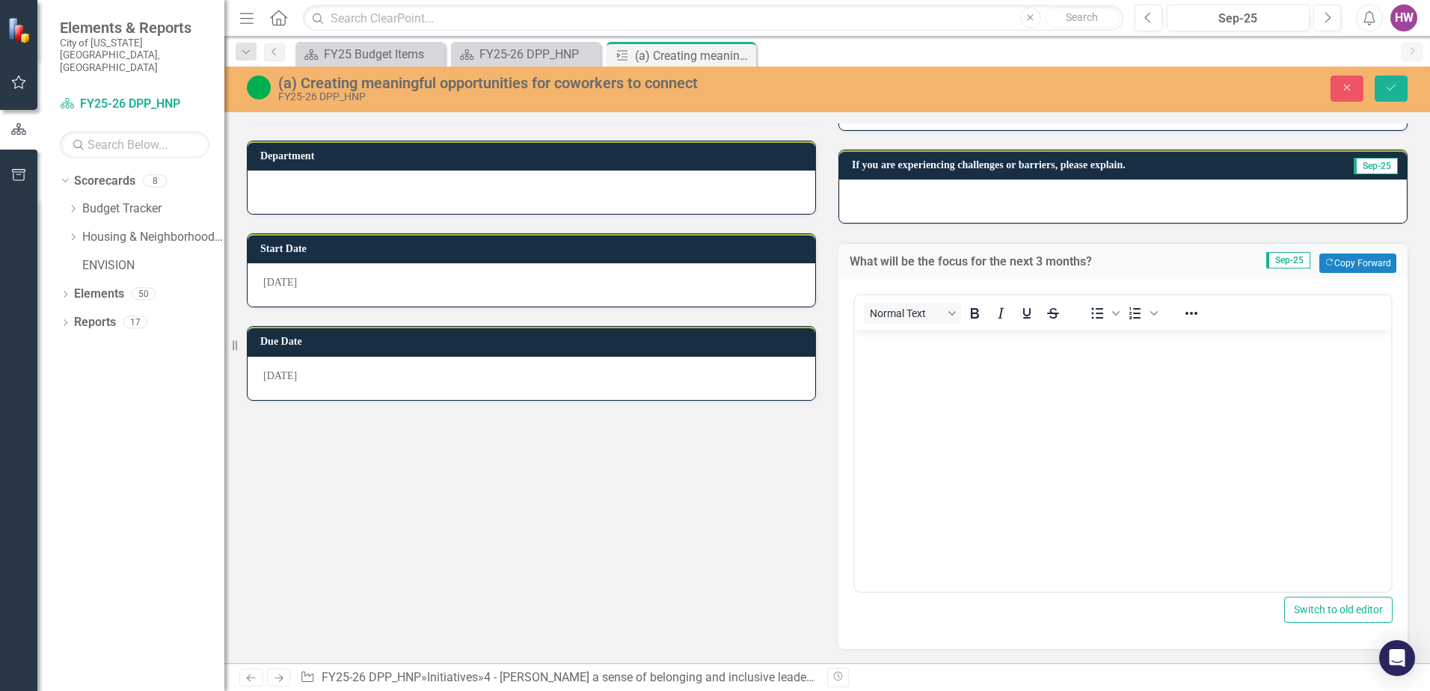
scroll to position [293, 0]
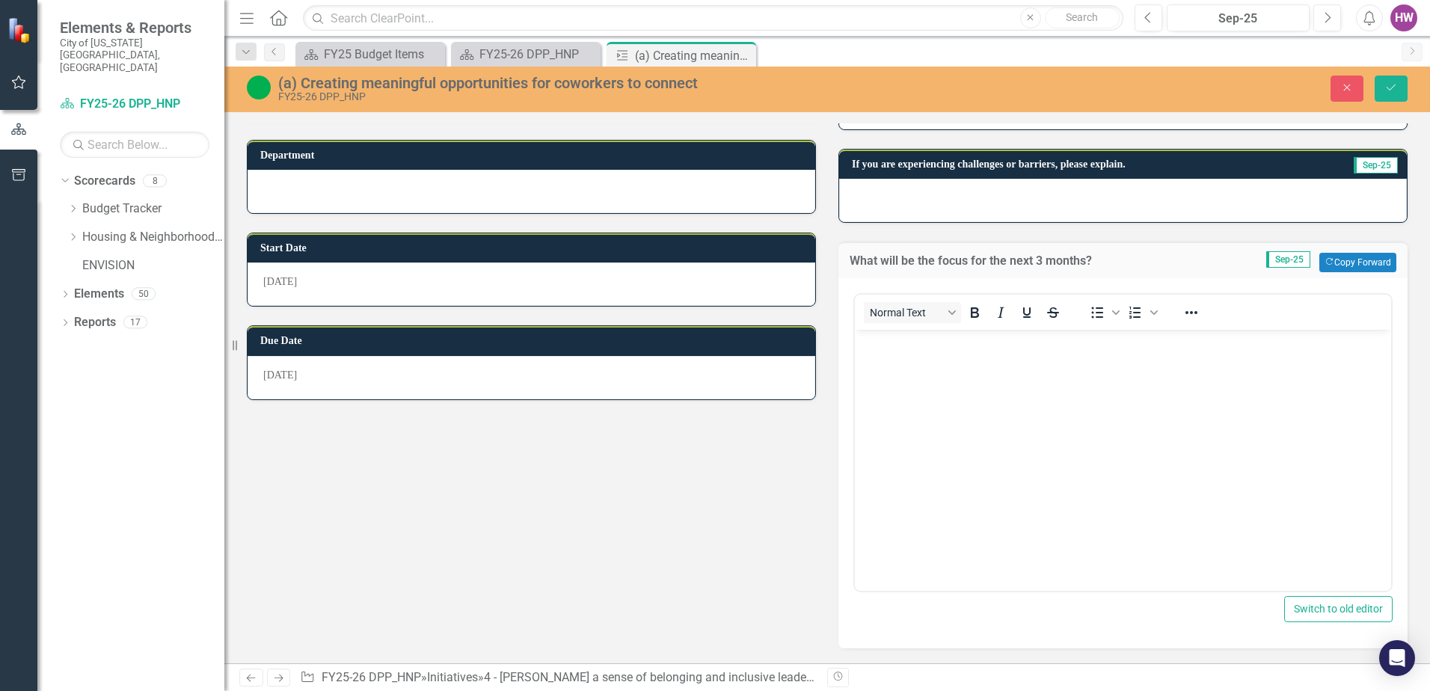
click at [923, 402] on body "Rich Text Area. Press ALT-0 for help." at bounding box center [1123, 442] width 536 height 224
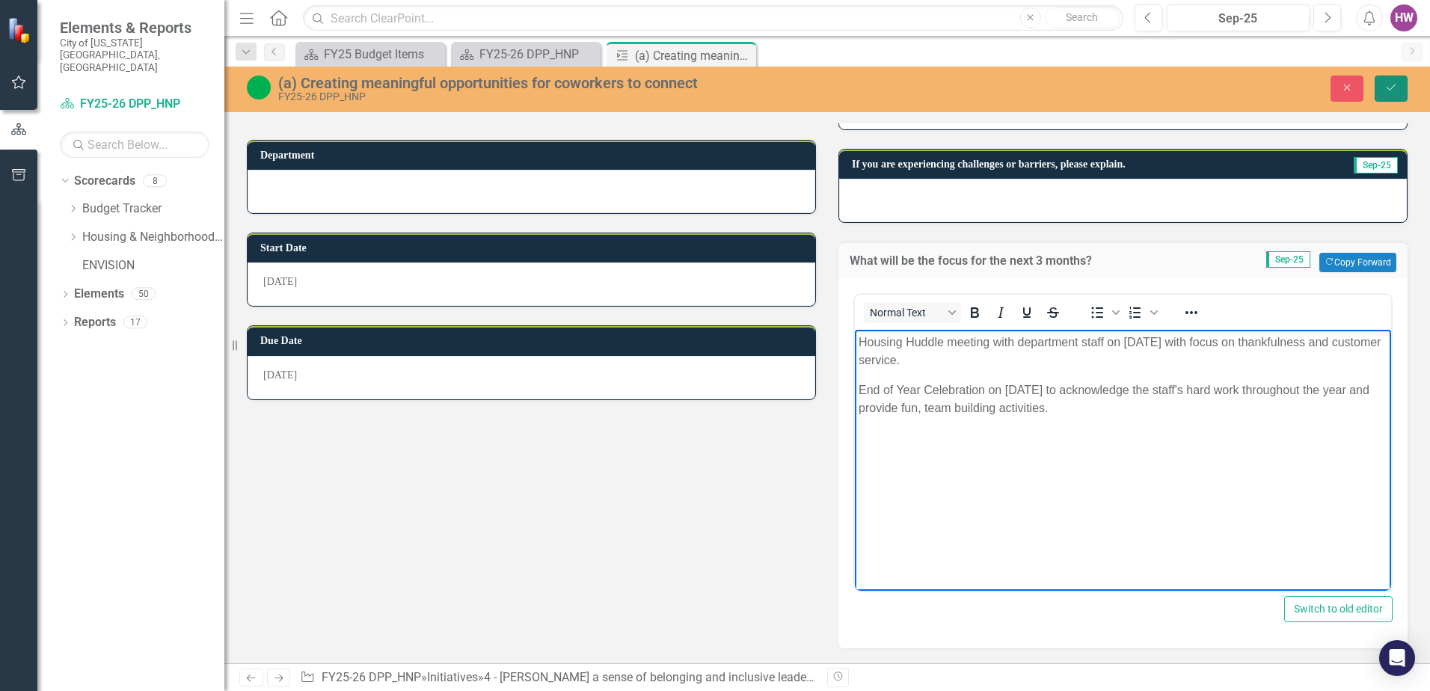
click at [1396, 88] on icon "Save" at bounding box center [1390, 87] width 13 height 10
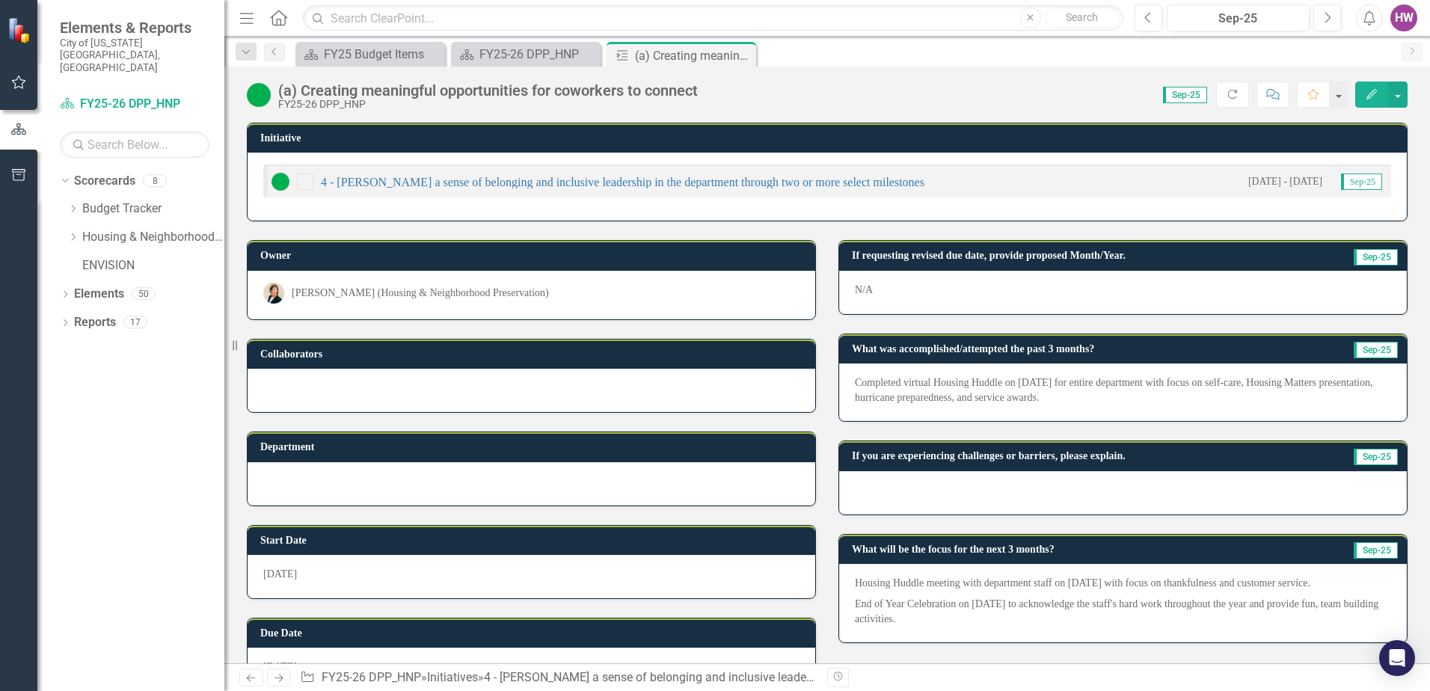
drag, startPoint x: 746, startPoint y: 57, endPoint x: 746, endPoint y: 64, distance: 7.5
click at [0, 0] on icon "Close" at bounding box center [0, 0] width 0 height 0
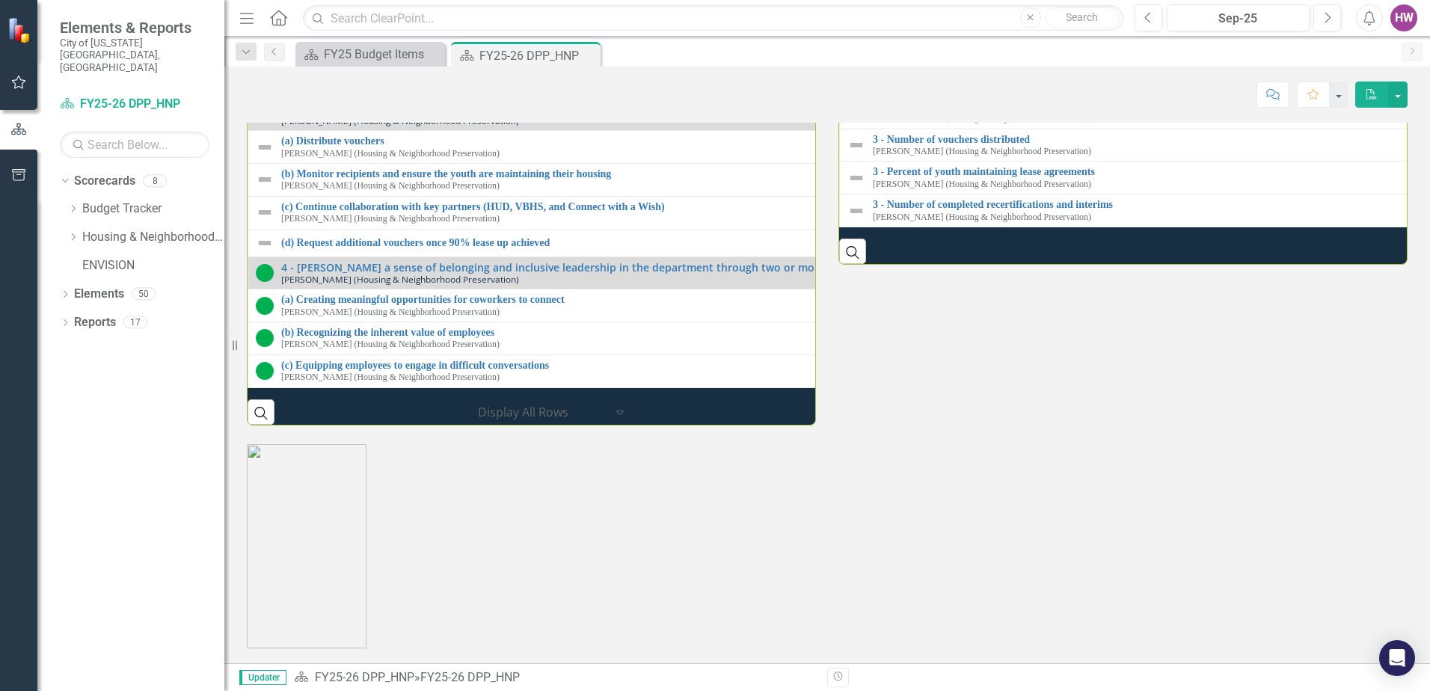
scroll to position [2214, 0]
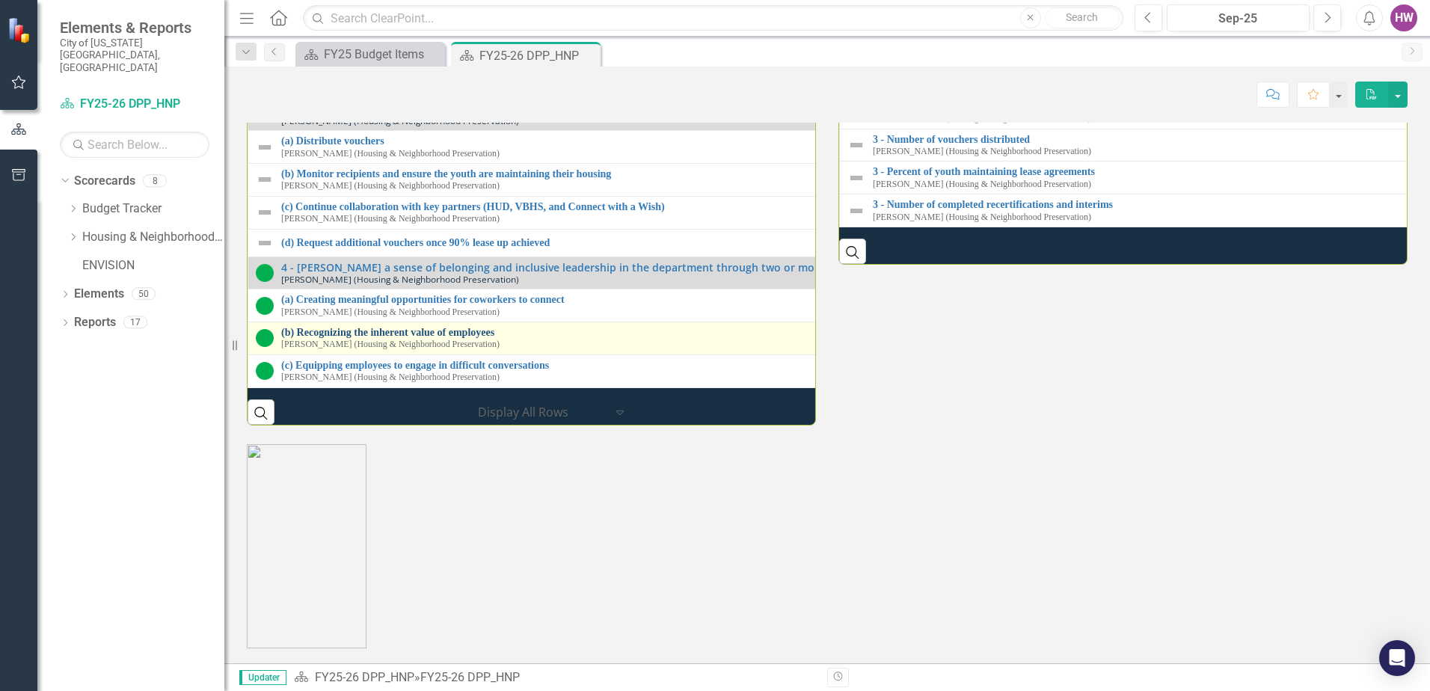
click at [434, 327] on link "(b) Recognizing the inherent value of employees" at bounding box center [838, 332] width 1114 height 11
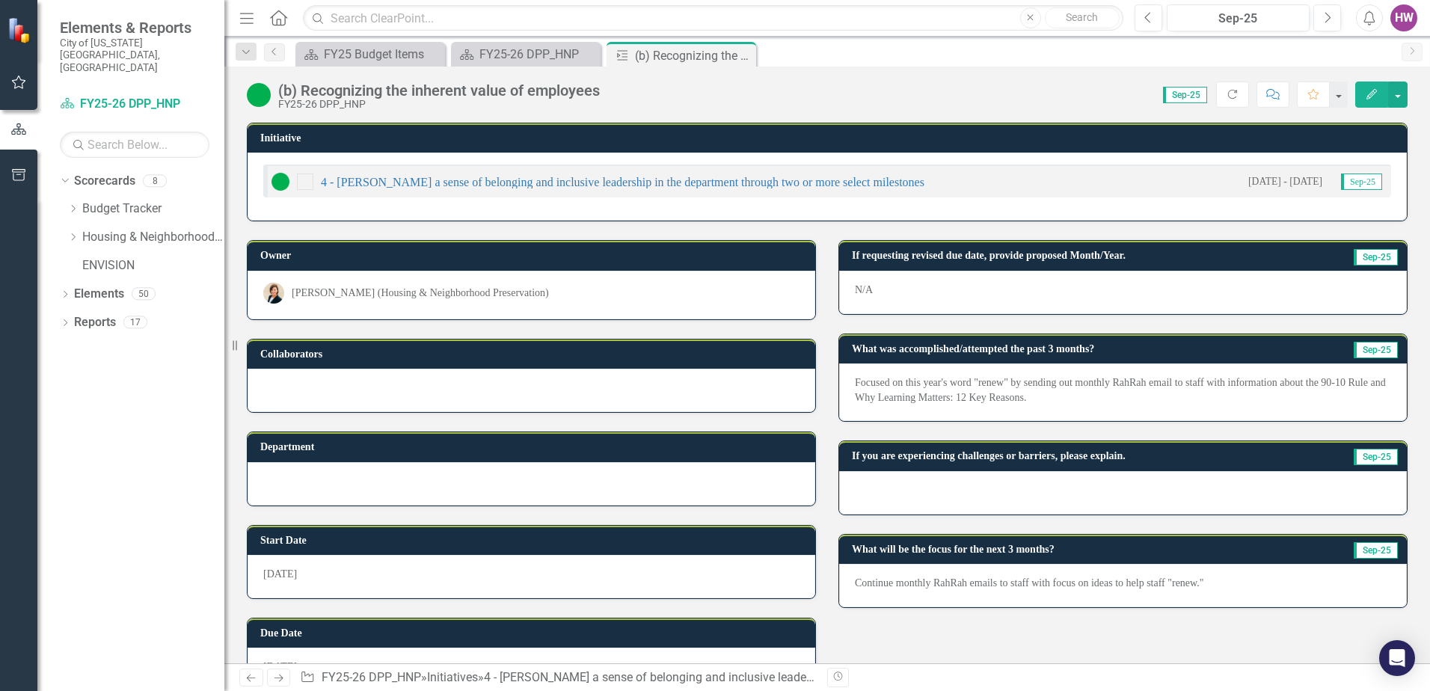
drag, startPoint x: 1214, startPoint y: 583, endPoint x: 1192, endPoint y: 589, distance: 22.5
click at [1215, 583] on p "Continue monthly RahRah emails to staff with focus on ideas to help staff "rene…" at bounding box center [1123, 583] width 536 height 15
click at [1197, 583] on p "Continue monthly RahRah emails to staff with focus on ideas to help staff "rene…" at bounding box center [1123, 583] width 536 height 15
click at [846, 585] on div "Continue monthly RahRah emails to staff with focus on ideas to help staff "rene…" at bounding box center [1123, 585] width 568 height 43
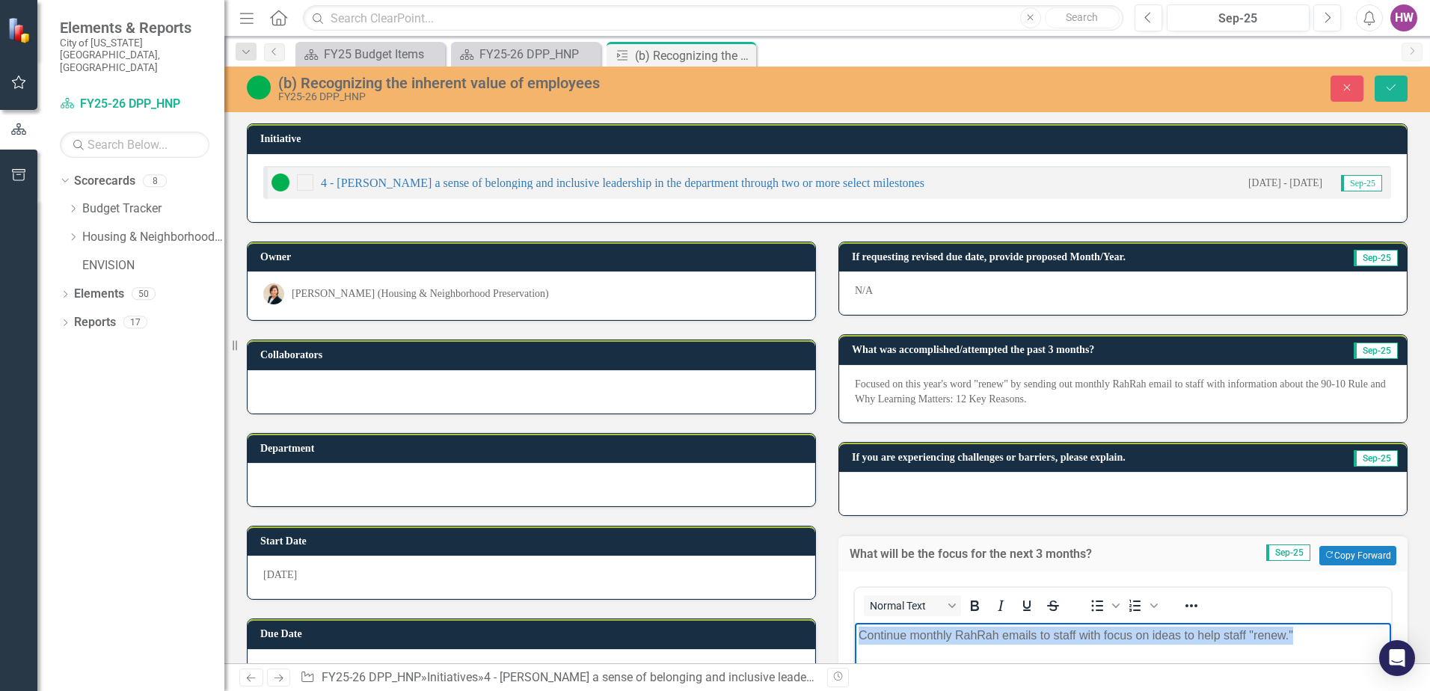
drag, startPoint x: 868, startPoint y: 636, endPoint x: 1338, endPoint y: 633, distance: 469.7
click at [1338, 633] on p "Continue monthly RahRah emails to staff with focus on ideas to help staff "rene…" at bounding box center [1123, 636] width 529 height 18
copy p "Continue monthly RahRah emails to staff with focus on ideas to help staff "rene…"
click at [1376, 88] on button "Save" at bounding box center [1391, 89] width 33 height 26
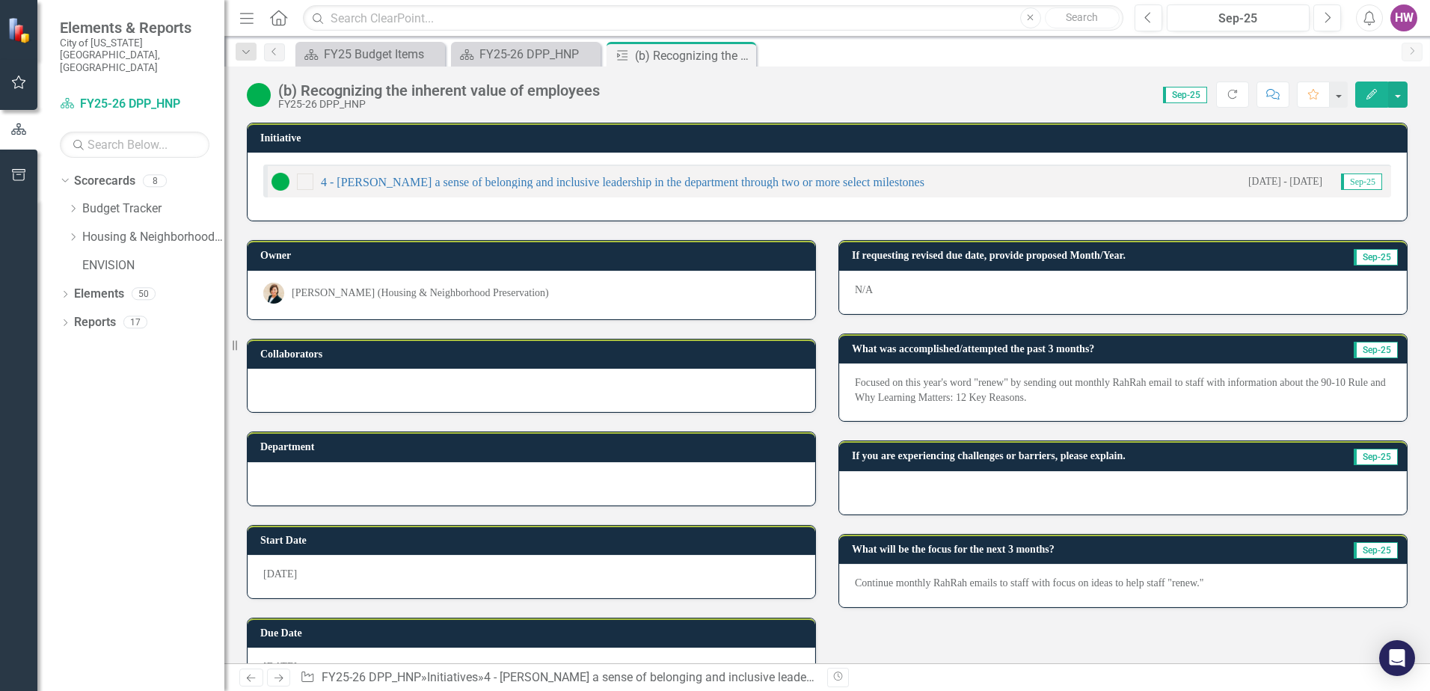
click at [0, 0] on icon "Close" at bounding box center [0, 0] width 0 height 0
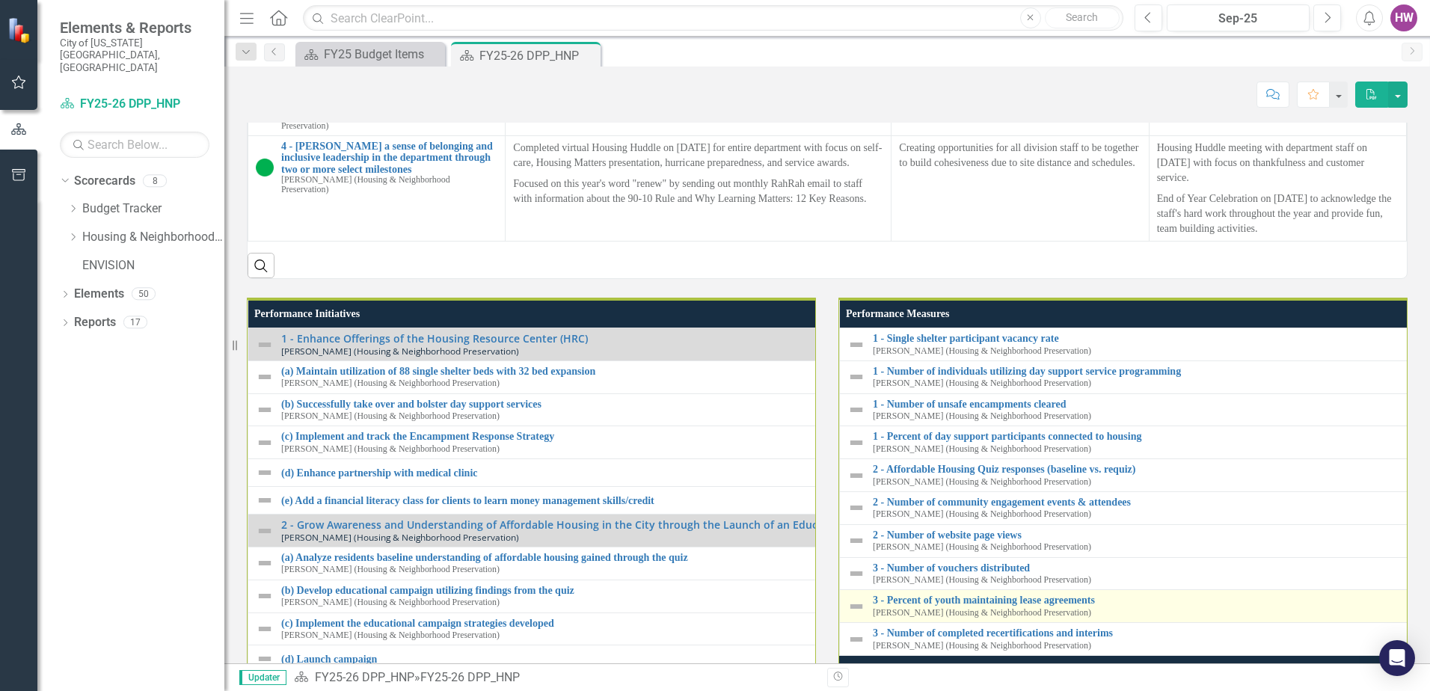
scroll to position [1496, 0]
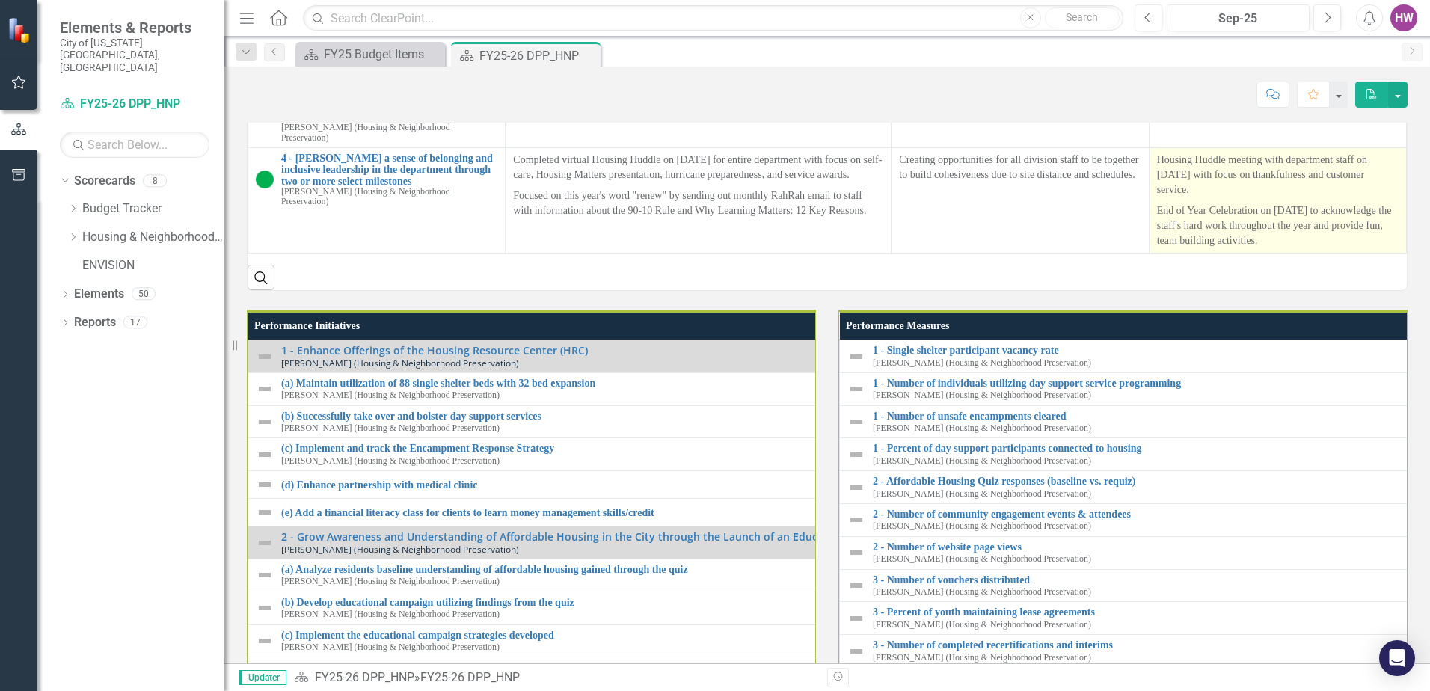
click at [1324, 248] on p "End of Year Celebration on [DATE] to acknowledge the staff's hard work througho…" at bounding box center [1278, 224] width 242 height 48
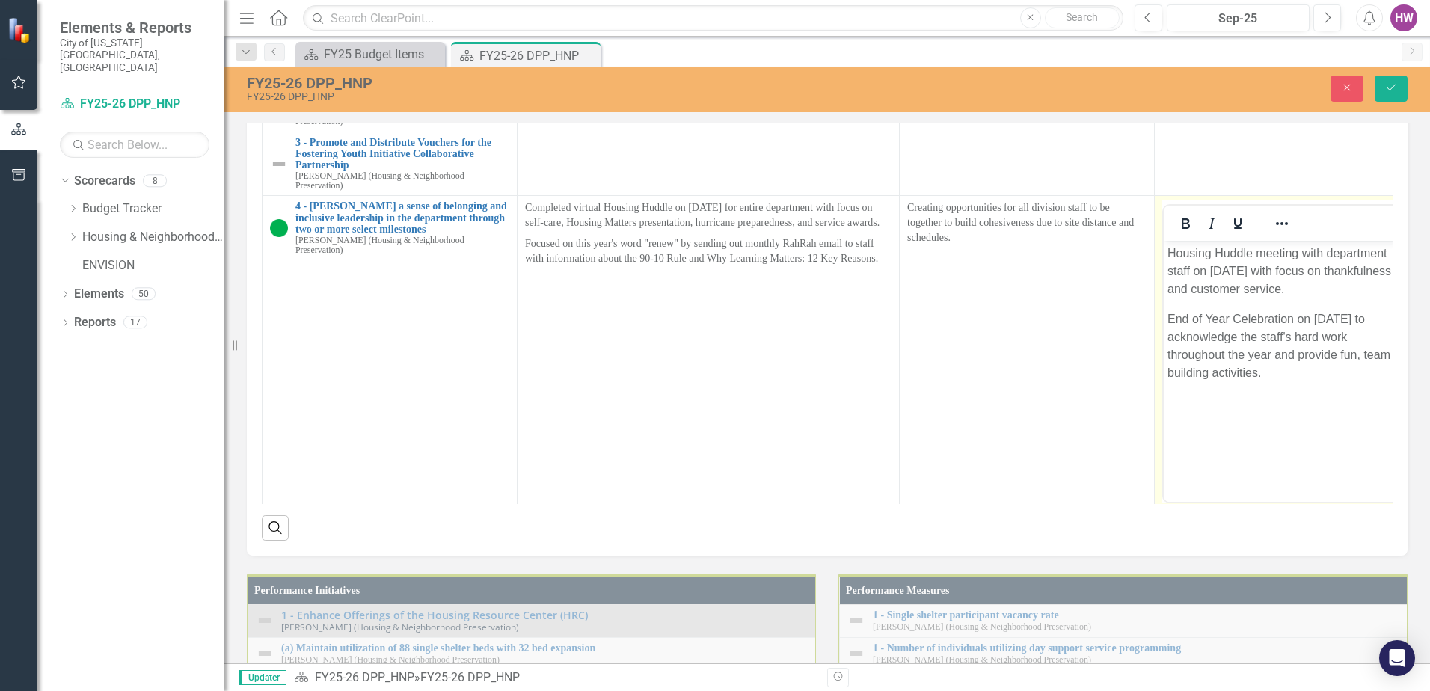
scroll to position [32, 0]
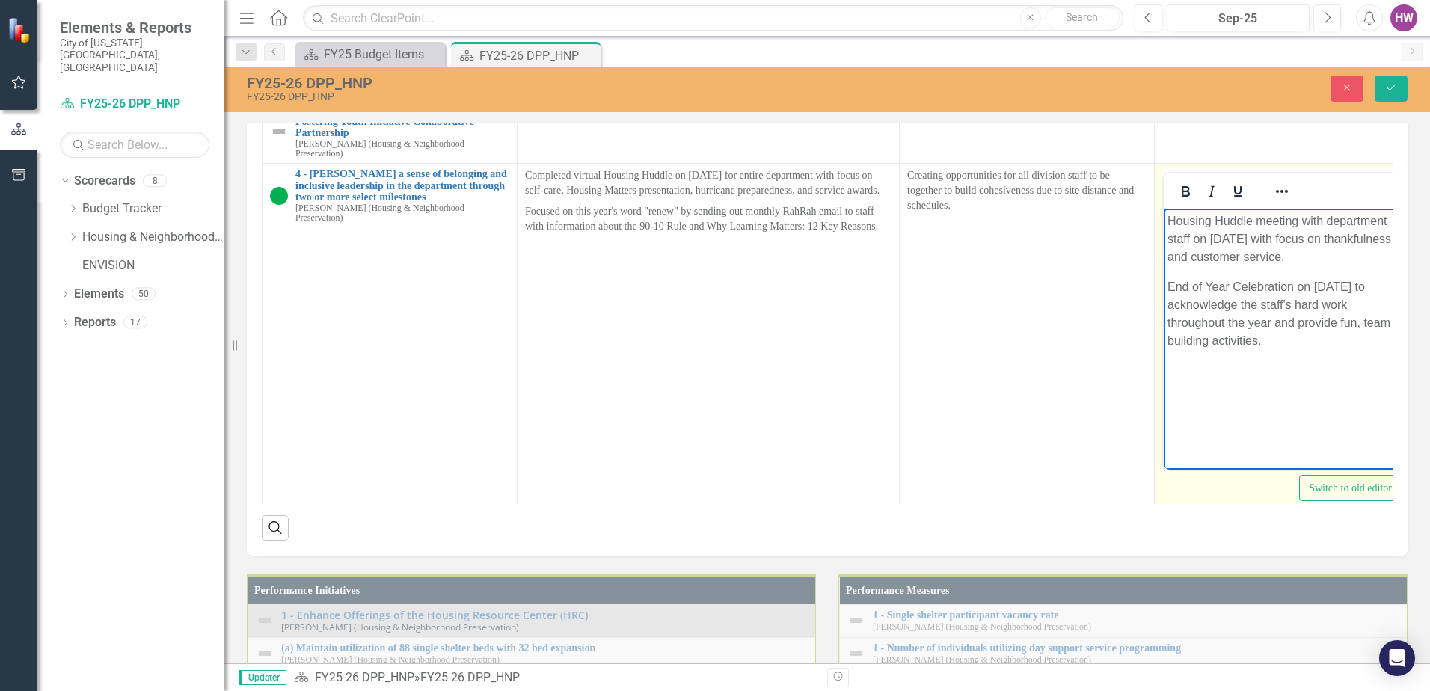
click at [1286, 343] on p "End of Year Celebration on [DATE] to acknowledge the staff's hard work througho…" at bounding box center [1281, 314] width 229 height 72
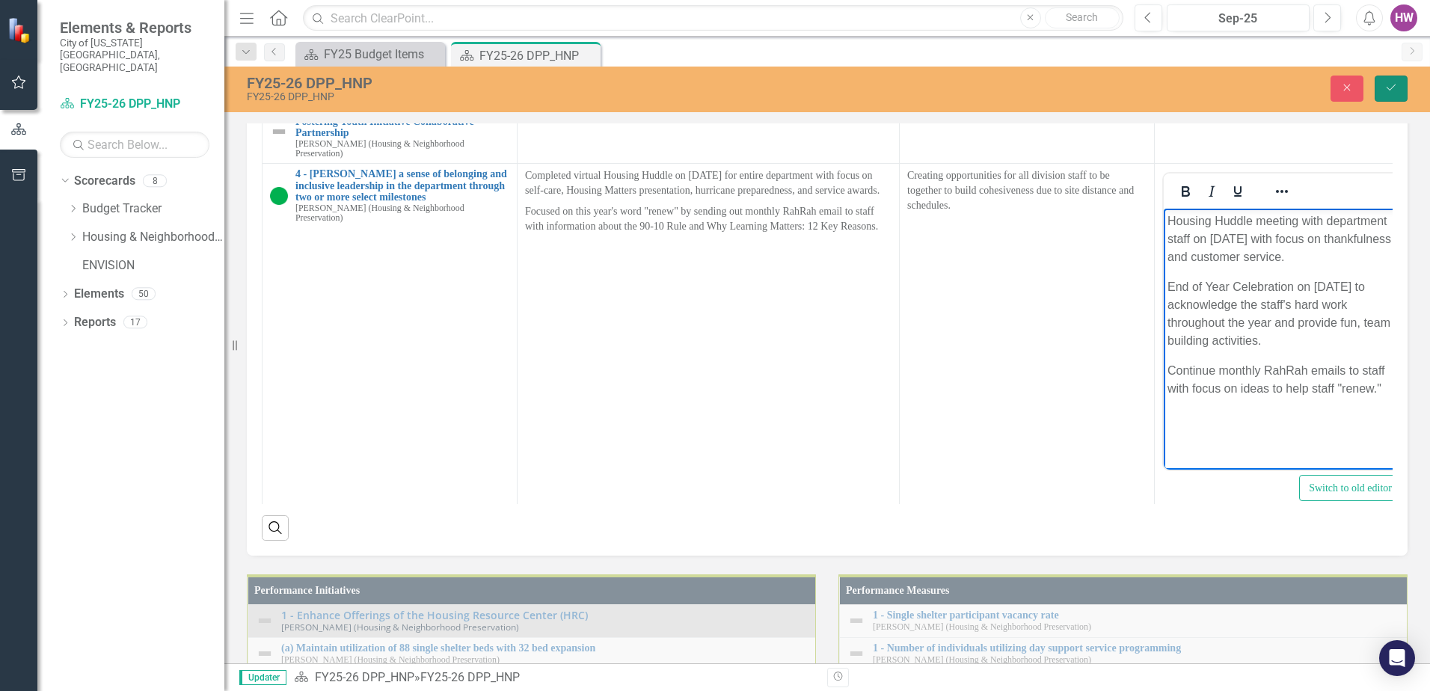
drag, startPoint x: 1394, startPoint y: 89, endPoint x: 1401, endPoint y: 93, distance: 7.7
click at [1394, 89] on icon "Save" at bounding box center [1390, 87] width 13 height 10
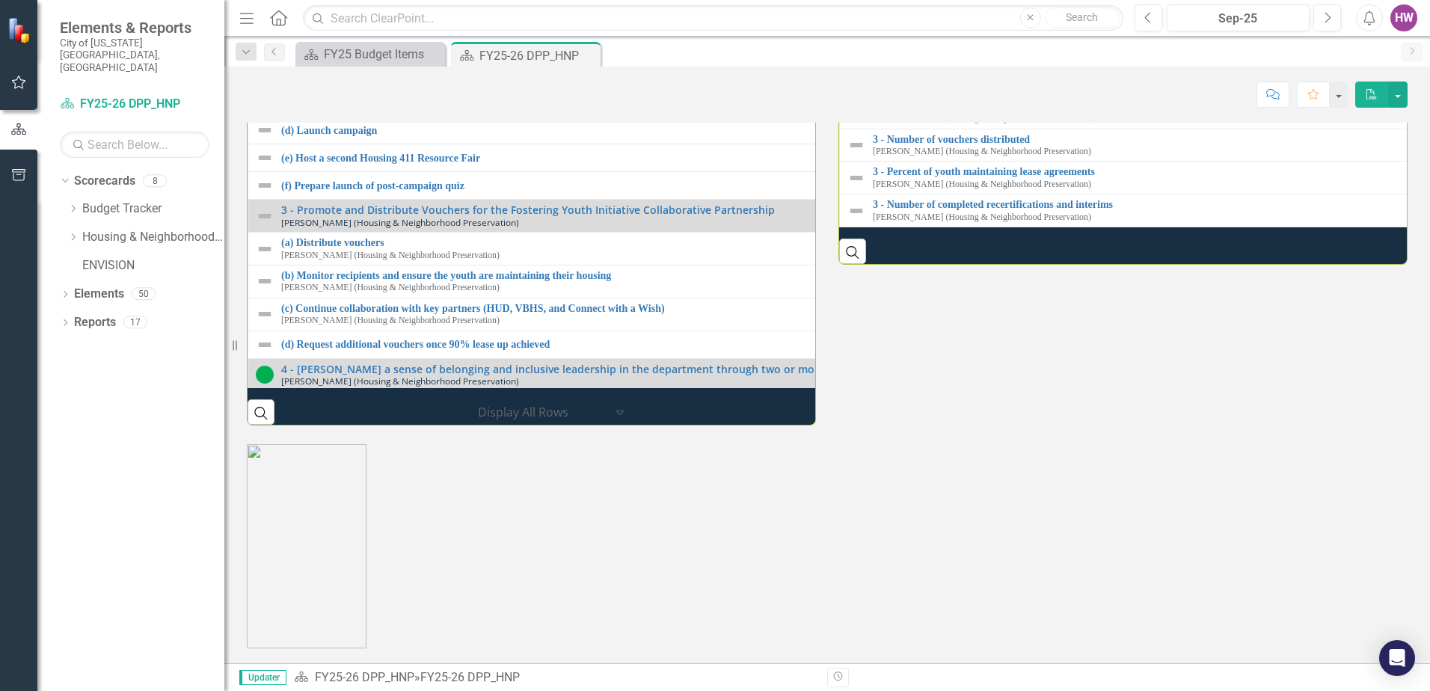
scroll to position [212, 0]
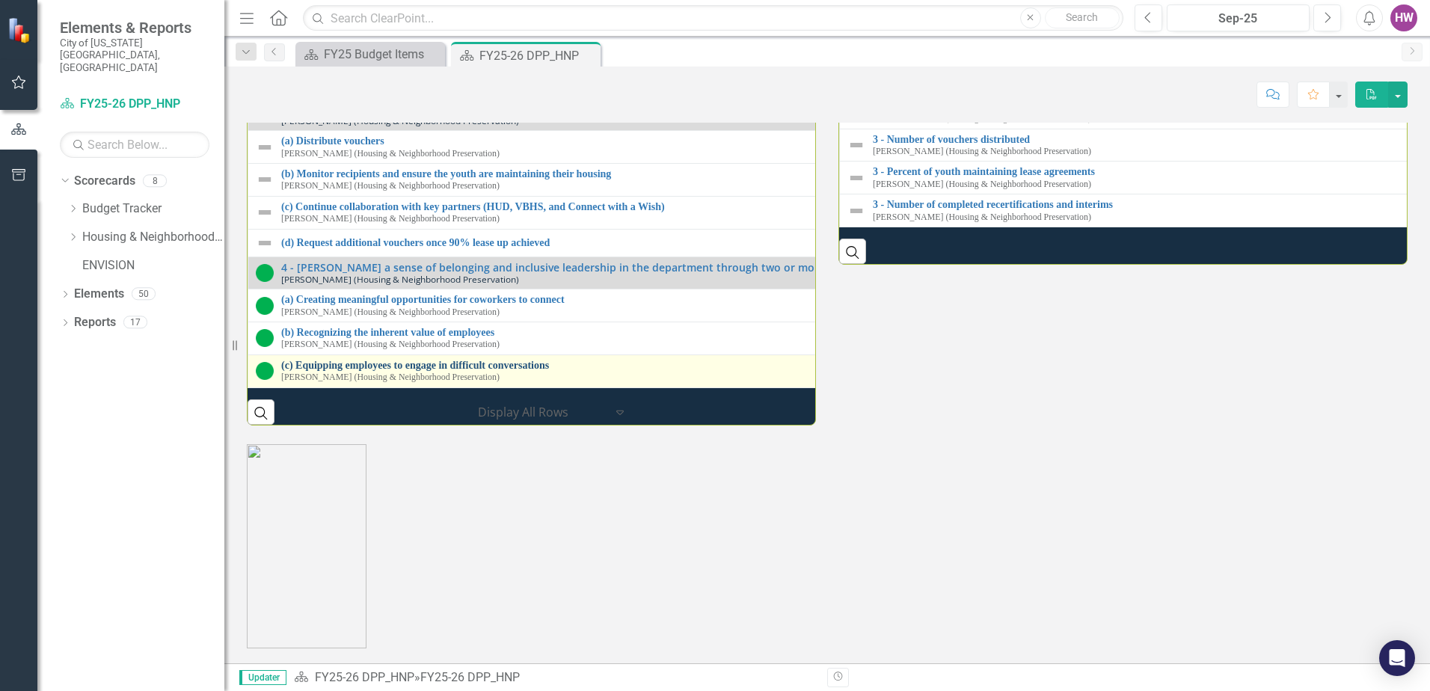
click at [423, 371] on link "(c) Equipping employees to engage in difficult conversations" at bounding box center [838, 365] width 1115 height 11
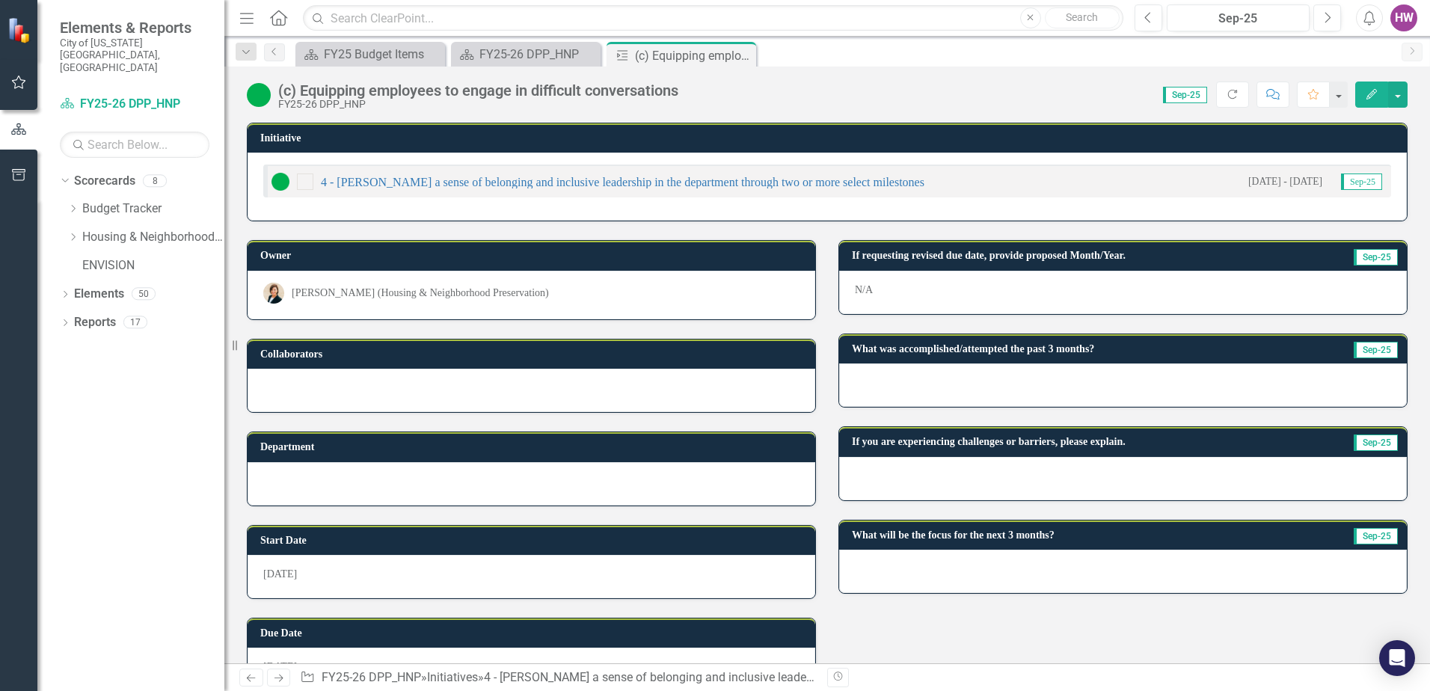
click at [898, 385] on div at bounding box center [1123, 384] width 568 height 43
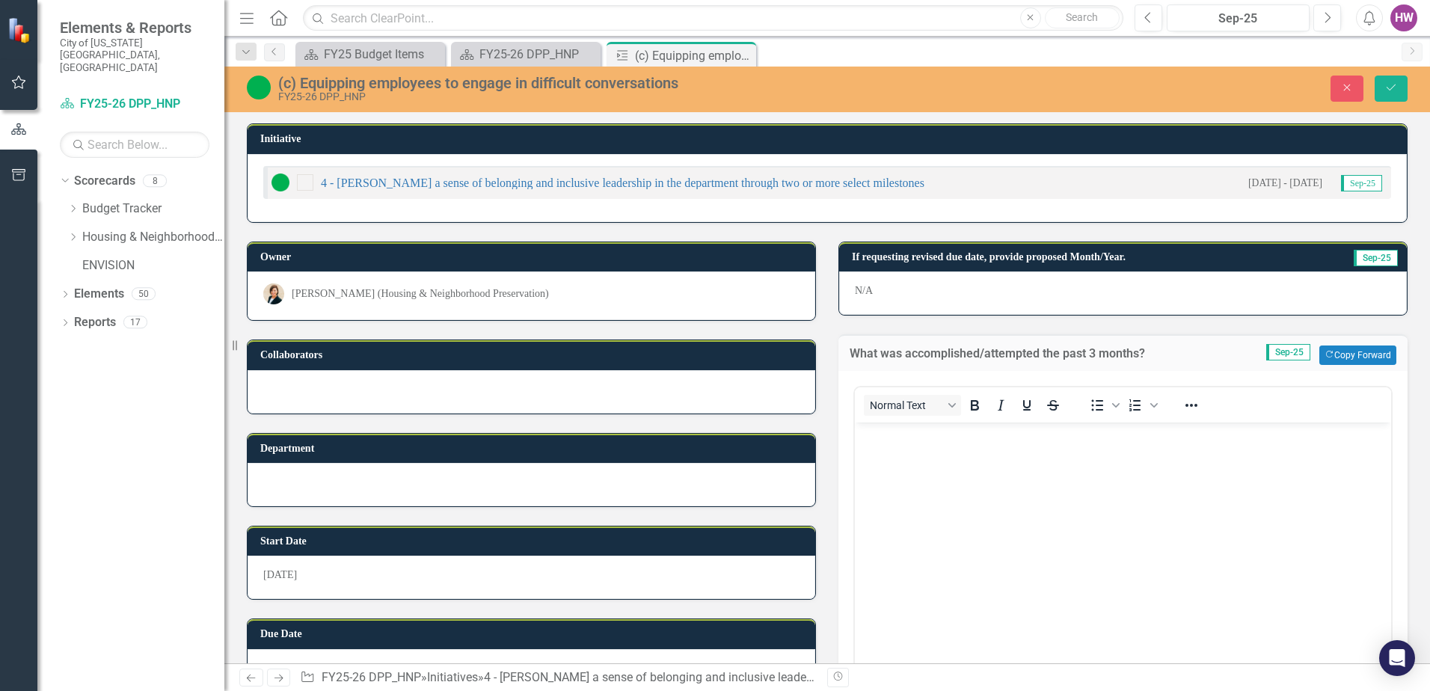
click at [914, 462] on body "Rich Text Area. Press ALT-0 for help." at bounding box center [1123, 535] width 536 height 224
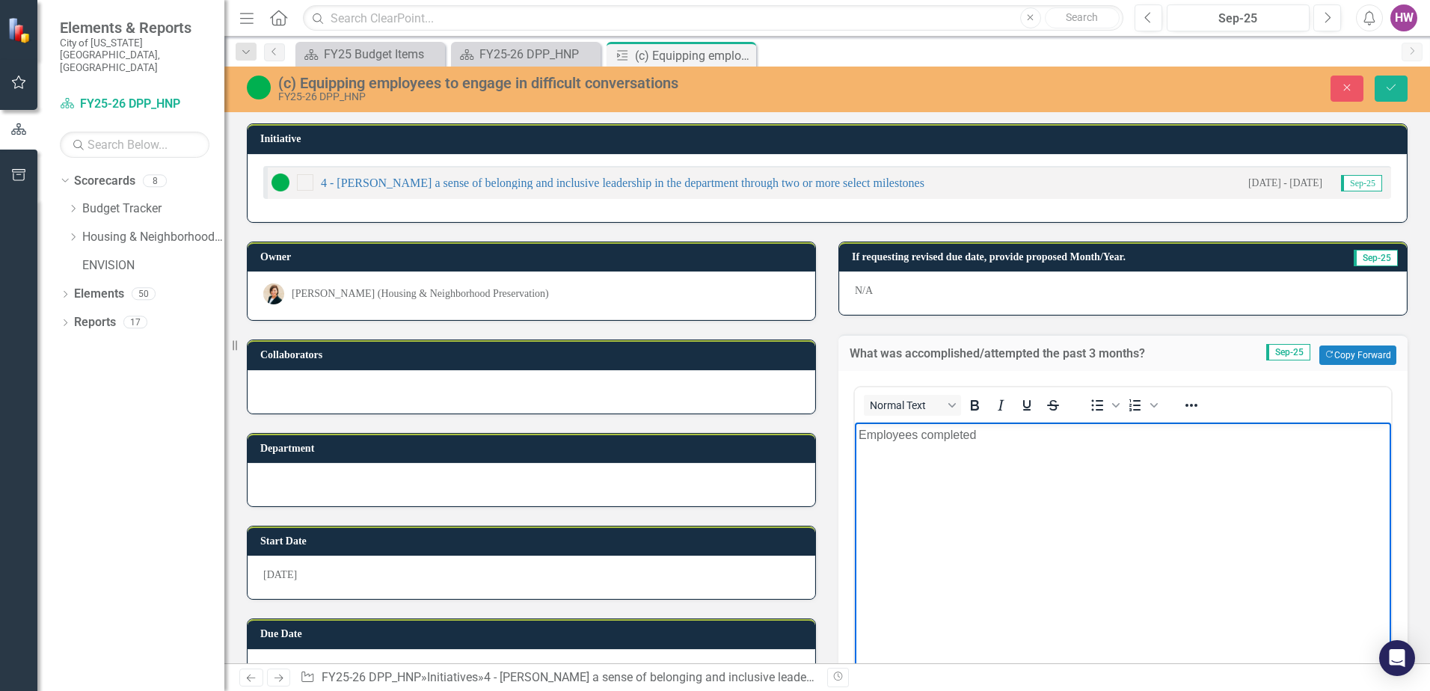
click at [990, 450] on body "Employees completed" at bounding box center [1123, 535] width 536 height 224
click at [1210, 454] on body "Employees completed HR Pocket trainings on Discipline and" at bounding box center [1123, 535] width 536 height 224
click at [1390, 90] on icon "Save" at bounding box center [1390, 87] width 13 height 10
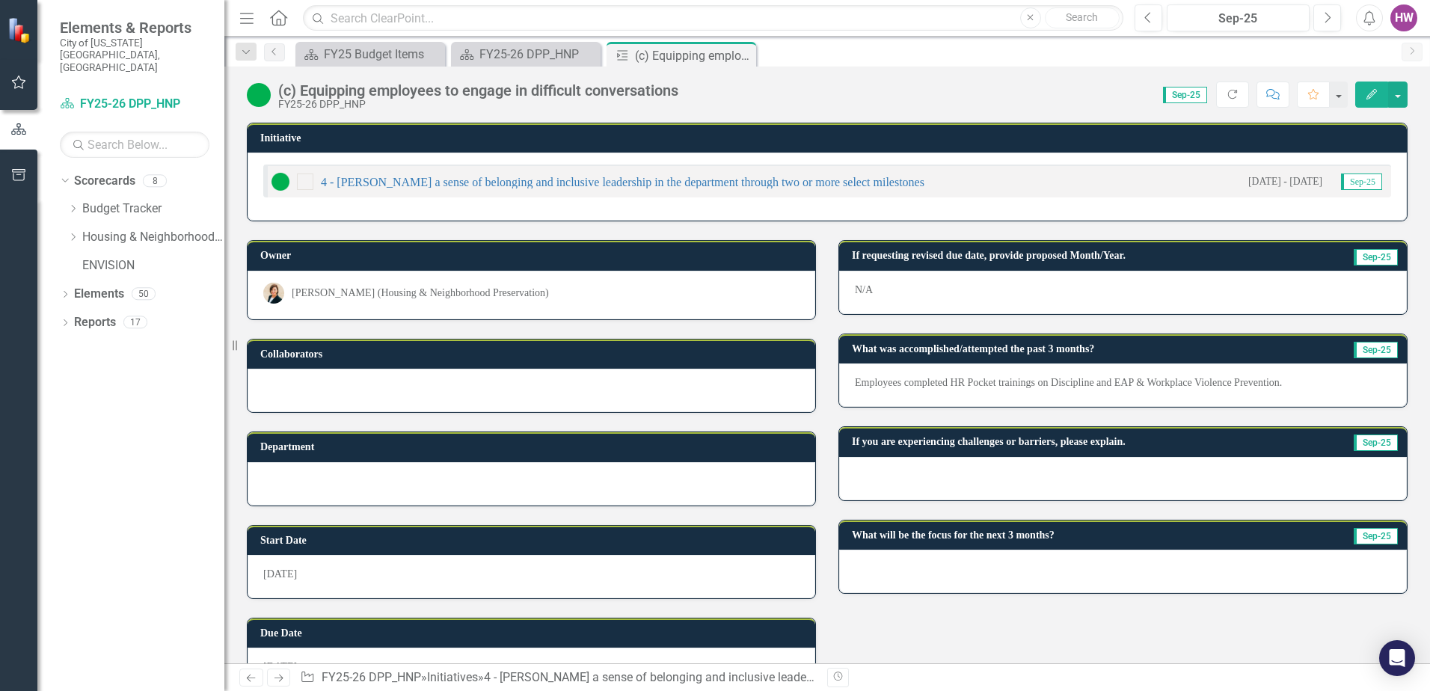
click at [1296, 381] on p "Employees completed HR Pocket trainings on Discipline and EAP & Workplace Viole…" at bounding box center [1123, 382] width 536 height 15
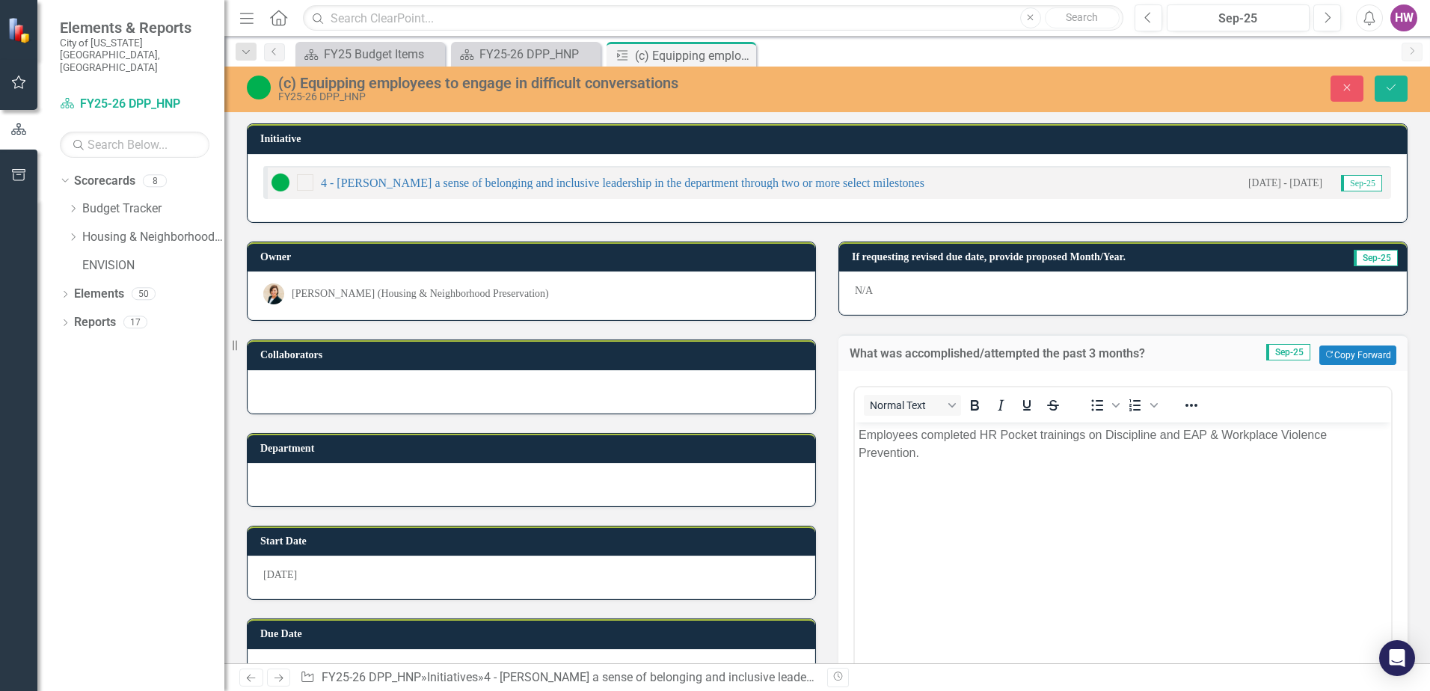
click at [921, 451] on p "Employees completed HR Pocket trainings on Discipline and EAP & Workplace Viole…" at bounding box center [1123, 444] width 529 height 36
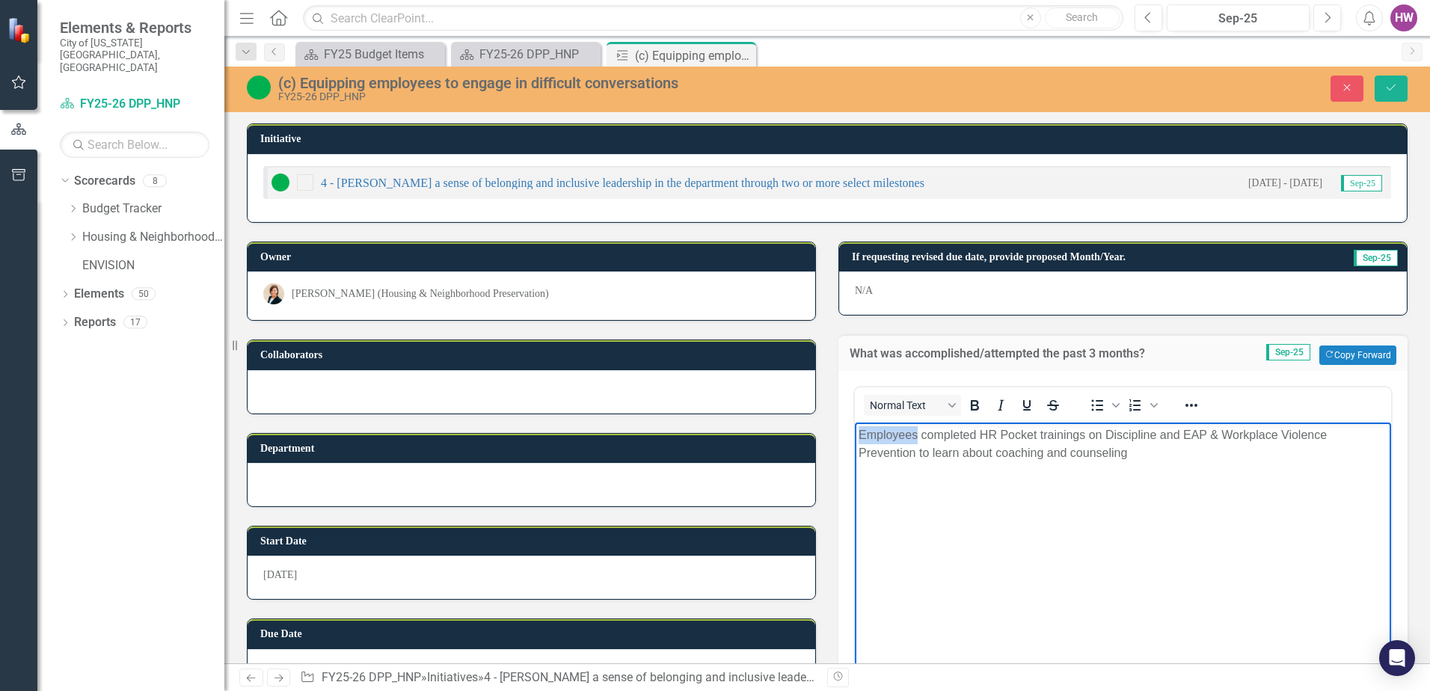
drag, startPoint x: 918, startPoint y: 434, endPoint x: 845, endPoint y: 440, distance: 72.8
click at [855, 440] on html "Employees completed HR Pocket trainings on Discipline and EAP & Workplace Viole…" at bounding box center [1123, 535] width 536 height 224
drag, startPoint x: 1170, startPoint y: 435, endPoint x: 1335, endPoint y: 437, distance: 164.5
click at [1335, 437] on p "Supervisors completed HR Pocket trainings on Discipline and EAP & Workplace Vio…" at bounding box center [1123, 444] width 529 height 36
click at [1371, 432] on p "Supervisors completed HR Pocket trainings on Discipline to learn about coaching…" at bounding box center [1123, 435] width 529 height 18
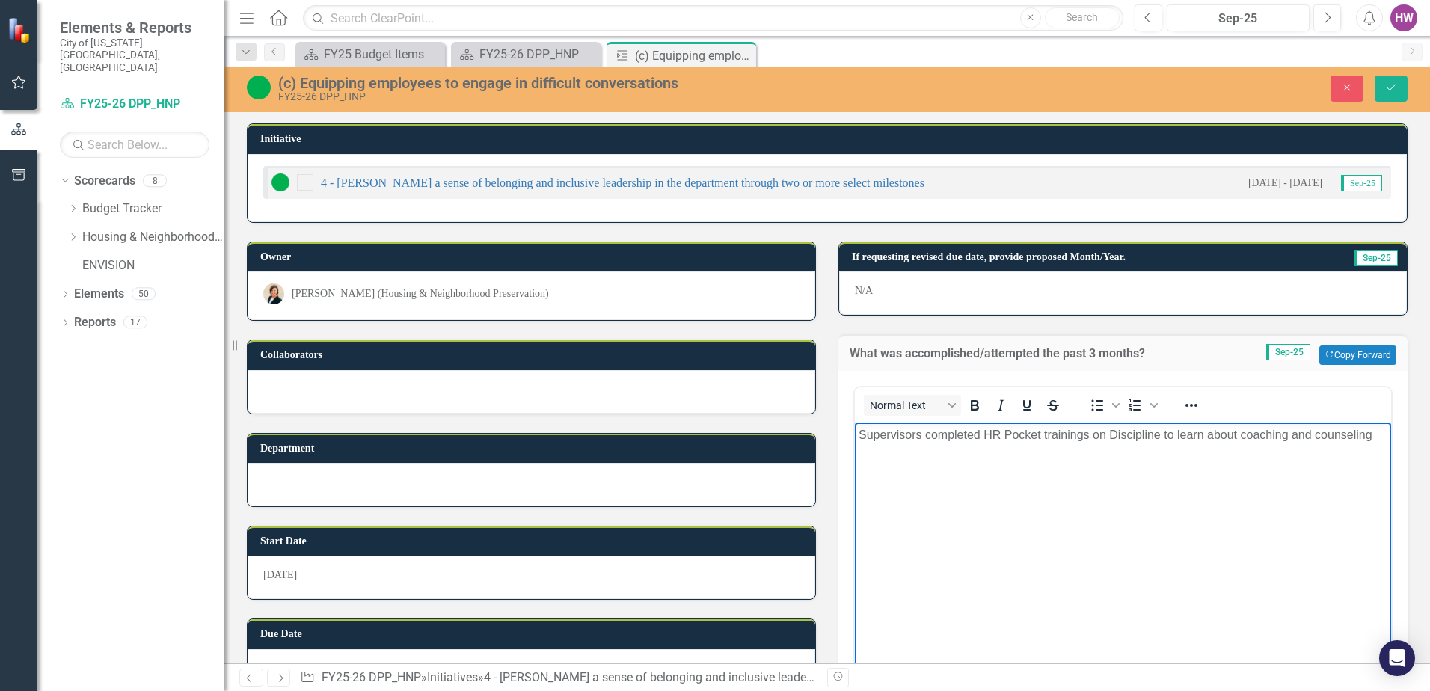
click at [1089, 436] on p "Supervisors completed HR Pocket trainings on Discipline to learn about coaching…" at bounding box center [1123, 435] width 529 height 18
click at [999, 433] on p "Supervisors completed HR Pocket training on Discipline to learn about coaching …" at bounding box center [1123, 435] width 529 height 18
click at [1187, 436] on p "Supervisors completed Human Resources' Pocket training on Discipline to learn a…" at bounding box center [1123, 444] width 529 height 36
click at [1211, 455] on p "Supervisors completed Human Resources' Pocket training on Performance Managemen…" at bounding box center [1123, 444] width 529 height 36
drag, startPoint x: 1209, startPoint y: 450, endPoint x: 1003, endPoint y: 461, distance: 206.0
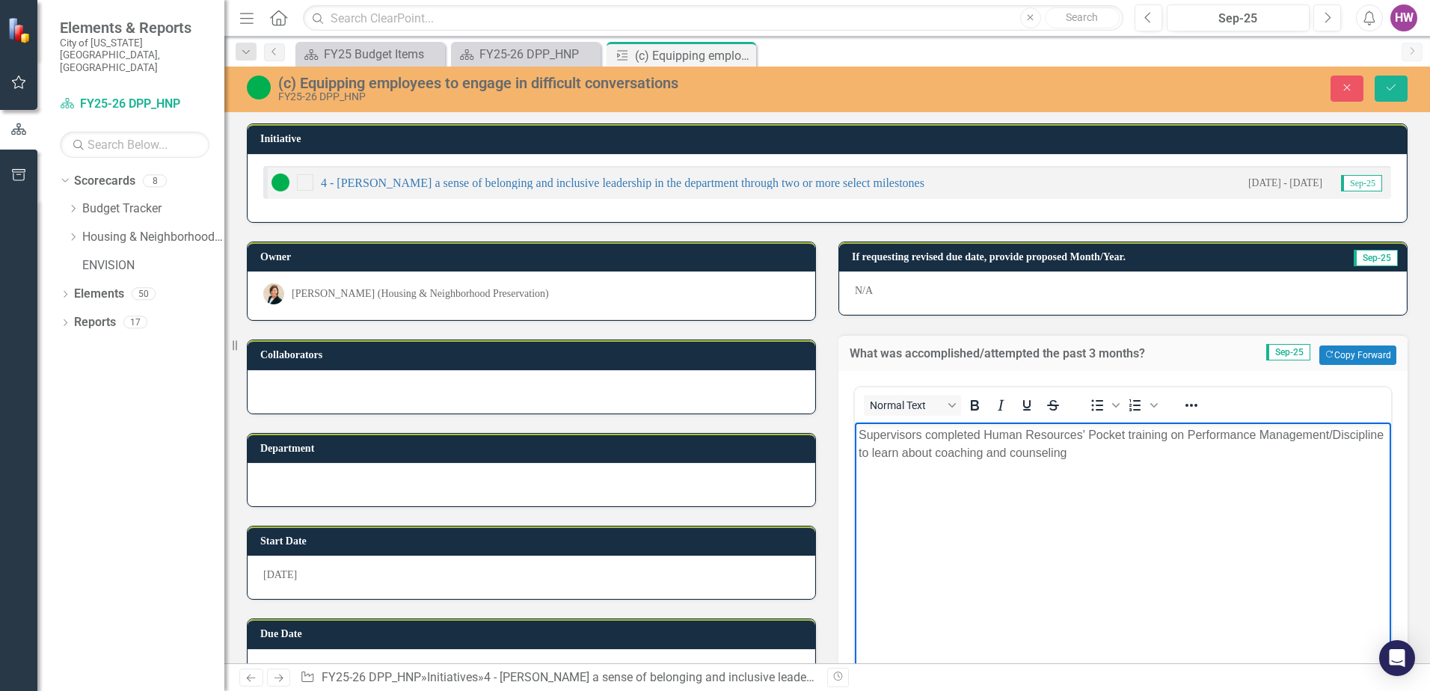
click at [1003, 461] on p "Supervisors completed Human Resources' Pocket training on Performance Managemen…" at bounding box center [1123, 444] width 529 height 36
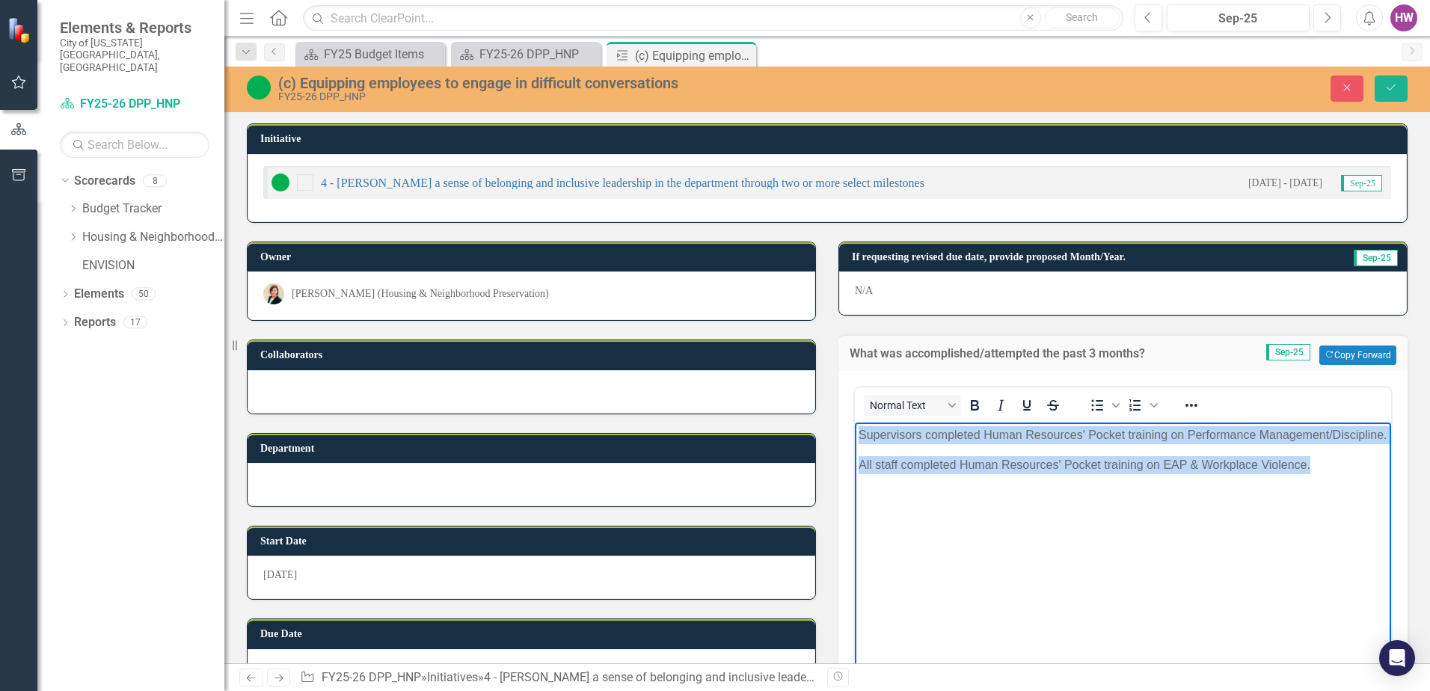
drag, startPoint x: 1330, startPoint y: 483, endPoint x: 853, endPoint y: 426, distance: 480.5
click at [855, 426] on html "Supervisors completed Human Resources' Pocket training on Performance Managemen…" at bounding box center [1123, 535] width 536 height 224
copy body "Supervisors completed Human Resources' Pocket training on Performance Managemen…"
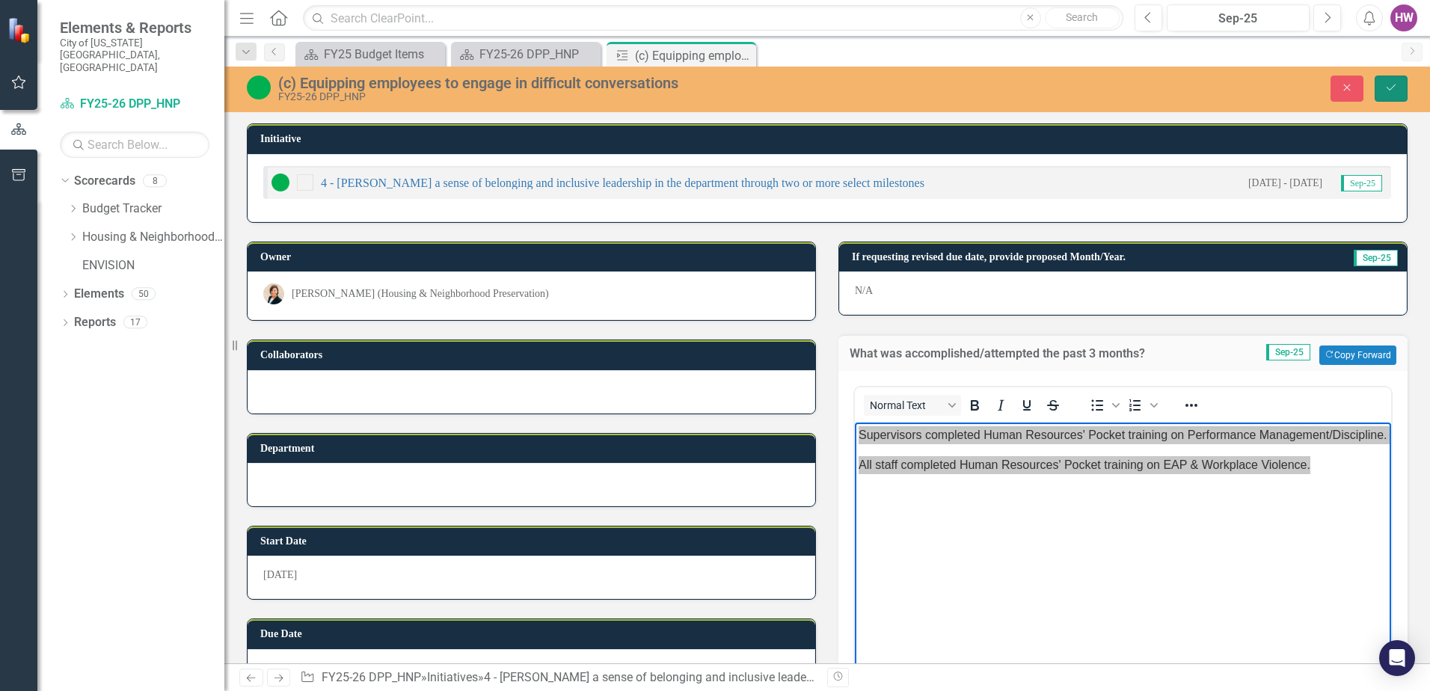
click at [1386, 87] on icon "Save" at bounding box center [1390, 87] width 13 height 10
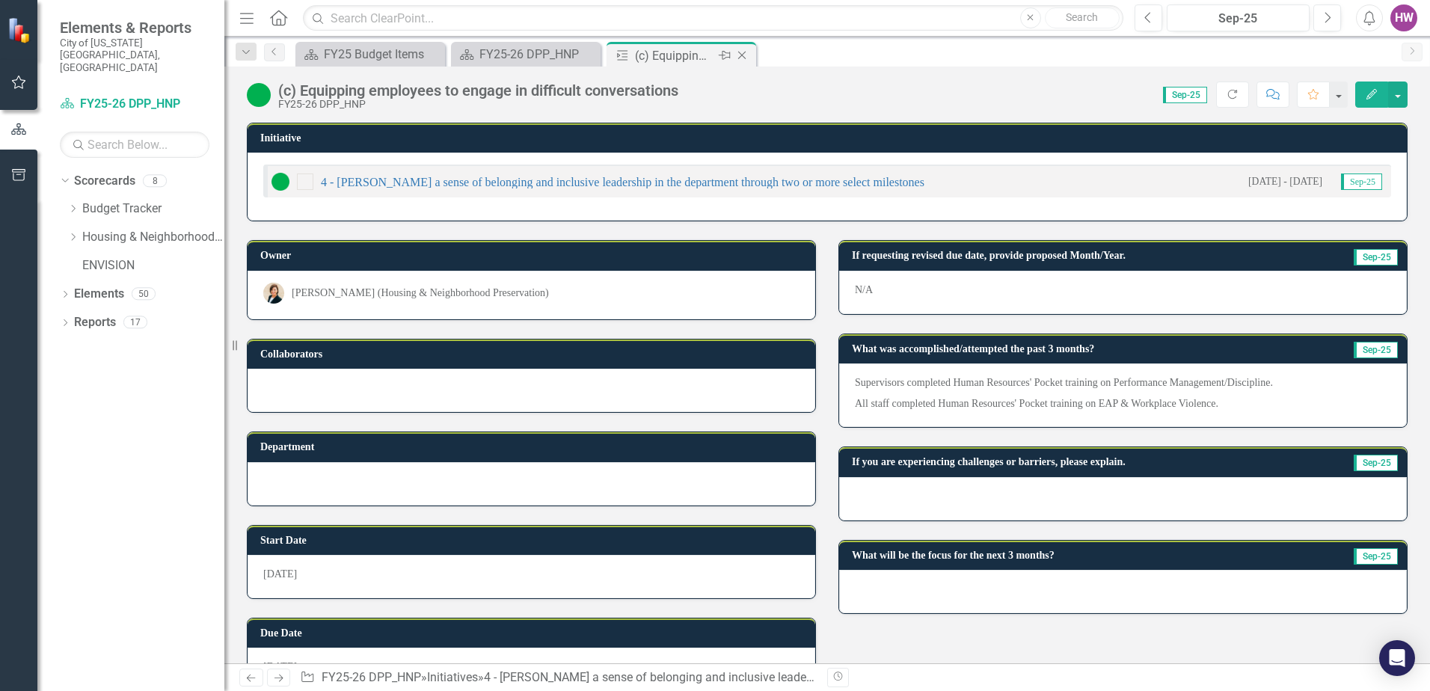
click at [740, 55] on icon "Close" at bounding box center [741, 55] width 15 height 12
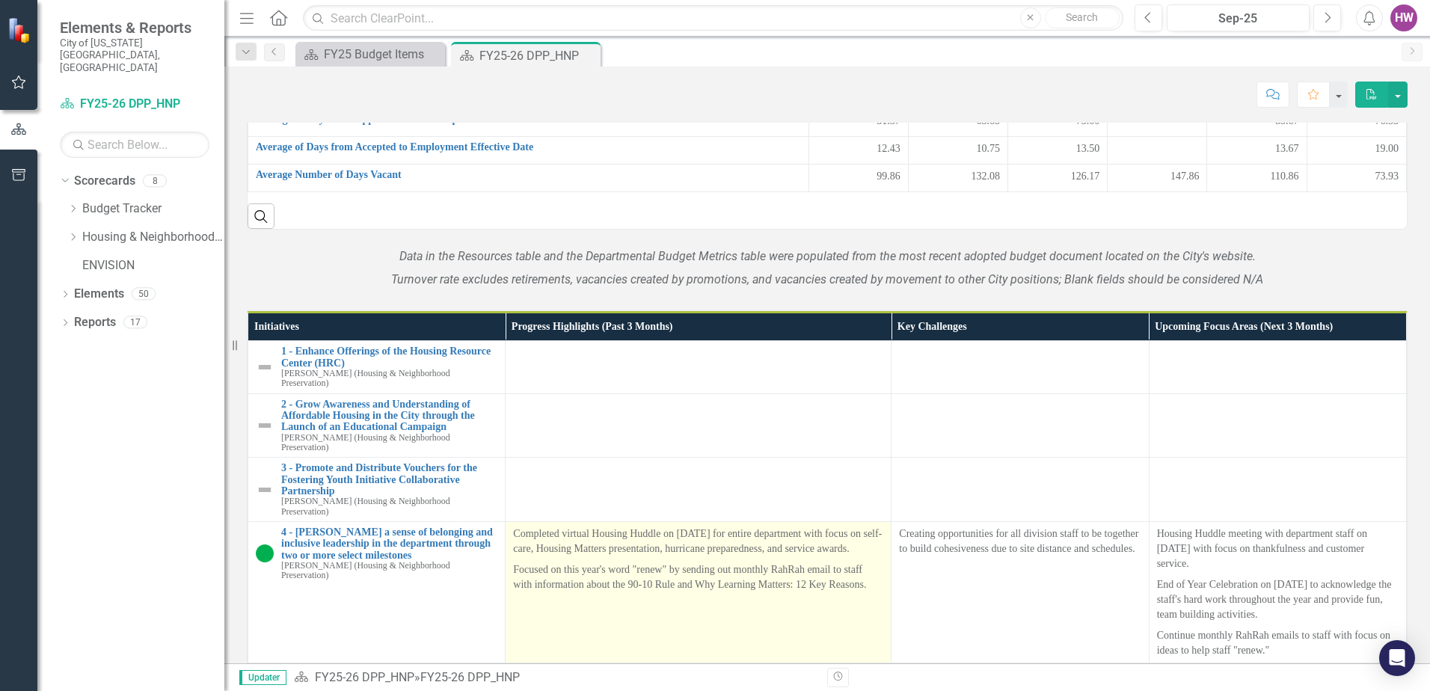
scroll to position [1571, 0]
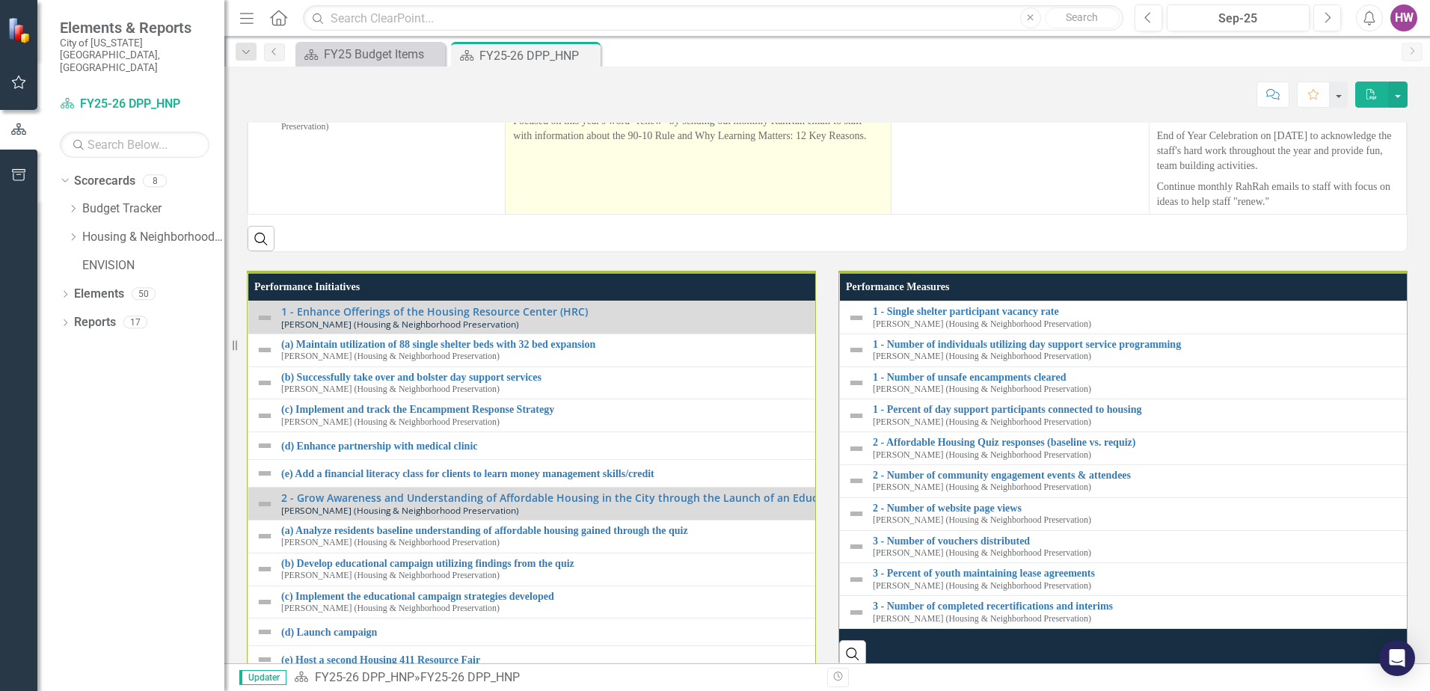
click at [872, 144] on p "Focused on this year's word "renew" by sending out monthly RahRah email to staf…" at bounding box center [698, 127] width 370 height 33
click at [874, 144] on p "Focused on this year's word "renew" by sending out monthly RahRah email to staf…" at bounding box center [698, 127] width 370 height 33
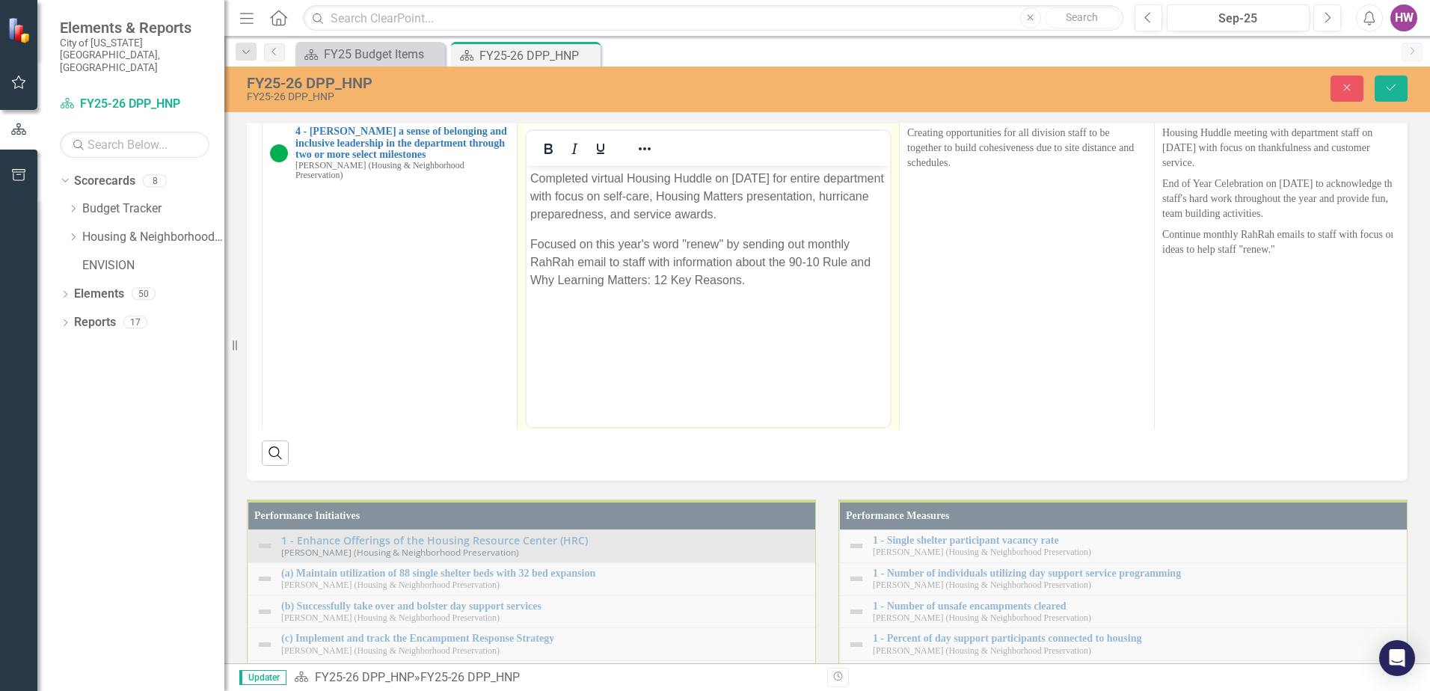
scroll to position [0, 0]
click at [786, 298] on body "Completed virtual Housing Huddle on July 23, 2025 for entire department with fo…" at bounding box center [707, 278] width 363 height 224
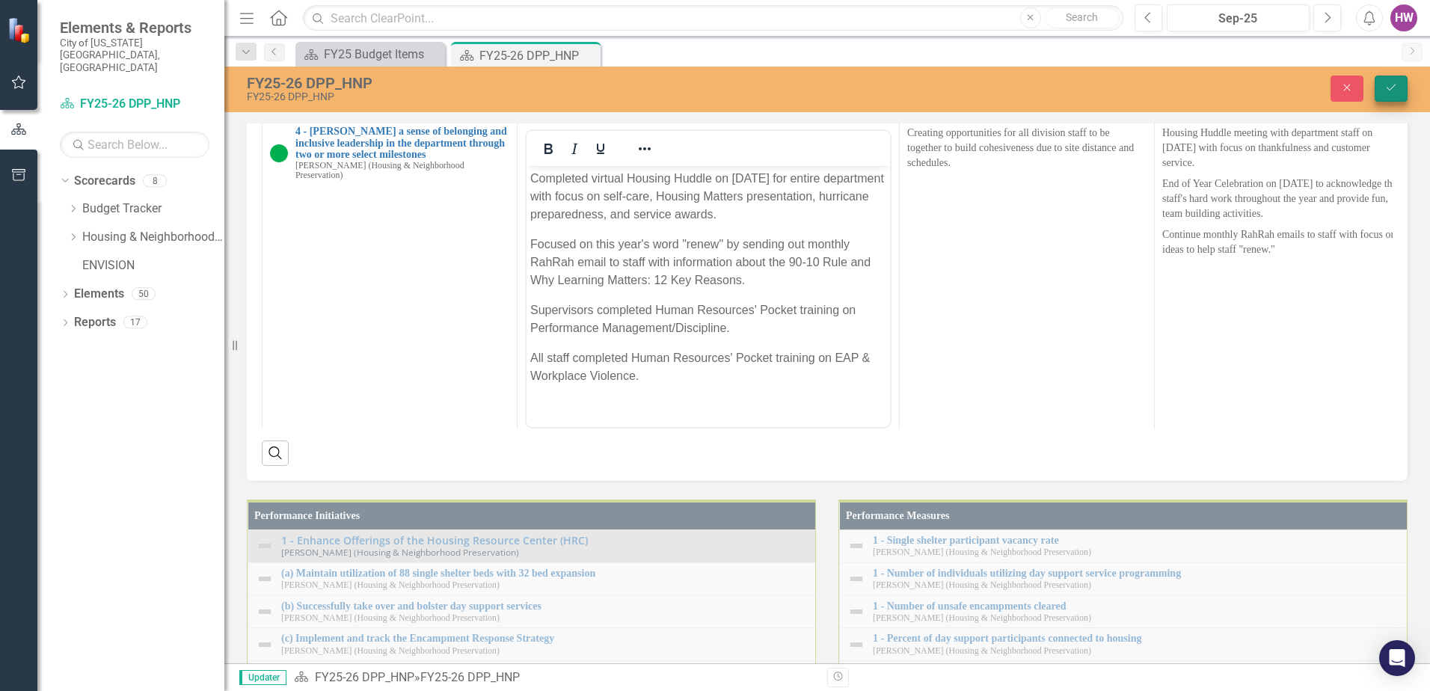
click at [1396, 85] on icon "Save" at bounding box center [1390, 87] width 13 height 10
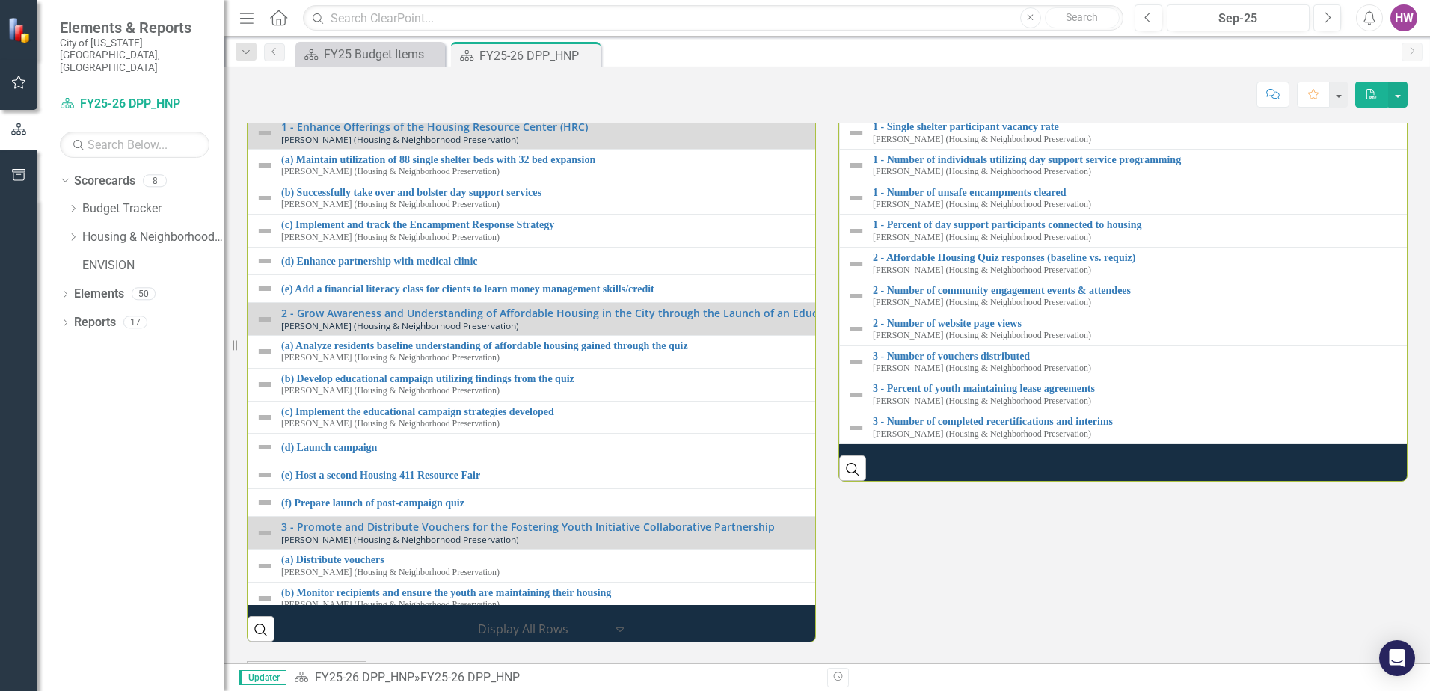
scroll to position [1720, 0]
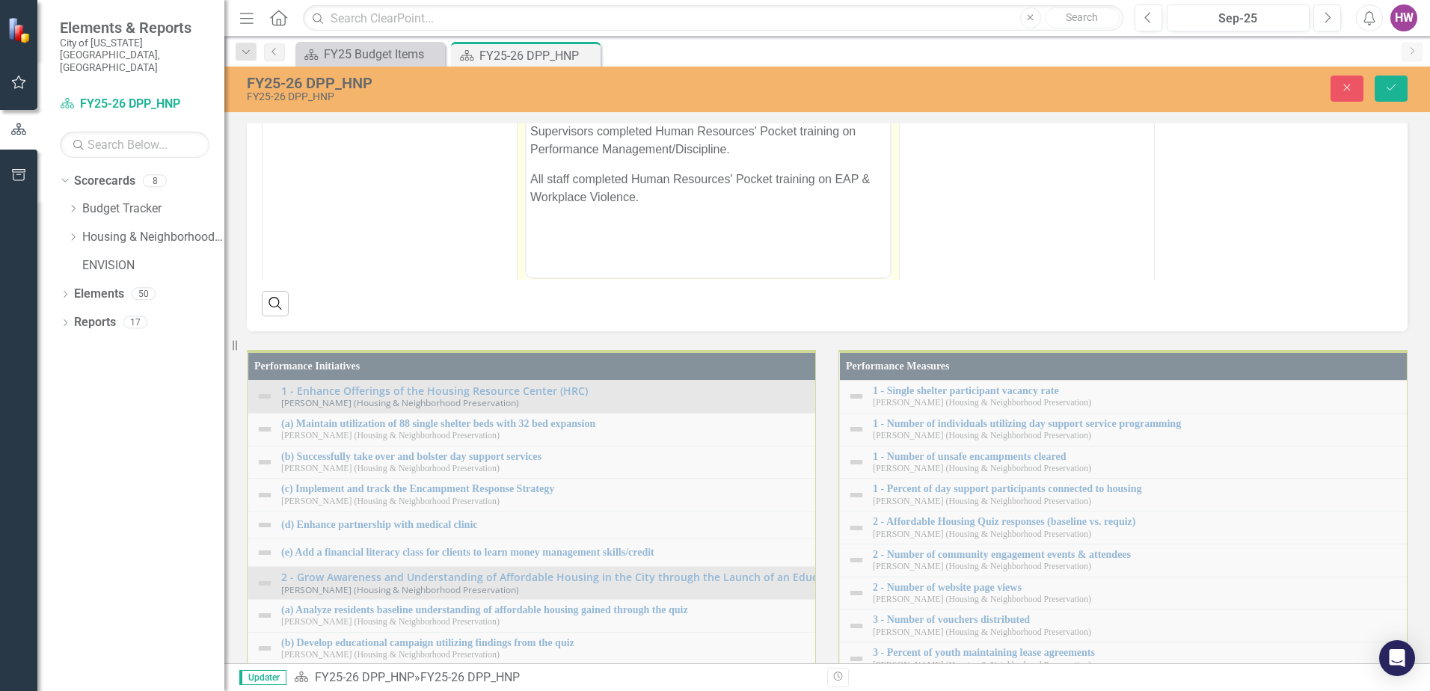
scroll to position [0, 0]
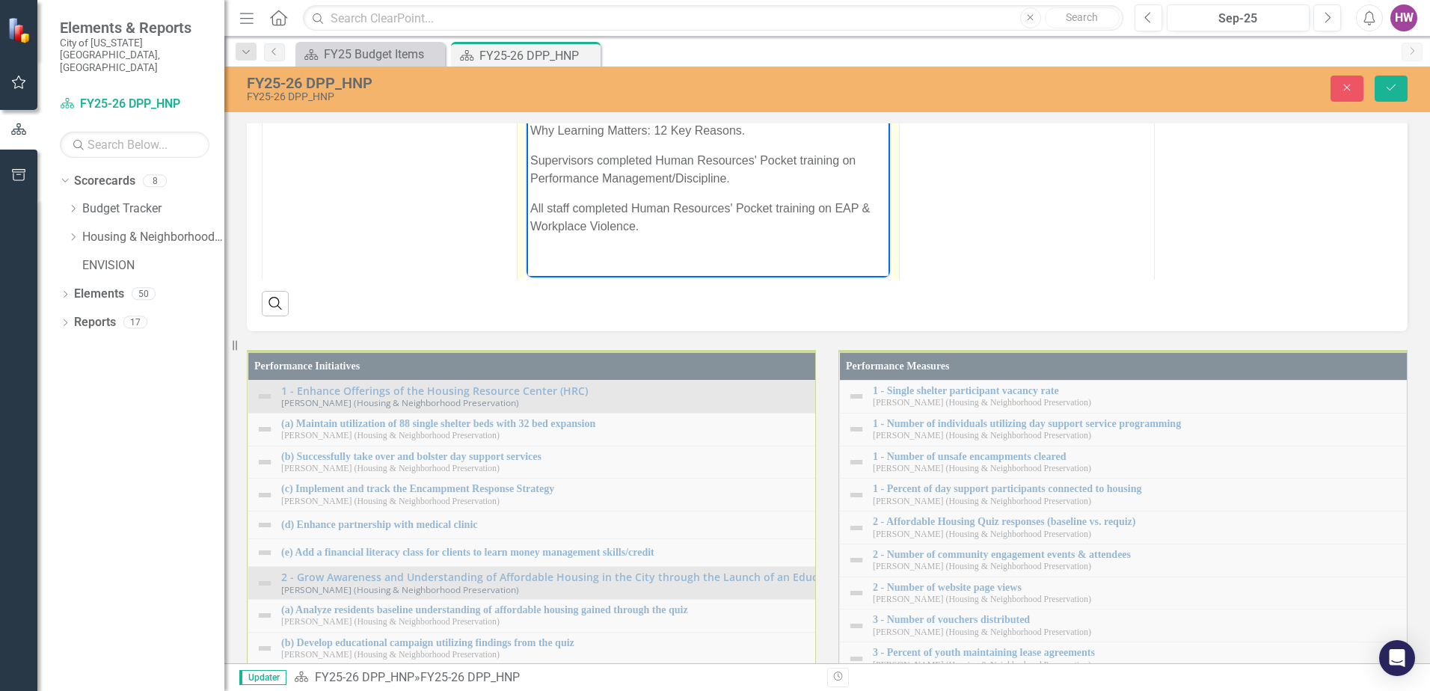
click at [607, 114] on p "Focused on this year's word "renew" by sending out monthly RahRah email to staf…" at bounding box center [708, 113] width 356 height 54
click at [655, 133] on p "Focused on this year's word "renew" by sending out monthly RahRah emails to sta…" at bounding box center [708, 113] width 356 height 54
click at [1392, 88] on icon "Save" at bounding box center [1390, 87] width 13 height 10
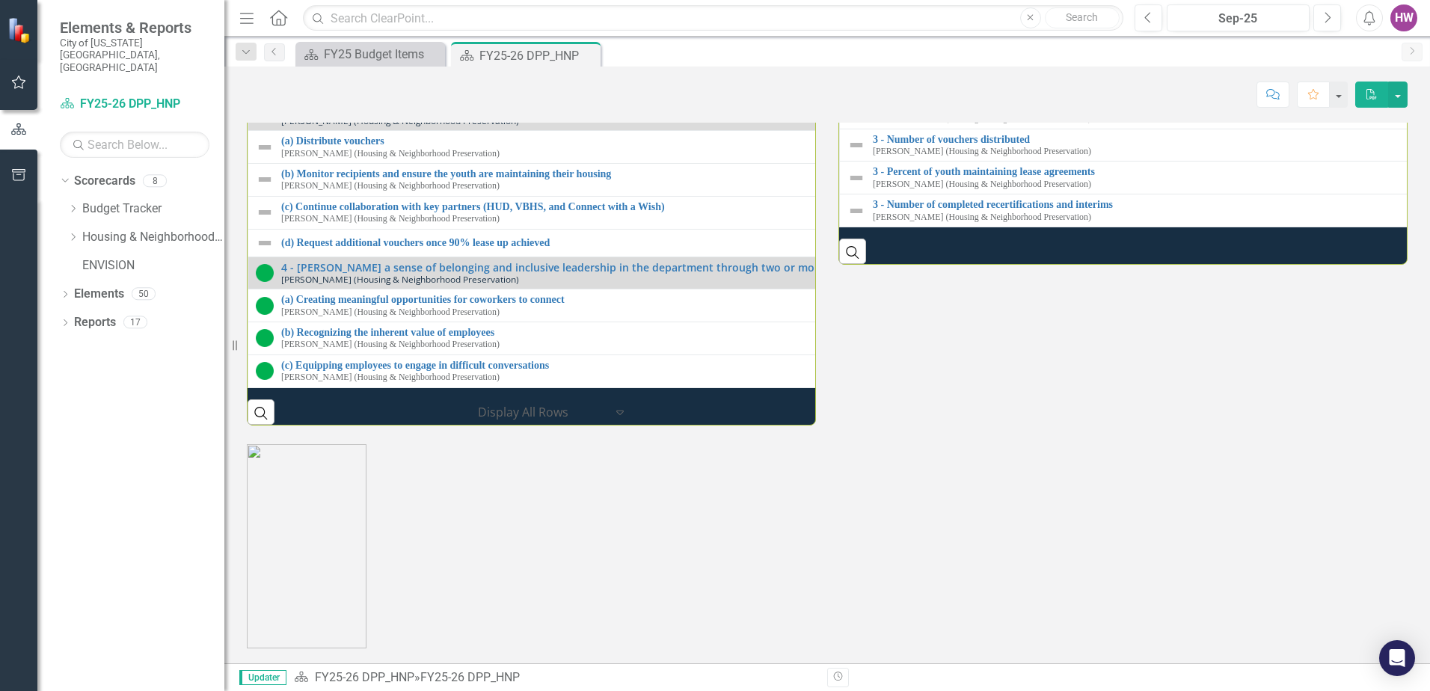
scroll to position [2169, 0]
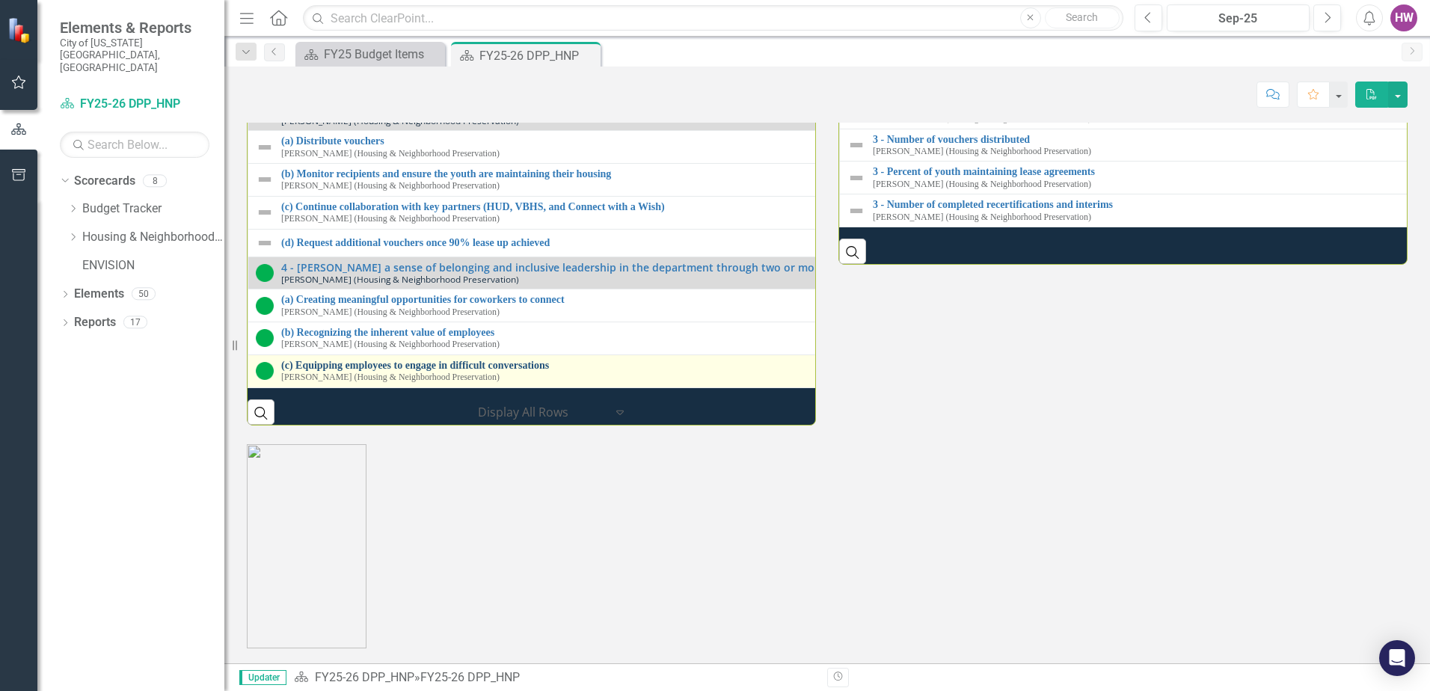
click at [485, 371] on link "(c) Equipping employees to engage in difficult conversations" at bounding box center [839, 365] width 1116 height 11
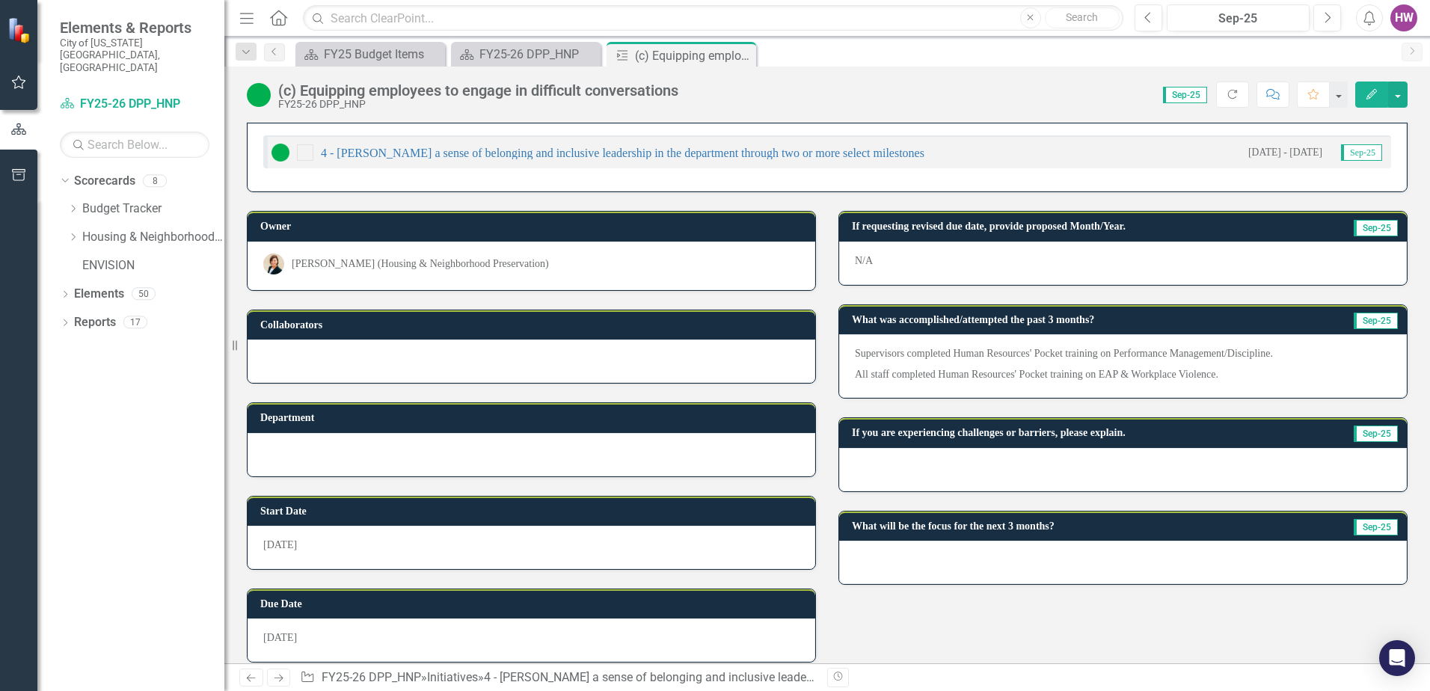
scroll to position [43, 0]
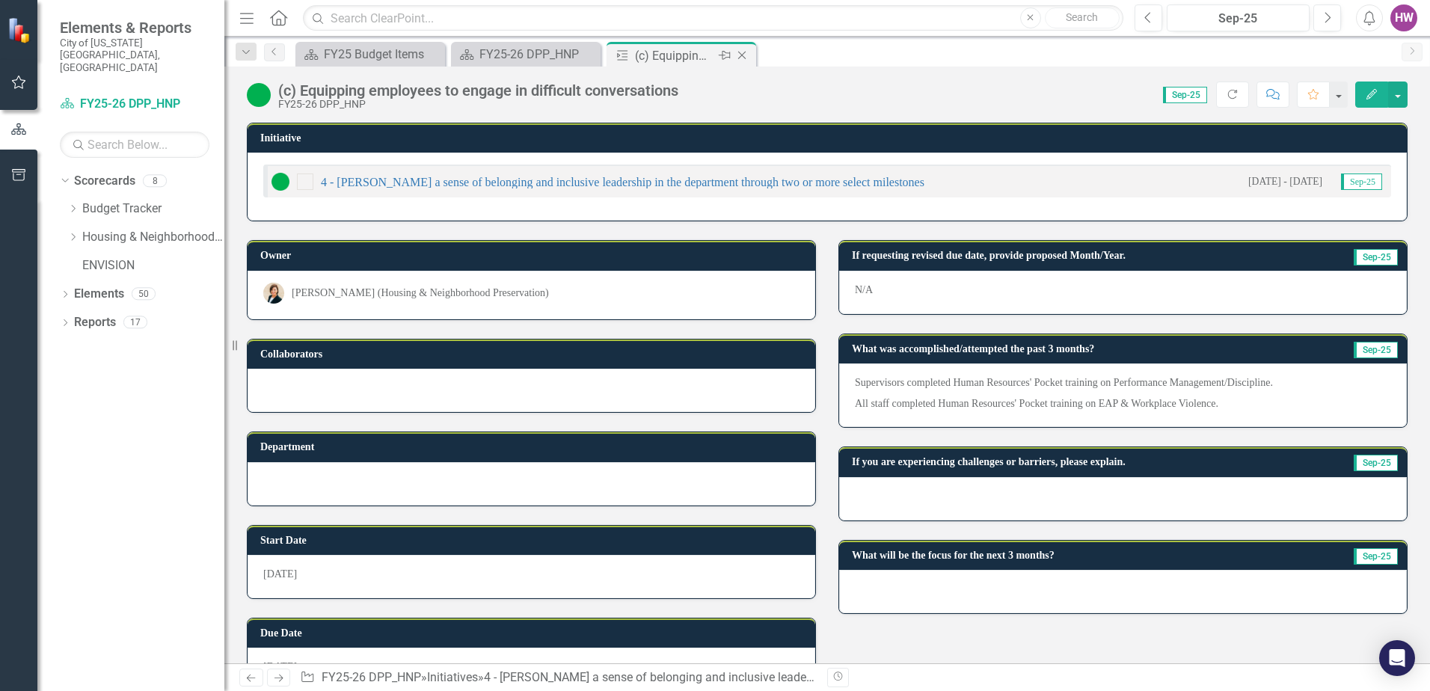
click at [744, 59] on icon "Close" at bounding box center [741, 55] width 15 height 12
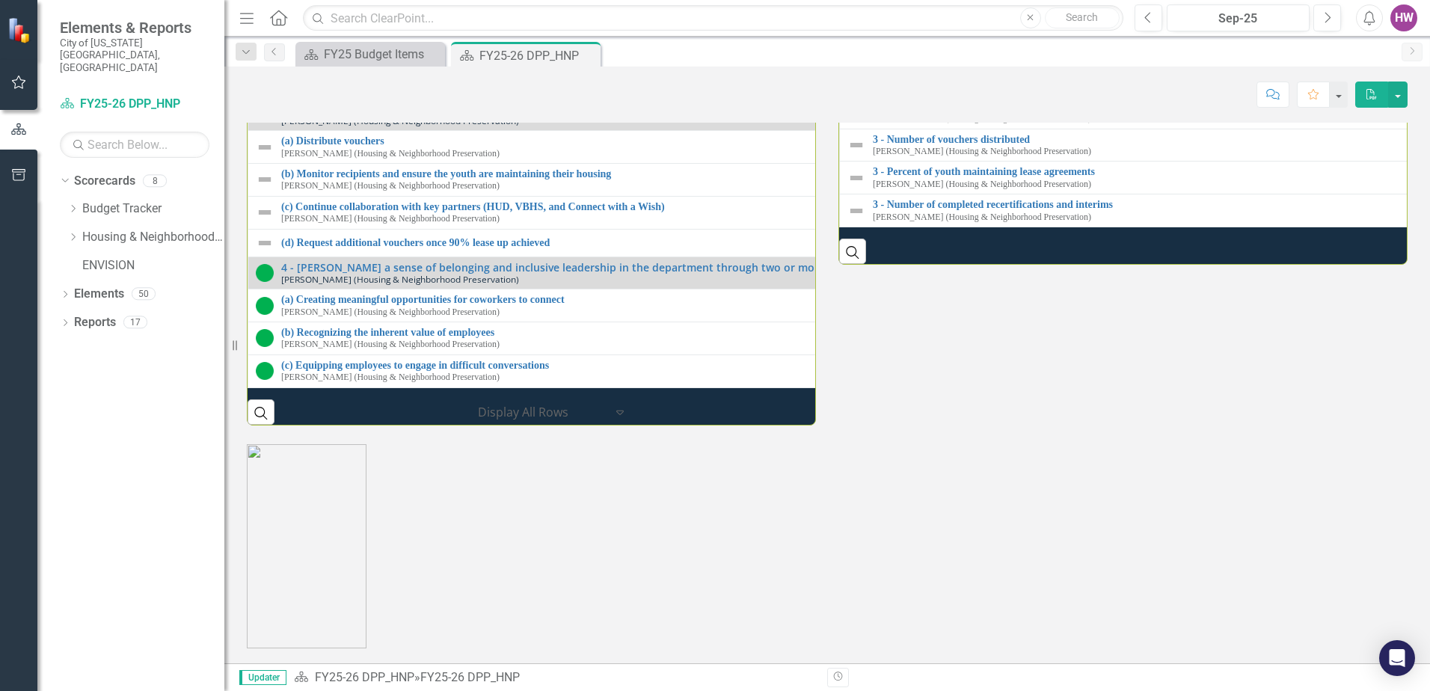
scroll to position [2256, 0]
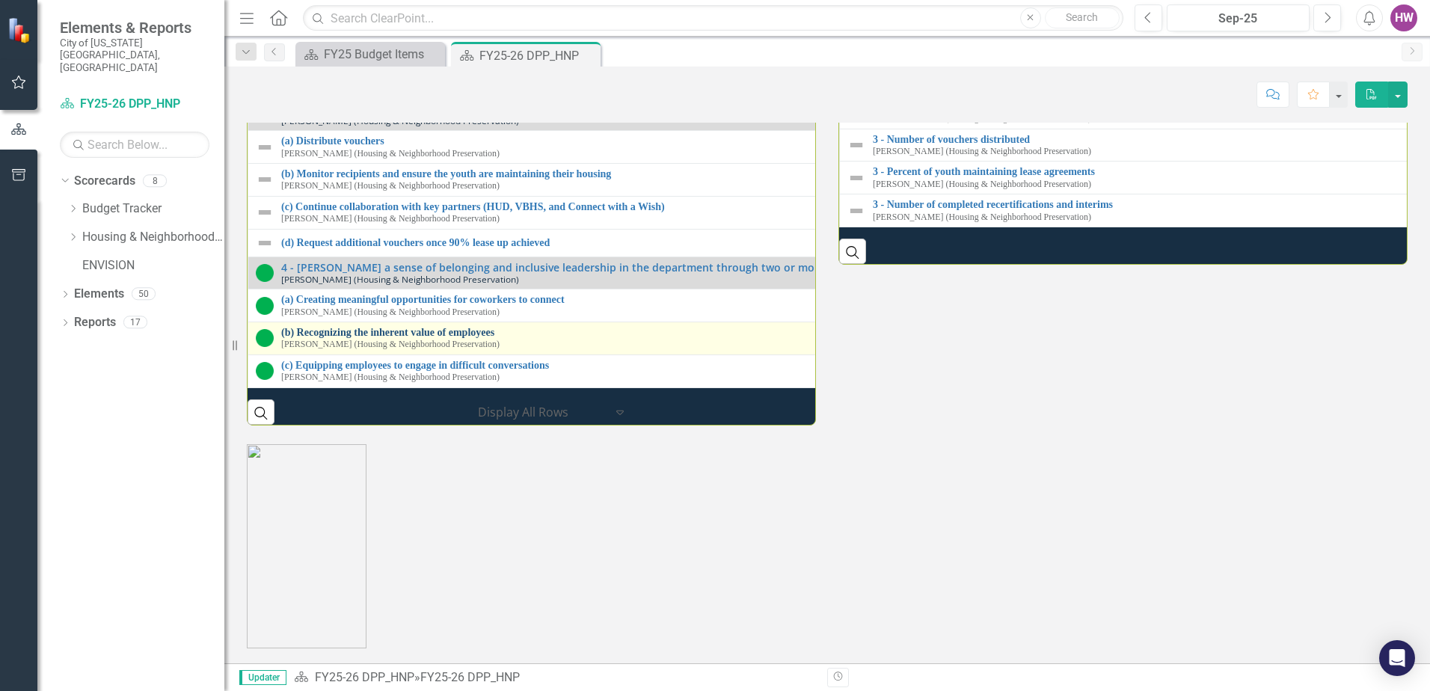
click at [407, 327] on link "(b) Recognizing the inherent value of employees" at bounding box center [831, 332] width 1100 height 11
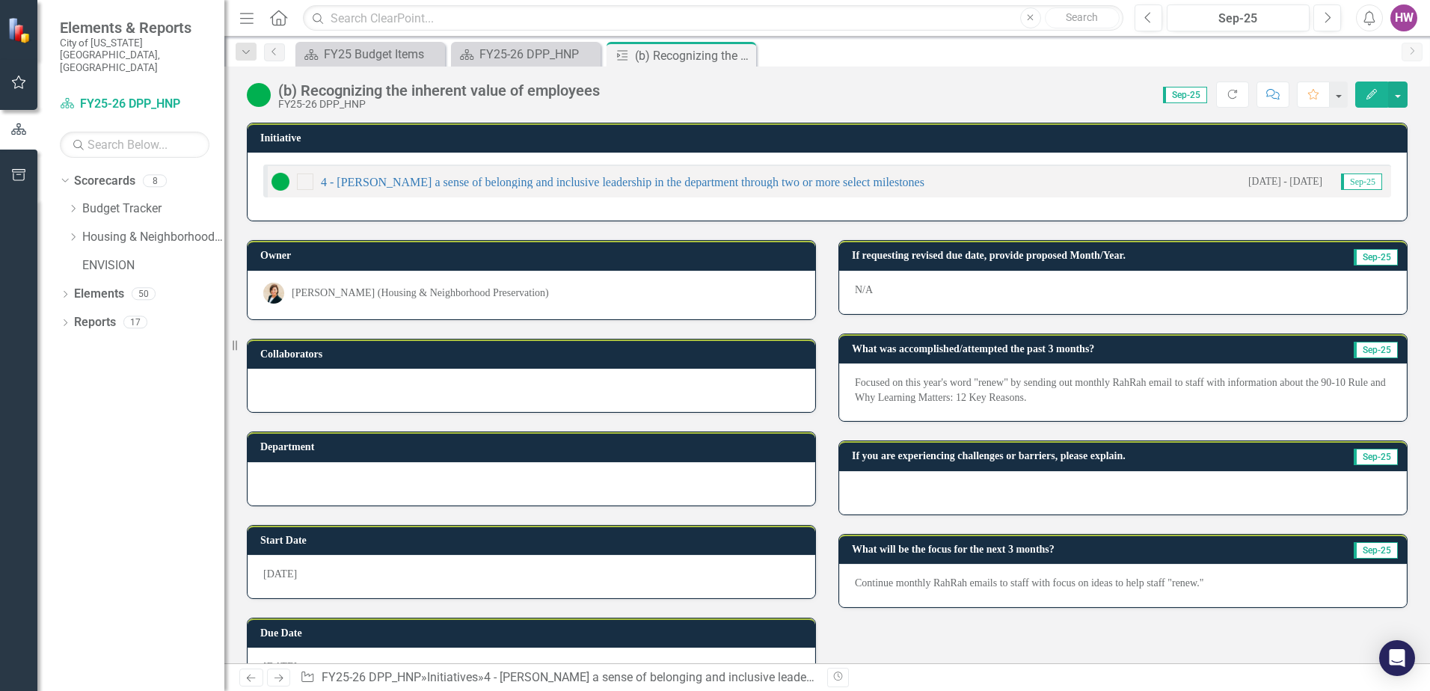
click at [1123, 389] on p "Focused on this year's word "renew" by sending out monthly RahRah email to staf…" at bounding box center [1123, 390] width 536 height 30
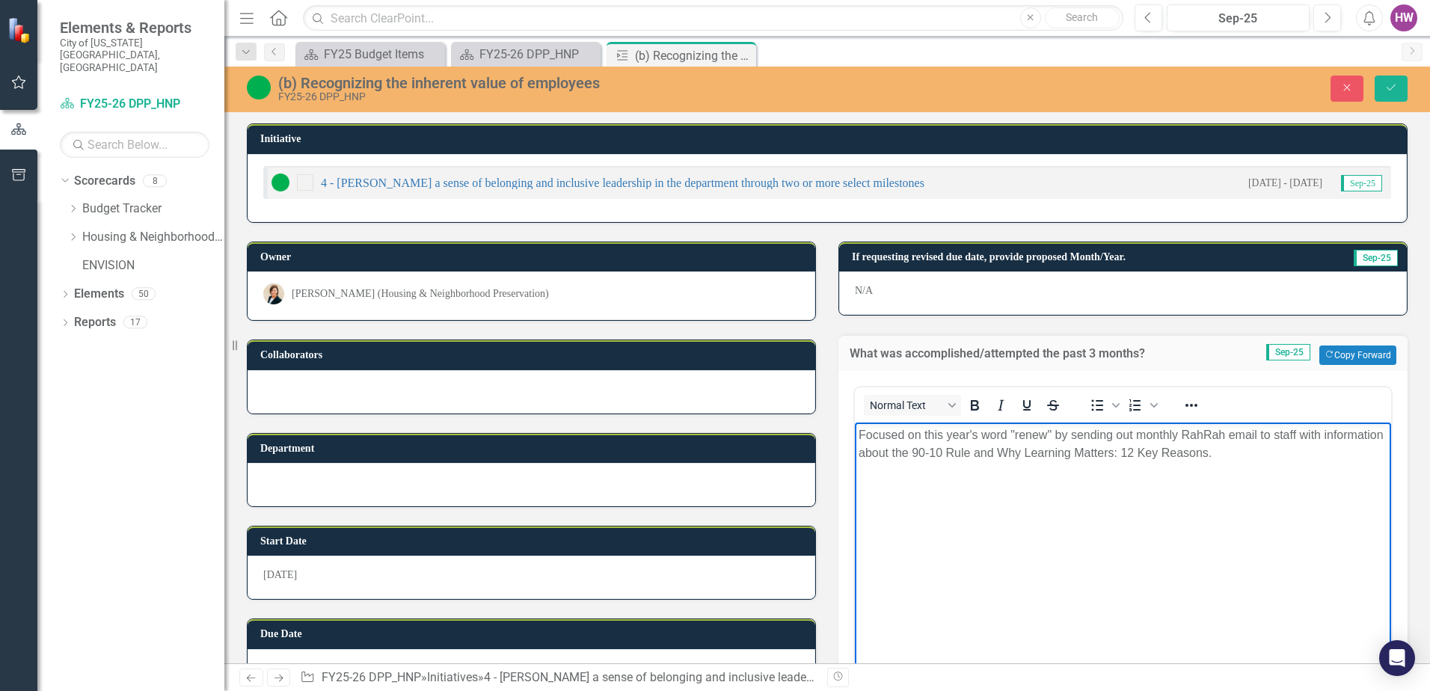
click at [1255, 433] on p "Focused on this year's word "renew" by sending out monthly RahRah email to staf…" at bounding box center [1123, 444] width 529 height 36
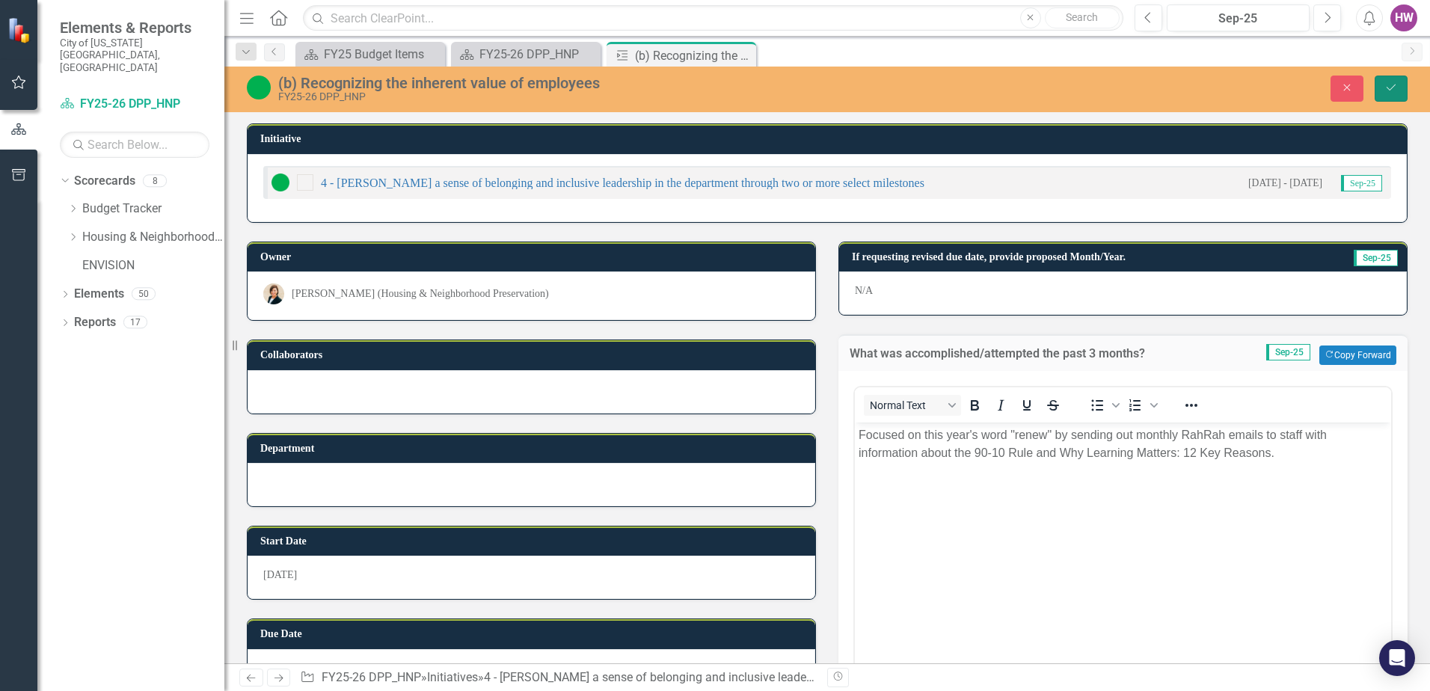
click at [1386, 93] on button "Save" at bounding box center [1391, 89] width 33 height 26
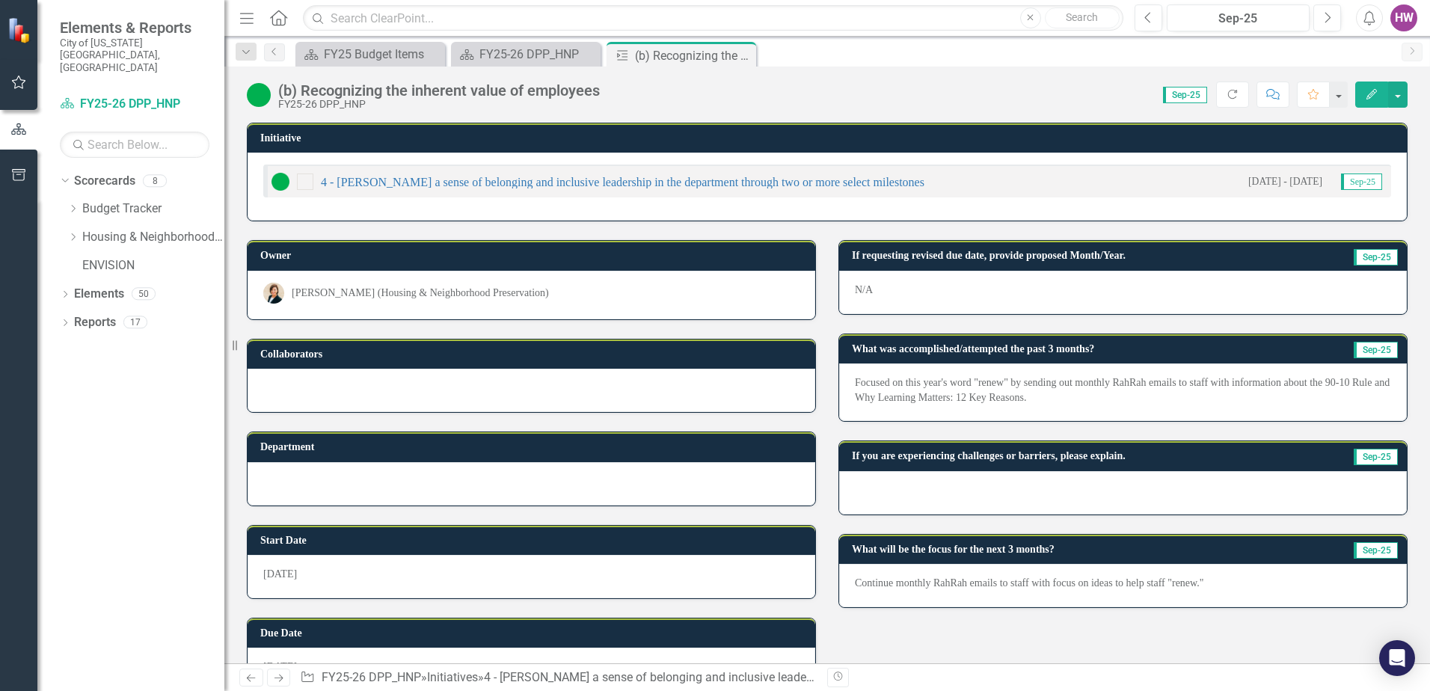
click at [0, 0] on icon "Close" at bounding box center [0, 0] width 0 height 0
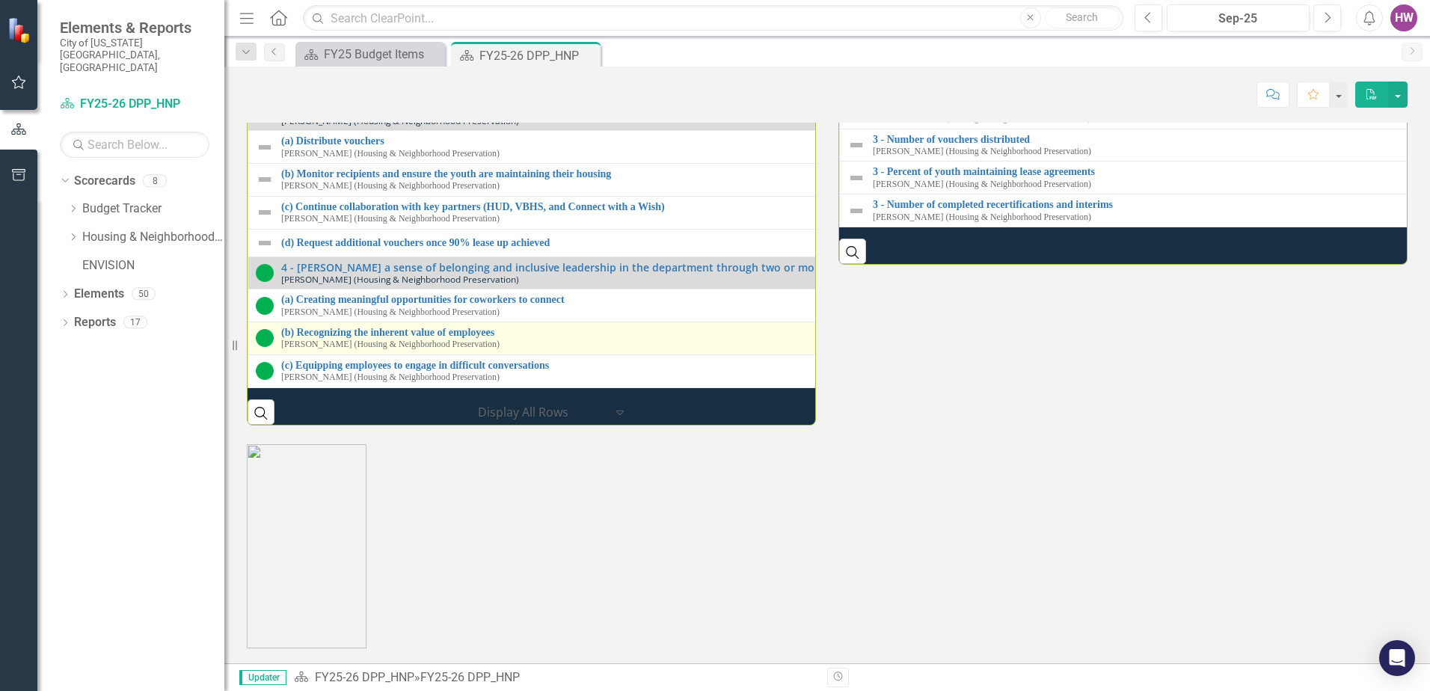
scroll to position [2031, 0]
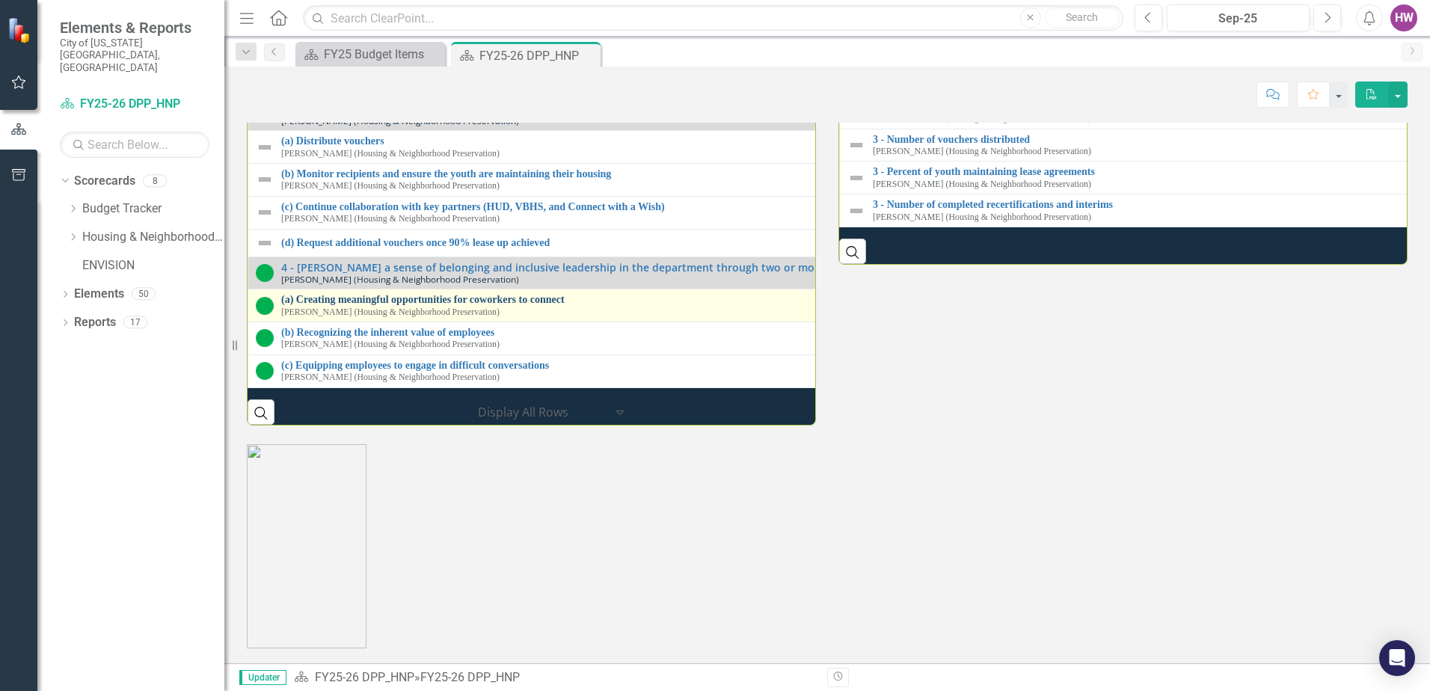
click at [401, 305] on link "(a) Creating meaningful opportunities for coworkers to connect" at bounding box center [841, 299] width 1120 height 11
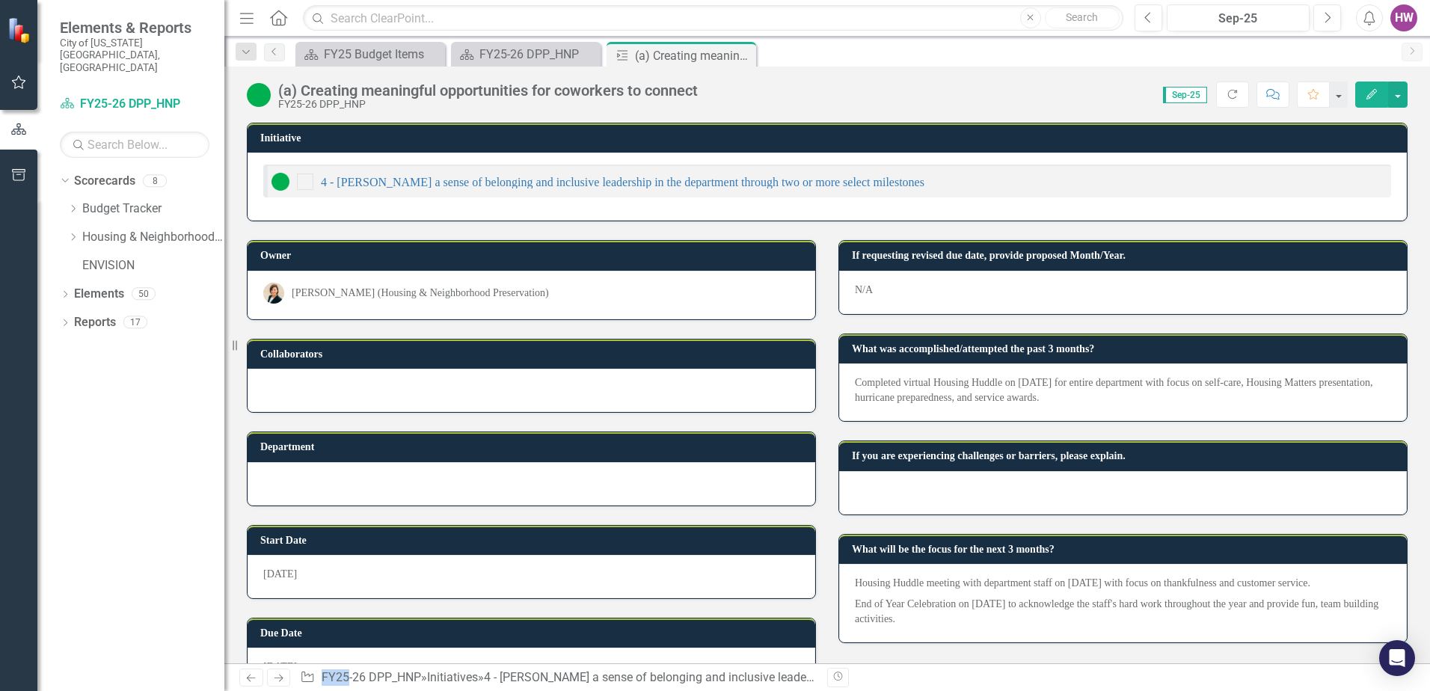
click at [401, 512] on div "Start Date [DATE]" at bounding box center [532, 552] width 592 height 93
click at [743, 52] on icon "Close" at bounding box center [741, 55] width 15 height 12
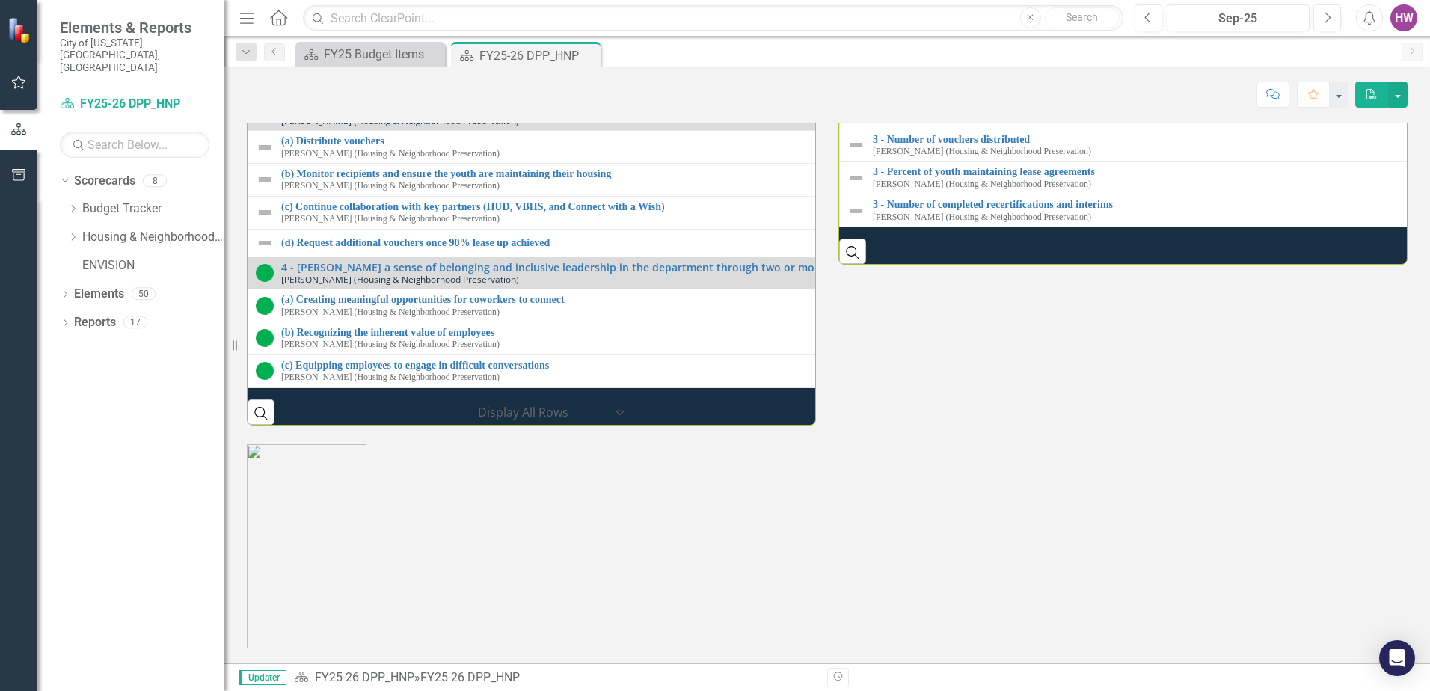
scroll to position [2256, 0]
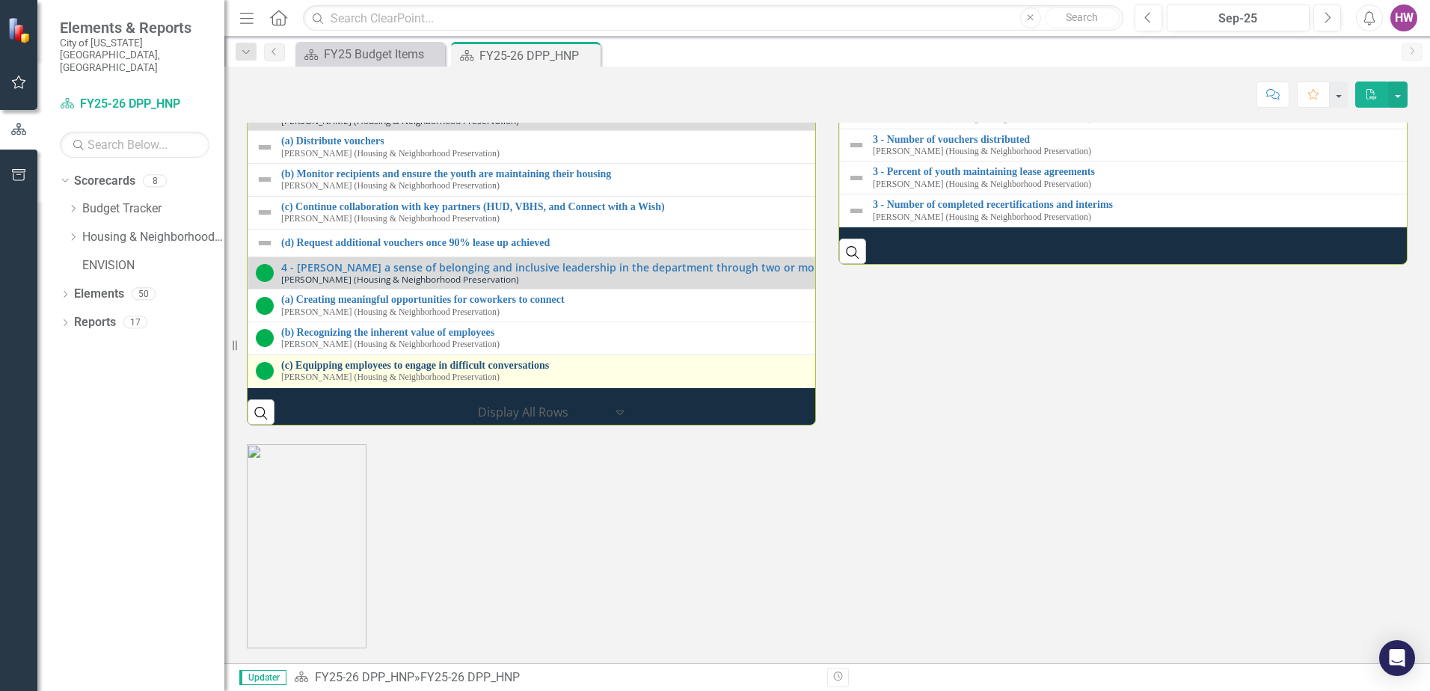
click at [446, 360] on link "(c) Equipping employees to engage in difficult conversations" at bounding box center [830, 365] width 1099 height 11
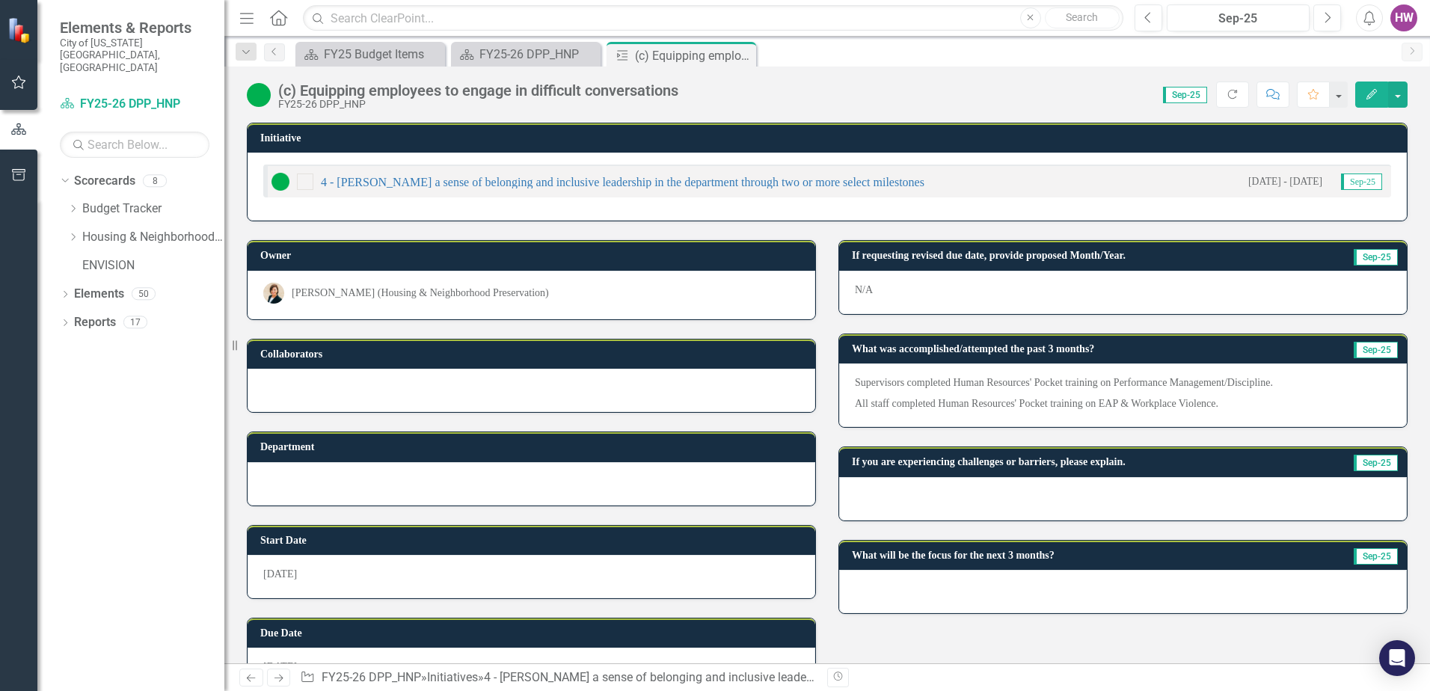
click at [929, 502] on div at bounding box center [1123, 498] width 568 height 43
click at [929, 501] on div at bounding box center [1123, 498] width 568 height 43
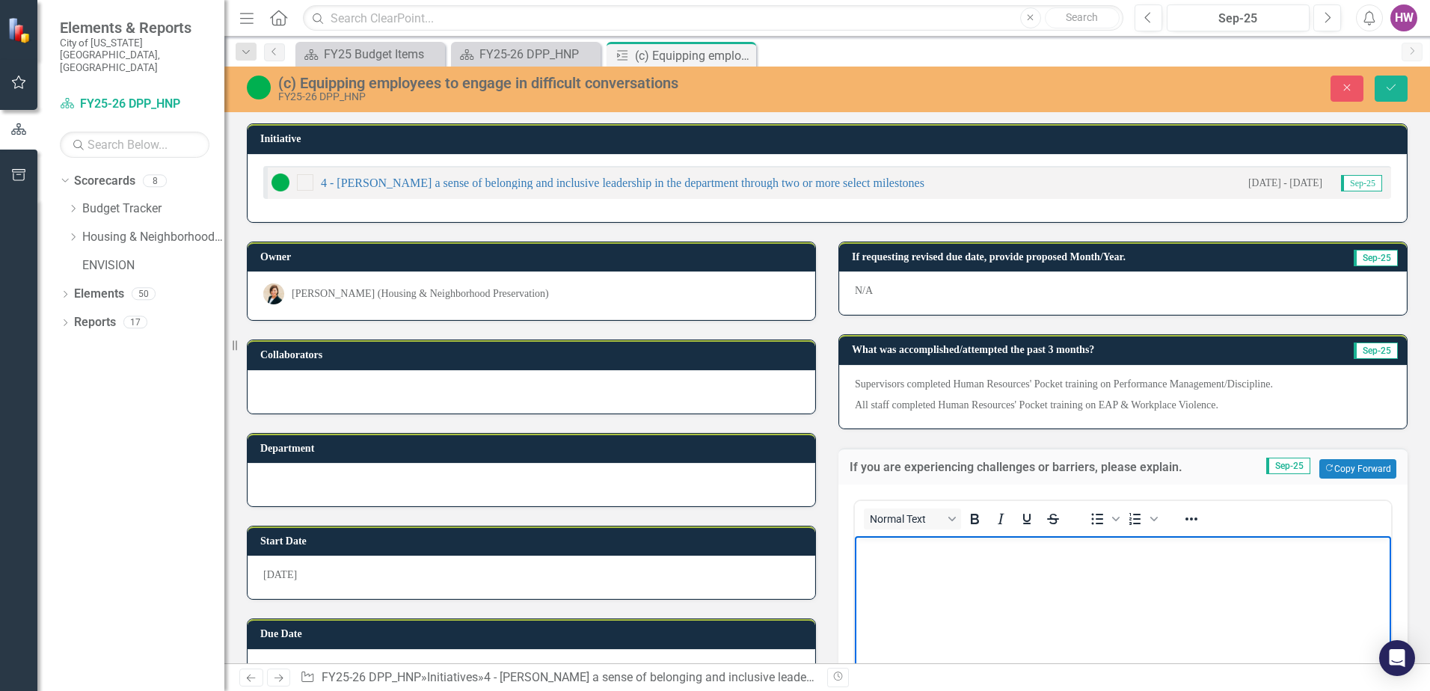
click at [930, 574] on body "Rich Text Area. Press ALT-0 for help." at bounding box center [1123, 647] width 536 height 224
click at [1382, 87] on button "Save" at bounding box center [1391, 89] width 33 height 26
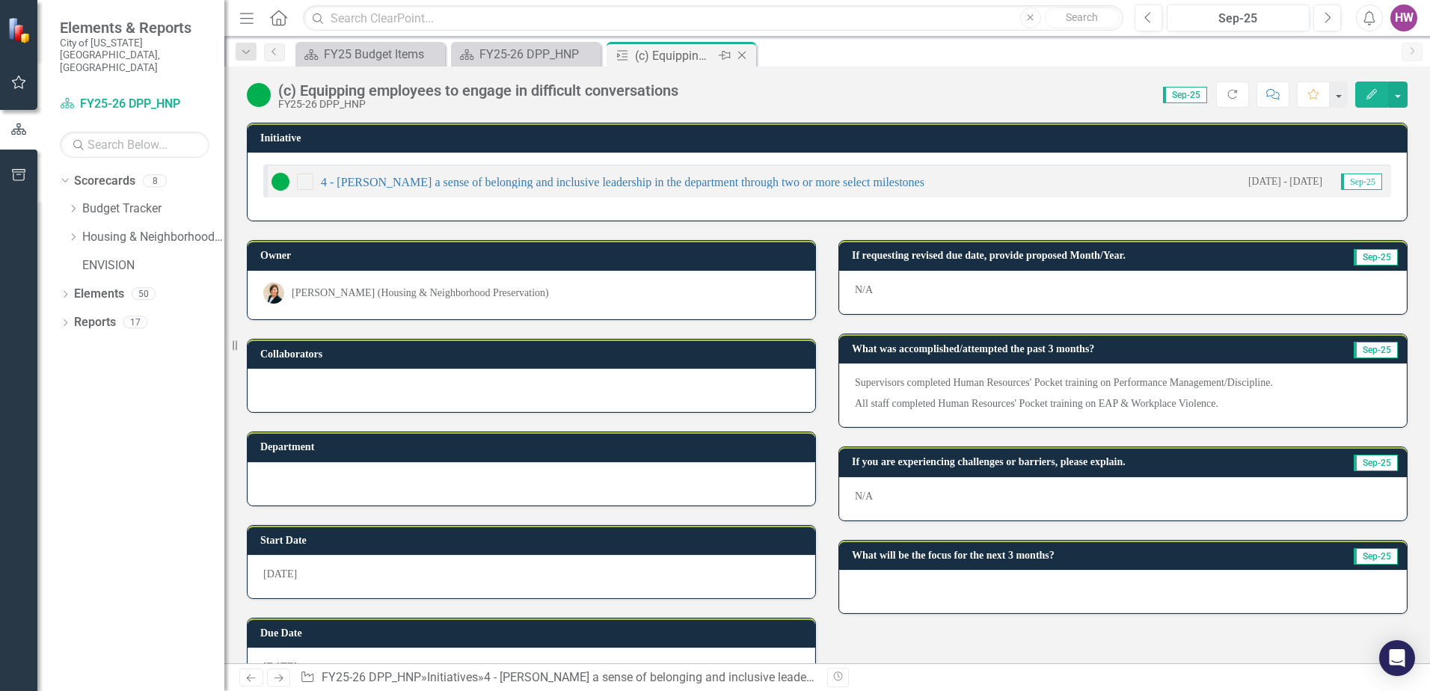
click at [743, 55] on icon "Close" at bounding box center [741, 55] width 15 height 12
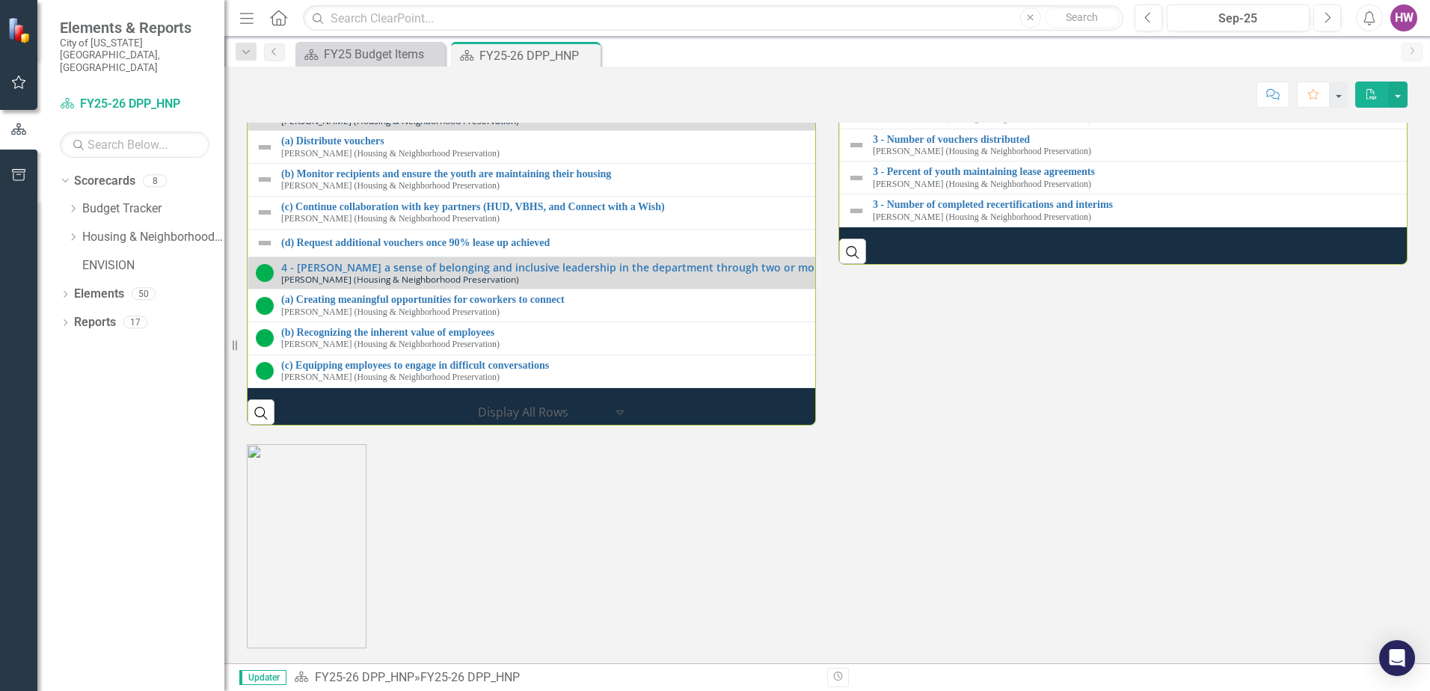
scroll to position [2256, 0]
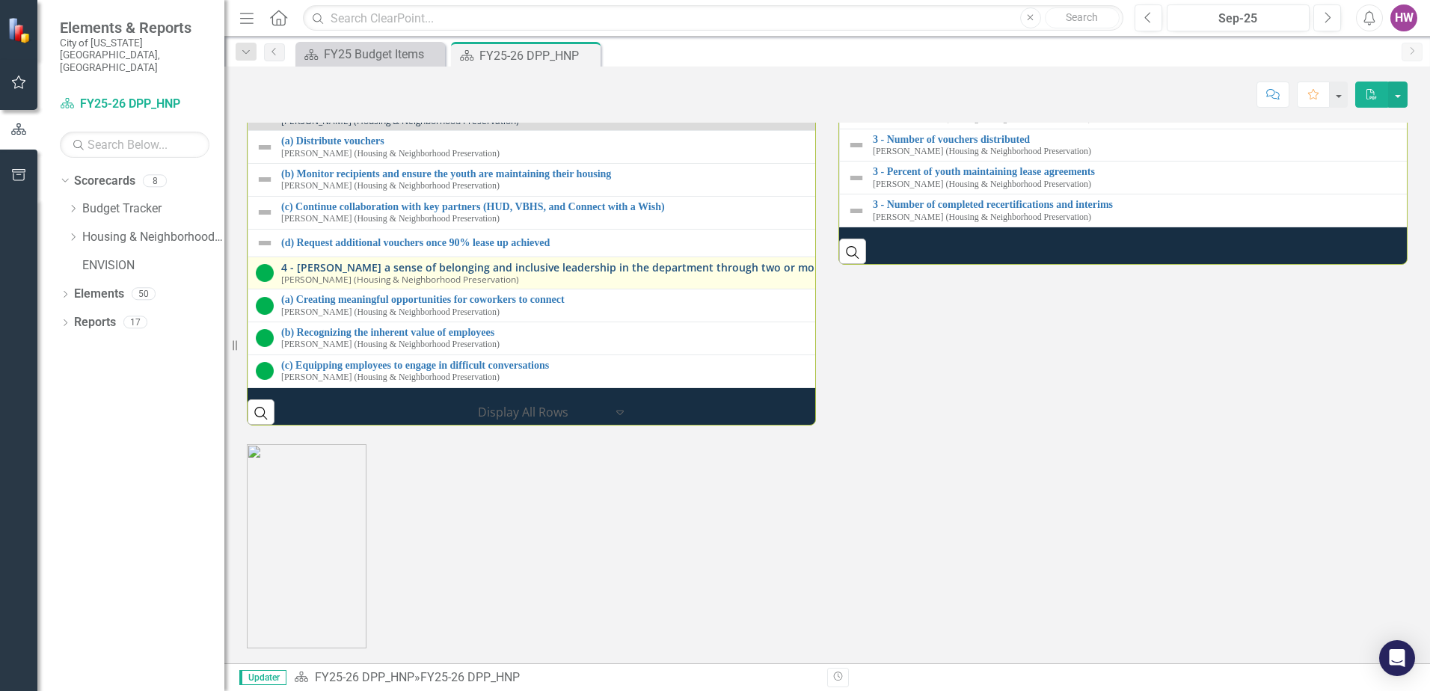
click at [527, 262] on link "4 - [PERSON_NAME] a sense of belonging and inclusive leadership in the departme…" at bounding box center [842, 267] width 1122 height 11
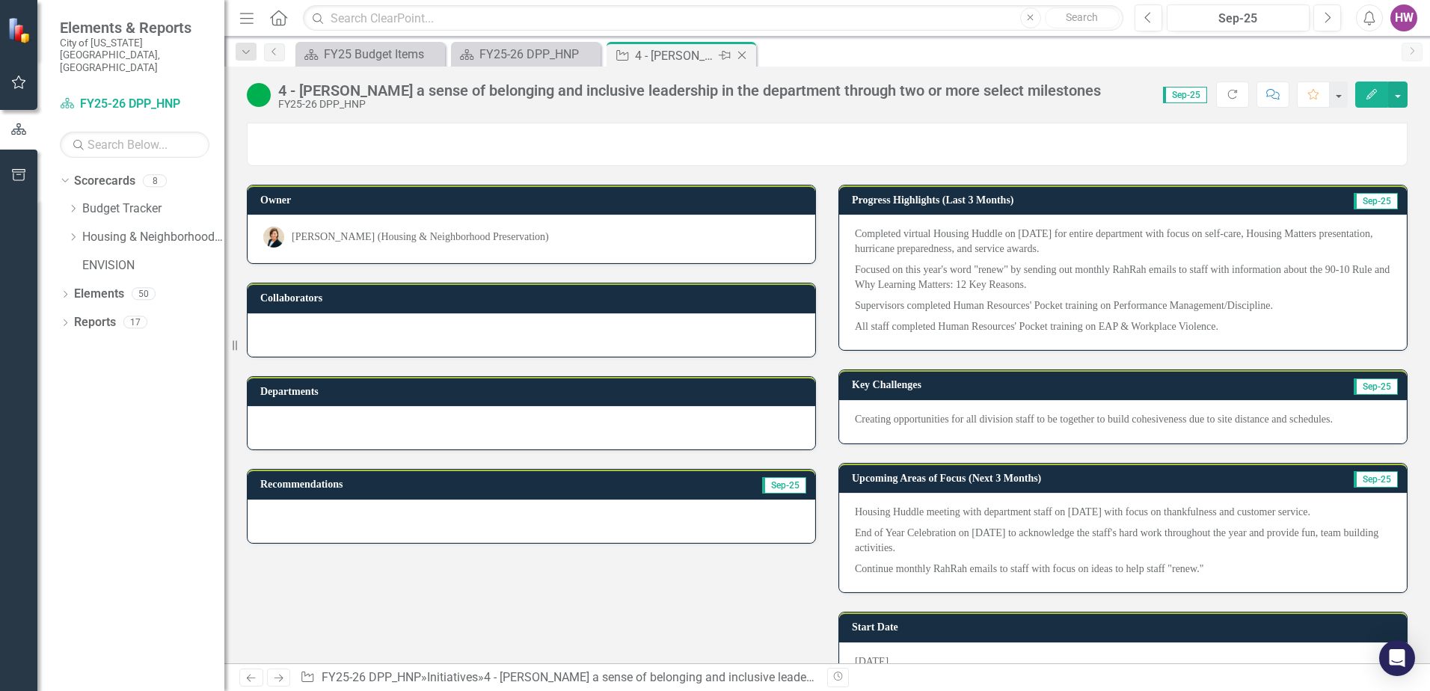
click at [740, 55] on icon "Close" at bounding box center [741, 55] width 15 height 12
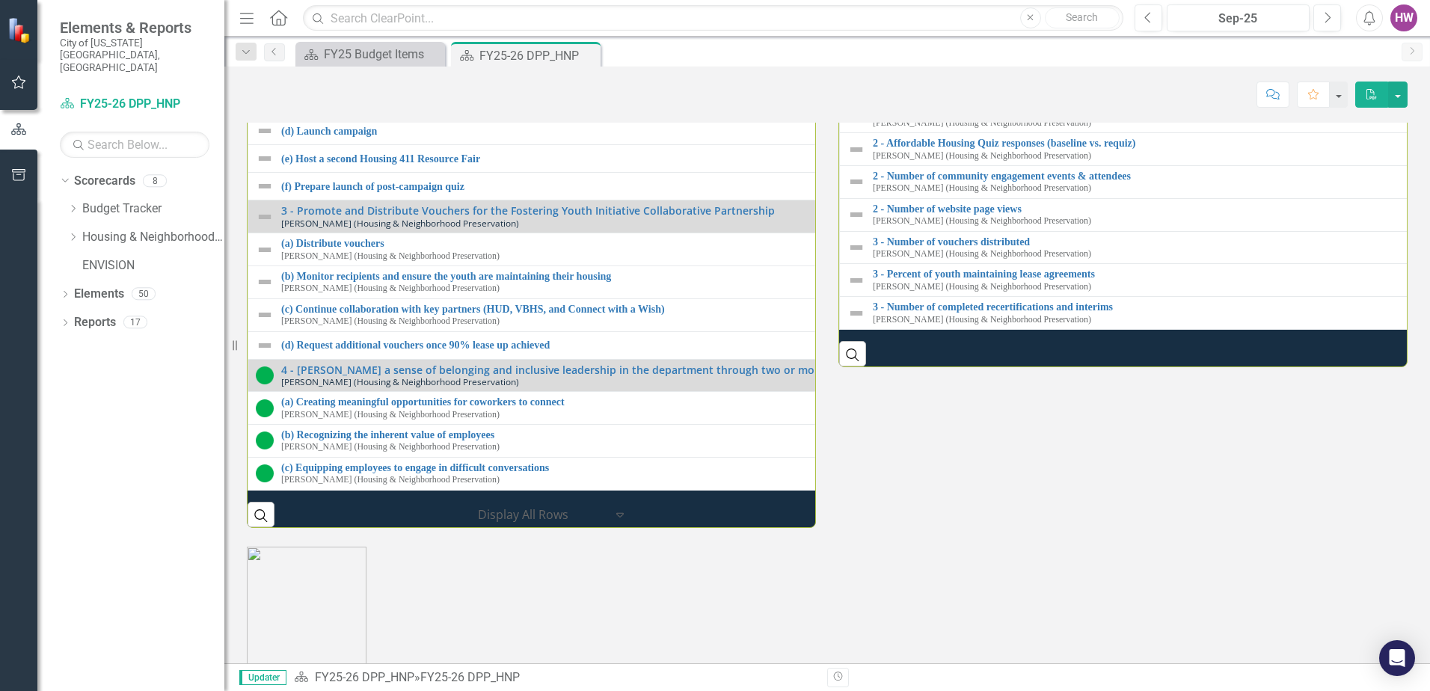
scroll to position [2094, 0]
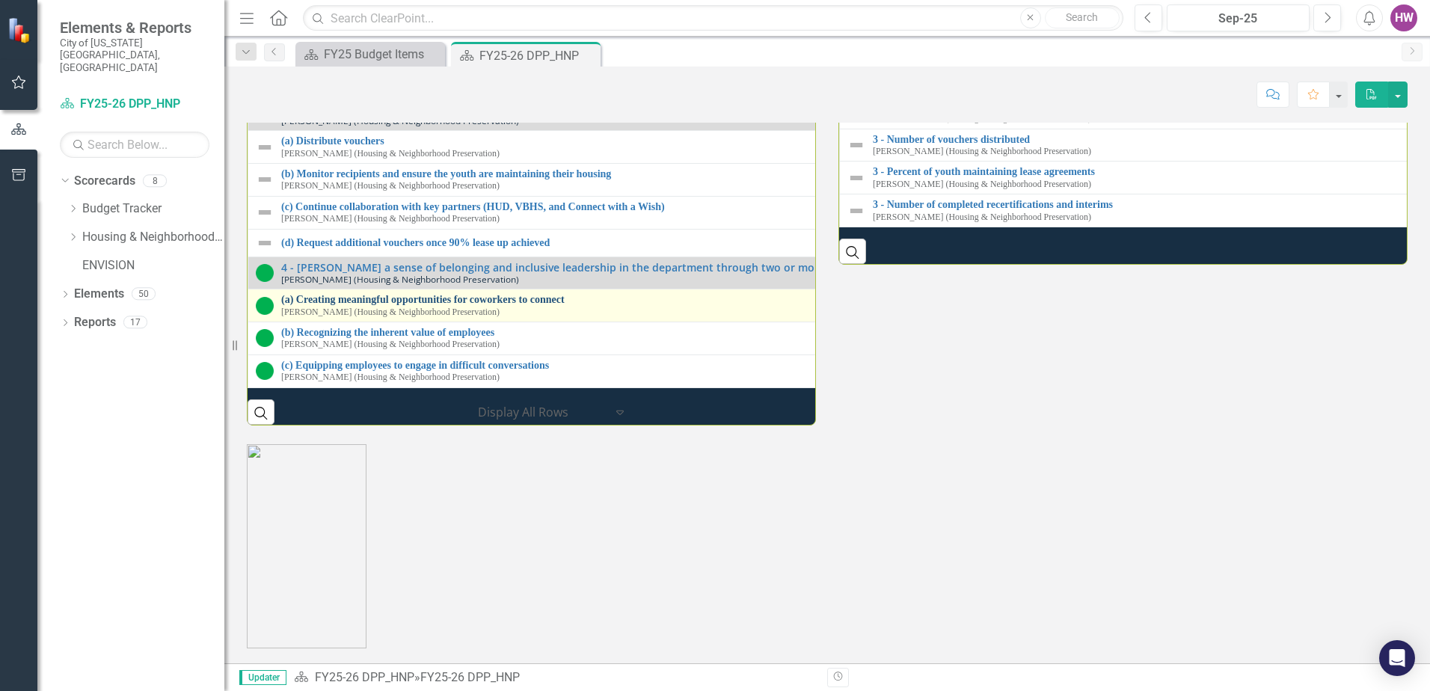
click at [438, 305] on link "(a) Creating meaningful opportunities for coworkers to connect" at bounding box center [830, 299] width 1099 height 11
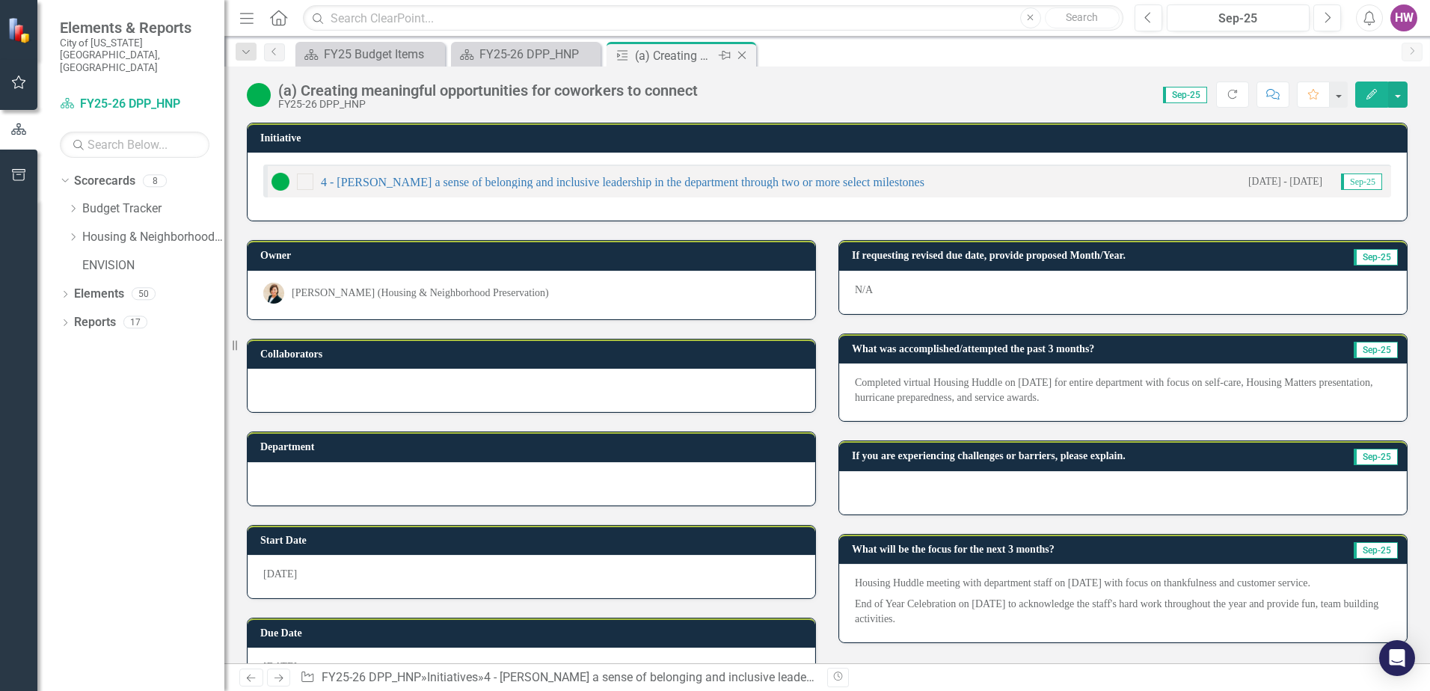
click at [743, 54] on icon at bounding box center [742, 56] width 8 height 8
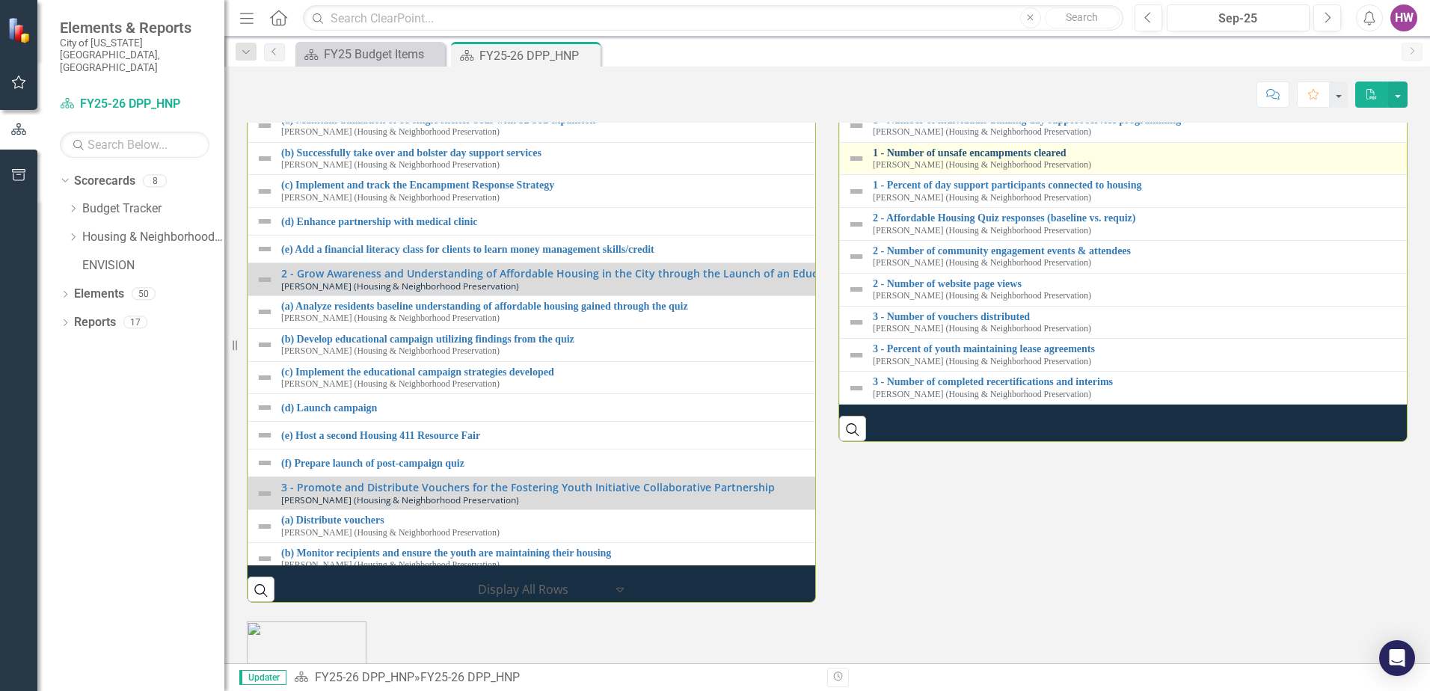
scroll to position [1645, 0]
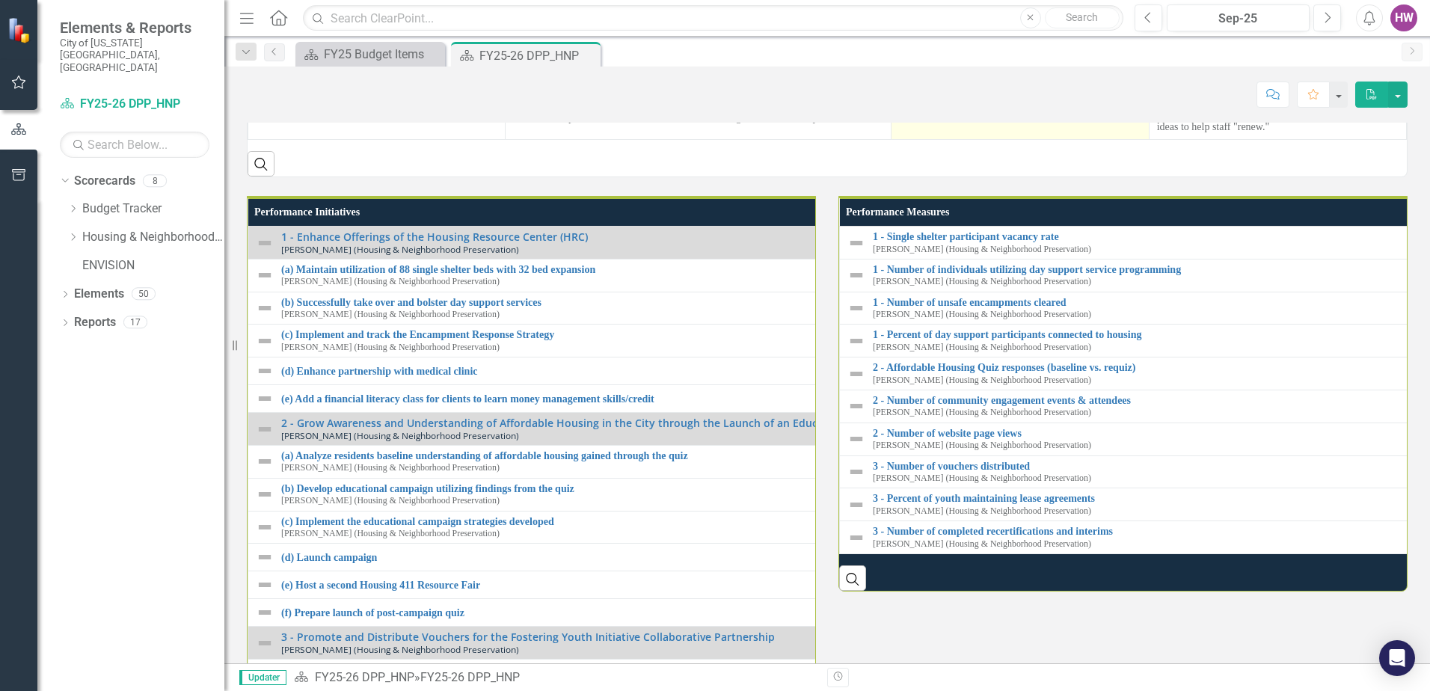
click at [927, 139] on td "Creating opportunities for all division staff to be together to build cohesiven…" at bounding box center [1019, 68] width 257 height 141
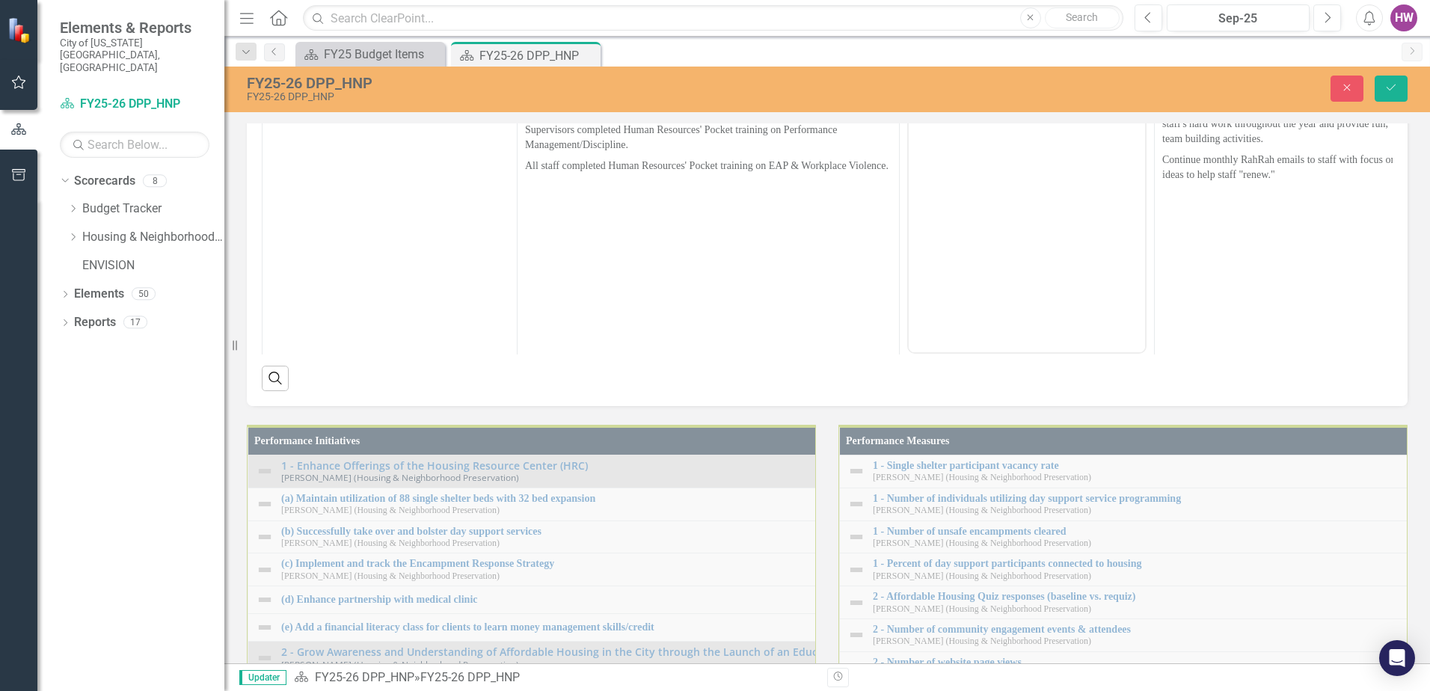
scroll to position [0, 0]
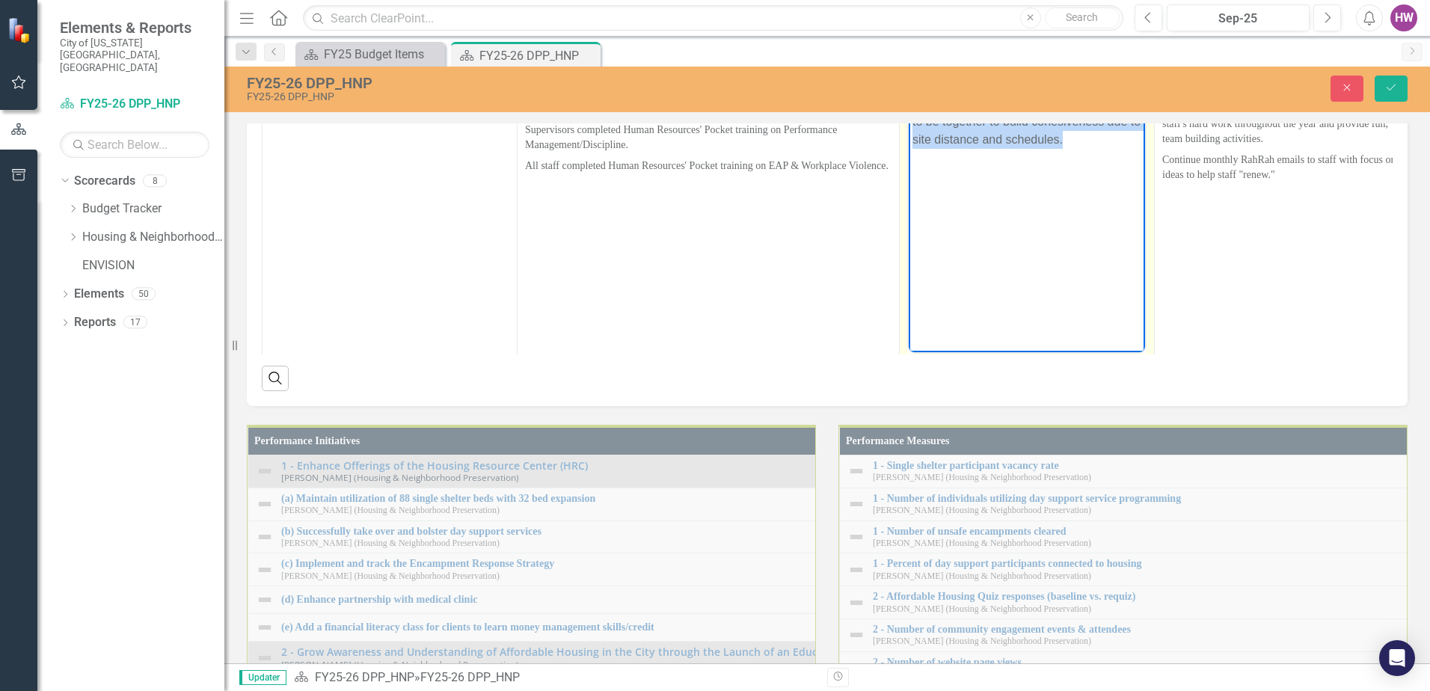
drag, startPoint x: 911, startPoint y: 104, endPoint x: 1089, endPoint y: 159, distance: 186.4
click at [1089, 159] on body "Creating opportunities for all division staff to be together to build cohesiven…" at bounding box center [1027, 203] width 236 height 224
copy p "Creating opportunities for all division staff to be together to build cohesiven…"
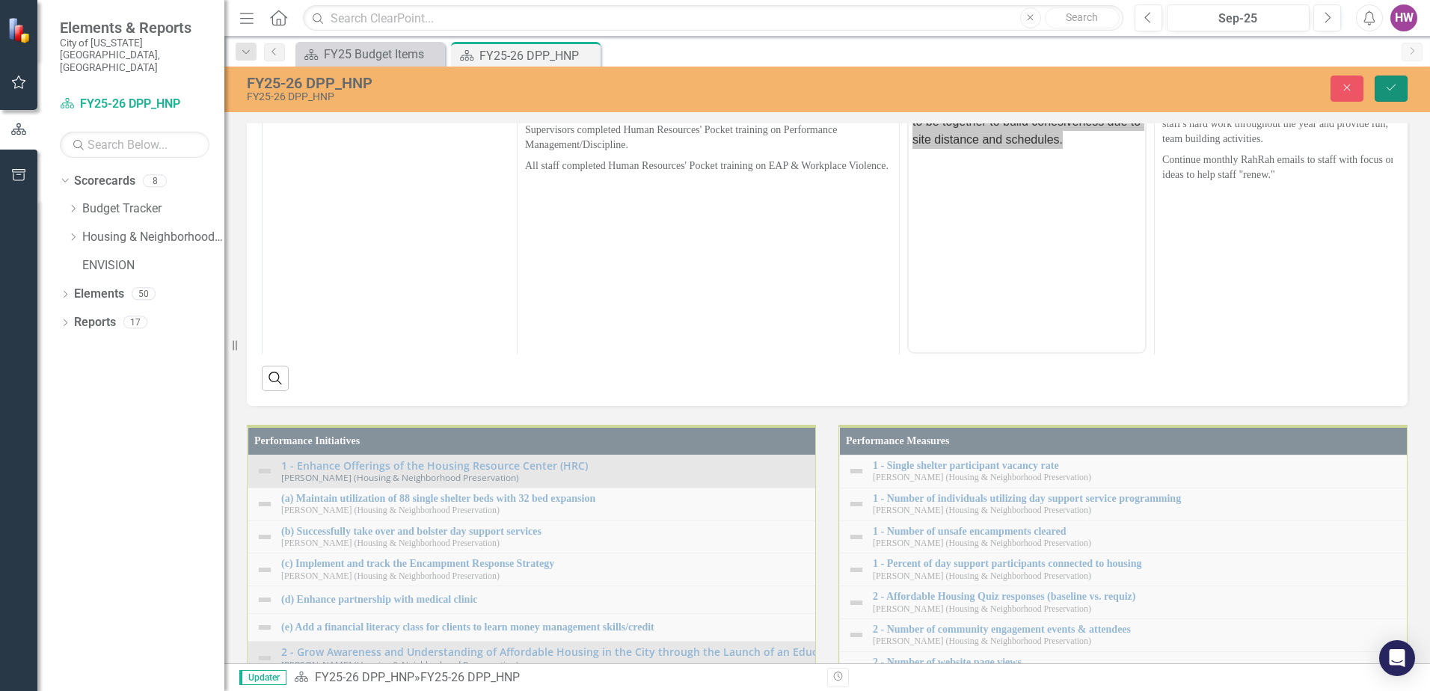
click at [1393, 90] on icon "Save" at bounding box center [1390, 87] width 13 height 10
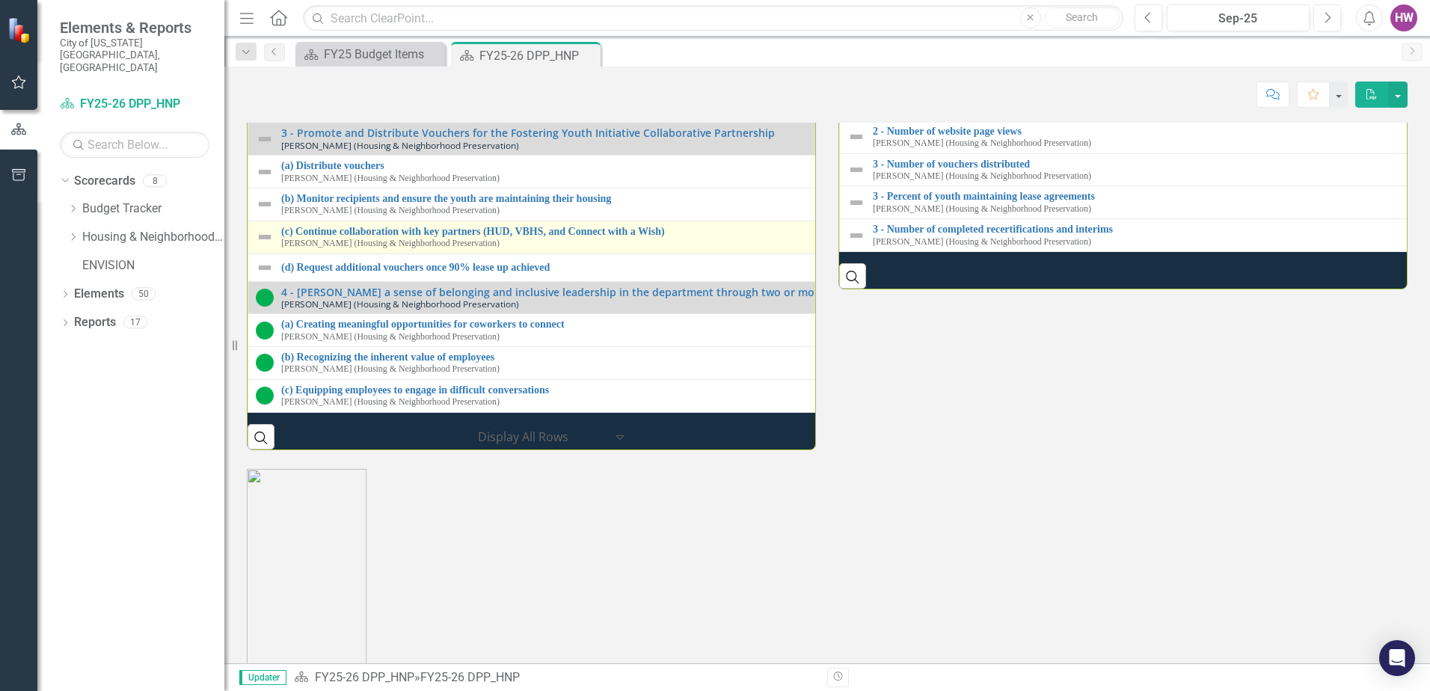
scroll to position [2244, 0]
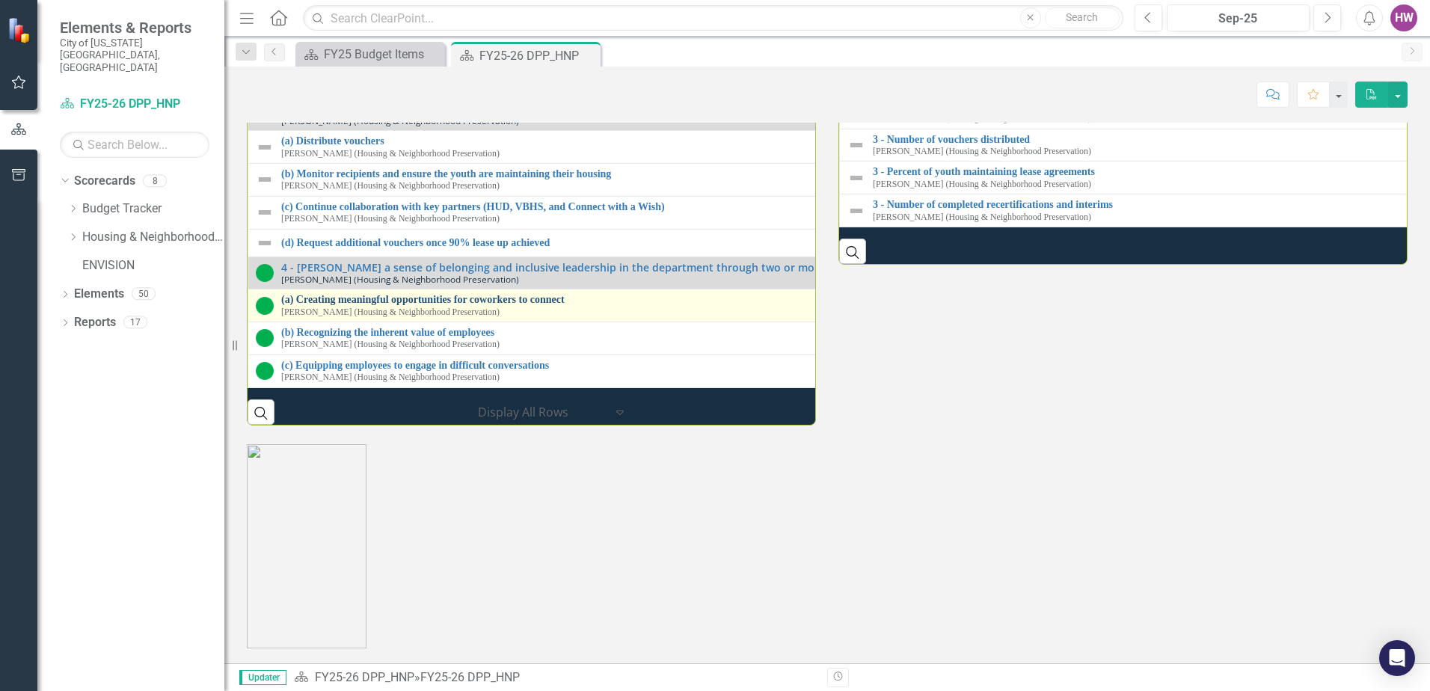
click at [397, 298] on link "(a) Creating meaningful opportunities for coworkers to connect" at bounding box center [833, 299] width 1105 height 11
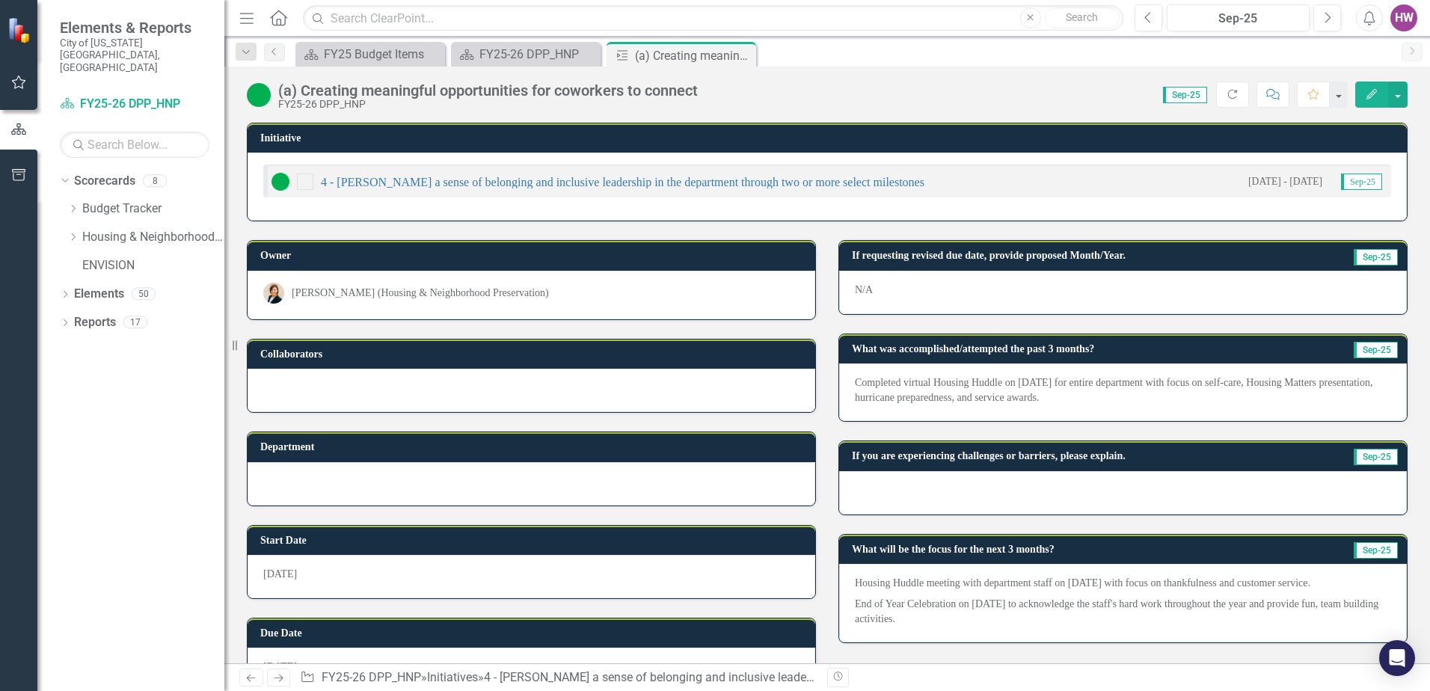
click at [1024, 493] on div at bounding box center [1123, 492] width 568 height 43
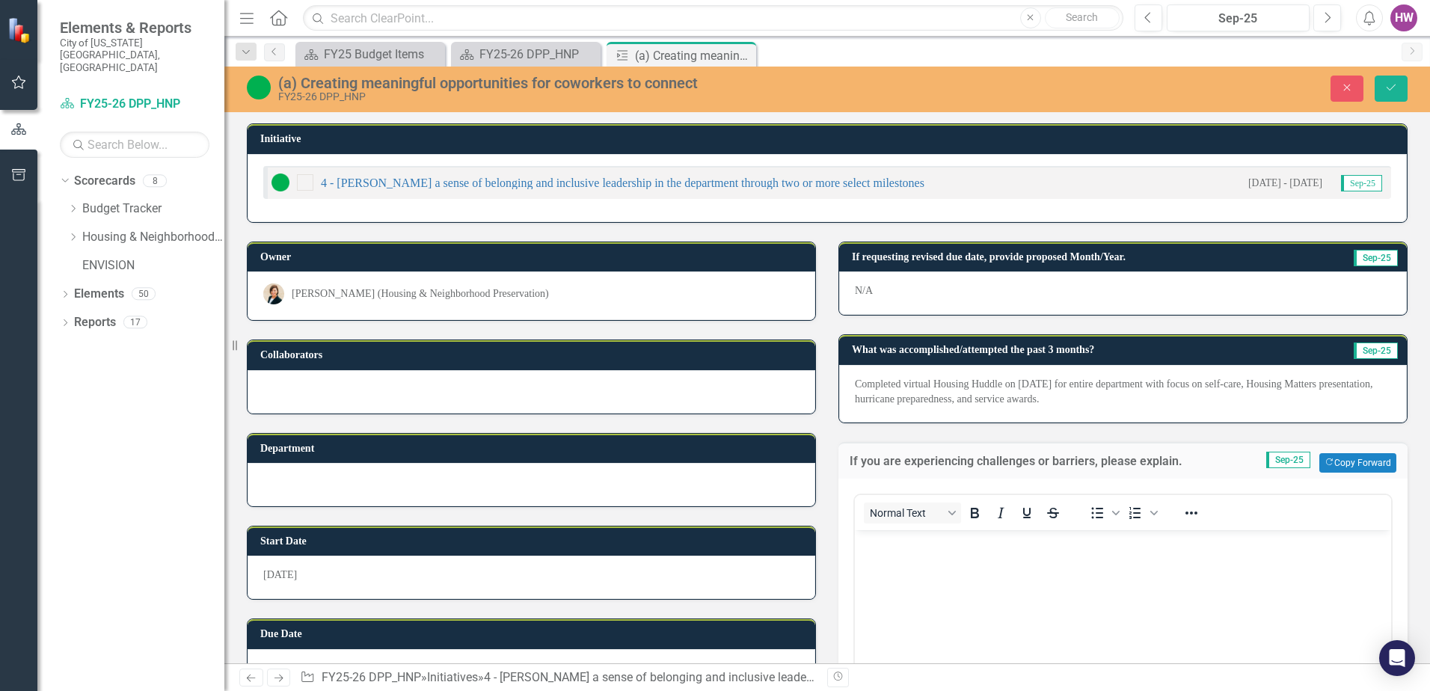
click at [949, 580] on body "Rich Text Area. Press ALT-0 for help." at bounding box center [1123, 641] width 536 height 224
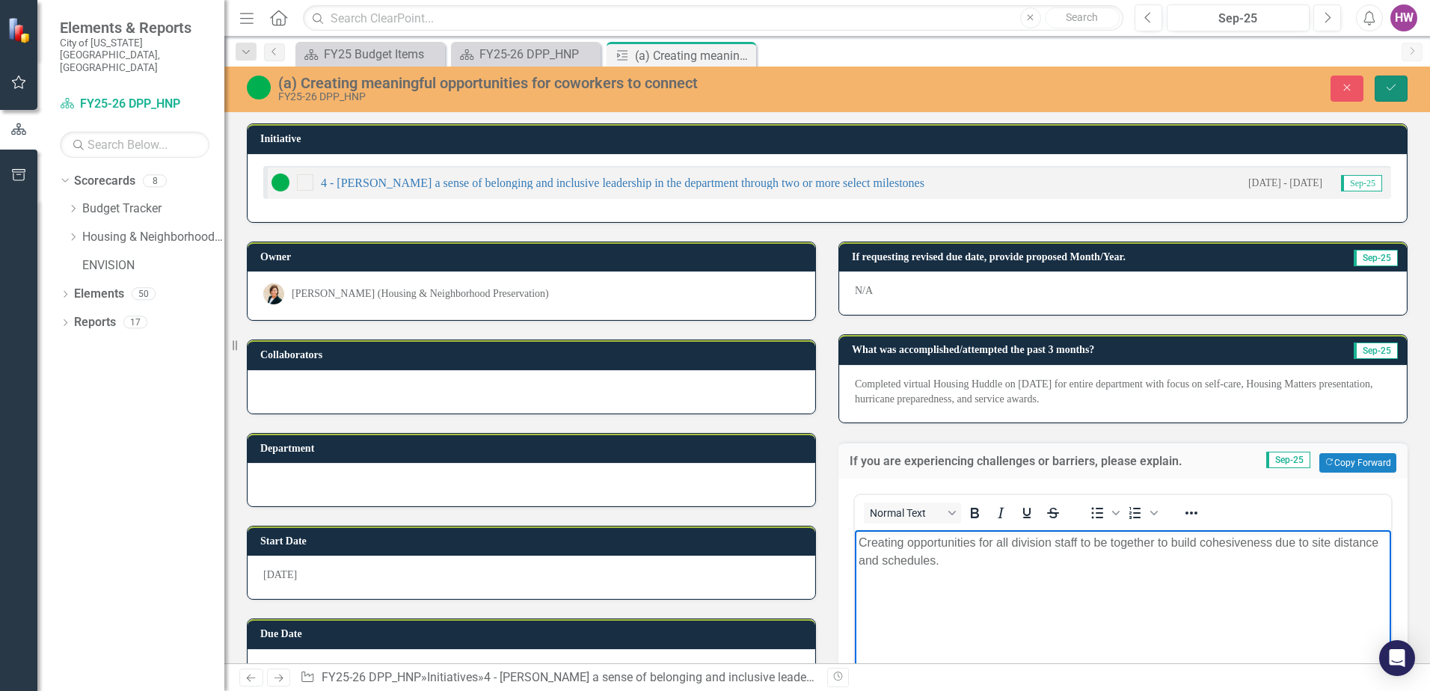
click at [1391, 85] on icon "Save" at bounding box center [1390, 87] width 13 height 10
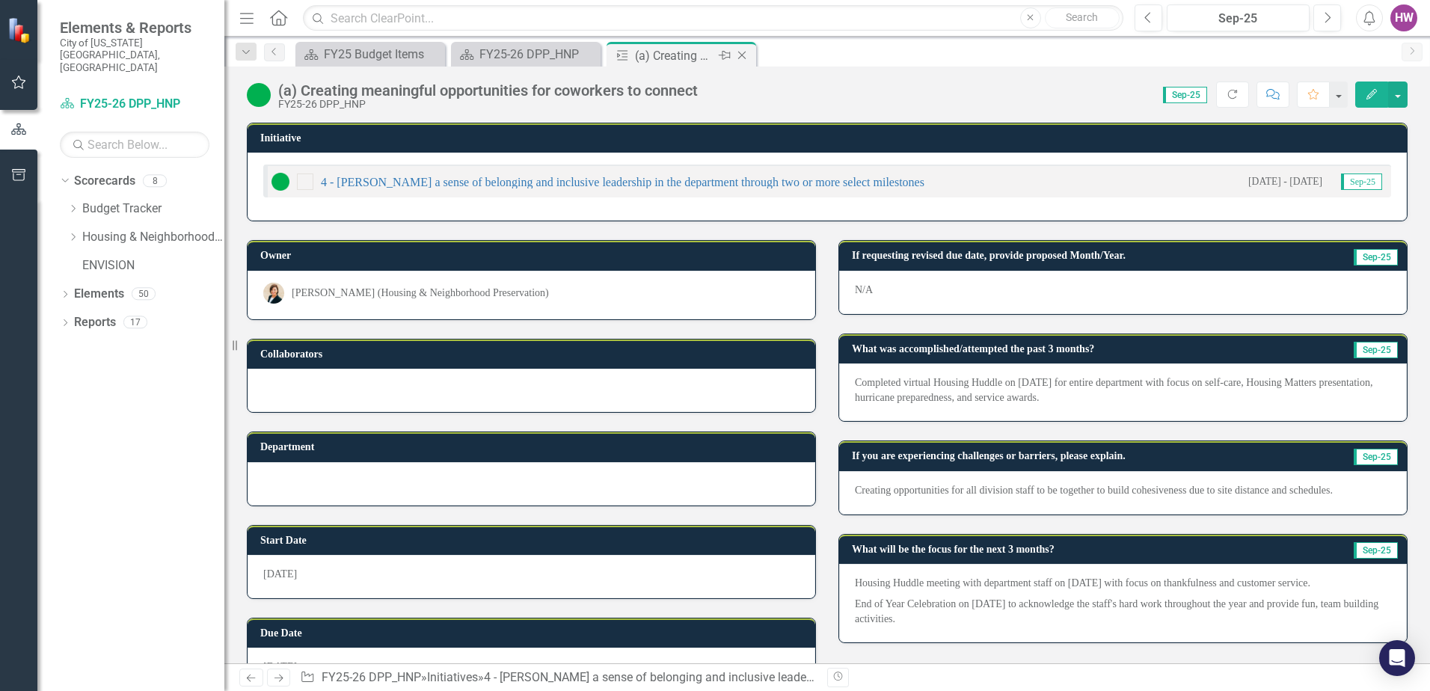
click at [743, 55] on icon "Close" at bounding box center [741, 55] width 15 height 12
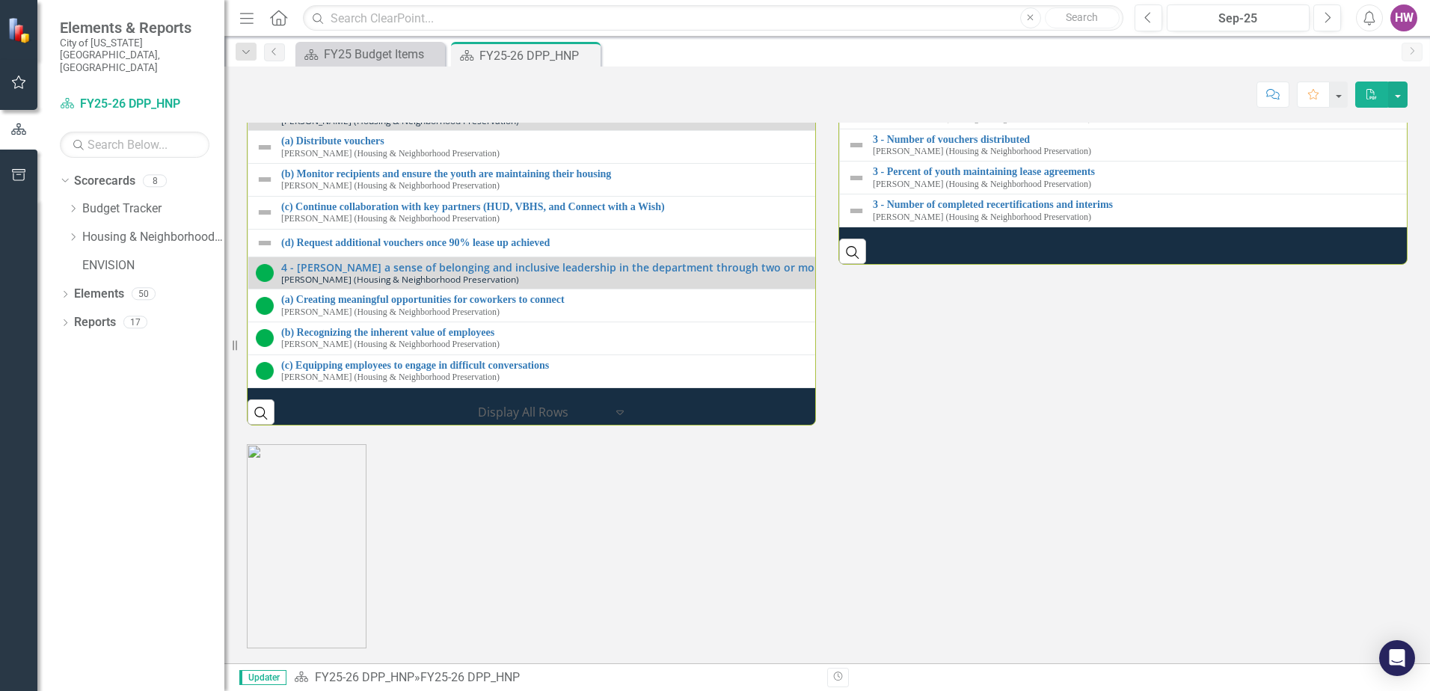
scroll to position [2256, 0]
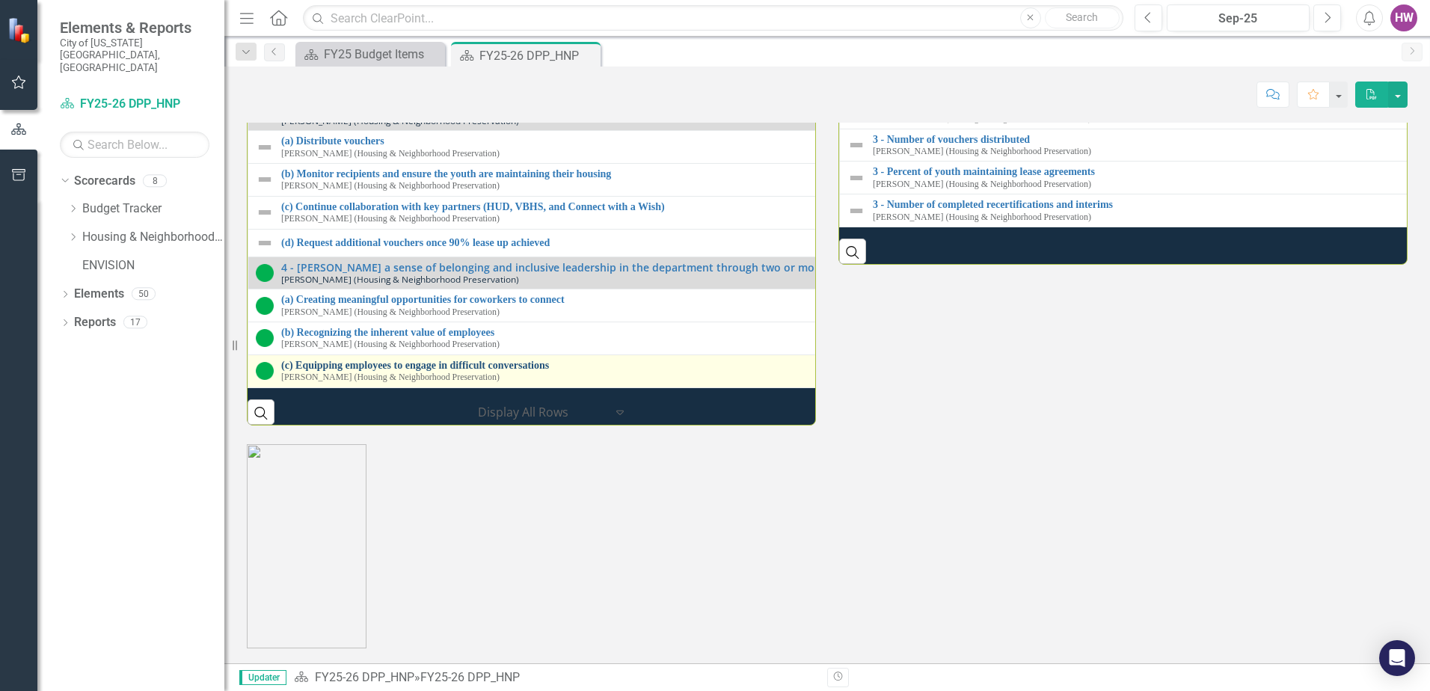
click at [440, 360] on link "(c) Equipping employees to engage in difficult conversations" at bounding box center [840, 365] width 1118 height 11
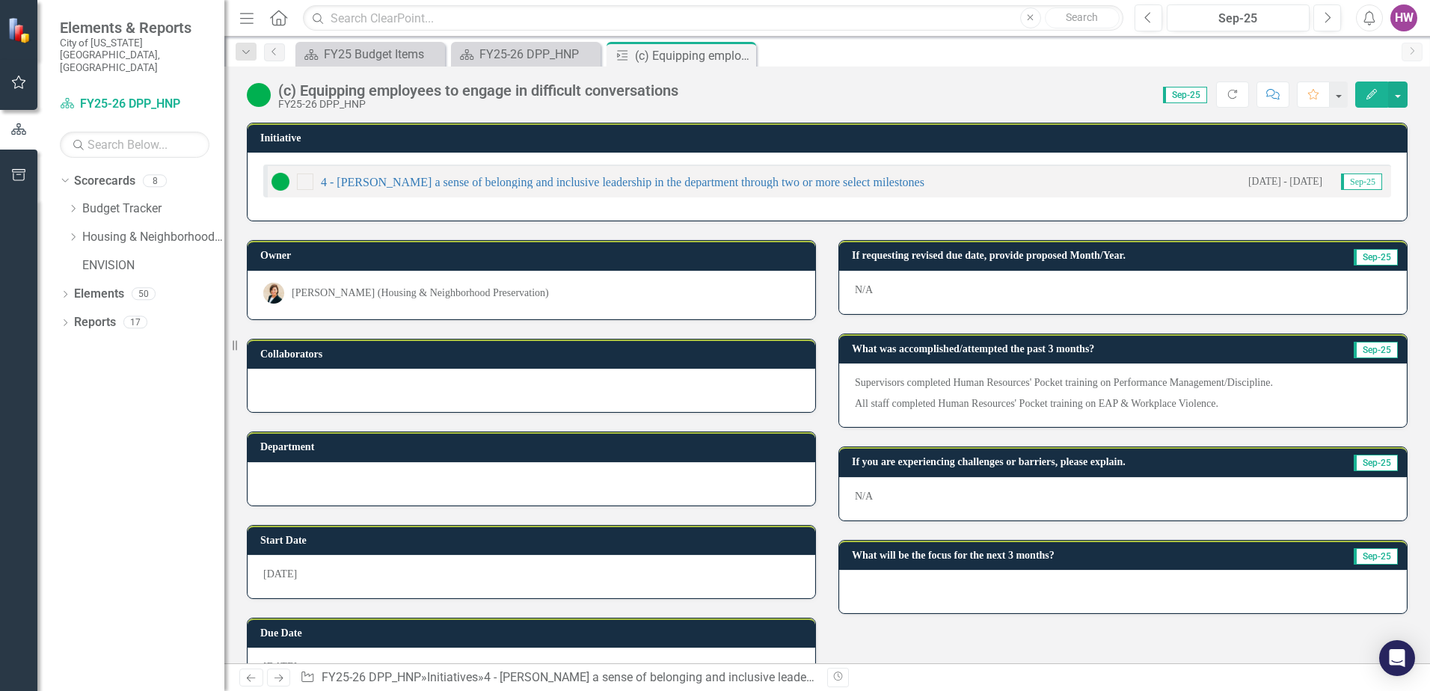
click at [950, 595] on div at bounding box center [1123, 591] width 568 height 43
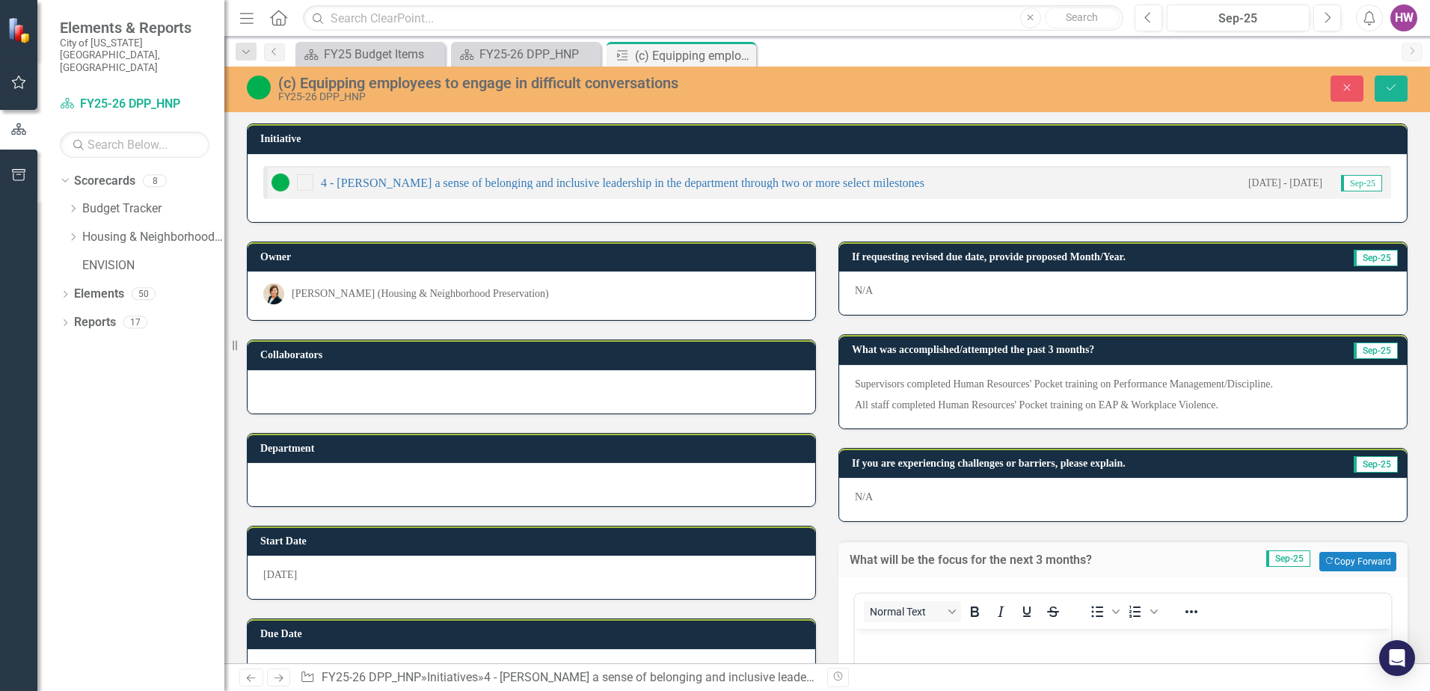
scroll to position [224, 0]
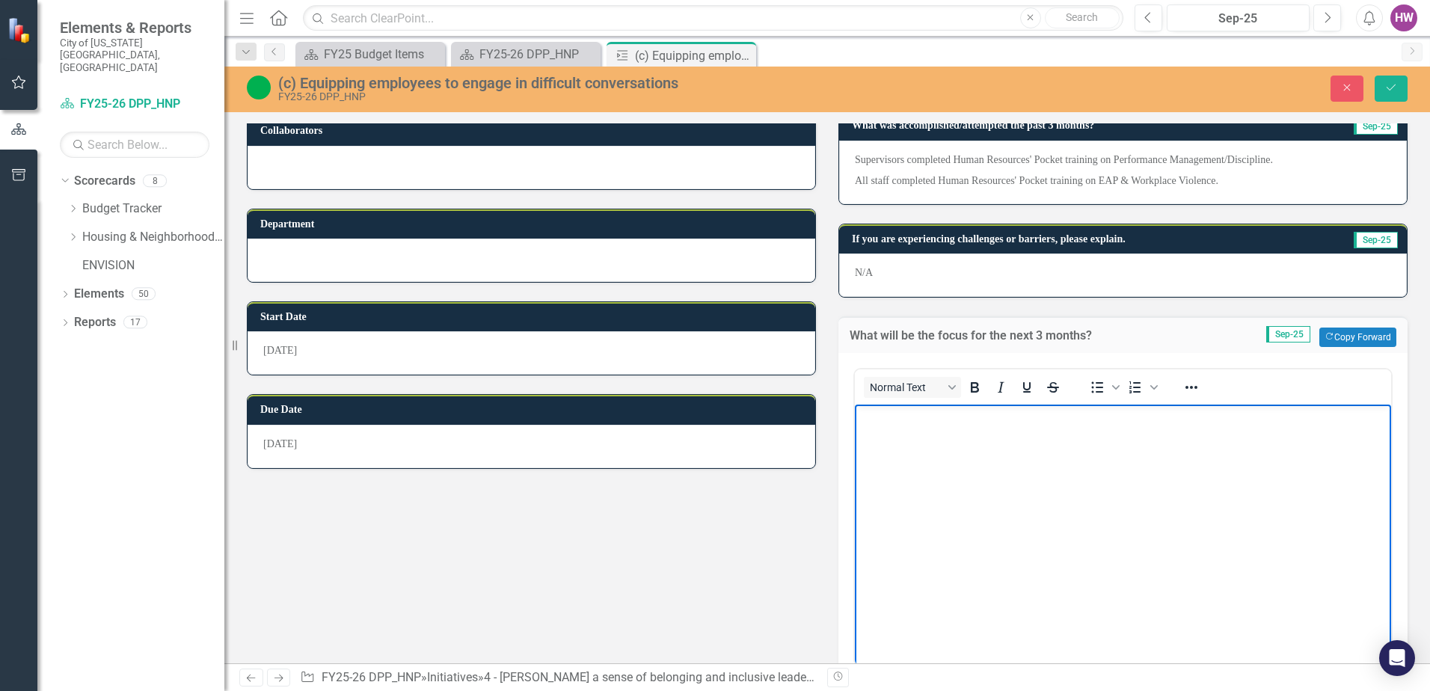
click at [900, 453] on body "Rich Text Area. Press ALT-0 for help." at bounding box center [1123, 517] width 536 height 224
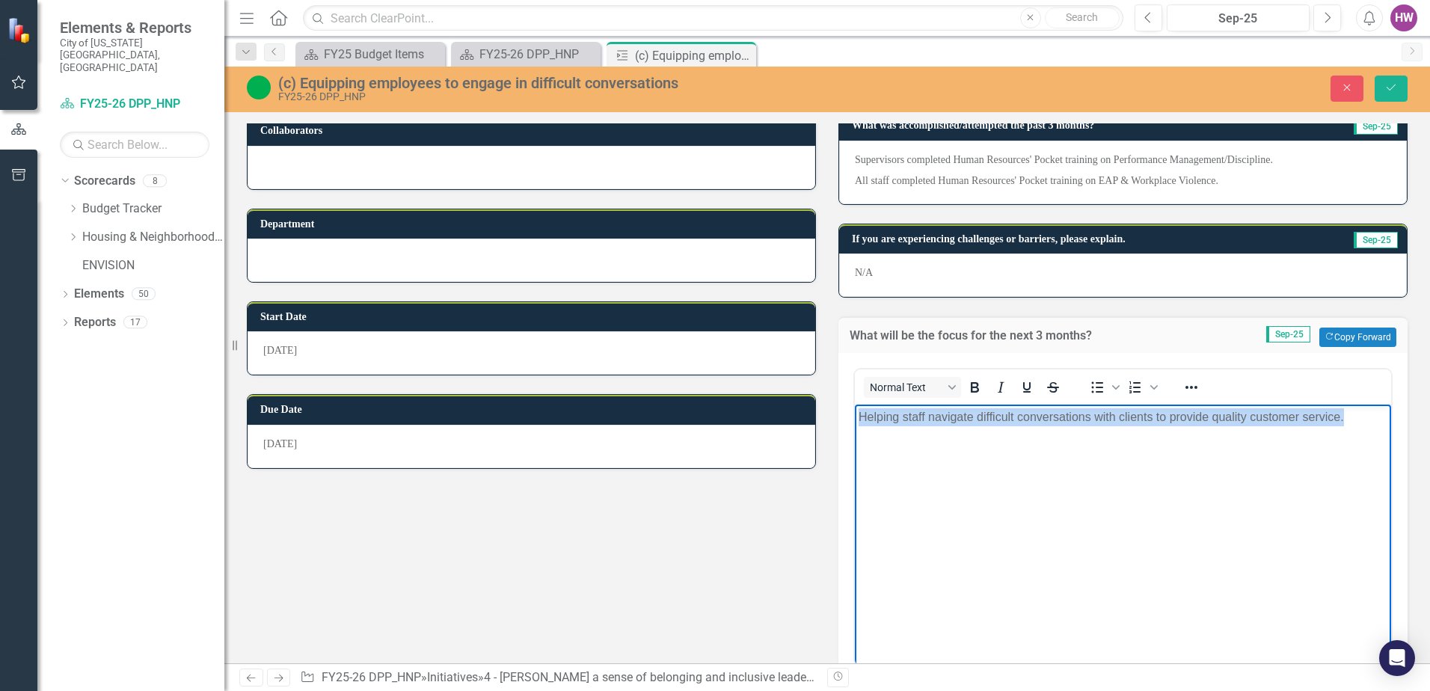
drag, startPoint x: 1352, startPoint y: 415, endPoint x: 856, endPoint y: 455, distance: 498.2
click at [856, 455] on body "Helping staff navigate difficult conversations with clients to provide quality …" at bounding box center [1123, 517] width 536 height 224
copy p "Helping staff navigate difficult conversations with clients to provide quality …"
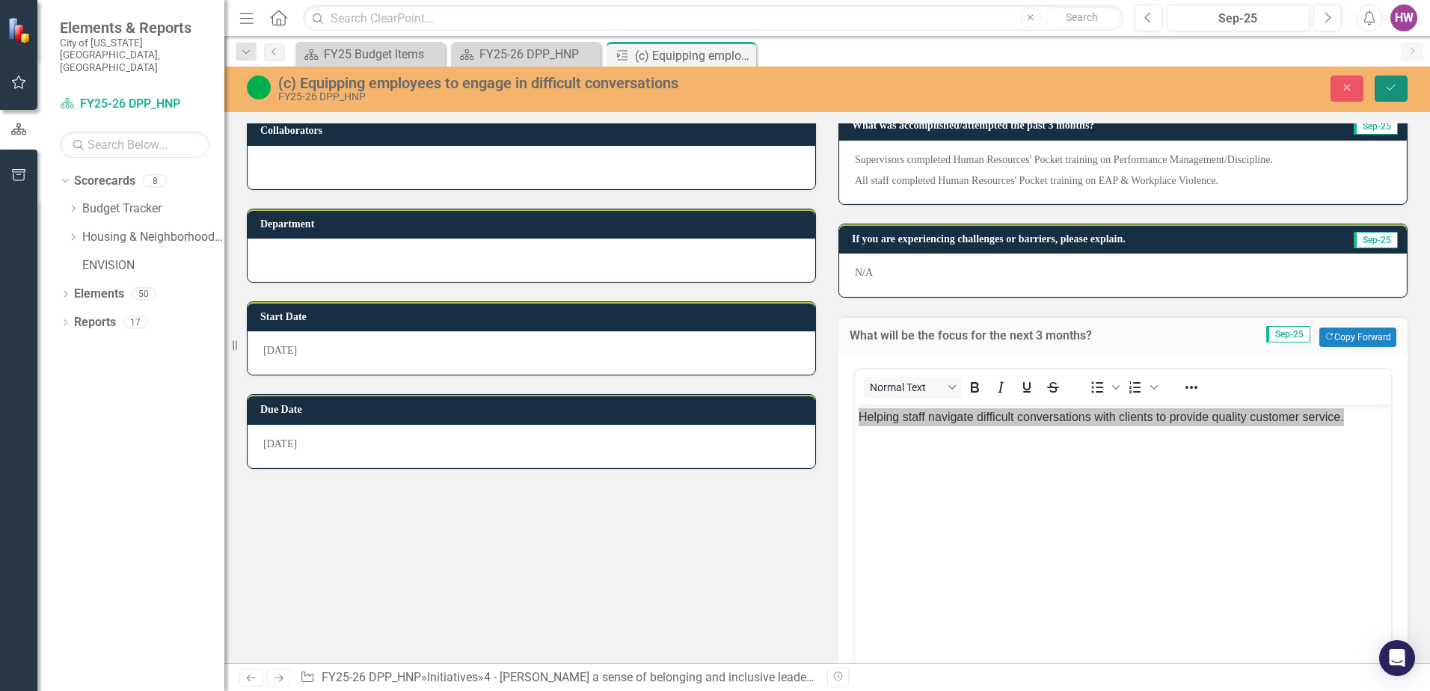
click at [1389, 85] on icon "Save" at bounding box center [1390, 87] width 13 height 10
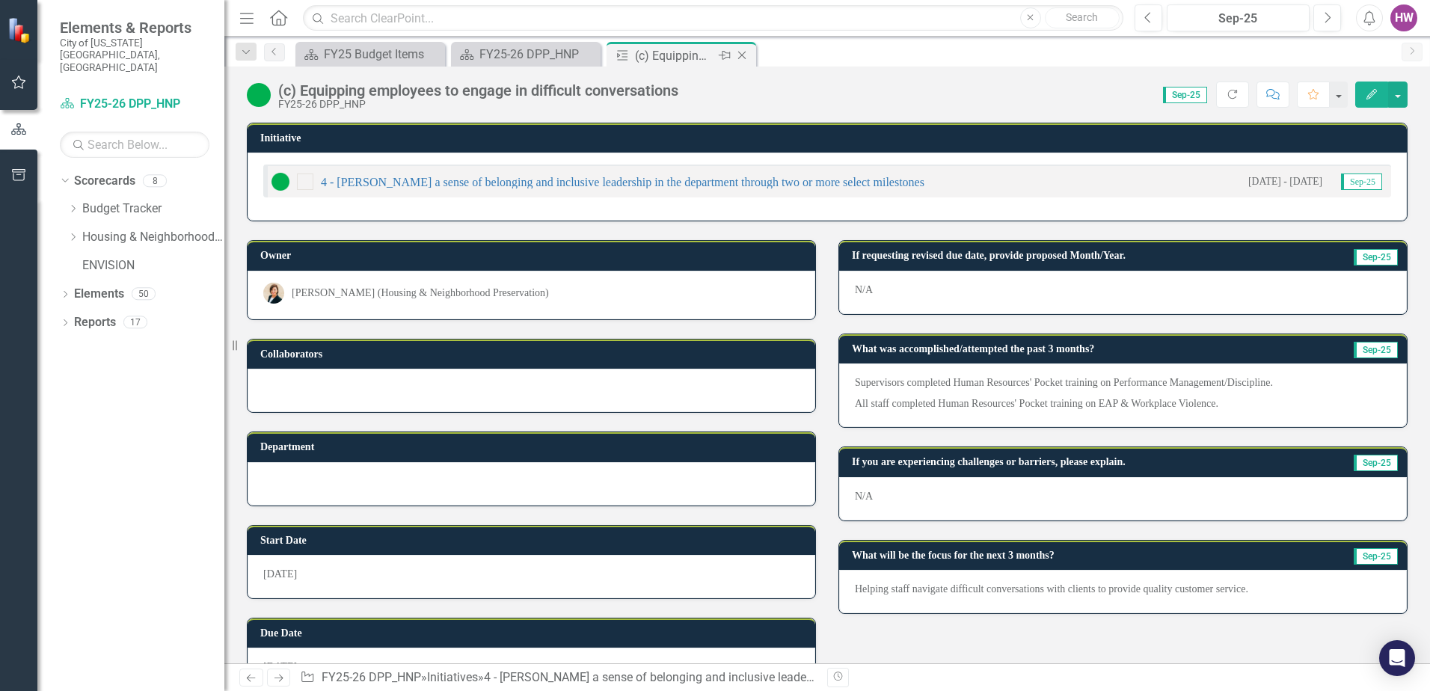
click at [743, 55] on icon at bounding box center [742, 56] width 8 height 8
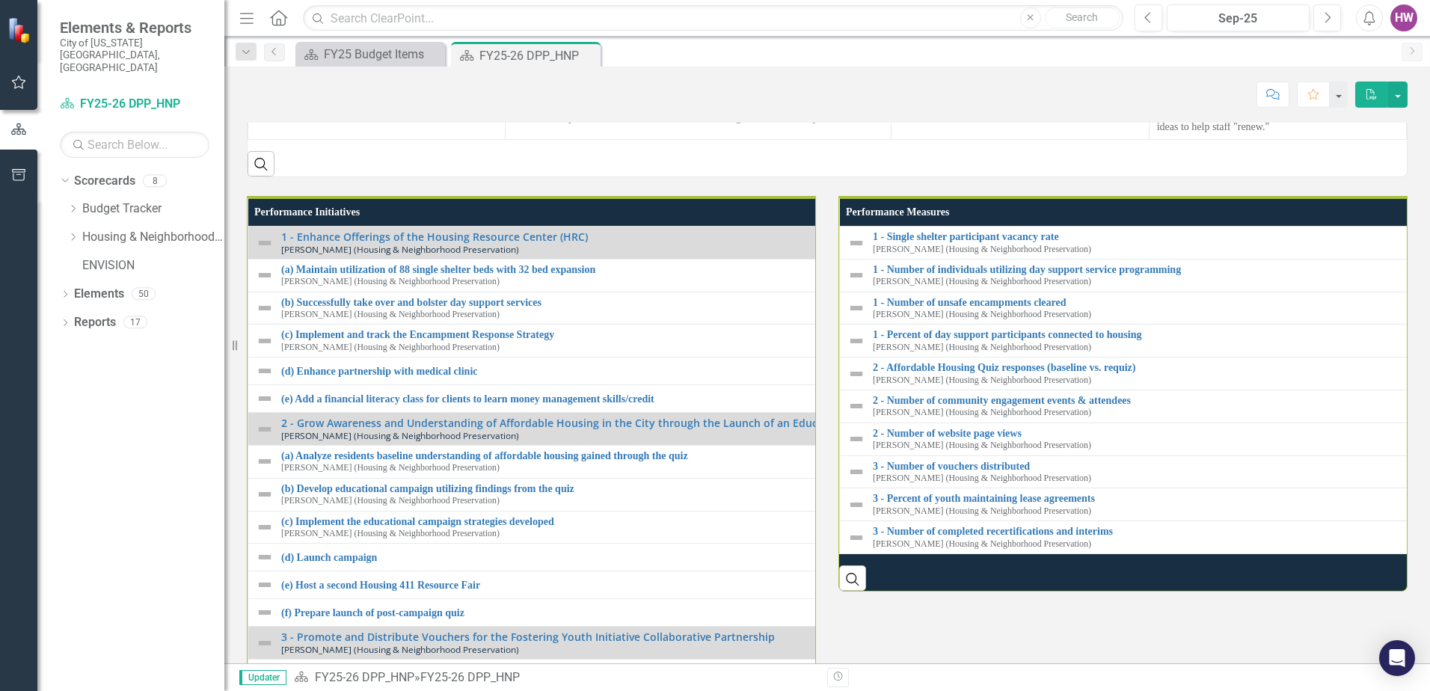
scroll to position [1720, 0]
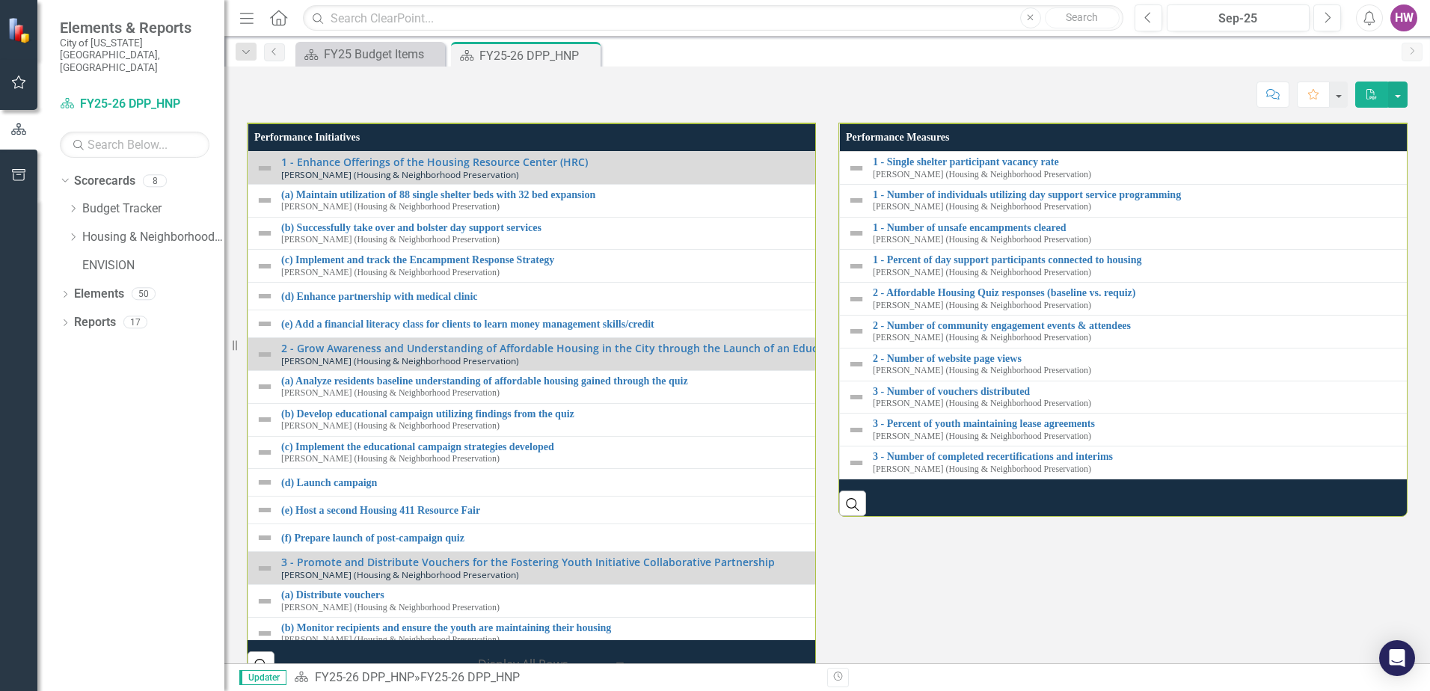
click at [1298, 60] on p "Continue monthly RahRah emails to staff with focus on ideas to help staff "rene…" at bounding box center [1278, 43] width 242 height 33
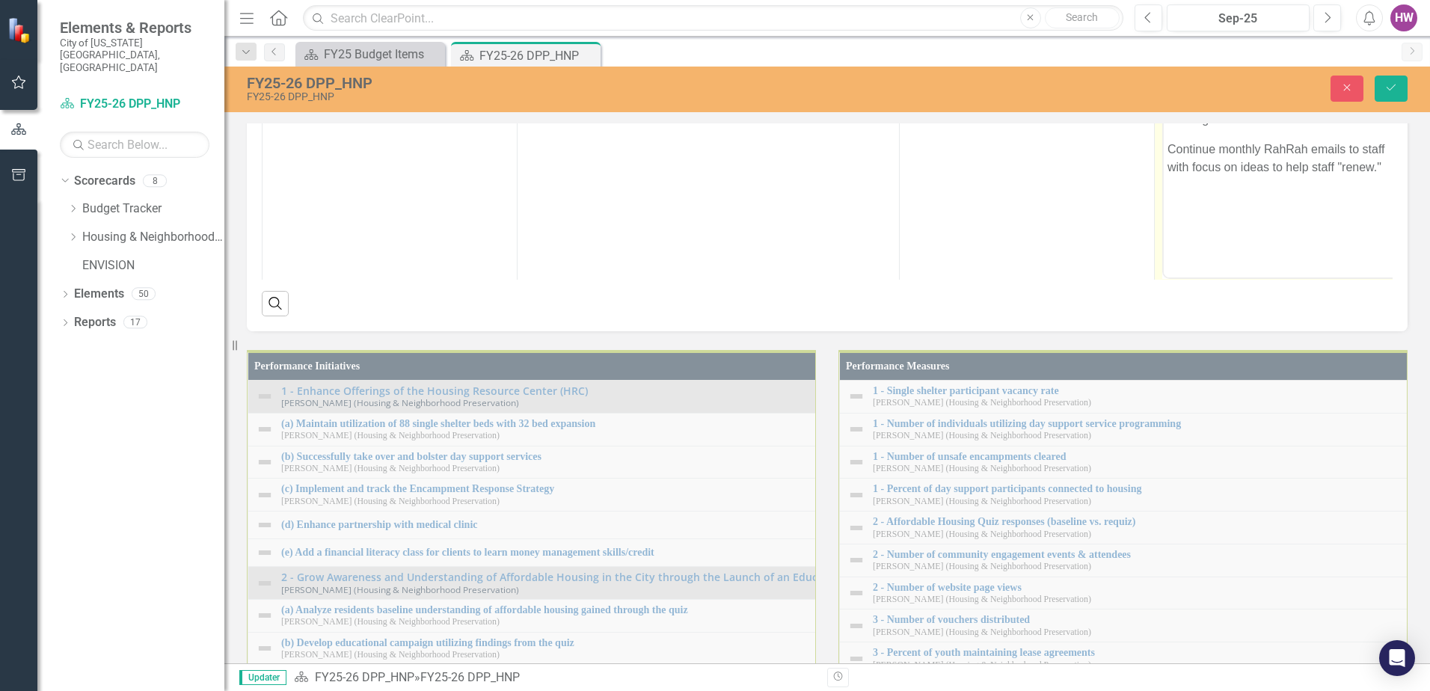
scroll to position [0, 0]
click at [1188, 225] on body "Housing Huddle meeting with department staff on [DATE] with focus on thankfulne…" at bounding box center [1282, 128] width 236 height 224
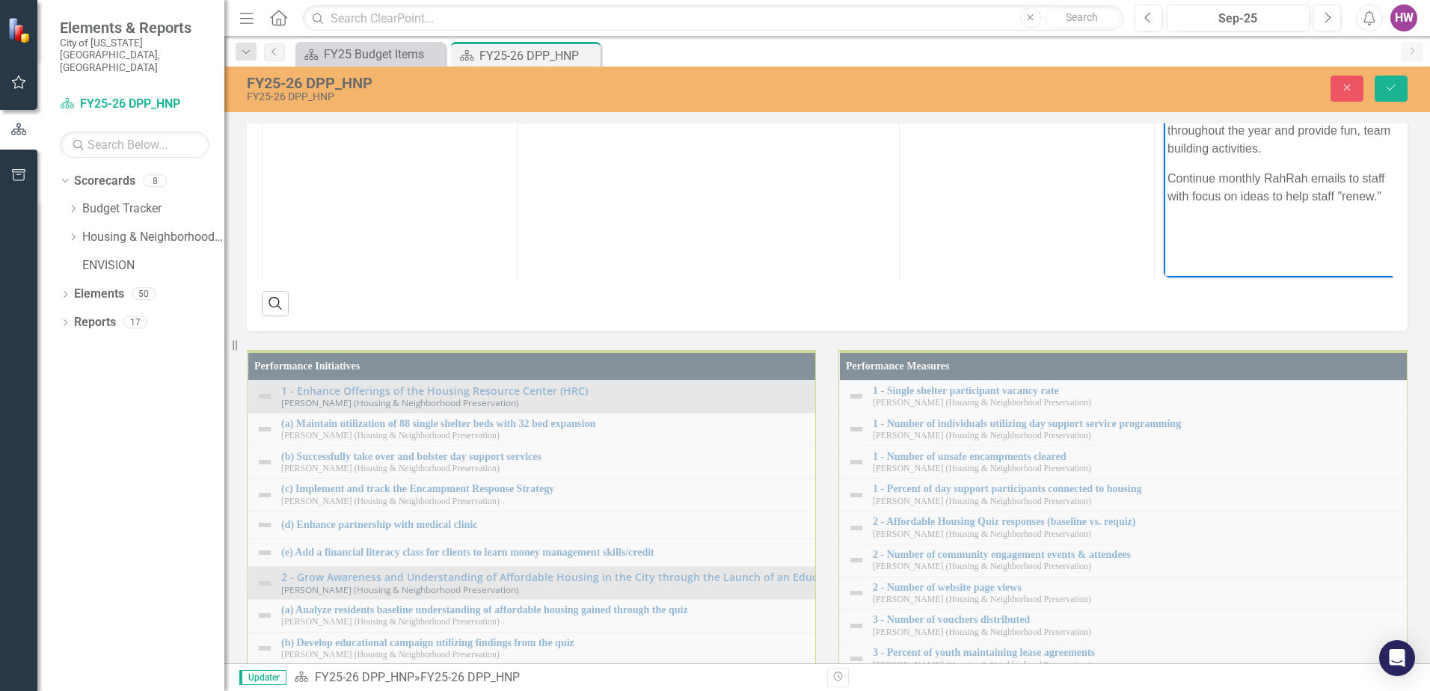
scroll to position [0, 40]
click at [1371, 198] on p "Continue monthly RahRah emails to staff with focus on ideas to help staff "rene…" at bounding box center [1264, 188] width 229 height 36
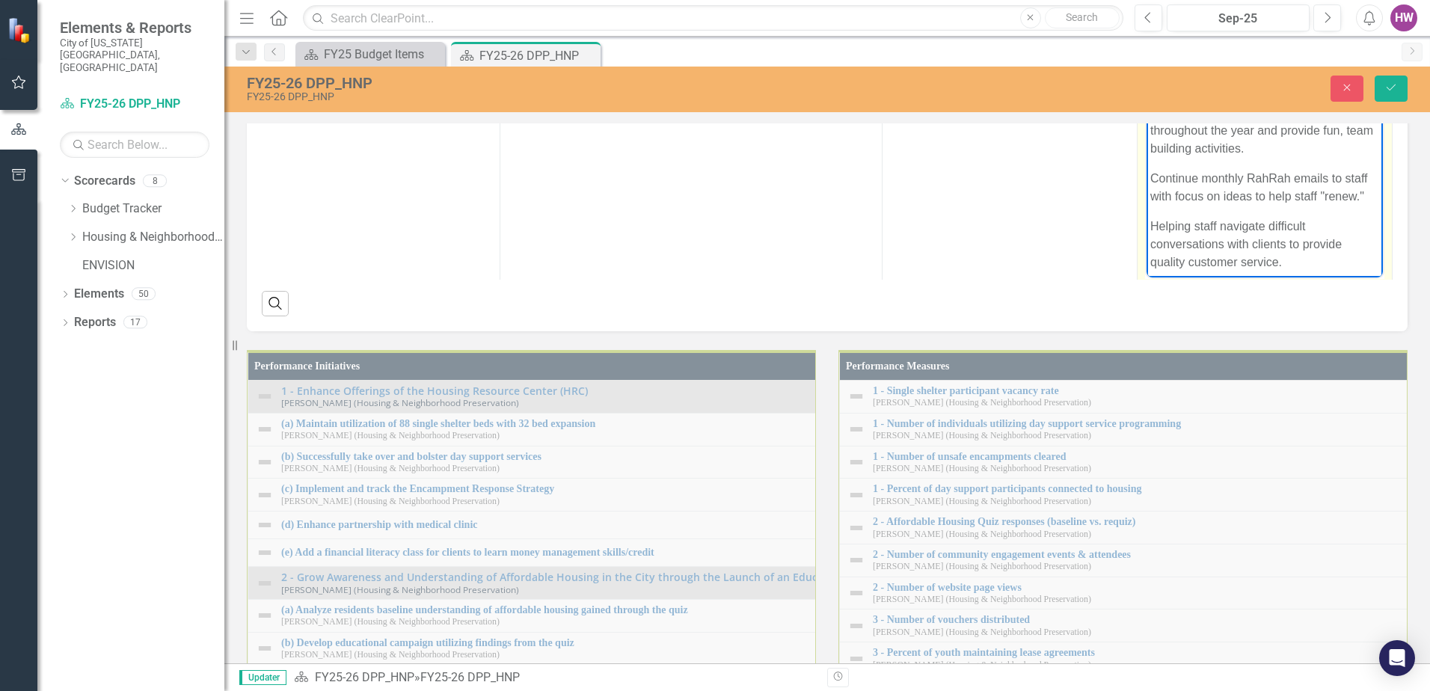
scroll to position [9, 0]
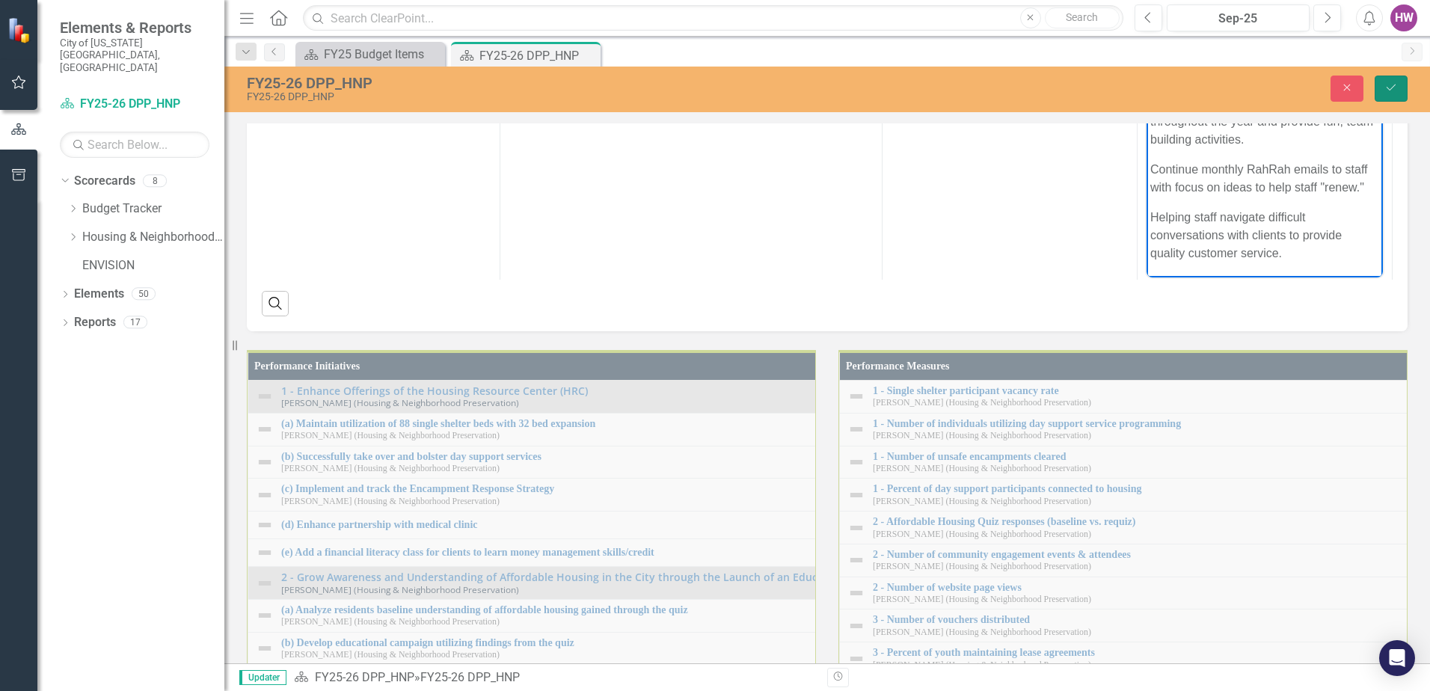
drag, startPoint x: 1389, startPoint y: 85, endPoint x: 1421, endPoint y: 136, distance: 60.8
click at [1390, 84] on icon "Save" at bounding box center [1390, 87] width 13 height 10
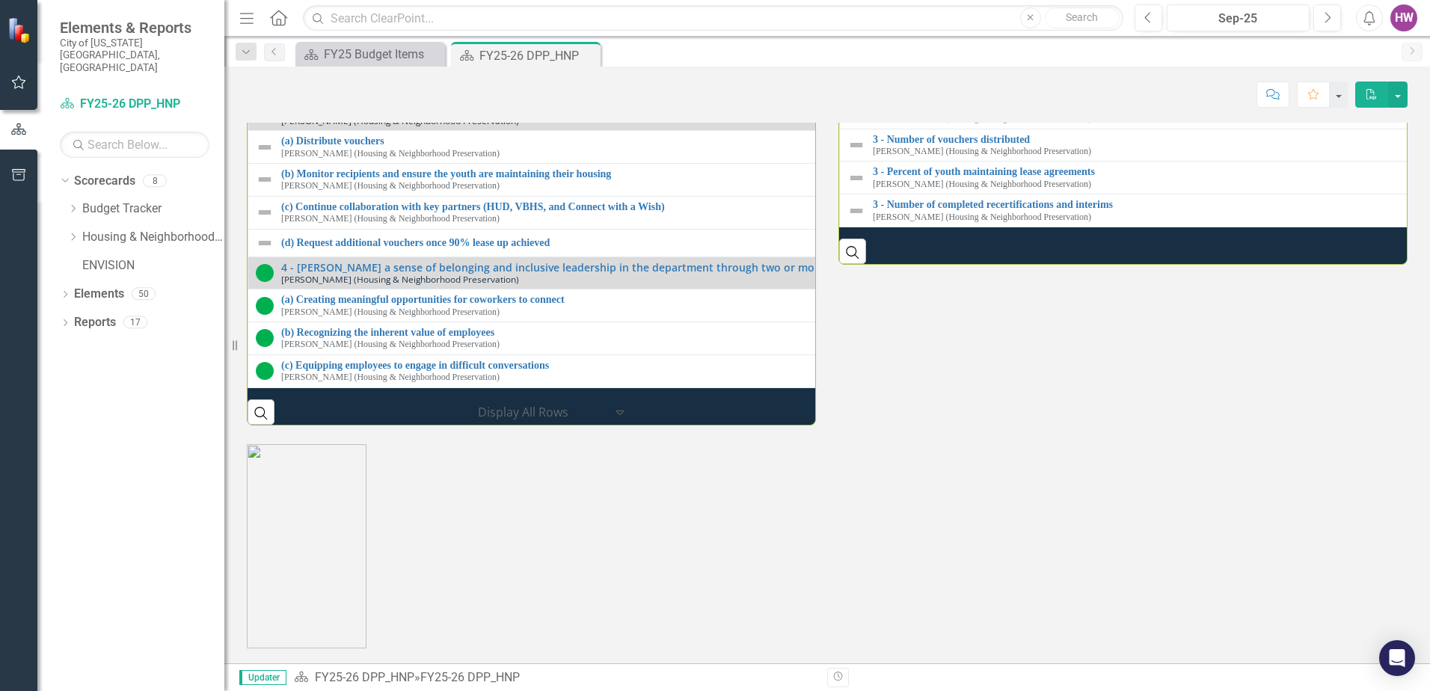
scroll to position [2285, 0]
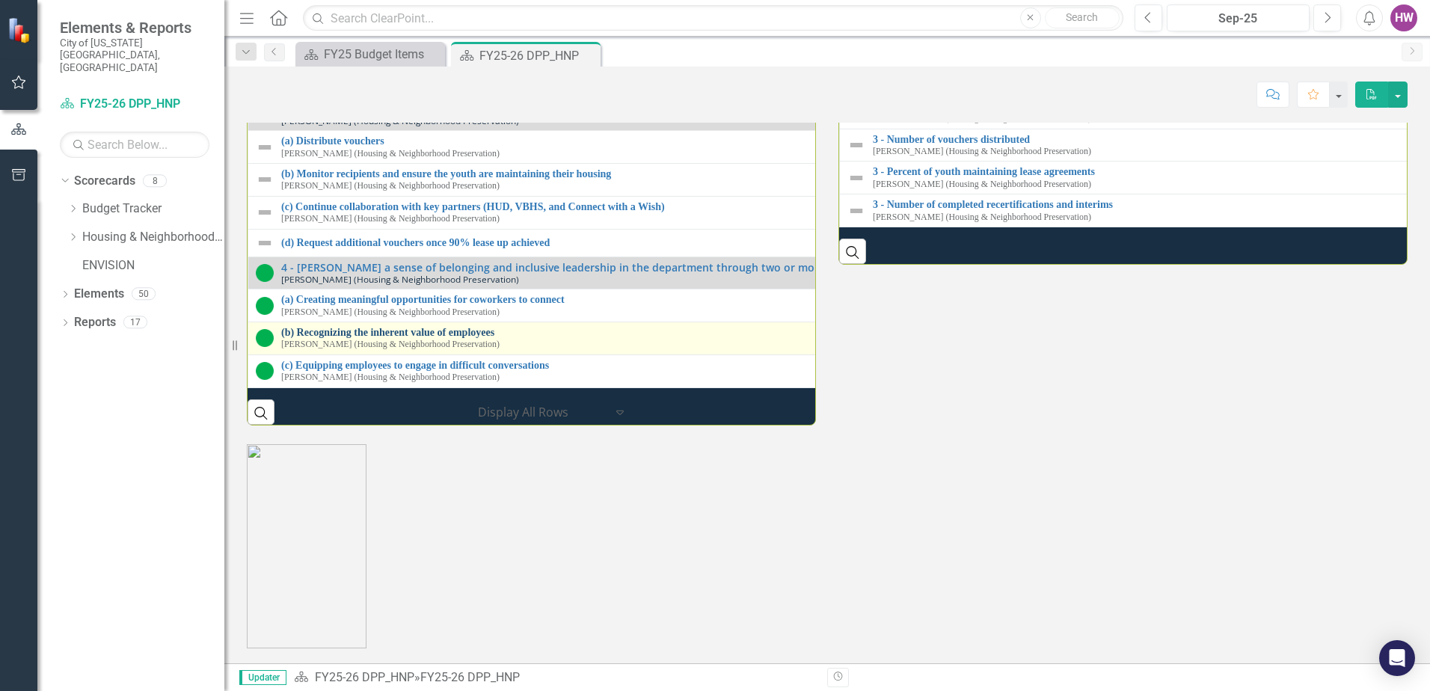
click at [330, 327] on link "(b) Recognizing the inherent value of employees" at bounding box center [837, 332] width 1112 height 11
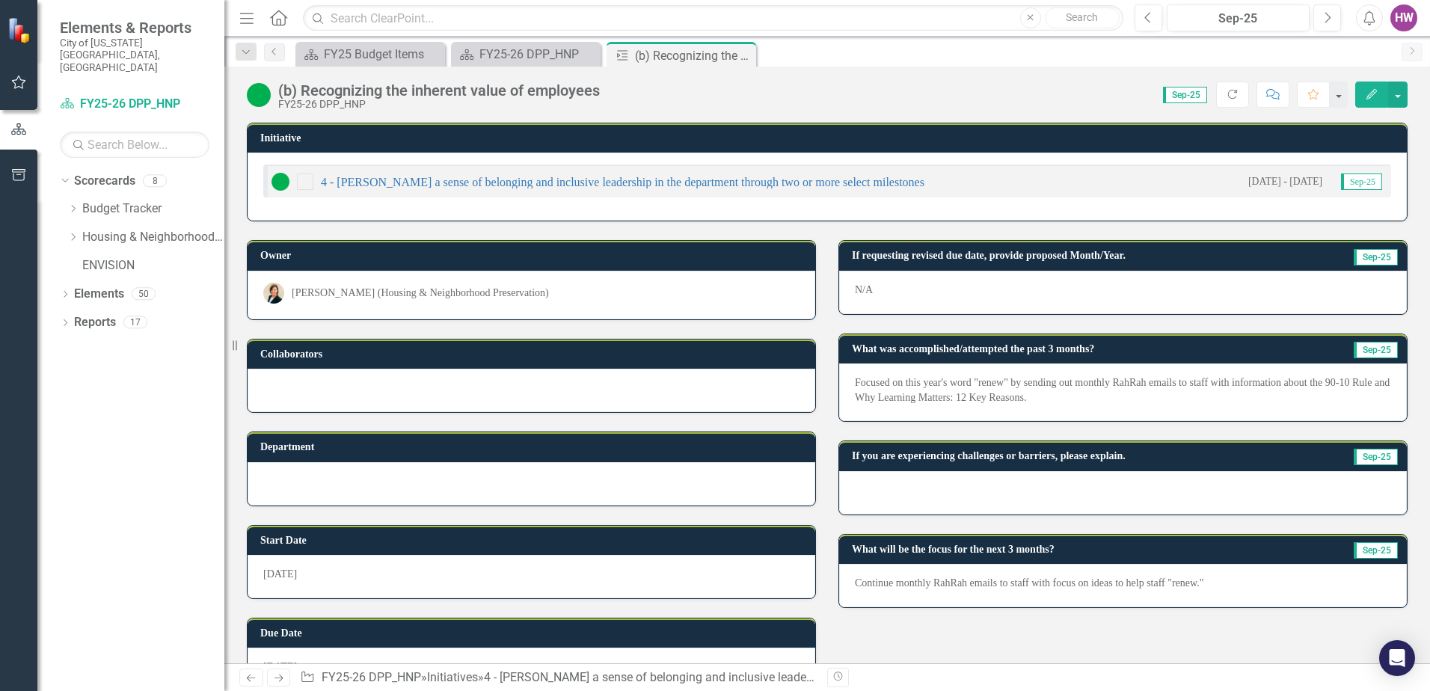
click at [915, 491] on div at bounding box center [1123, 492] width 568 height 43
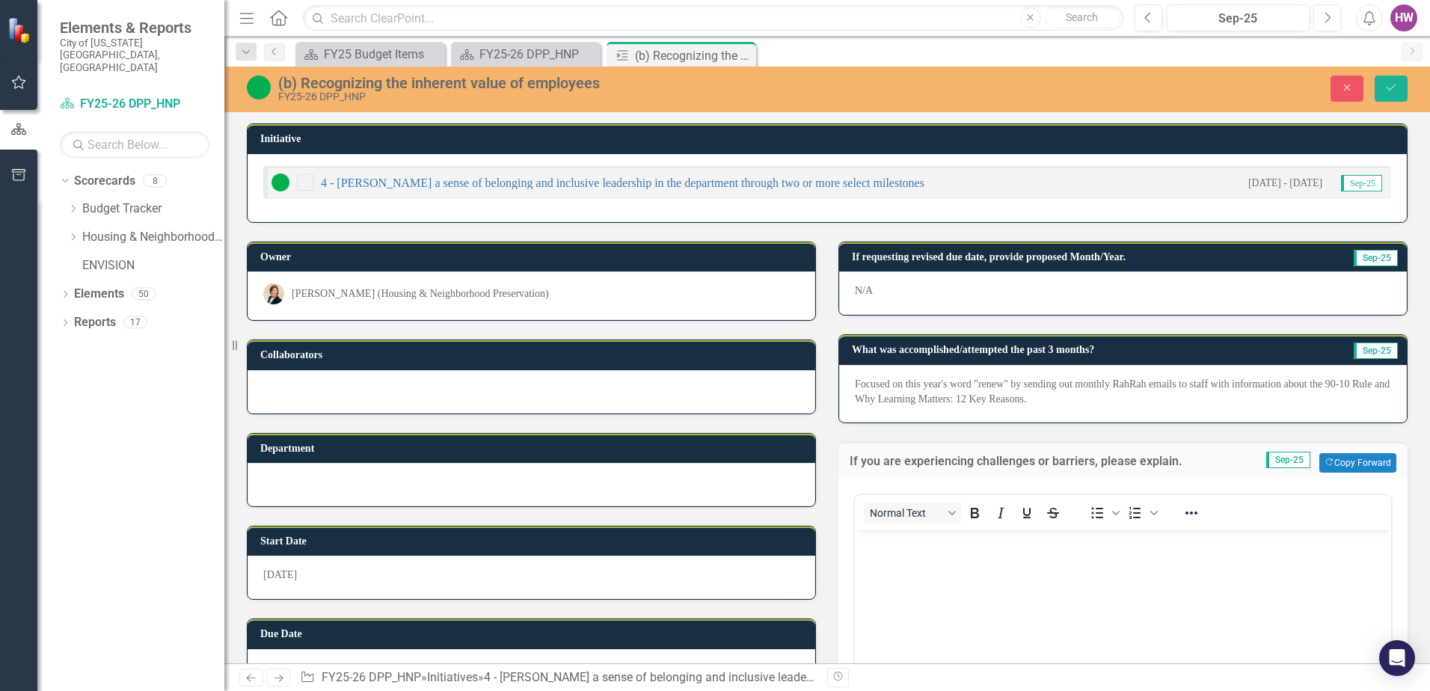
click at [921, 592] on body "Rich Text Area. Press ALT-0 for help." at bounding box center [1123, 641] width 536 height 224
click at [1380, 81] on button "Save" at bounding box center [1391, 89] width 33 height 26
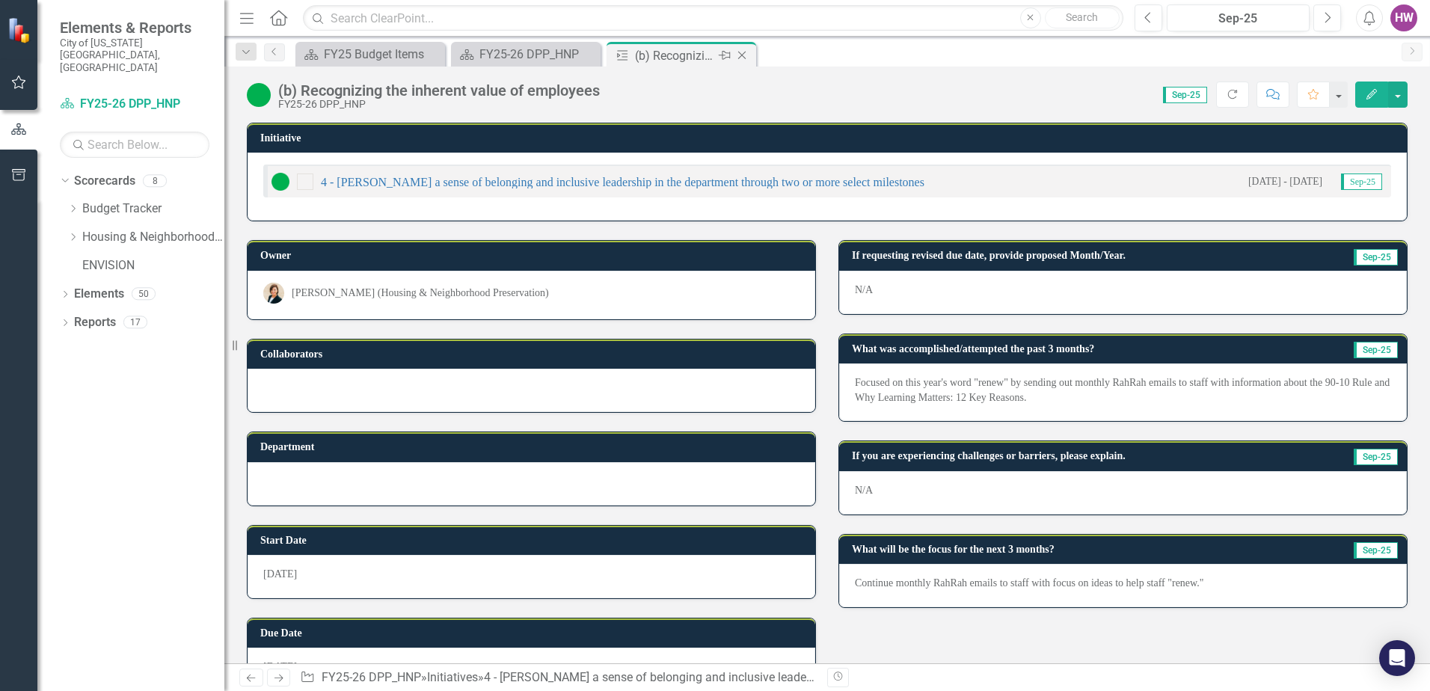
click at [740, 54] on icon at bounding box center [742, 56] width 8 height 8
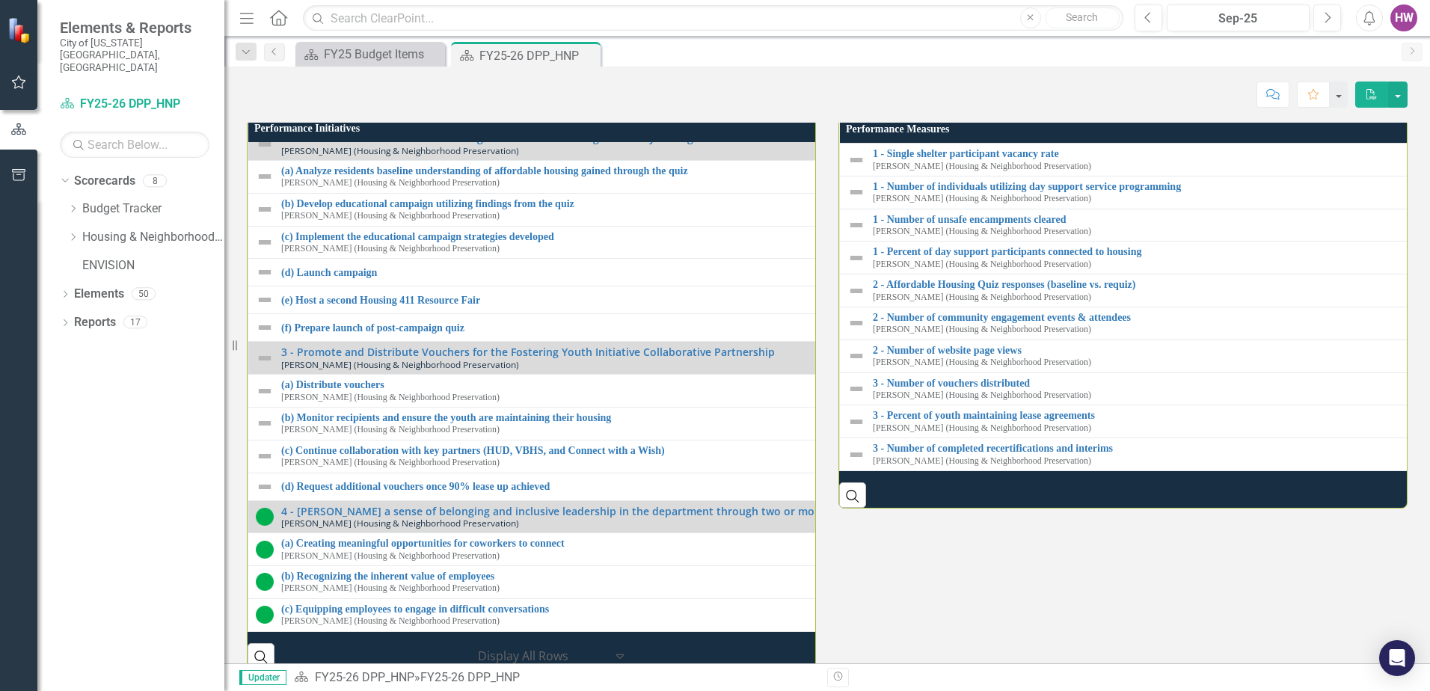
scroll to position [1762, 0]
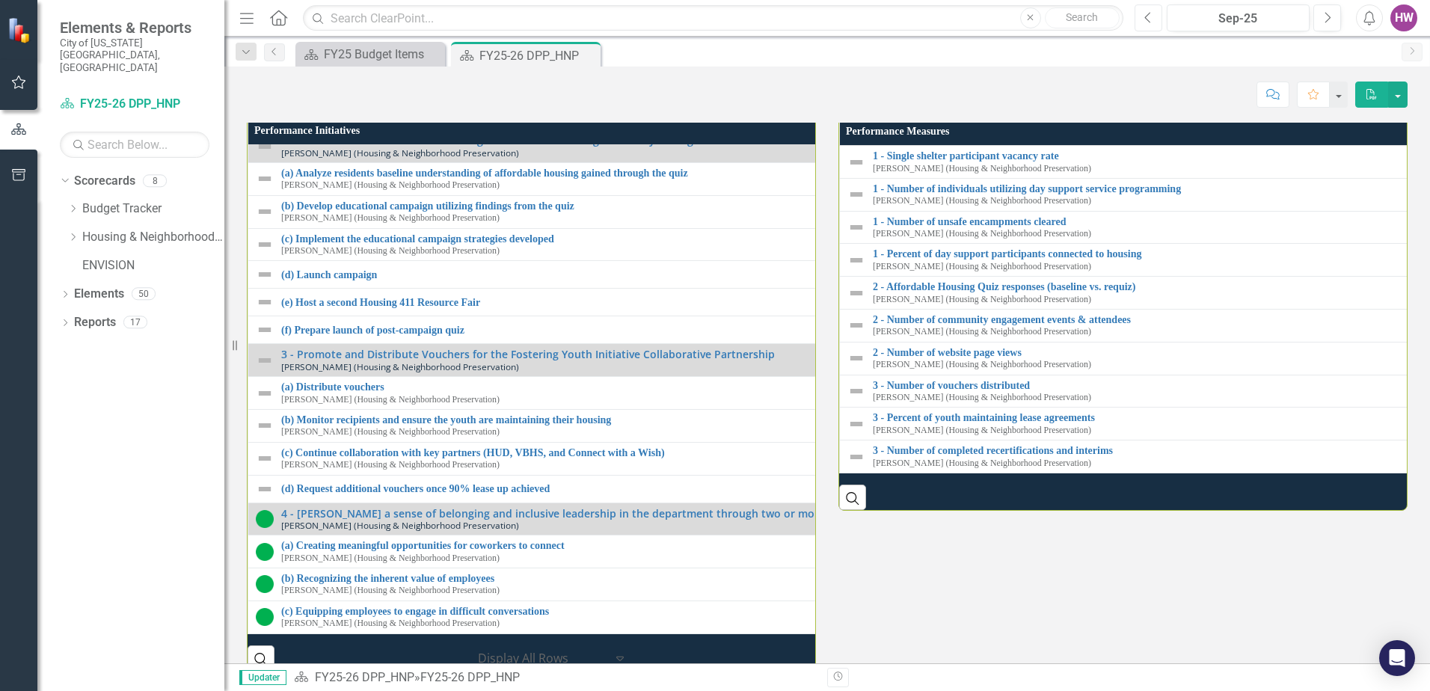
click at [1148, 15] on icon "button" at bounding box center [1147, 17] width 6 height 10
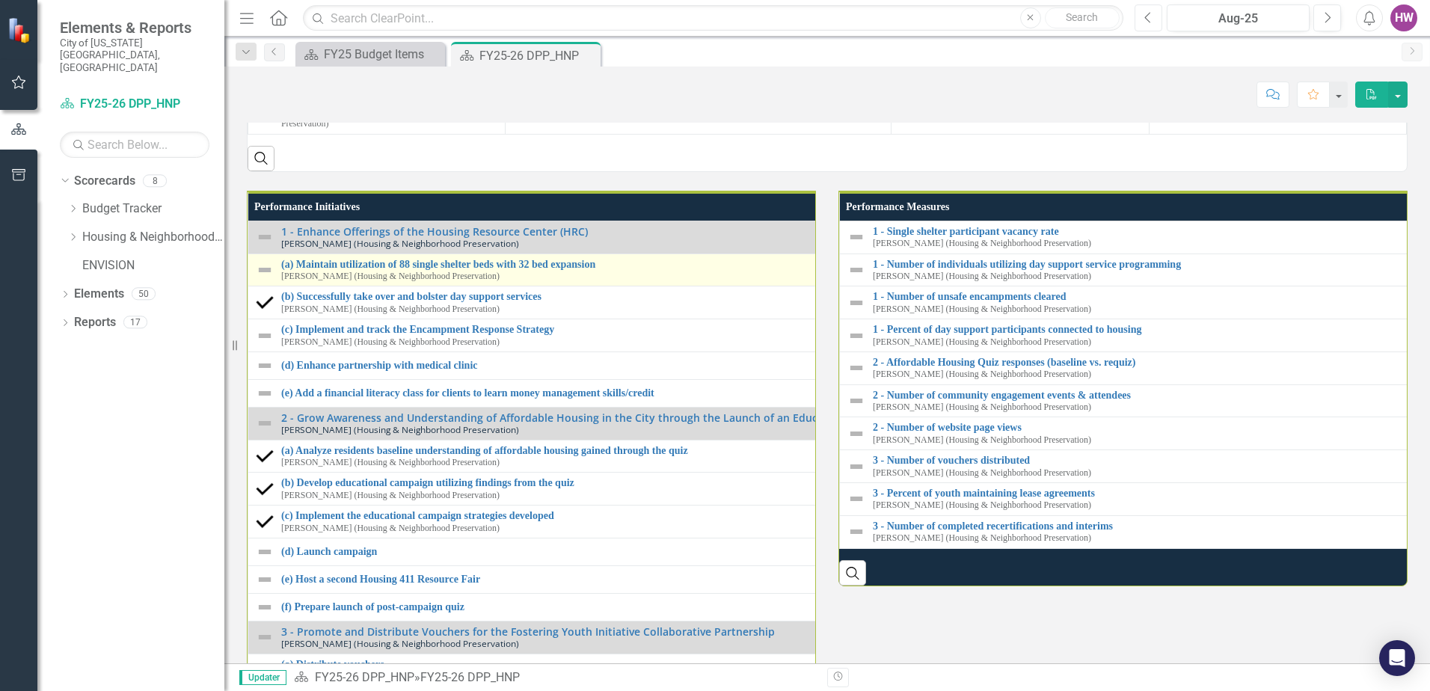
scroll to position [1870, 0]
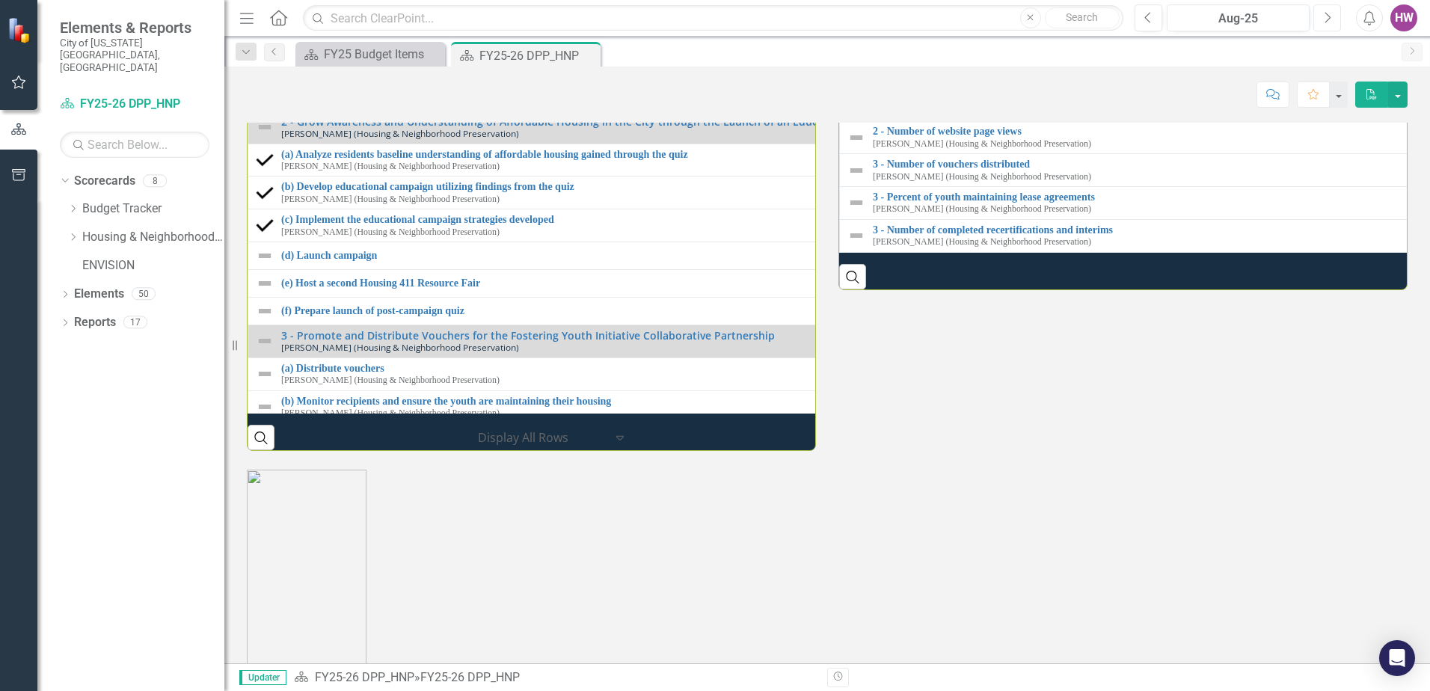
click at [1330, 19] on icon "Next" at bounding box center [1327, 17] width 8 height 13
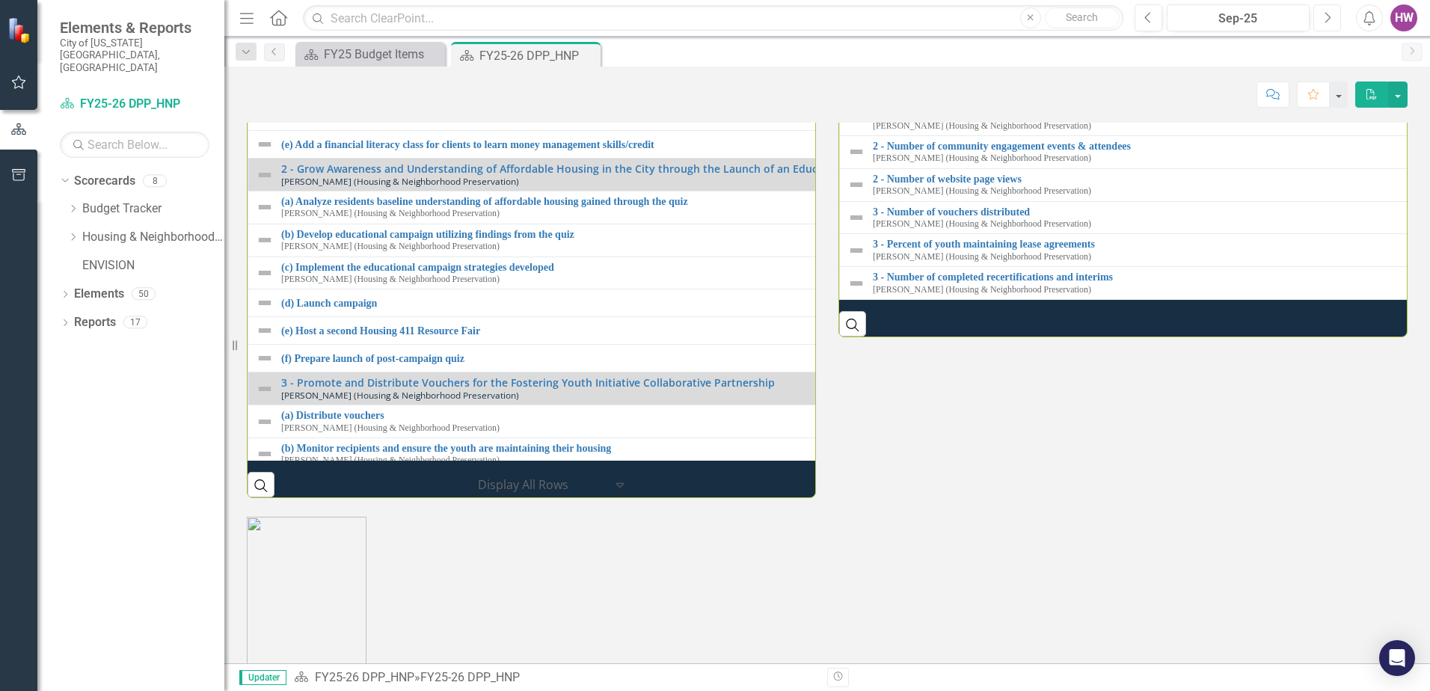
scroll to position [1944, 0]
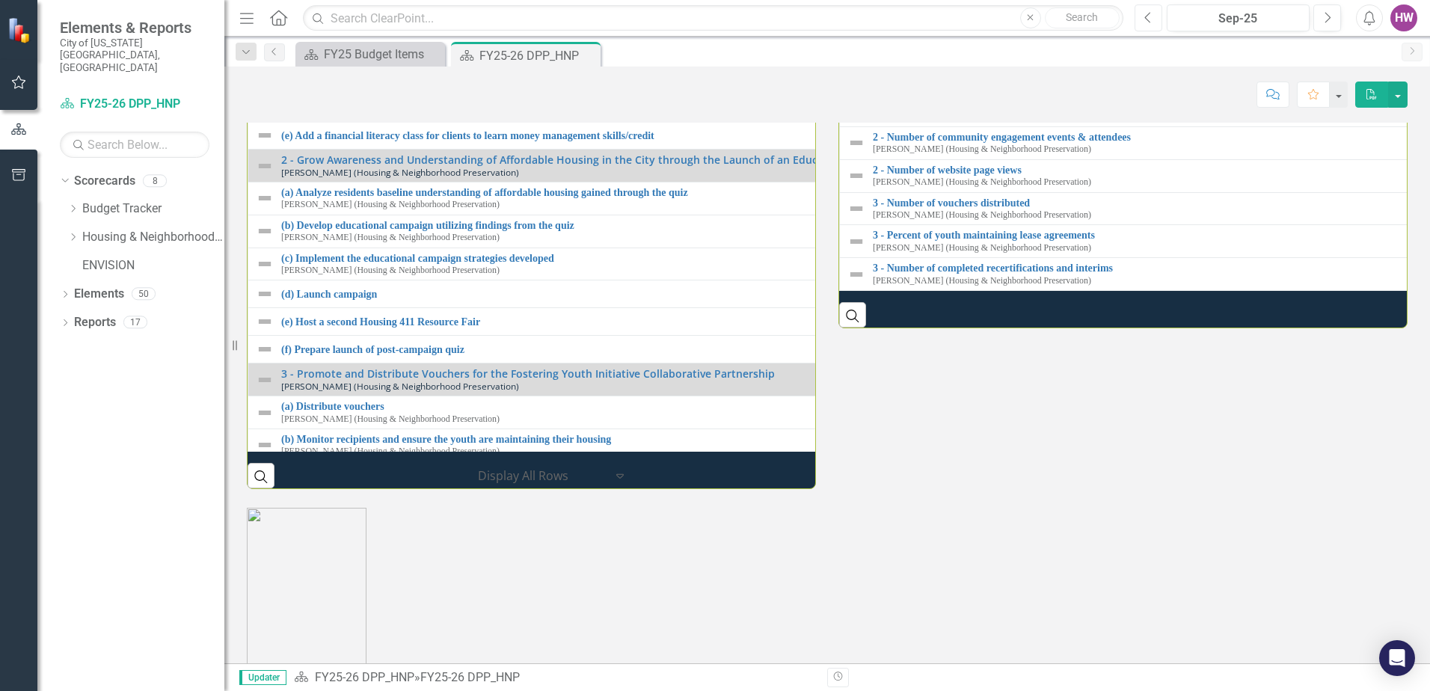
click at [1154, 16] on button "Previous" at bounding box center [1149, 17] width 28 height 27
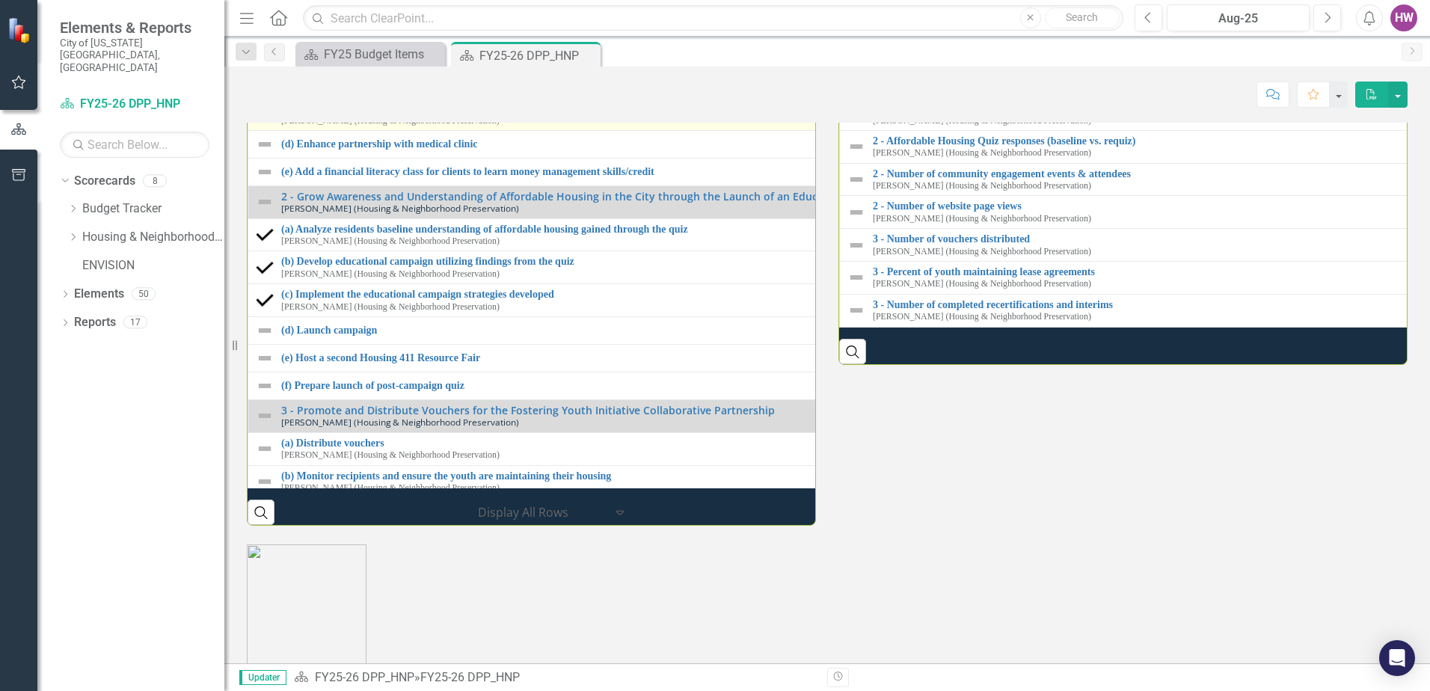
scroll to position [1571, 0]
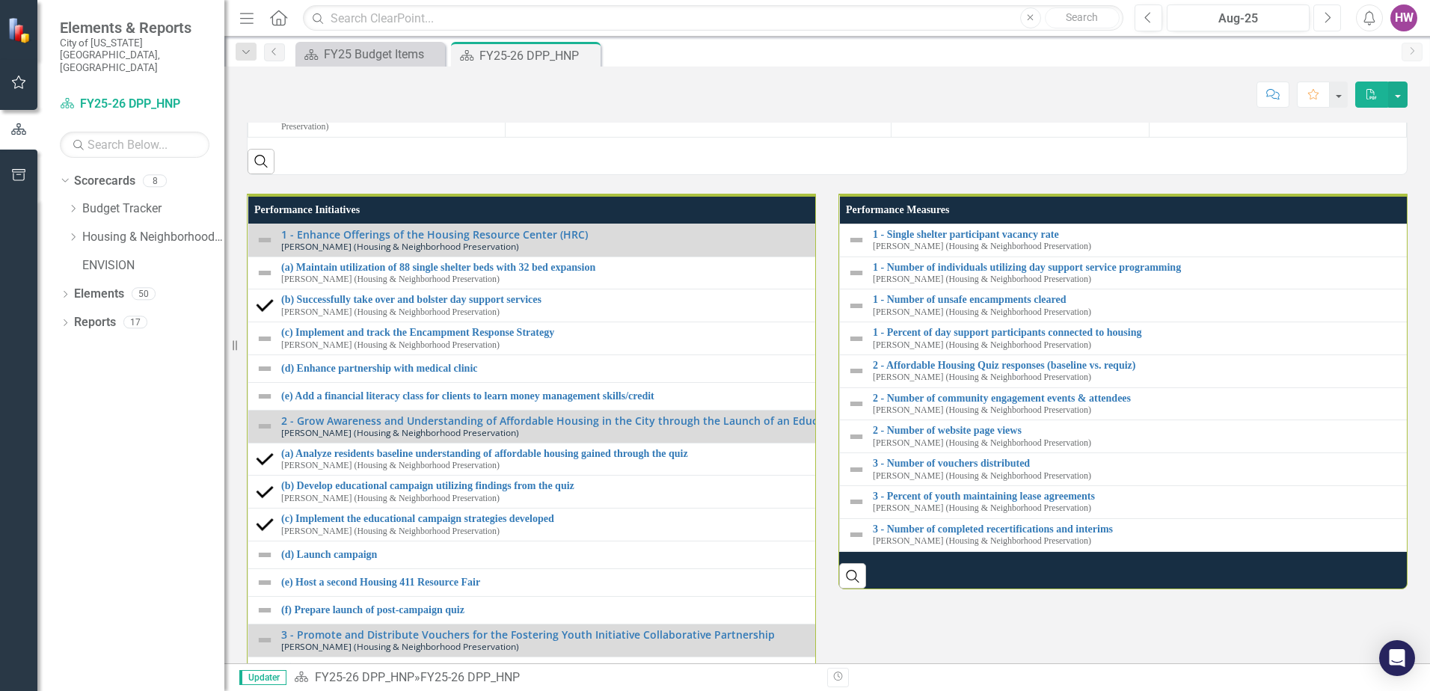
click at [1324, 14] on icon "Next" at bounding box center [1327, 17] width 8 height 13
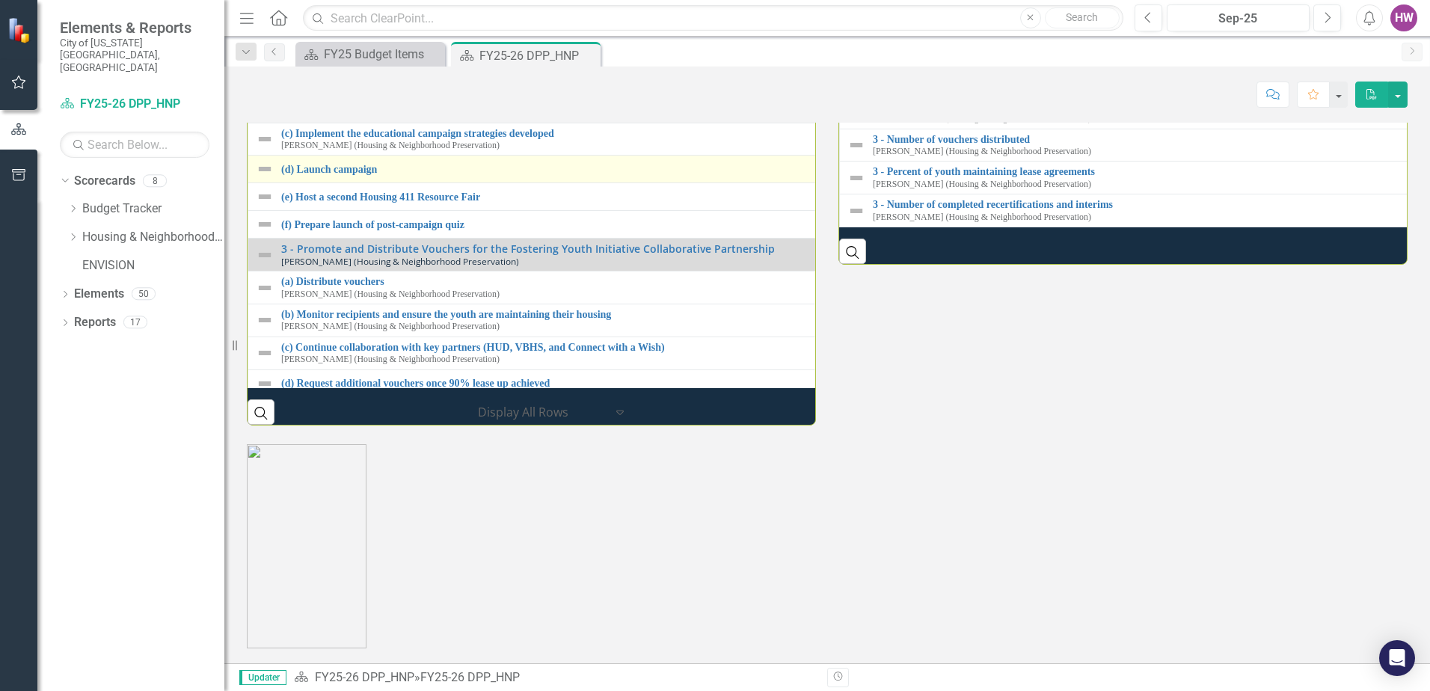
scroll to position [150, 0]
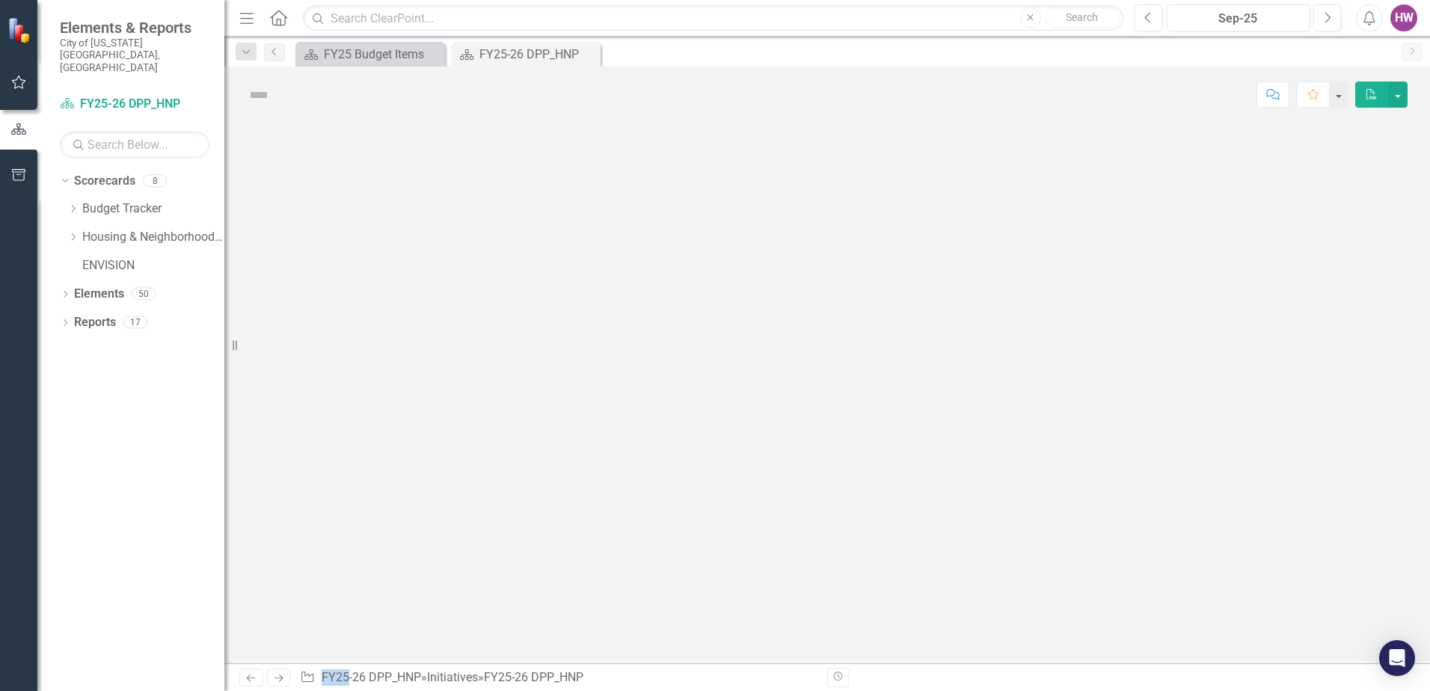
click at [478, 246] on div at bounding box center [827, 393] width 1206 height 541
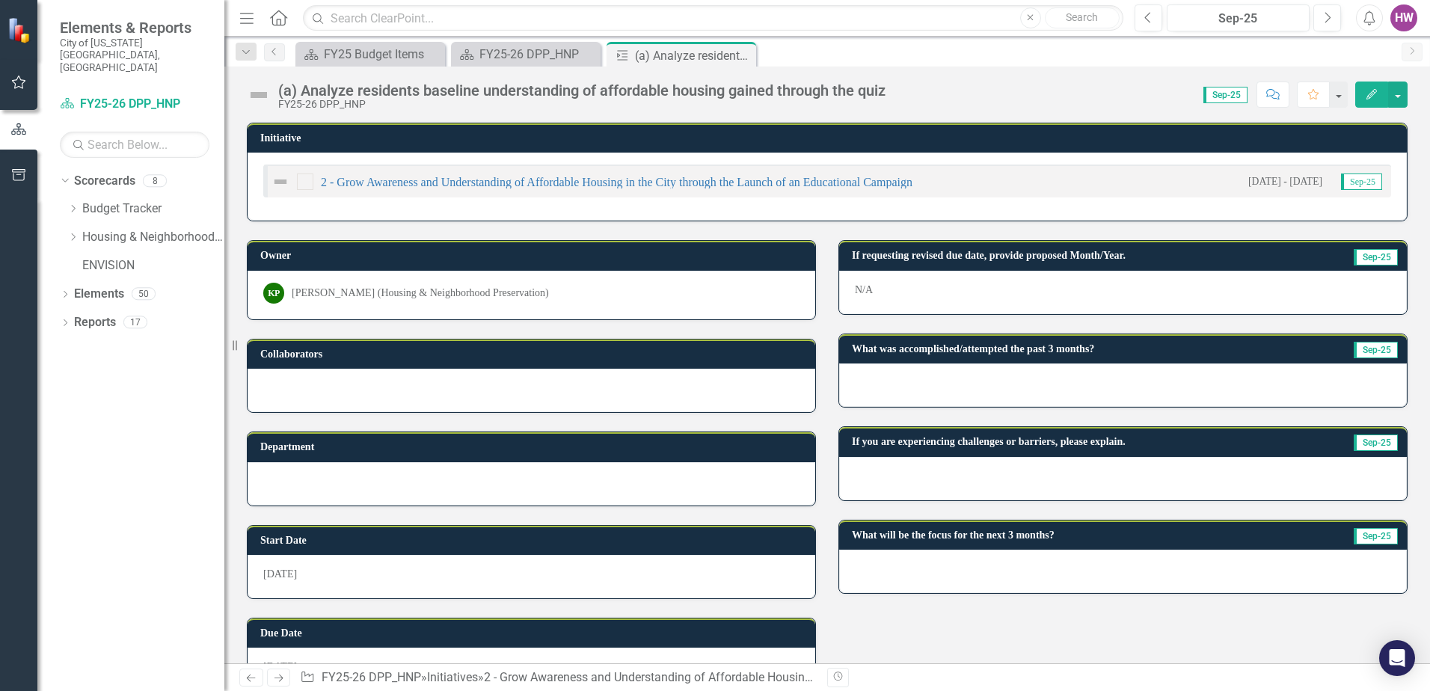
scroll to position [43, 0]
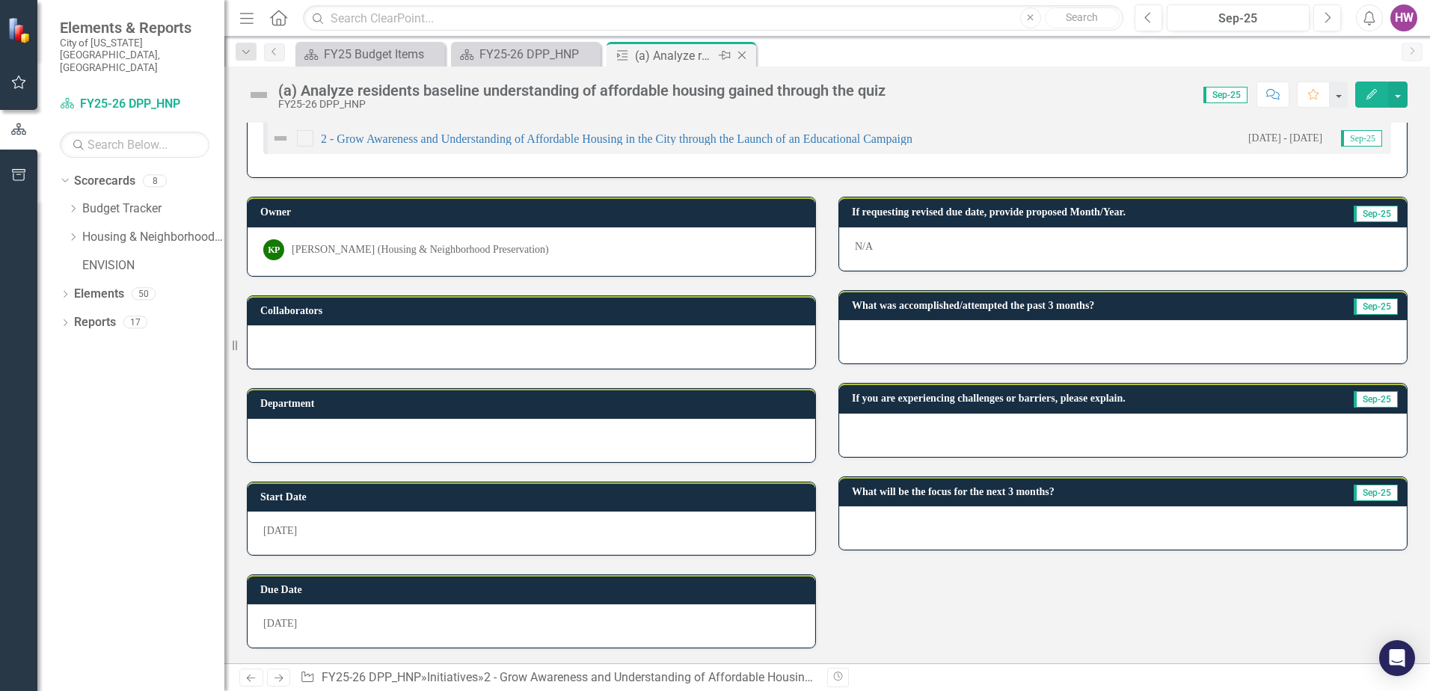
click at [741, 54] on icon "Close" at bounding box center [741, 55] width 15 height 12
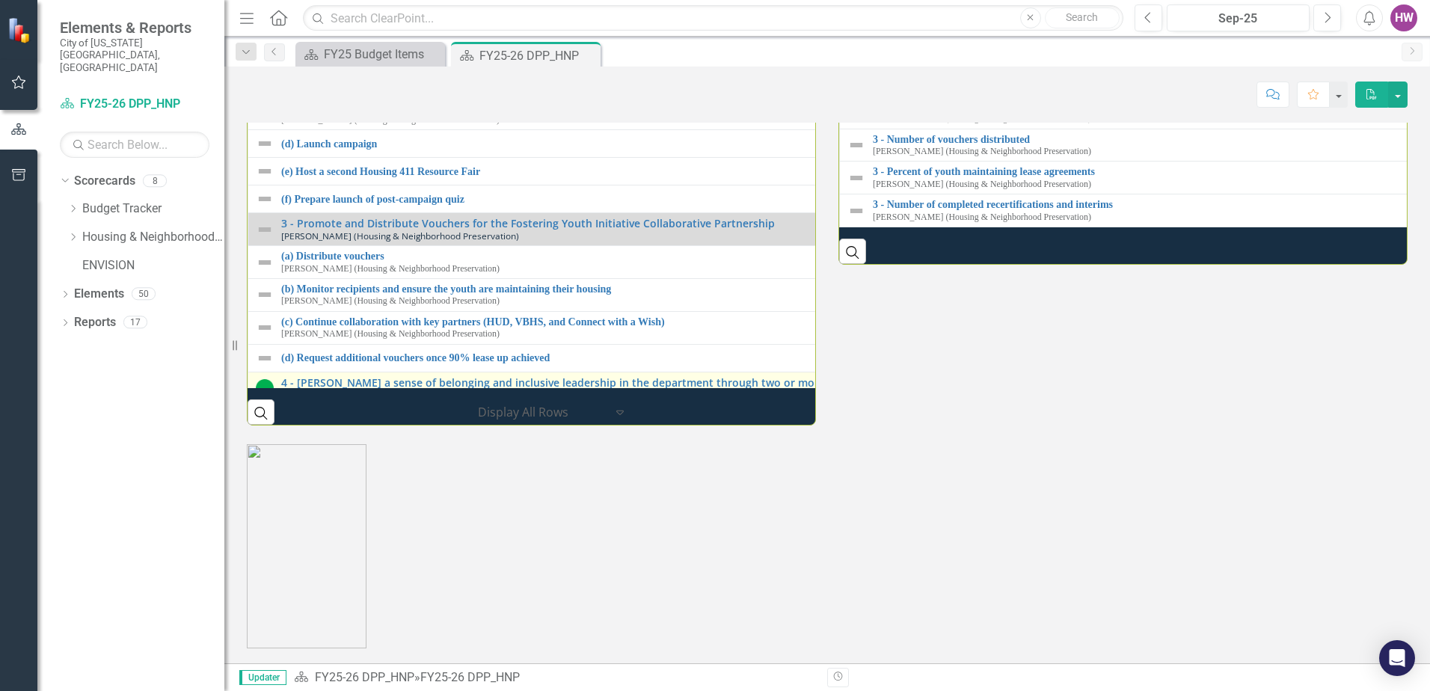
scroll to position [212, 0]
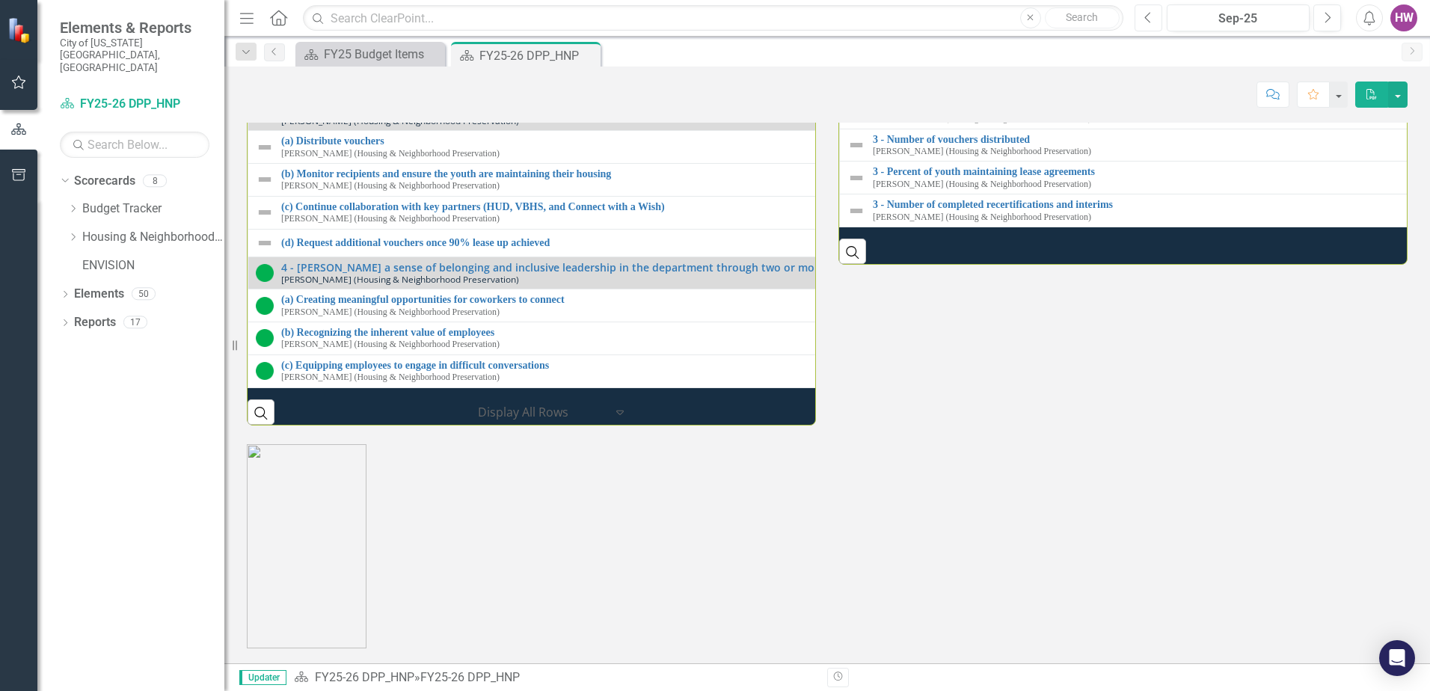
click at [1146, 22] on icon "Previous" at bounding box center [1148, 17] width 8 height 13
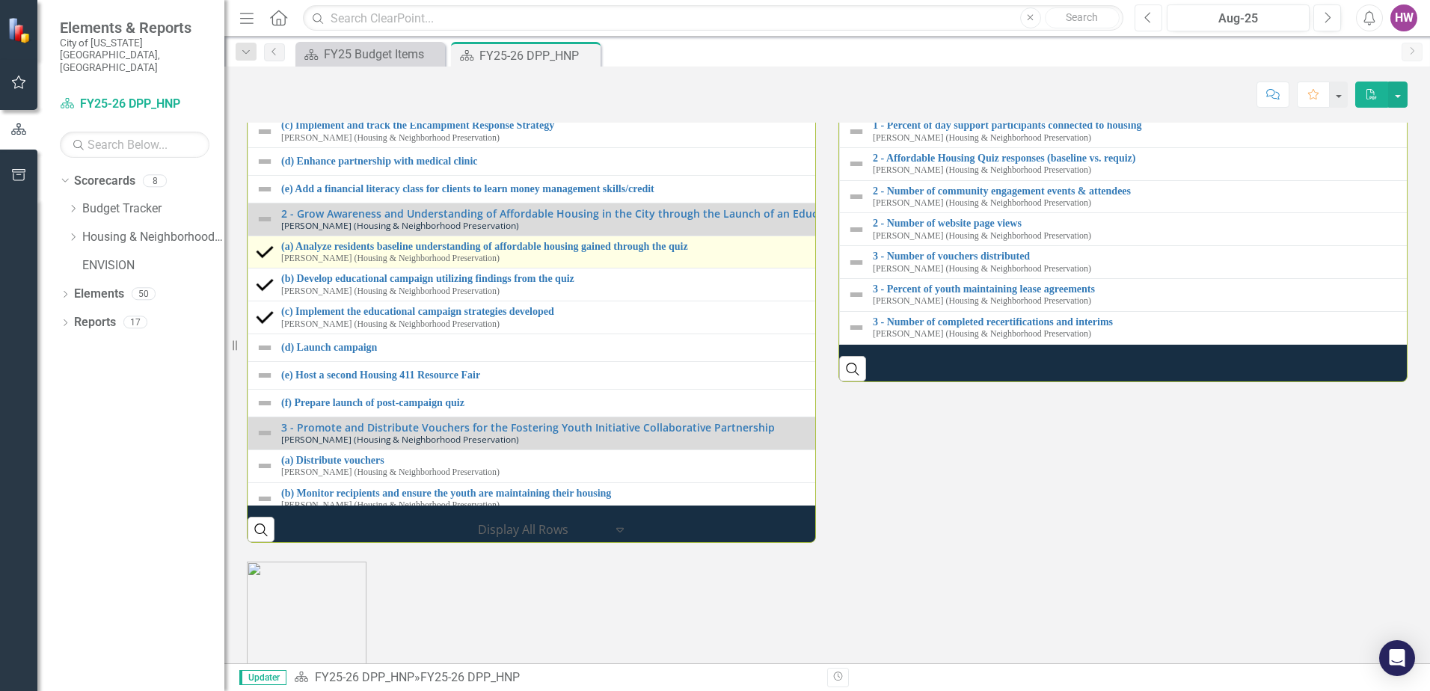
scroll to position [1795, 0]
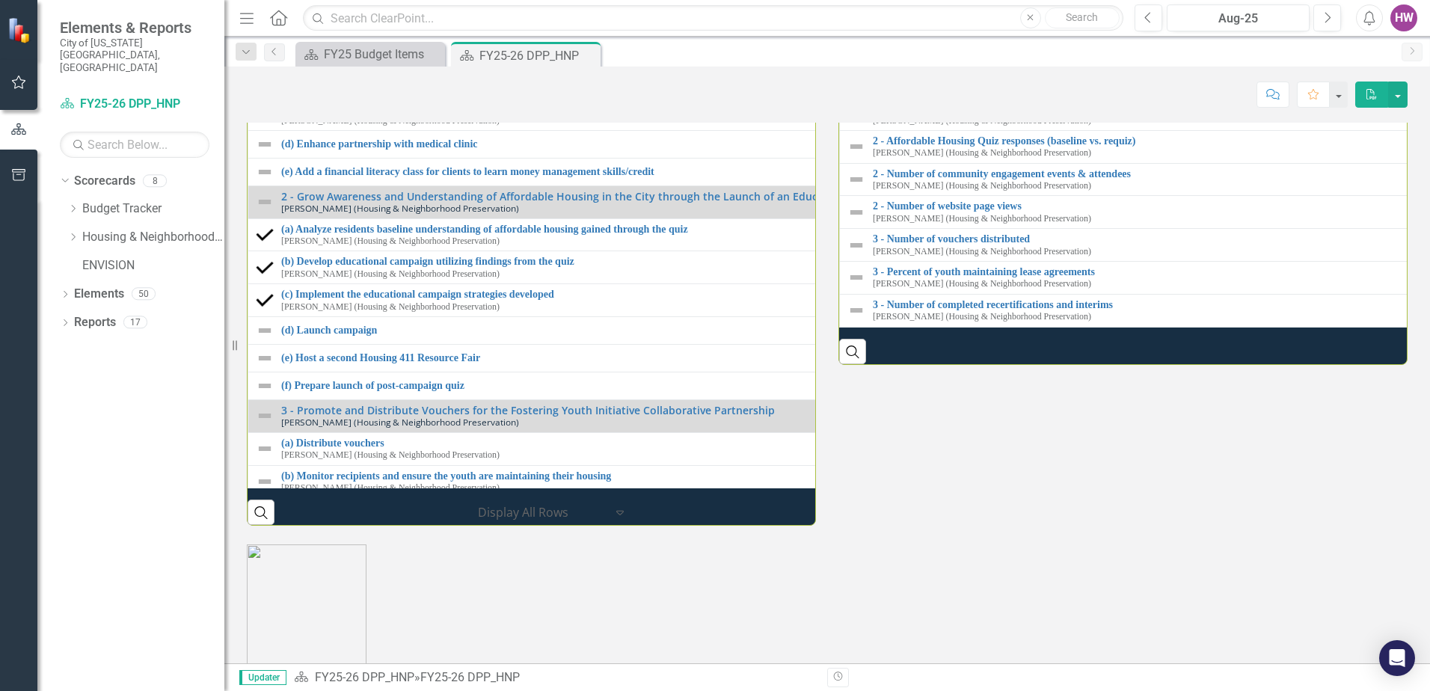
click at [381, 81] on link "(b) Successfully take over and bolster day support services" at bounding box center [830, 75] width 1099 height 11
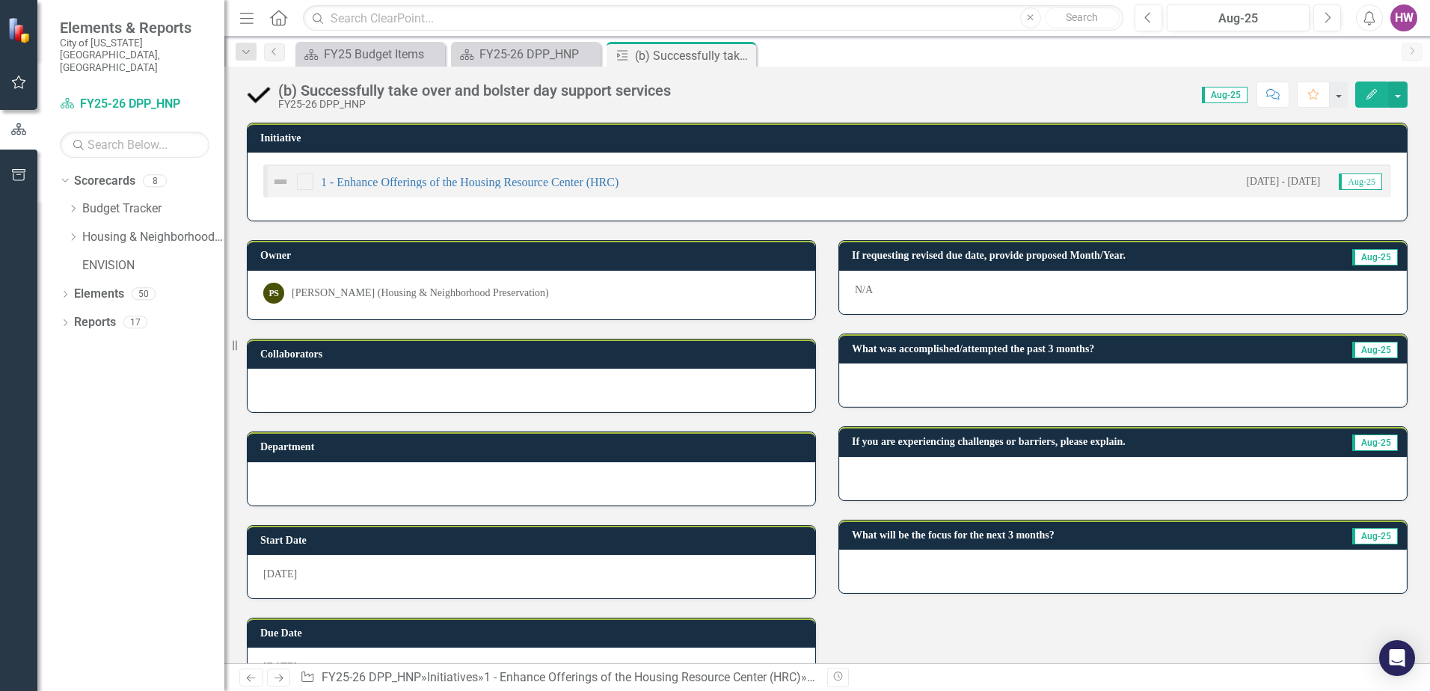
click at [0, 0] on icon "Close" at bounding box center [0, 0] width 0 height 0
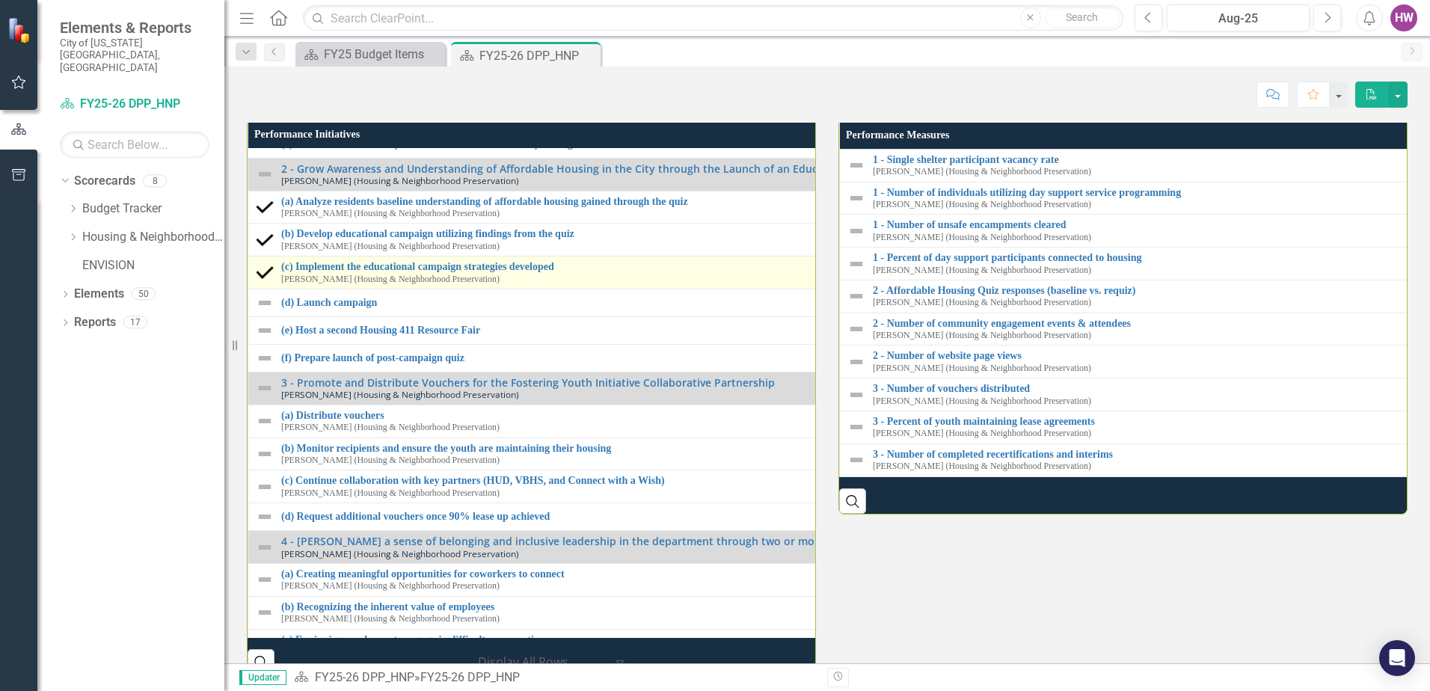
scroll to position [213, 0]
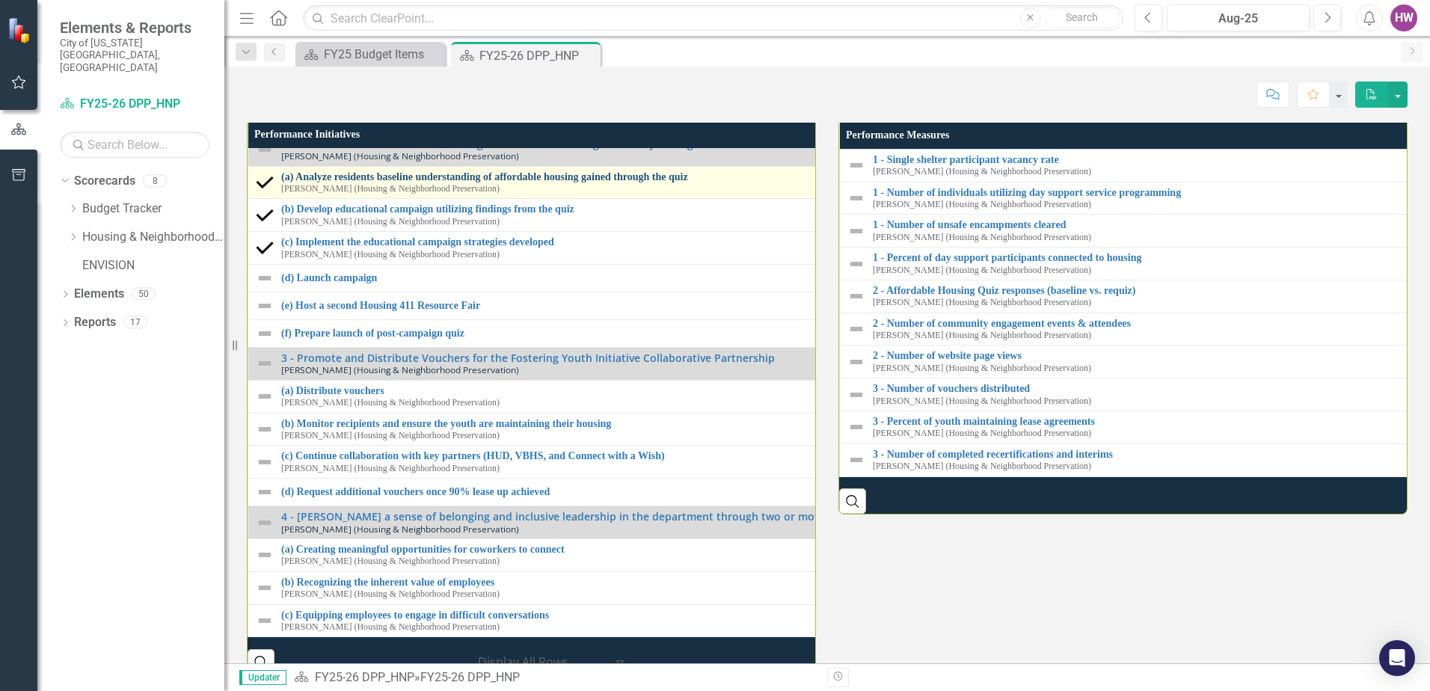
click at [570, 182] on link "(a) Analyze residents baseline understanding of affordable housing gained throu…" at bounding box center [830, 176] width 1099 height 11
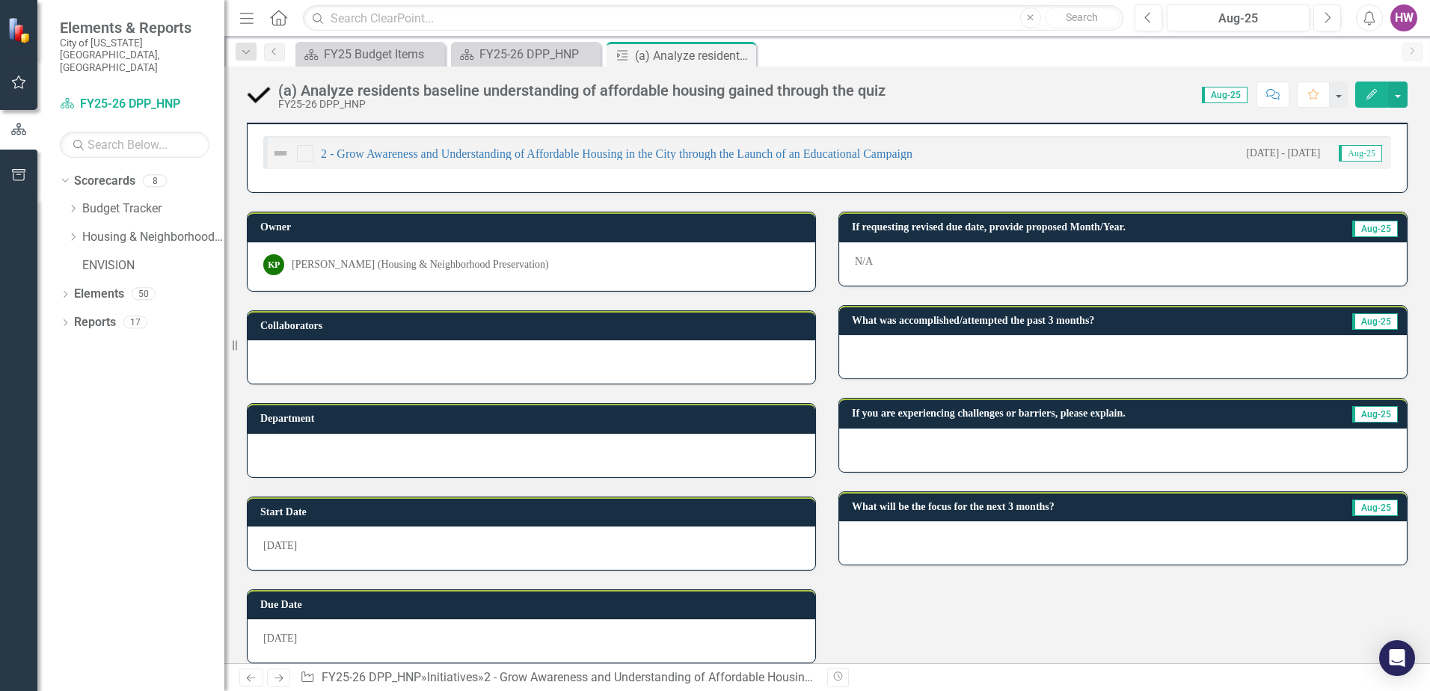
scroll to position [43, 0]
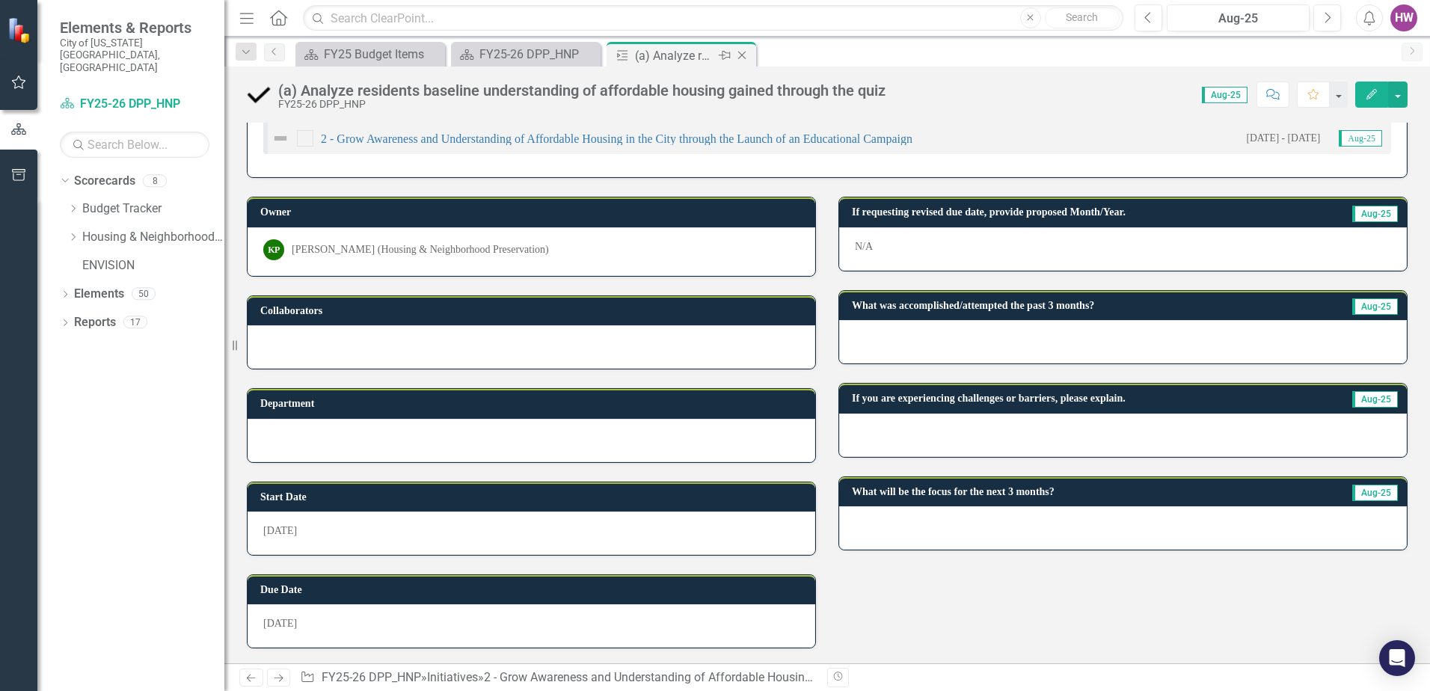
click at [746, 54] on icon "Close" at bounding box center [741, 55] width 15 height 12
